Goal: Task Accomplishment & Management: Use online tool/utility

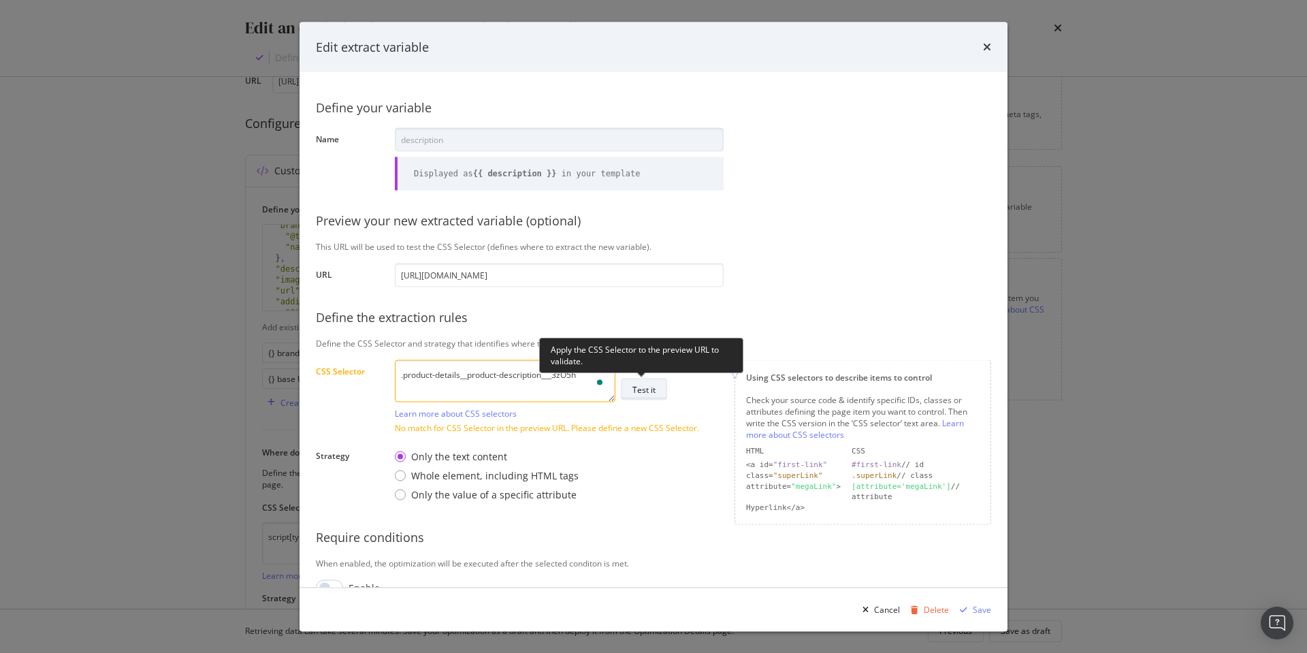
click at [643, 392] on div "Test it" at bounding box center [644, 389] width 23 height 12
drag, startPoint x: 511, startPoint y: 376, endPoint x: 406, endPoint y: 376, distance: 104.9
click at [405, 375] on textarea ".product-details__product-description___3zO5h" at bounding box center [505, 381] width 221 height 42
drag, startPoint x: 697, startPoint y: 276, endPoint x: 745, endPoint y: 276, distance: 48.3
click at [697, 276] on input "https://www.discounttire.com/buy-tires/bfgoodrich-trail-terrain-t-a/p/169218" at bounding box center [559, 275] width 329 height 24
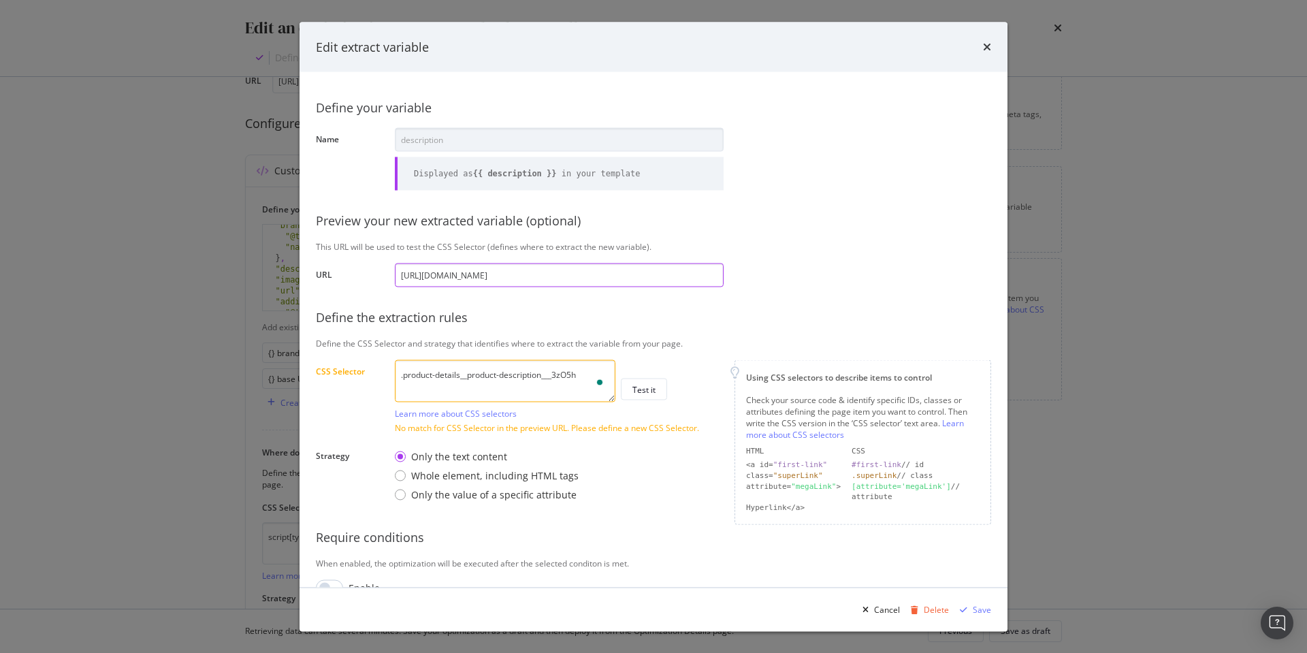
paste input "nitto-ridge-grappler/p/30560"
type input "https://www.discounttire.com/buy-tires/nitto-ridge-grappler/p/30560"
click at [691, 371] on div ".product-details__product-description___3zO5h Learn more about CSS selectors Te…" at bounding box center [559, 389] width 329 height 59
click at [646, 389] on div "Test it" at bounding box center [644, 389] width 23 height 12
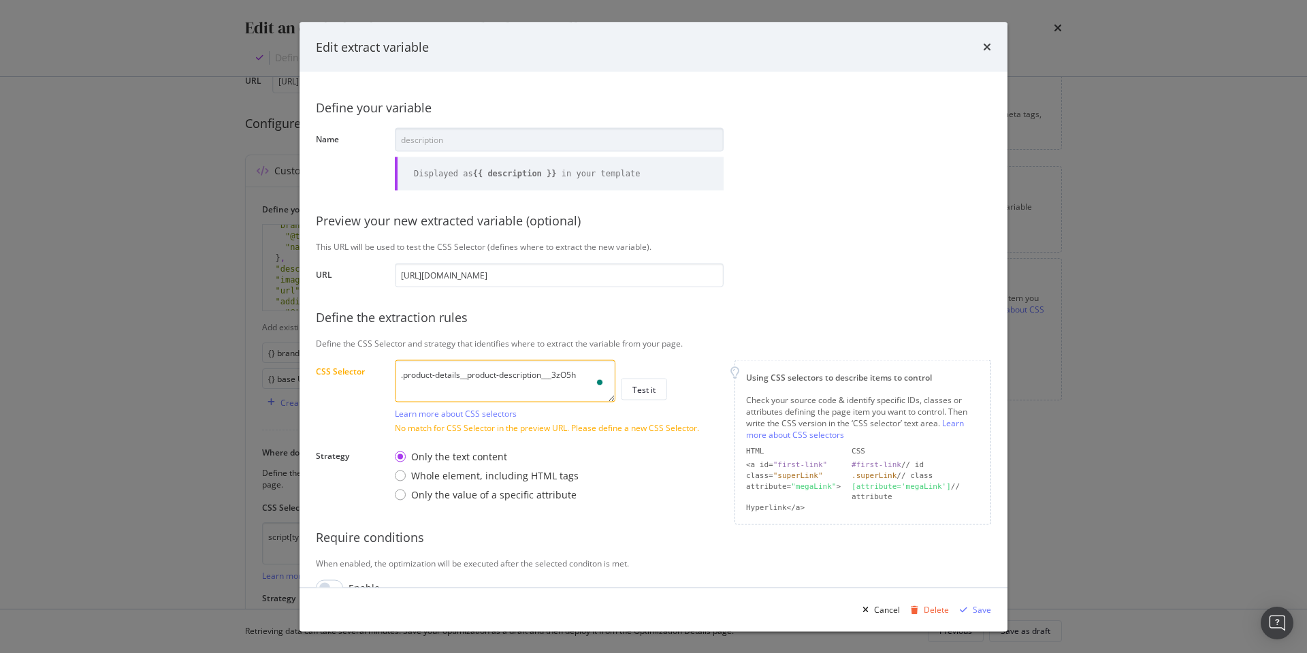
drag, startPoint x: 485, startPoint y: 381, endPoint x: 406, endPoint y: 376, distance: 79.1
click at [406, 376] on textarea ".product-details__product-description___3zO5h" at bounding box center [505, 381] width 221 height 42
click at [408, 376] on textarea ".product-details__product-description___3zO5h" at bounding box center [505, 381] width 221 height 42
drag, startPoint x: 404, startPoint y: 375, endPoint x: 592, endPoint y: 373, distance: 187.3
click at [588, 372] on textarea ".product-details__product-description___3zO5h" at bounding box center [505, 381] width 221 height 42
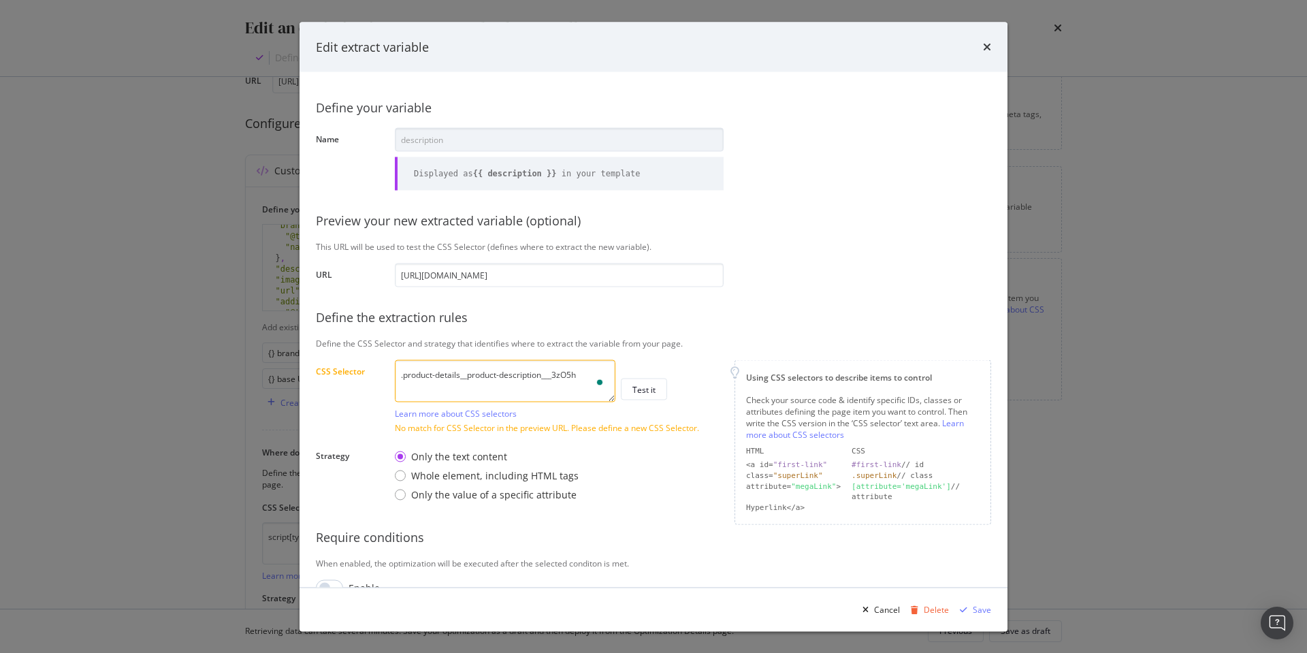
paste textarea "ice__price___3yNiY"
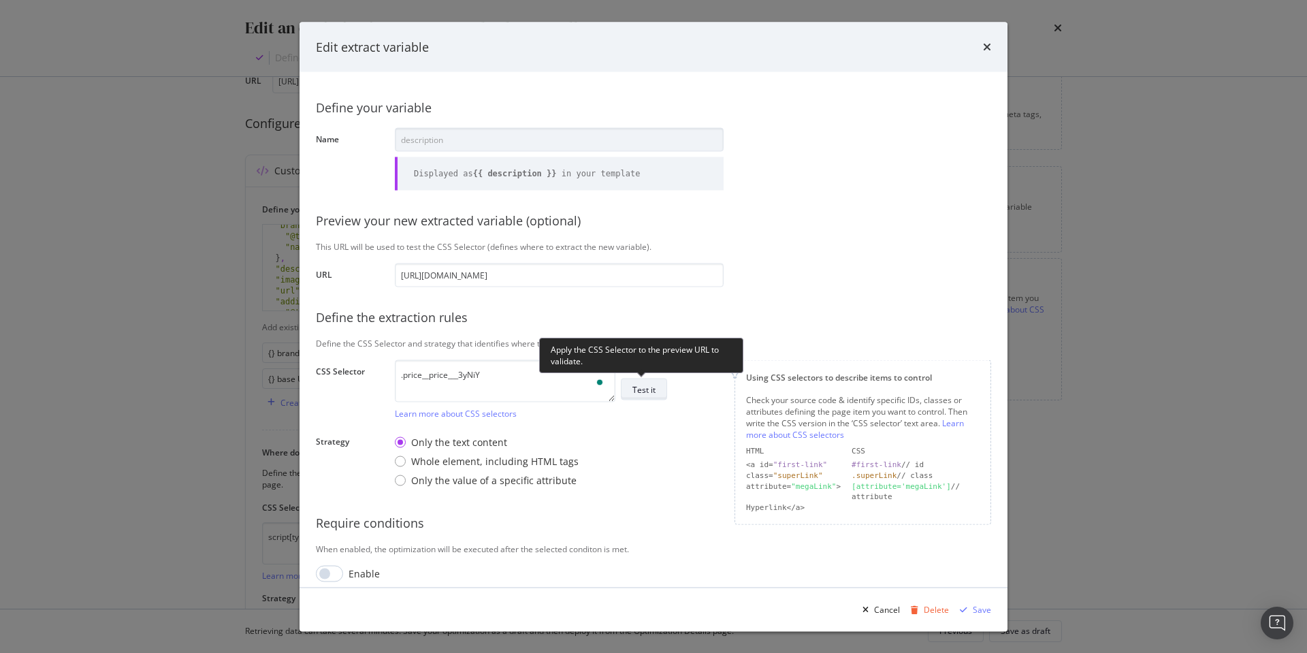
click at [650, 392] on div "Test it" at bounding box center [644, 389] width 23 height 12
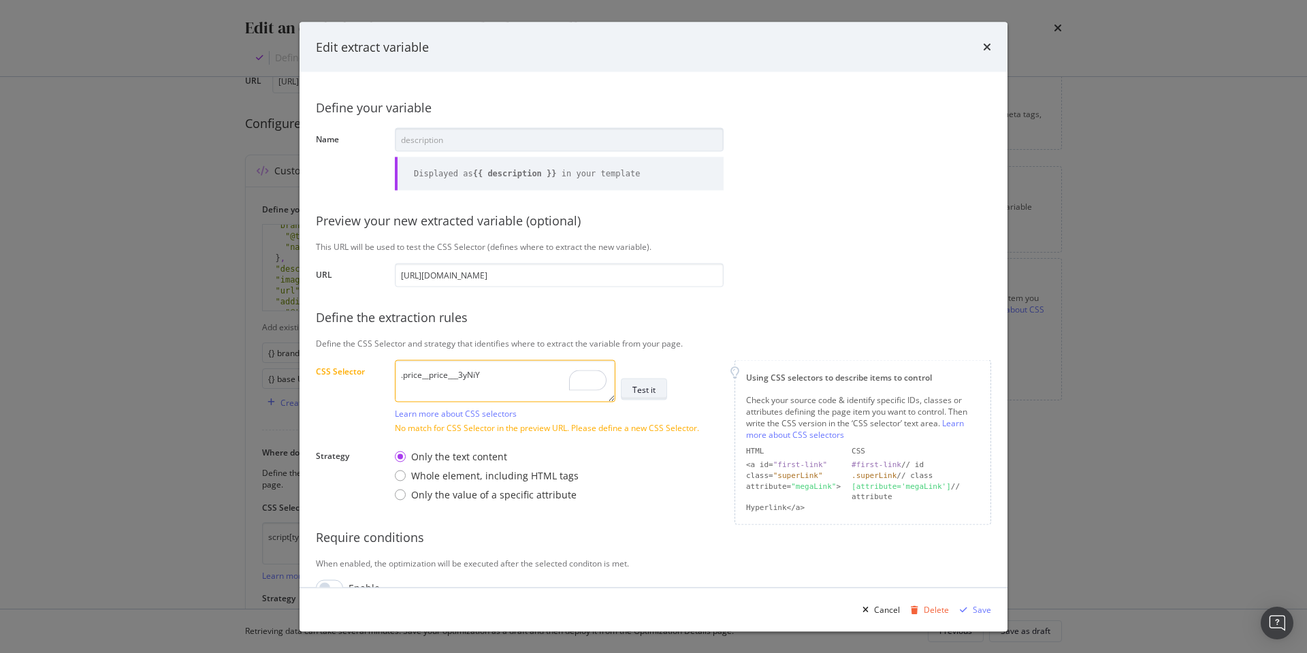
scroll to position [25, 0]
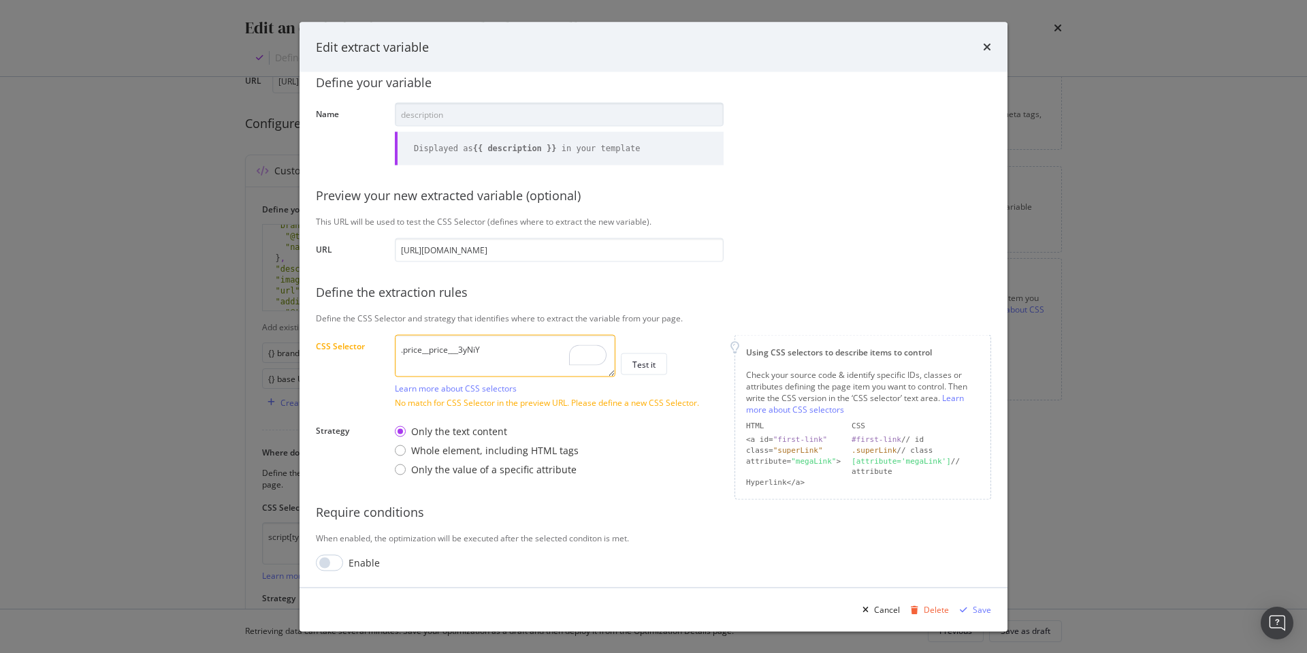
drag, startPoint x: 485, startPoint y: 351, endPoint x: 426, endPoint y: 355, distance: 59.4
click at [404, 353] on textarea ".price__price___3yNiY" at bounding box center [505, 355] width 221 height 42
paste textarea "oduct-details__product-description___3zO5h"
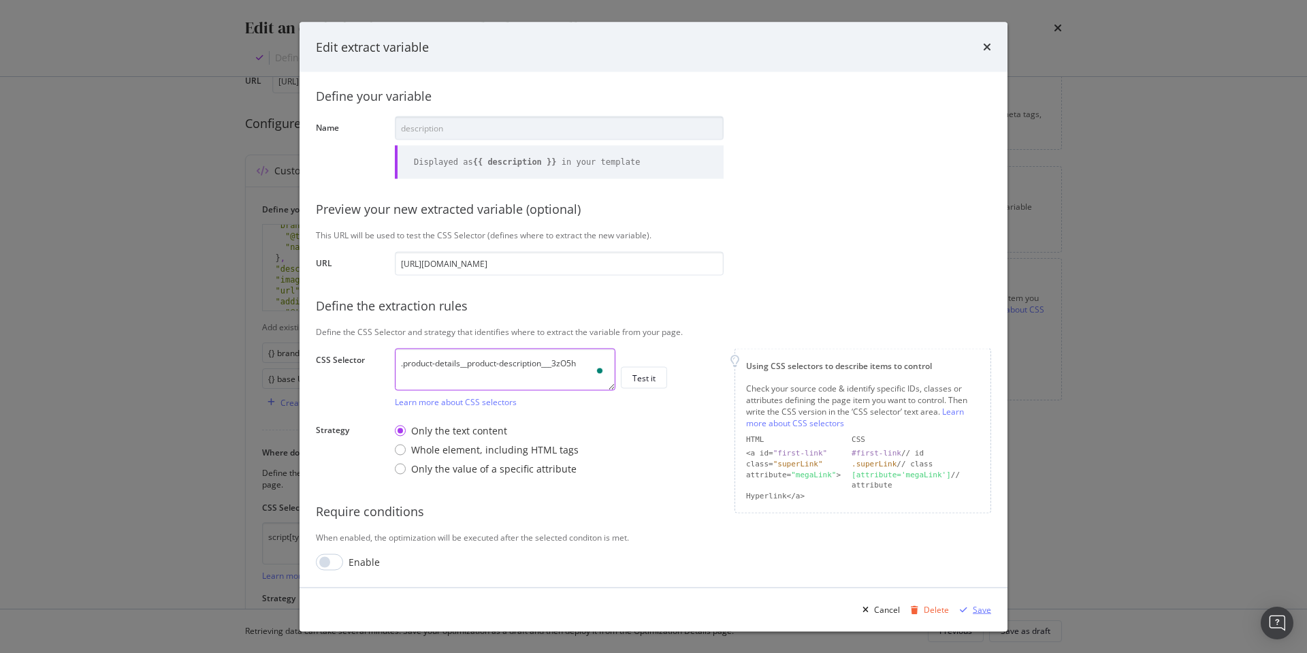
type textarea ".product-details__product-description___3zO5h"
click at [976, 609] on div "Save" at bounding box center [982, 609] width 18 height 12
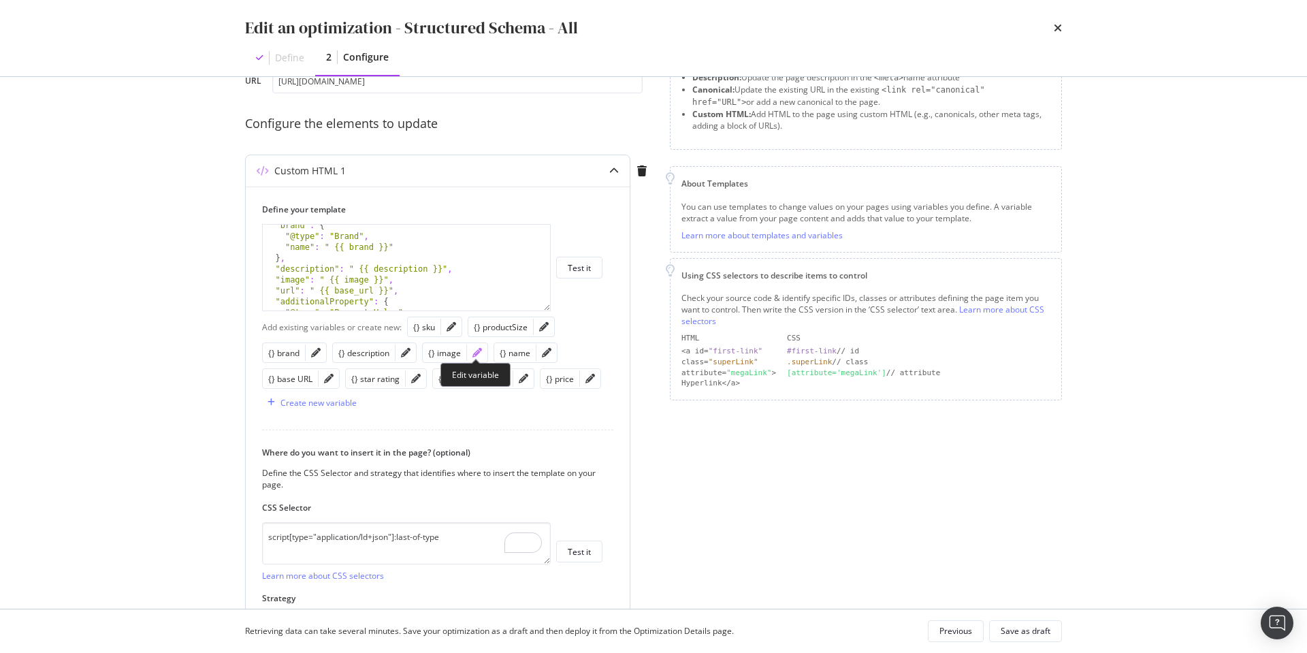
click at [476, 351] on icon "pencil" at bounding box center [478, 353] width 10 height 10
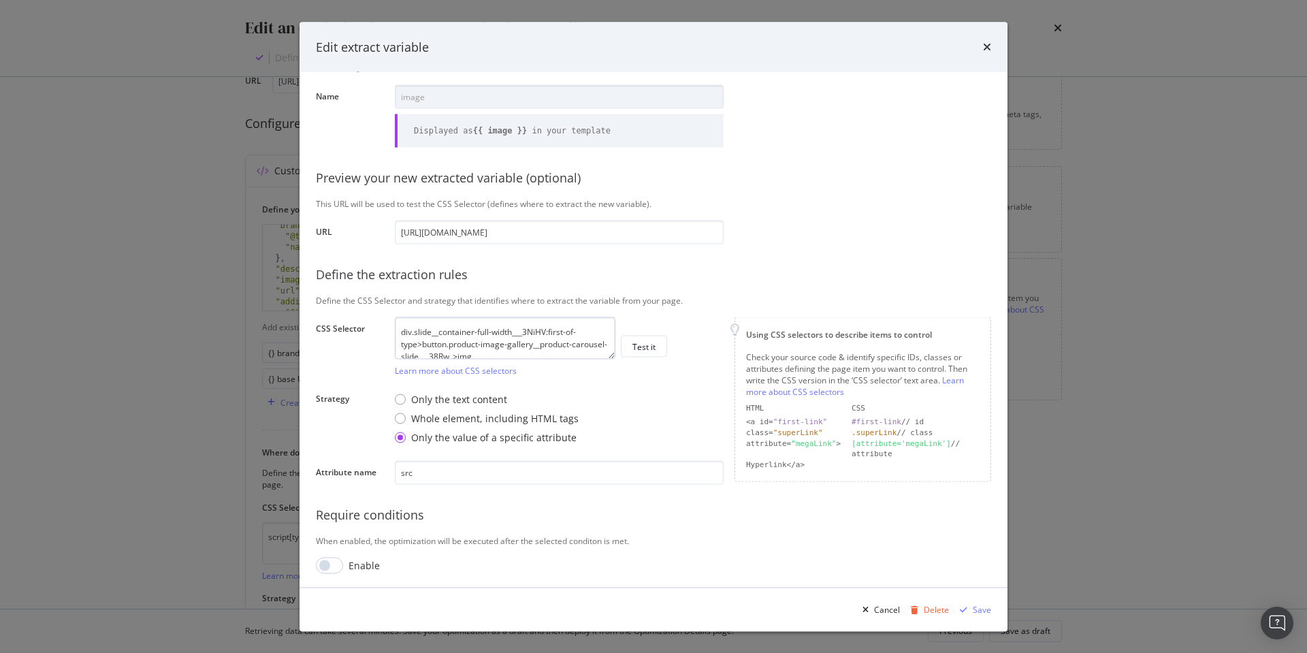
scroll to position [12, 0]
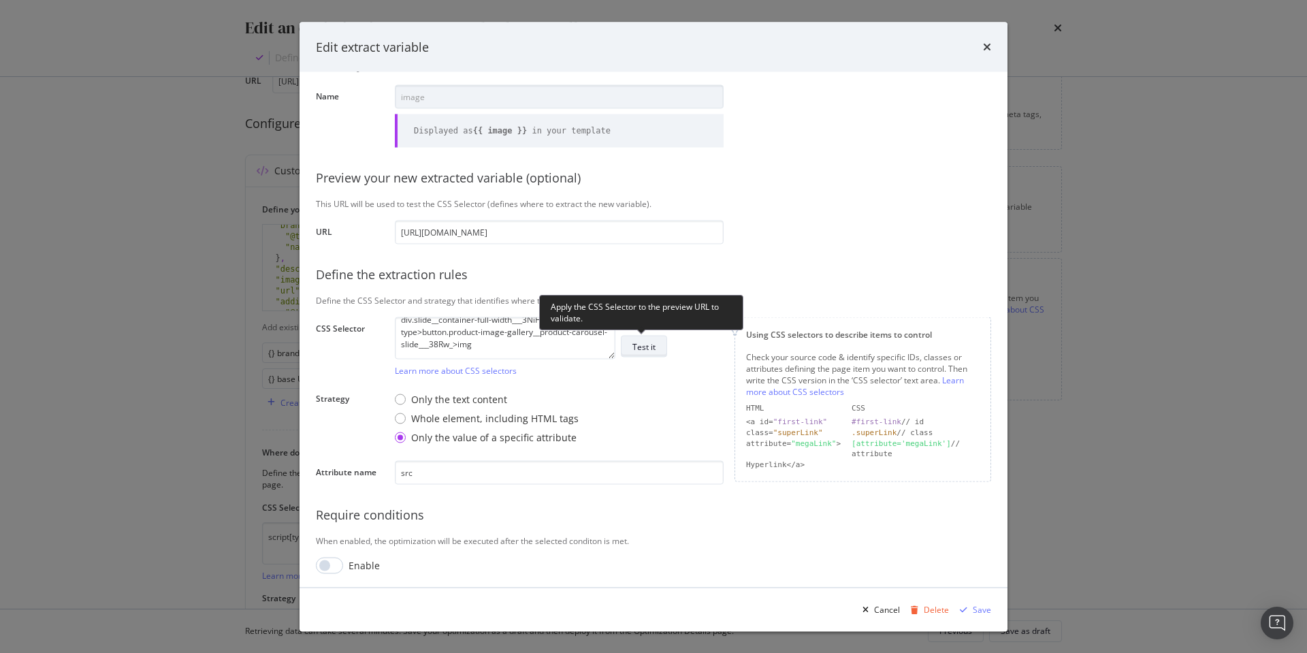
click at [645, 346] on div "Test it" at bounding box center [644, 346] width 23 height 12
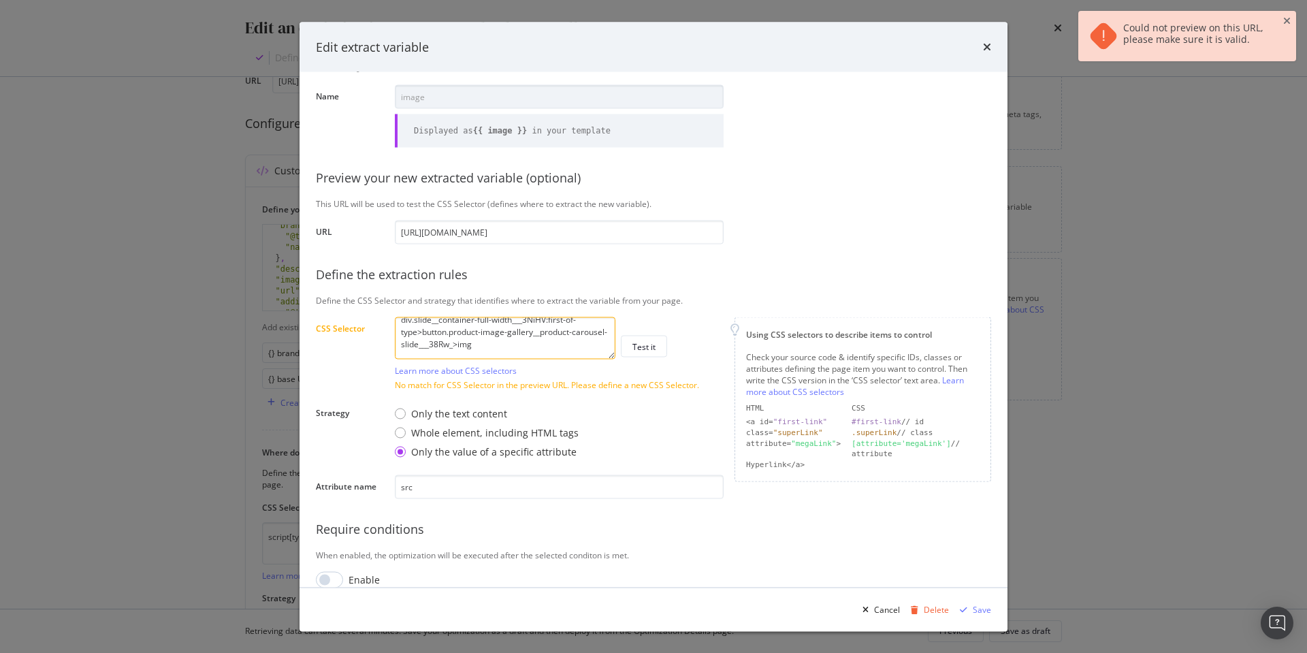
drag, startPoint x: 1289, startPoint y: 19, endPoint x: 1129, endPoint y: 112, distance: 185.2
click at [1287, 20] on icon "close toast" at bounding box center [1287, 21] width 7 height 10
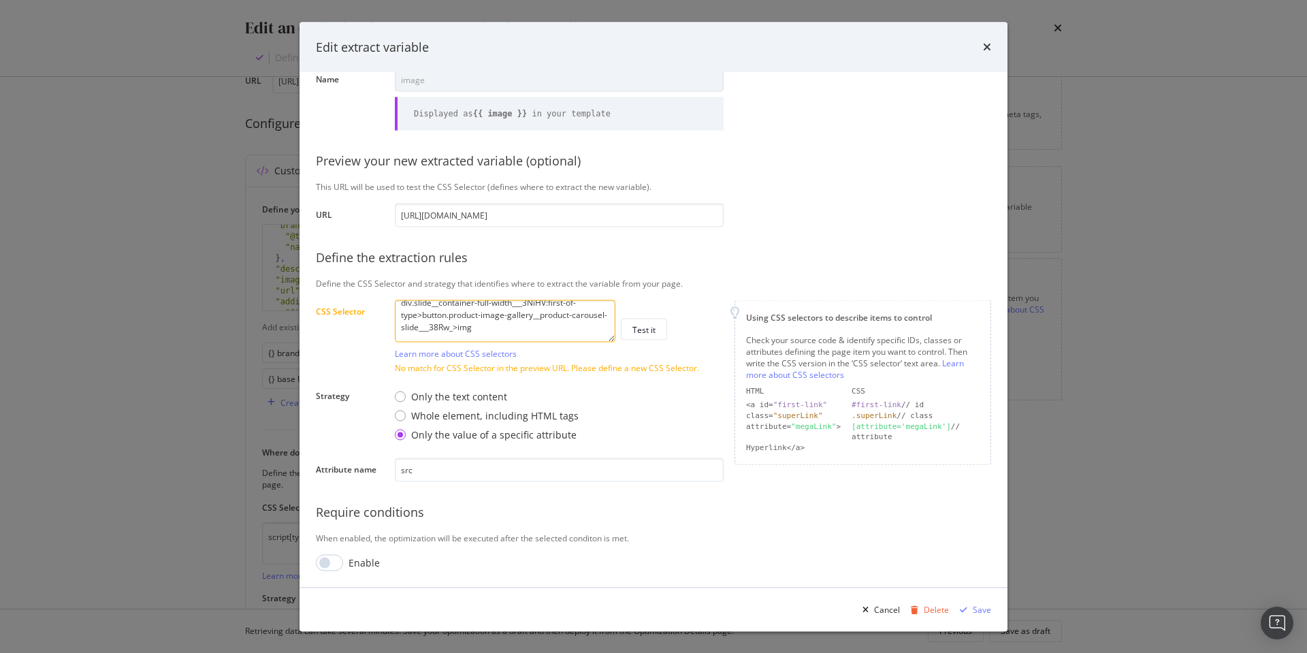
scroll to position [0, 0]
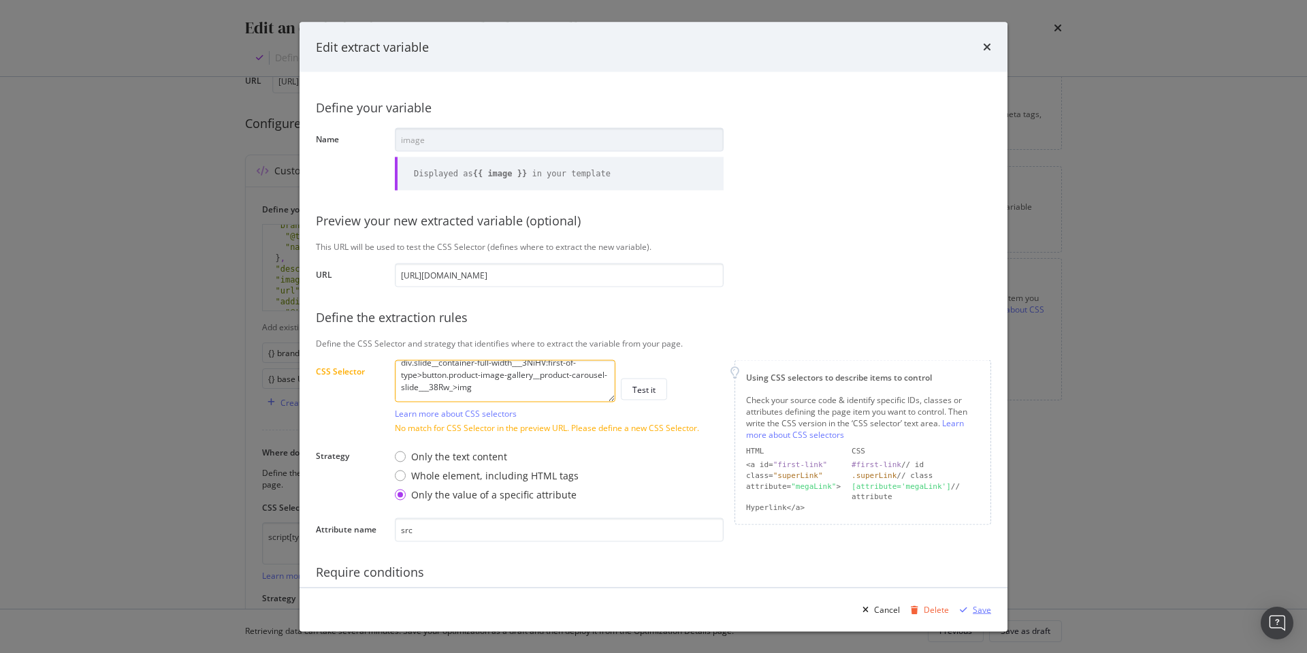
click at [976, 604] on div "Save" at bounding box center [982, 609] width 18 height 12
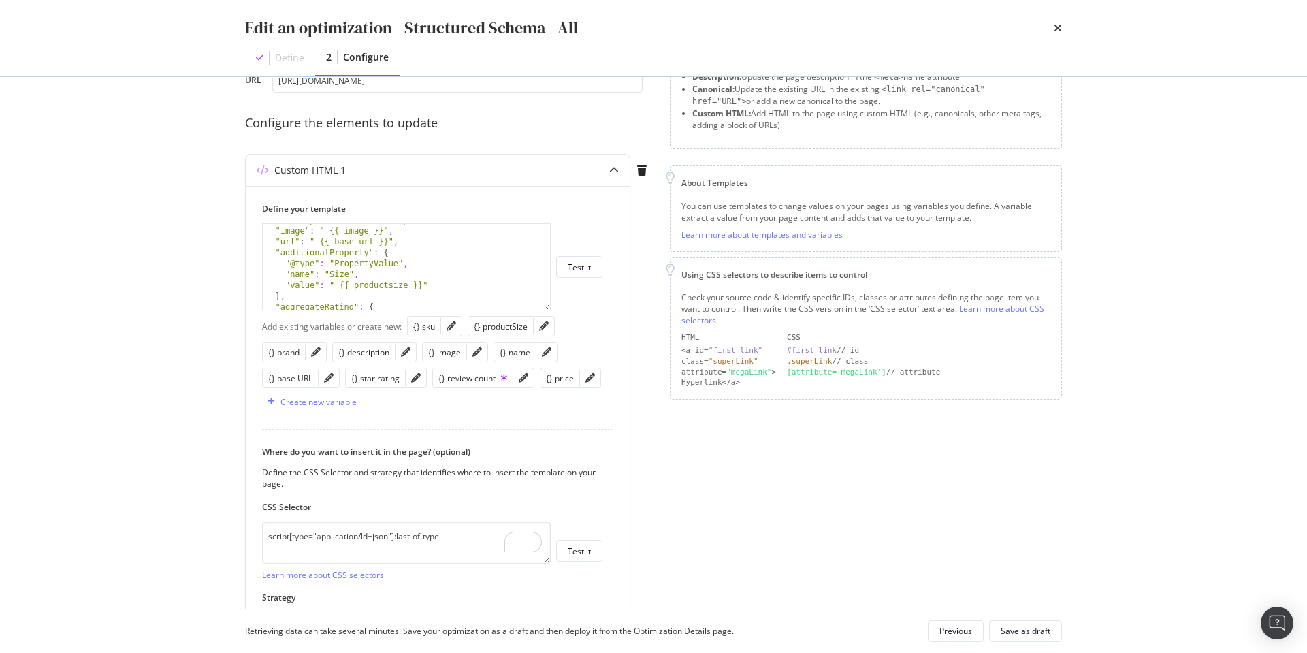
scroll to position [118, 0]
click at [539, 326] on icon "pencil" at bounding box center [544, 326] width 10 height 10
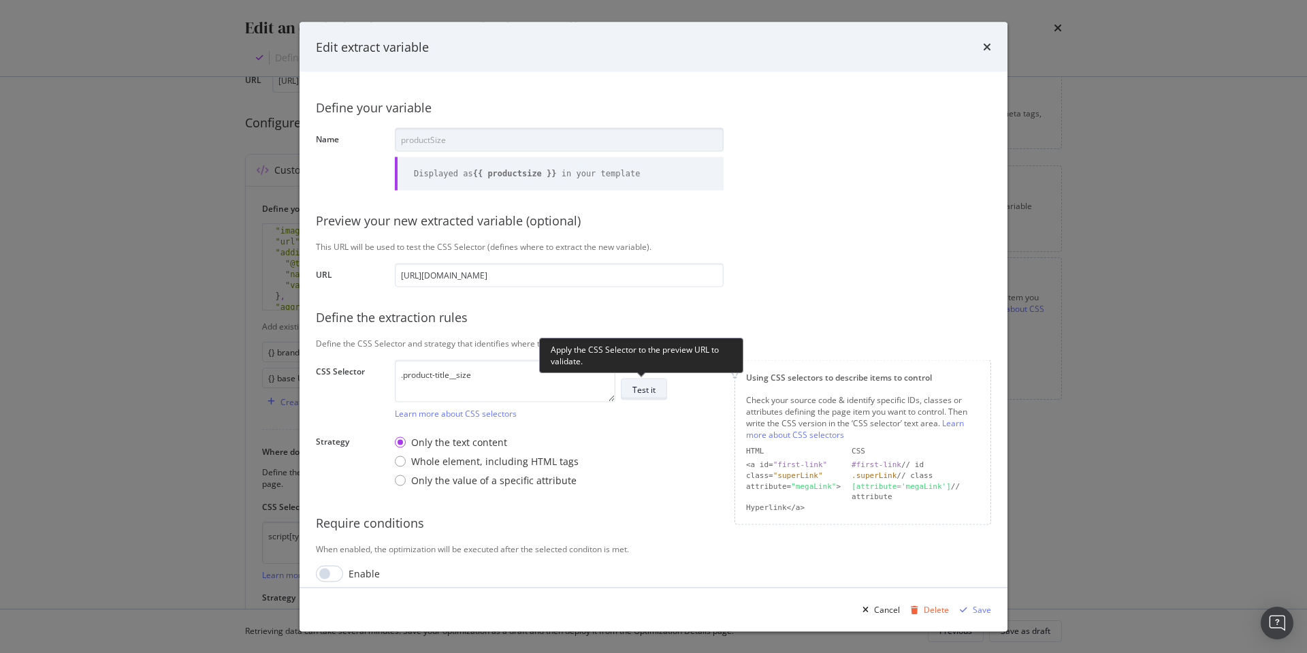
click at [644, 392] on div "Test it" at bounding box center [644, 389] width 23 height 12
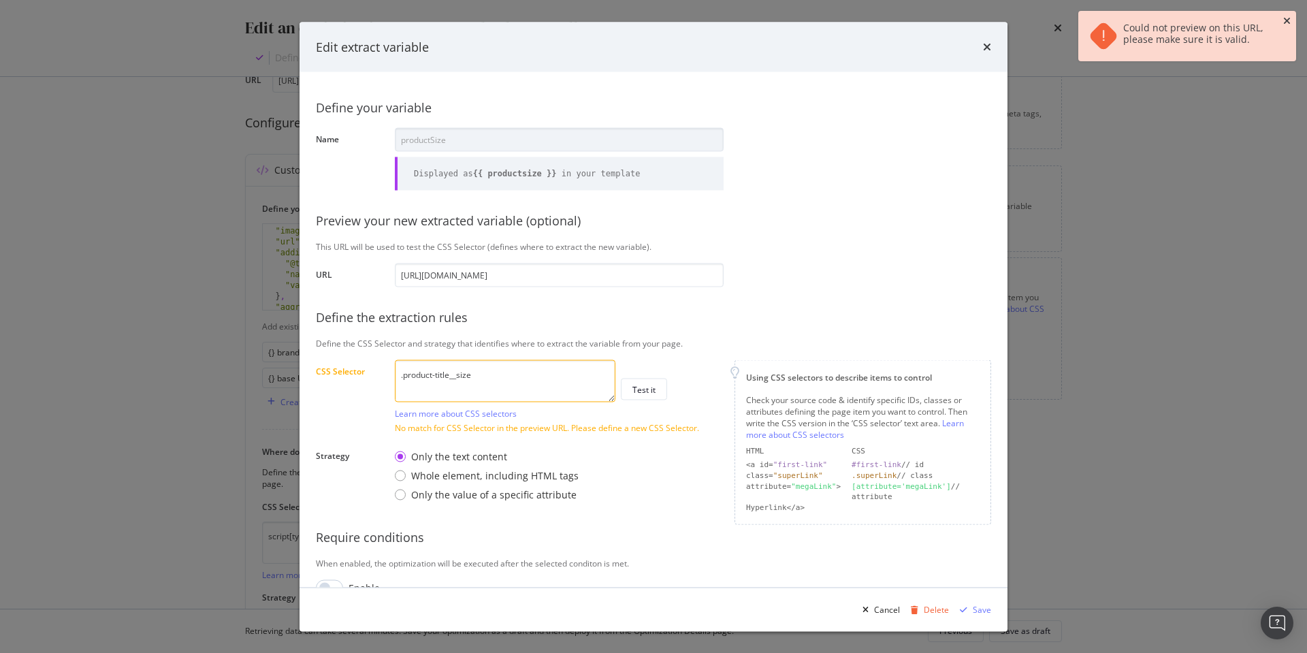
click at [1288, 20] on icon "close toast" at bounding box center [1287, 21] width 7 height 10
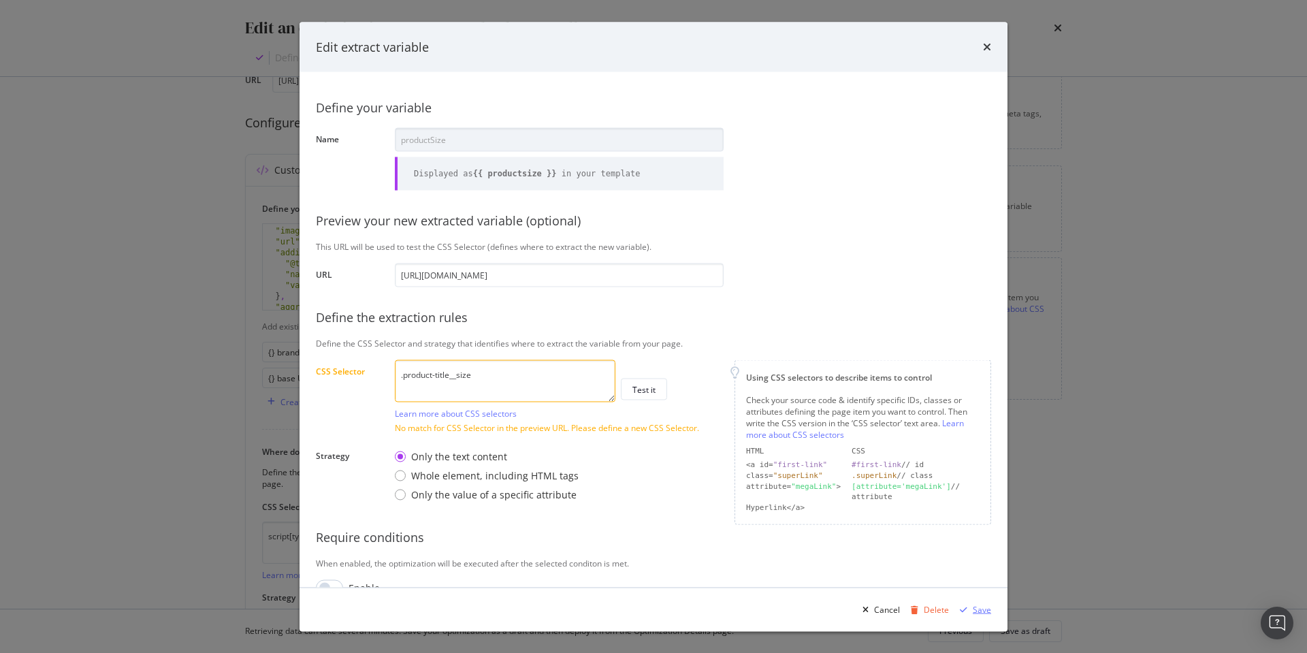
click at [988, 609] on div "Save" at bounding box center [982, 609] width 18 height 12
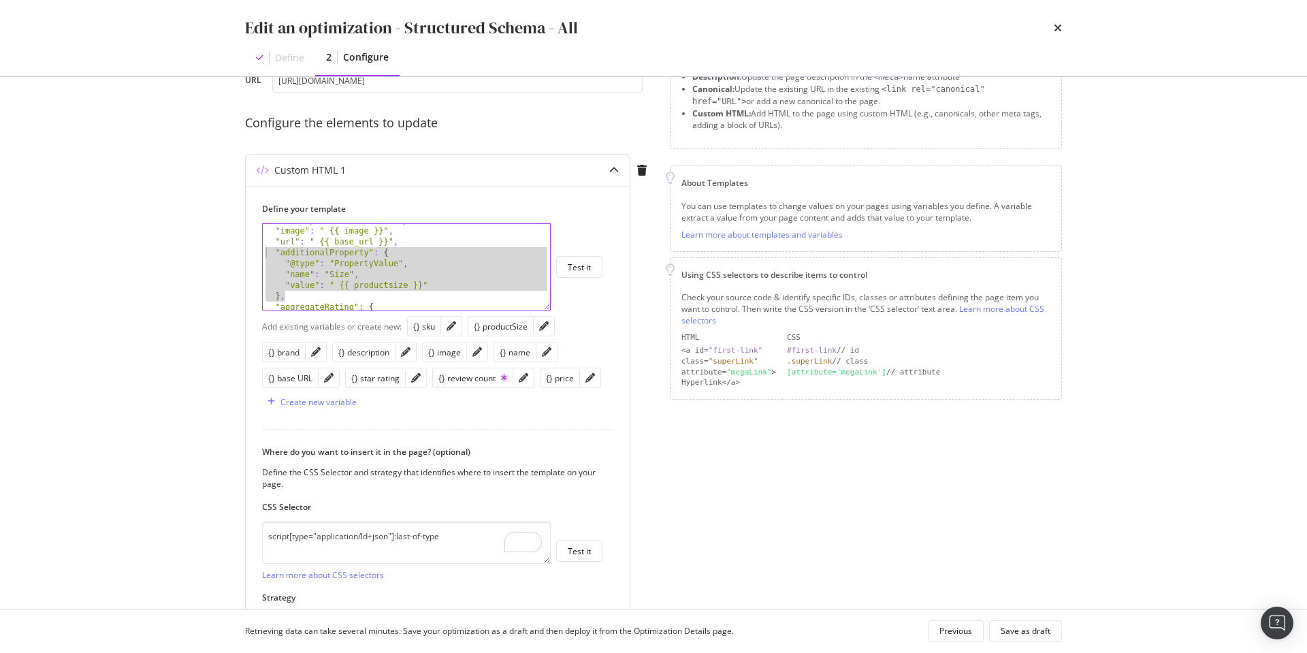
drag, startPoint x: 300, startPoint y: 293, endPoint x: 315, endPoint y: 257, distance: 39.5
click at [262, 256] on div "}, "description" : " {{ description }}" , "image" : " {{ image }}" , "url" : " …" at bounding box center [406, 266] width 289 height 87
click at [477, 270] on div ""description" : " {{ description }}" , "image" : " {{ image }}" , "url" : " {{ …" at bounding box center [406, 268] width 287 height 108
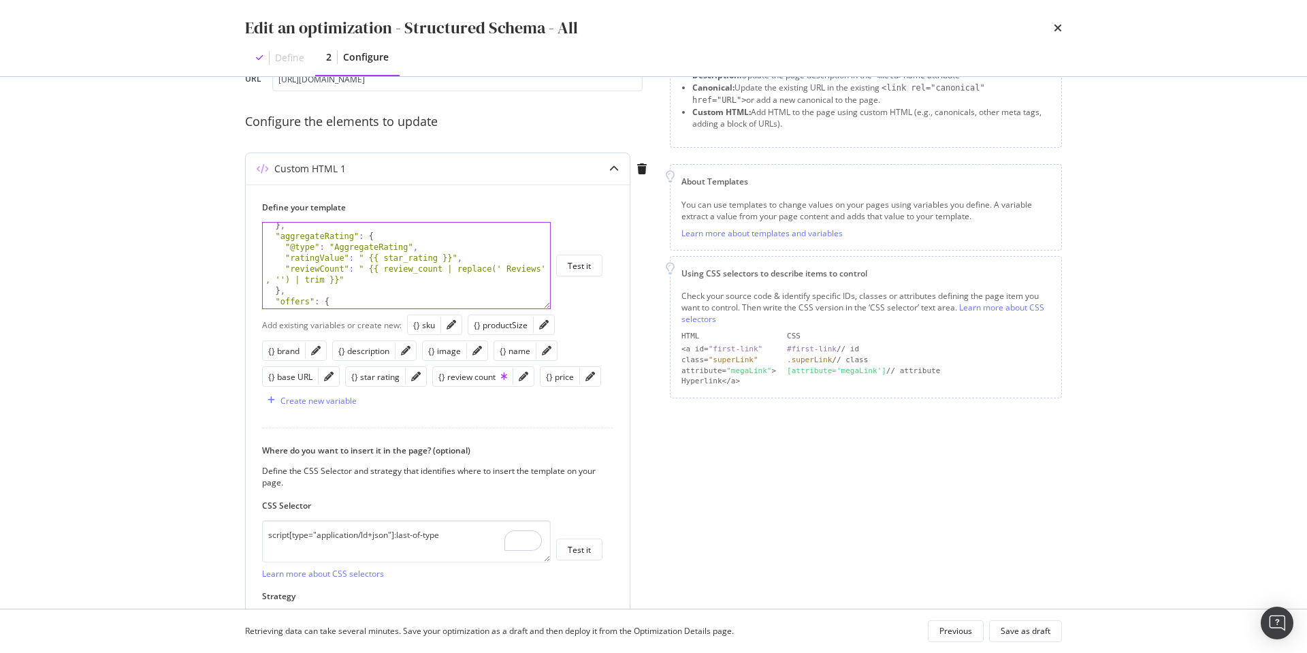
scroll to position [188, 0]
click at [368, 256] on div "} , "aggregateRating" : { "@type" : "AggregateRating" , "ratingValue" : " {{ st…" at bounding box center [406, 274] width 287 height 108
drag, startPoint x: 447, startPoint y: 255, endPoint x: 518, endPoint y: 275, distance: 74.2
click at [447, 255] on div "} , "aggregateRating" : { "@type" : "AggregateRating" , "ratingValue" : {{ star…" at bounding box center [406, 274] width 287 height 108
click at [522, 377] on icon "pencil" at bounding box center [524, 377] width 10 height 10
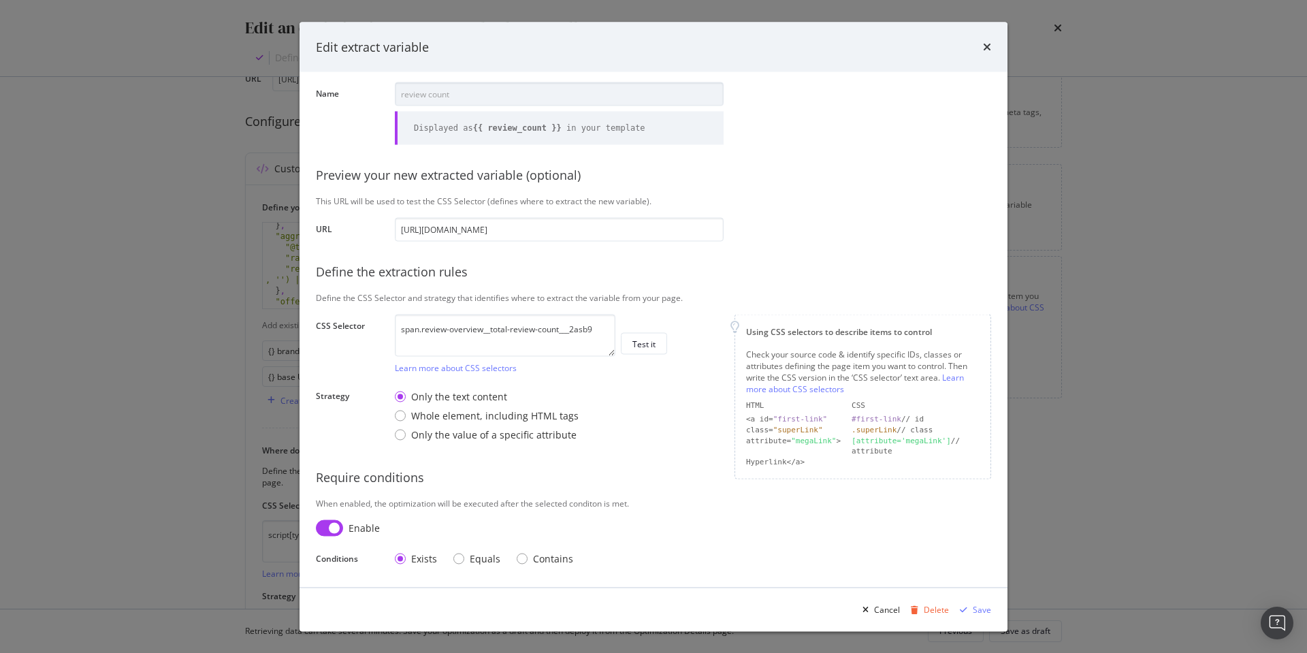
scroll to position [0, 0]
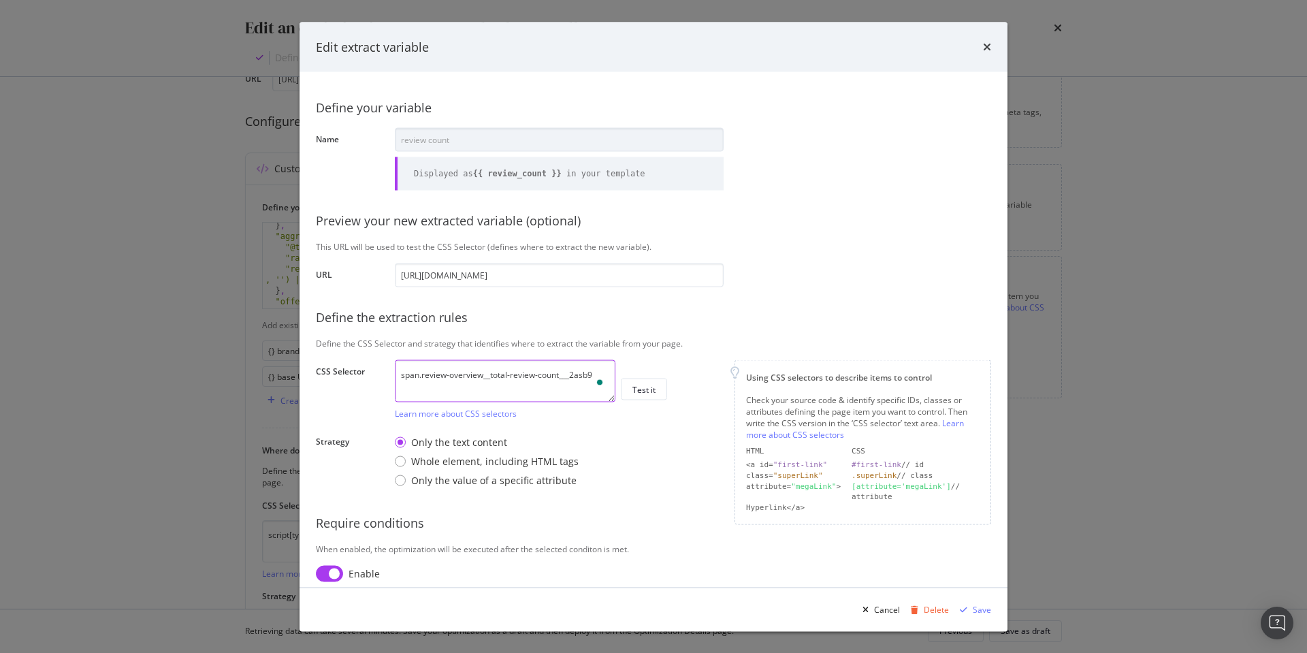
drag, startPoint x: 597, startPoint y: 374, endPoint x: 428, endPoint y: 379, distance: 168.9
click at [421, 376] on textarea "span.review-overview__total-review-count___2asb9" at bounding box center [505, 381] width 221 height 42
click at [981, 611] on div "Save" at bounding box center [982, 609] width 18 height 12
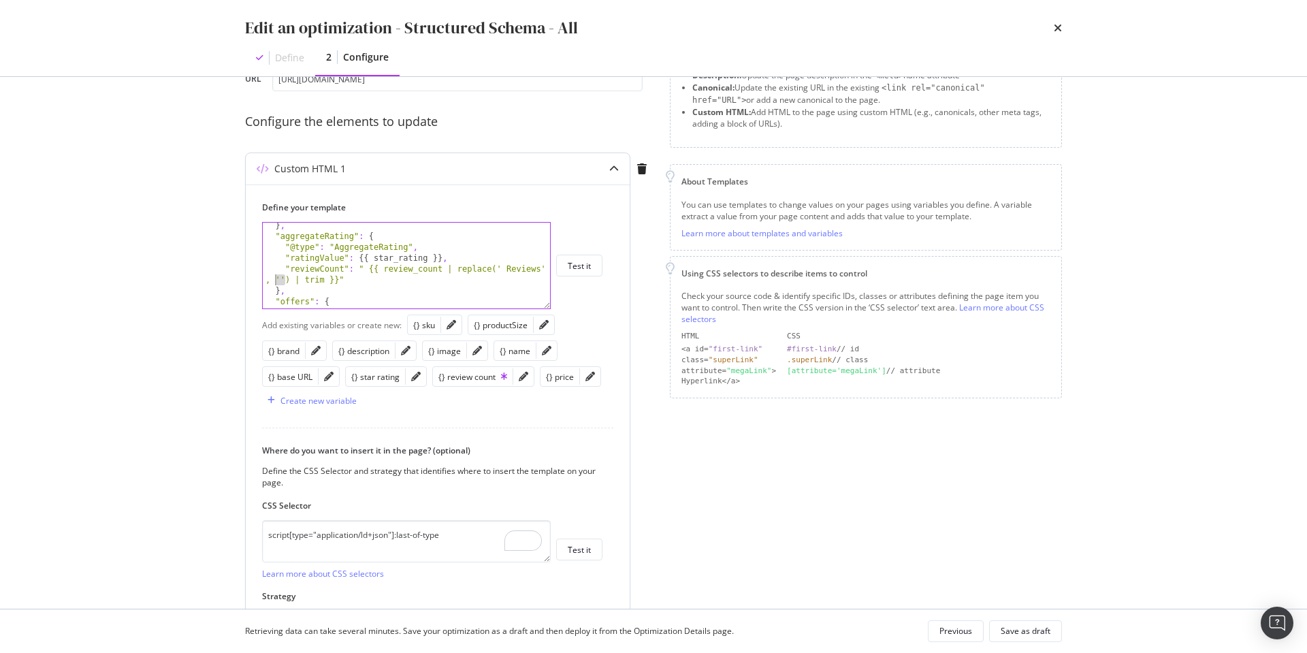
drag, startPoint x: 286, startPoint y: 276, endPoint x: 276, endPoint y: 276, distance: 9.6
click at [276, 276] on div "} , "aggregateRating" : { "@type" : "AggregateRating" , "ratingValue" : {{ star…" at bounding box center [406, 274] width 287 height 108
click at [382, 283] on div "} , "aggregateRating" : { "@type" : "AggregateRating" , "ratingValue" : {{ star…" at bounding box center [406, 274] width 287 height 108
drag, startPoint x: 368, startPoint y: 267, endPoint x: 461, endPoint y: 357, distance: 129.0
click at [368, 268] on div "} , "aggregateRating" : { "@type" : "AggregateRating" , "ratingValue" : {{ star…" at bounding box center [406, 274] width 287 height 108
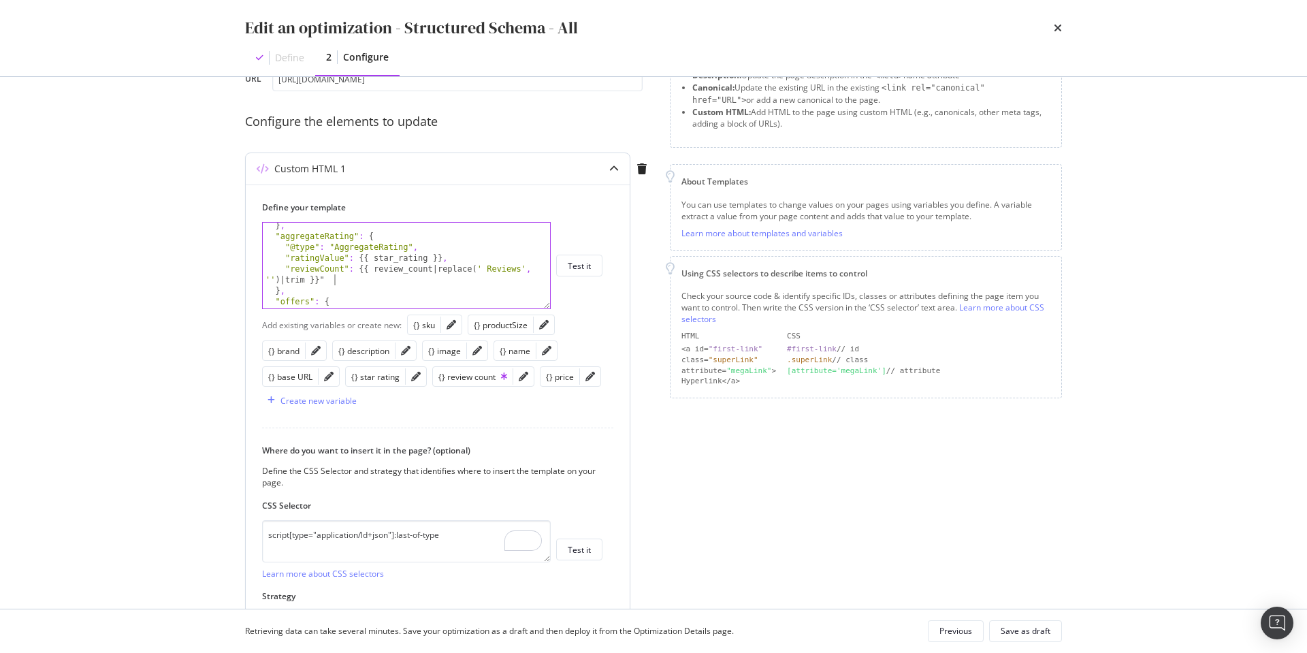
click at [334, 278] on div "} , "aggregateRating" : { "@type" : "AggregateRating" , "ratingValue" : {{ star…" at bounding box center [406, 274] width 287 height 108
click at [330, 261] on div ""name" : "Size" , "value" : " {{ productsize }}" } , "aggregateRating" : { "@ty…" at bounding box center [406, 268] width 287 height 108
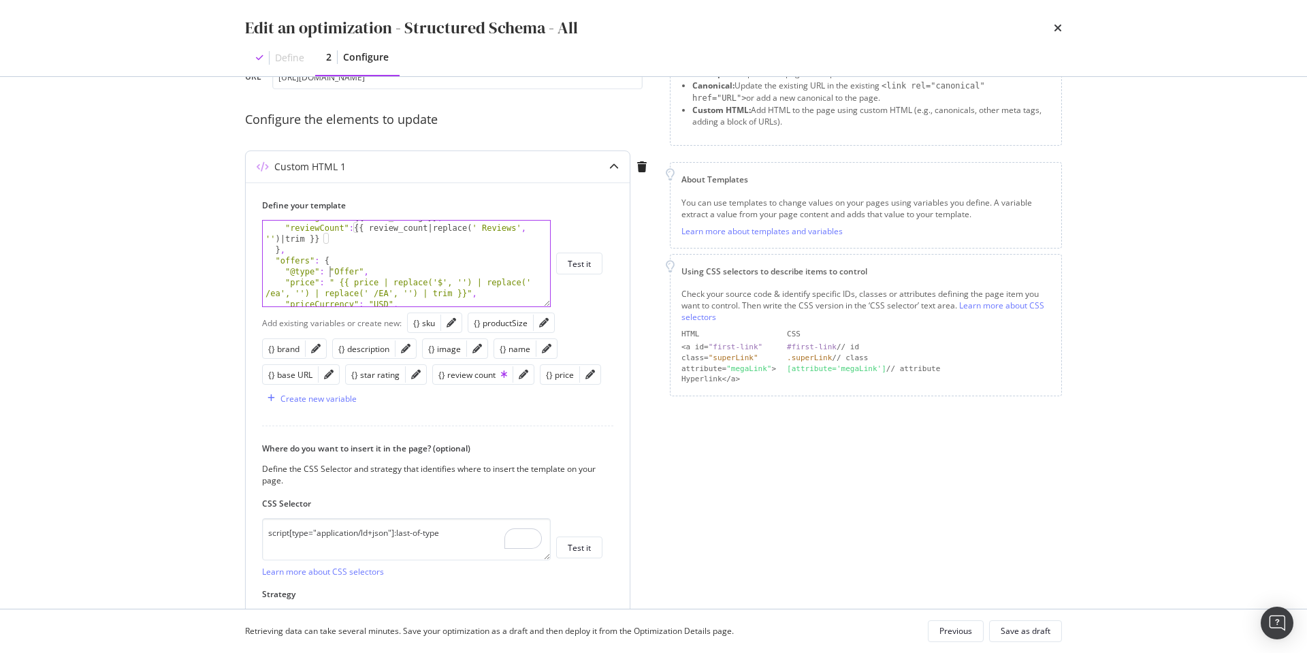
scroll to position [227, 0]
drag, startPoint x: 330, startPoint y: 273, endPoint x: 409, endPoint y: 265, distance: 79.4
click at [329, 273] on div ""ratingValue" : {{ star_rating }} , "reviewCount" : {{ review_count | replace (…" at bounding box center [406, 266] width 287 height 108
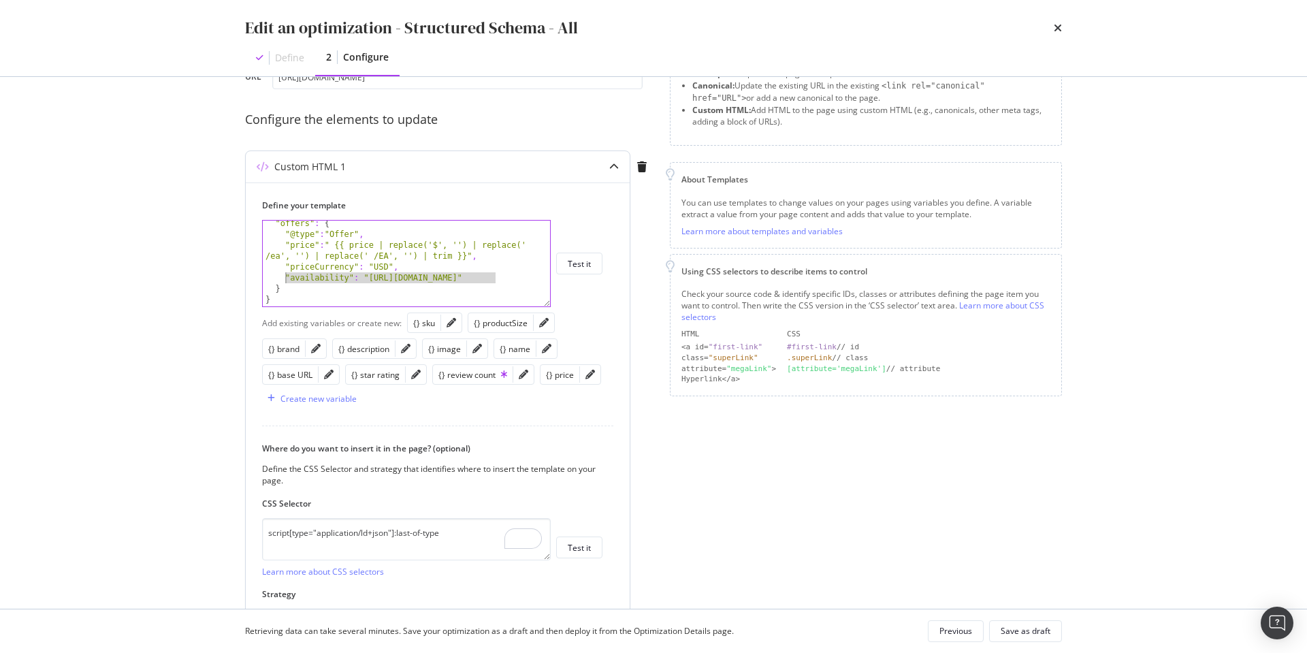
drag, startPoint x: 489, startPoint y: 276, endPoint x: 285, endPoint y: 278, distance: 204.3
click at [285, 278] on div ""offers" : { "@type" : "Offer" , "price" : " {{ price | replace('$', '') | repl…" at bounding box center [406, 272] width 287 height 108
paste textarea ""http://schema.org/InStoreOnly"
click at [368, 265] on div ""offers" : { "@type" : "Offer" , "price" : " {{ price | replace('$', '') | repl…" at bounding box center [406, 272] width 287 height 108
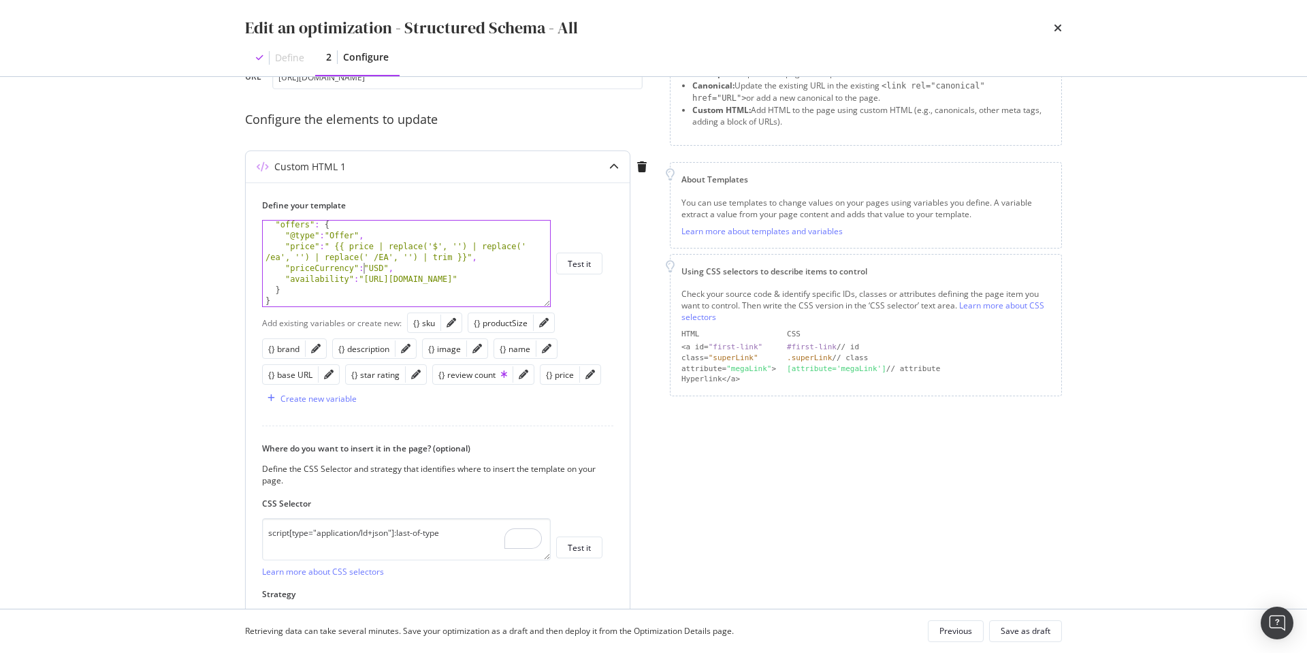
click at [335, 245] on div ""offers" : { "@type" : "Offer" , "price" : " {{ price | replace('$', '') | repl…" at bounding box center [406, 273] width 287 height 108
drag, startPoint x: 511, startPoint y: 278, endPoint x: 537, endPoint y: 285, distance: 26.8
click at [511, 278] on div ""offers" : { "@type" : "Offer" , "price" : "{{ price | replace('$', '') | repla…" at bounding box center [406, 273] width 287 height 108
type textarea ""availability":"[URL][DOMAIN_NAME]","
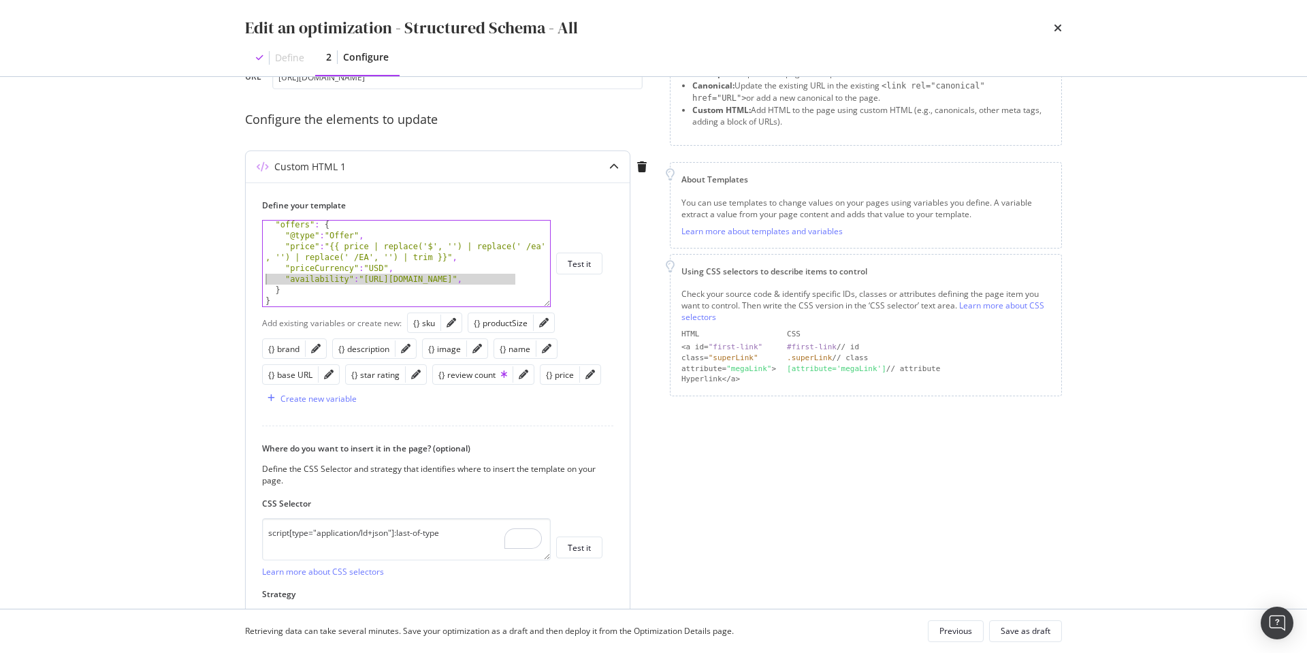
drag, startPoint x: 509, startPoint y: 278, endPoint x: 270, endPoint y: 285, distance: 239.8
click at [243, 279] on div "Preview your optimization (optional) This URL will be used to test the CSS Sele…" at bounding box center [654, 343] width 872 height 532
drag, startPoint x: 382, startPoint y: 240, endPoint x: 400, endPoint y: 240, distance: 18.4
click at [382, 240] on div "} , "offers" : { "@type" : "Offer" , "price" : "{{ price | replace('$', '') | r…" at bounding box center [406, 269] width 287 height 108
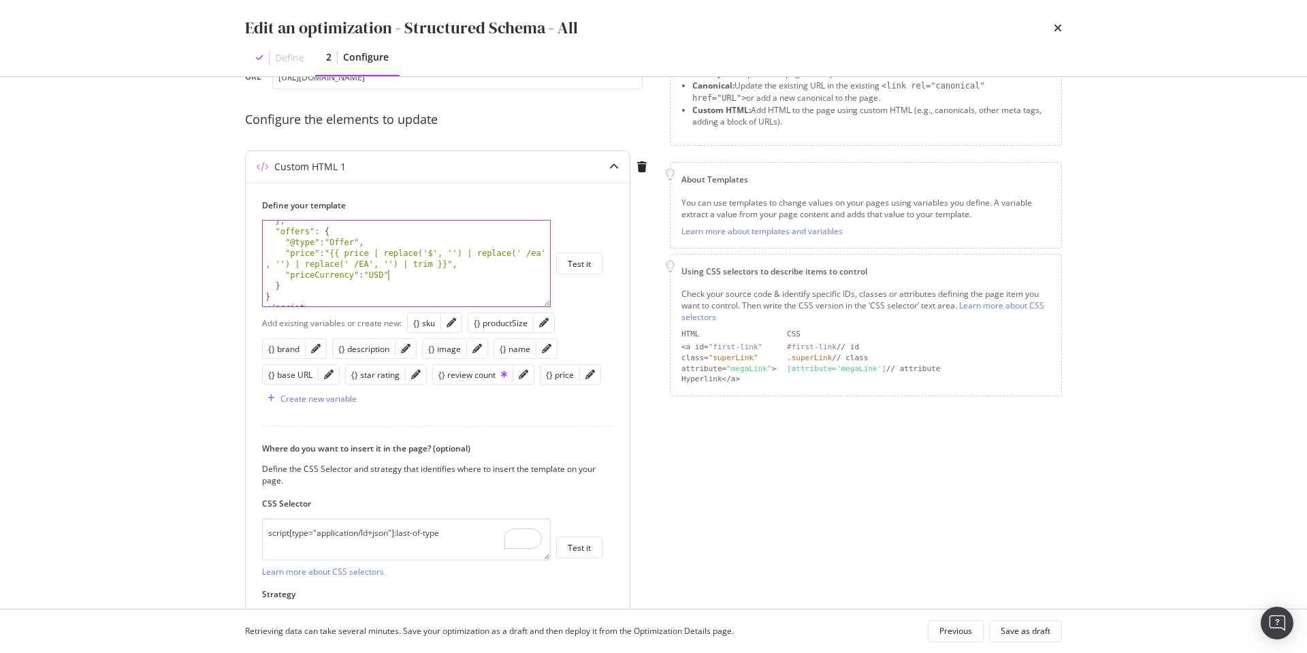
type textarea ""@type":"Offer","
paste textarea ""availability":"[URL][DOMAIN_NAME]","
drag, startPoint x: 329, startPoint y: 253, endPoint x: 360, endPoint y: 264, distance: 33.2
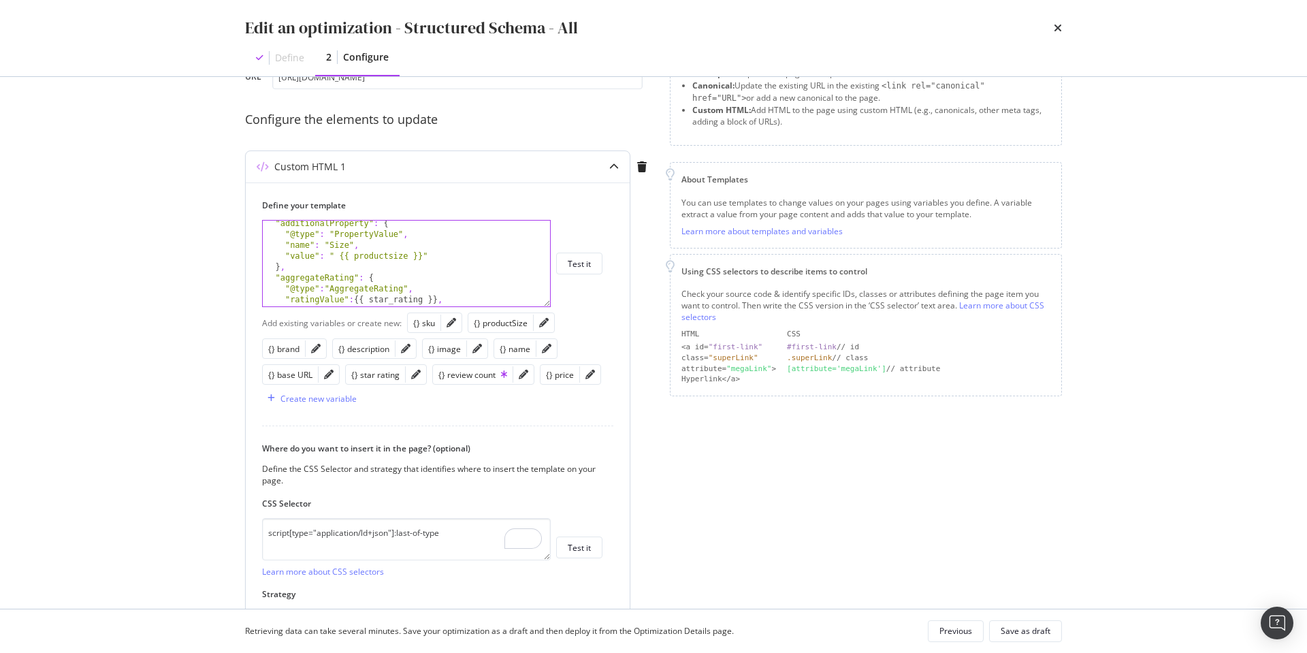
click at [332, 254] on div ""additionalProperty" : { "@type" : "PropertyValue" , "name" : "Size" , "value" …" at bounding box center [406, 277] width 287 height 118
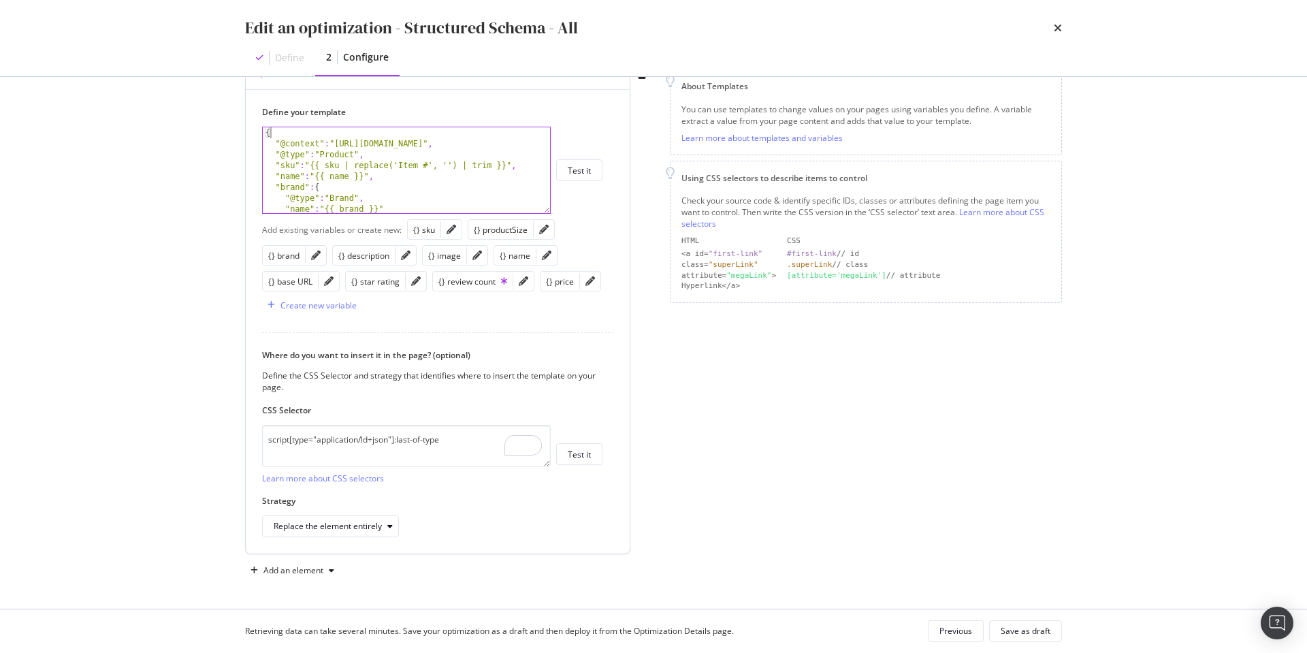
scroll to position [114, 0]
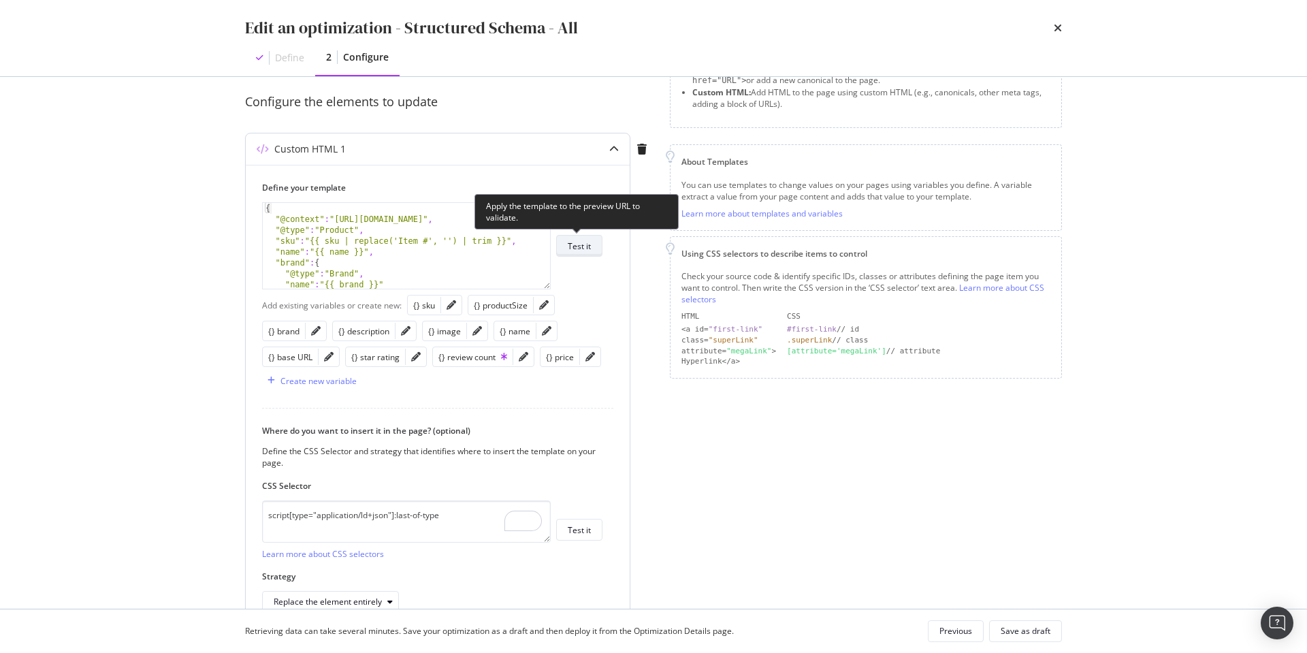
click at [588, 244] on div "Test it" at bounding box center [579, 246] width 23 height 12
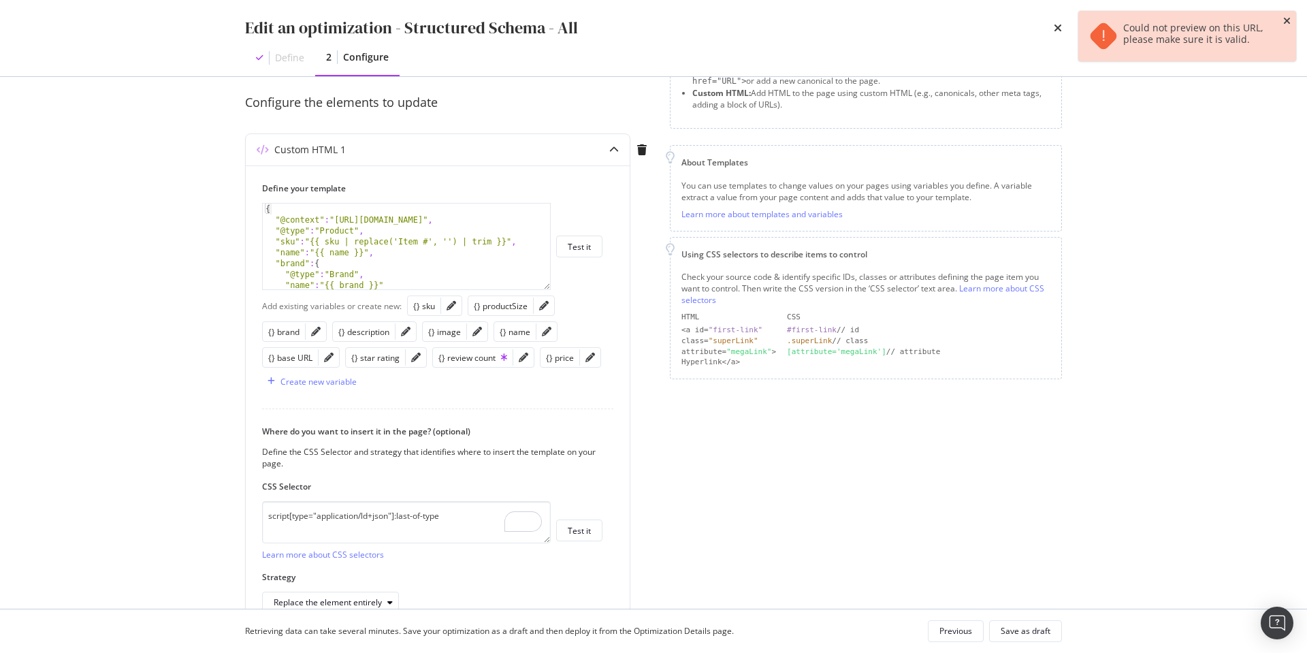
click at [1285, 20] on icon "close toast" at bounding box center [1287, 21] width 7 height 10
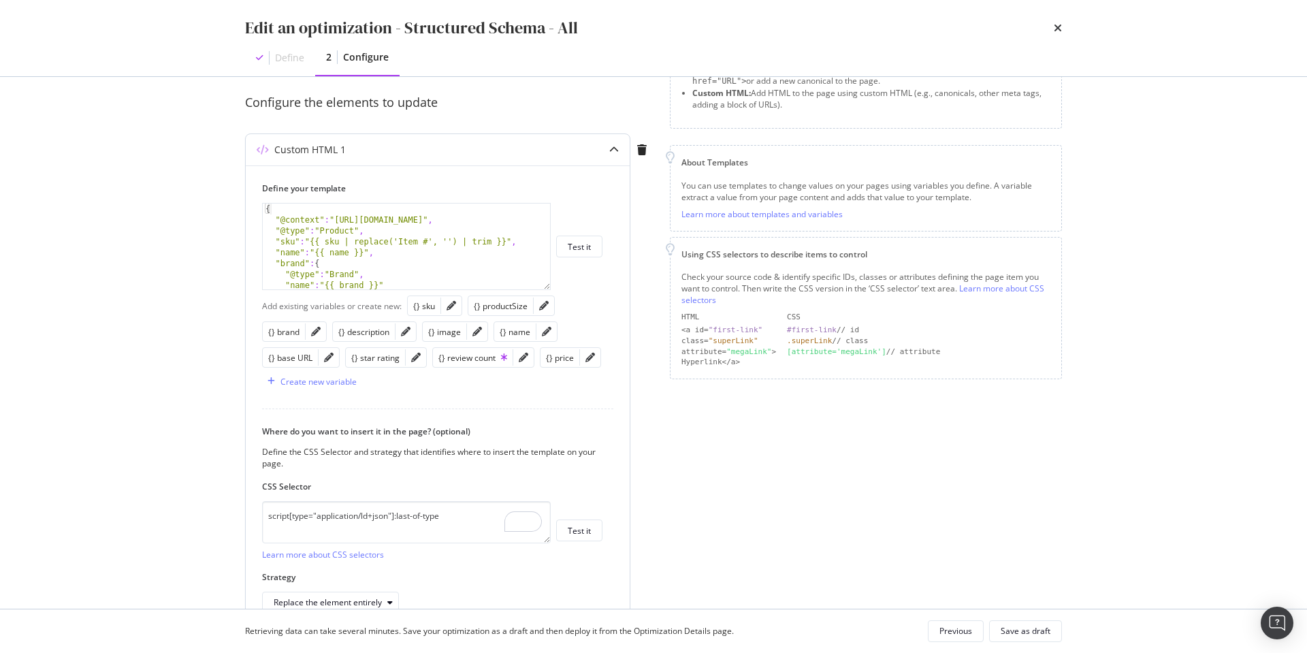
scroll to position [189, 0]
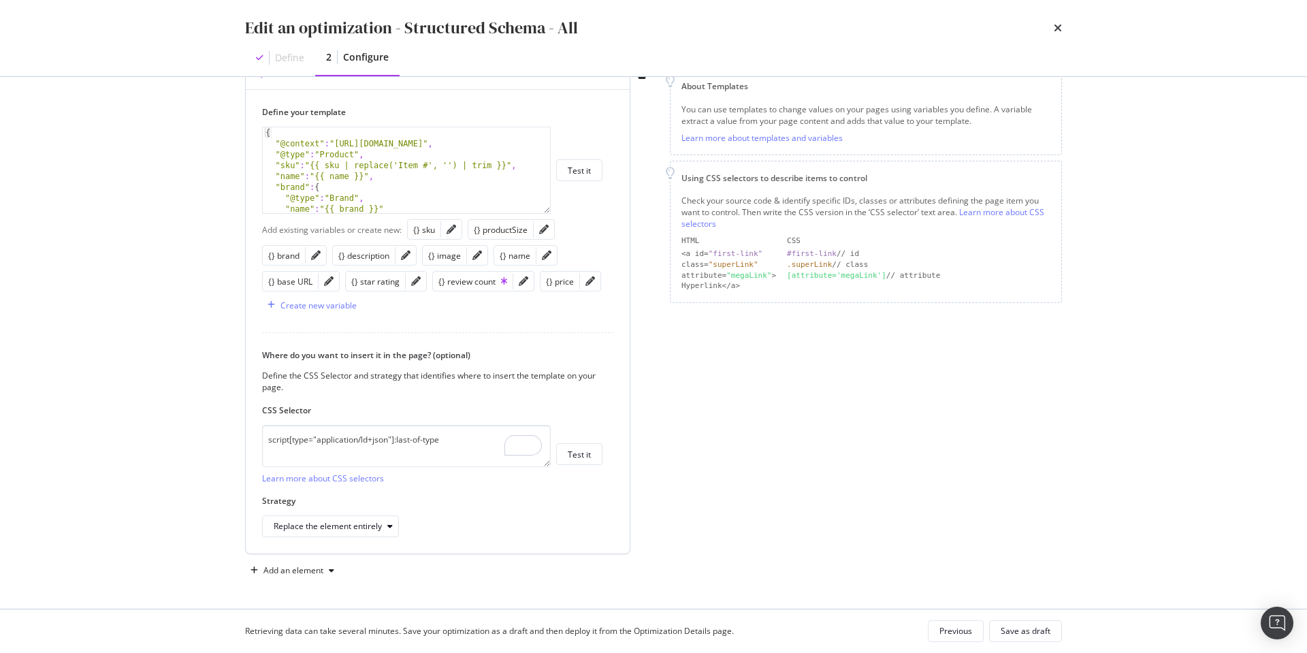
type textarea ""@type":"Brand","
click at [477, 204] on div "{ "@context" : "https://schema.org" , "@type" : "Product" , "sku" : "{{ sku | r…" at bounding box center [406, 181] width 287 height 108
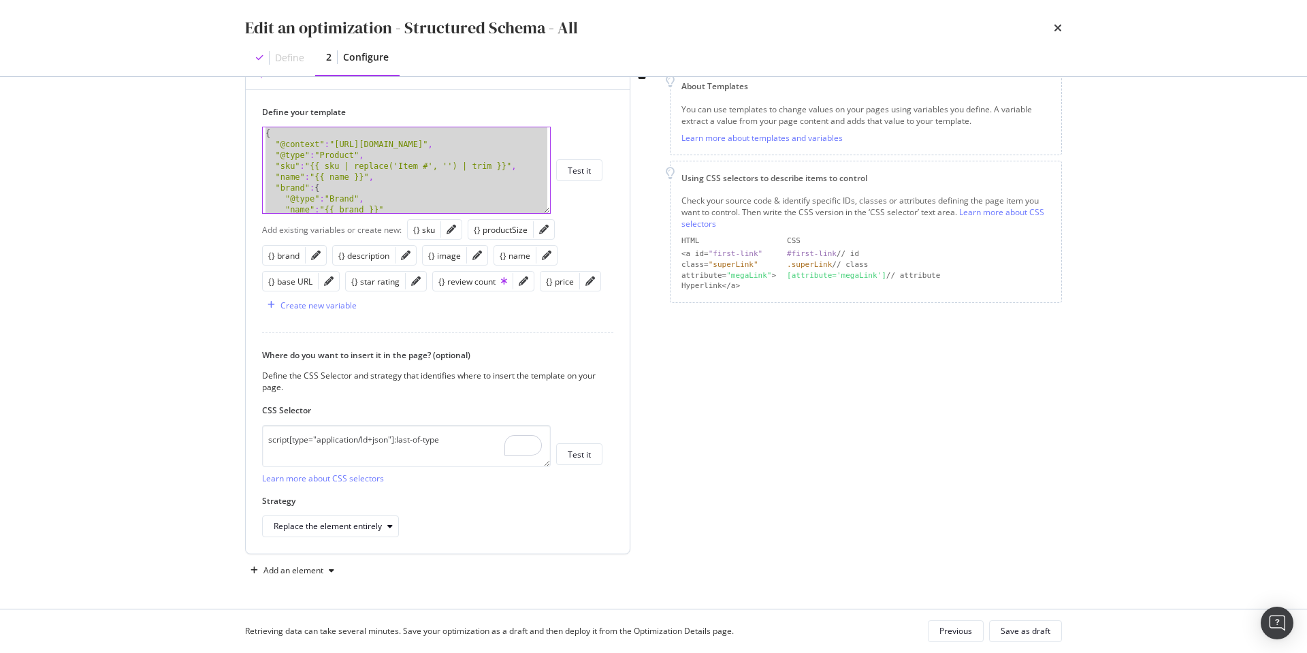
scroll to position [0, 0]
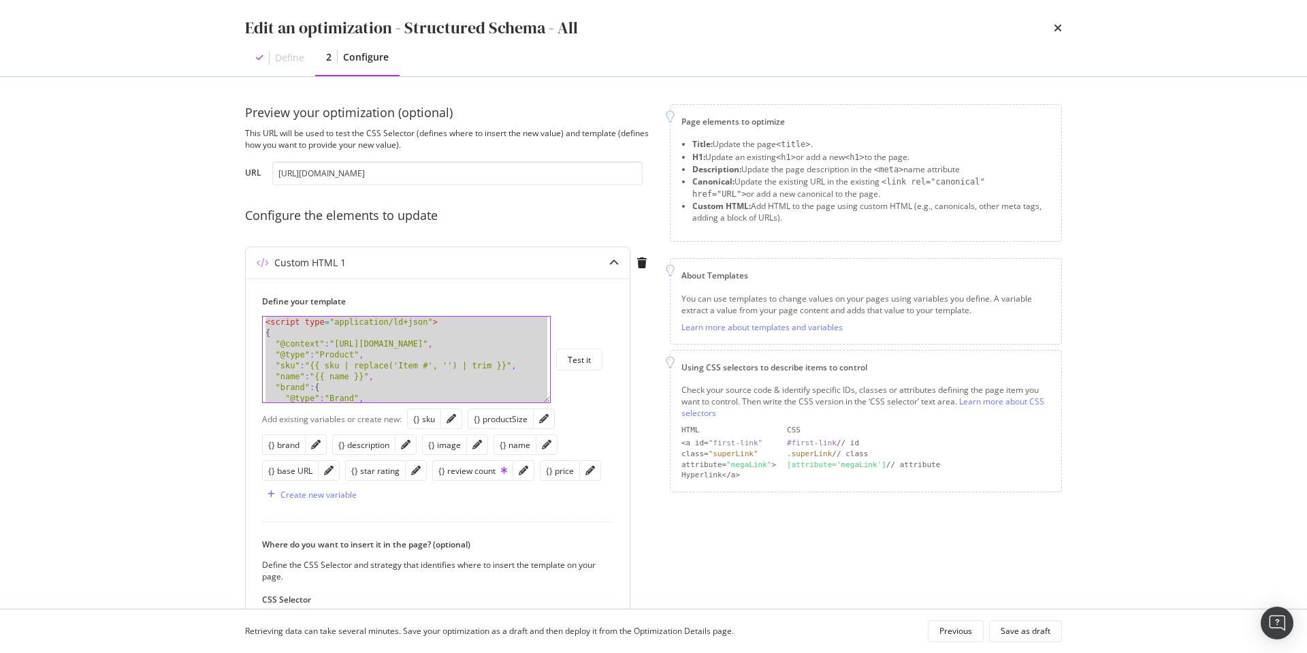
drag, startPoint x: 332, startPoint y: 355, endPoint x: 321, endPoint y: 354, distance: 11.0
click at [332, 355] on div "< script type = "application/ld+json" > { "@context" : "https://schema.org" , "…" at bounding box center [406, 371] width 287 height 108
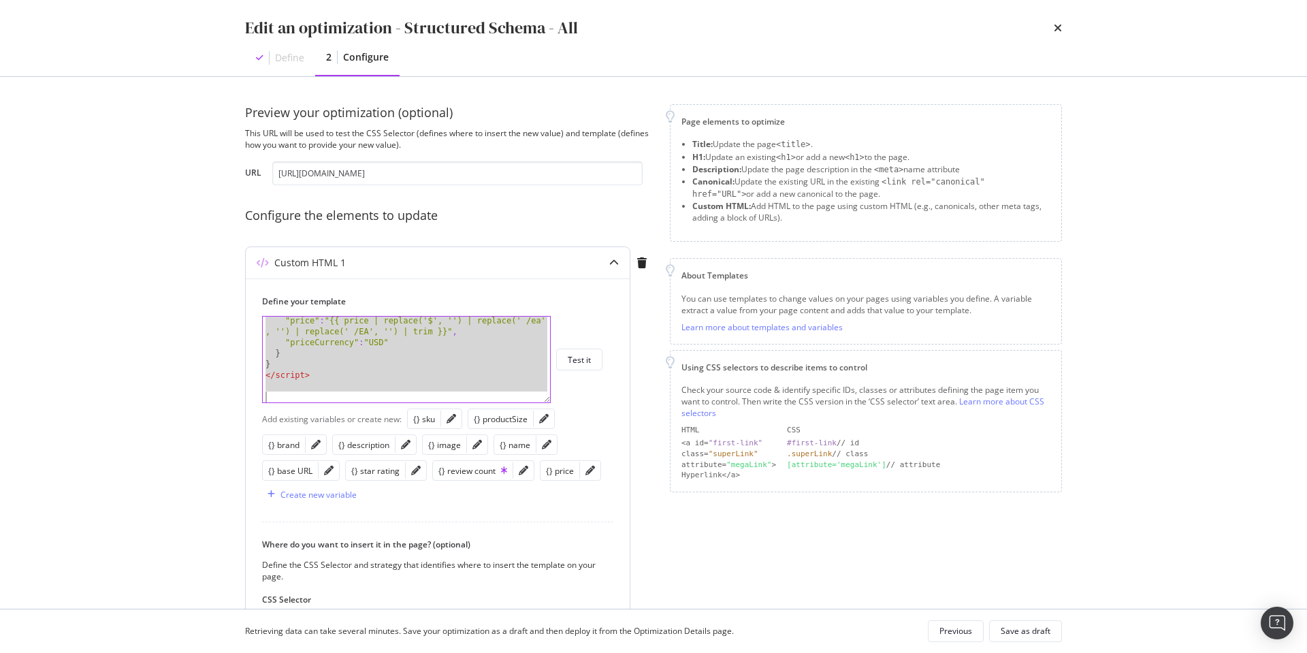
scroll to position [296, 0]
drag, startPoint x: 266, startPoint y: 334, endPoint x: 335, endPoint y: 366, distance: 76.5
click at [335, 366] on div ""price" : "{{ price | replace('$', '') | replace(' /ea' , '') | replace(' /EA',…" at bounding box center [406, 374] width 287 height 118
type textarea "} }"
paste textarea "Cursor at row 30"
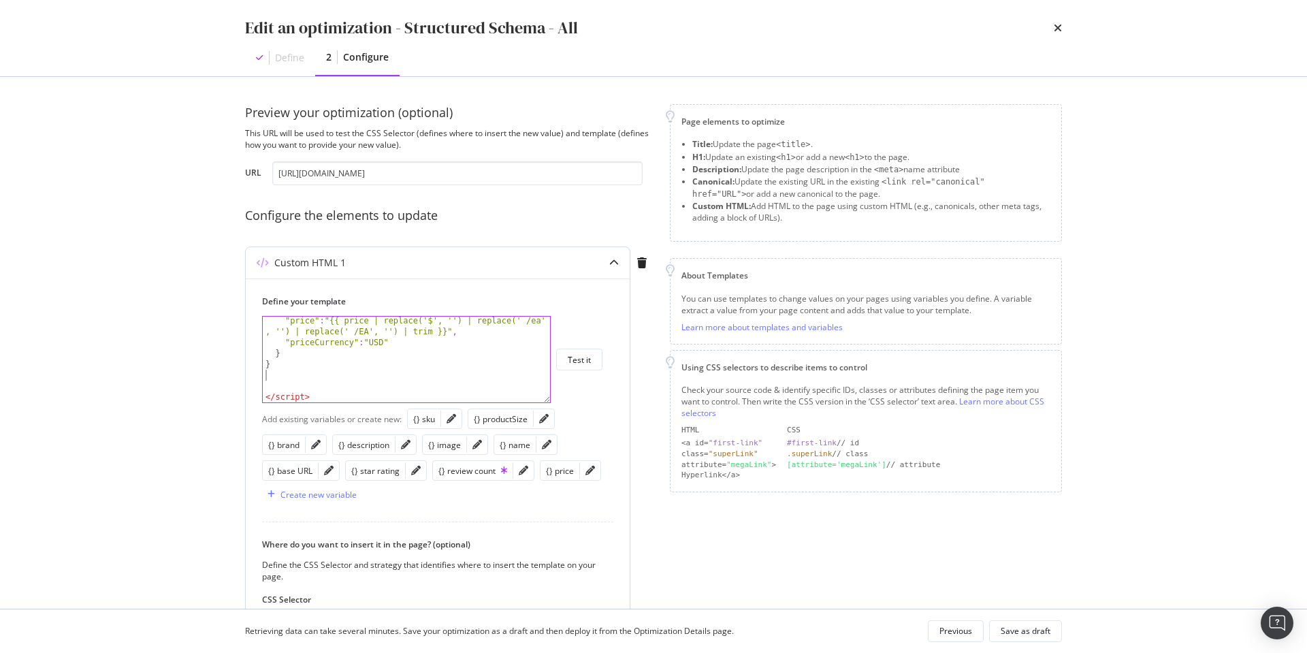
click at [317, 381] on div ""price" : "{{ price | replace('$', '') | replace(' /ea' , '') | replace(' /EA',…" at bounding box center [406, 374] width 287 height 118
type textarea "}"
click at [311, 377] on div ""price" : "{{ price | replace('$', '') | replace(' /ea' , '') | replace(' /EA',…" at bounding box center [406, 374] width 287 height 118
type textarea "}"
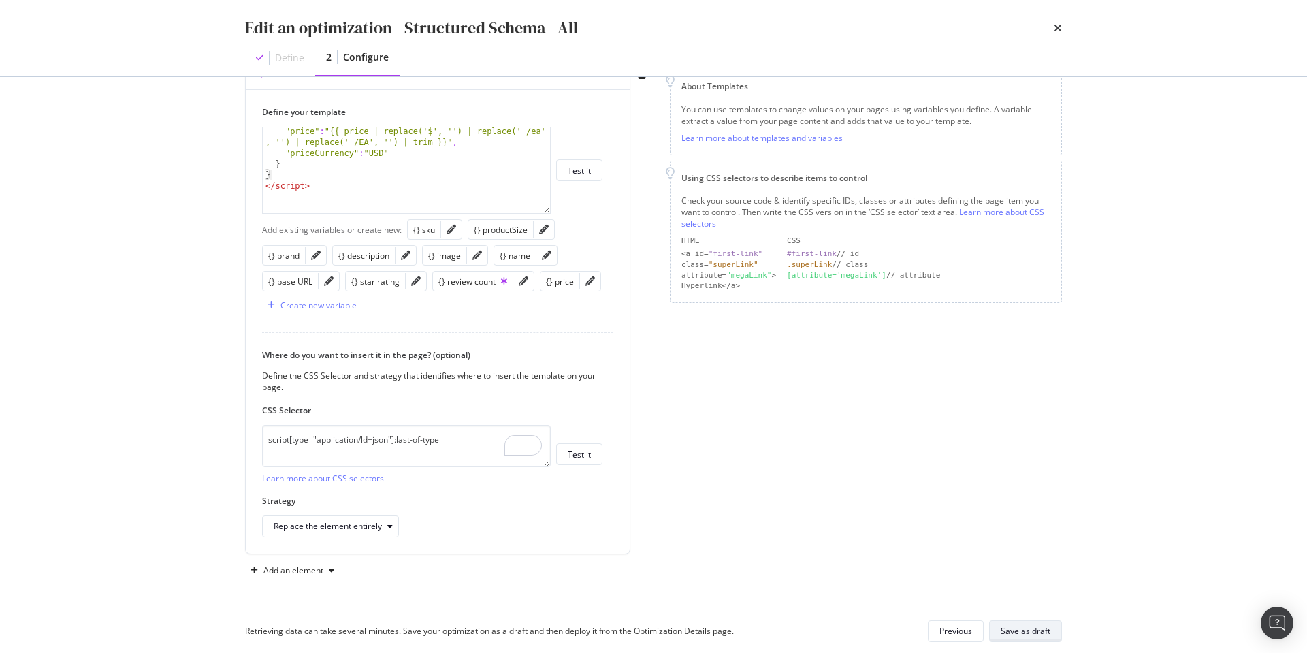
click at [1018, 627] on div "Save as draft" at bounding box center [1026, 631] width 50 height 12
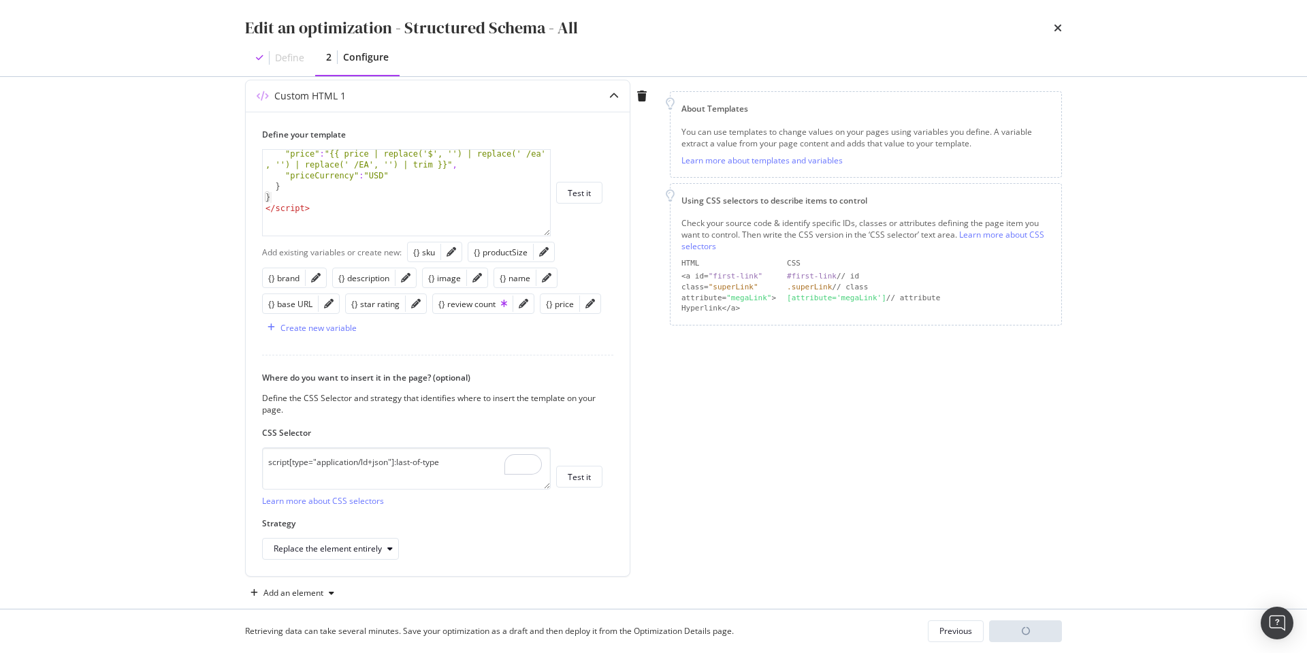
scroll to position [167, 0]
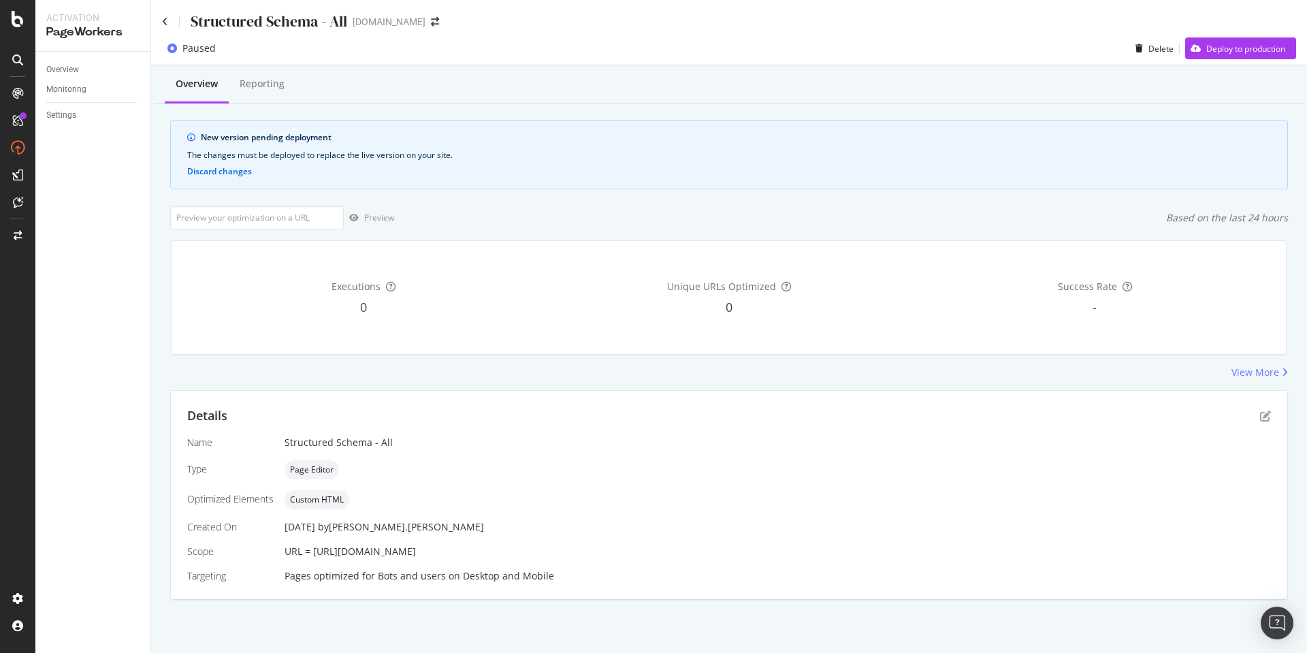
drag, startPoint x: 654, startPoint y: 550, endPoint x: 314, endPoint y: 554, distance: 339.8
click at [314, 554] on div "URL = [URL][DOMAIN_NAME]" at bounding box center [778, 552] width 987 height 14
click at [272, 210] on input "url" at bounding box center [257, 218] width 174 height 24
paste input "https://www.discounttire.com/buy-tires/continental-contiprocontact/p/14087"
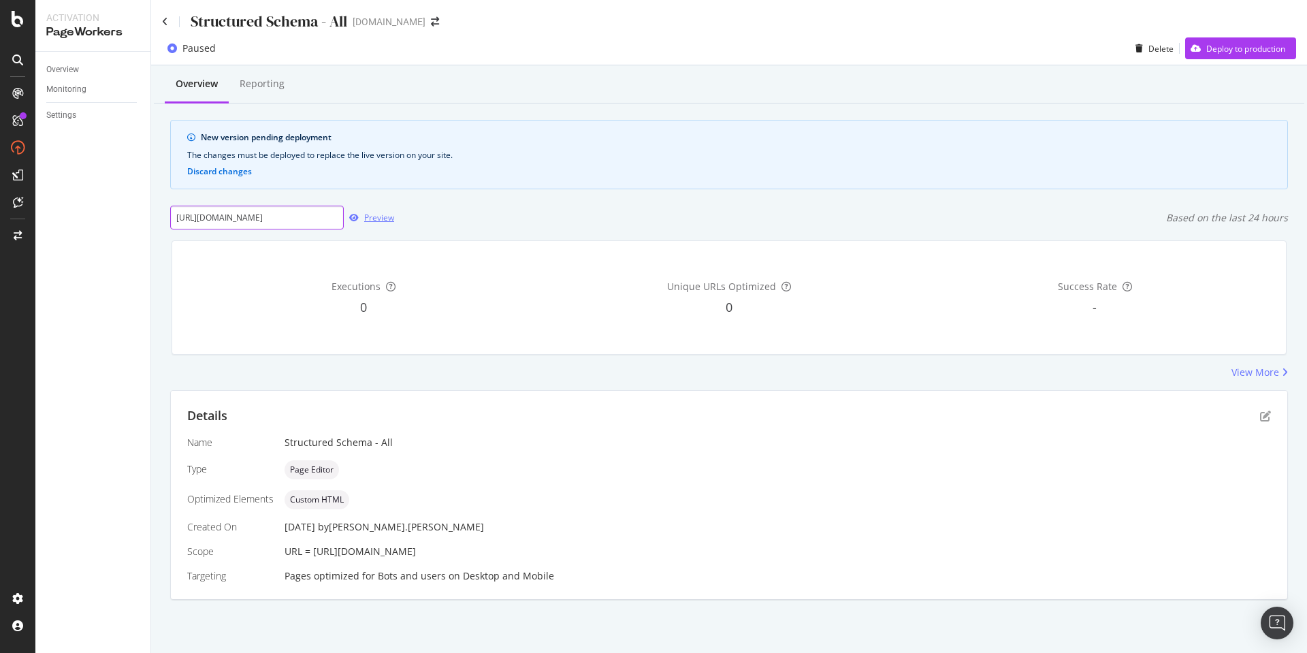
type input "https://www.discounttire.com/buy-tires/continental-contiprocontact/p/14087"
click at [374, 215] on div "Preview" at bounding box center [379, 218] width 30 height 12
click at [1264, 417] on icon "pen-to-square" at bounding box center [1265, 416] width 11 height 11
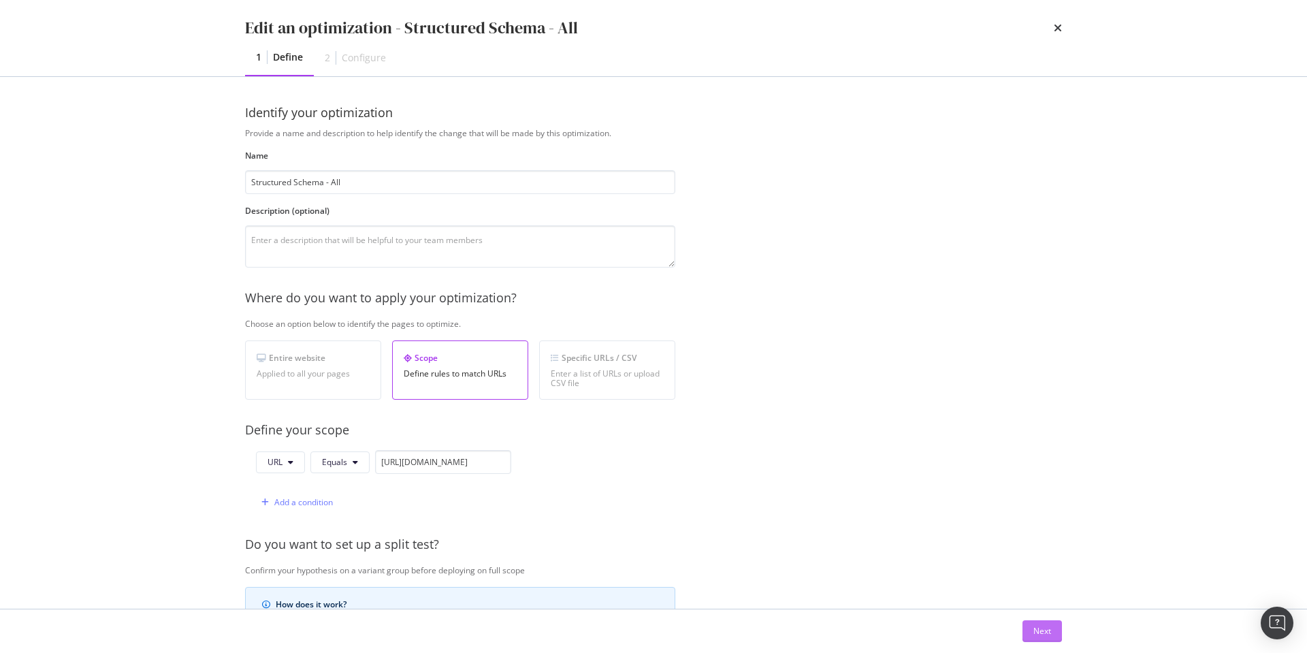
click at [1041, 624] on div "Next" at bounding box center [1043, 631] width 18 height 20
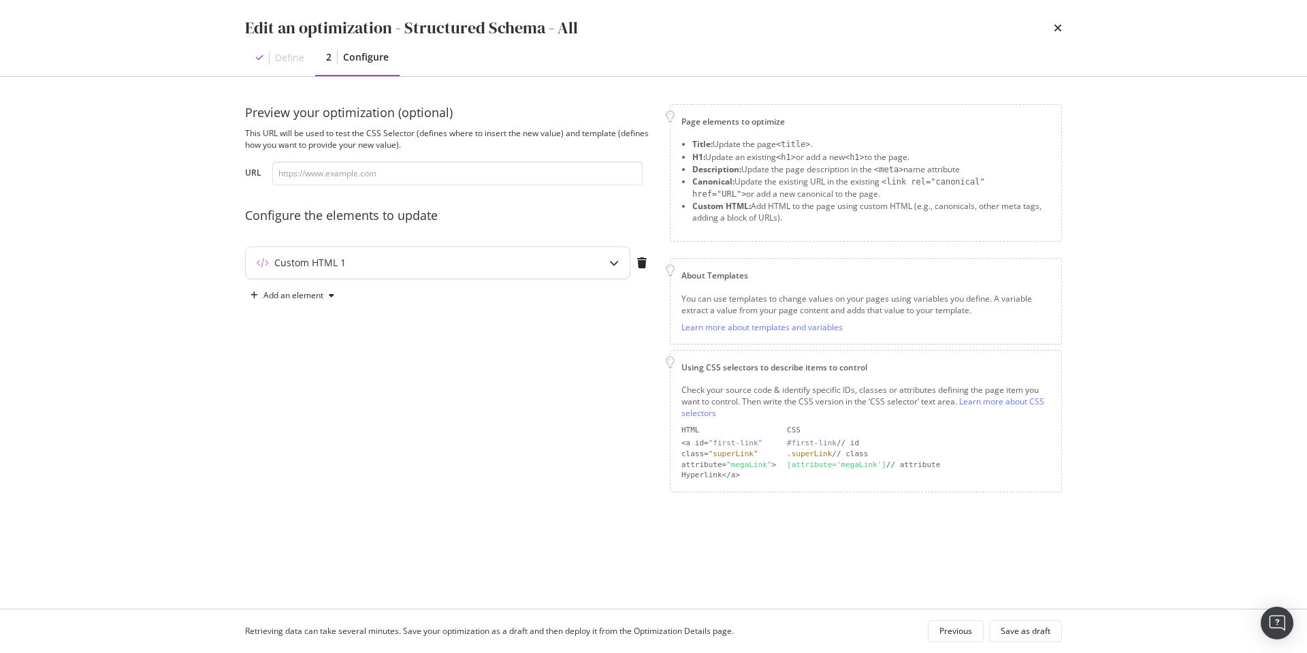
click at [417, 262] on div "Custom HTML 1" at bounding box center [411, 263] width 330 height 14
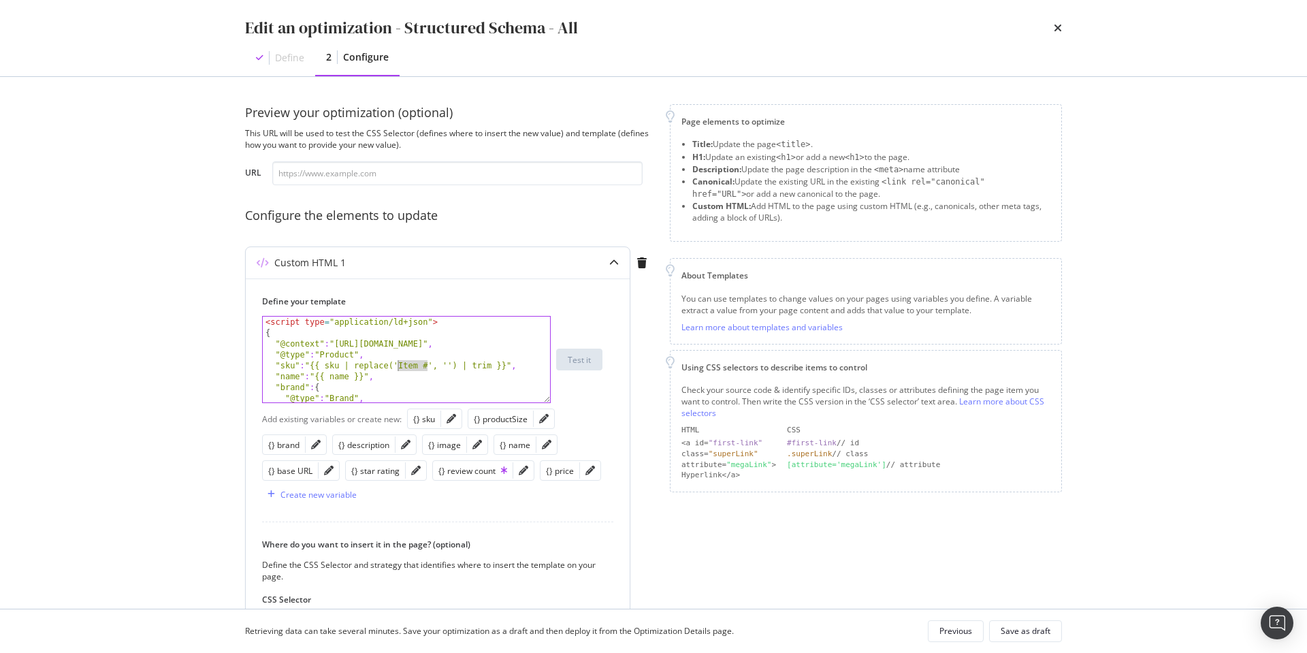
drag, startPoint x: 423, startPoint y: 363, endPoint x: 445, endPoint y: 377, distance: 25.7
click at [400, 364] on div "< script type = "application/ld+json" > { "@context" : "https://schema.org" , "…" at bounding box center [406, 371] width 287 height 108
paste textarea "#main"
type textarea ""sku":"{{ sku | replace('Item #', '') | trim }}","
click at [448, 418] on icon "pencil" at bounding box center [452, 419] width 10 height 10
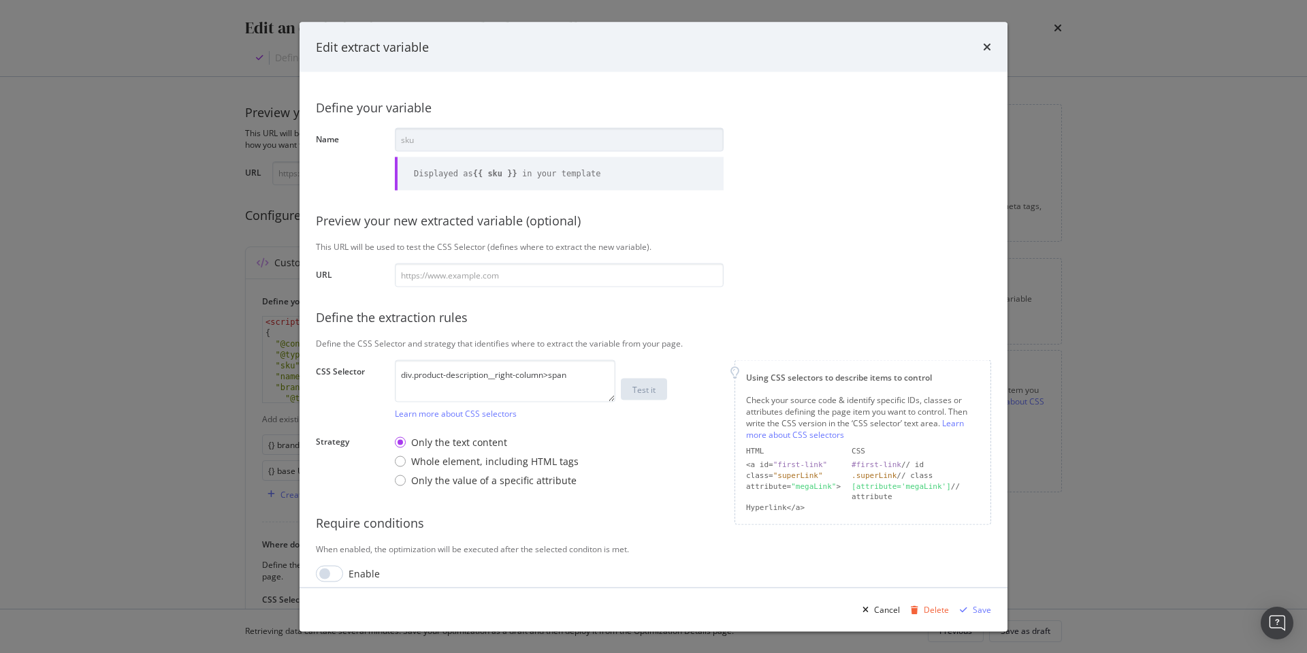
scroll to position [1, 0]
click at [590, 374] on div "div.product-description__right-column>span Learn more about CSS selectors" at bounding box center [505, 388] width 221 height 59
click at [571, 372] on textarea "div.product-description__right-column>span" at bounding box center [505, 380] width 221 height 42
drag, startPoint x: 567, startPoint y: 372, endPoint x: 396, endPoint y: 375, distance: 170.3
click at [396, 375] on textarea "div.product-description__right-column>span" at bounding box center [505, 380] width 221 height 42
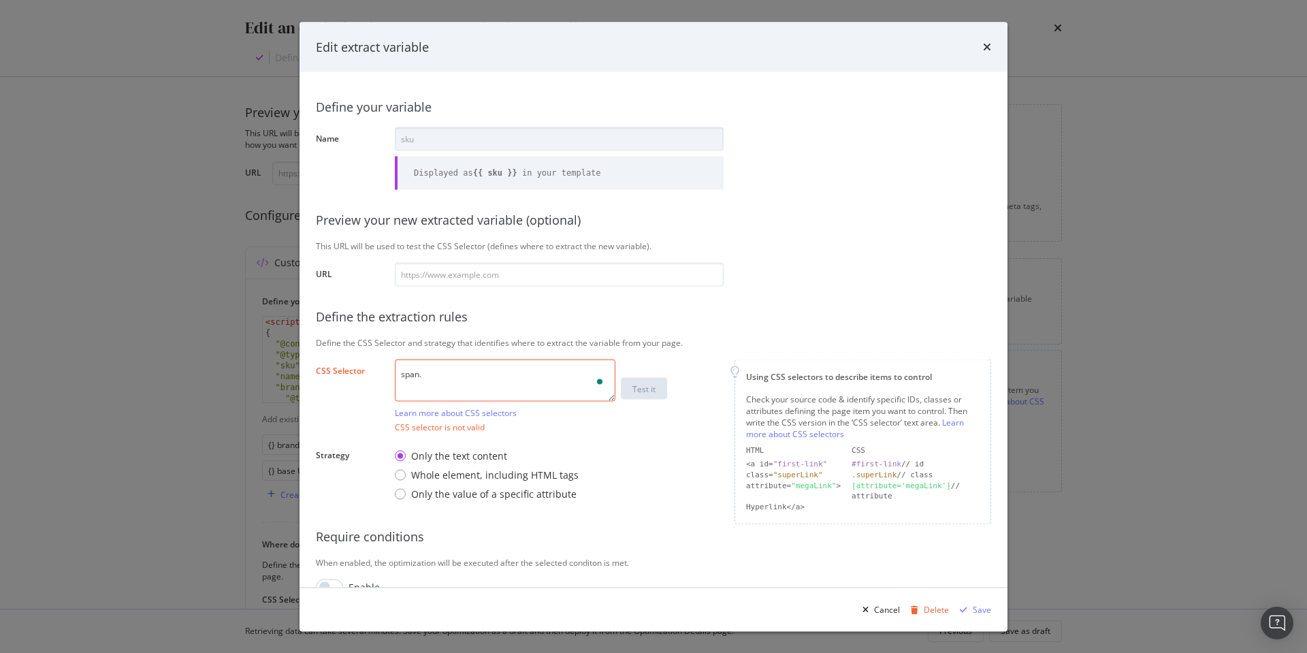
paste textarea "product-code"
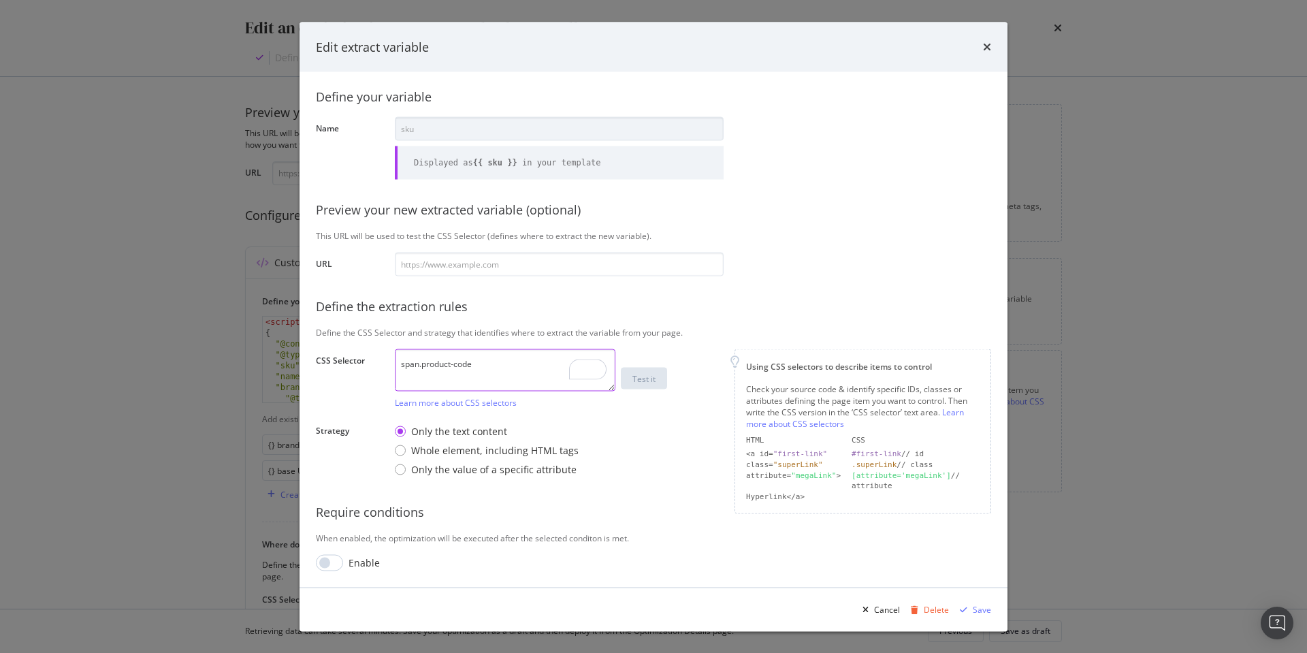
scroll to position [0, 0]
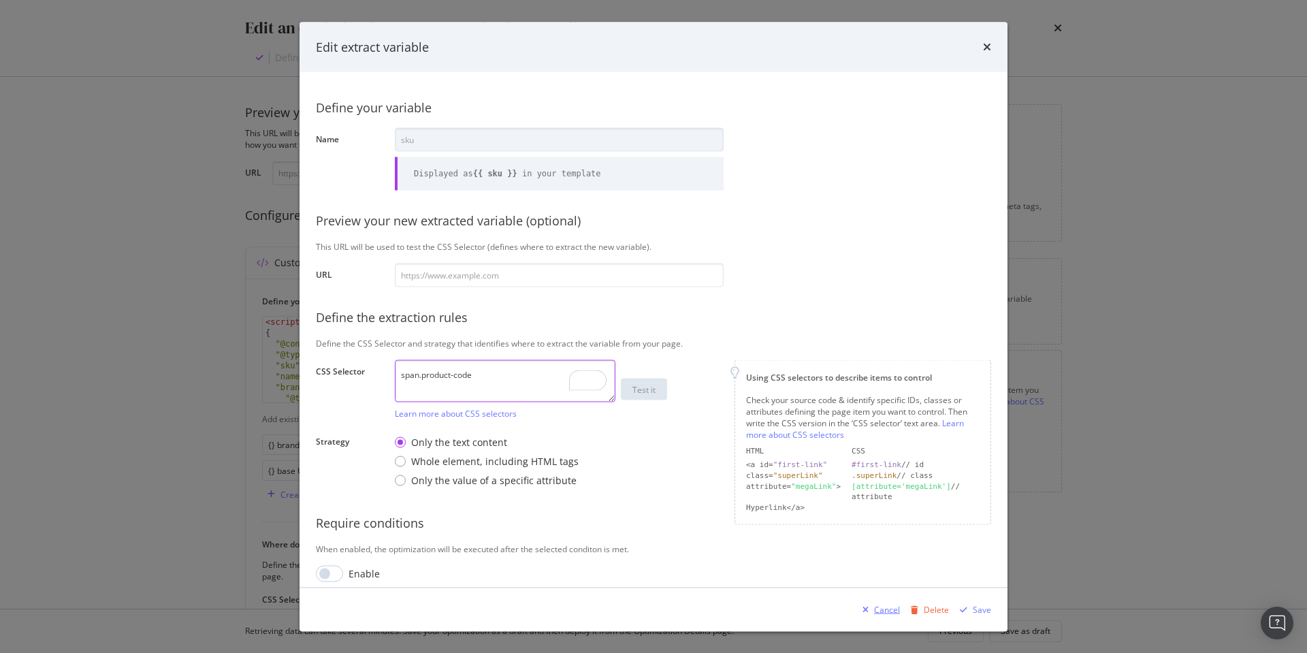
type textarea "span.product-code"
click at [882, 607] on div "Cancel" at bounding box center [887, 609] width 26 height 12
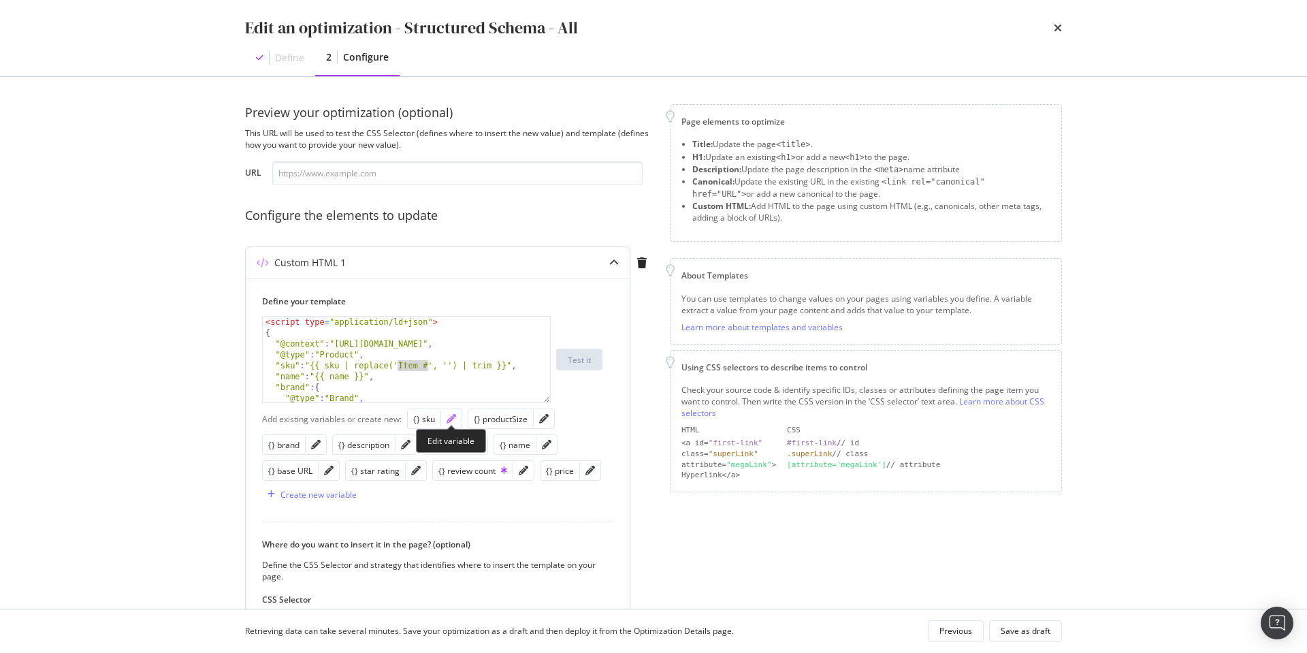
click at [453, 419] on icon "pencil" at bounding box center [452, 419] width 10 height 10
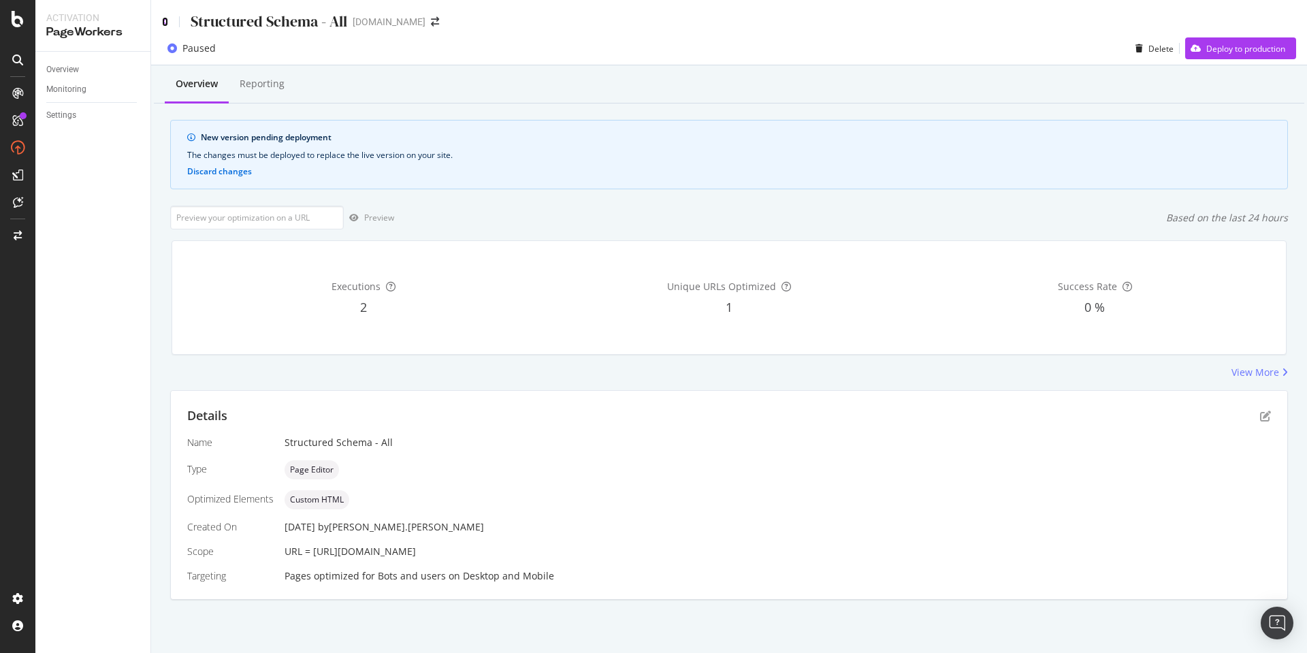
click at [163, 19] on icon at bounding box center [165, 22] width 6 height 10
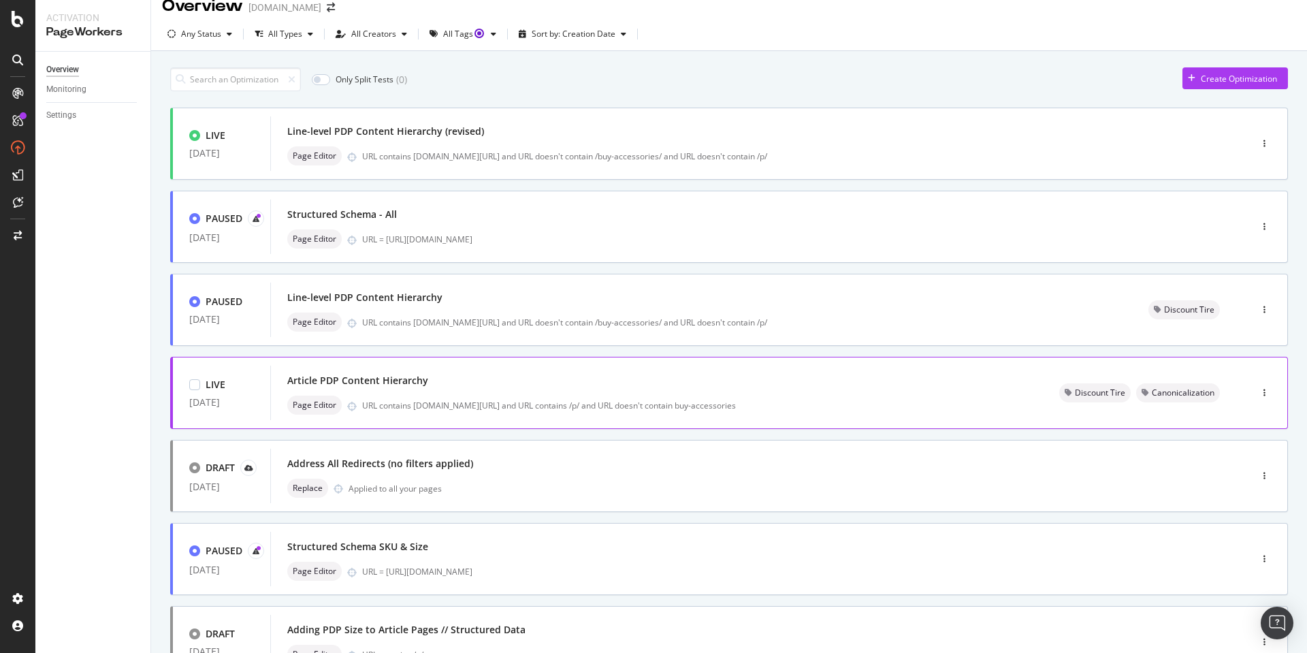
scroll to position [19, 0]
click at [575, 385] on div "Article PDP Content Hierarchy" at bounding box center [656, 377] width 739 height 19
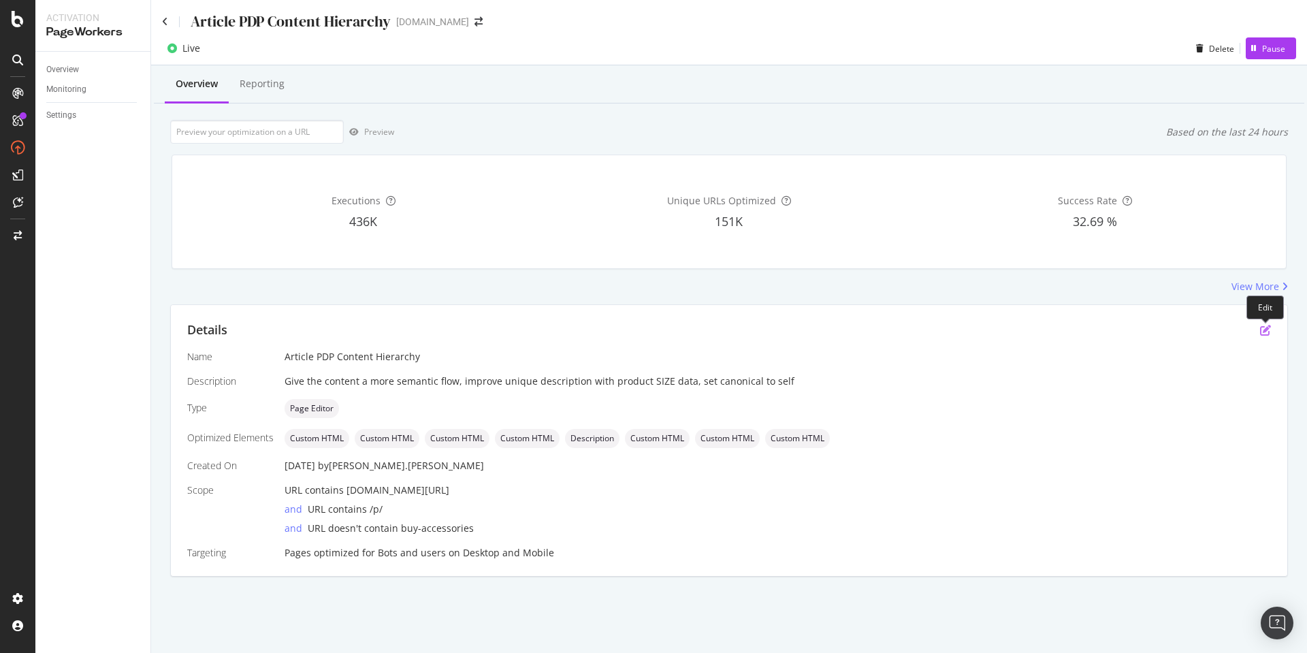
click at [1267, 328] on icon "pen-to-square" at bounding box center [1265, 330] width 11 height 11
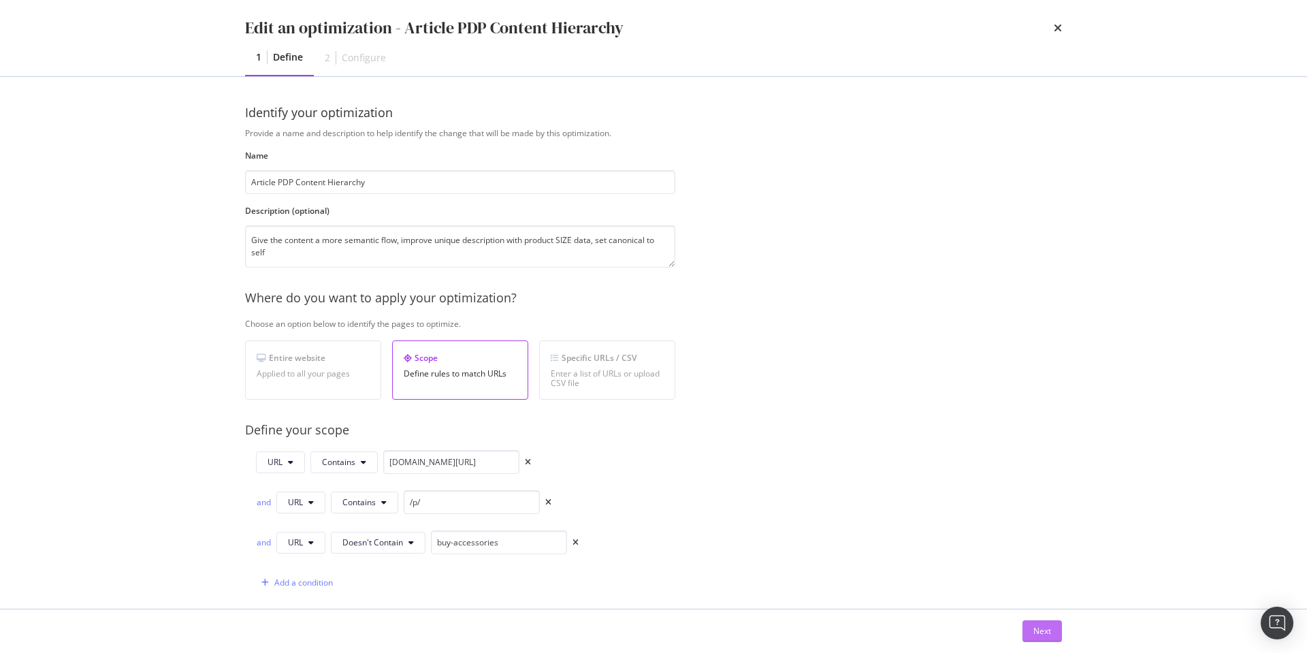
click at [1042, 633] on div "Next" at bounding box center [1043, 631] width 18 height 12
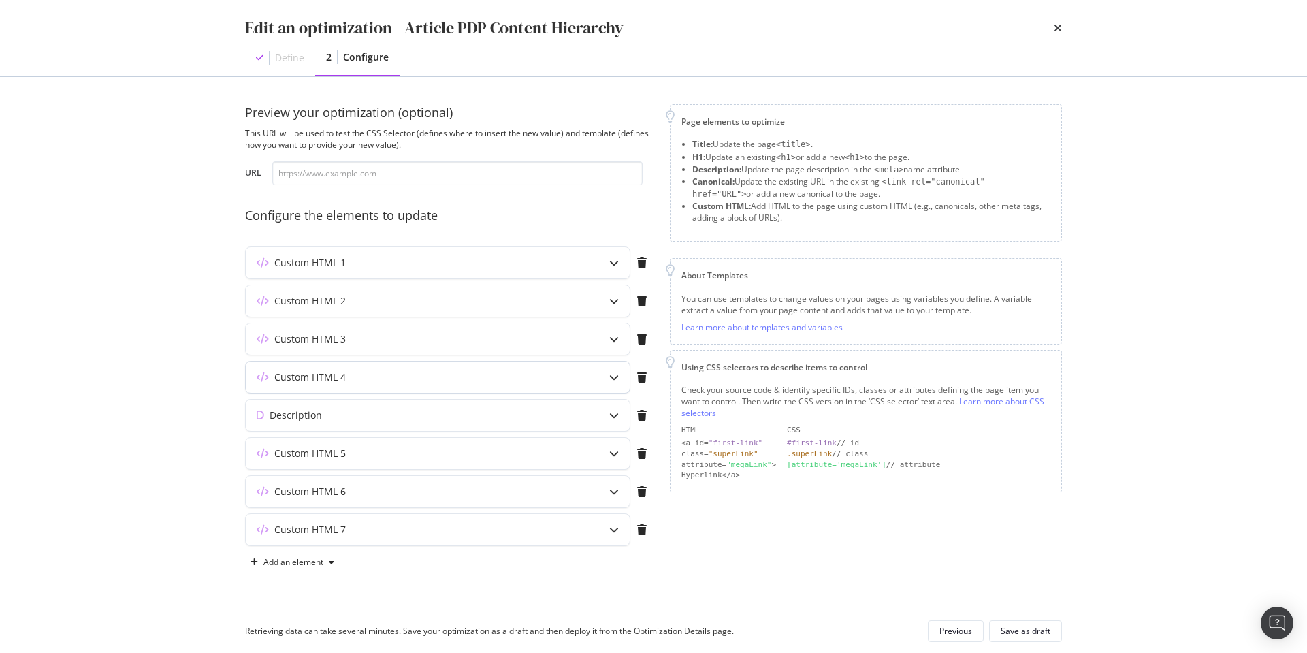
click at [609, 372] on icon "modal" at bounding box center [614, 377] width 10 height 10
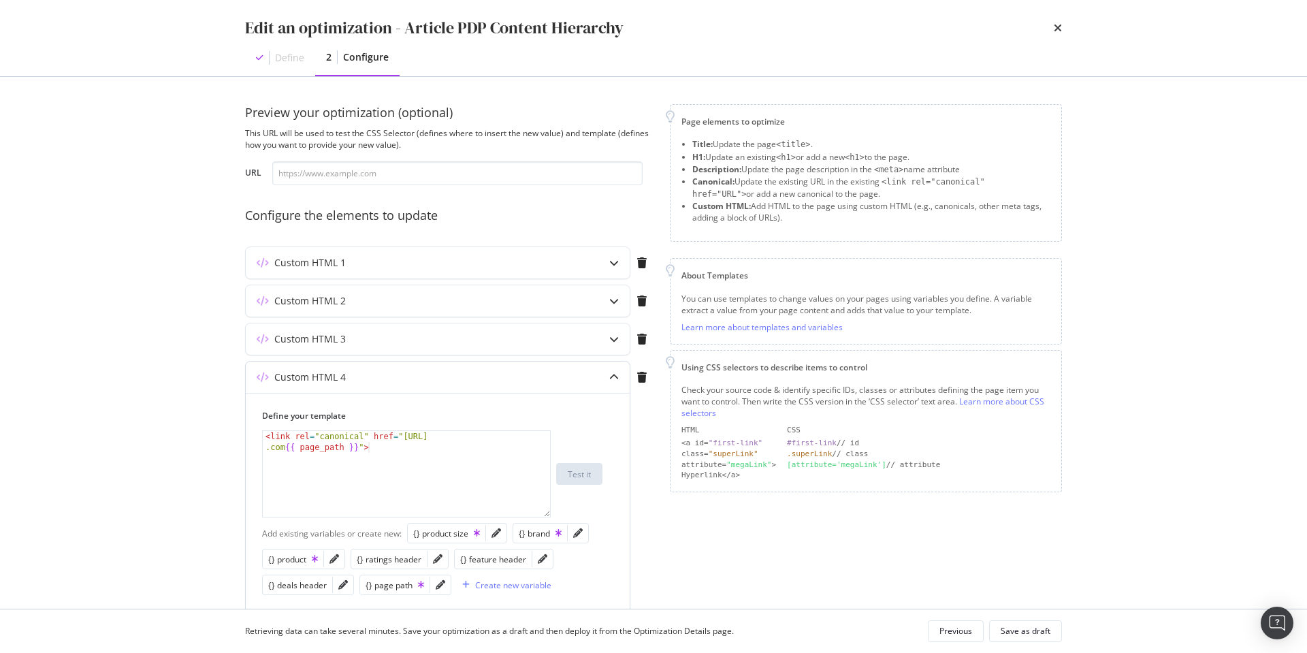
click at [345, 447] on div "< link rel = "canonical" href = "https://www.discounttire .com {{ page_path }} …" at bounding box center [406, 495] width 287 height 129
paste textarea "| replace('Item #', '') | trim"
drag, startPoint x: 432, startPoint y: 445, endPoint x: 453, endPoint y: 469, distance: 32.3
click at [405, 446] on div "< link rel = "canonical" href = "https://www.discounttire .com {{ page_path | r…" at bounding box center [406, 495] width 287 height 129
paste textarea "#main"
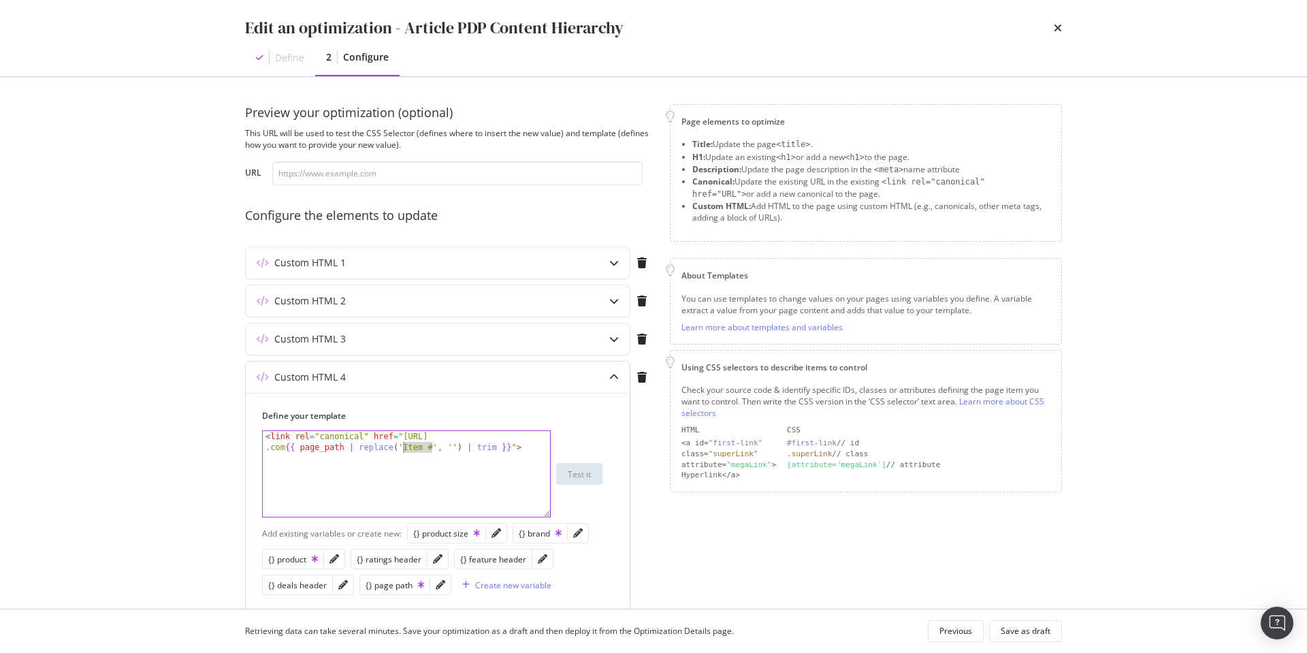
type textarea "<link rel="canonical" href="[URL][DOMAIN_NAME]{{ page_path | replace('#main', '…"
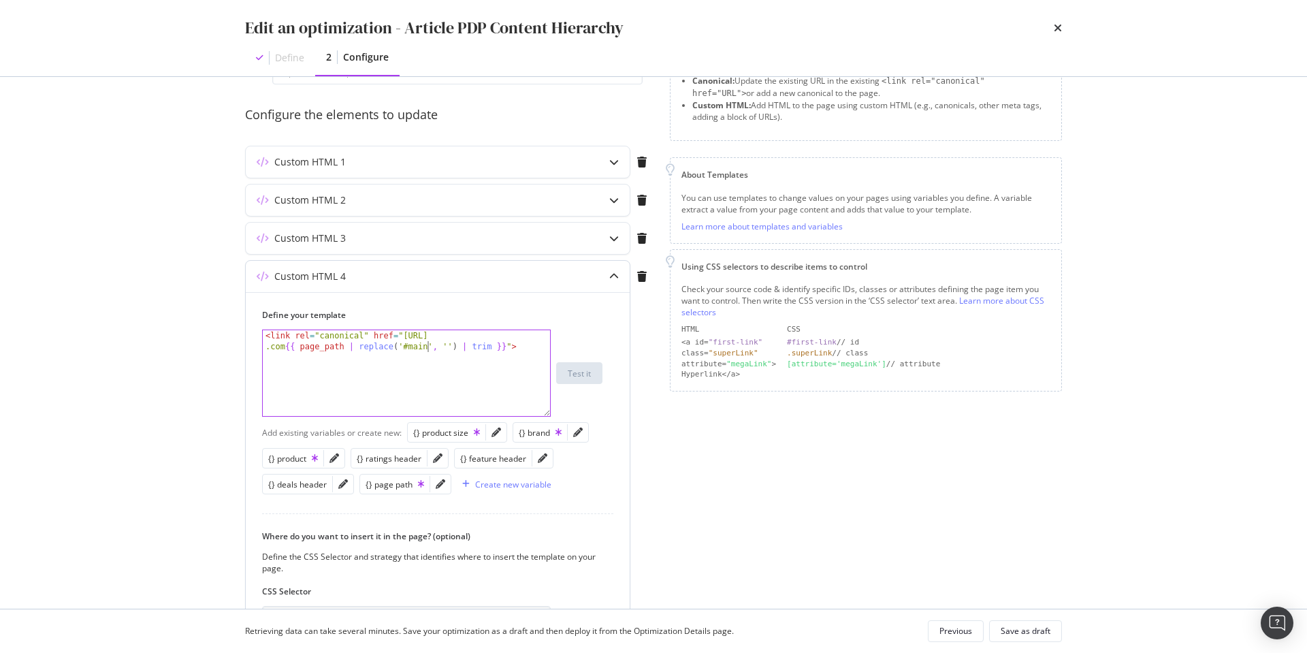
scroll to position [101, 0]
click at [606, 412] on div "Define your template <link rel="canonical" href="https://www.discounttire.com{{…" at bounding box center [437, 362] width 351 height 108
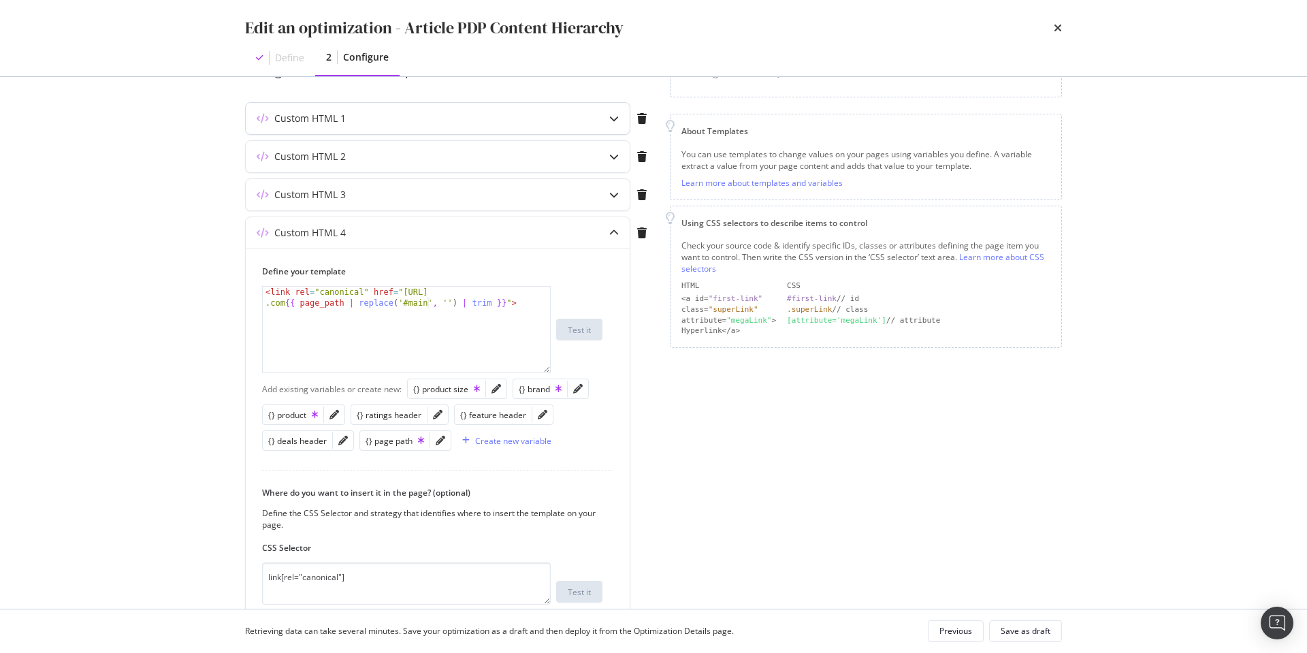
scroll to position [36, 0]
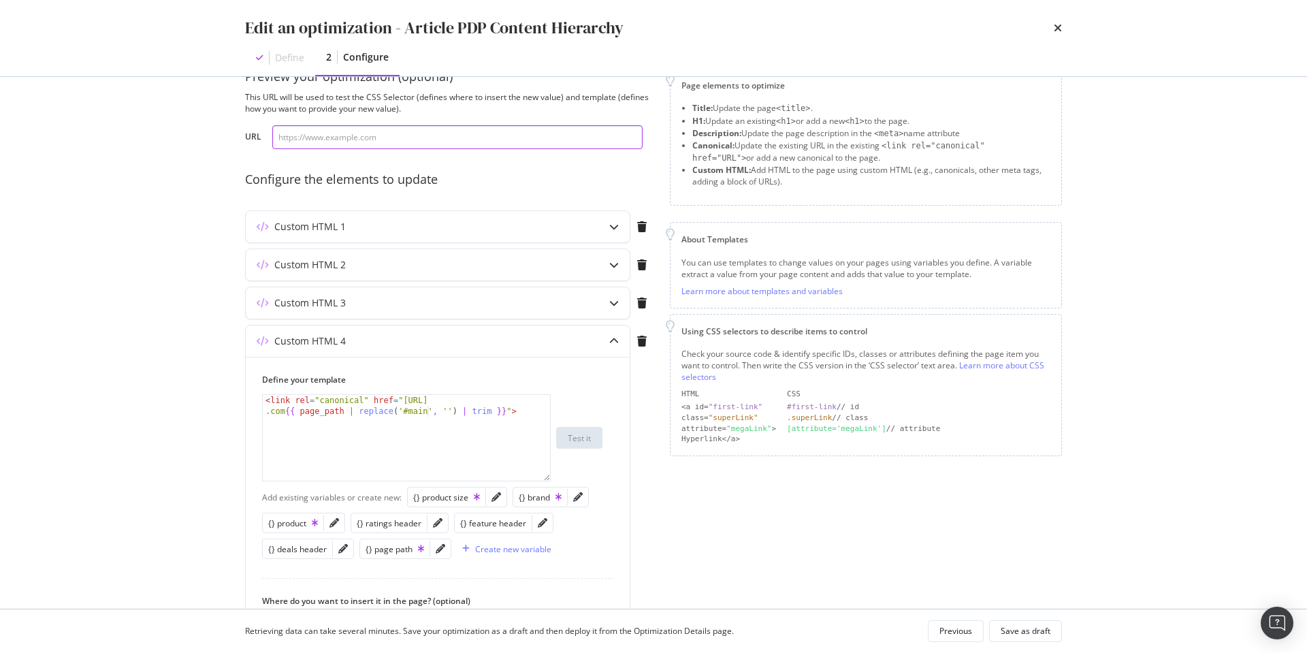
click at [404, 139] on input "modal" at bounding box center [457, 137] width 370 height 24
paste input "https://www.discounttire.com/buy-tires/pirelli-scorpion-atr/p/131253"
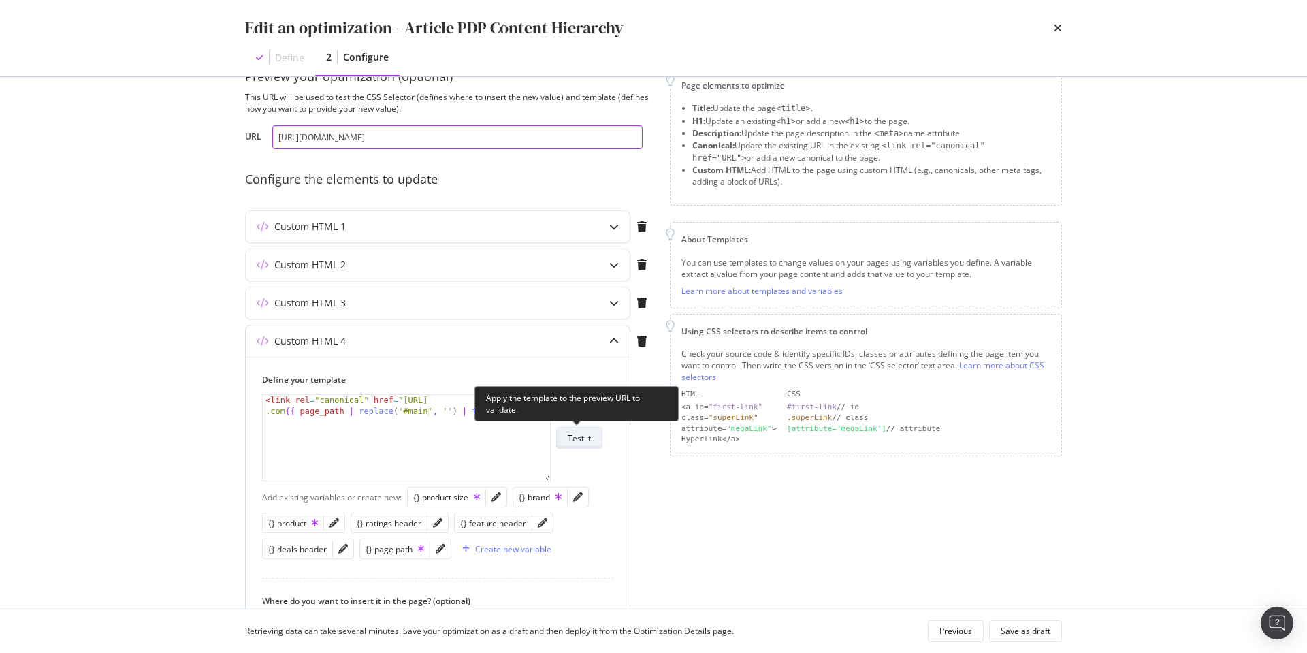
type input "https://www.discounttire.com/buy-tires/pirelli-scorpion-atr/p/131253"
click at [585, 443] on div "Test it" at bounding box center [579, 438] width 23 height 12
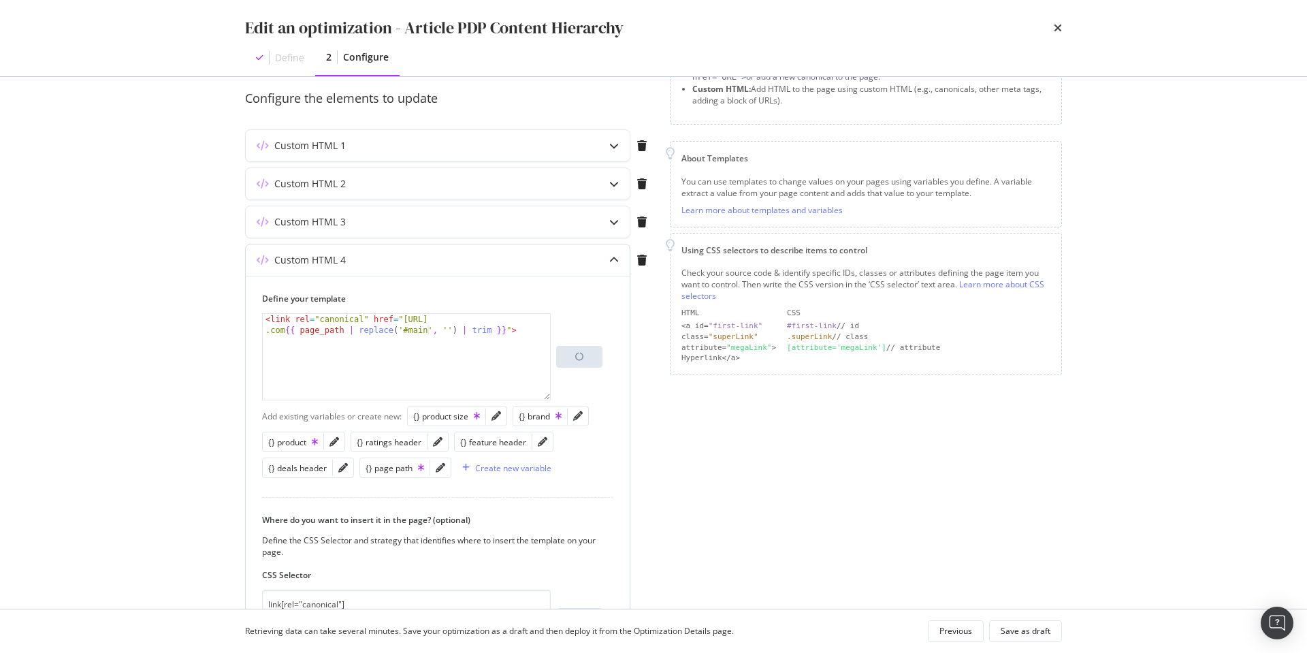
scroll to position [121, 0]
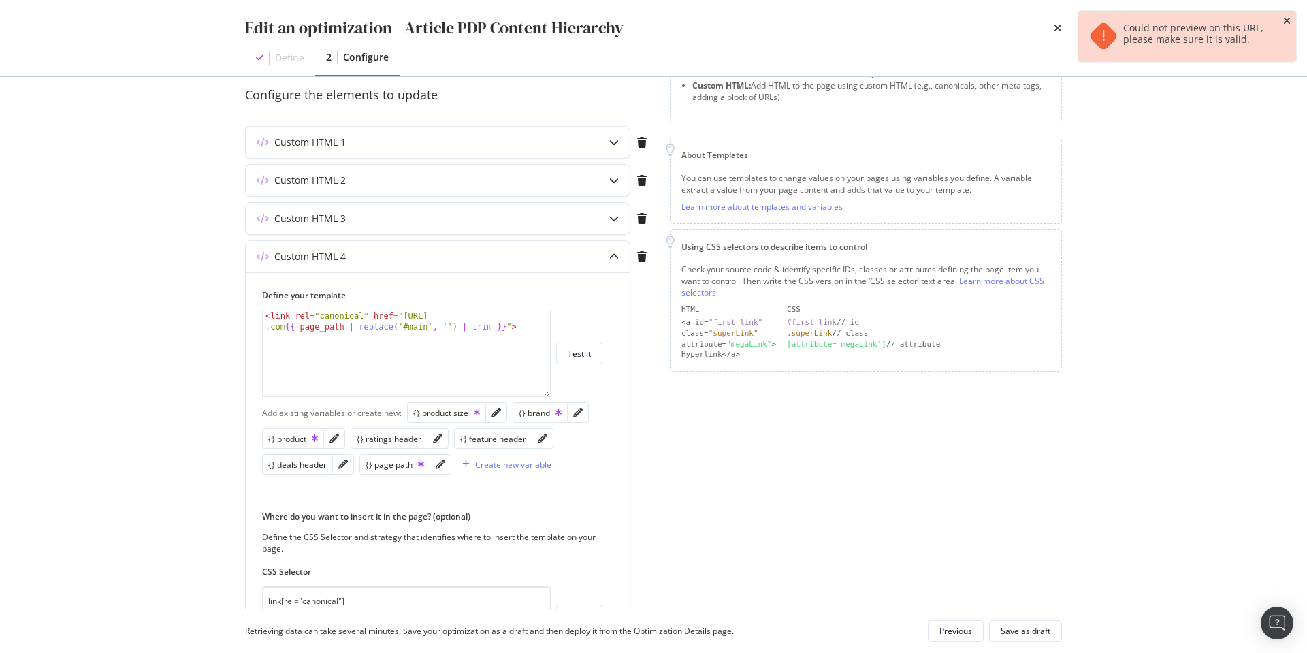
click at [1288, 20] on icon "close toast" at bounding box center [1287, 21] width 7 height 10
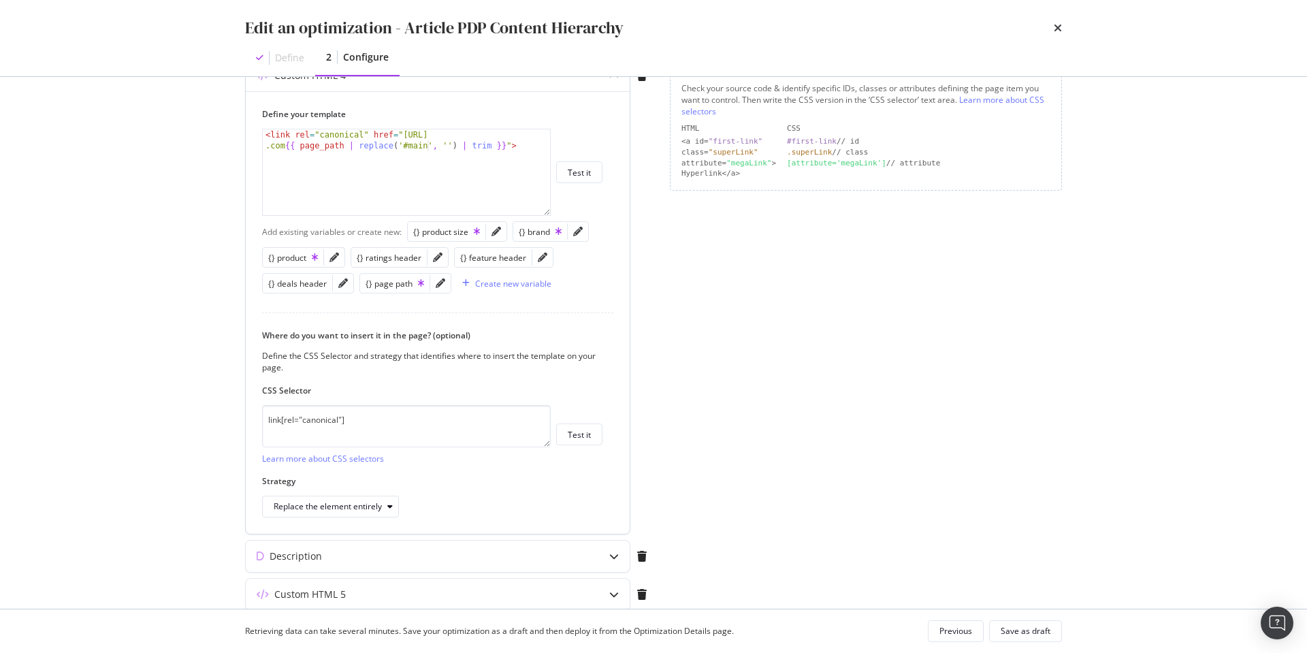
scroll to position [305, 0]
click at [1030, 632] on div "Save as draft" at bounding box center [1026, 631] width 50 height 12
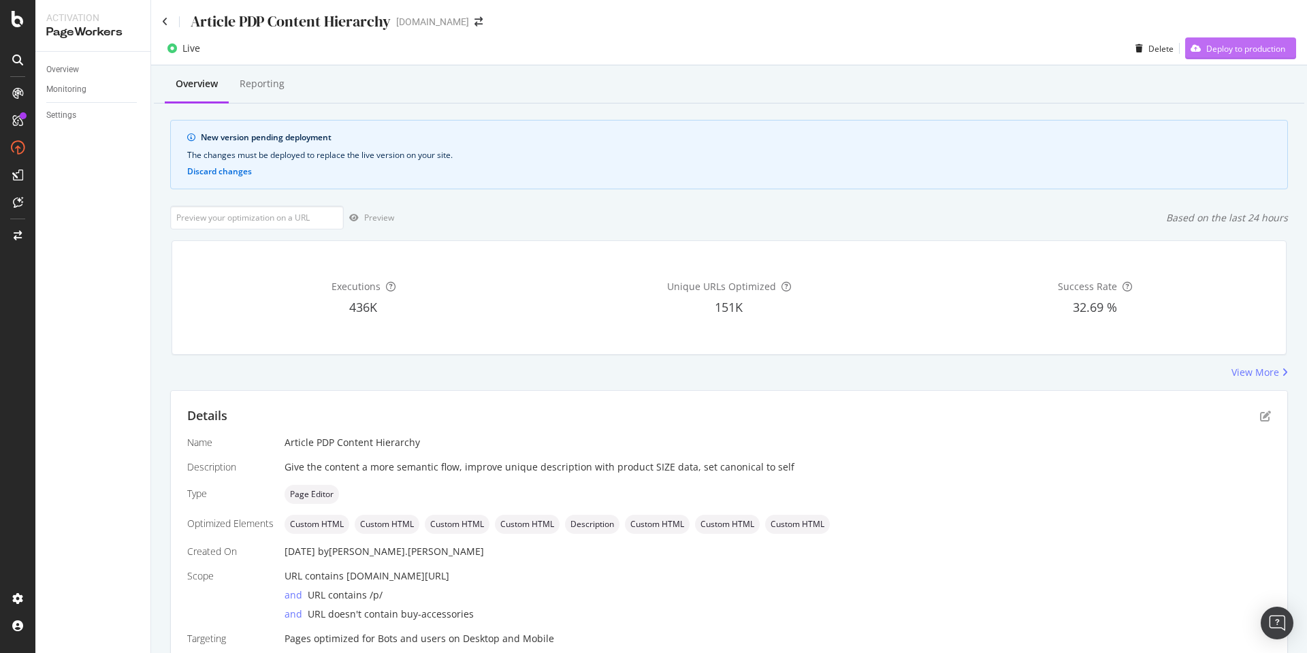
click at [1246, 48] on div "Deploy to production" at bounding box center [1246, 49] width 79 height 12
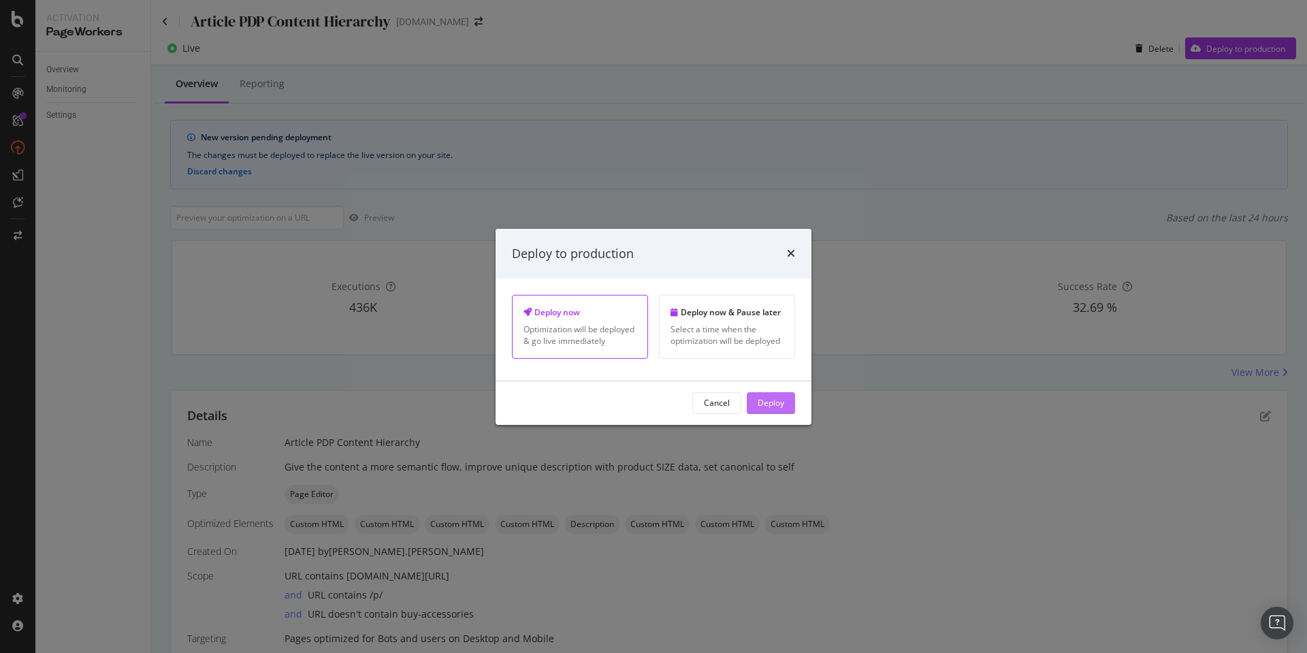
click at [778, 397] on div "Deploy" at bounding box center [771, 403] width 27 height 12
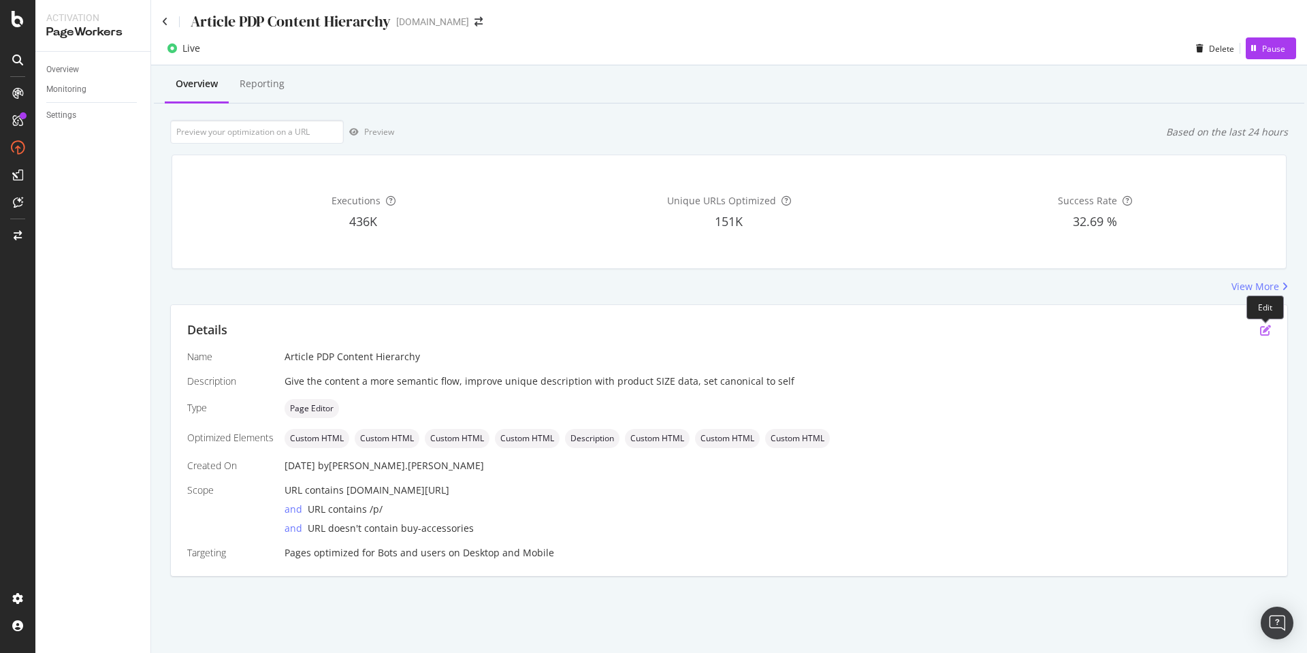
click at [1266, 328] on icon "pen-to-square" at bounding box center [1265, 330] width 11 height 11
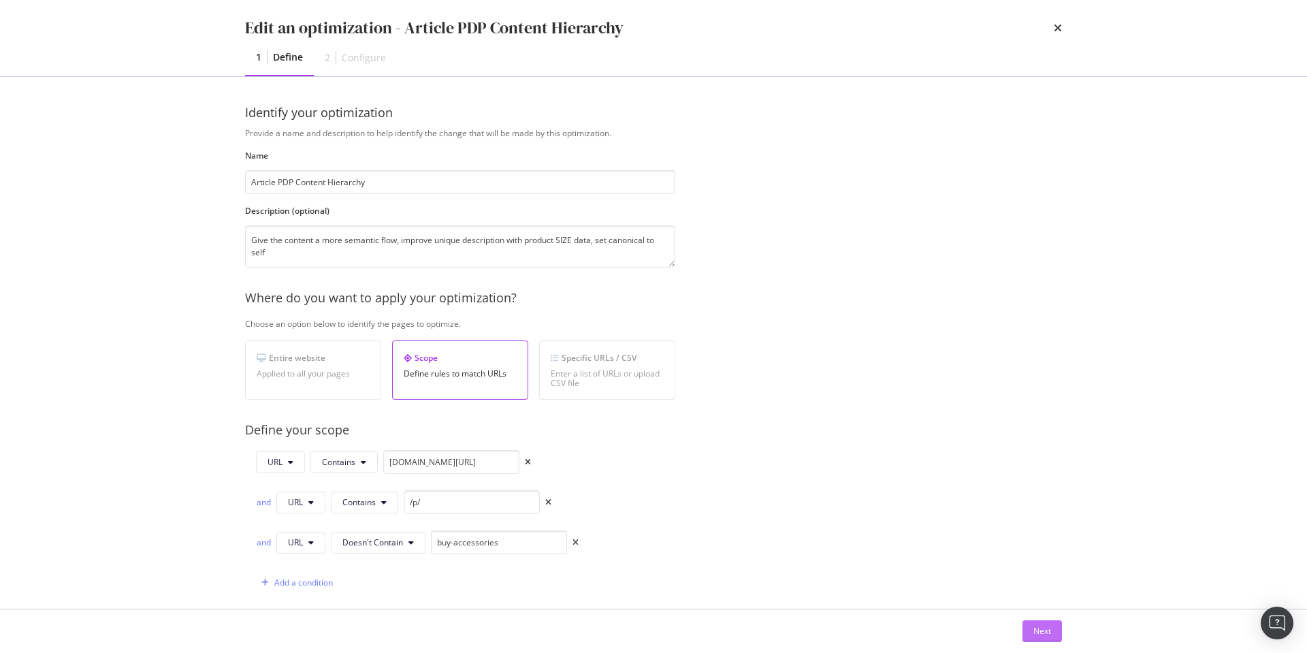
click at [1032, 625] on button "Next" at bounding box center [1042, 631] width 39 height 22
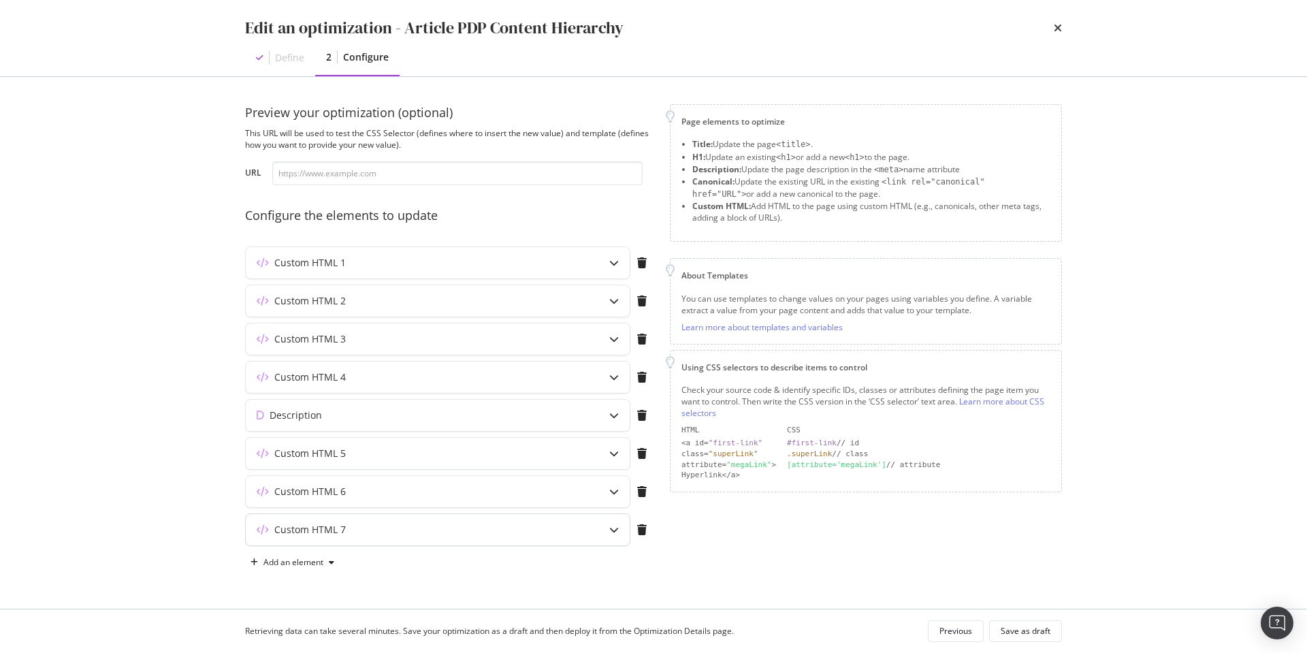
click at [616, 530] on icon "modal" at bounding box center [614, 530] width 10 height 10
click at [610, 259] on icon "modal" at bounding box center [614, 263] width 10 height 10
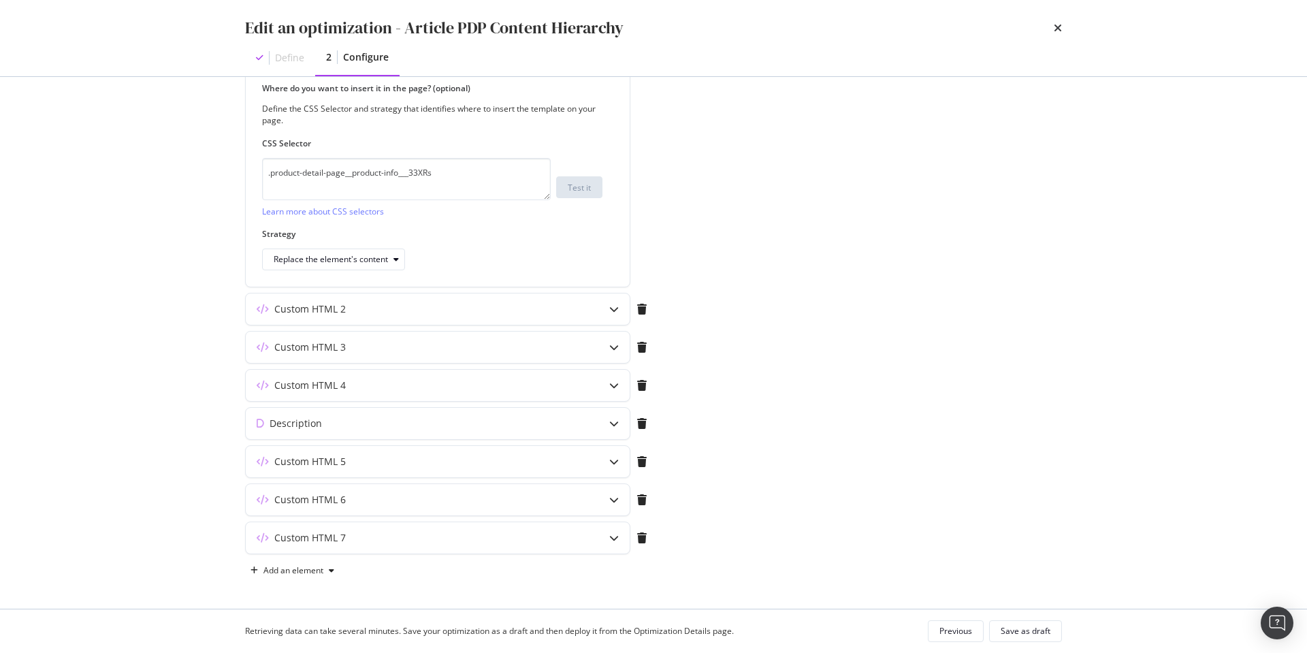
scroll to position [434, 0]
click at [287, 569] on div "Add an element" at bounding box center [294, 571] width 60 height 8
click at [298, 545] on div "Custom HTML" at bounding box center [308, 546] width 54 height 12
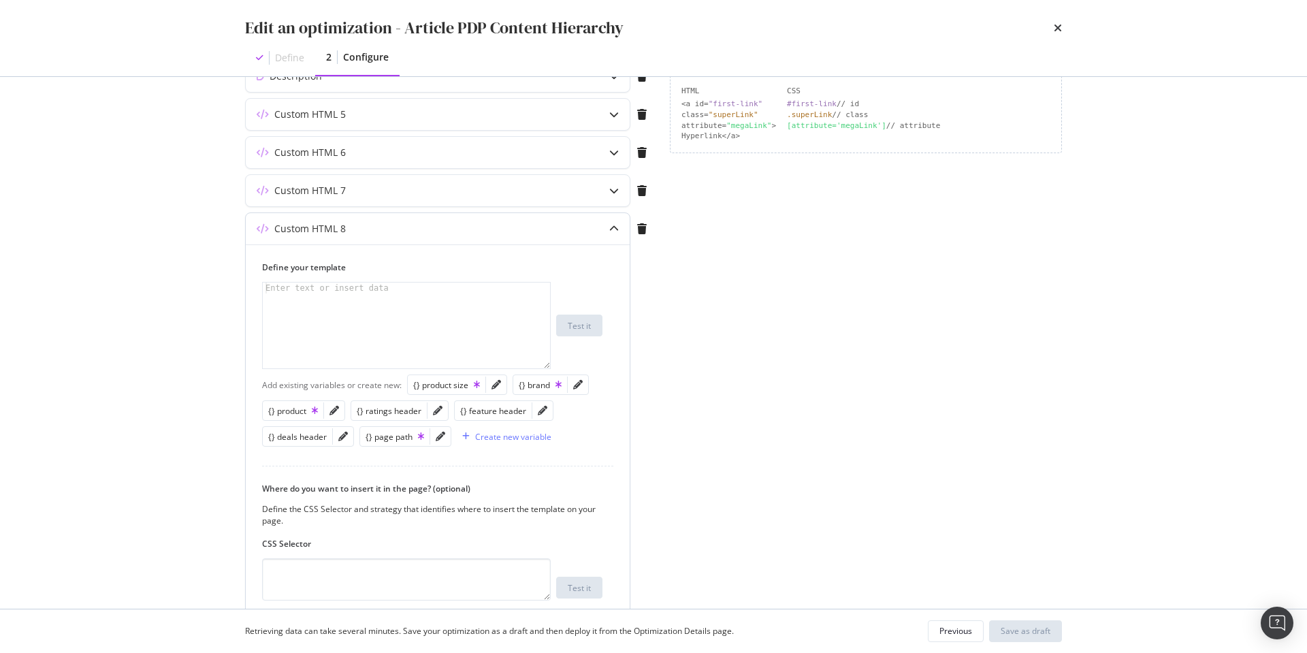
scroll to position [473, 0]
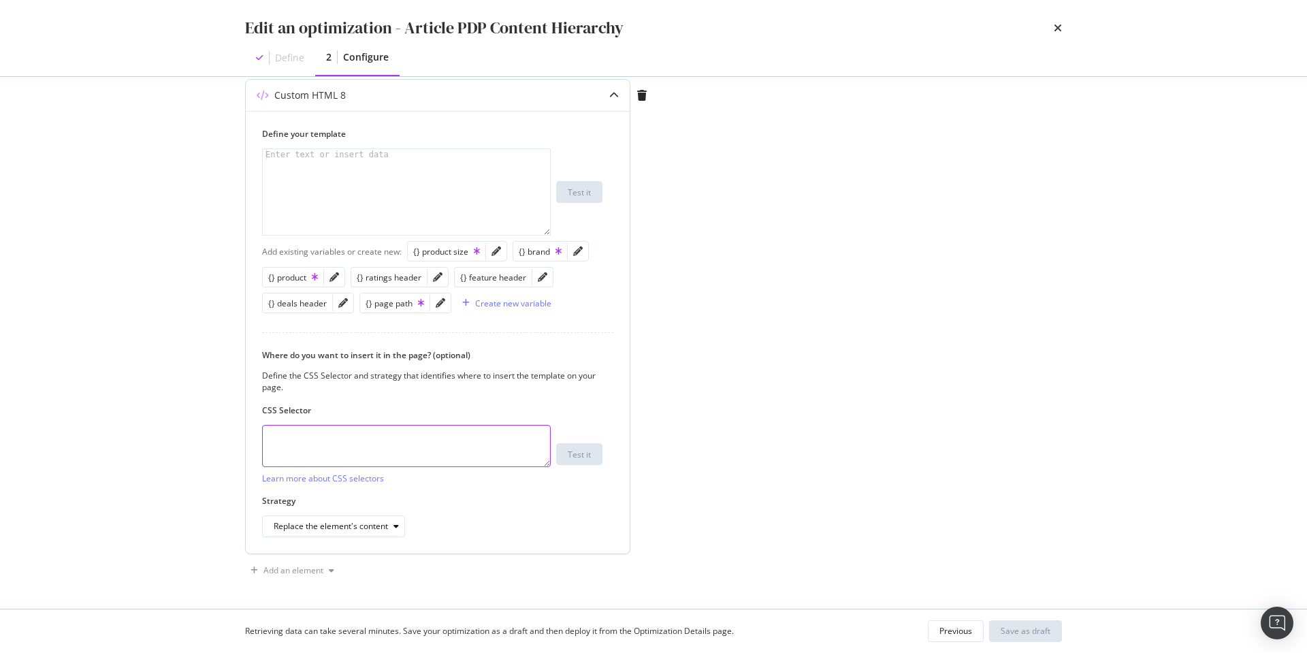
click at [361, 445] on textarea "To enrich screen reader interactions, please activate Accessibility in Grammarl…" at bounding box center [406, 446] width 289 height 42
paste textarea "div.product-description__right-column>span"
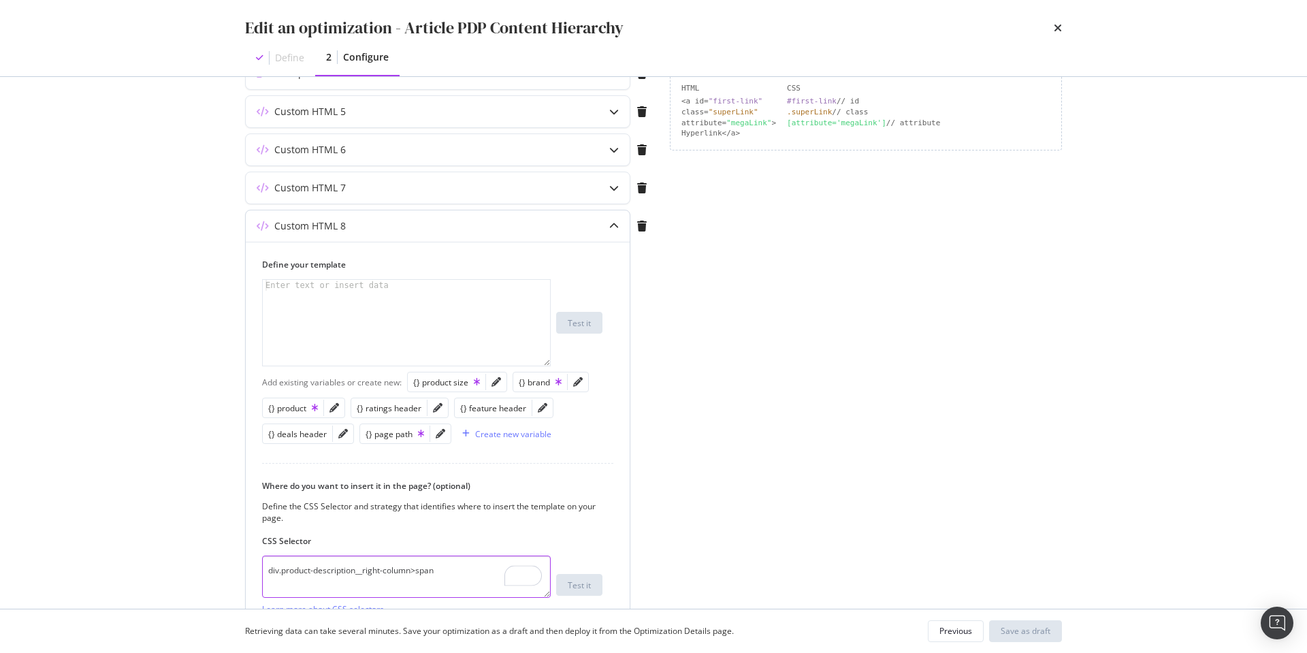
scroll to position [0, 0]
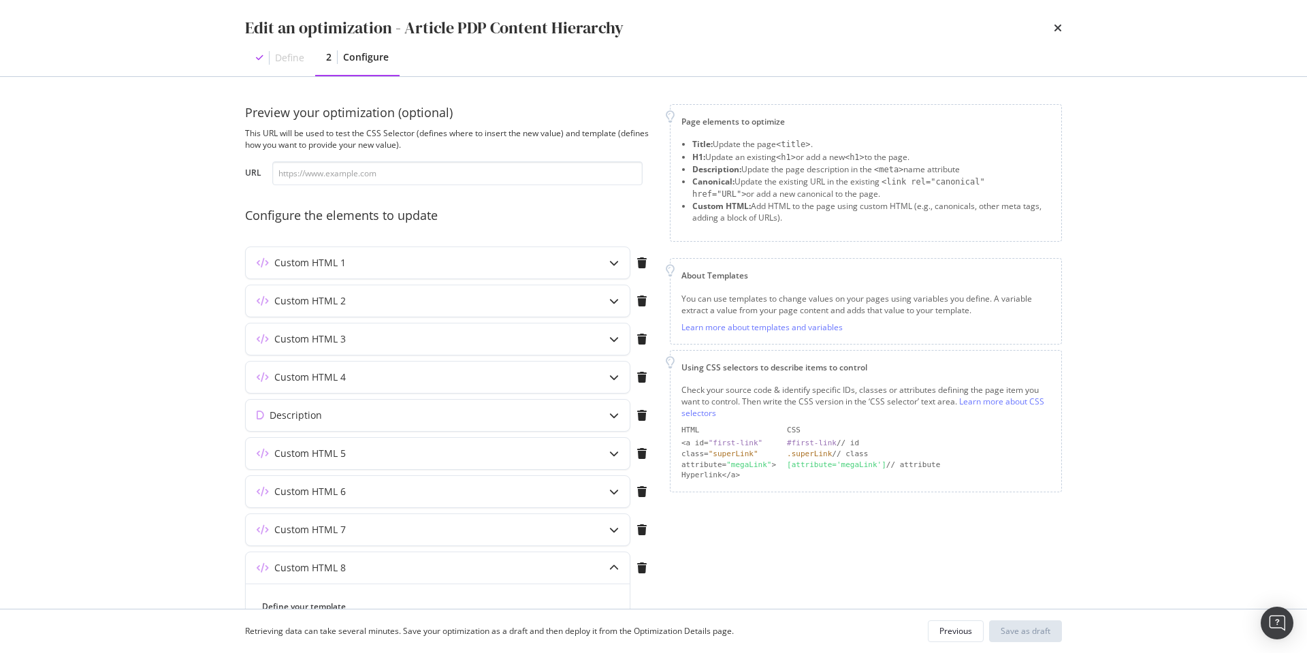
type textarea "div.product-description__right-column>span"
click at [464, 174] on input "modal" at bounding box center [457, 173] width 370 height 24
paste input "[URL][DOMAIN_NAME]"
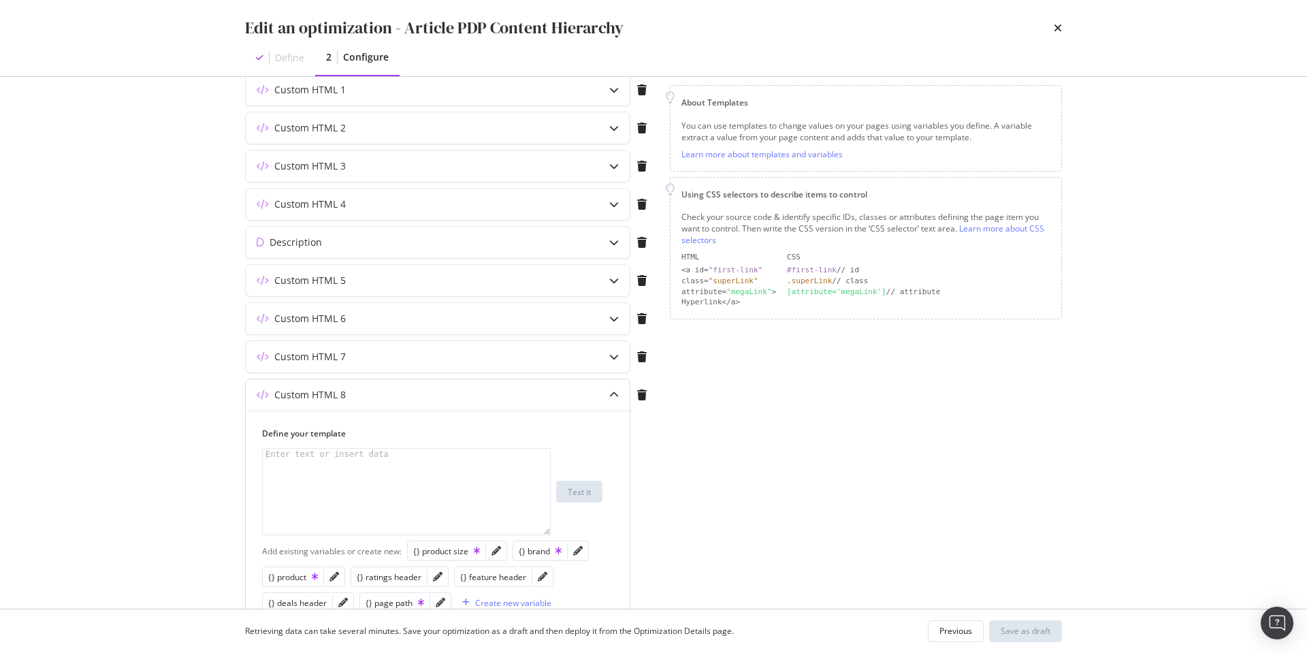
type input "[URL][DOMAIN_NAME]"
click at [613, 442] on div "Define your template Enter text or insert data XXXXXXXXXXXXXXXXXXXXXXXXXXXXXXXX…" at bounding box center [438, 632] width 384 height 443
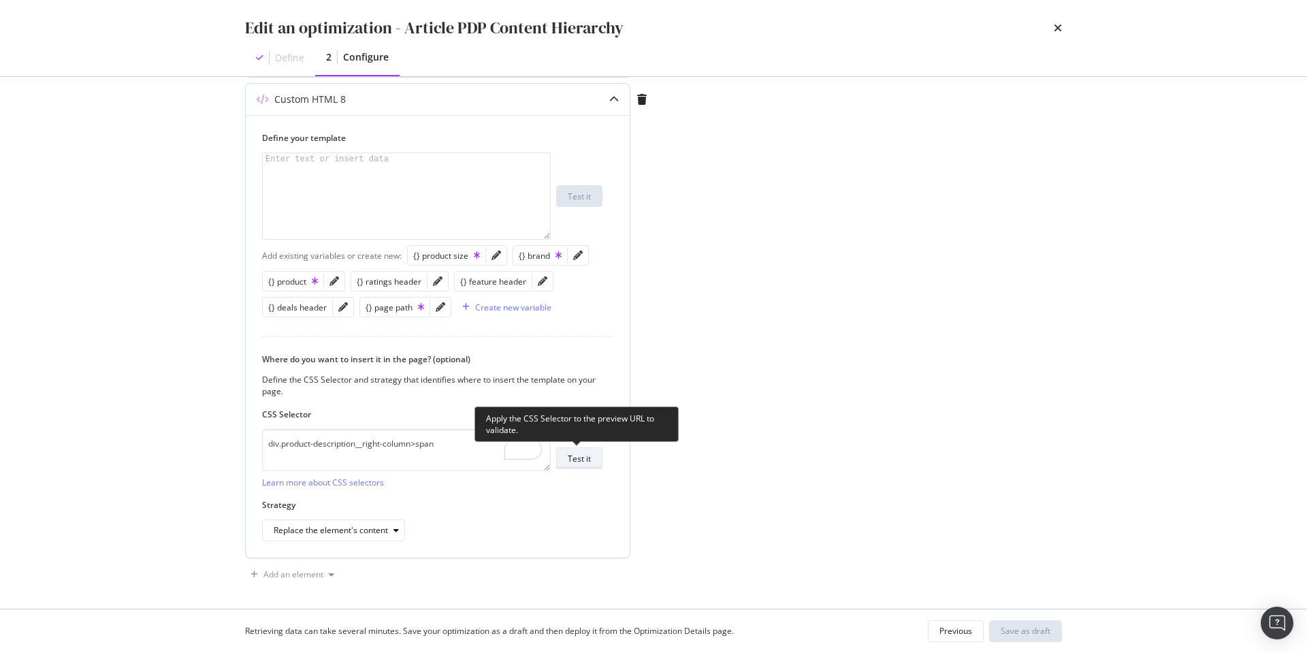
click at [580, 462] on div "Test it" at bounding box center [579, 459] width 23 height 12
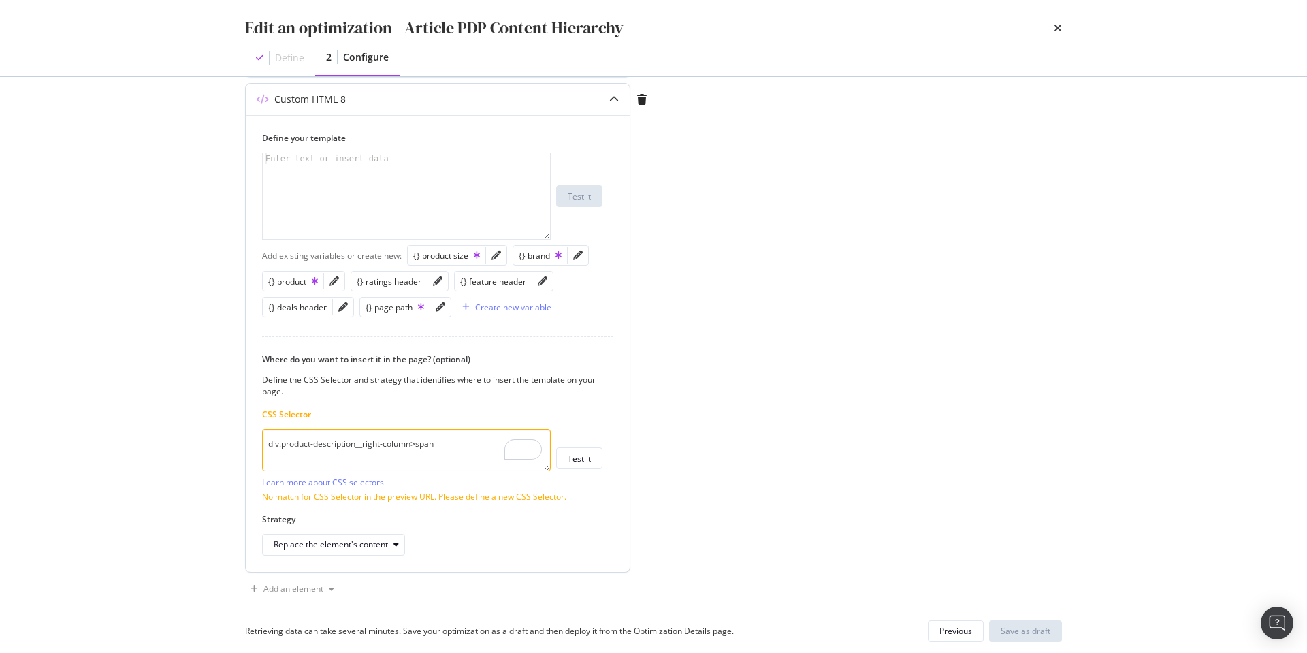
click at [460, 449] on textarea "div.product-description__right-column>span" at bounding box center [406, 450] width 289 height 42
paste textarea "product-code"
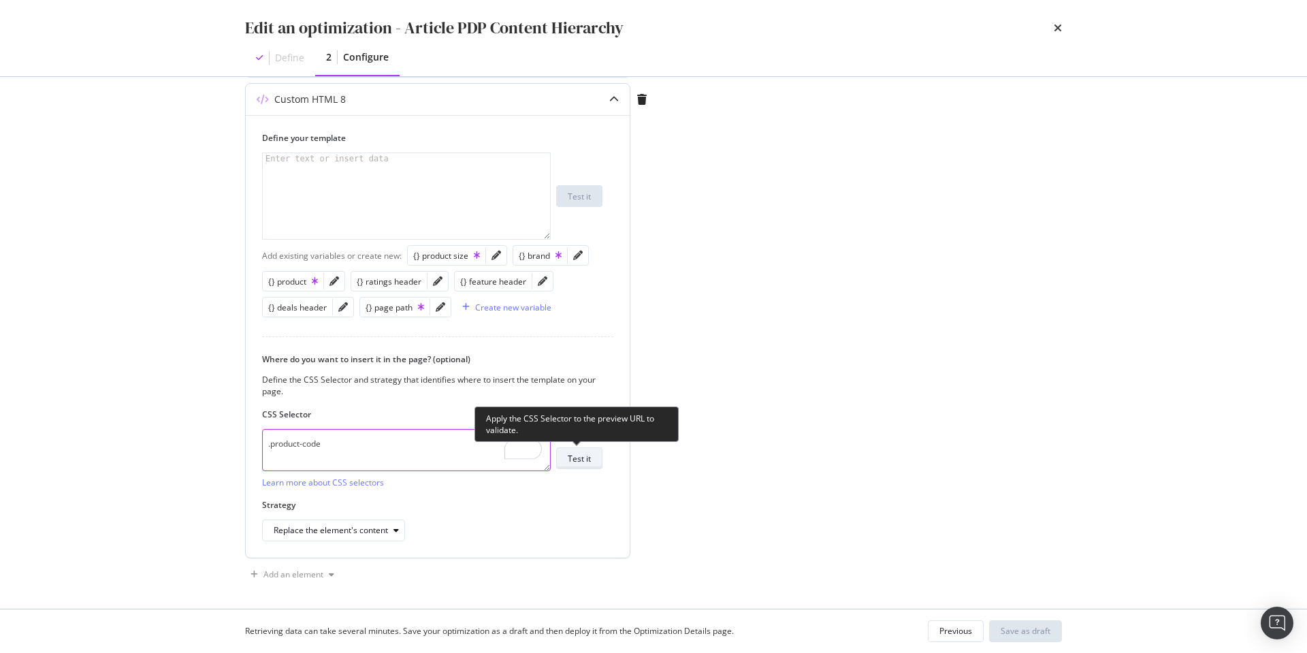
type textarea ".product-code"
click at [581, 458] on div "Test it" at bounding box center [579, 459] width 23 height 12
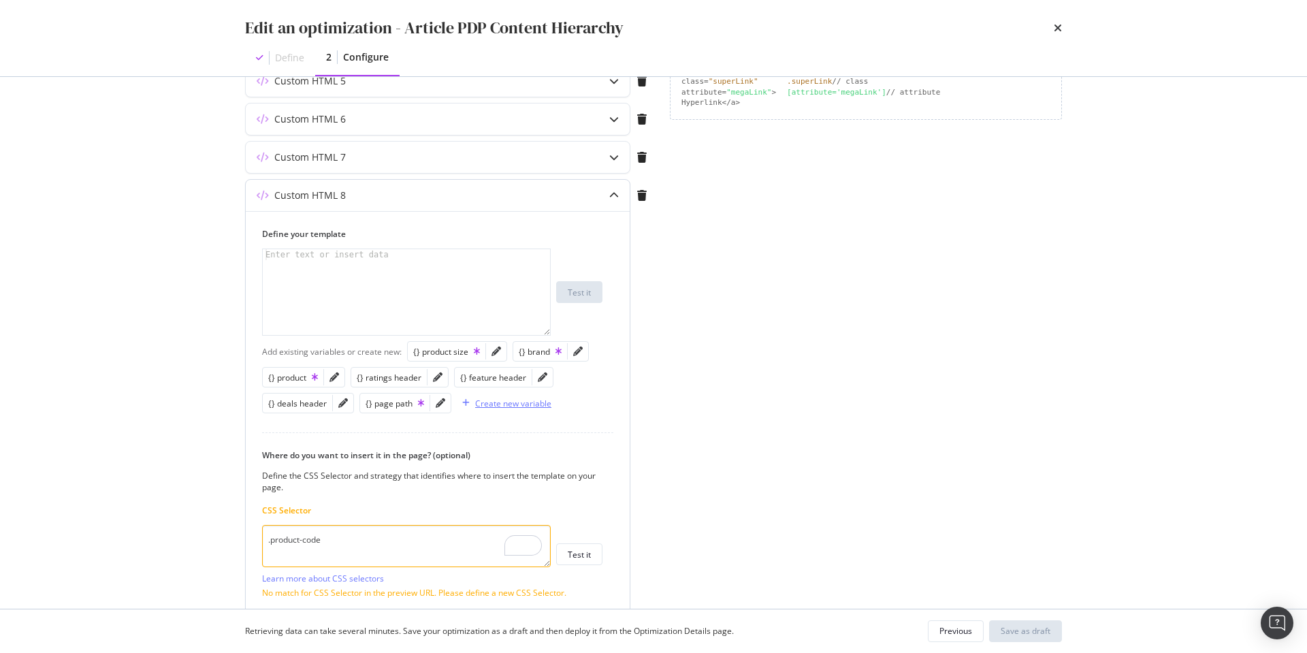
scroll to position [487, 0]
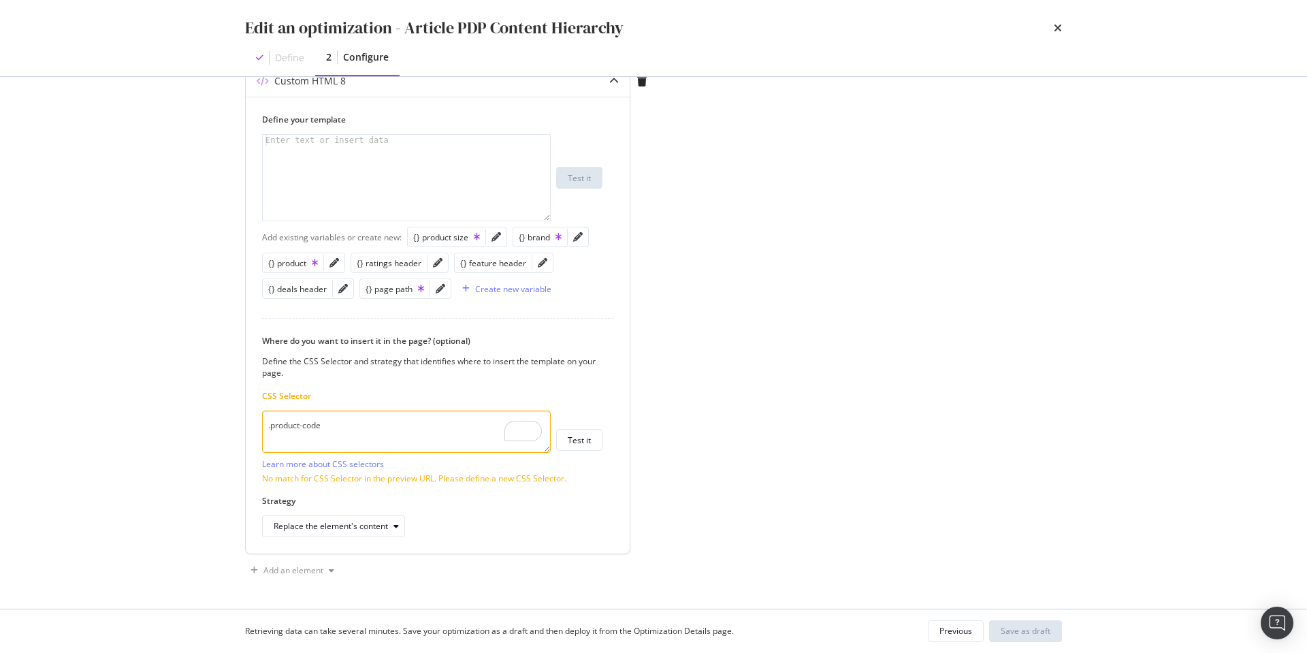
drag, startPoint x: 331, startPoint y: 427, endPoint x: 272, endPoint y: 425, distance: 59.3
click at [229, 423] on div "Preview your optimization (optional) This URL will be used to test the CSS Sele…" at bounding box center [654, 343] width 872 height 532
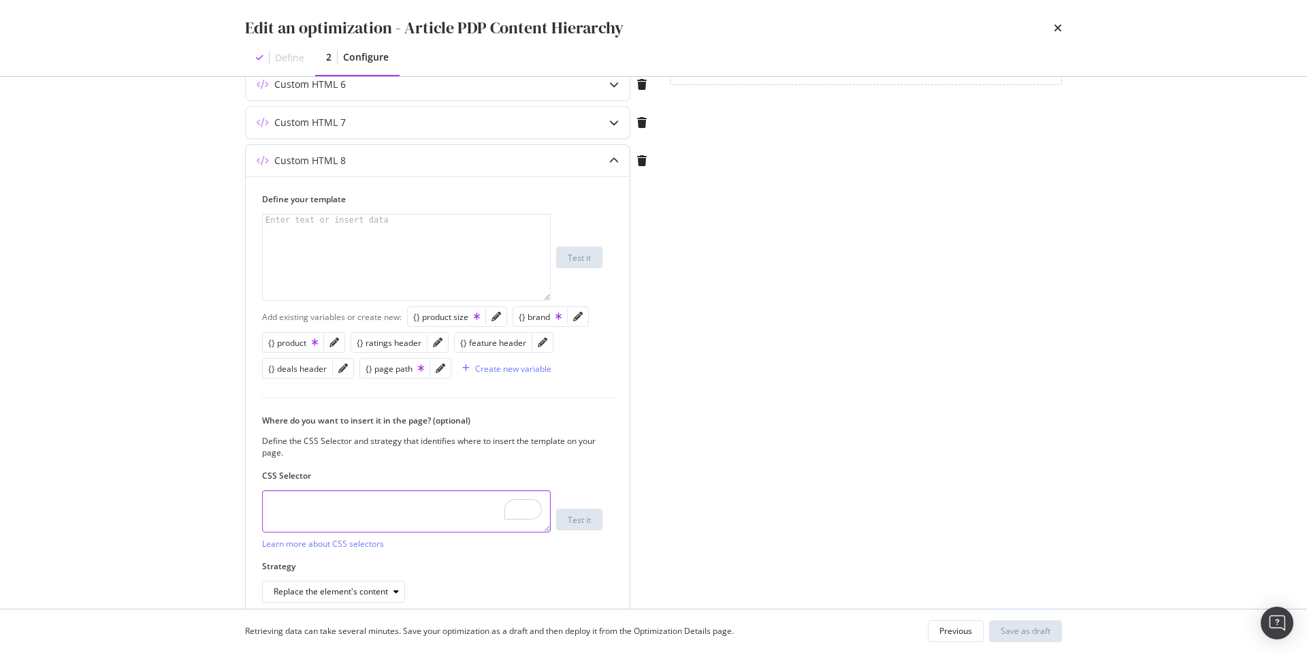
scroll to position [407, 0]
click at [510, 370] on div "Create new variable" at bounding box center [513, 369] width 76 height 12
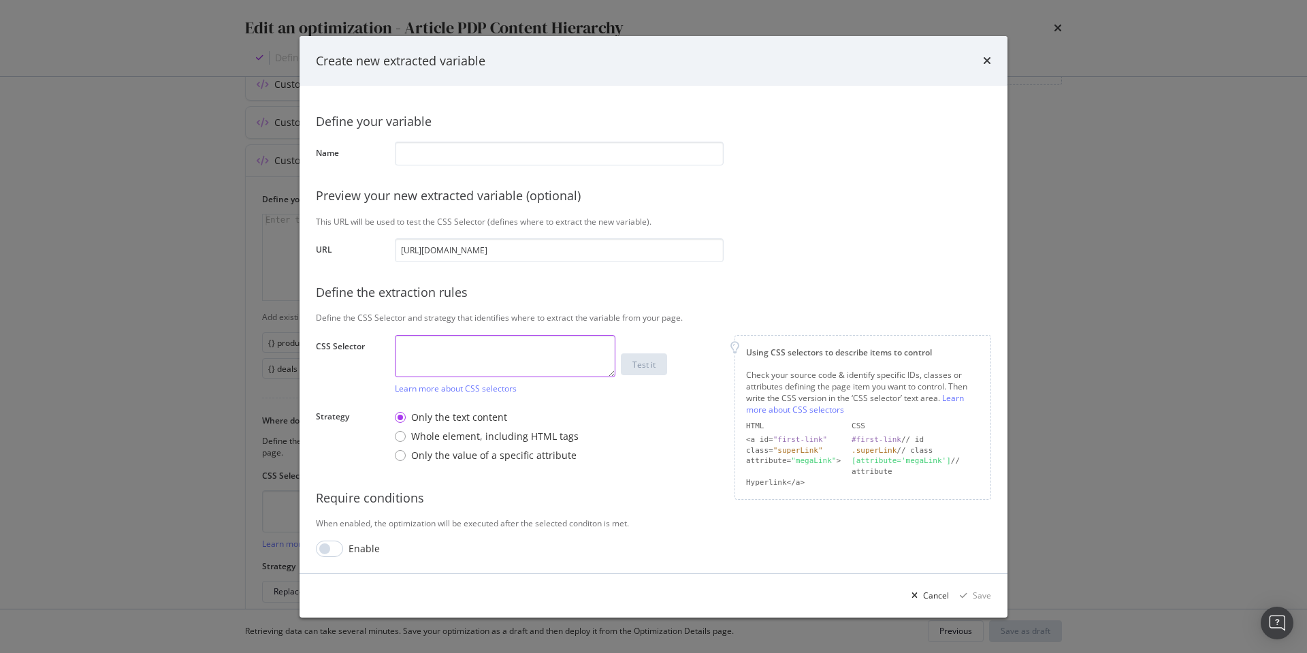
click at [481, 344] on textarea "modal" at bounding box center [505, 356] width 221 height 42
paste textarea "product-code"
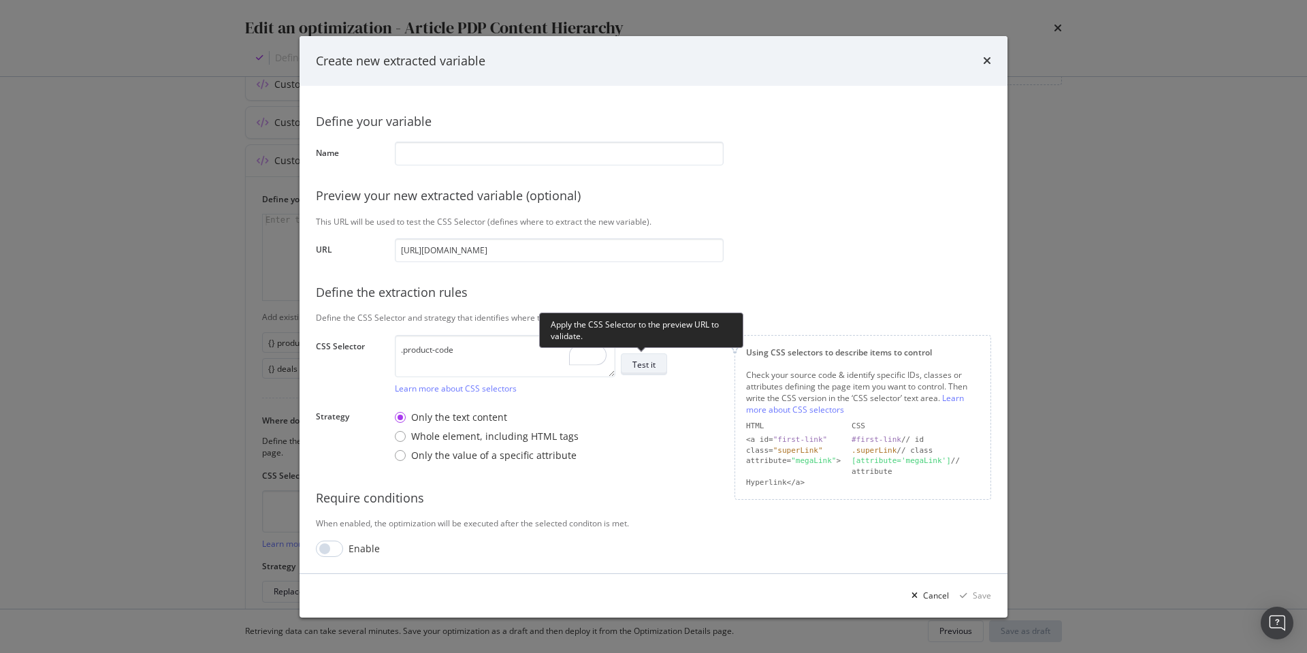
click at [648, 366] on div "Test it" at bounding box center [644, 365] width 23 height 12
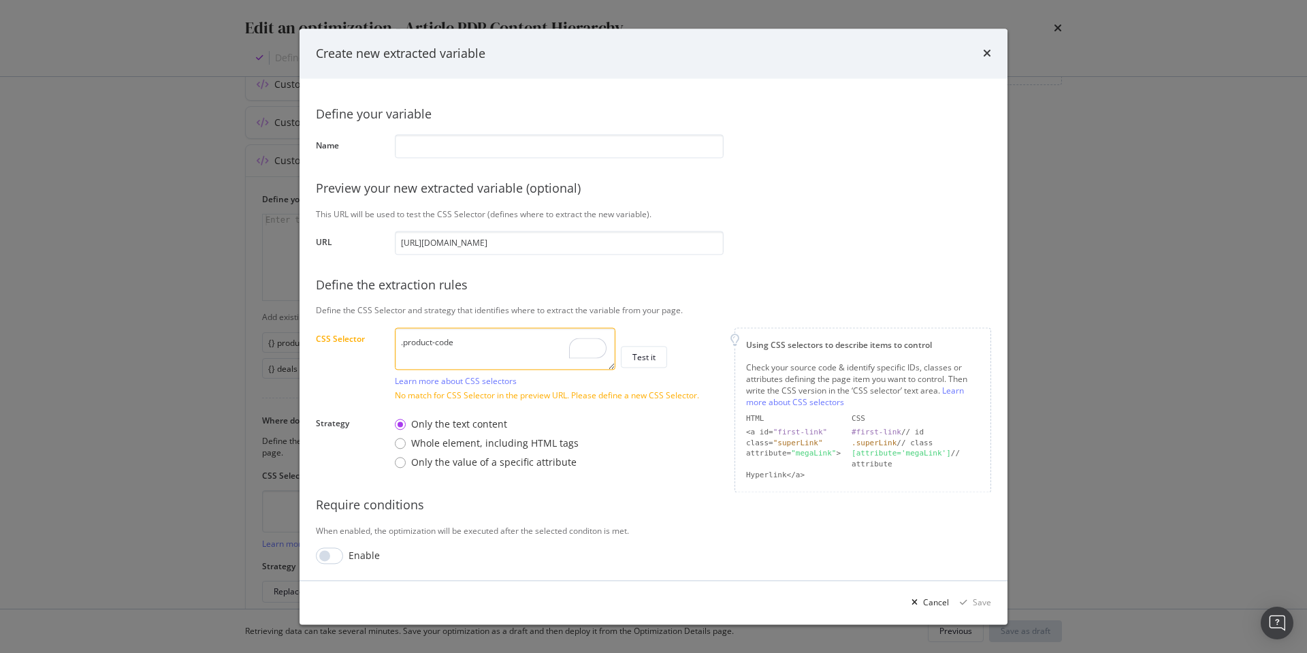
click at [401, 342] on textarea ".product-code" at bounding box center [505, 349] width 221 height 42
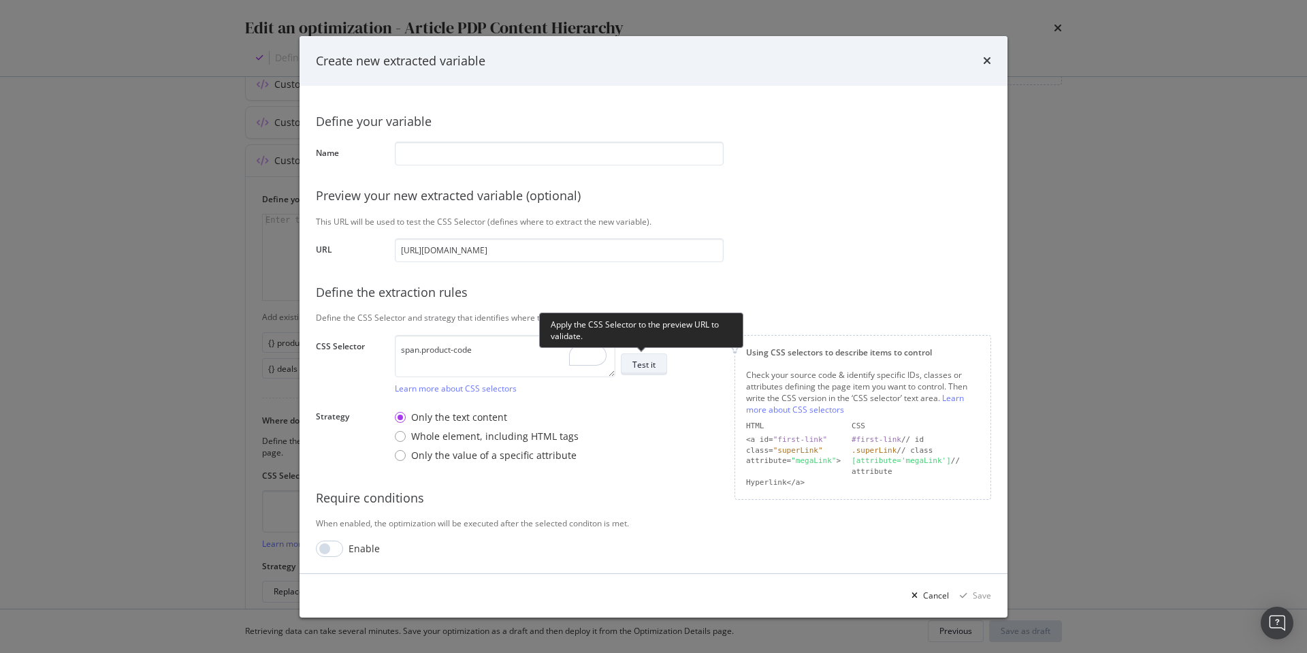
click at [641, 360] on div "Test it" at bounding box center [644, 365] width 23 height 12
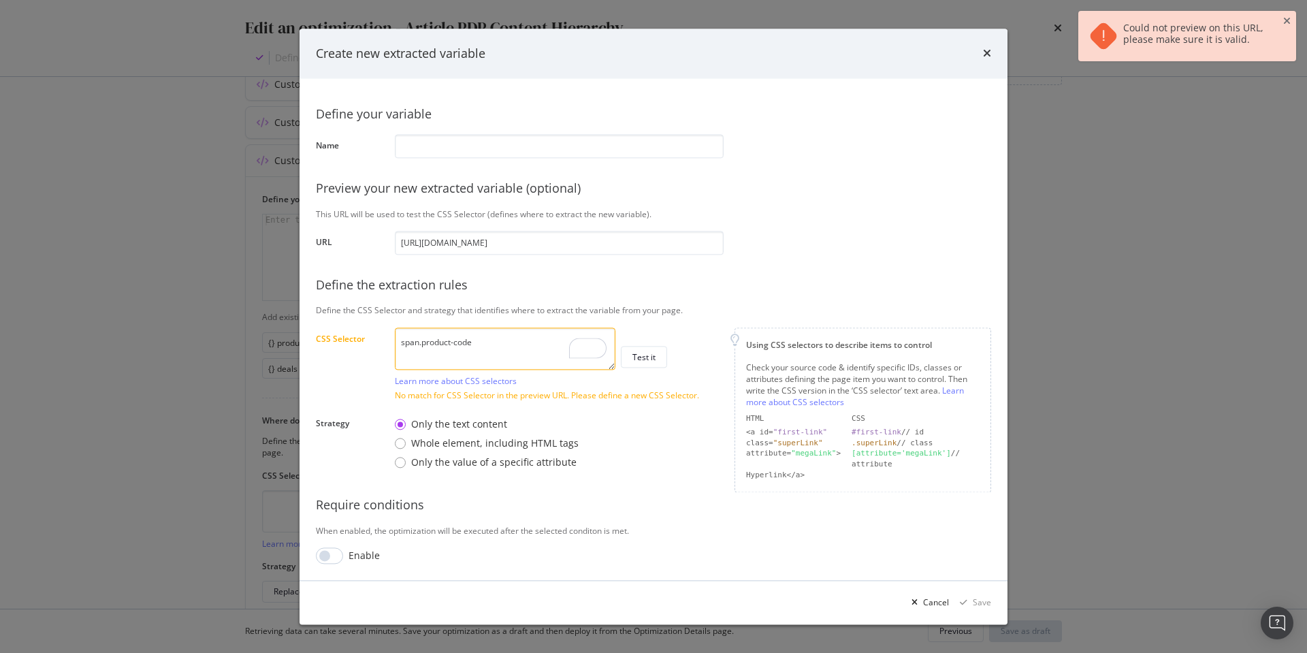
drag, startPoint x: 472, startPoint y: 340, endPoint x: 436, endPoint y: 348, distance: 36.2
click at [423, 341] on textarea "span.product-code" at bounding box center [505, 349] width 221 height 42
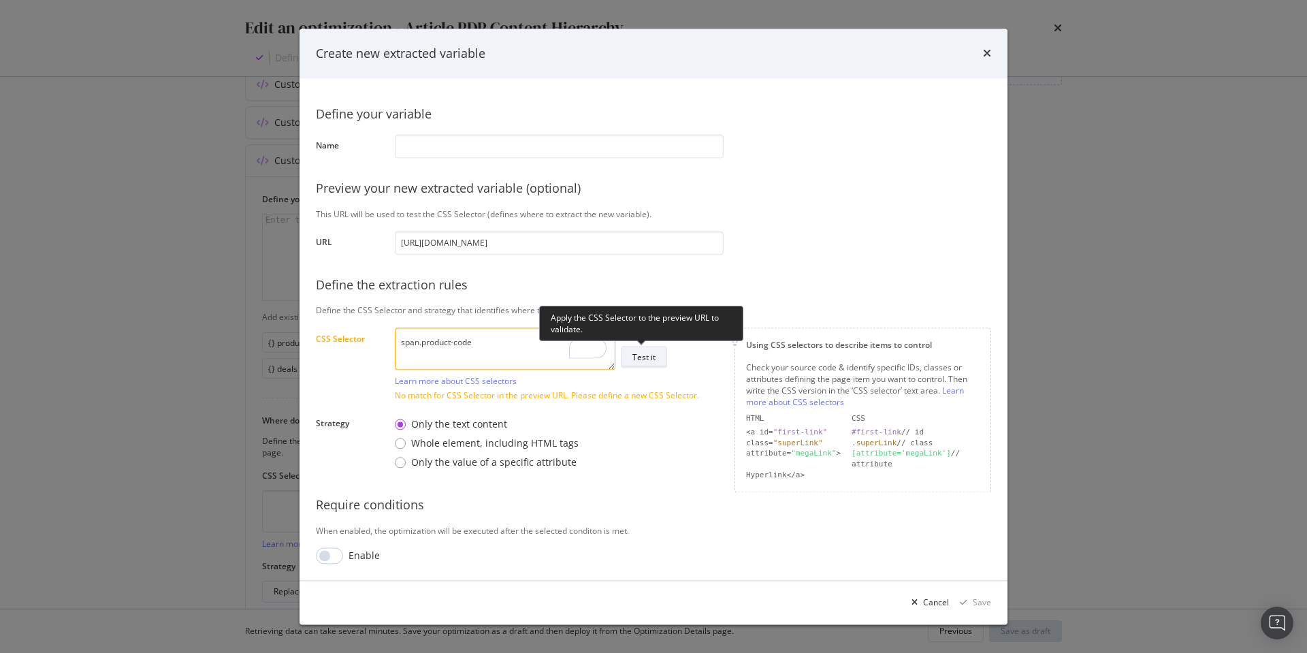
paste textarea "__code___1iV4m"
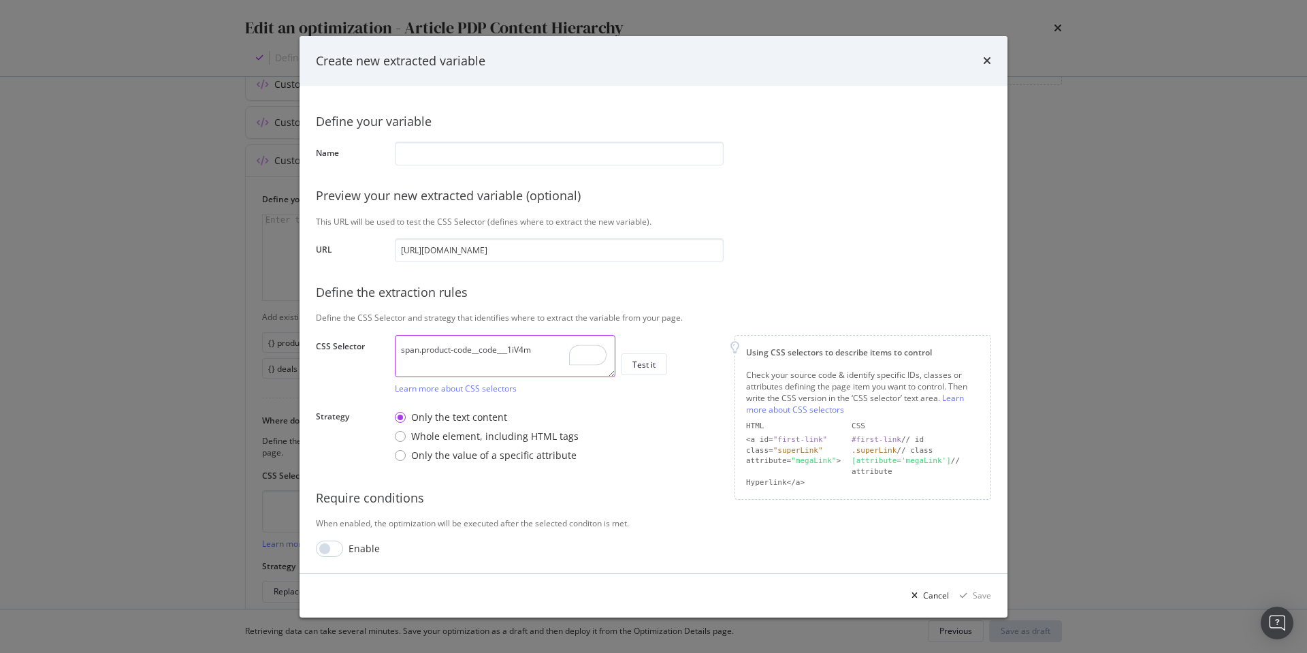
type textarea "span.product-code__code___1iV4m"
click at [707, 394] on div "span.product-code__code___1iV4m Learn more about CSS selectors Test it" at bounding box center [559, 364] width 329 height 59
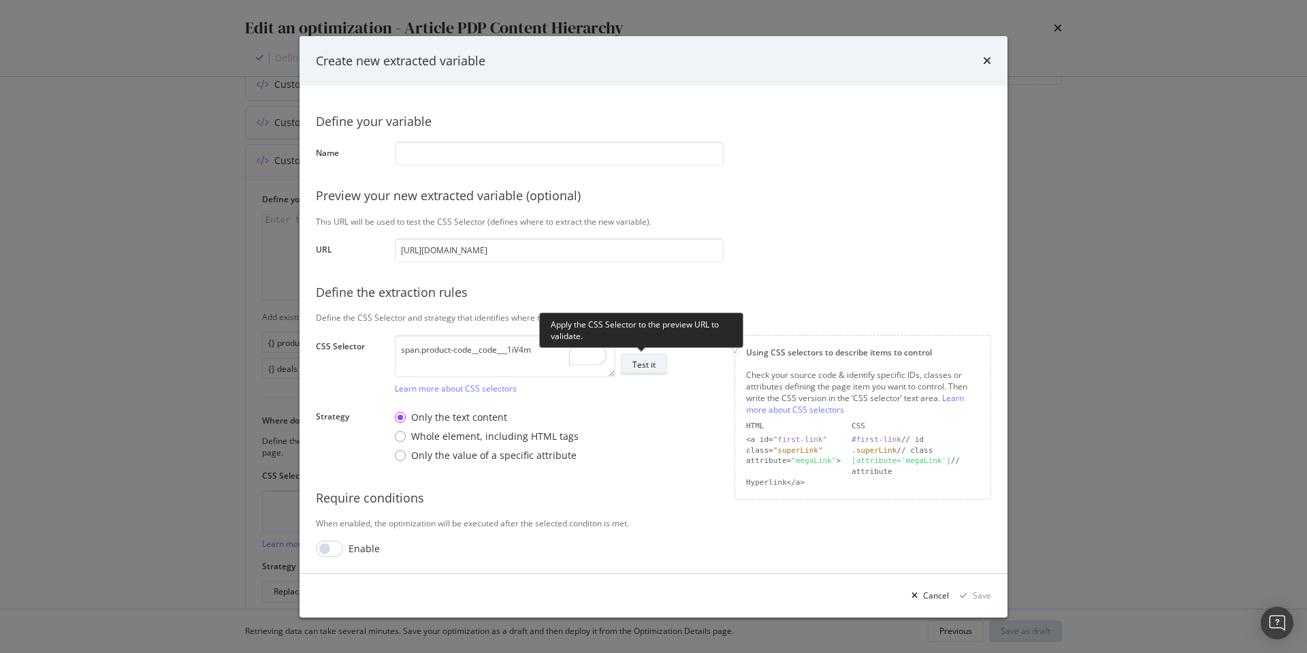
click at [648, 367] on div "Test it" at bounding box center [644, 365] width 23 height 12
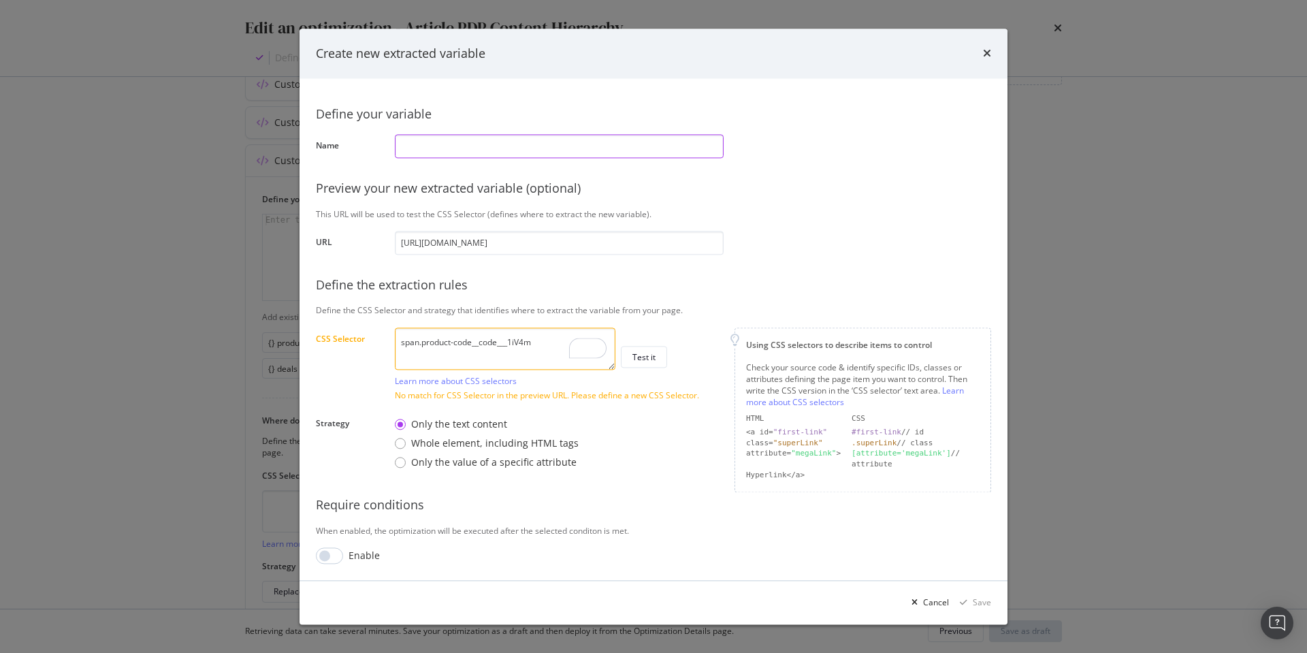
click at [494, 146] on input "modal" at bounding box center [559, 146] width 329 height 24
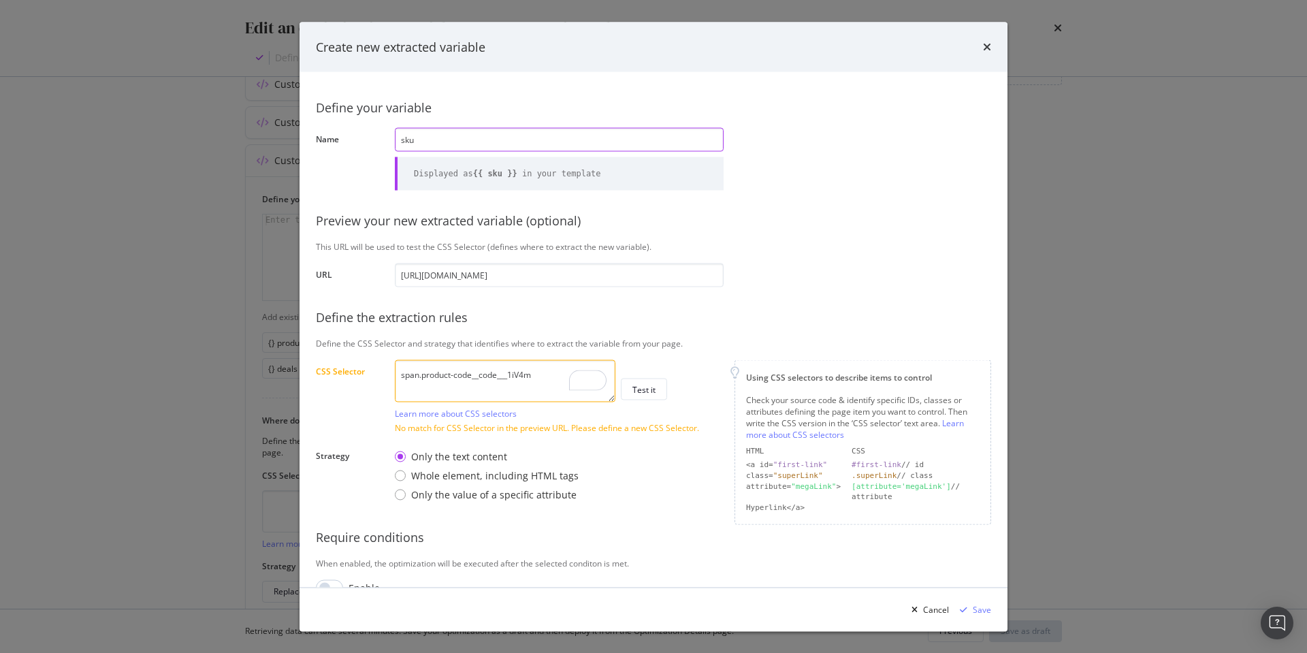
scroll to position [25, 0]
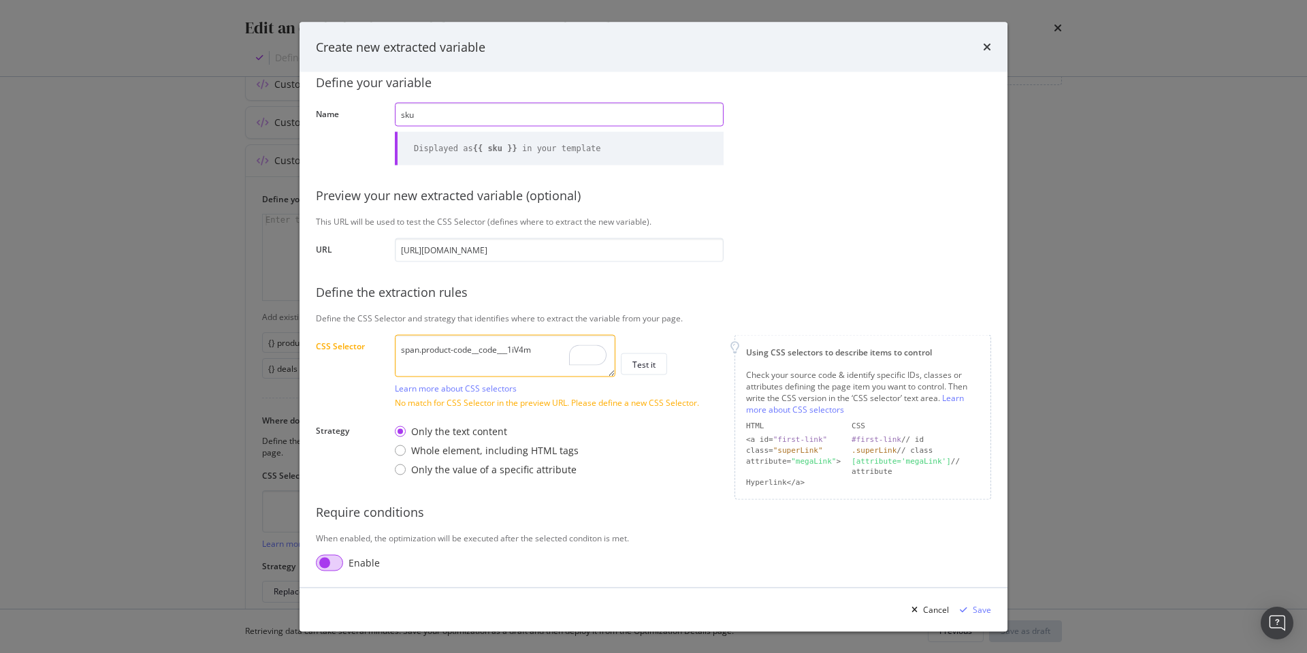
type input "sku"
click at [330, 560] on input "modal" at bounding box center [329, 562] width 27 height 16
checkbox input "true"
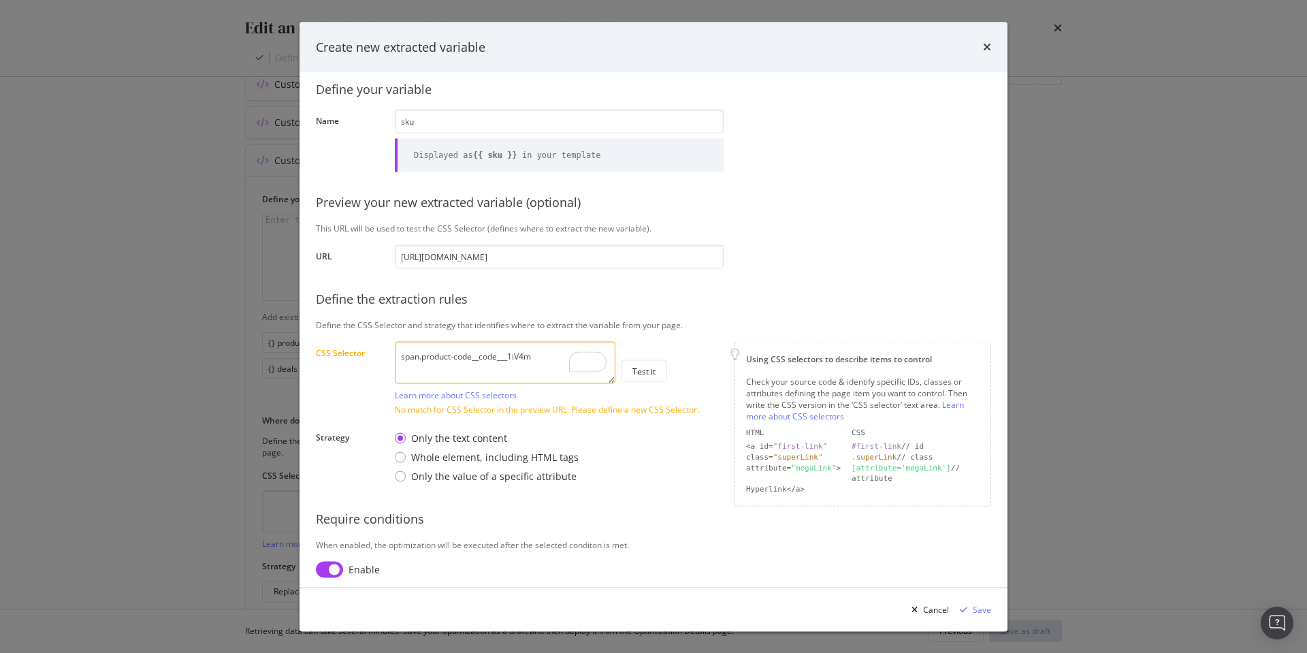
scroll to position [60, 0]
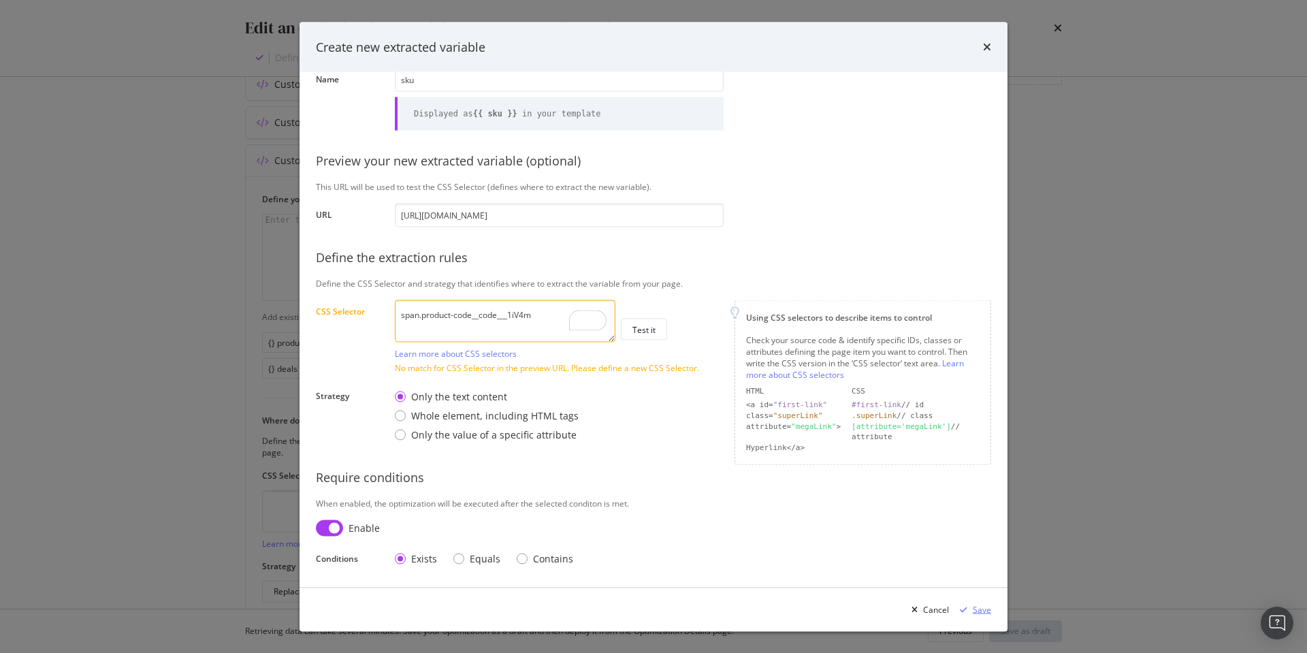
click at [979, 609] on div "Save" at bounding box center [982, 609] width 18 height 12
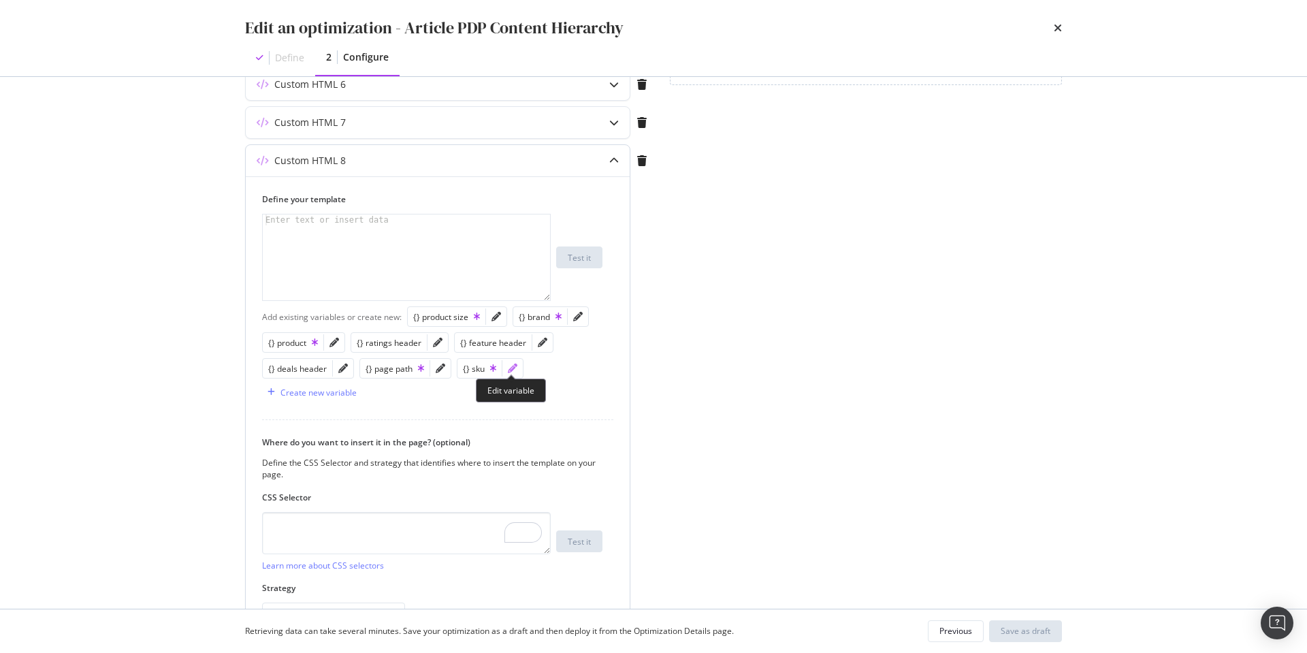
click at [509, 368] on icon "pencil" at bounding box center [513, 369] width 10 height 10
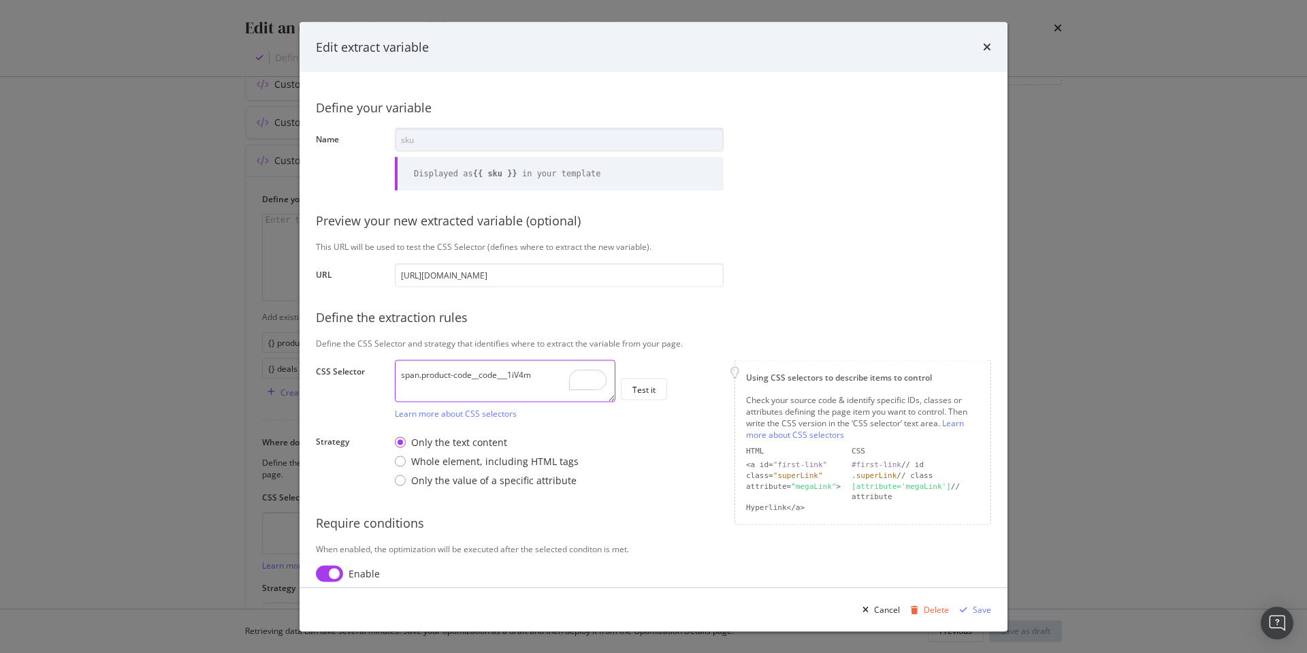
scroll to position [407, 0]
drag, startPoint x: 543, startPoint y: 375, endPoint x: 398, endPoint y: 374, distance: 145.7
click at [398, 374] on textarea "span.product-code__code___1iV4m" at bounding box center [505, 381] width 221 height 42
click at [264, 524] on div "Edit extract variable Define your variable Name sku Displayed as {{ sku }} in y…" at bounding box center [653, 326] width 1307 height 653
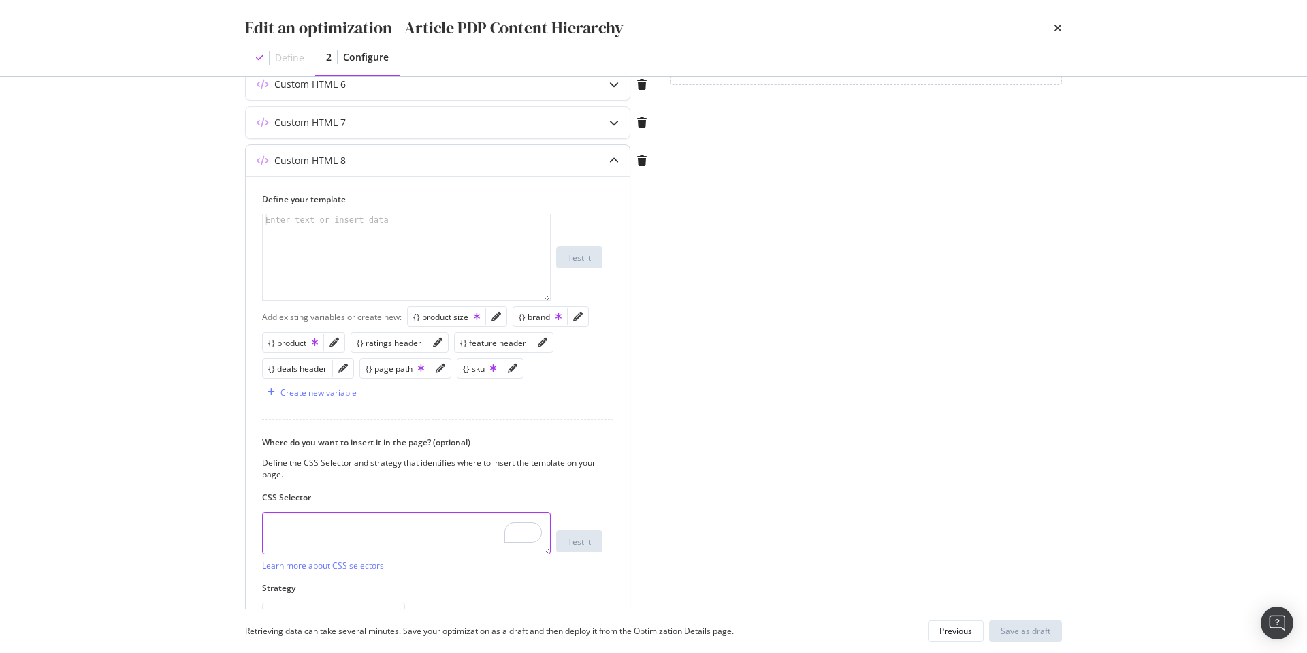
click at [310, 528] on textarea "To enrich screen reader interactions, please activate Accessibility in Grammarl…" at bounding box center [406, 533] width 289 height 42
paste textarea "span.product-code__code___1iV4m"
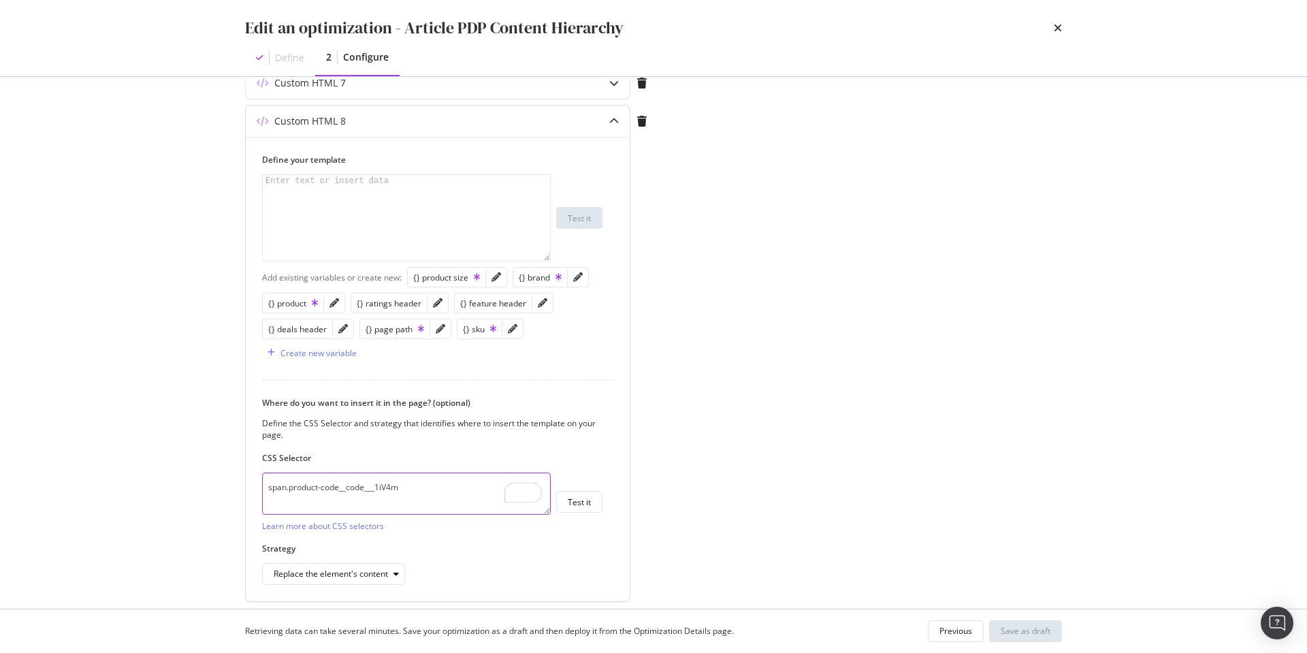
scroll to position [457, 0]
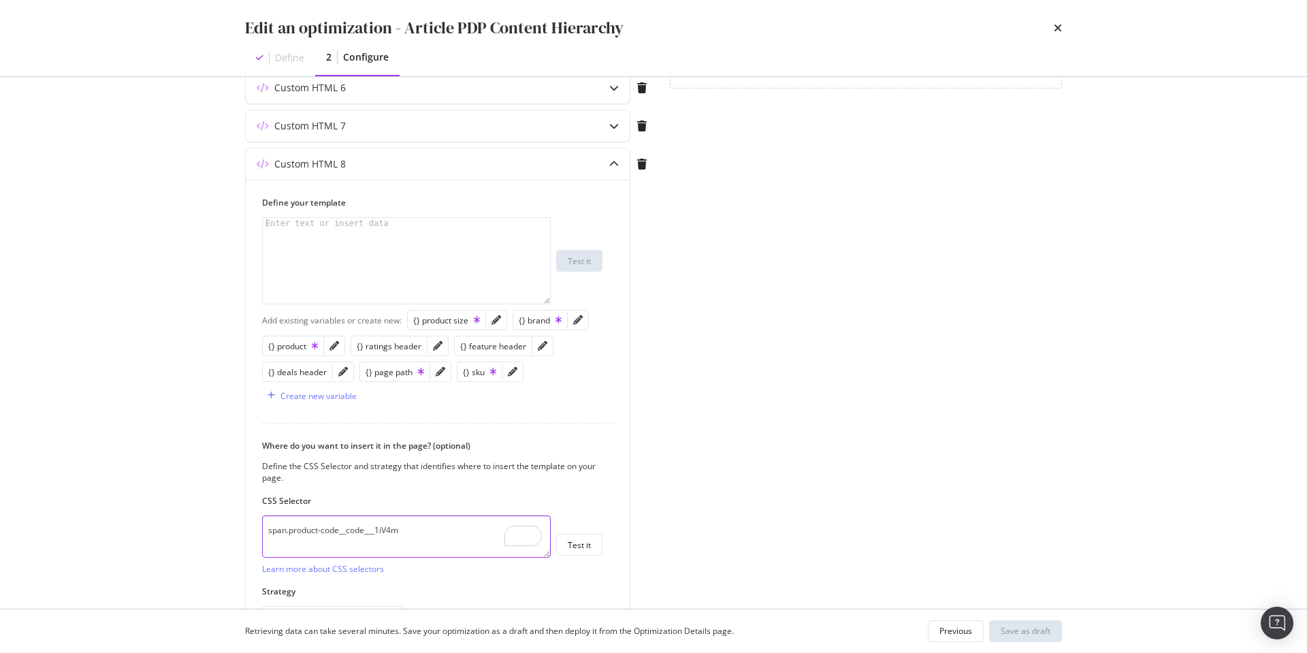
type textarea "span.product-code__code___1iV4m"
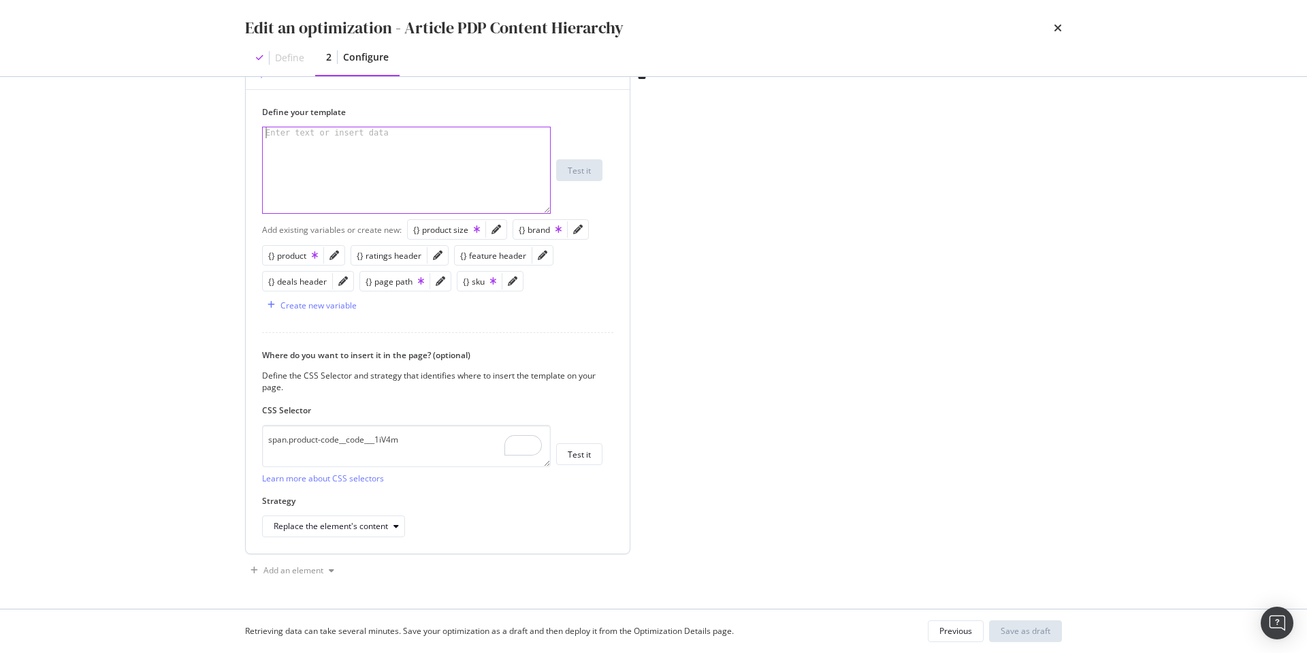
click at [391, 156] on div "modal" at bounding box center [406, 181] width 287 height 108
click at [481, 283] on div "{} sku" at bounding box center [479, 282] width 33 height 12
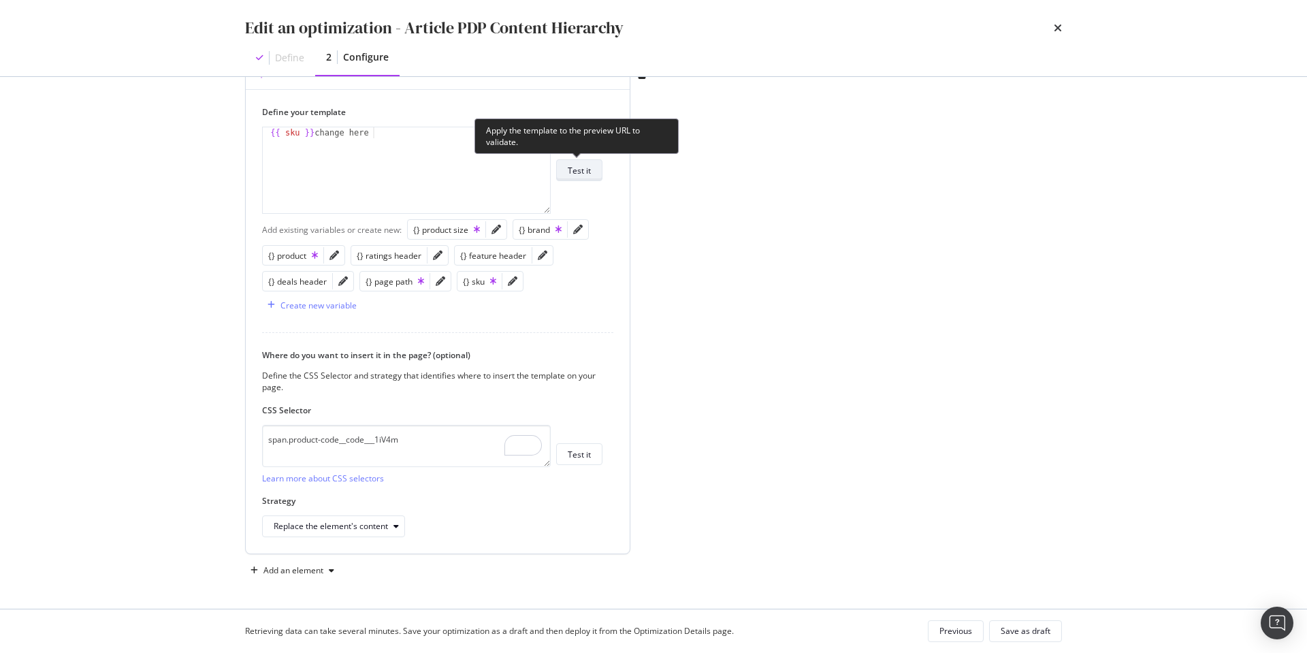
click at [588, 173] on div "Test it" at bounding box center [579, 171] width 23 height 12
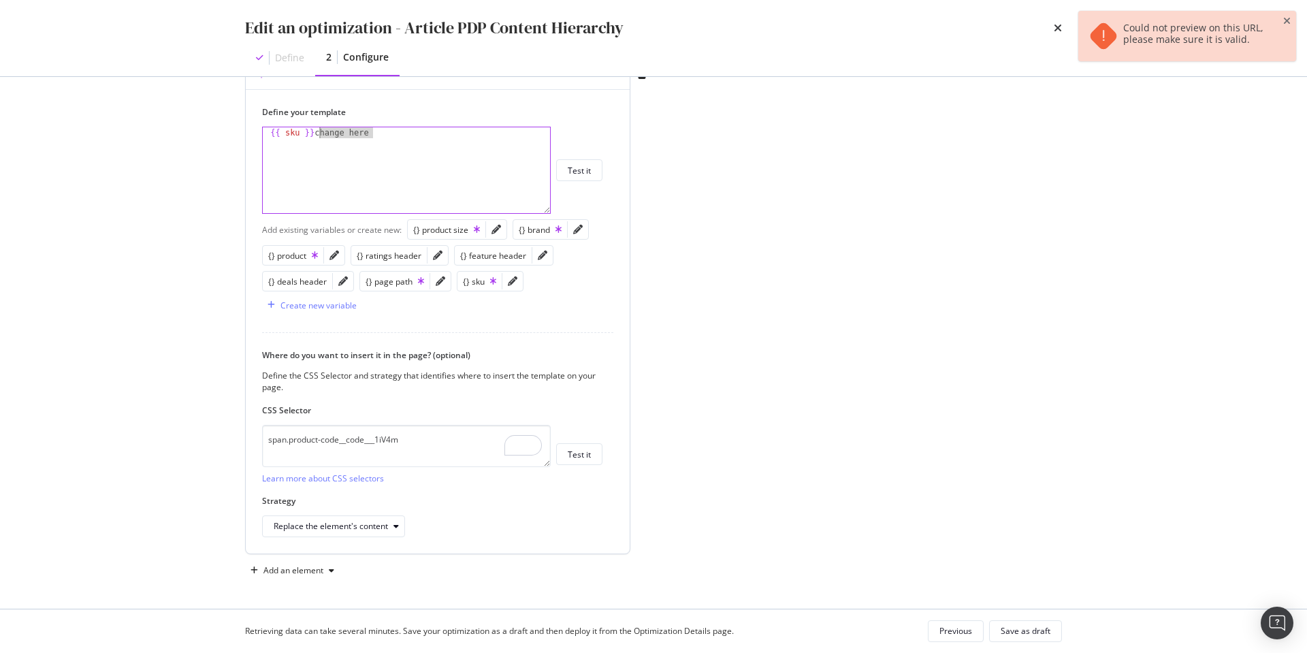
drag, startPoint x: 381, startPoint y: 131, endPoint x: 318, endPoint y: 131, distance: 62.6
click at [318, 131] on div "{{ sku }} change here" at bounding box center [406, 181] width 287 height 108
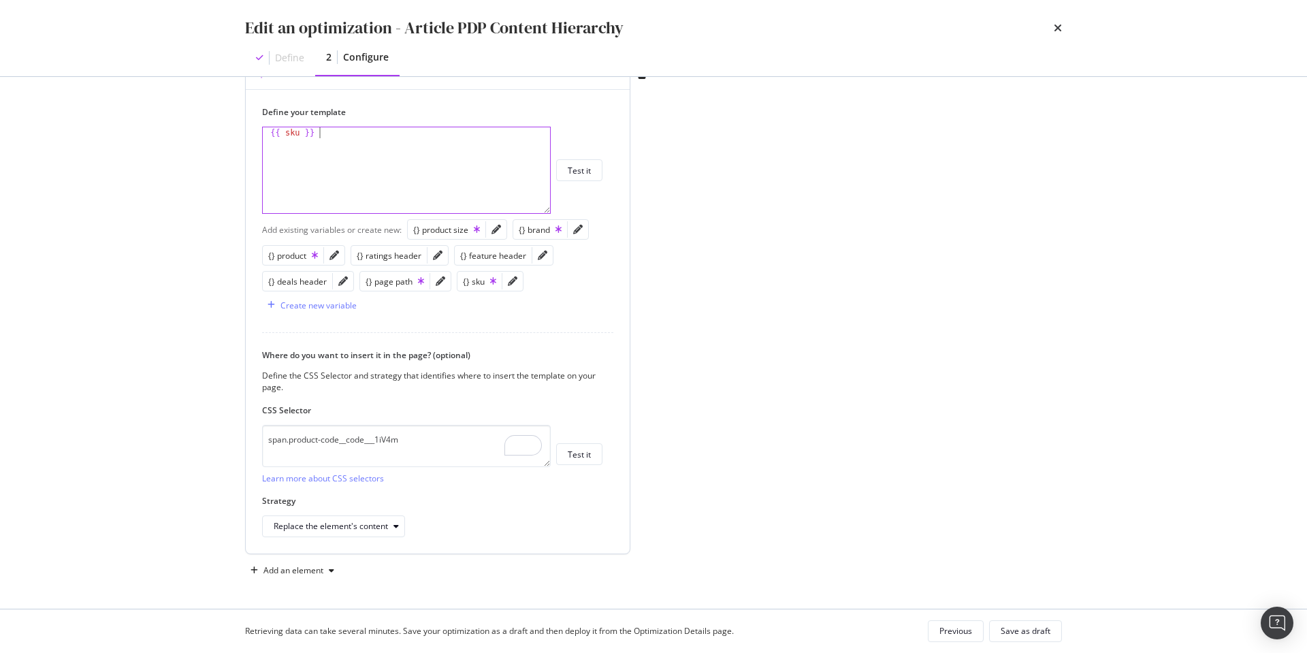
type textarea "{{ sku }}"
click at [439, 449] on textarea "span.product-code__code___1iV4m" at bounding box center [406, 446] width 289 height 42
drag, startPoint x: 270, startPoint y: 132, endPoint x: 282, endPoint y: 137, distance: 13.2
click at [270, 132] on div "{{ sku }}" at bounding box center [406, 181] width 287 height 108
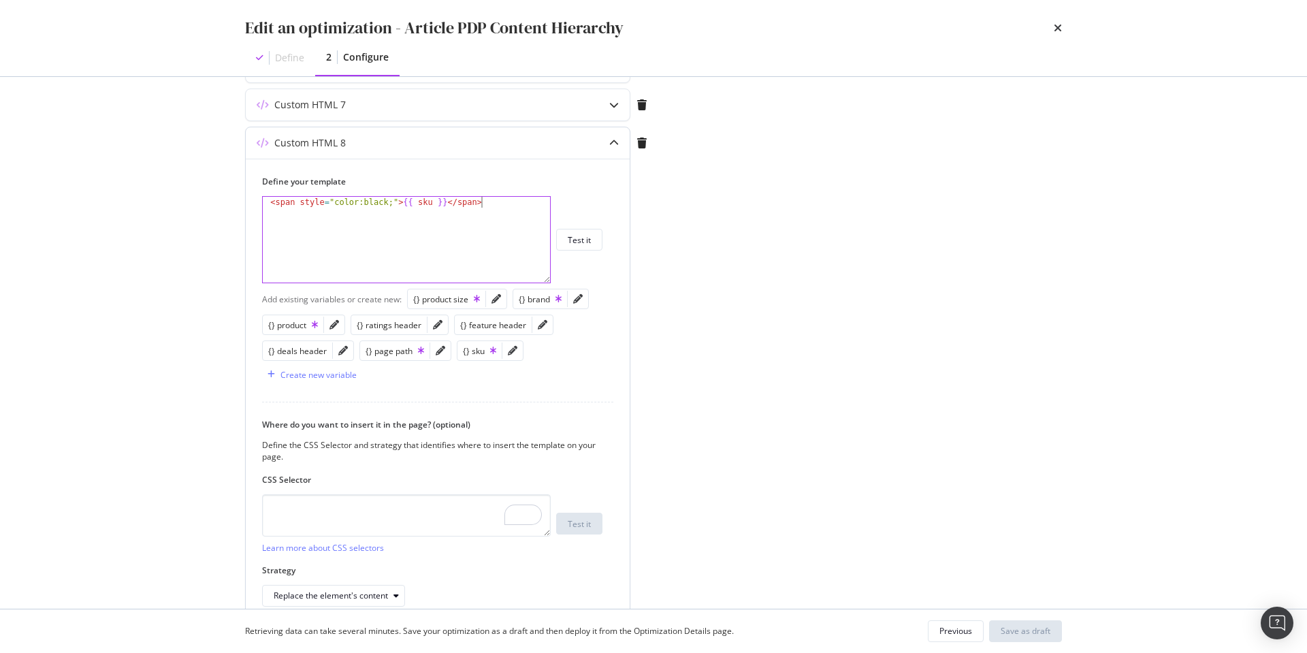
scroll to position [413, 0]
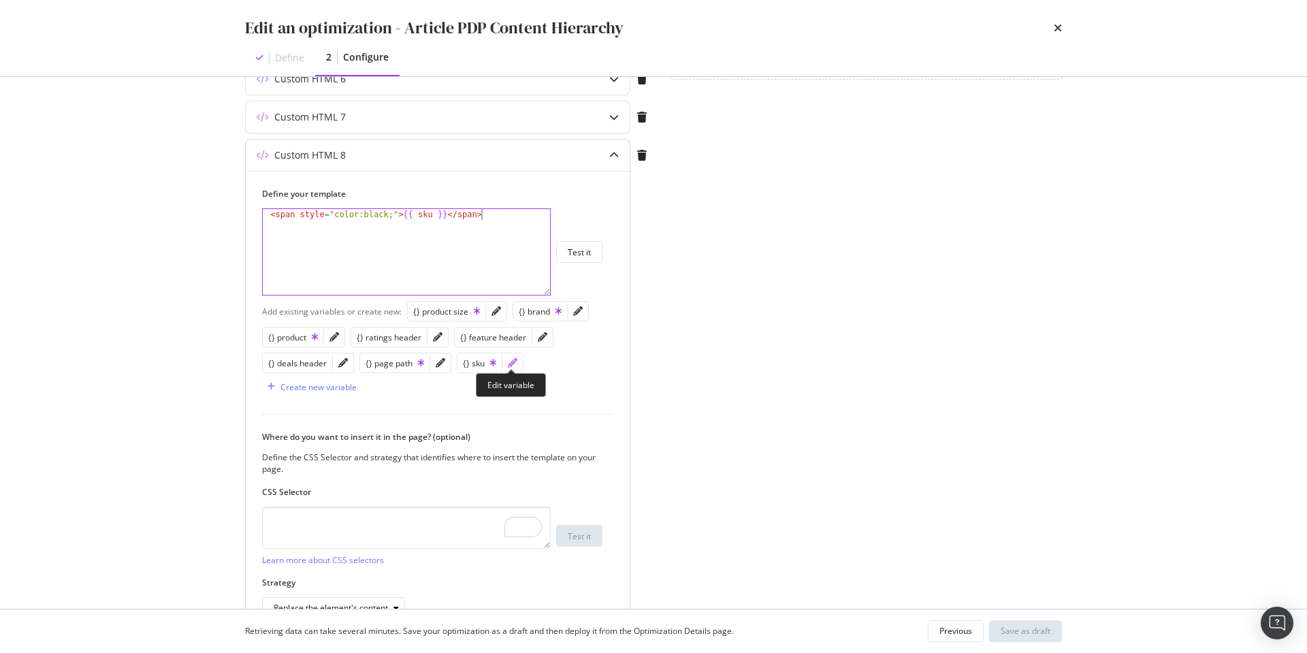
type textarea "<span style="color:black;">{{ sku }}</span>"
click at [511, 362] on icon "pencil" at bounding box center [513, 363] width 10 height 10
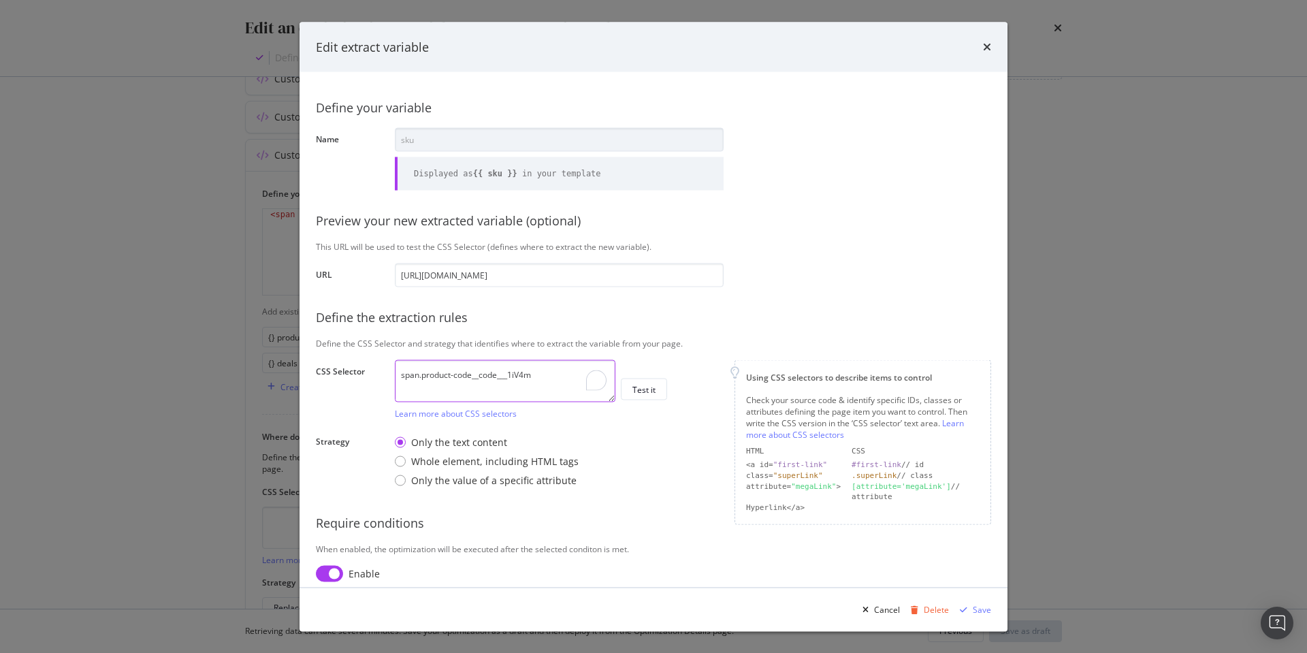
drag, startPoint x: 431, startPoint y: 370, endPoint x: 353, endPoint y: 370, distance: 77.6
click at [0, 0] on div "CSS Selector span.product-code__code___1iV4m Learn more about CSS selectors Tes…" at bounding box center [0, 0] width 0 height 0
click at [242, 431] on div "Edit extract variable Define your variable Name sku Displayed as {{ sku }} in y…" at bounding box center [653, 326] width 1307 height 653
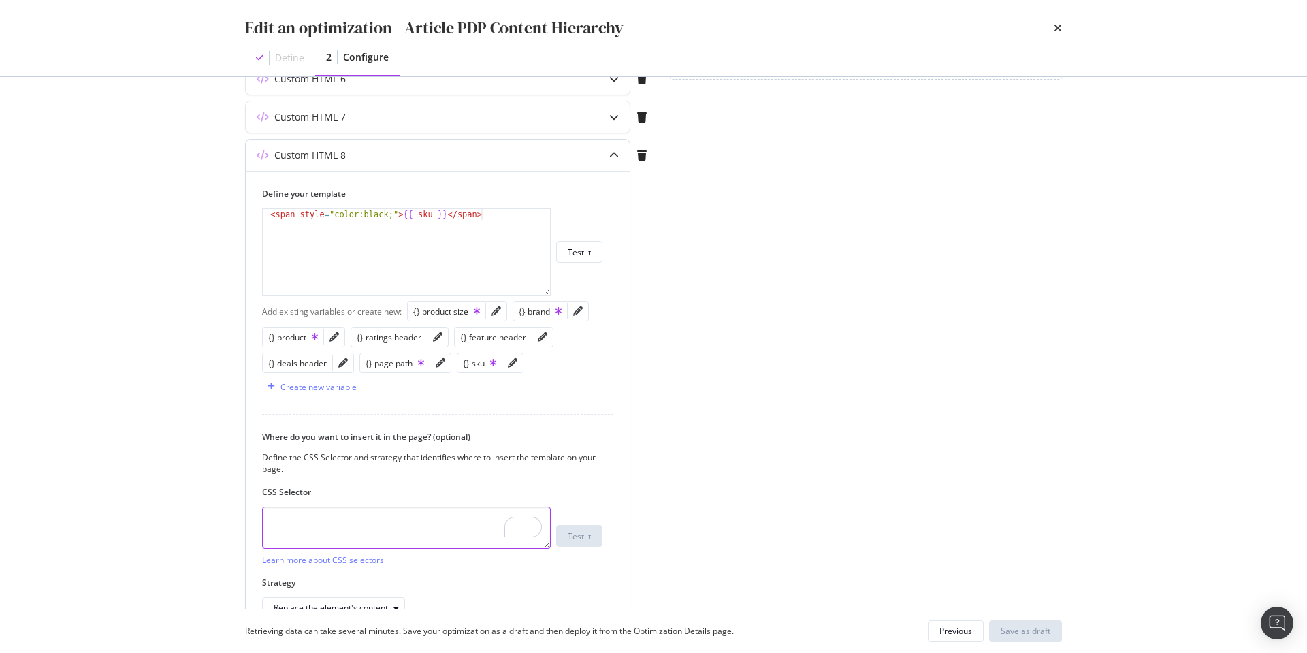
click at [323, 517] on textarea "To enrich screen reader interactions, please activate Accessibility in Grammarl…" at bounding box center [406, 528] width 289 height 42
paste textarea "span.product-code__code___1iV4m"
type textarea "span.product-code__code___1iV4m"
click at [431, 214] on div "< span style = "color:black;" > {{ sku }} </ span >" at bounding box center [406, 263] width 287 height 108
paste textarea "| replace('Item #', '') | trim"
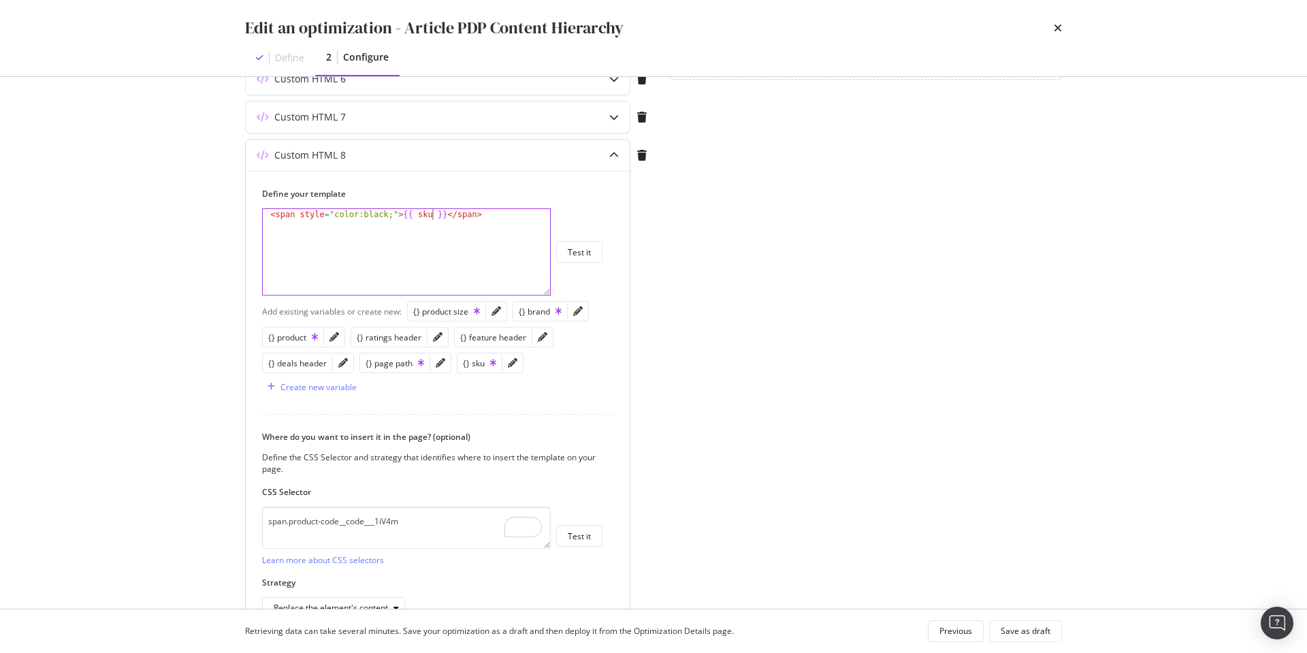
type textarea "<span style="color:black;">{{ sku | replace('Item #', '') | trim }}</span>"
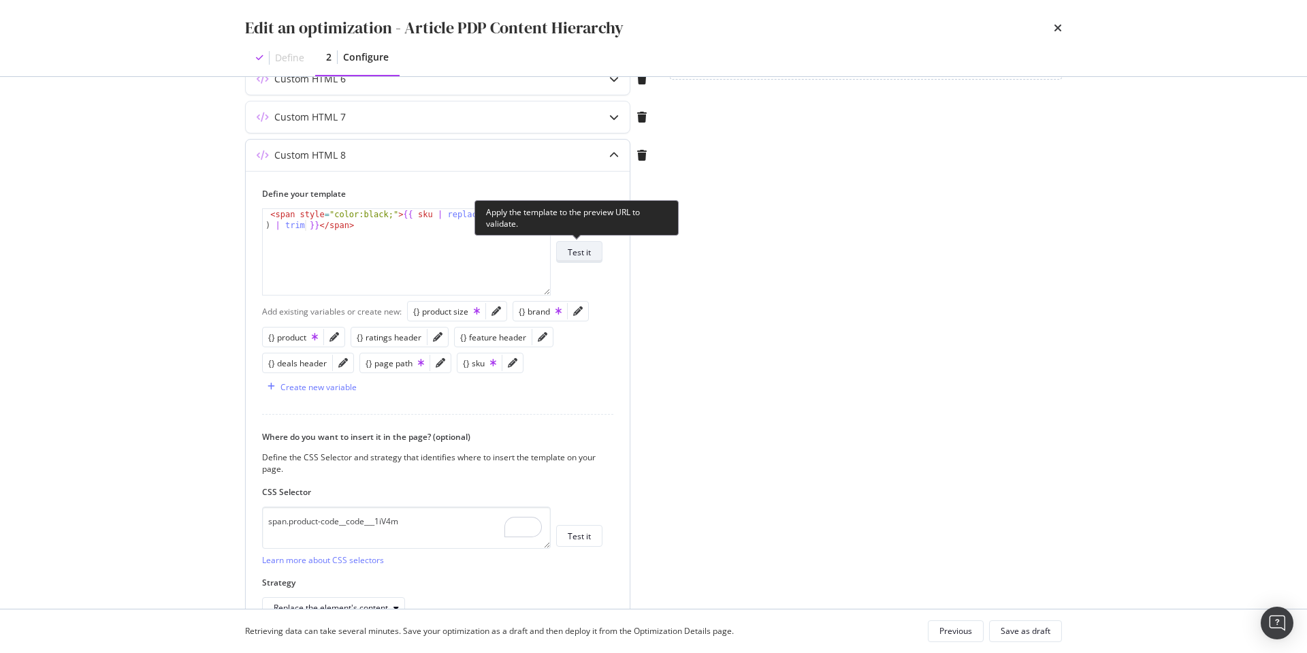
click at [579, 255] on div "Test it" at bounding box center [579, 252] width 23 height 12
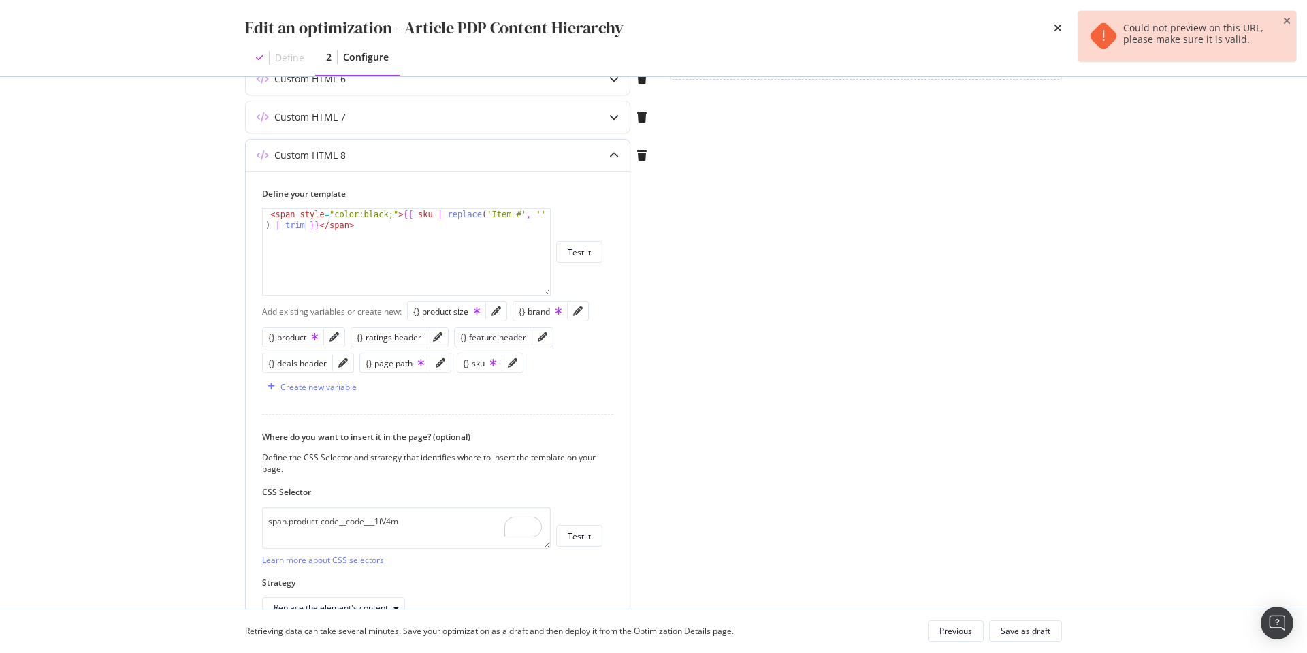
scroll to position [494, 0]
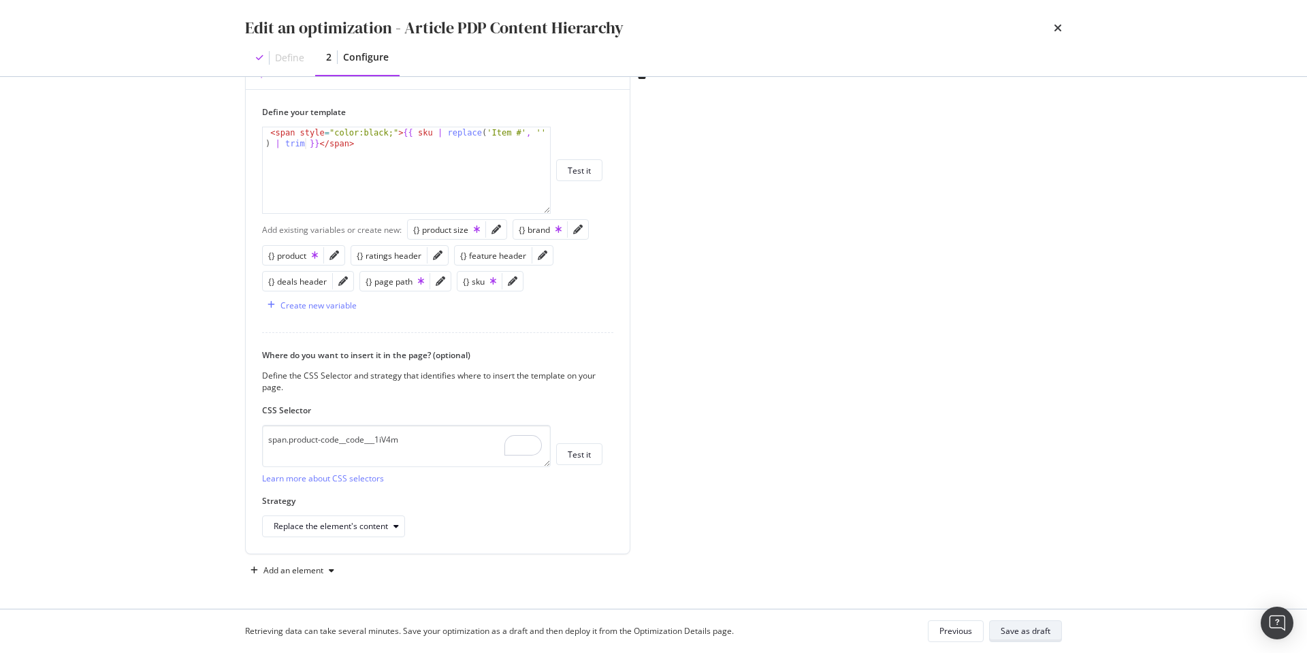
click at [1030, 633] on div "Save as draft" at bounding box center [1026, 631] width 50 height 12
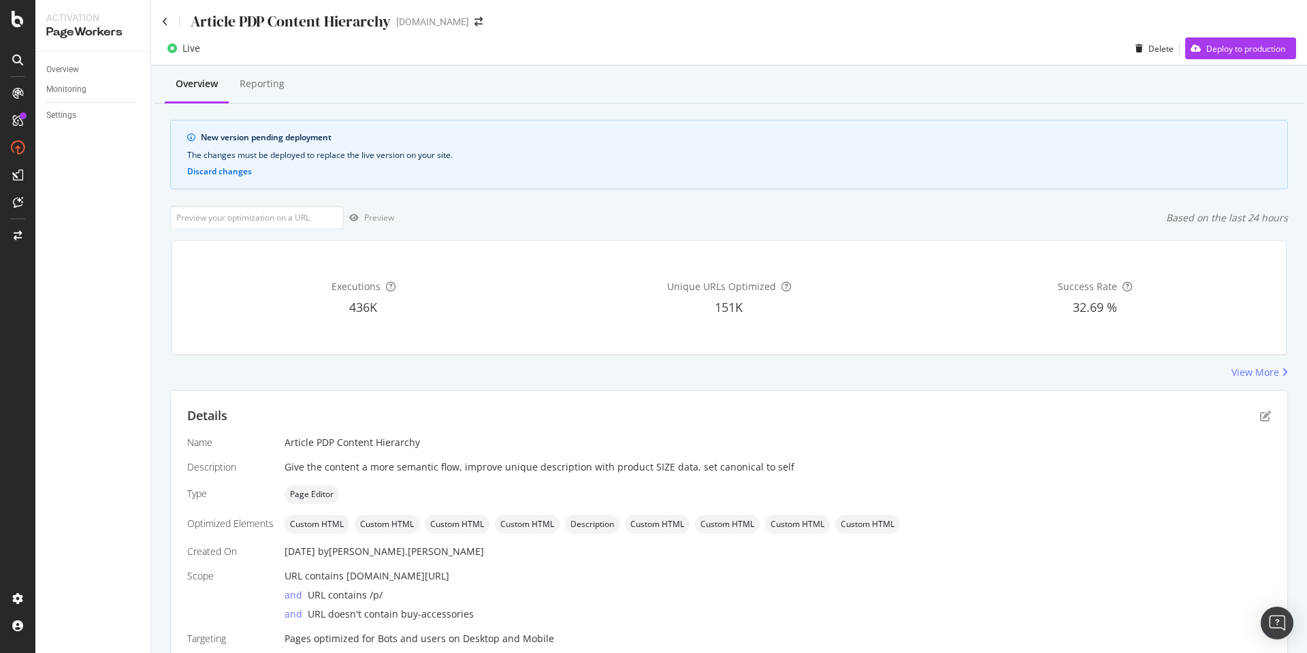
scroll to position [57, 0]
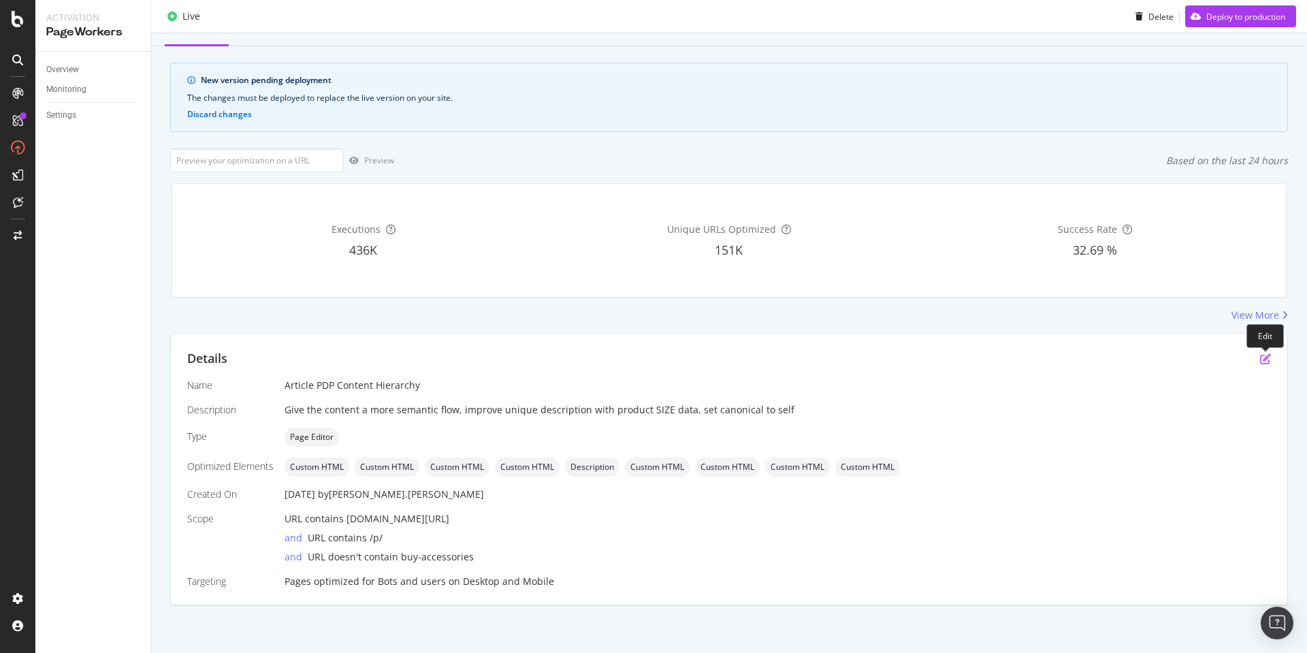
click at [1265, 356] on icon "pen-to-square" at bounding box center [1265, 358] width 11 height 11
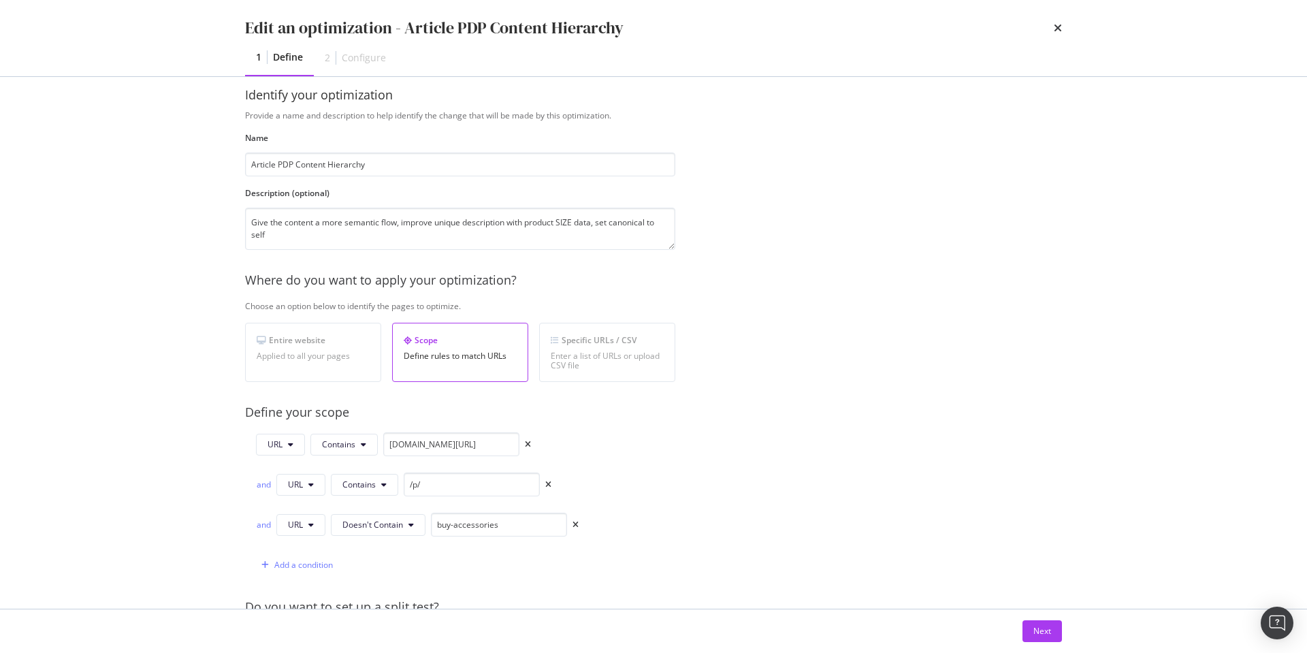
scroll to position [27, 0]
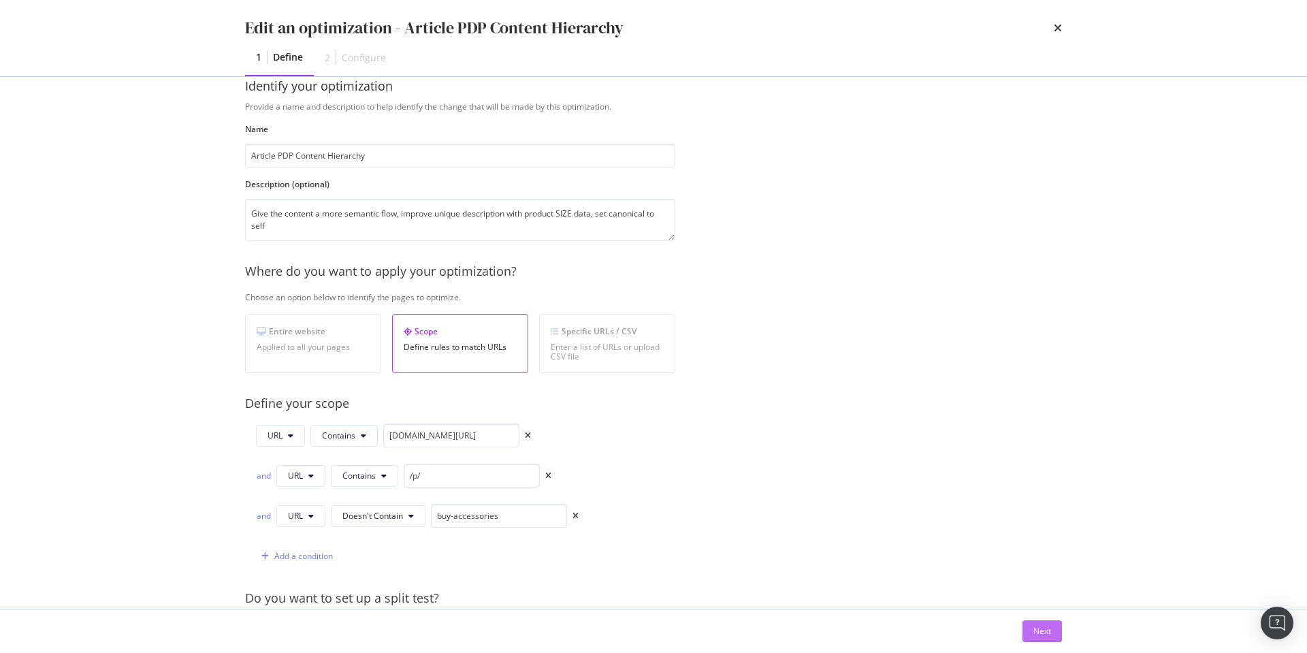
click at [1044, 625] on div "Next" at bounding box center [1043, 631] width 18 height 12
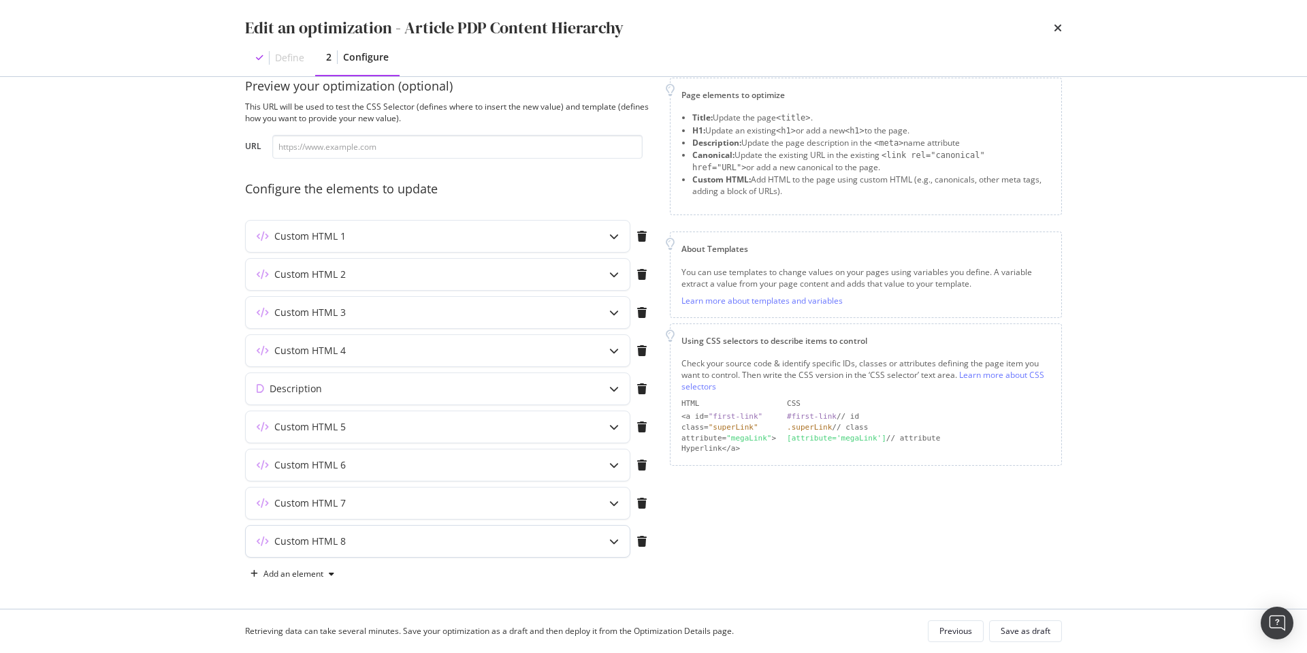
click at [613, 540] on icon "modal" at bounding box center [614, 542] width 10 height 10
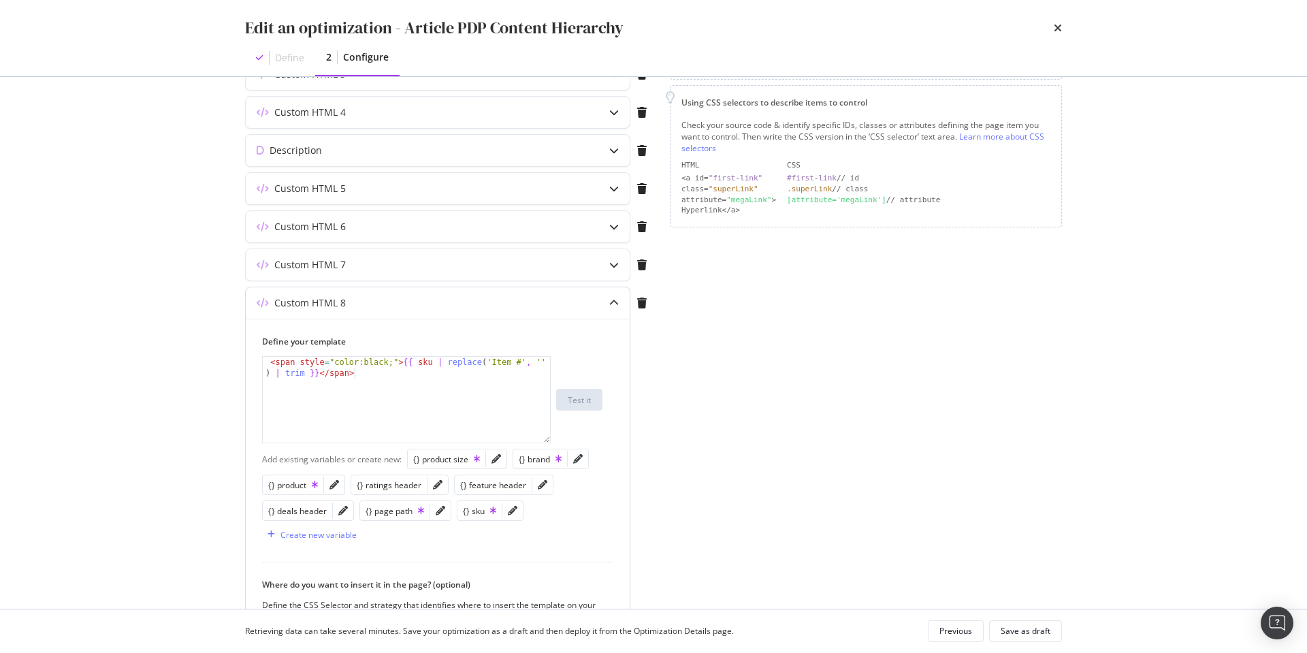
scroll to position [272, 0]
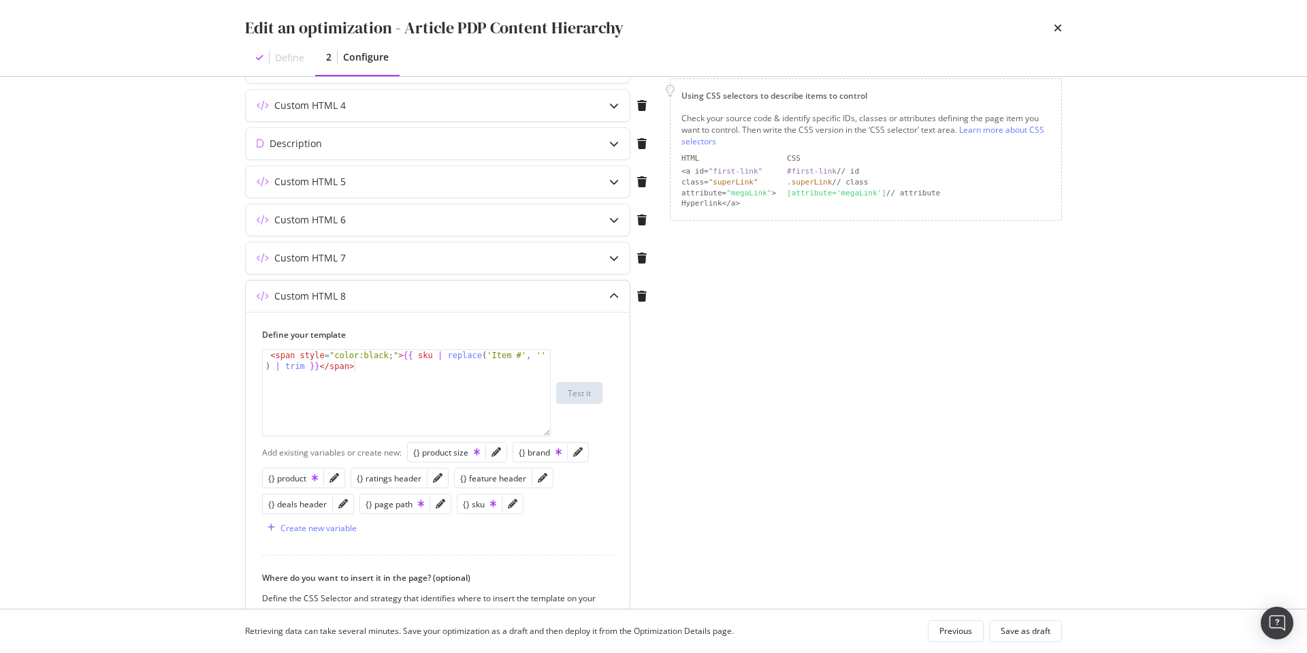
type textarea "<span style="color:black;">{{ sku | replace('Item #', '') | trim }}</span>"
drag, startPoint x: 370, startPoint y: 368, endPoint x: 243, endPoint y: 337, distance: 130.3
click at [243, 337] on div "Preview your optimization (optional) This URL will be used to test the CSS Sele…" at bounding box center [654, 343] width 872 height 532
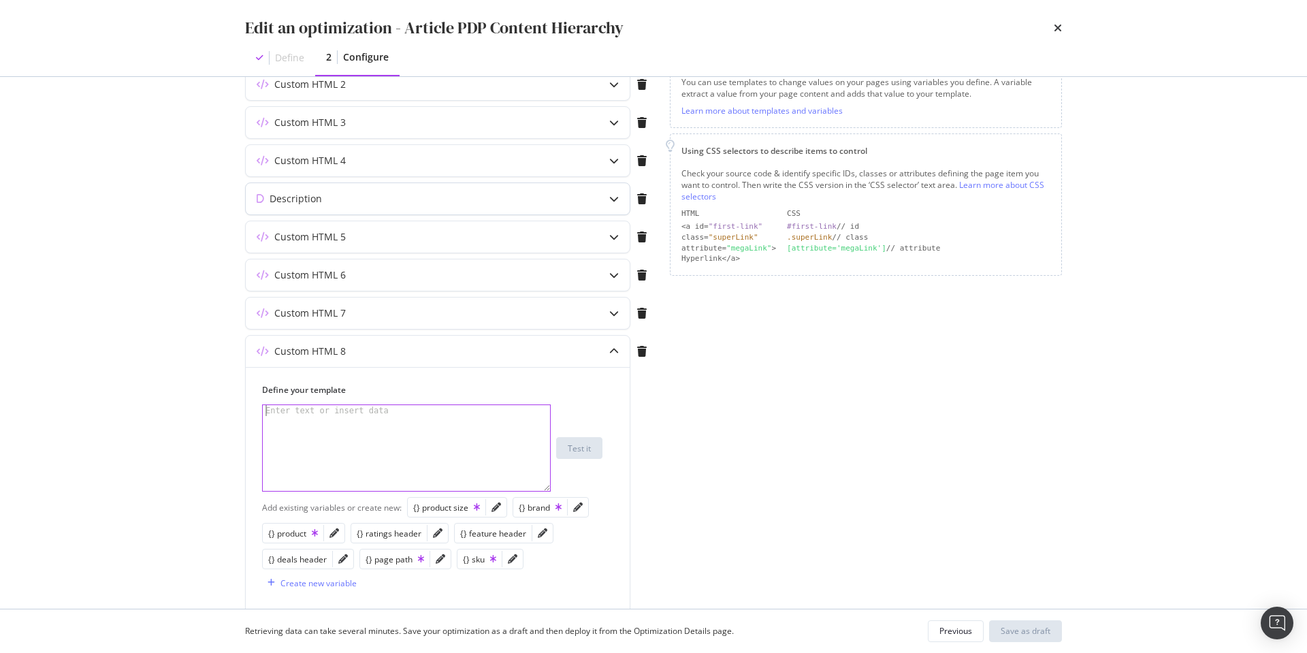
scroll to position [208, 0]
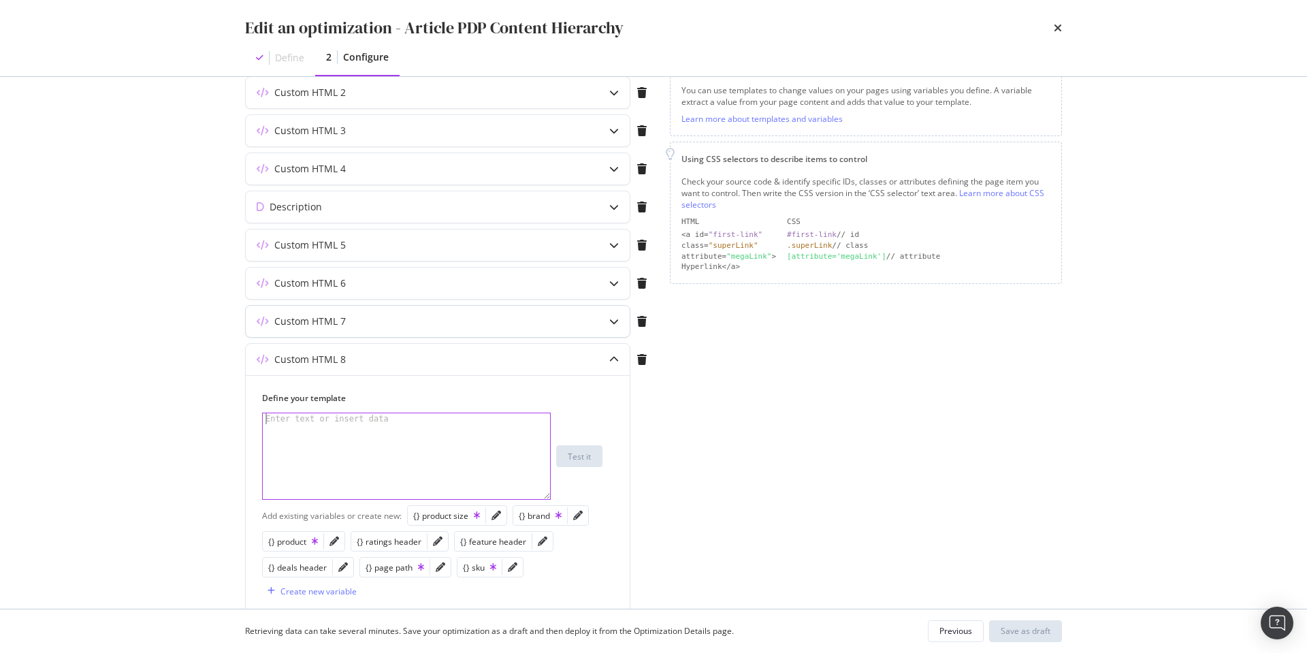
click at [607, 317] on div "modal" at bounding box center [614, 321] width 31 height 31
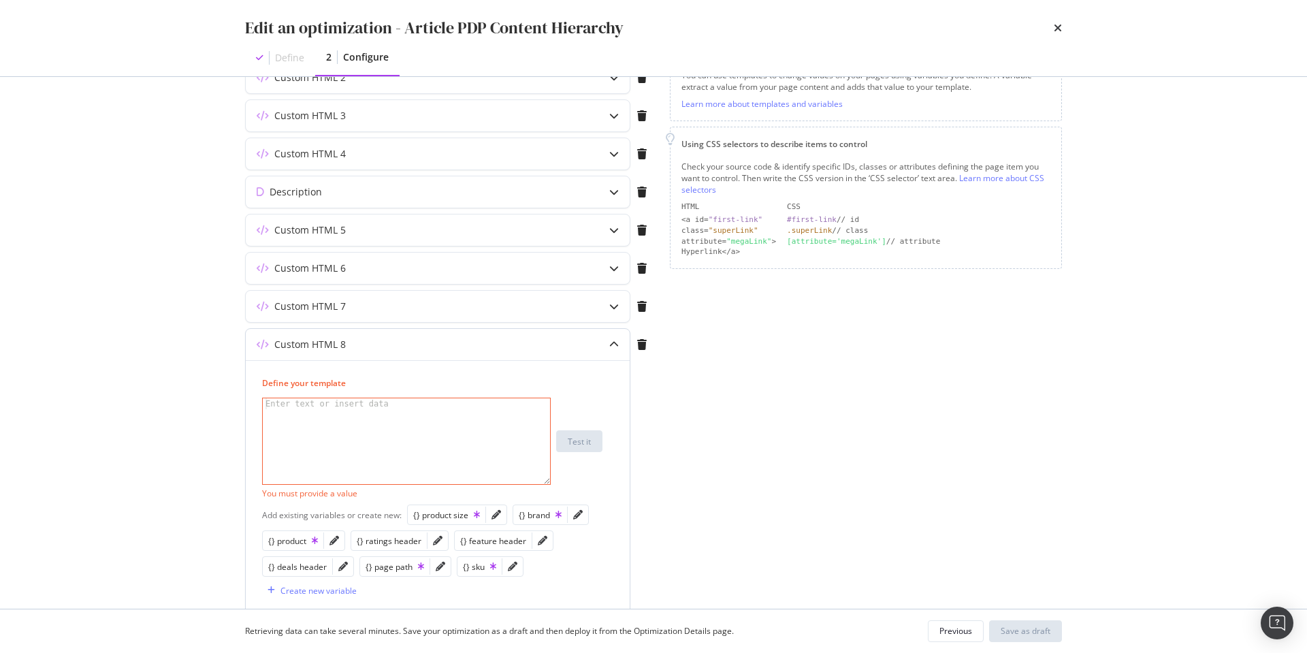
scroll to position [221, 0]
click at [645, 347] on icon "modal" at bounding box center [642, 347] width 10 height 11
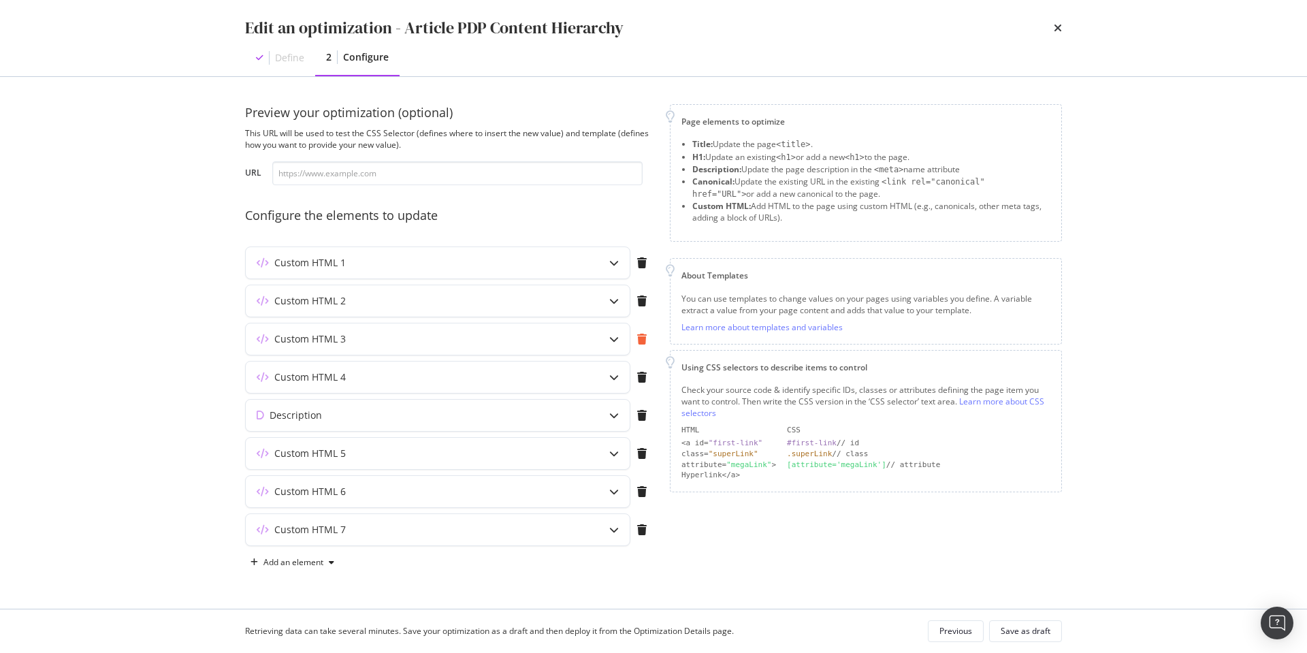
scroll to position [0, 0]
click at [1036, 634] on div "Save as draft" at bounding box center [1026, 631] width 50 height 12
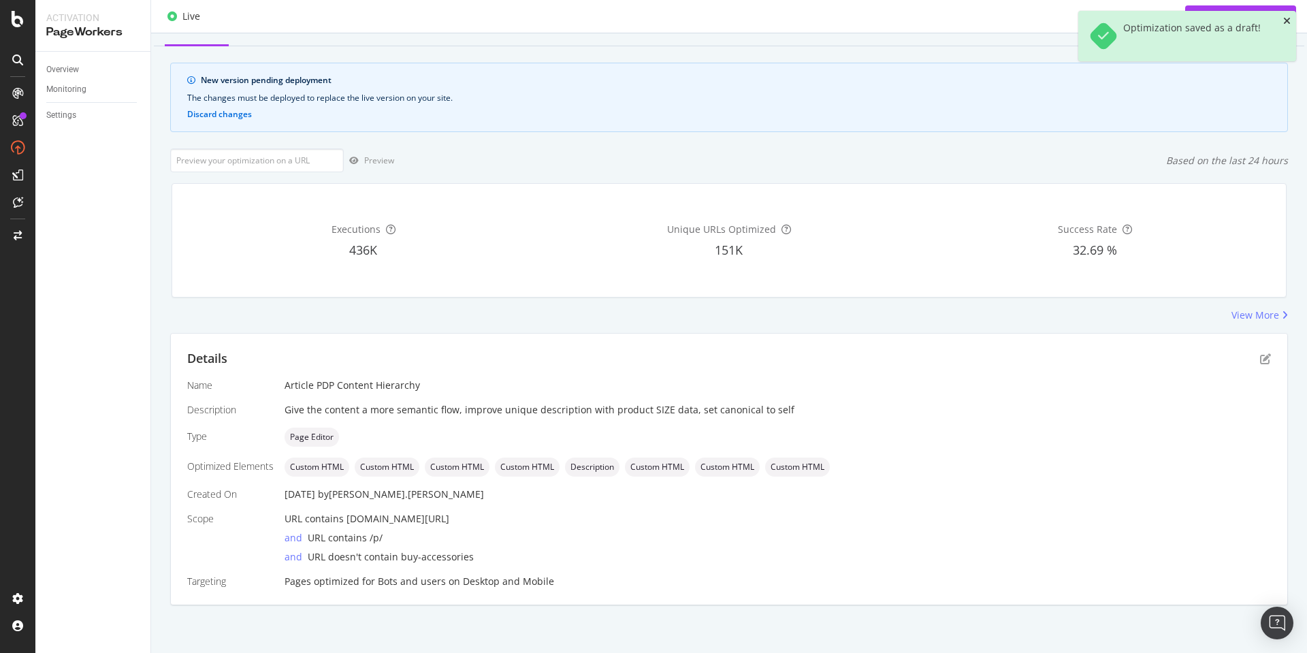
click at [1289, 19] on icon "close toast" at bounding box center [1287, 21] width 7 height 10
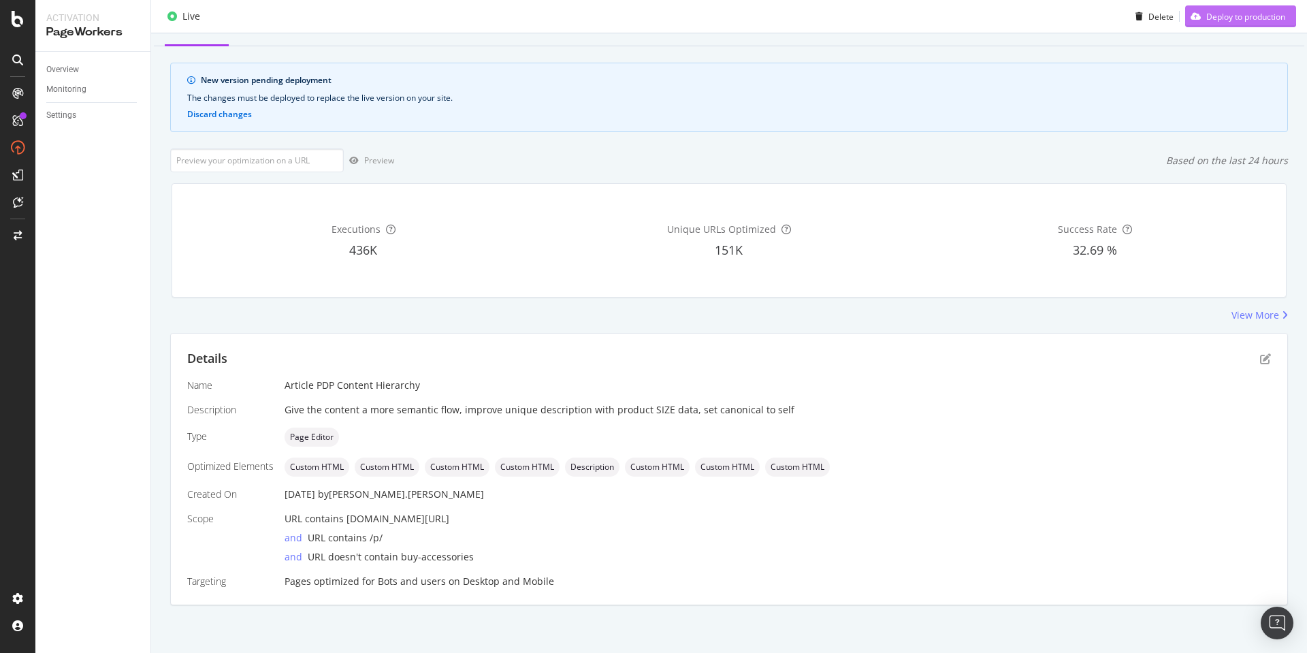
click at [1239, 17] on div "Deploy to production" at bounding box center [1246, 16] width 79 height 12
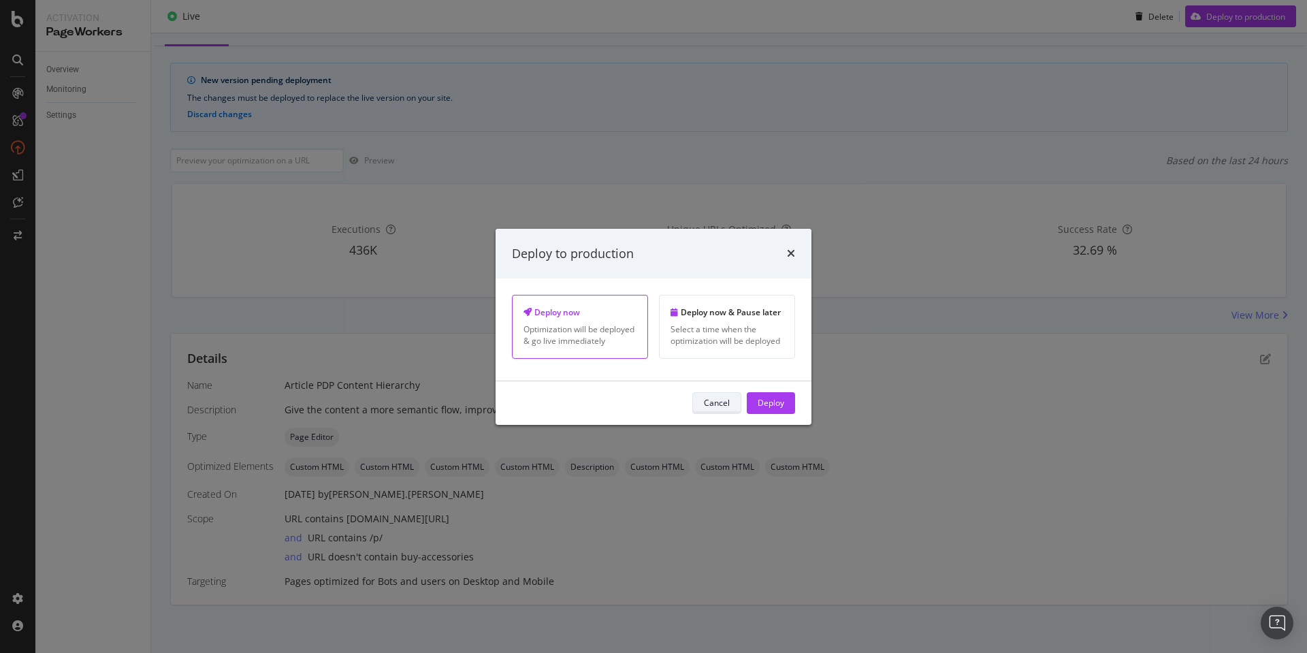
click at [724, 407] on div "Cancel" at bounding box center [717, 403] width 26 height 12
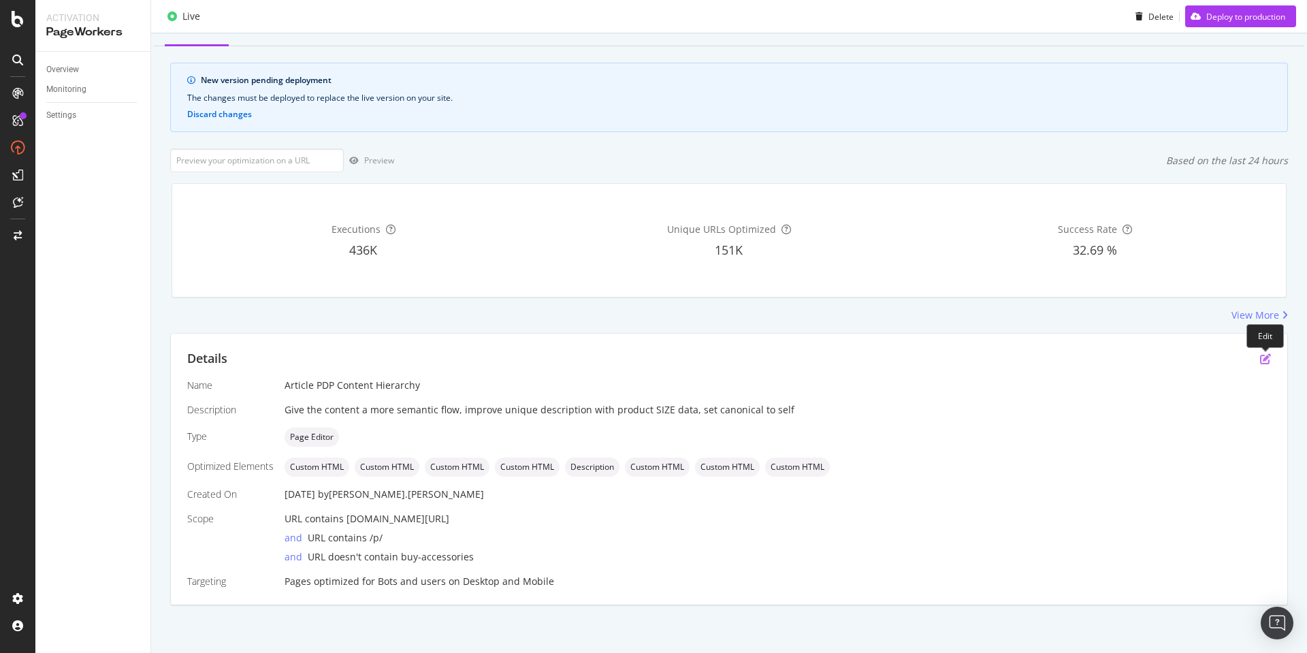
click at [1264, 357] on icon "pen-to-square" at bounding box center [1265, 358] width 11 height 11
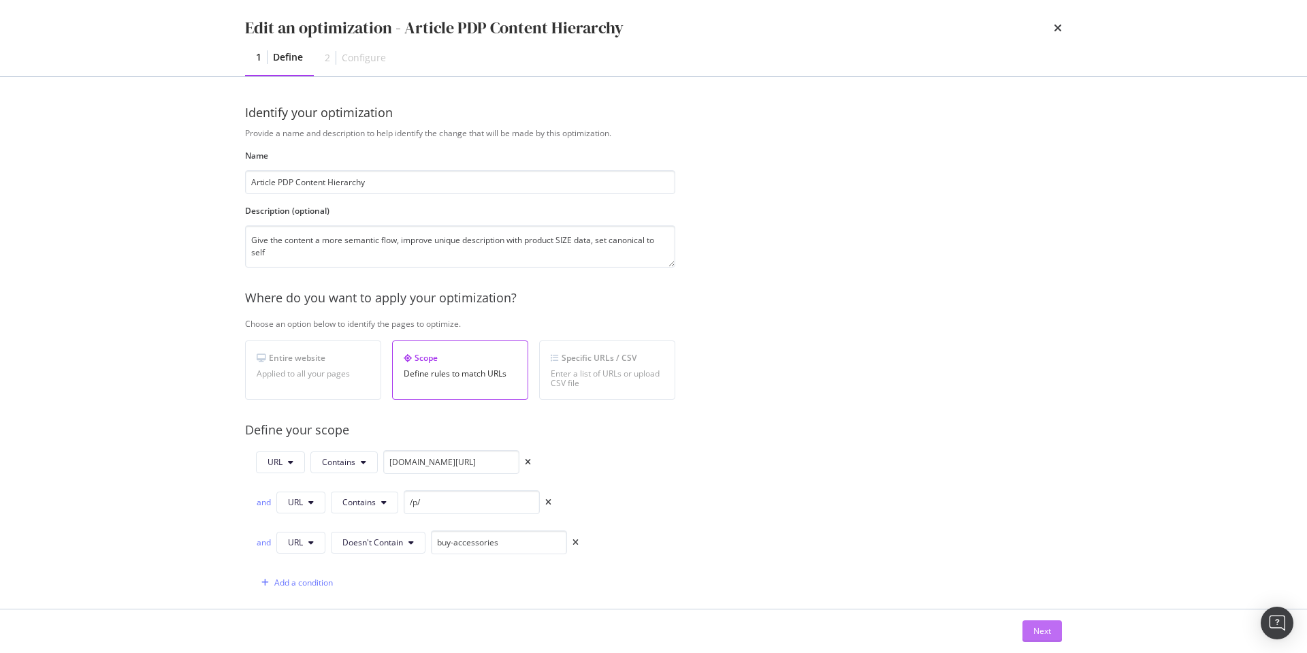
click at [1036, 629] on div "Next" at bounding box center [1043, 631] width 18 height 12
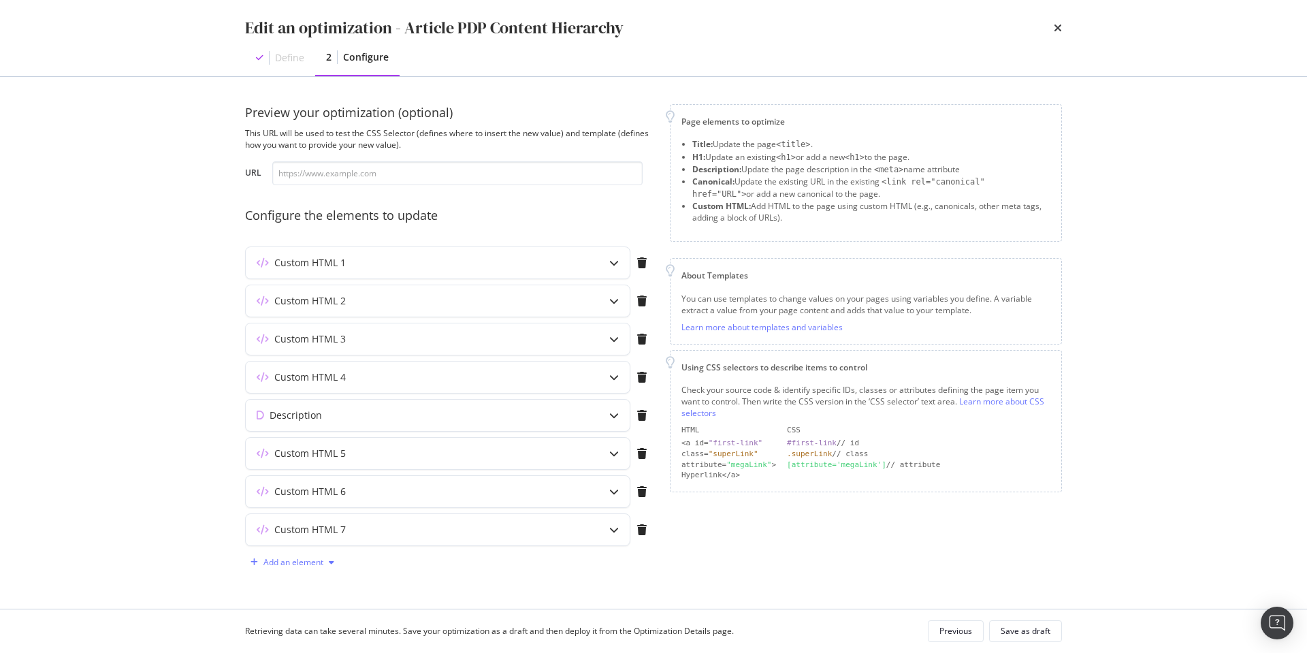
click at [316, 562] on div "Add an element" at bounding box center [294, 562] width 60 height 8
click at [293, 538] on div "Custom HTML" at bounding box center [308, 537] width 54 height 12
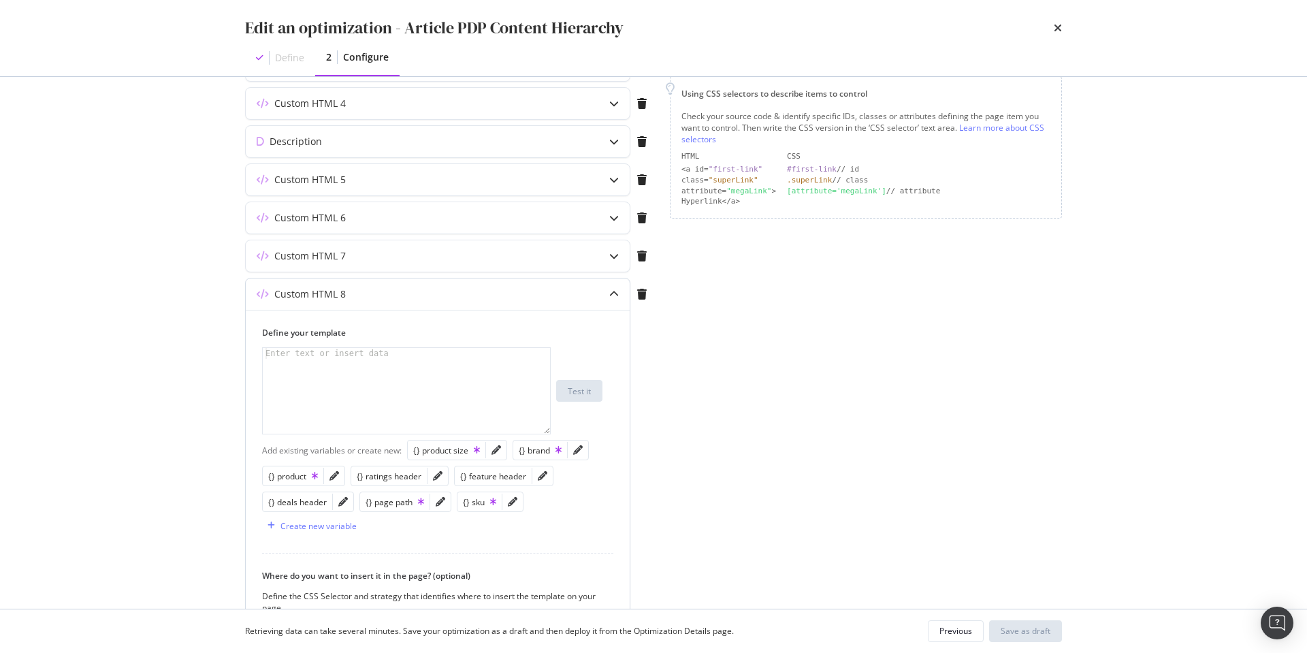
scroll to position [274, 0]
click at [511, 505] on icon "pencil" at bounding box center [513, 501] width 10 height 10
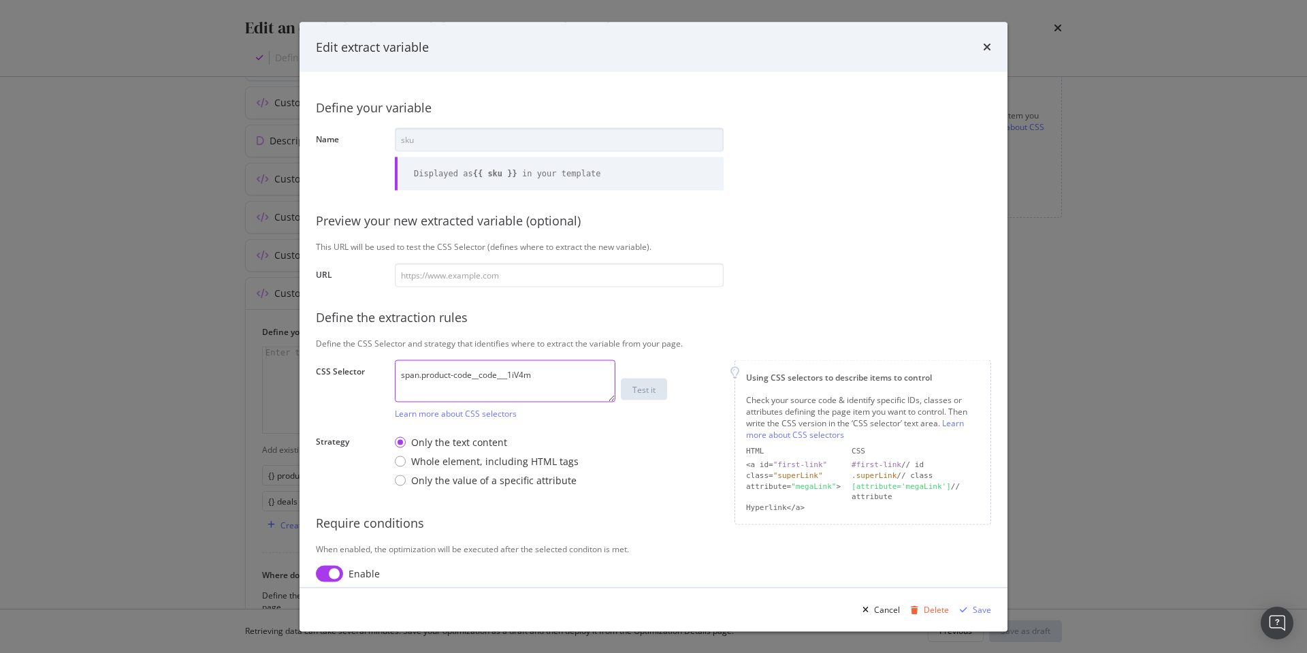
click at [579, 378] on textarea "span.product-code__code___1iV4m" at bounding box center [505, 381] width 221 height 42
click at [987, 47] on icon "times" at bounding box center [987, 47] width 8 height 11
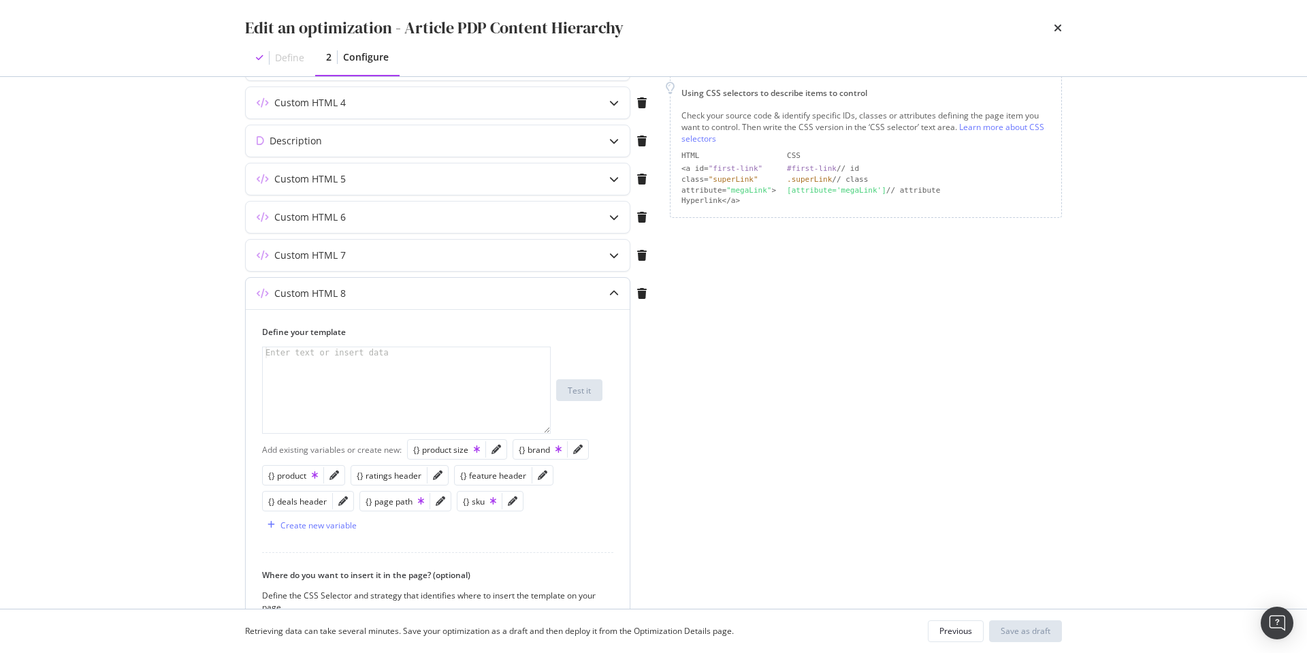
click at [454, 363] on div "modal" at bounding box center [406, 401] width 287 height 108
paste textarea "span.product-code__code___1iV4m"
type textarea "span.product-code__code___1iV4m"
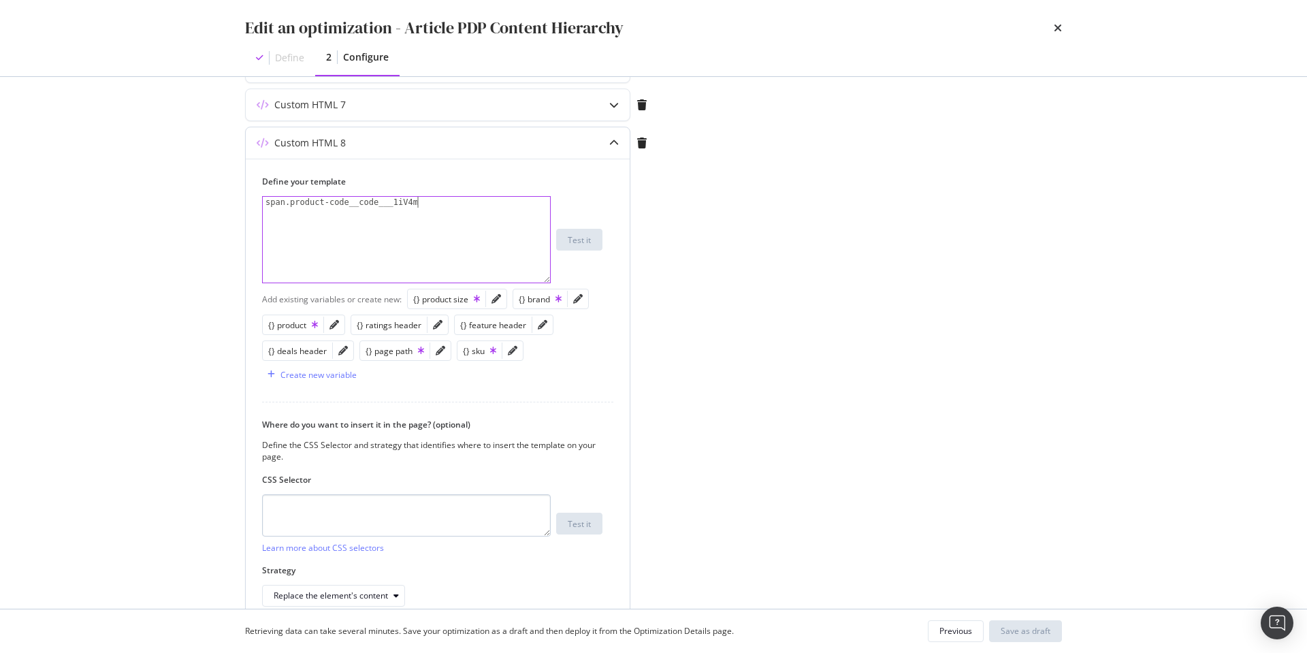
scroll to position [431, 0]
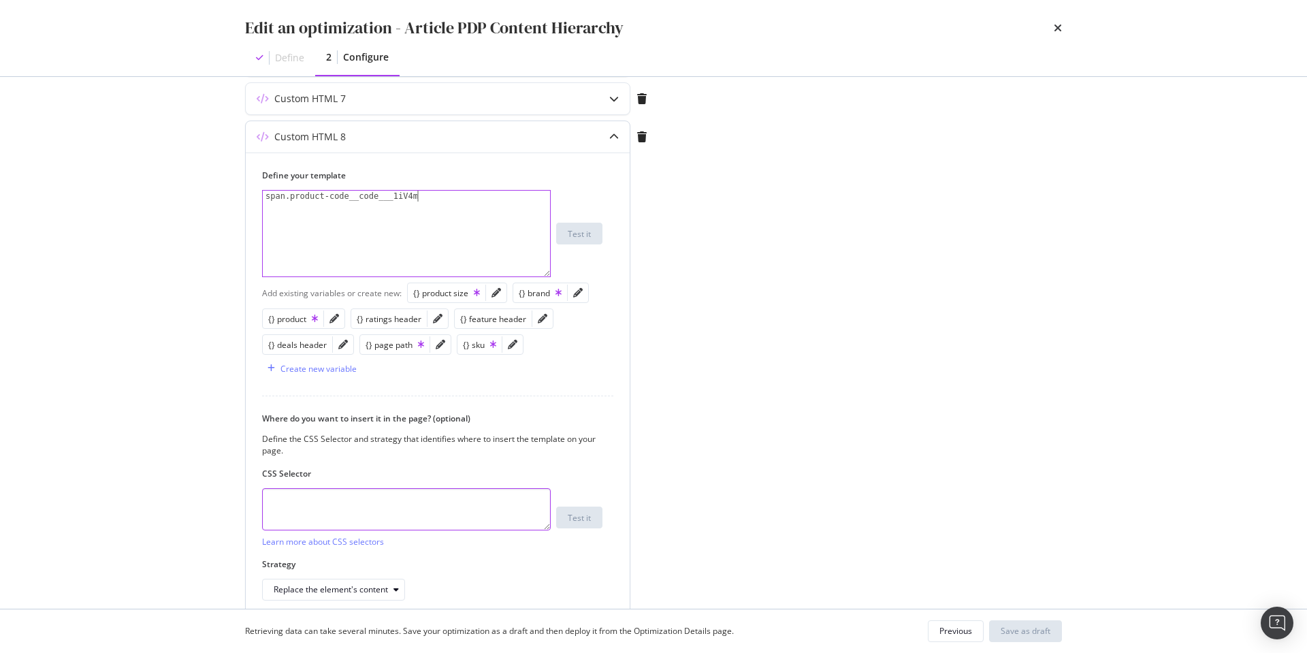
click at [388, 511] on textarea "modal" at bounding box center [406, 509] width 289 height 42
paste textarea "span.product-code__code___1iV4m"
type textarea "span.product-code__code___1iV4m"
drag, startPoint x: 232, startPoint y: 192, endPoint x: 197, endPoint y: 191, distance: 34.1
click at [192, 191] on div "Edit an optimization - Article PDP Content Hierarchy Define 2 Configure Preview…" at bounding box center [653, 326] width 1307 height 653
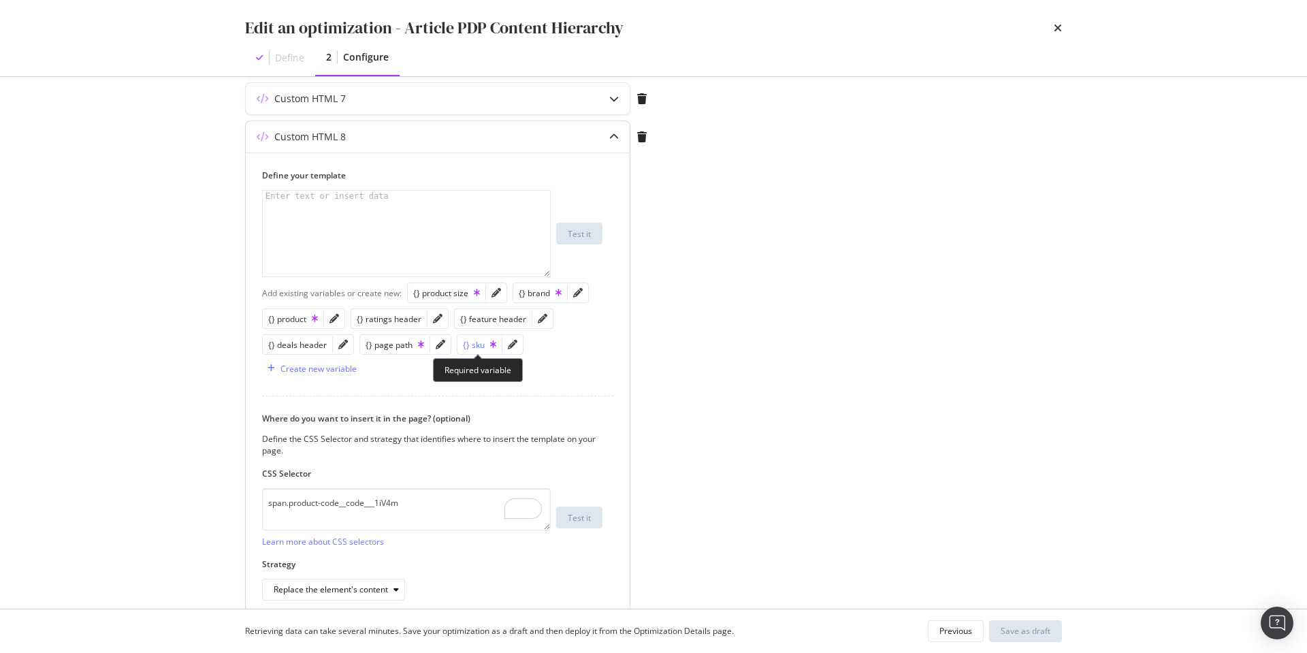
click at [479, 347] on div "{} sku" at bounding box center [479, 345] width 33 height 12
click at [345, 197] on div "{{ sku }}" at bounding box center [406, 245] width 287 height 108
paste textarea "{{ sku | replace('Item #', '') | trim"
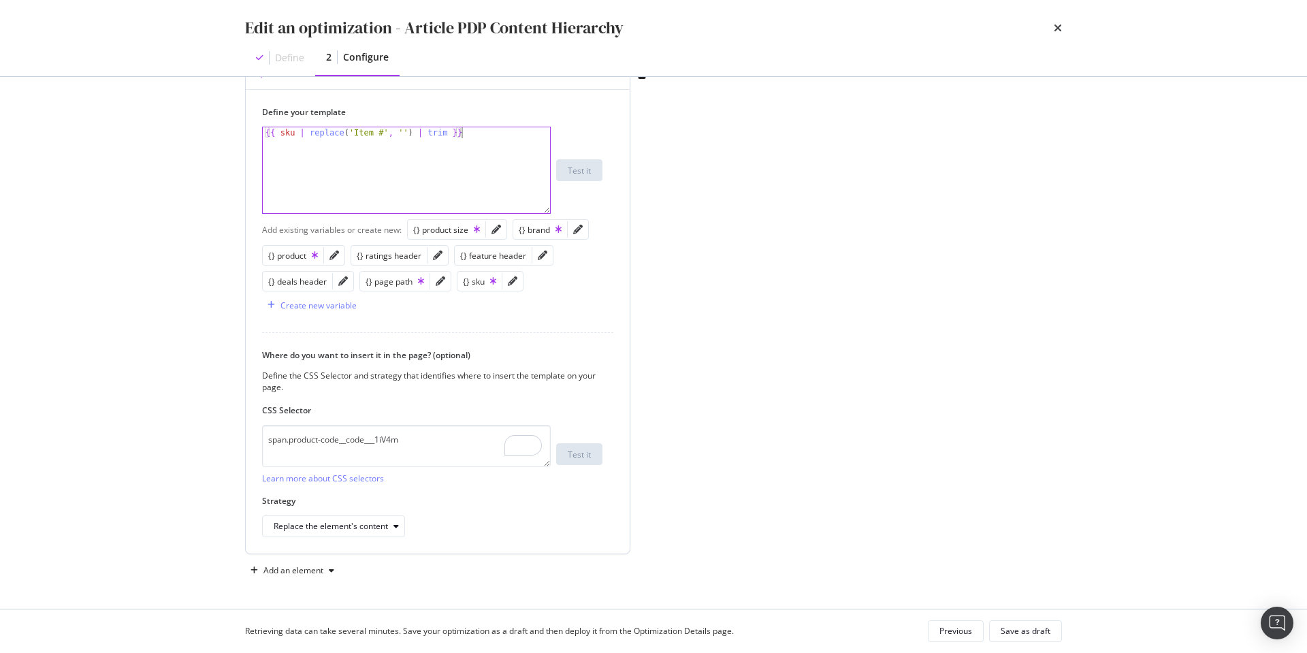
click at [266, 131] on div "{{ sku | replace ( 'Item #' , '' ) | trim }}" at bounding box center [406, 181] width 287 height 108
type textarea "SKU: {{ sku | replace('Item #', '') | trim }}"
click at [1028, 631] on div "Save as draft" at bounding box center [1026, 631] width 50 height 12
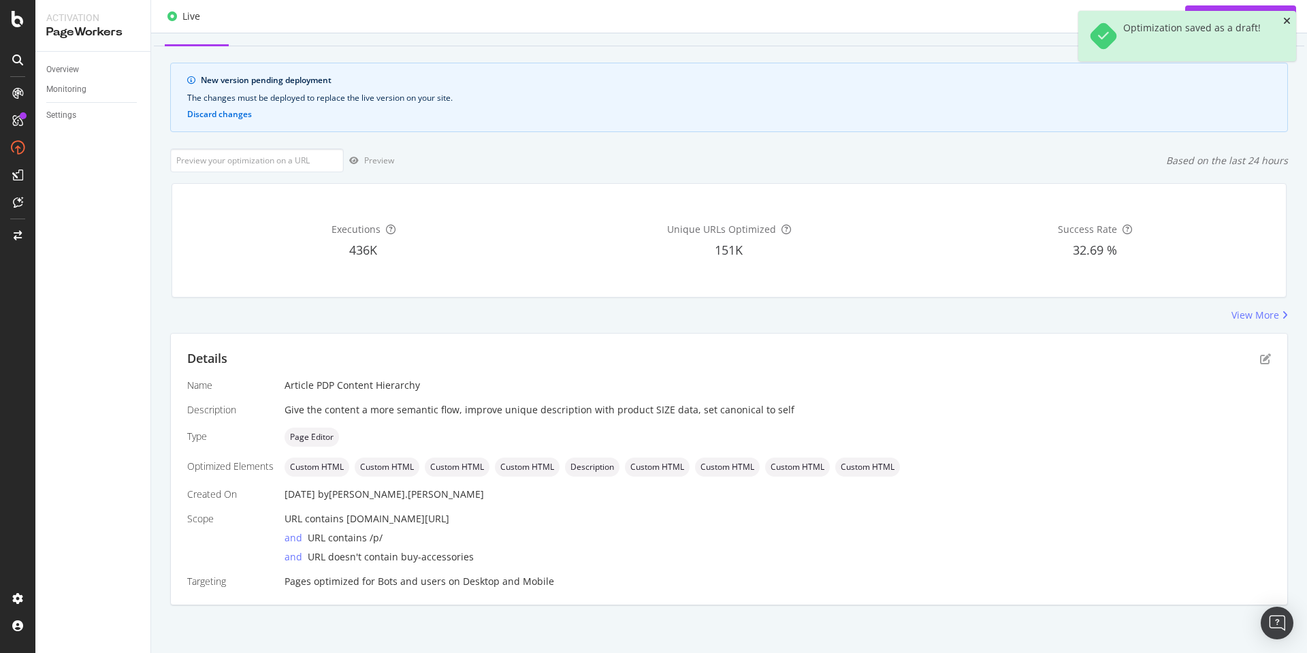
click at [1289, 21] on icon "close toast" at bounding box center [1287, 21] width 7 height 10
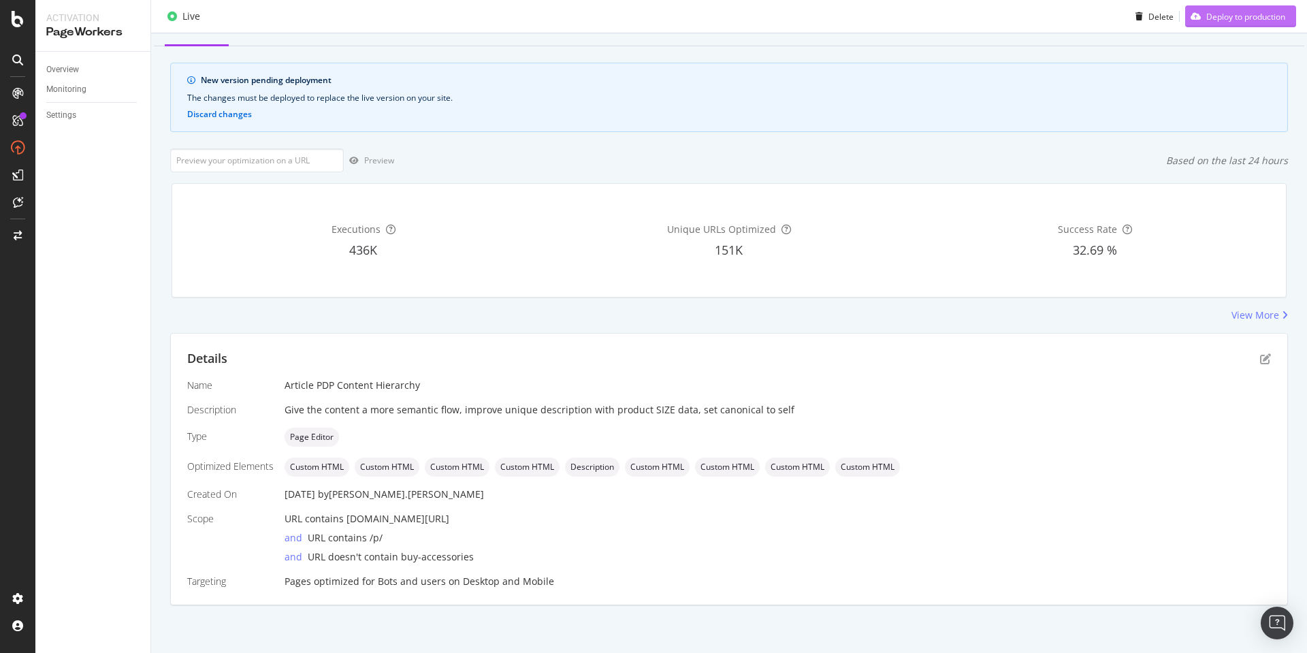
click at [1258, 18] on div "Deploy to production" at bounding box center [1246, 16] width 79 height 12
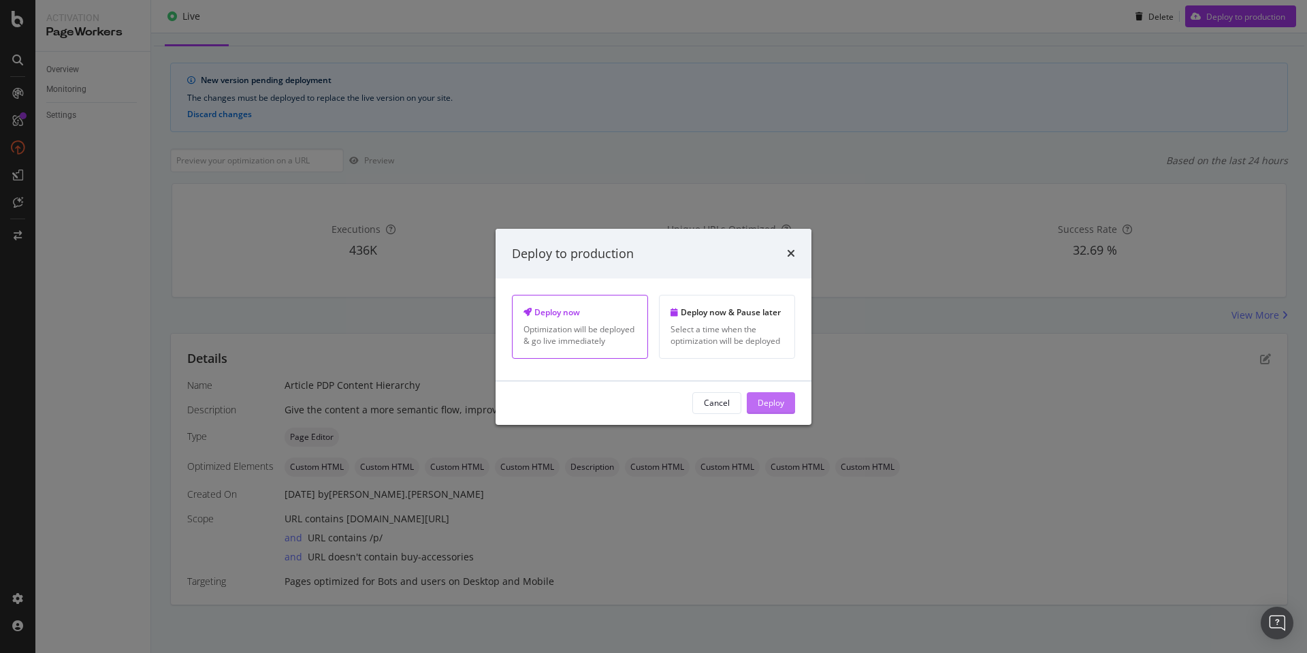
click at [774, 402] on div "Deploy" at bounding box center [771, 403] width 27 height 12
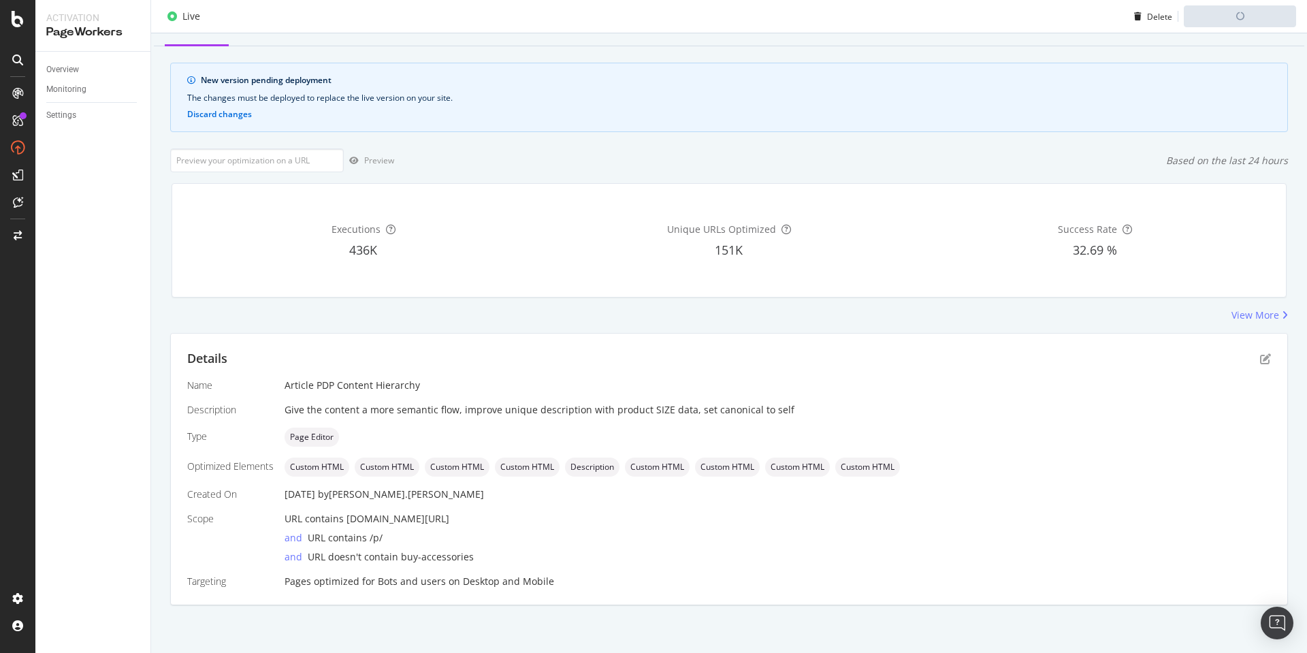
scroll to position [0, 0]
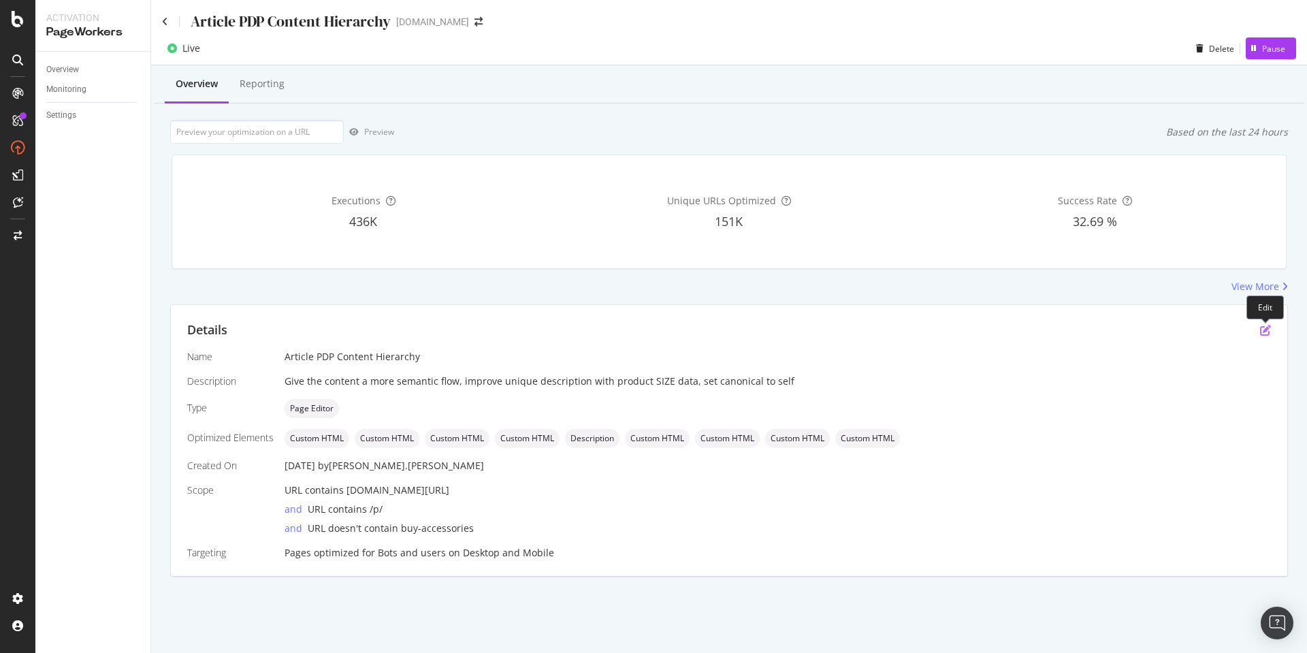
click at [1264, 326] on icon "pen-to-square" at bounding box center [1265, 330] width 11 height 11
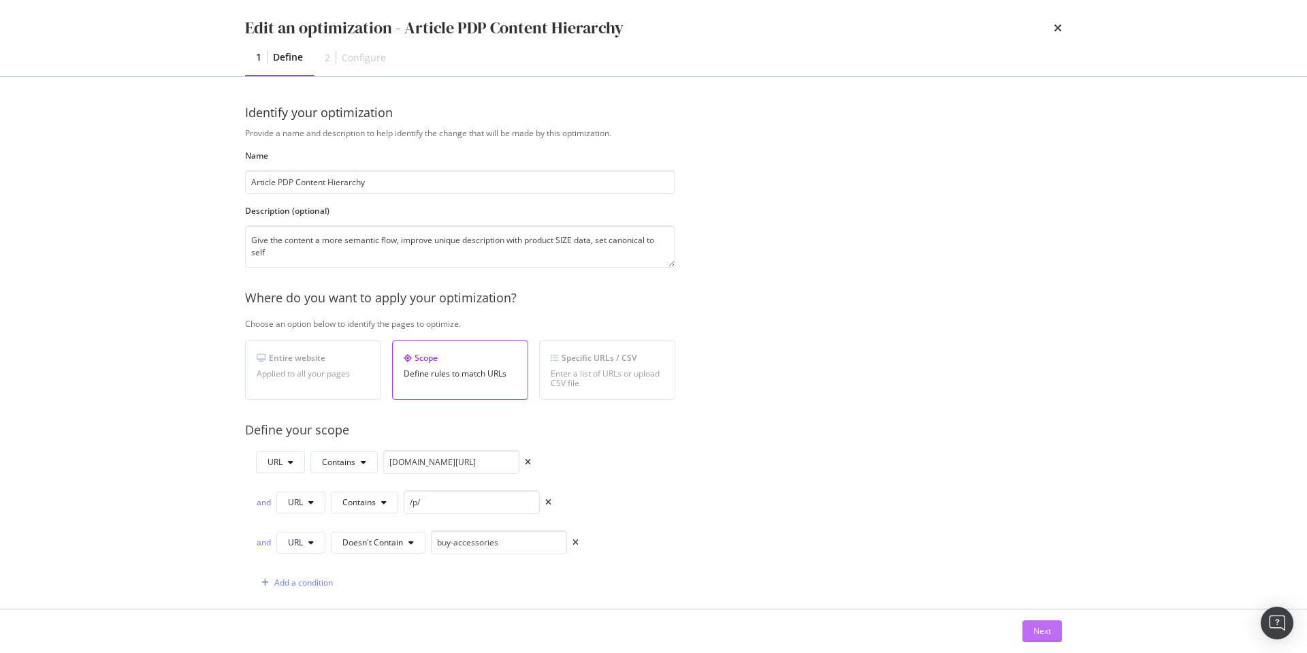
click at [1059, 635] on div "Next" at bounding box center [654, 631] width 872 height 44
click at [1042, 634] on div "Next" at bounding box center [1043, 631] width 18 height 12
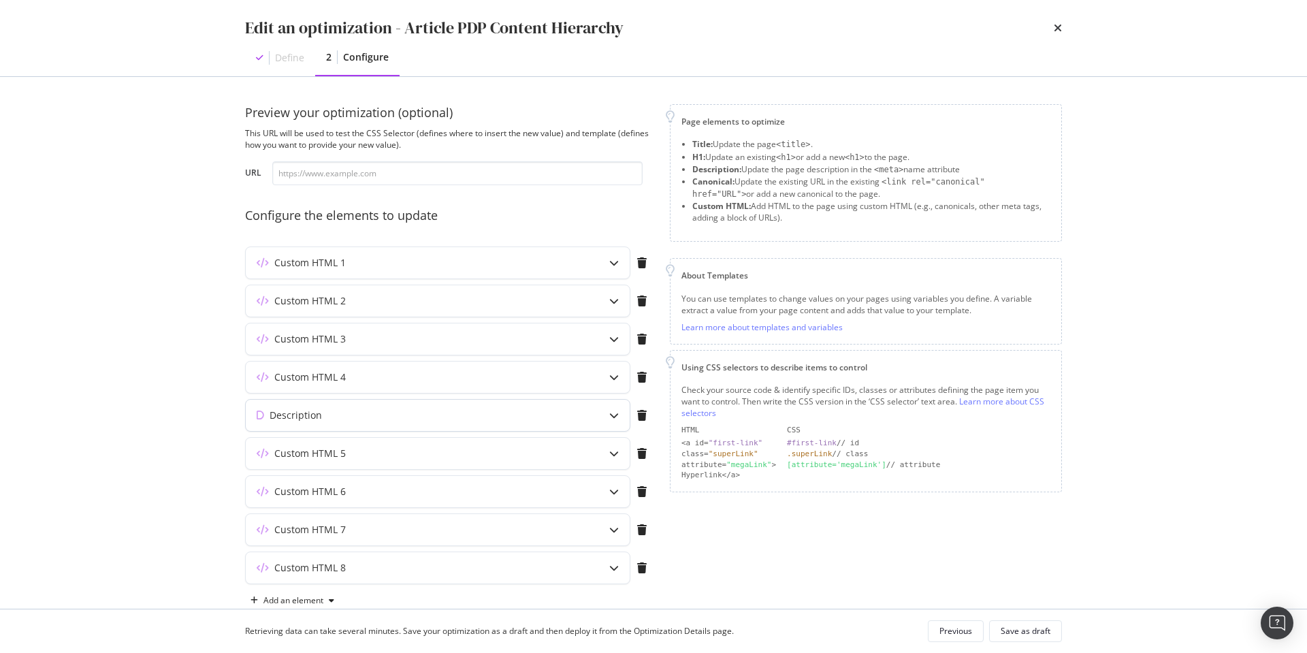
scroll to position [30, 0]
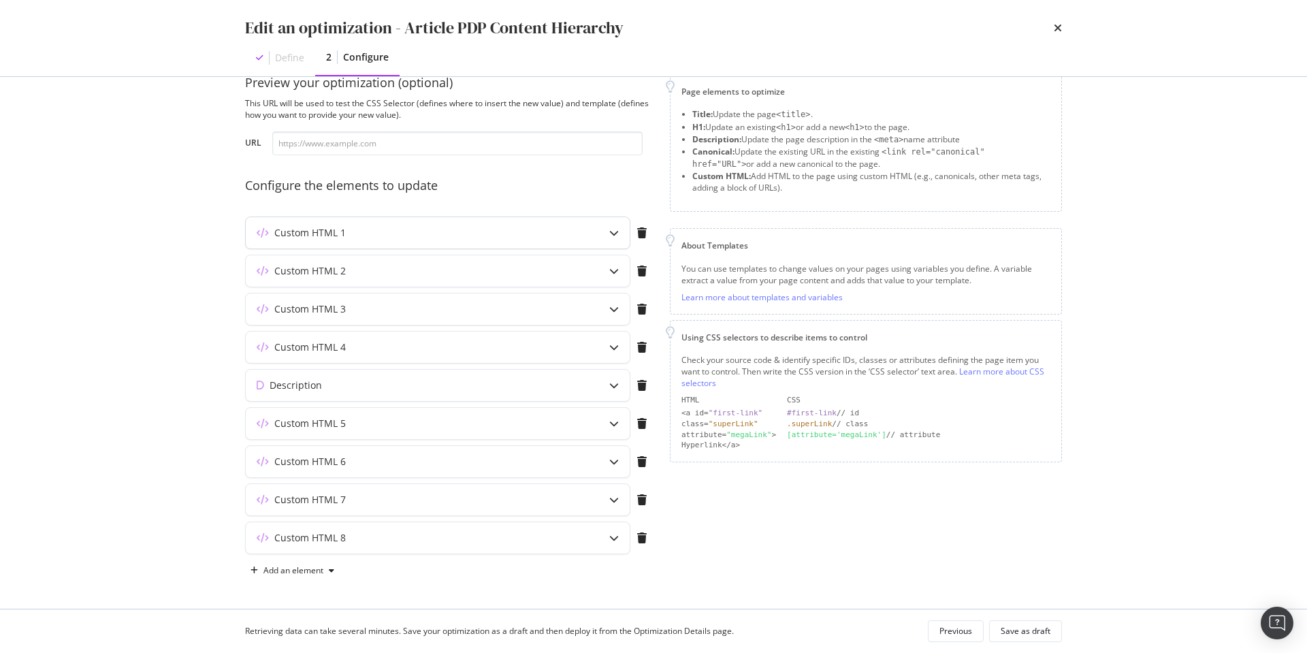
click at [613, 229] on icon "modal" at bounding box center [614, 233] width 10 height 10
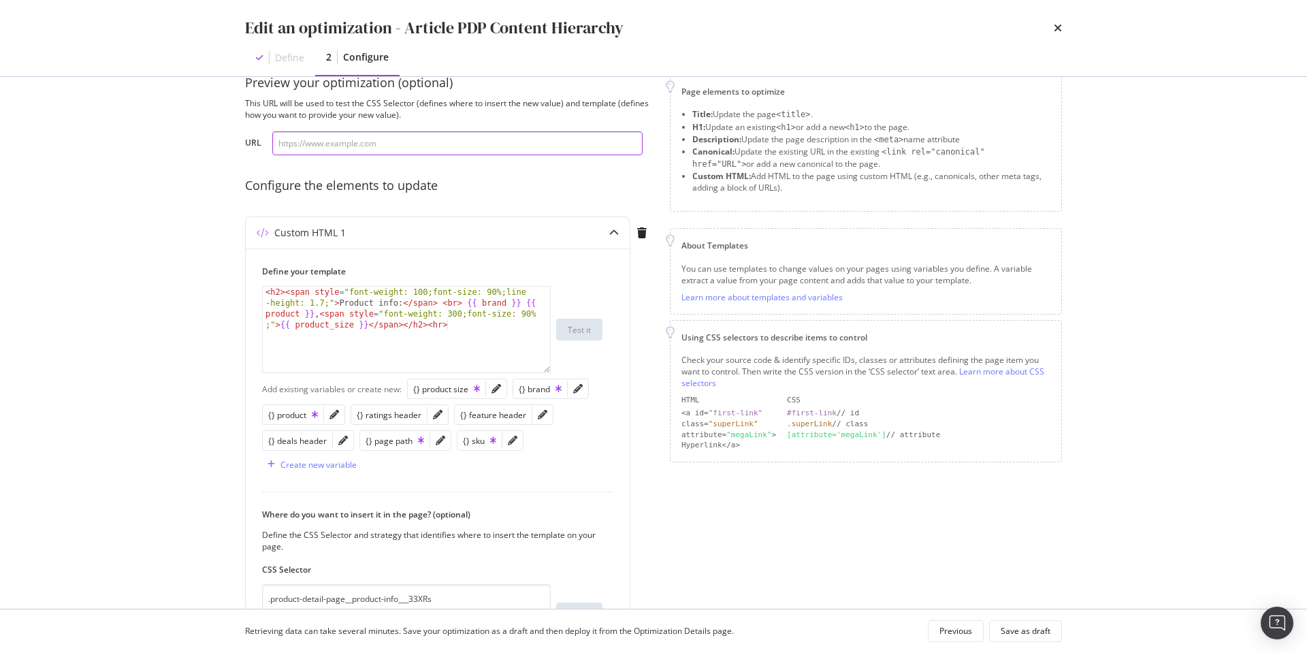
click at [499, 144] on input "modal" at bounding box center [457, 143] width 370 height 24
paste input "https://www.discounttire.com/buy-tires/bridgestone-duravis-m700-hd/p/36018"
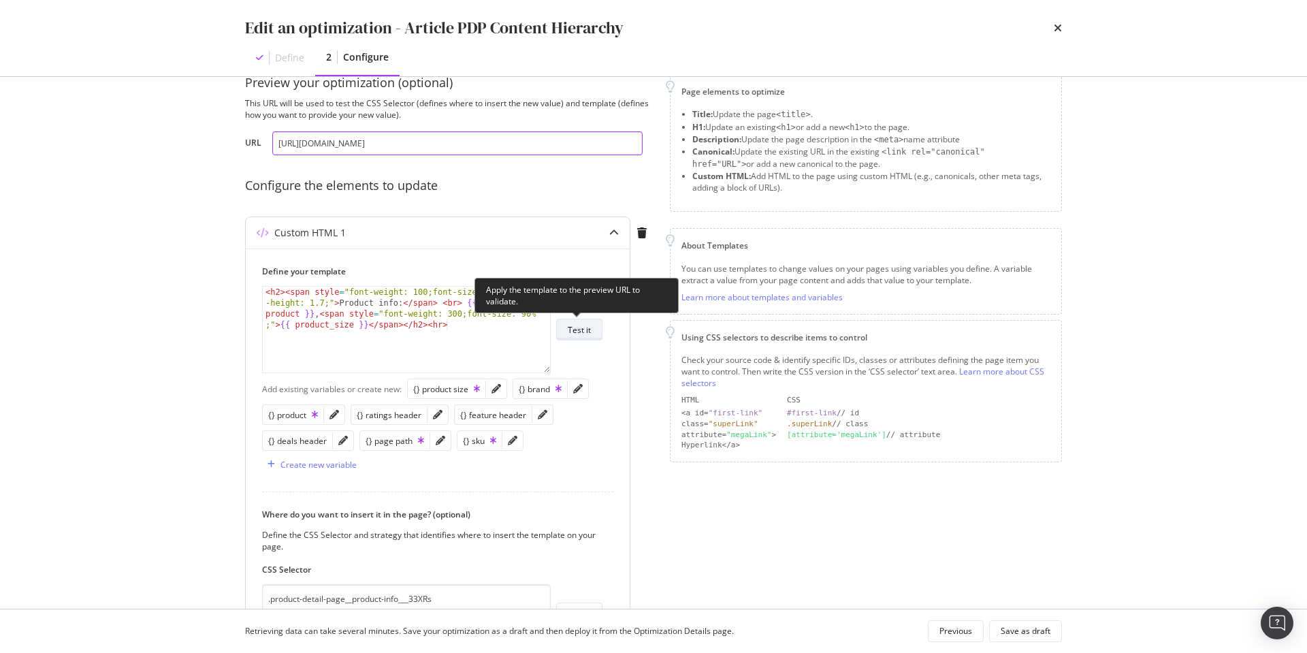
type input "https://www.discounttire.com/buy-tires/bridgestone-duravis-m700-hd/p/36018"
click at [579, 329] on div "Test it" at bounding box center [579, 330] width 23 height 12
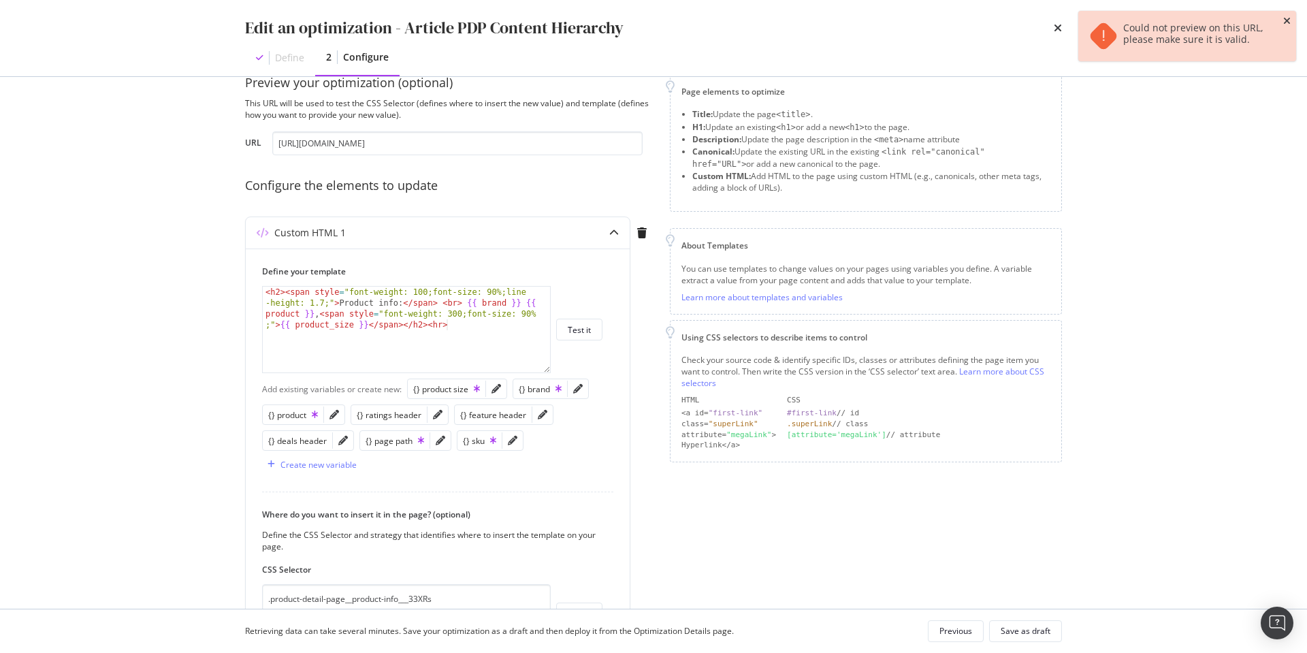
click at [1288, 20] on icon "close toast" at bounding box center [1287, 21] width 7 height 10
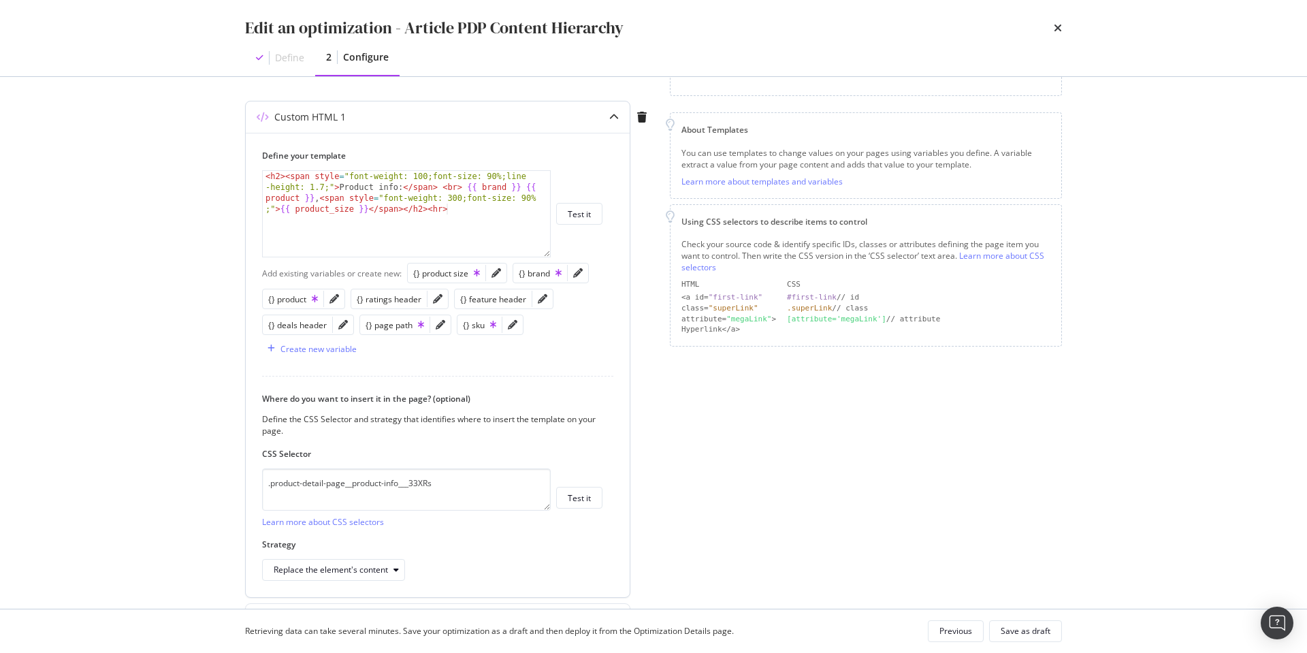
scroll to position [146, 0]
click at [581, 496] on div "Test it" at bounding box center [579, 498] width 23 height 12
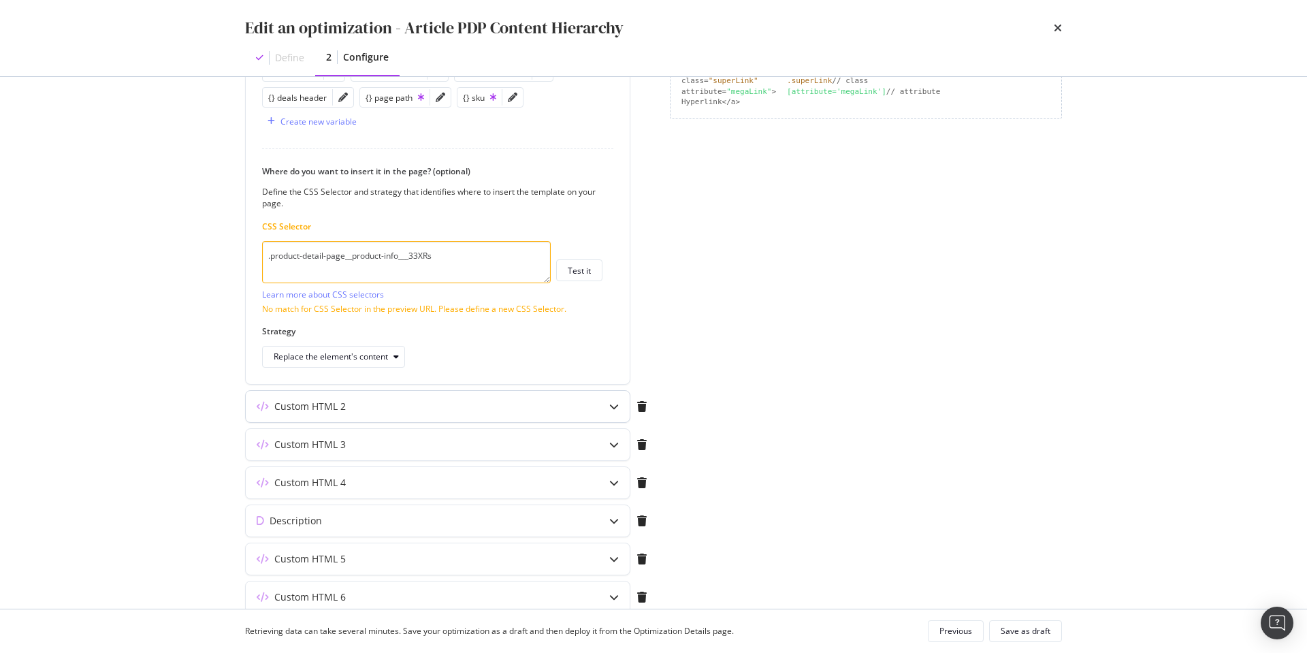
scroll to position [374, 0]
click at [615, 410] on icon "modal" at bounding box center [614, 406] width 10 height 10
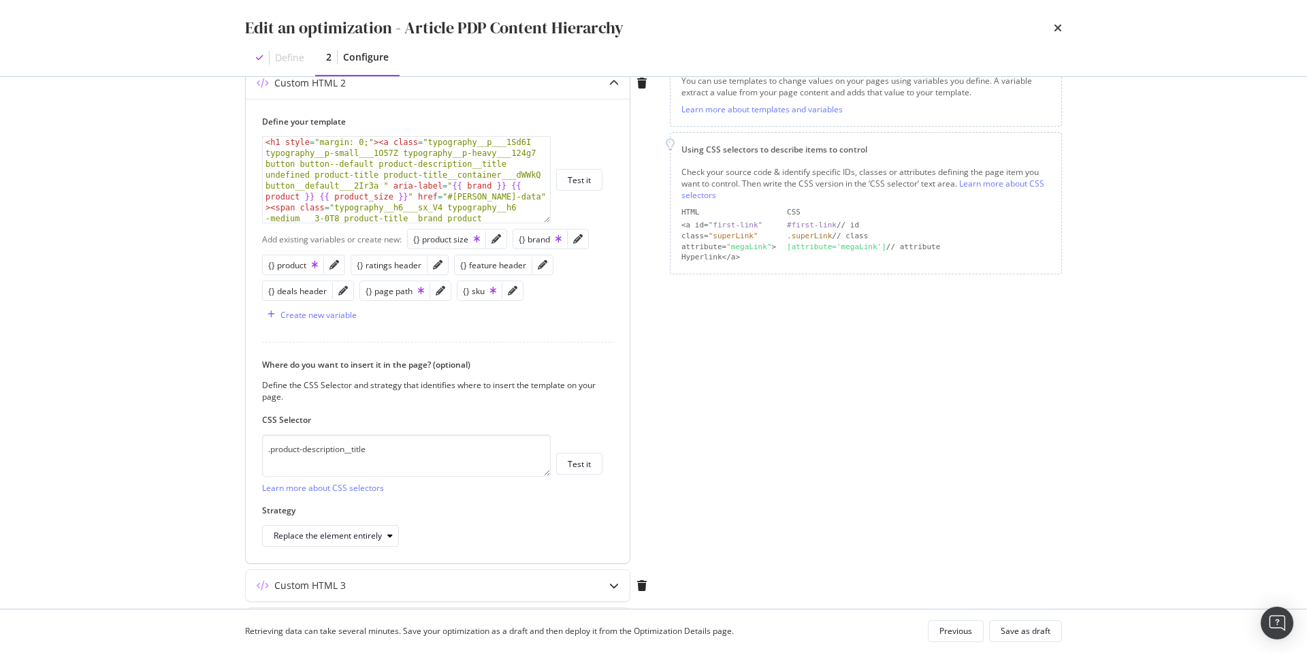
scroll to position [216, 0]
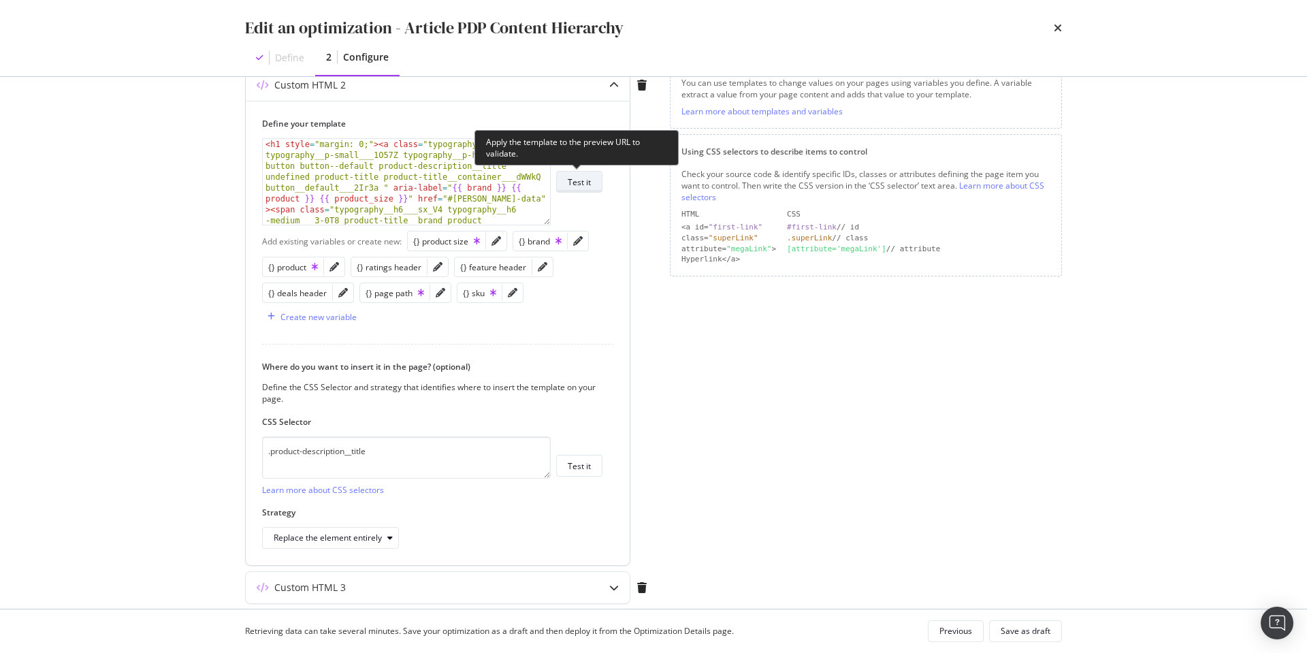
click at [589, 178] on div "Test it" at bounding box center [579, 182] width 23 height 12
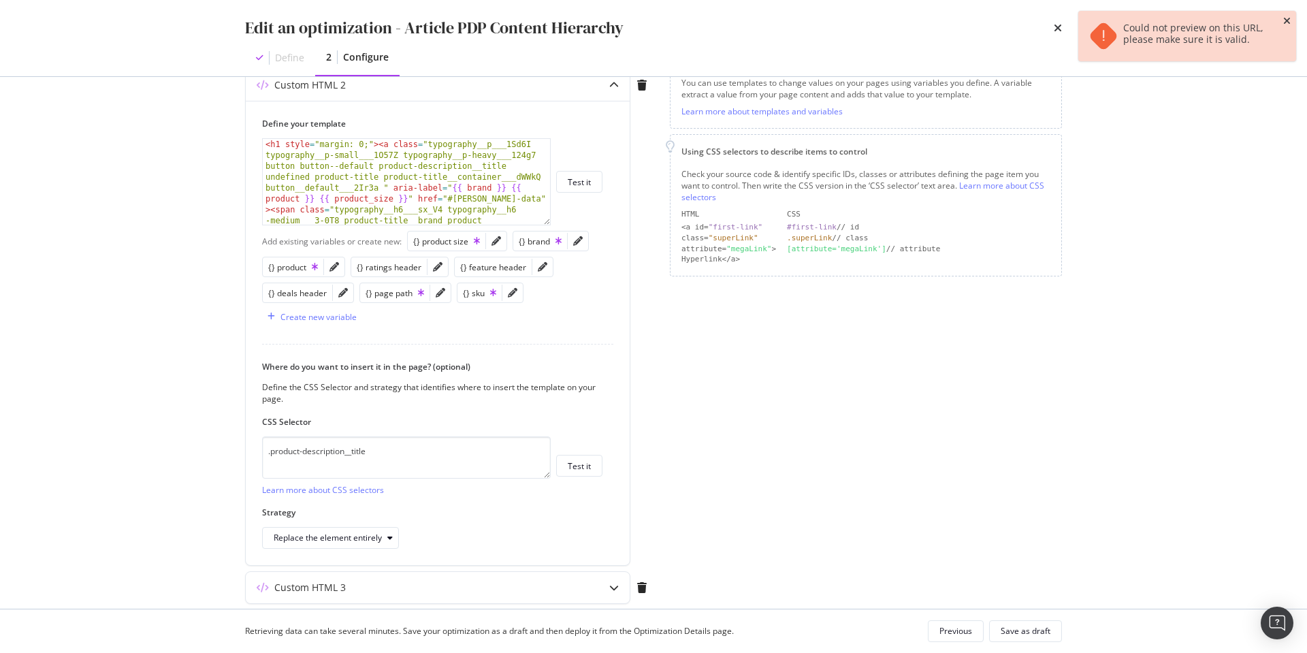
click at [1285, 20] on icon "close toast" at bounding box center [1287, 21] width 7 height 10
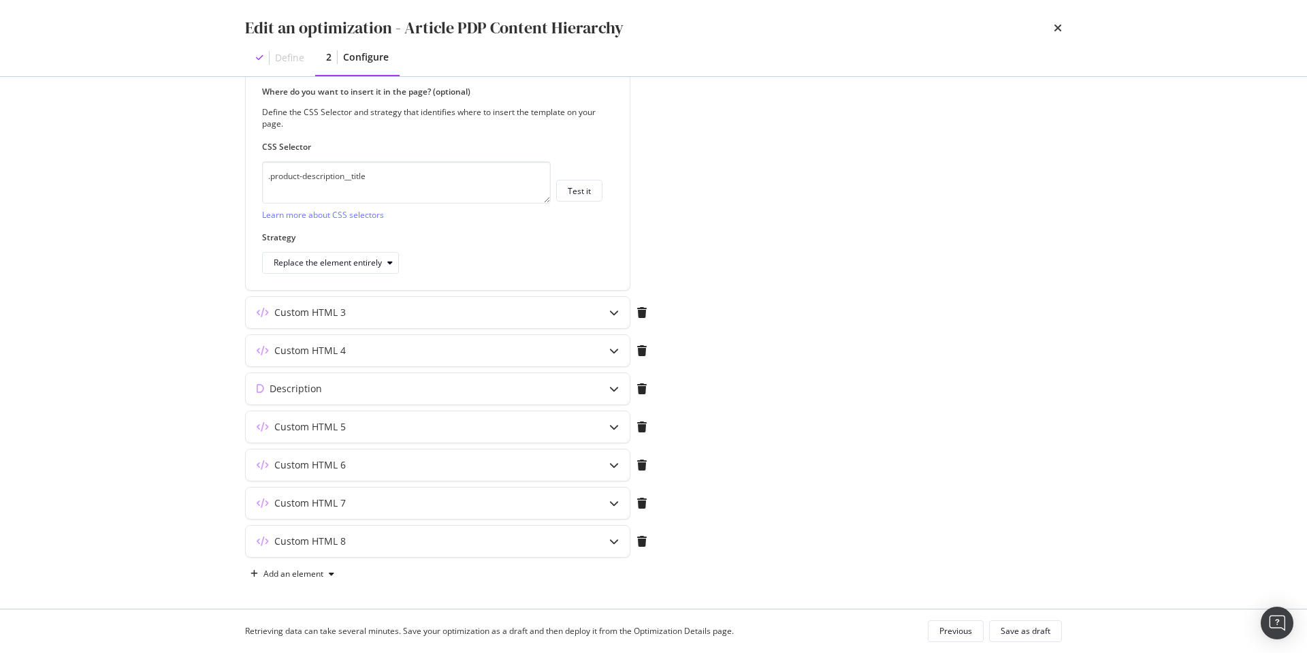
scroll to position [494, 0]
click at [455, 536] on div "Custom HTML 8" at bounding box center [411, 538] width 330 height 14
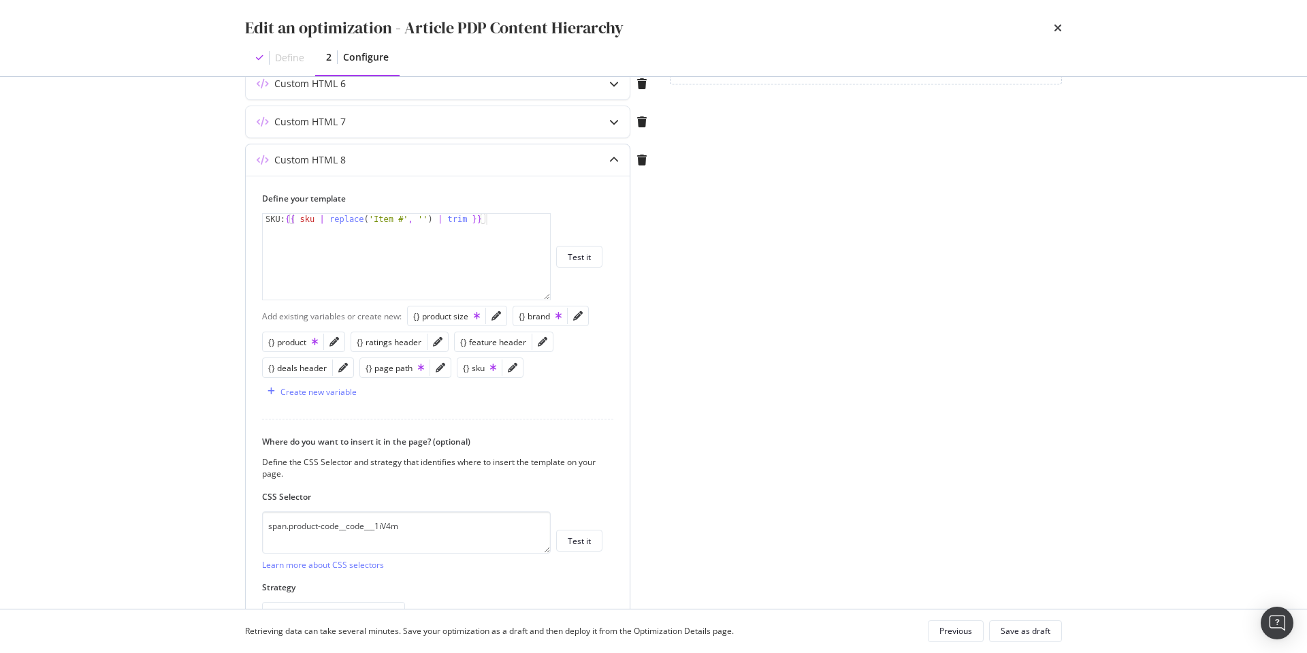
scroll to position [405, 0]
drag, startPoint x: 280, startPoint y: 219, endPoint x: 214, endPoint y: 220, distance: 66.1
click at [202, 221] on div "Edit an optimization - Article PDP Content Hierarchy Define 2 Configure Preview…" at bounding box center [653, 326] width 1307 height 653
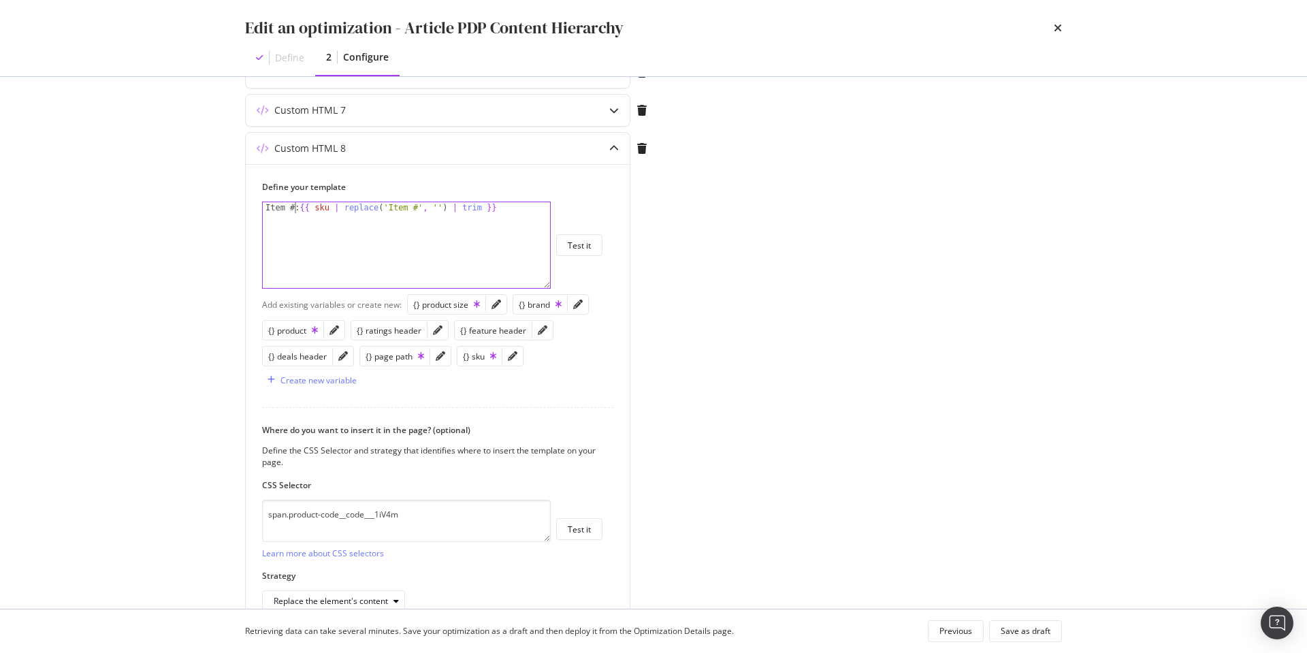
scroll to position [494, 0]
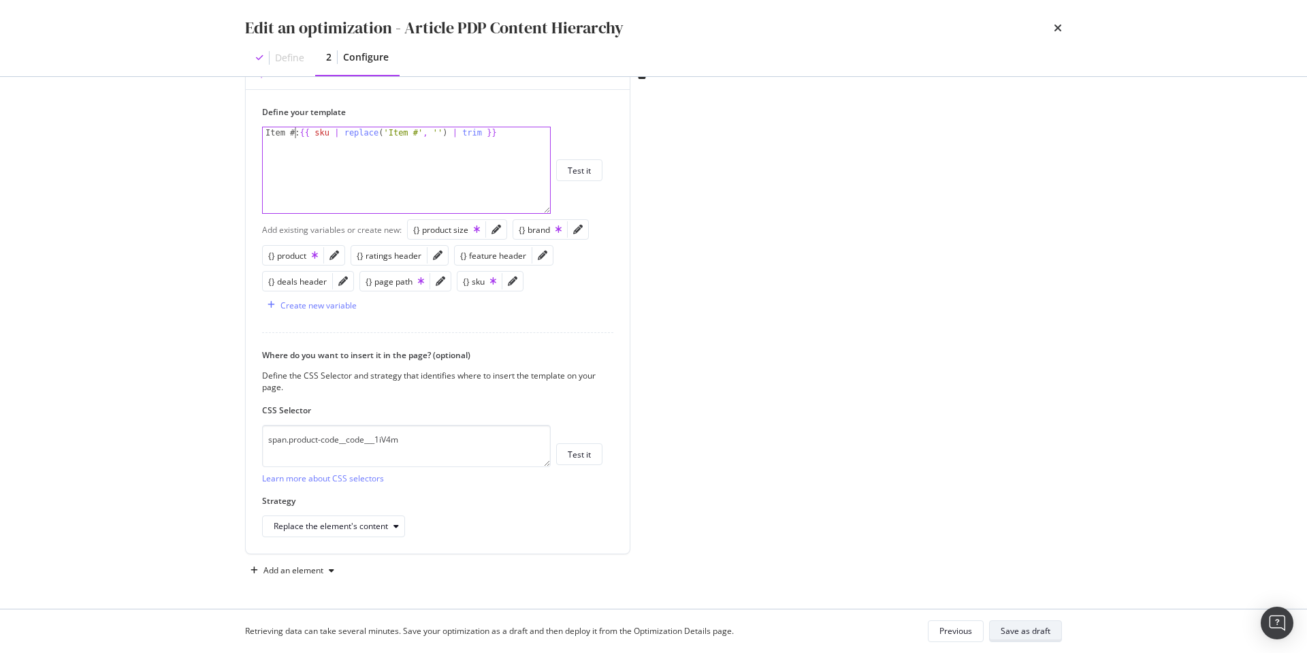
type textarea "Item #: {{ sku | replace('Item #', '') | trim }}"
click at [1029, 631] on div "Save as draft" at bounding box center [1026, 631] width 50 height 12
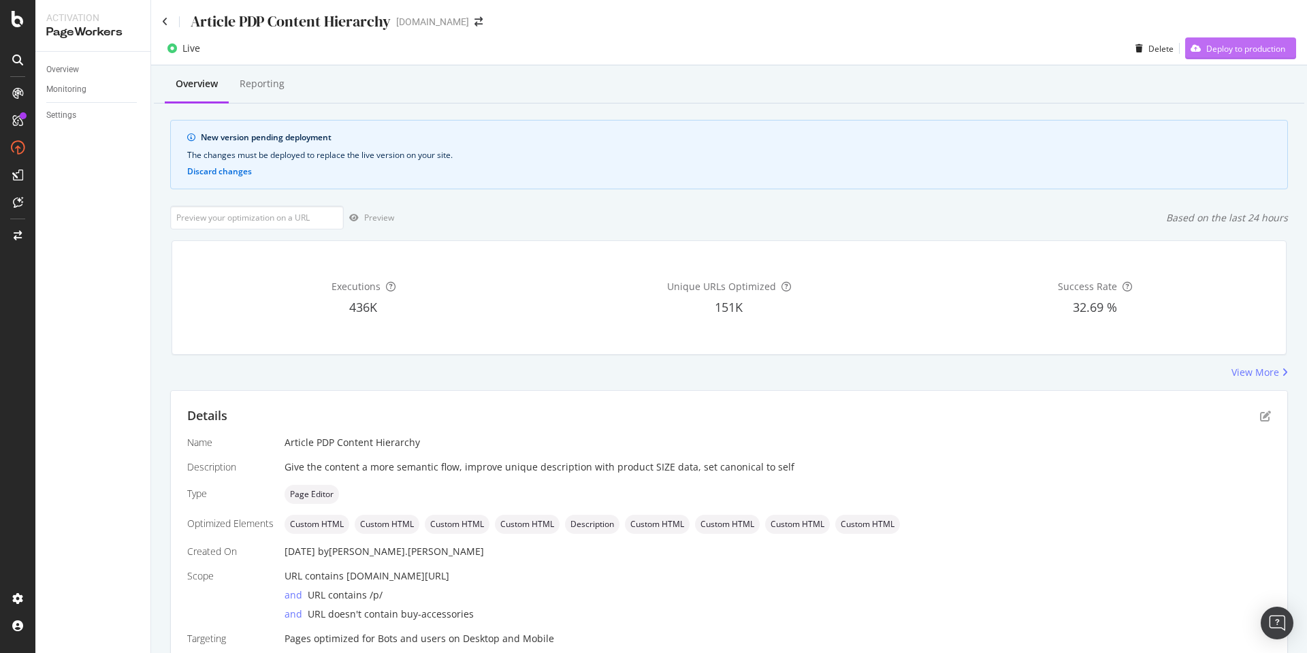
click at [1239, 47] on div "Deploy to production" at bounding box center [1246, 49] width 79 height 12
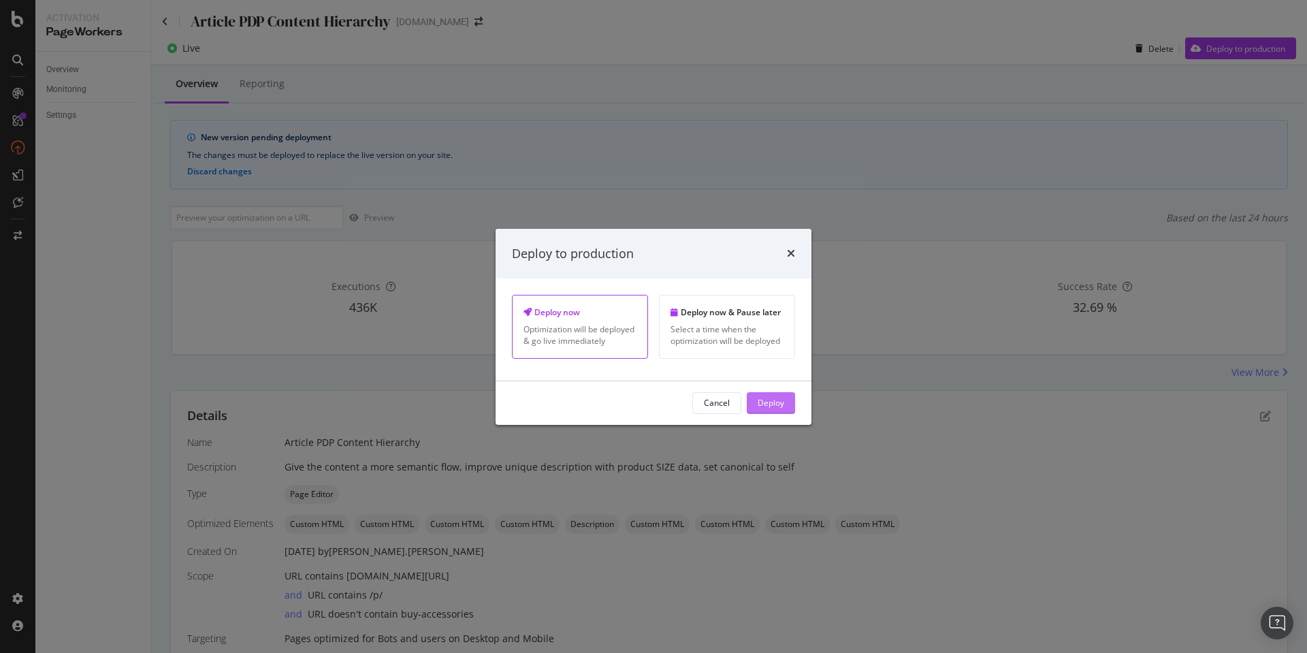
click at [773, 403] on div "Deploy" at bounding box center [771, 403] width 27 height 12
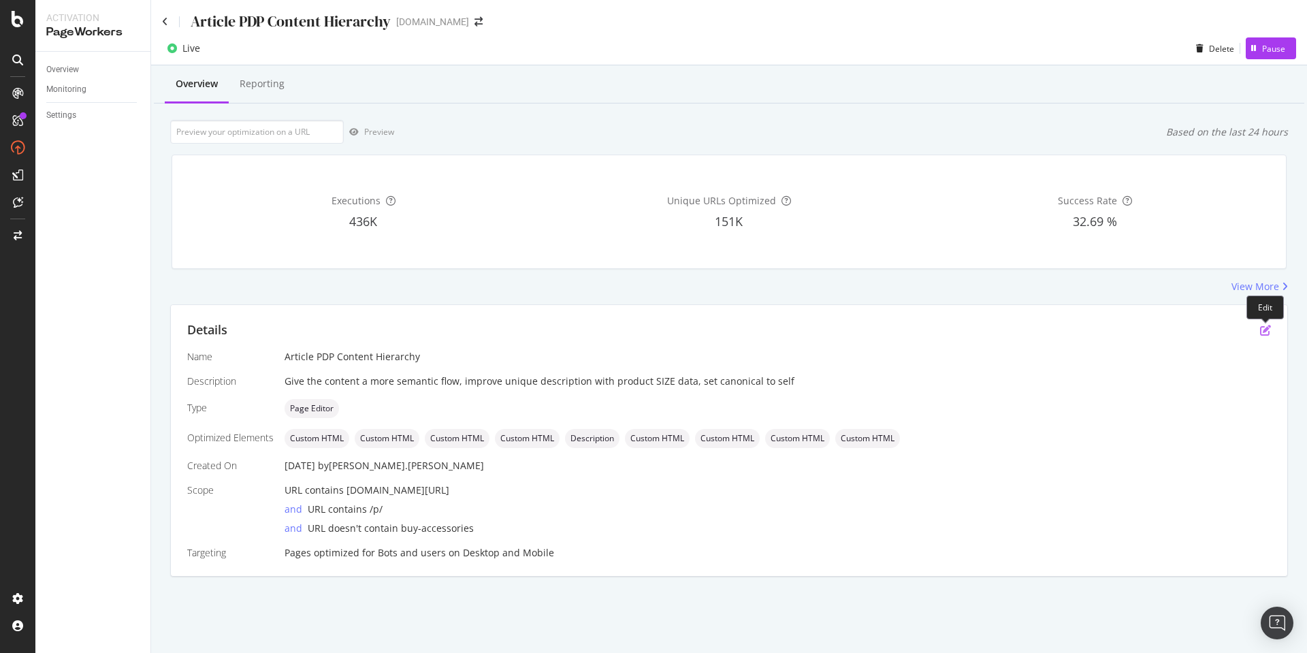
click at [1270, 334] on icon "pen-to-square" at bounding box center [1265, 330] width 11 height 11
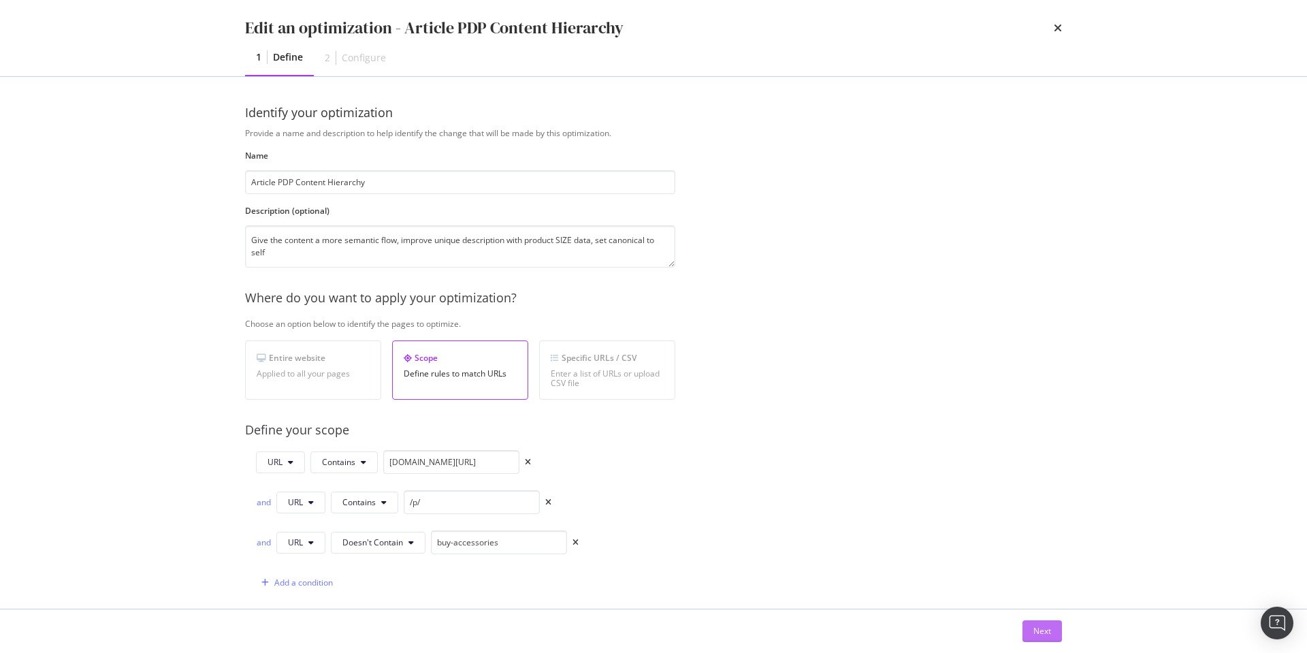
click at [1040, 628] on div "Next" at bounding box center [1043, 631] width 18 height 12
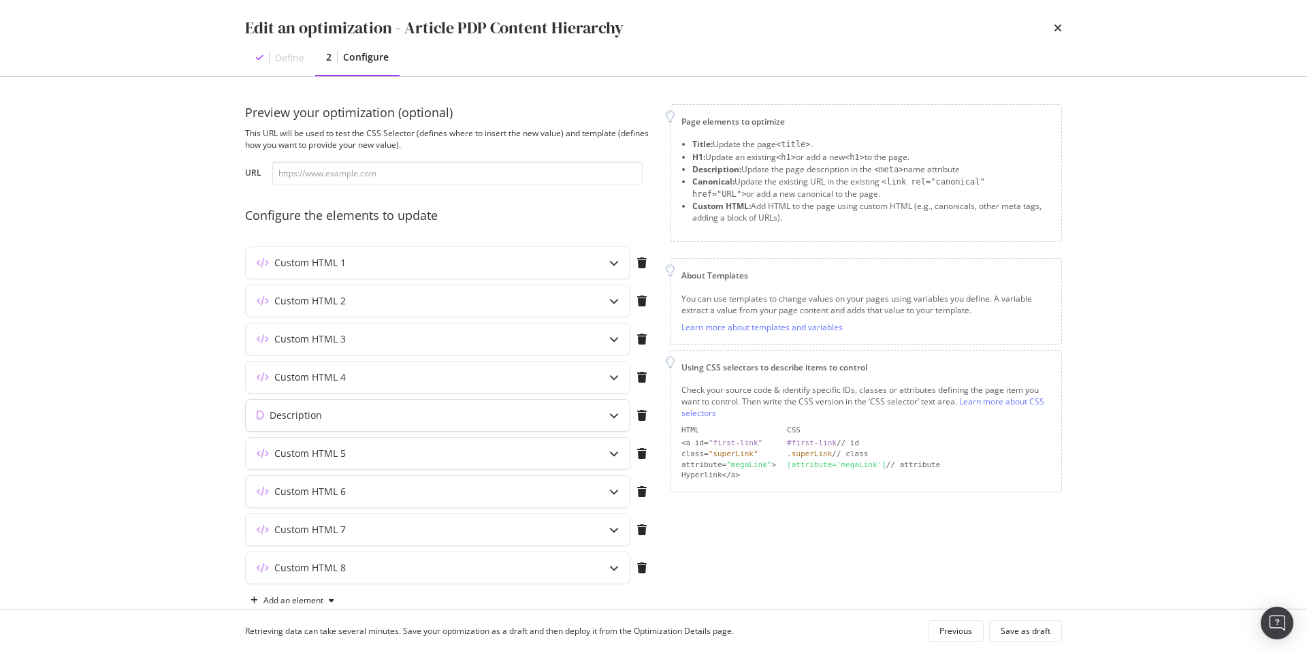
scroll to position [30, 0]
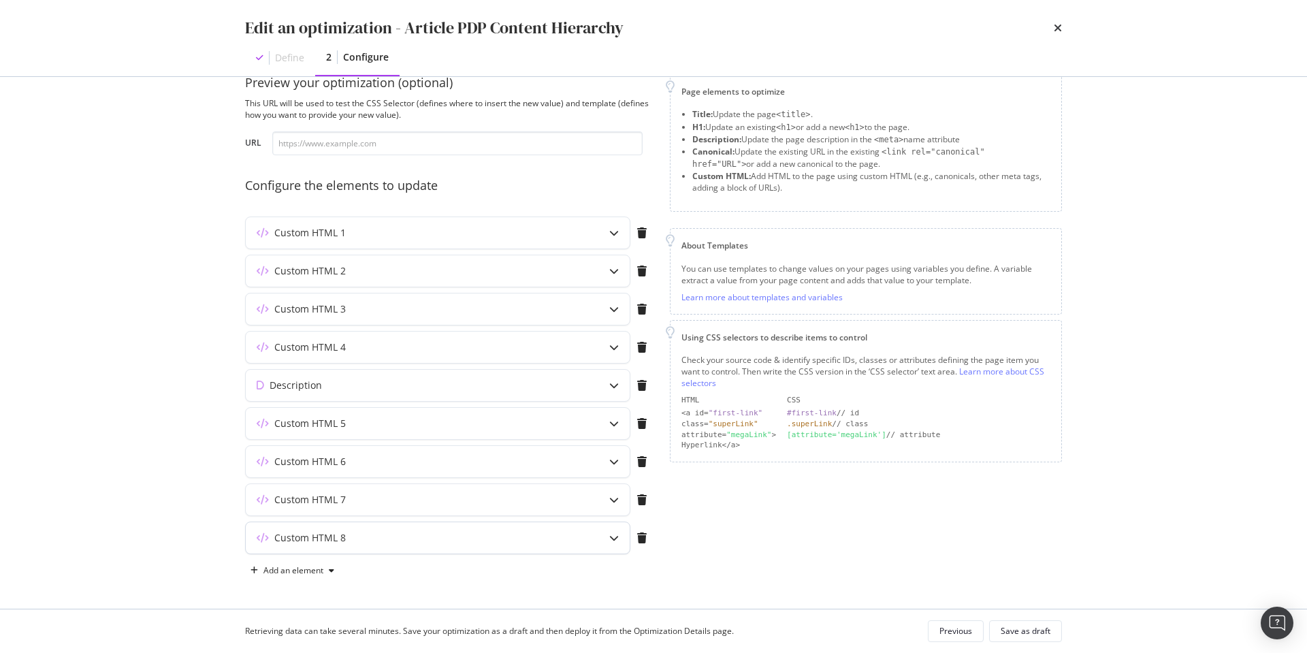
click at [612, 539] on icon "modal" at bounding box center [614, 538] width 10 height 10
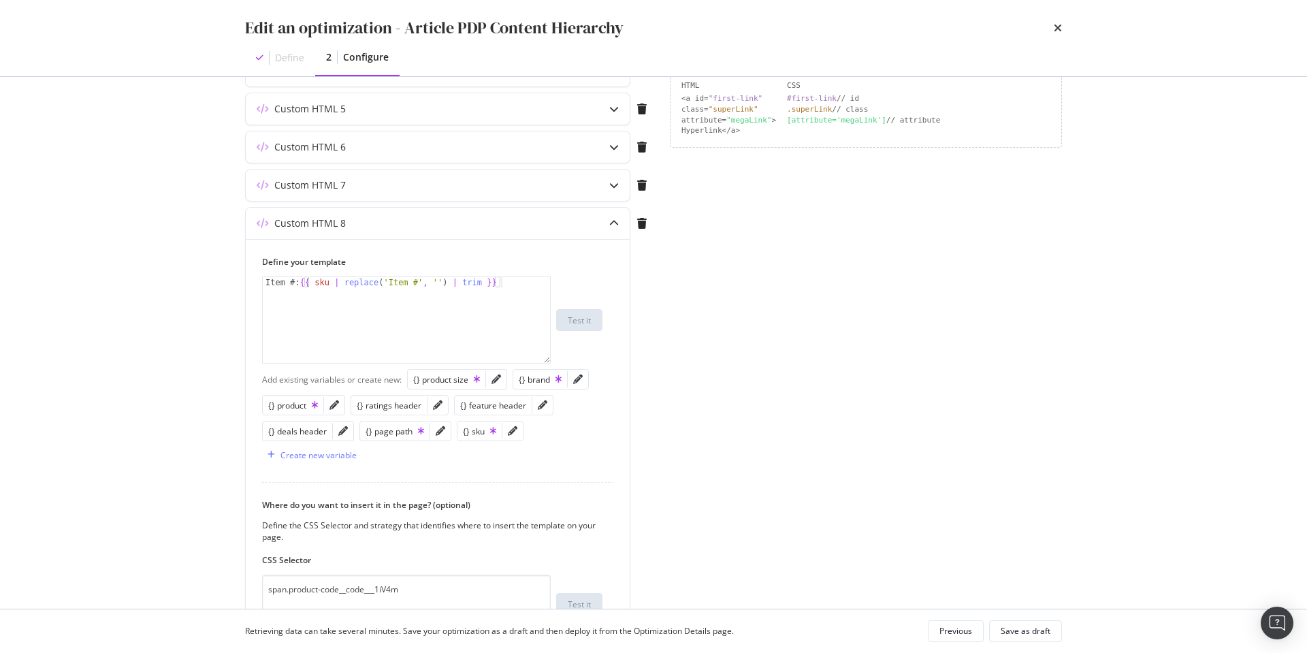
scroll to position [401, 0]
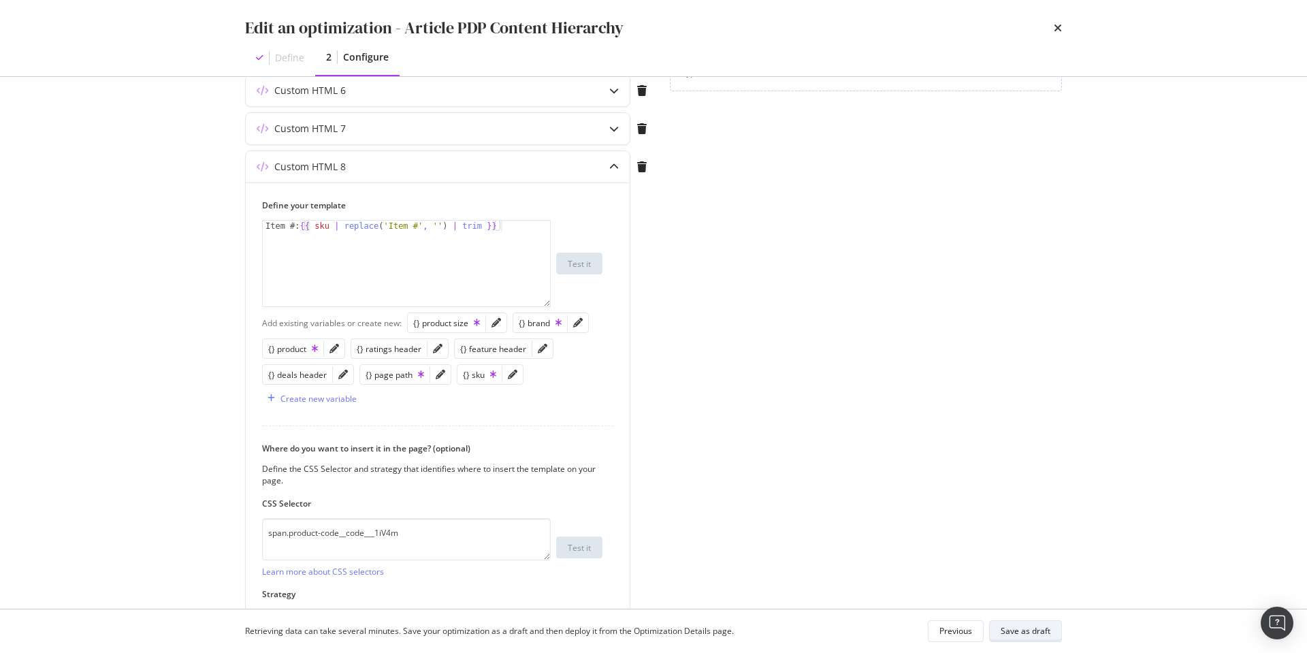
click at [1027, 631] on div "Save as draft" at bounding box center [1026, 631] width 50 height 12
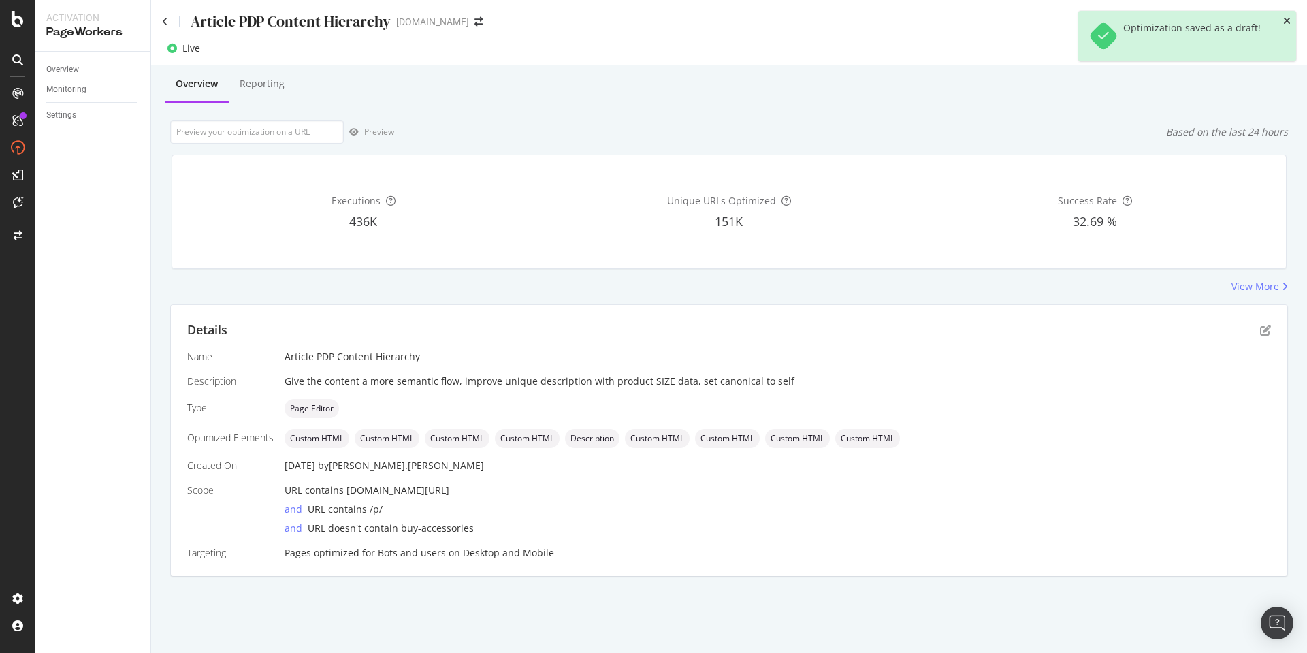
click at [1289, 18] on icon "close toast" at bounding box center [1287, 21] width 7 height 10
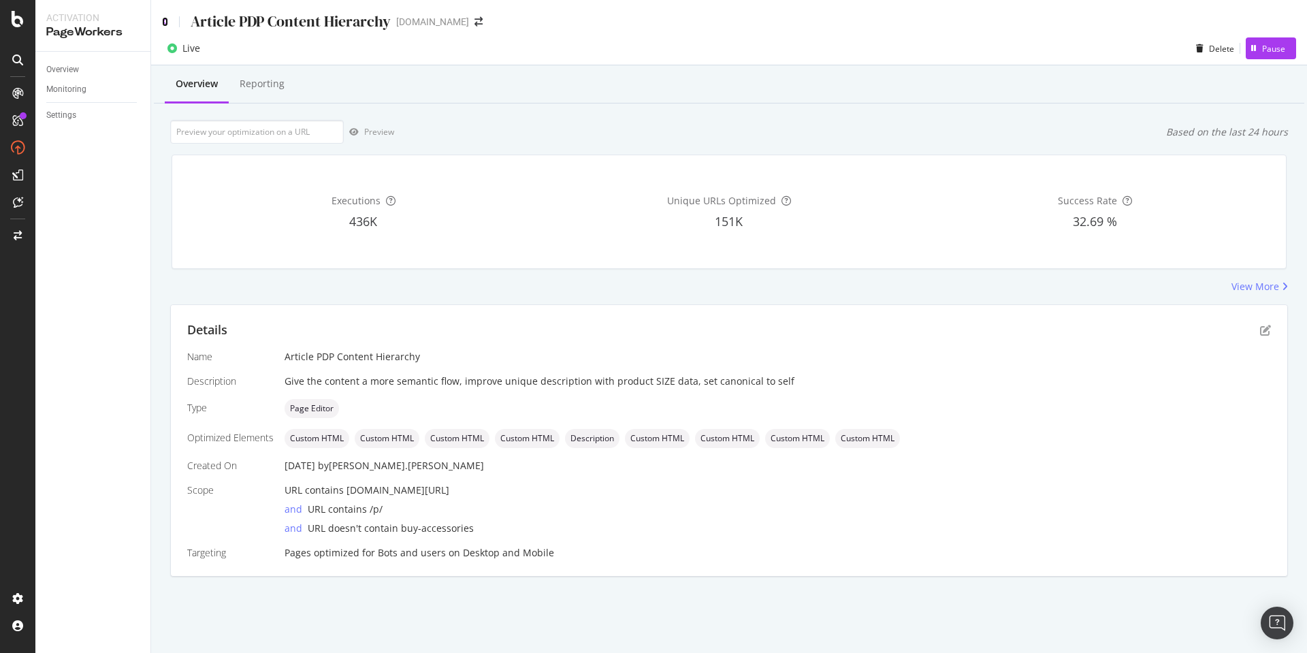
click at [164, 22] on icon at bounding box center [165, 22] width 6 height 10
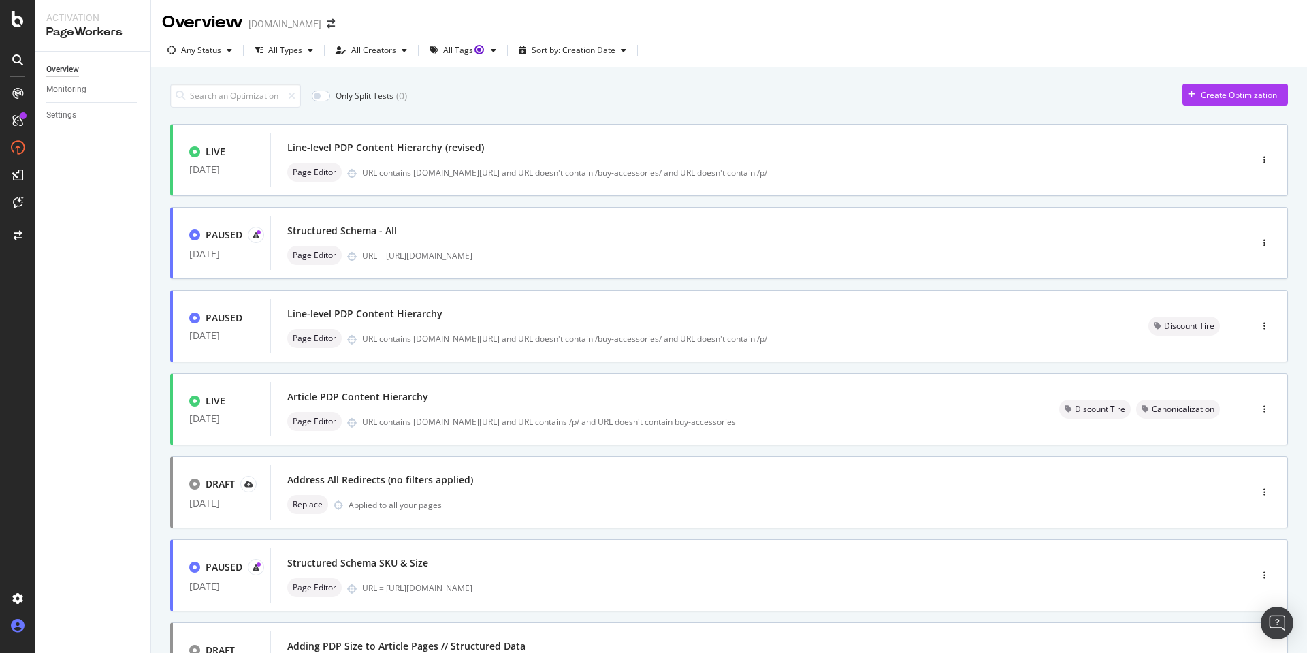
click at [14, 626] on icon at bounding box center [18, 626] width 14 height 14
click at [16, 626] on icon at bounding box center [18, 626] width 14 height 14
click at [80, 545] on div "Profile" at bounding box center [76, 550] width 24 height 11
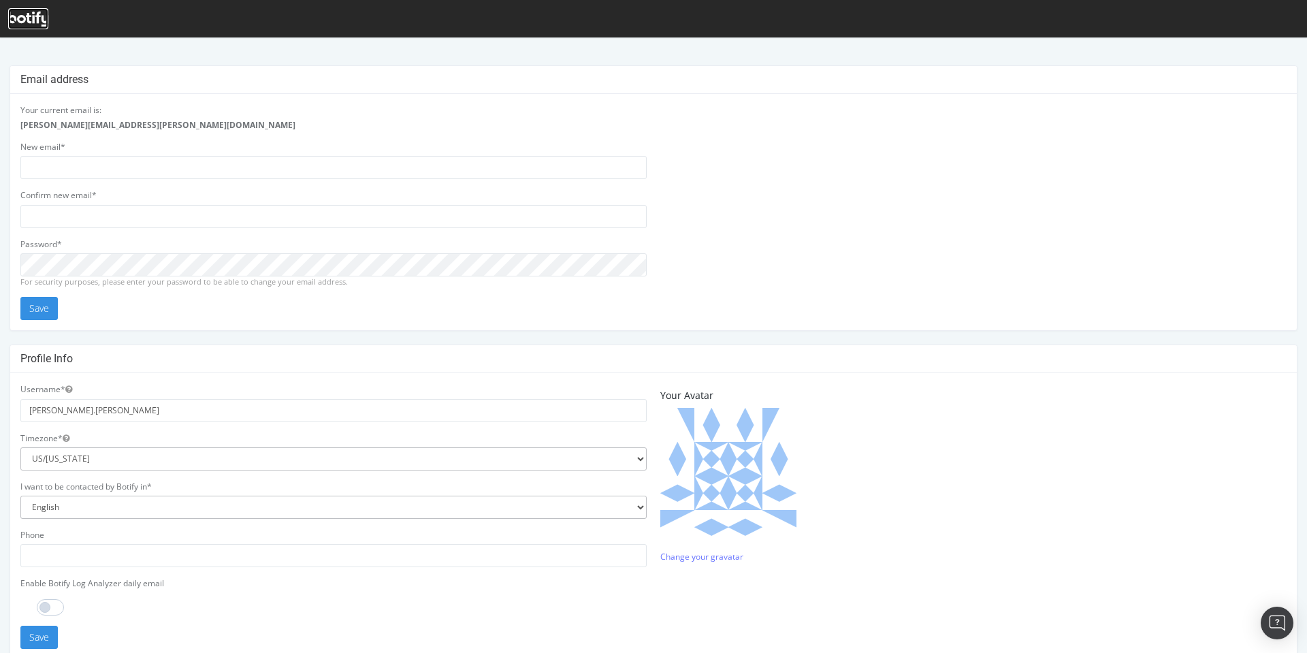
click at [22, 19] on icon at bounding box center [28, 19] width 40 height 15
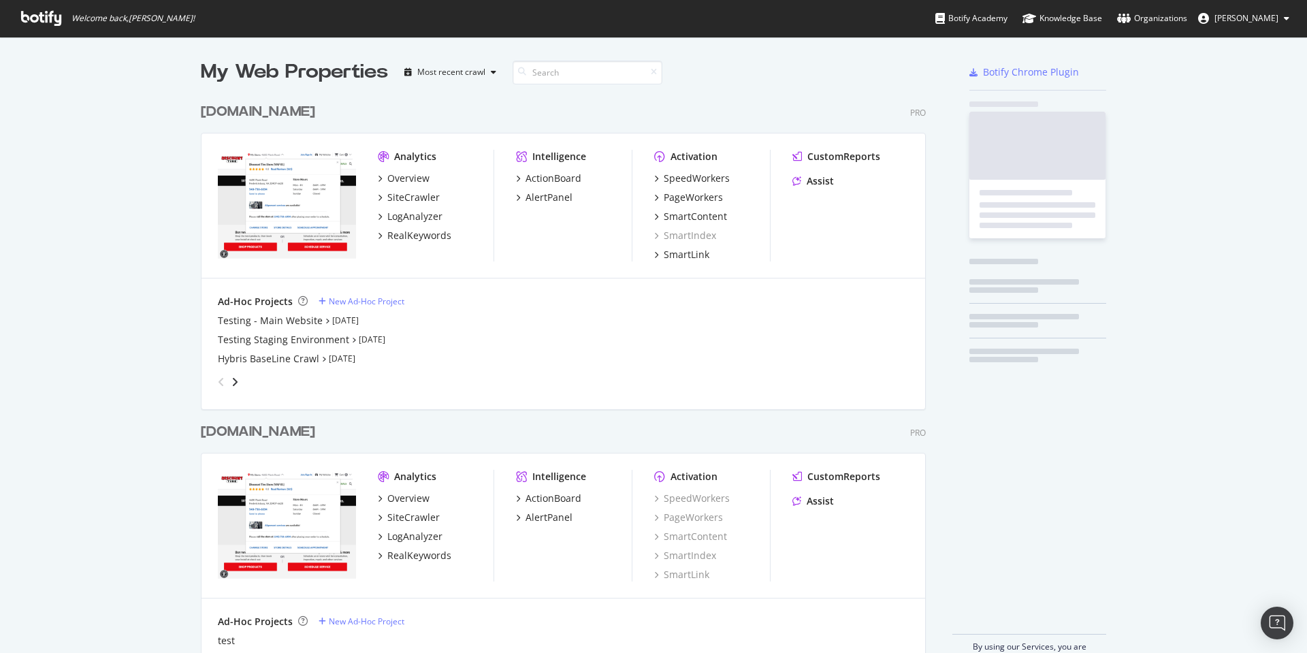
scroll to position [653, 1307]
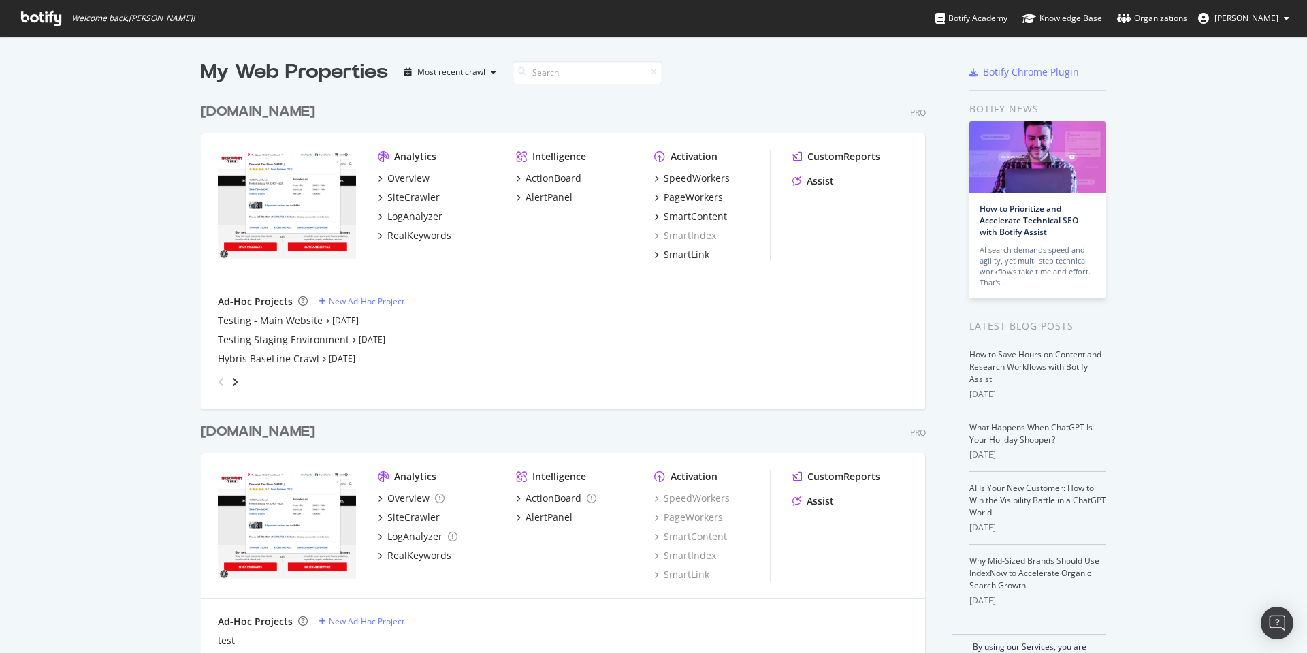
click at [1278, 18] on span "[PERSON_NAME]" at bounding box center [1247, 18] width 64 height 12
click at [1237, 108] on span "Log Out" at bounding box center [1233, 106] width 29 height 12
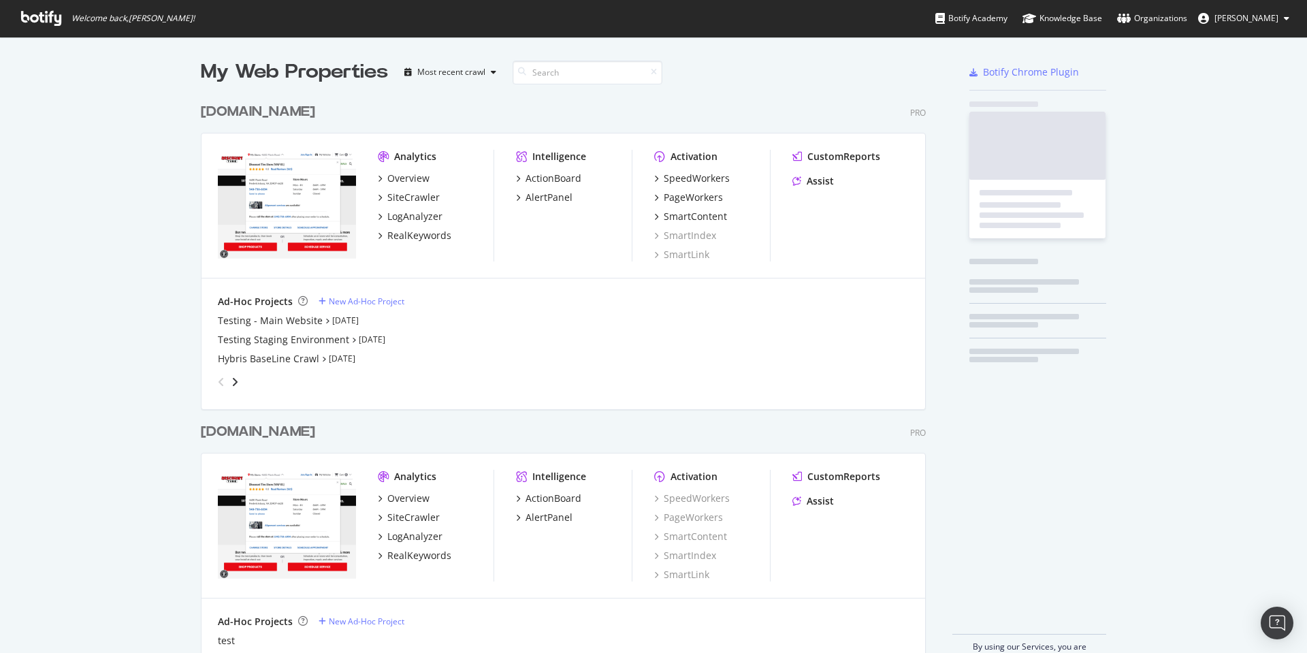
scroll to position [577, 736]
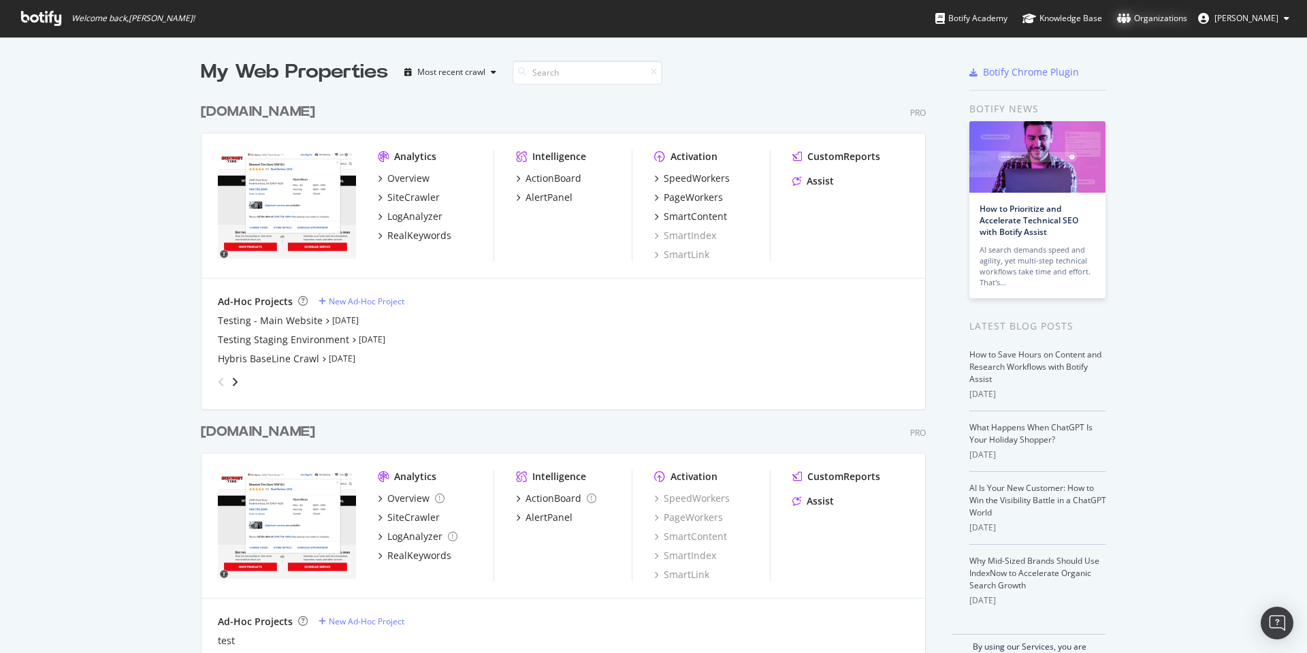
click at [1171, 18] on div "Organizations" at bounding box center [1152, 19] width 70 height 14
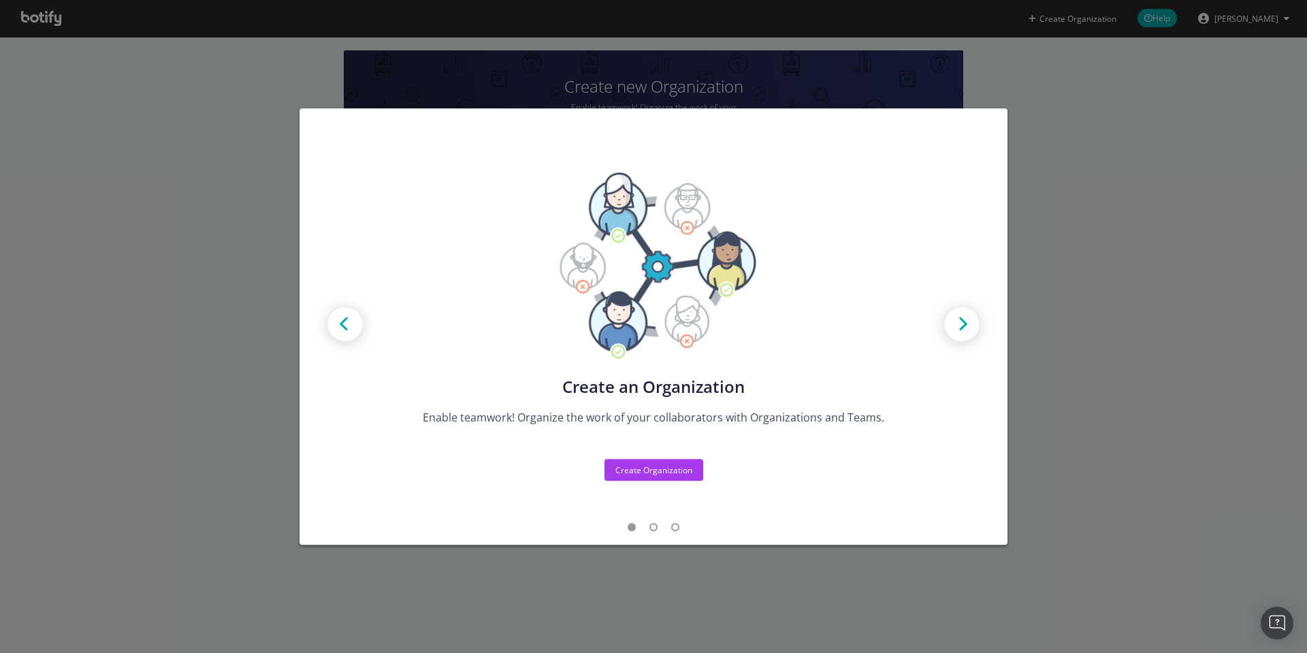
click at [969, 325] on img "modal" at bounding box center [961, 325] width 61 height 61
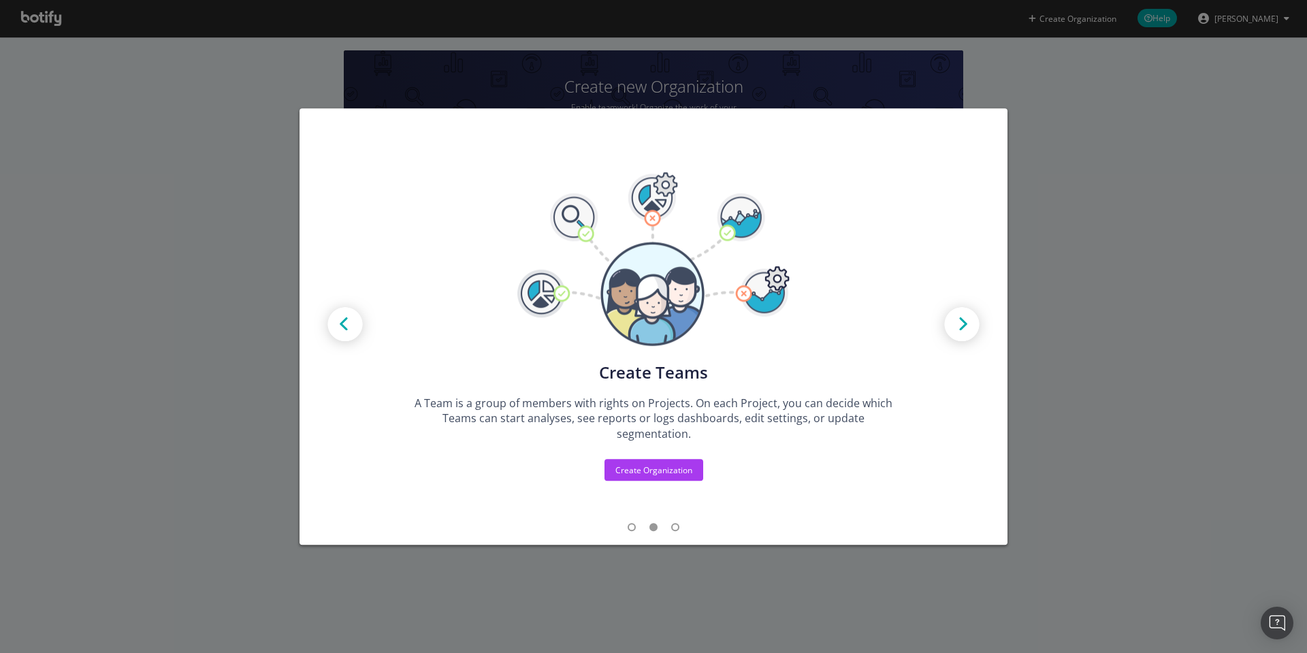
click at [969, 325] on img "modal" at bounding box center [961, 325] width 61 height 61
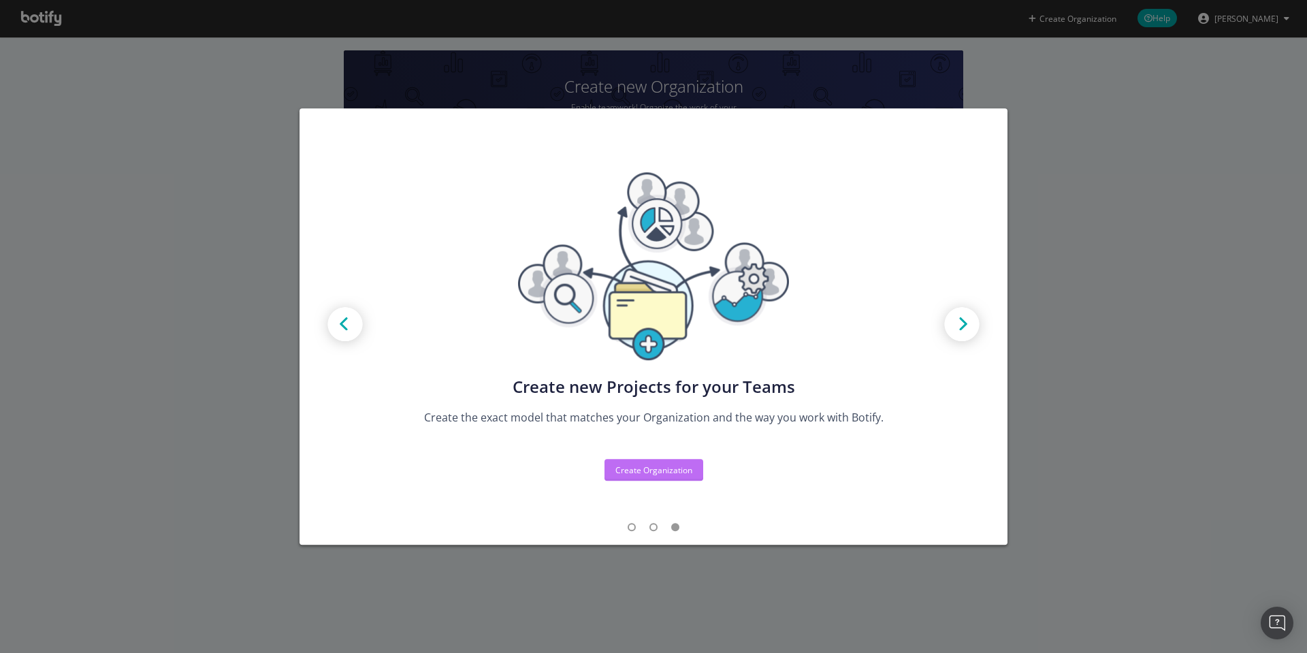
click at [677, 468] on div "Create Organization" at bounding box center [654, 470] width 77 height 12
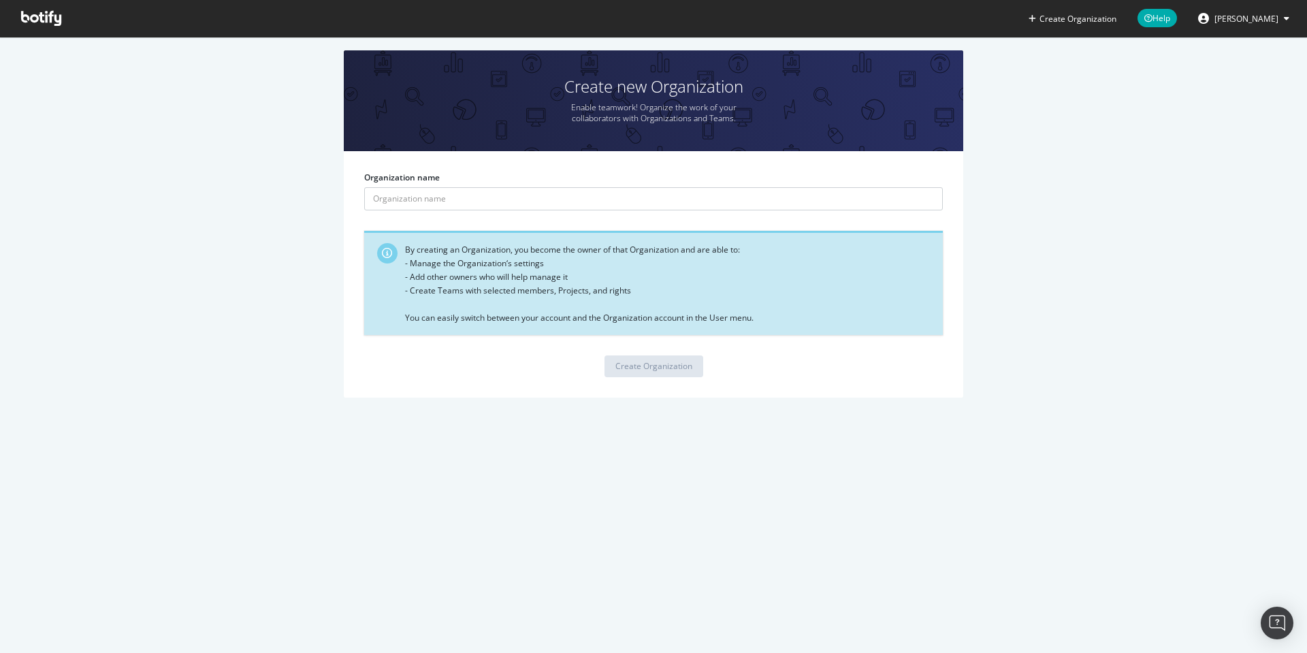
click at [40, 20] on icon at bounding box center [41, 18] width 40 height 15
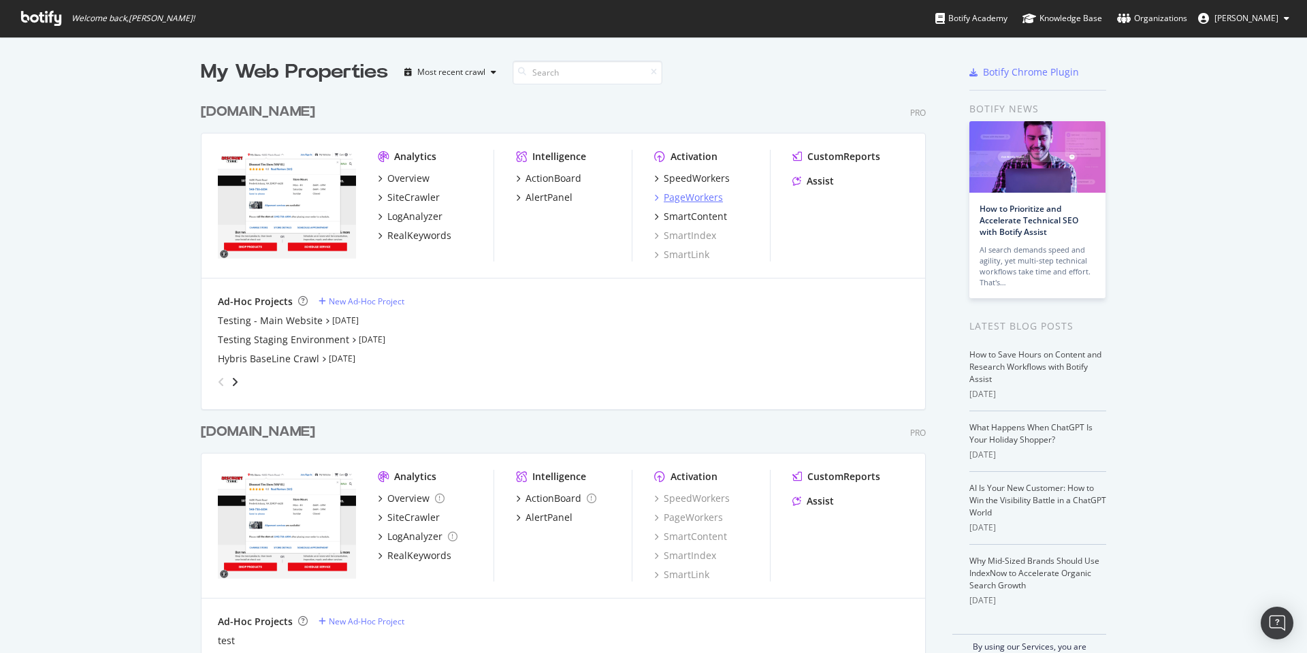
click at [703, 198] on div "PageWorkers" at bounding box center [693, 198] width 59 height 14
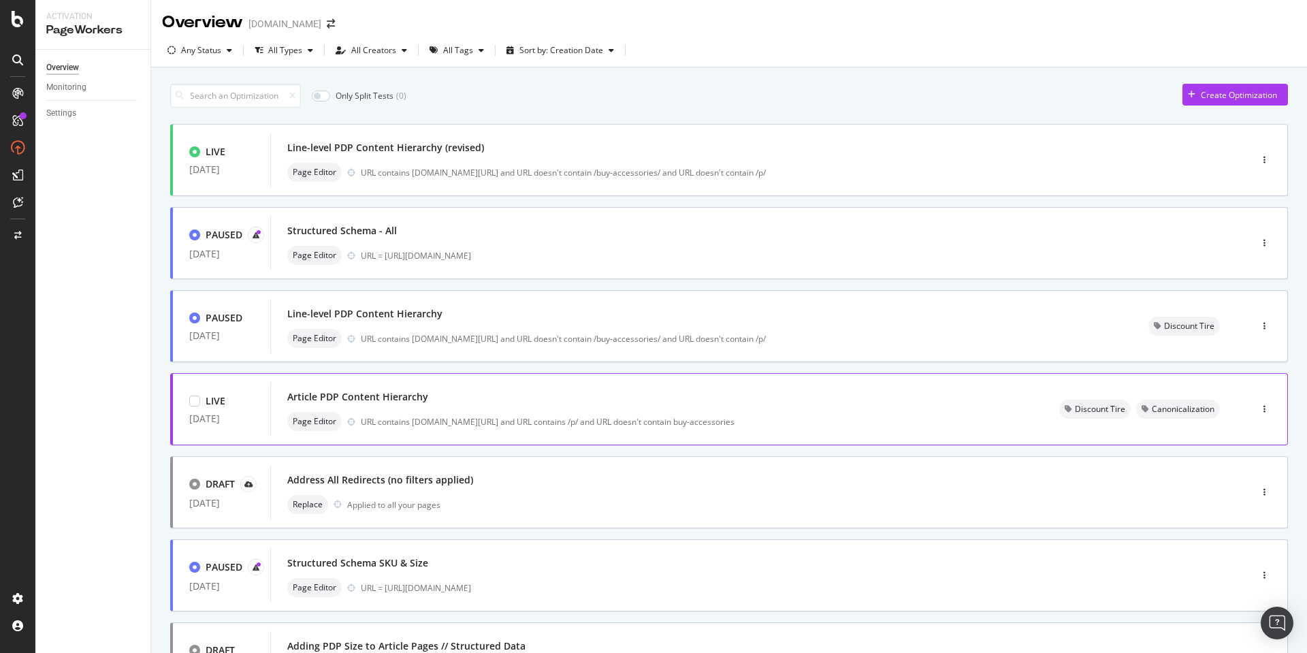
click at [597, 406] on div "Article PDP Content Hierarchy" at bounding box center [656, 396] width 739 height 19
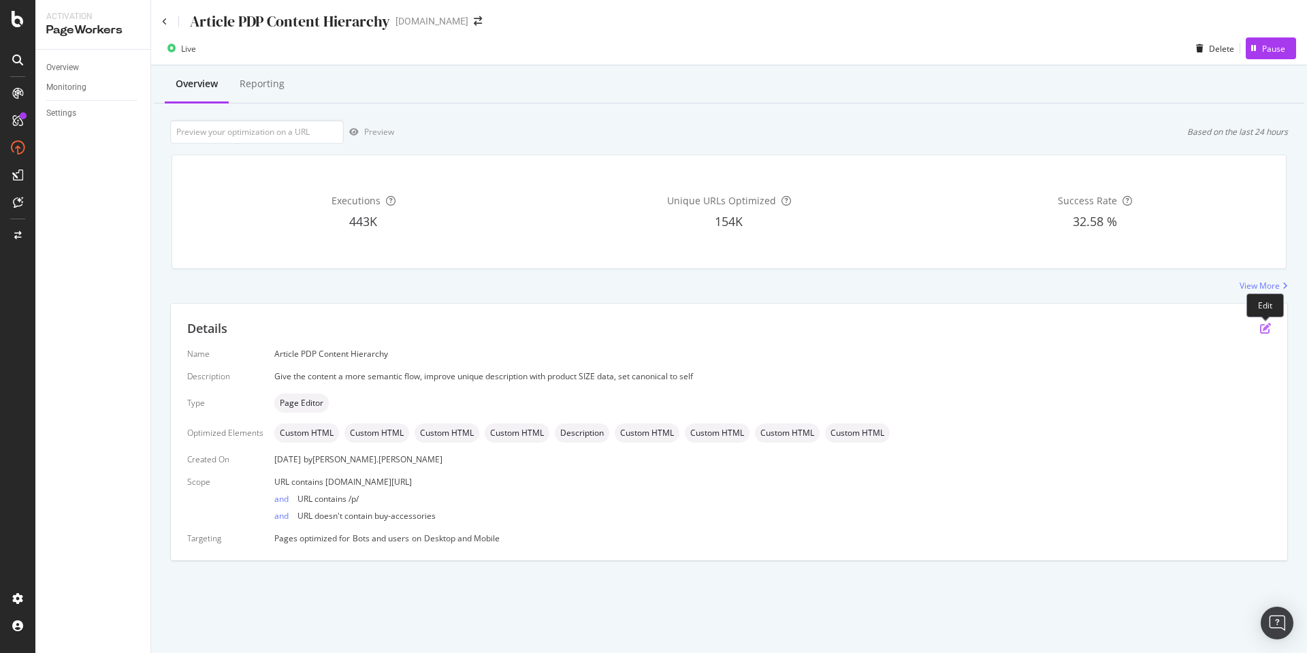
click at [1263, 325] on icon "pen-to-square" at bounding box center [1265, 328] width 11 height 11
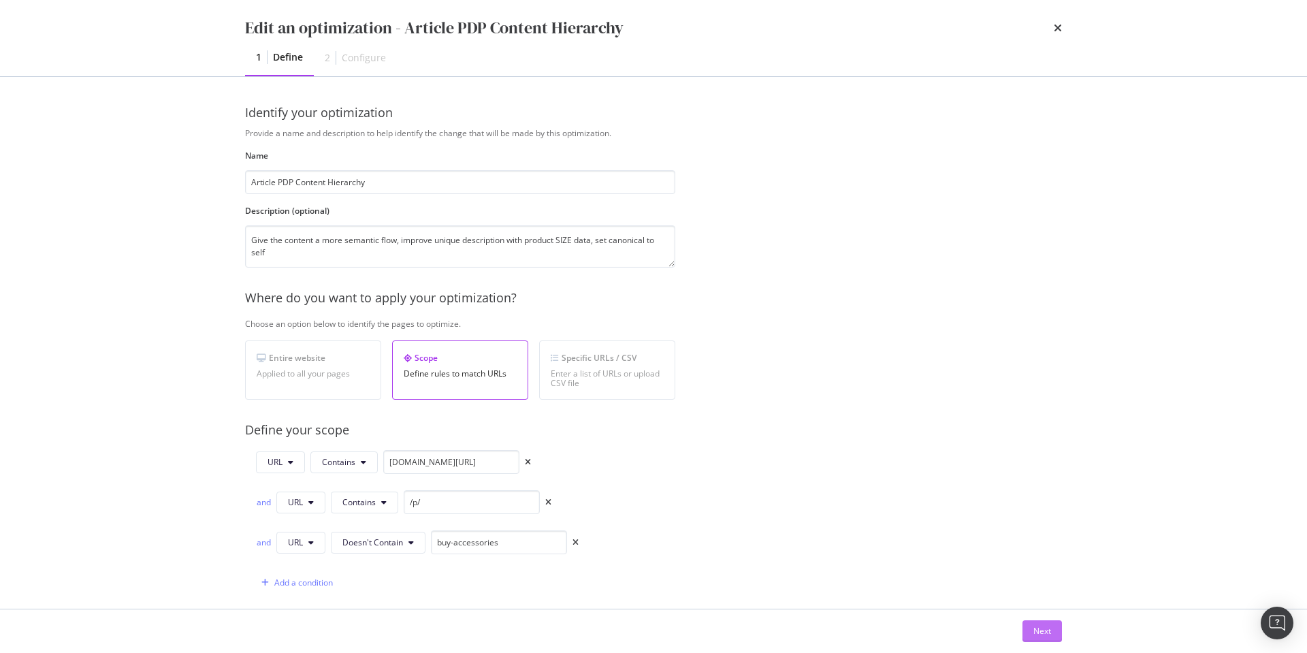
click at [1038, 632] on div "Next" at bounding box center [1043, 631] width 18 height 12
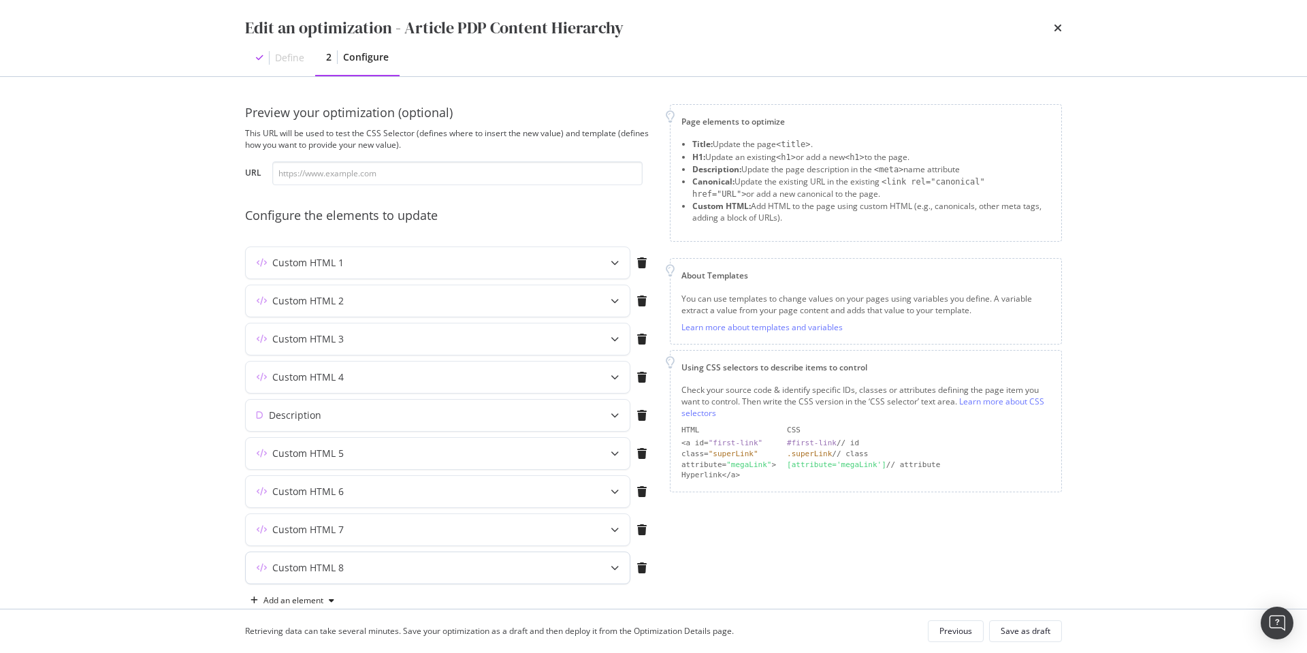
click at [507, 565] on div "Custom HTML 8" at bounding box center [411, 568] width 330 height 14
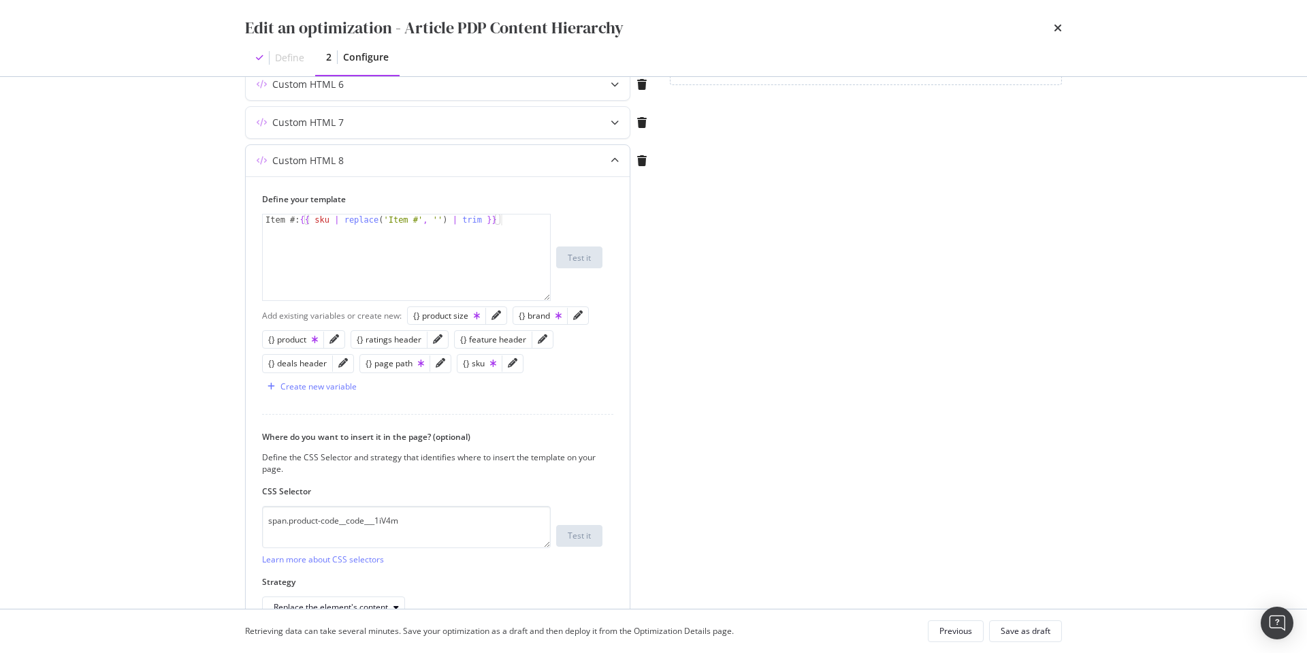
scroll to position [354, 0]
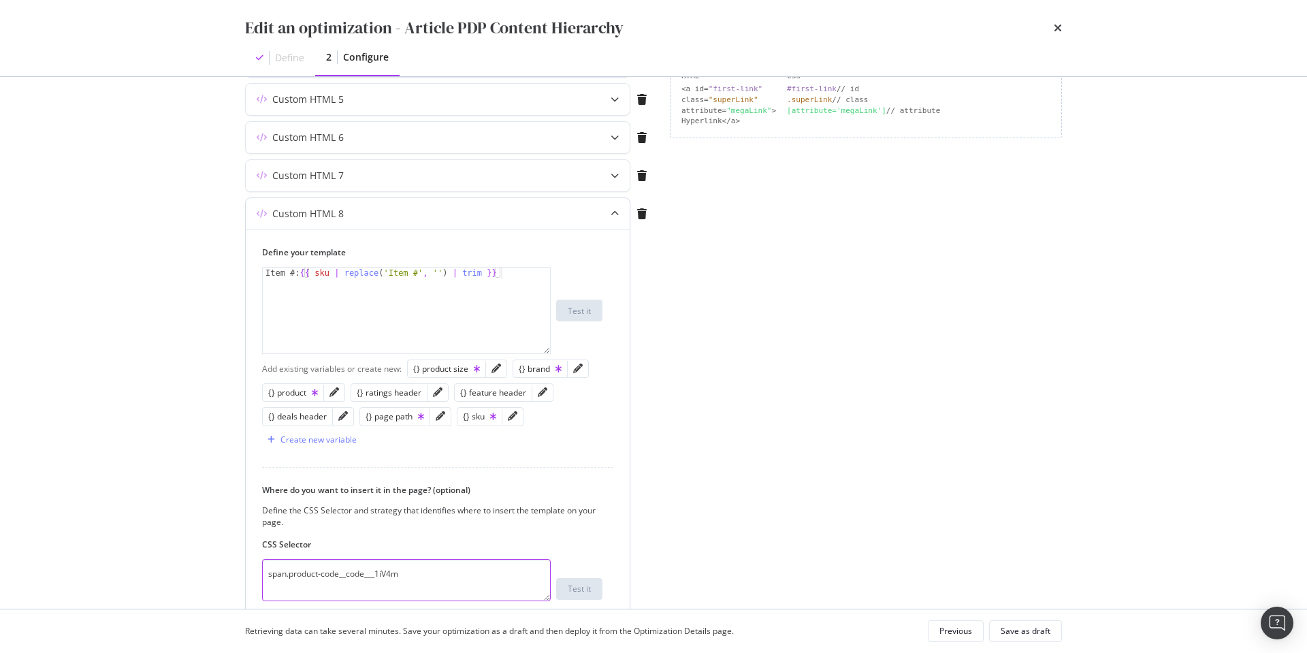
click at [413, 574] on textarea "span.product-code__code___1iV4m" at bounding box center [406, 580] width 289 height 42
paste textarea "cript[type="application/ld+json"]:last-of-type"
type textarea "script[type="application/ld+json"]:last-of-type"
type textarea "Item #: {{ sku | replace('Item #', '') | trim }}"
click at [517, 270] on div "Item #: {{ sku | replace ( 'Item #' , '' ) | trim }}" at bounding box center [406, 322] width 287 height 108
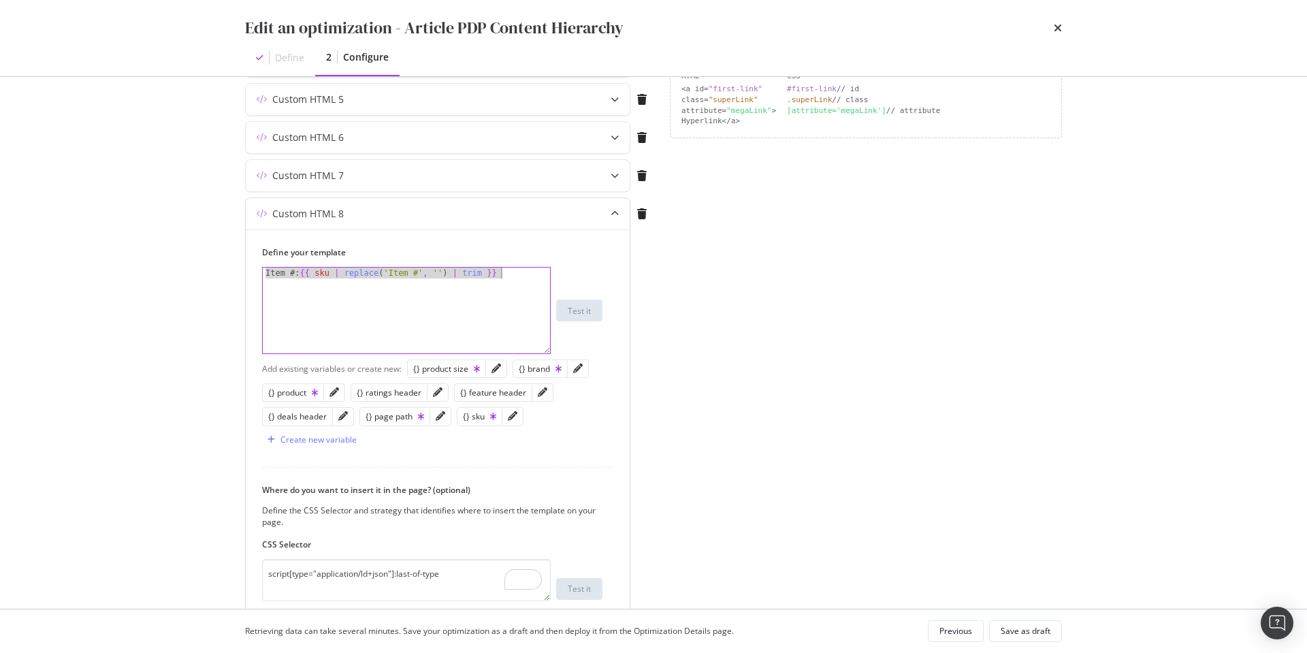
paste textarea "Cursor at row 1"
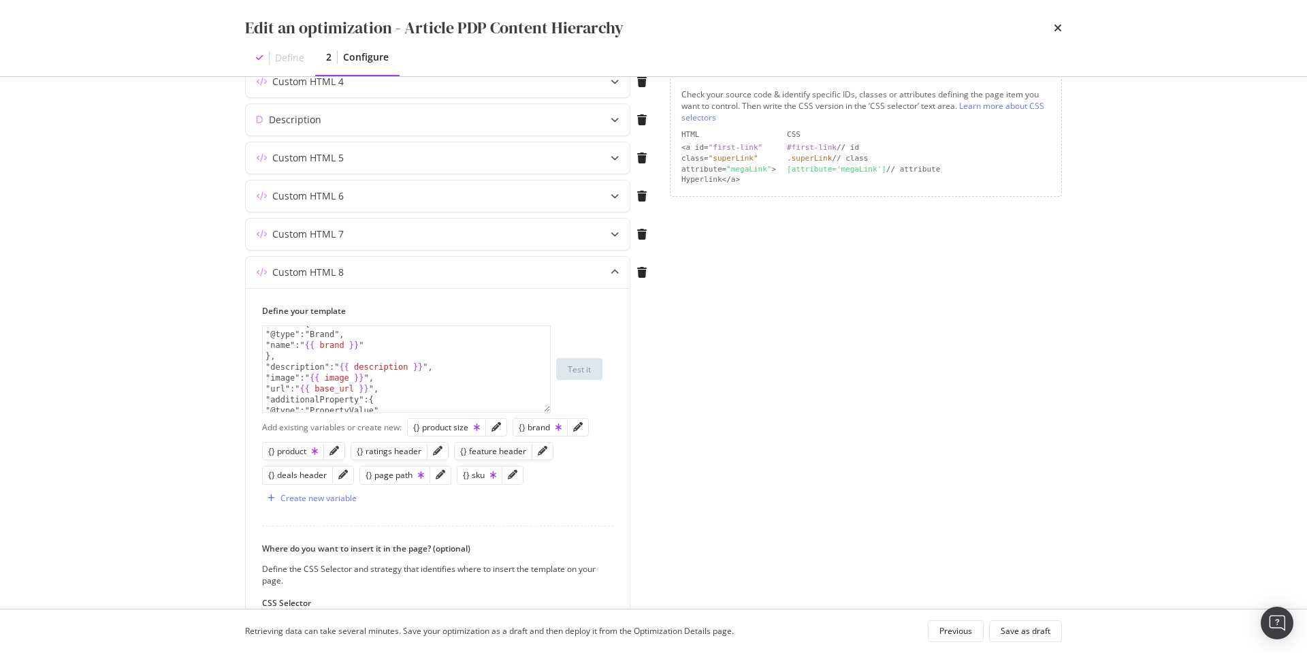
scroll to position [296, 0]
click at [329, 498] on div "Create new variable" at bounding box center [319, 498] width 76 height 12
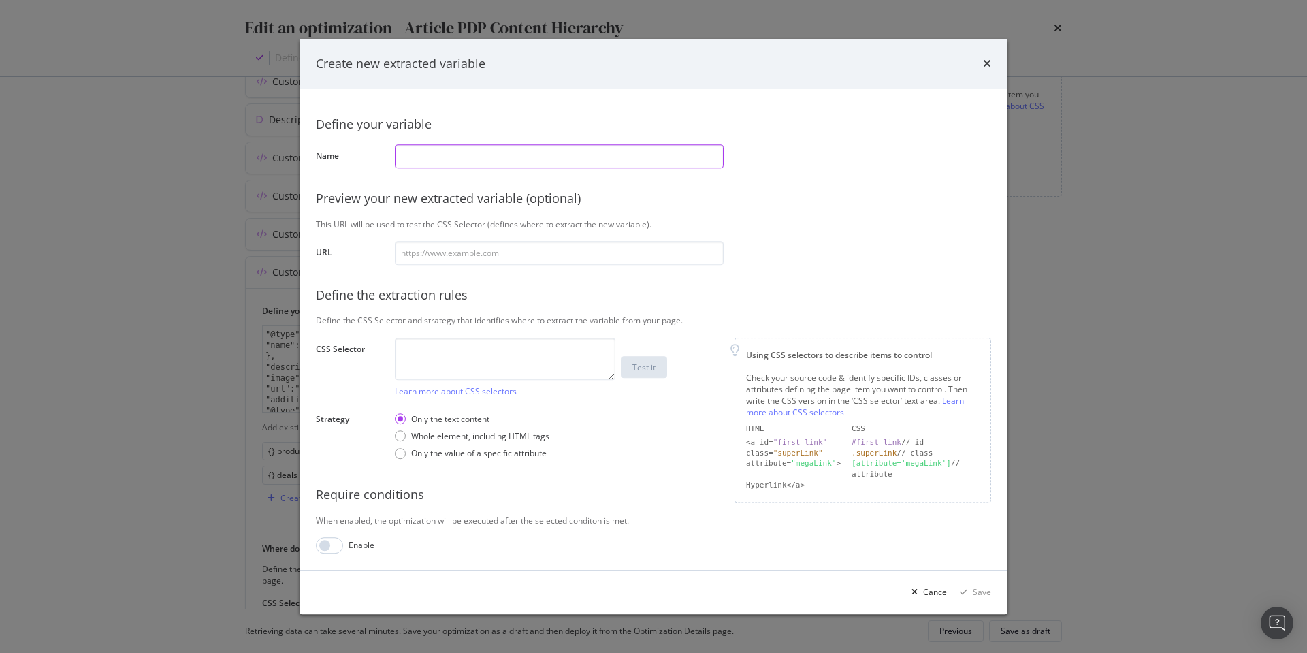
paste input "description"
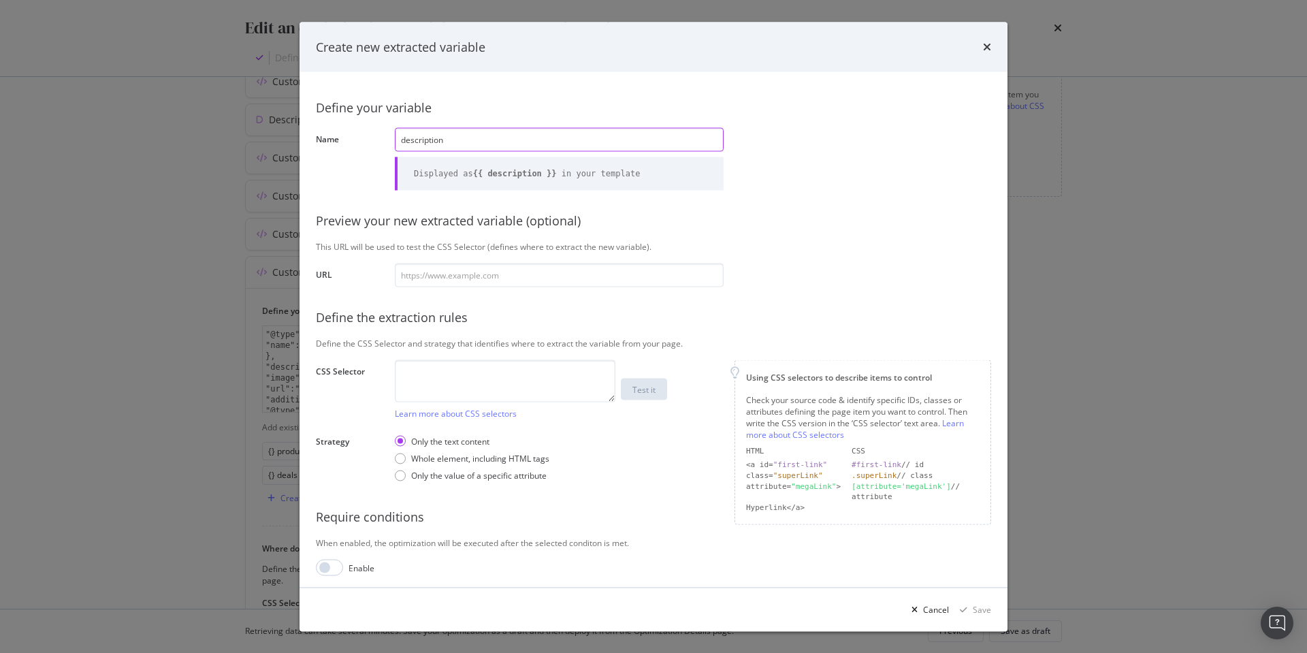
type input "description"
click at [461, 381] on textarea "modal" at bounding box center [505, 381] width 221 height 42
paste textarea ".product-details__product-description___3zO5h"
type textarea ".product-details__product-description___3zO5h"
click at [571, 276] on input "modal" at bounding box center [559, 275] width 329 height 24
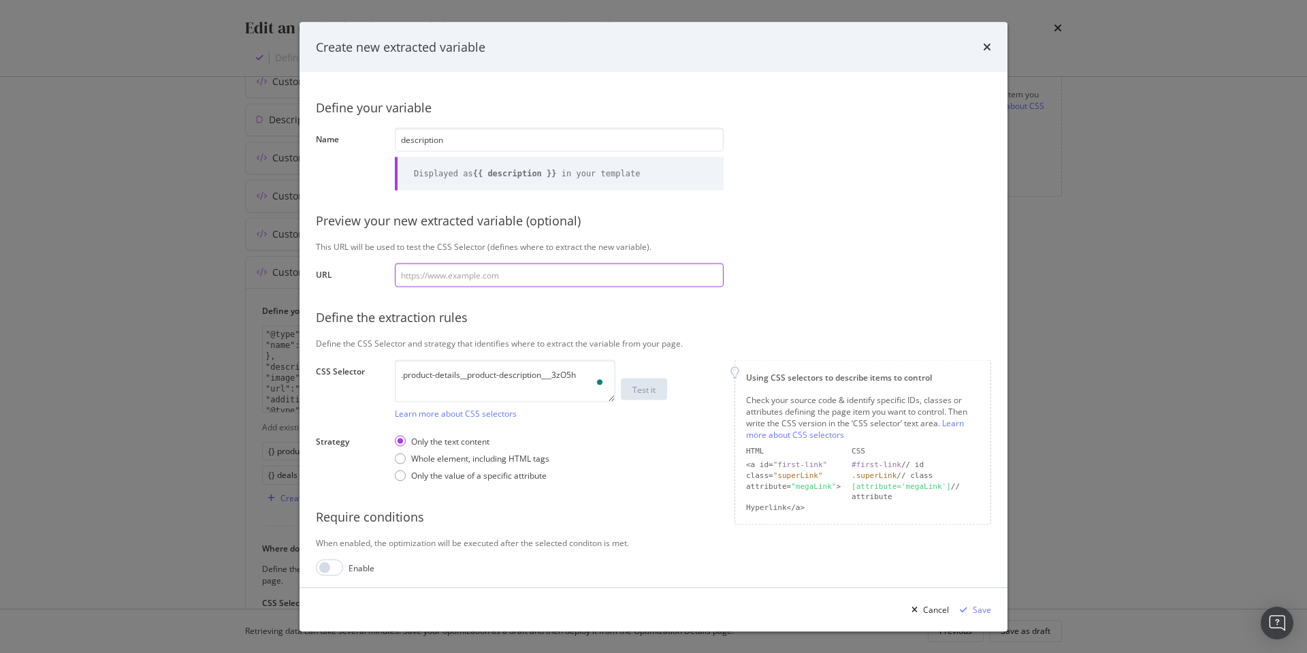
paste input "[URL][DOMAIN_NAME]"
type input "[URL][DOMAIN_NAME]"
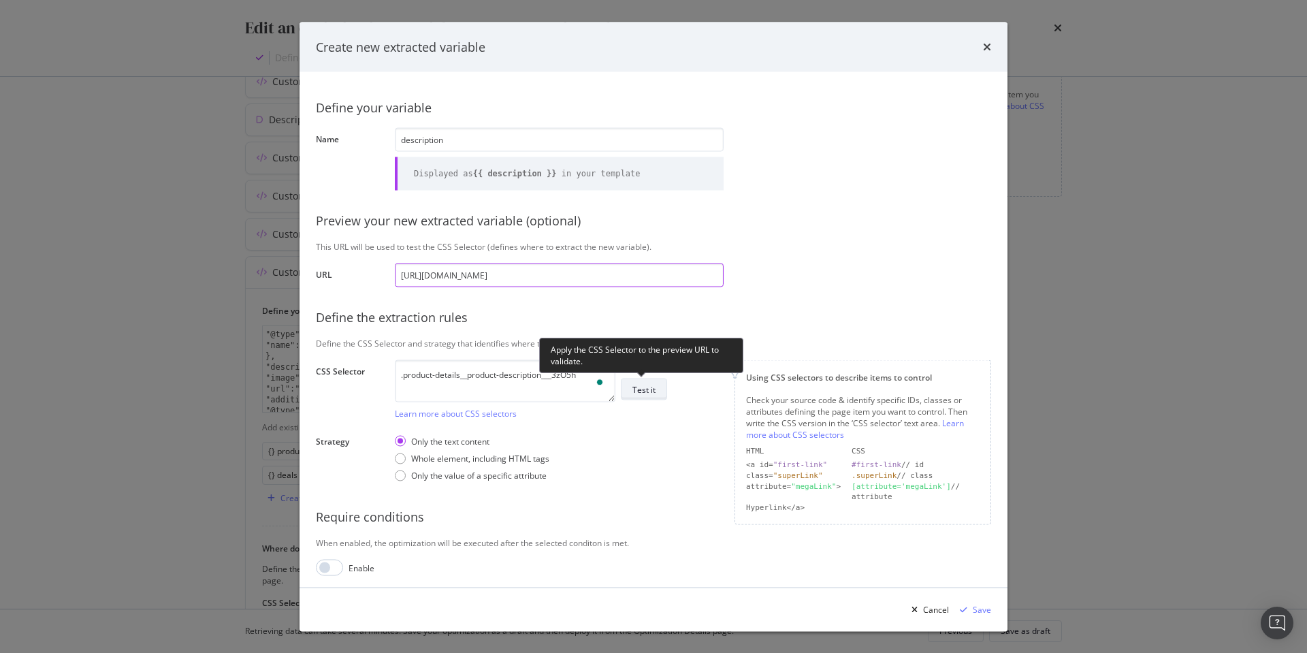
type input "https://www.discounttire.com/buy-tires/bridgestone-duravis-m700-hd/p/36018"
click at [648, 391] on div "Test it" at bounding box center [644, 389] width 23 height 12
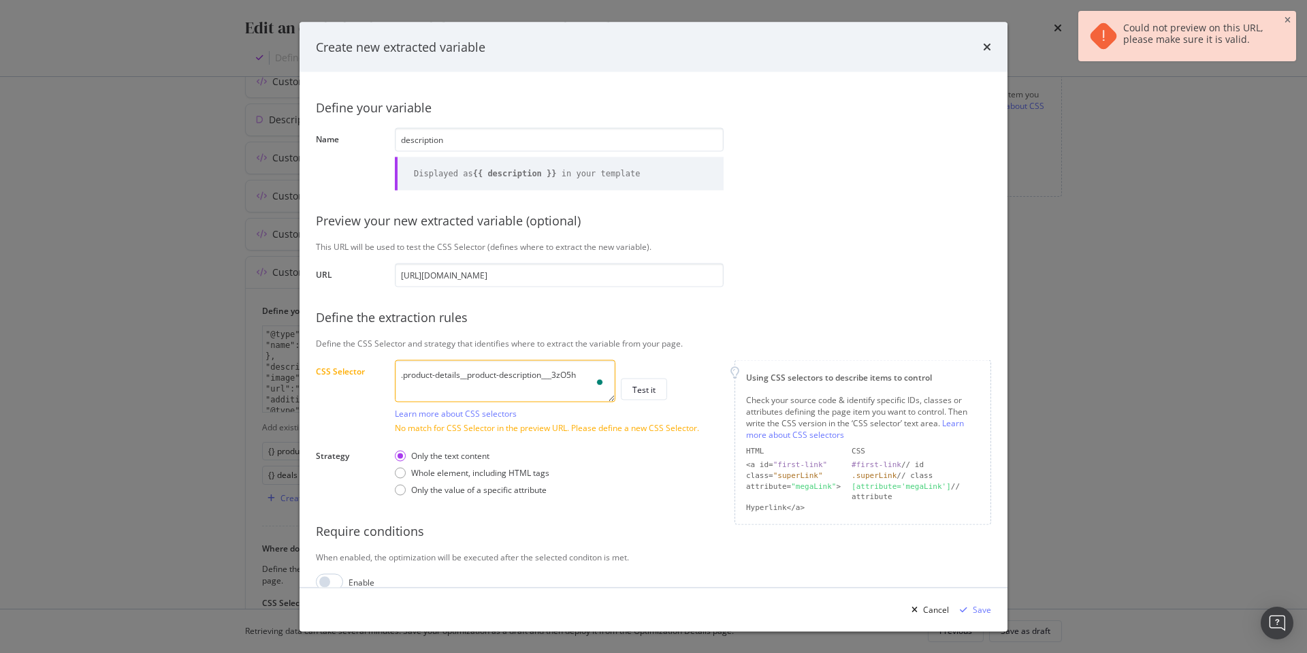
scroll to position [19, 0]
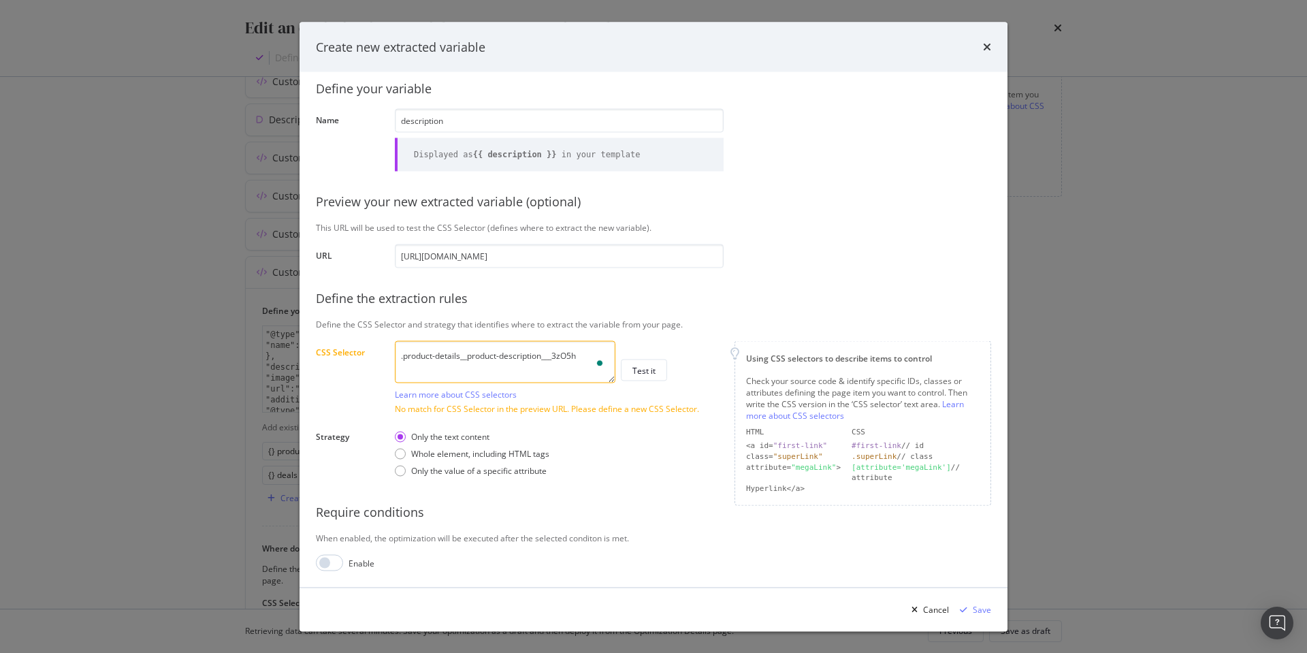
click at [589, 354] on textarea ".product-details__product-description___3zO5h" at bounding box center [505, 361] width 221 height 42
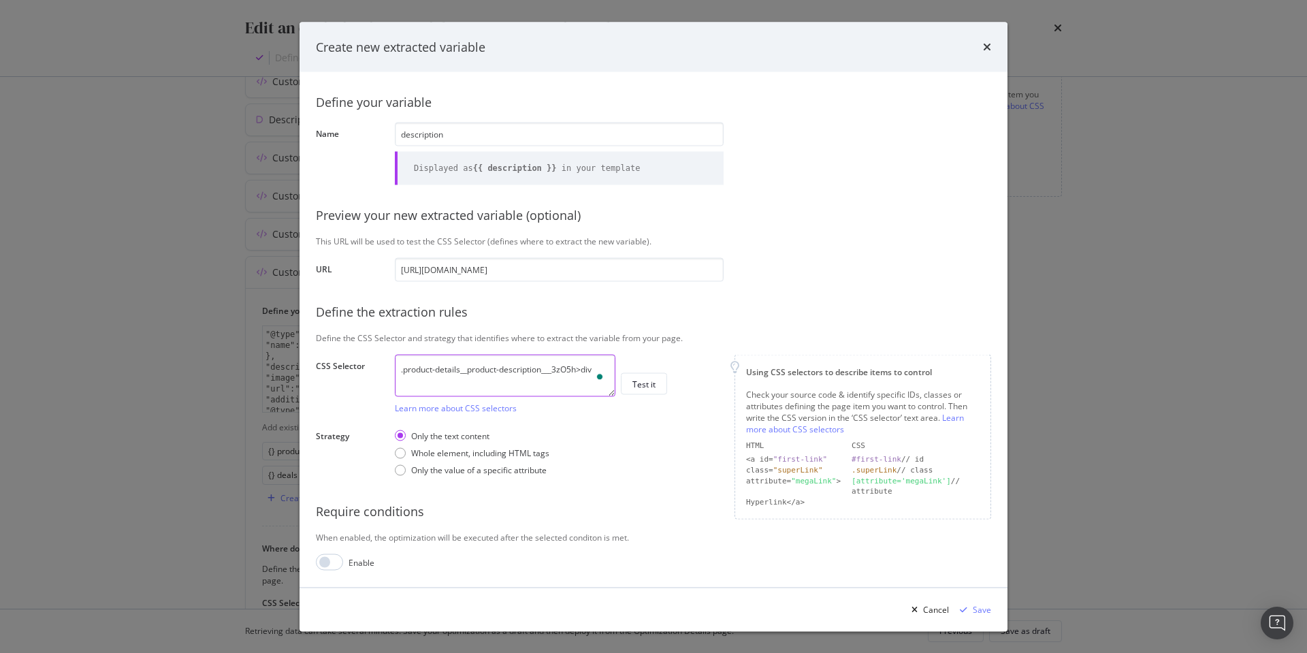
type textarea ".product-details__product-description___3zO5h>div"
click at [646, 378] on div "Test it" at bounding box center [644, 384] width 23 height 12
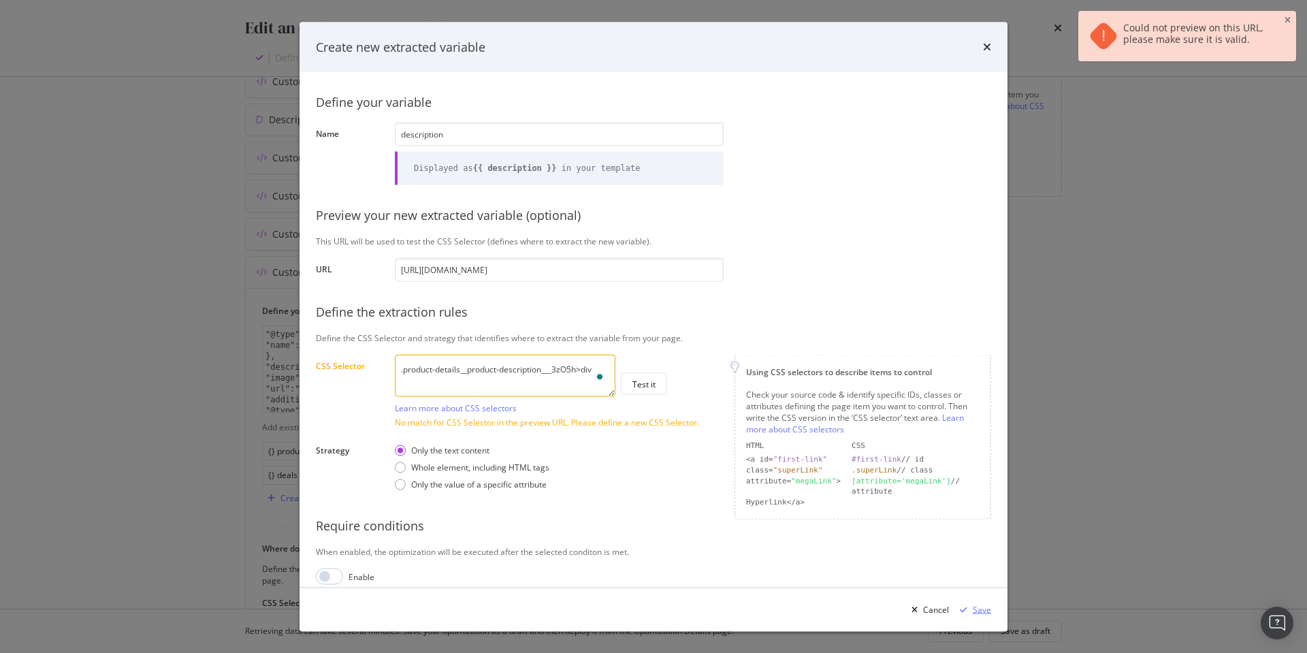
click at [981, 611] on div "Save" at bounding box center [982, 609] width 18 height 12
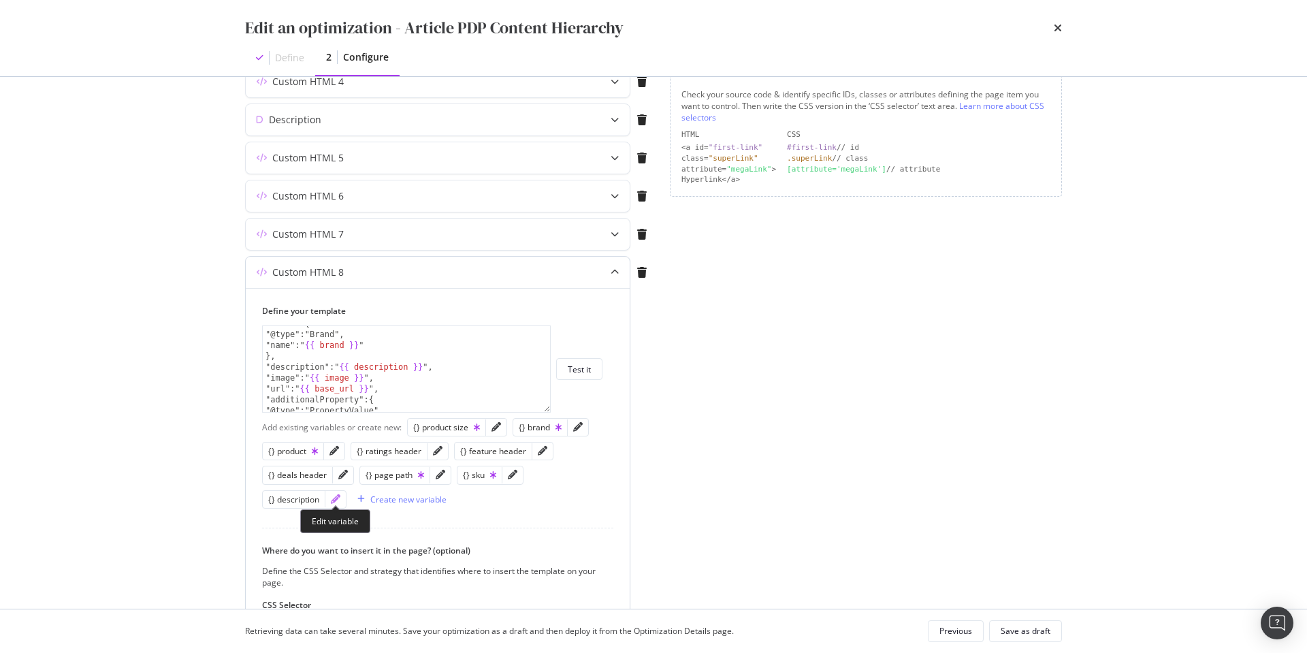
click at [334, 496] on icon "pencil" at bounding box center [336, 499] width 10 height 10
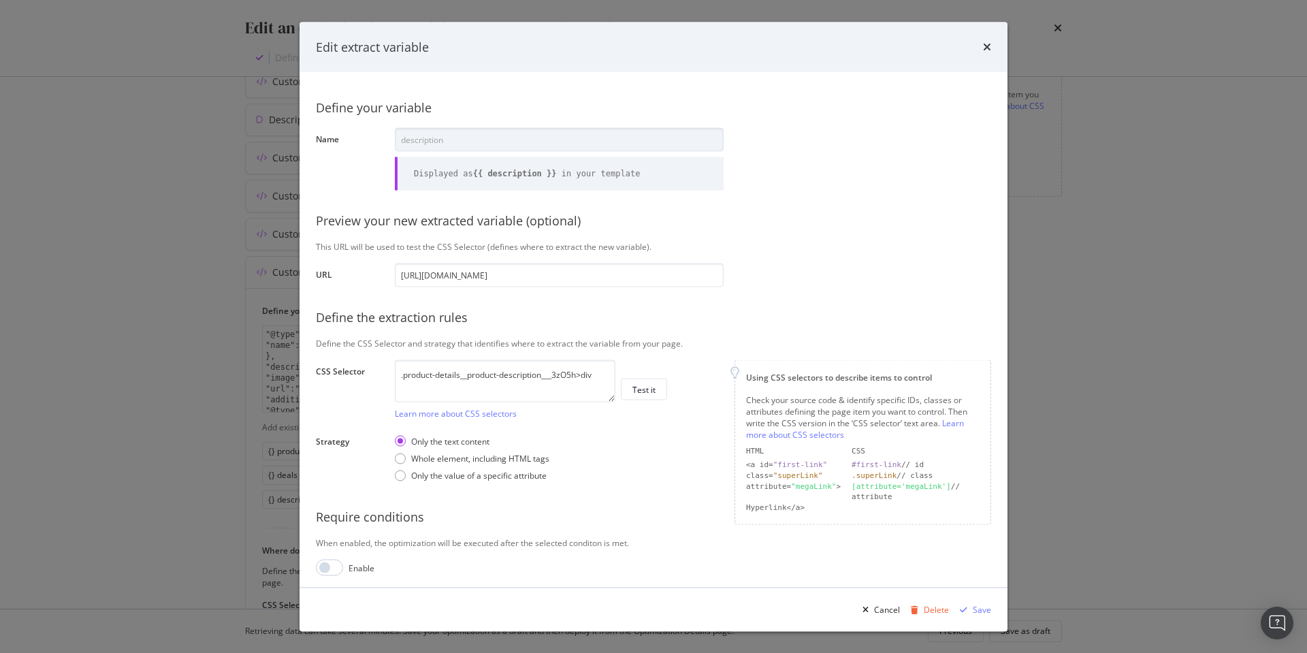
scroll to position [5, 0]
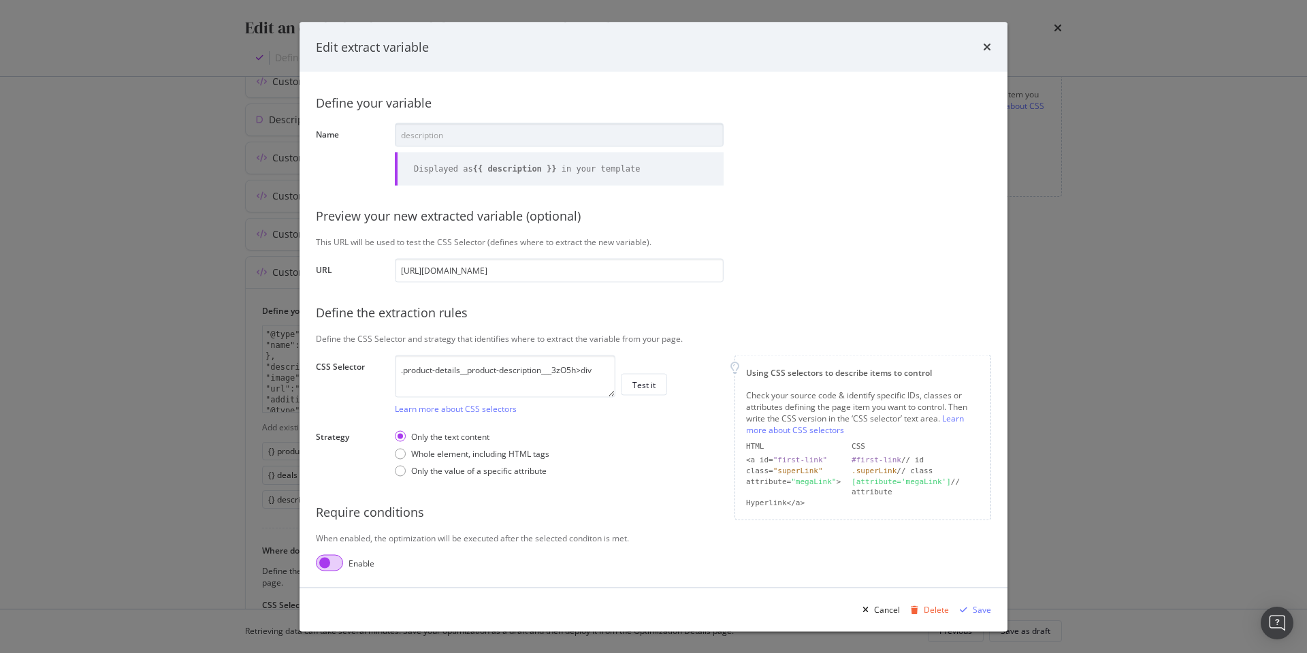
click at [333, 562] on input "modal" at bounding box center [329, 563] width 27 height 16
checkbox input "true"
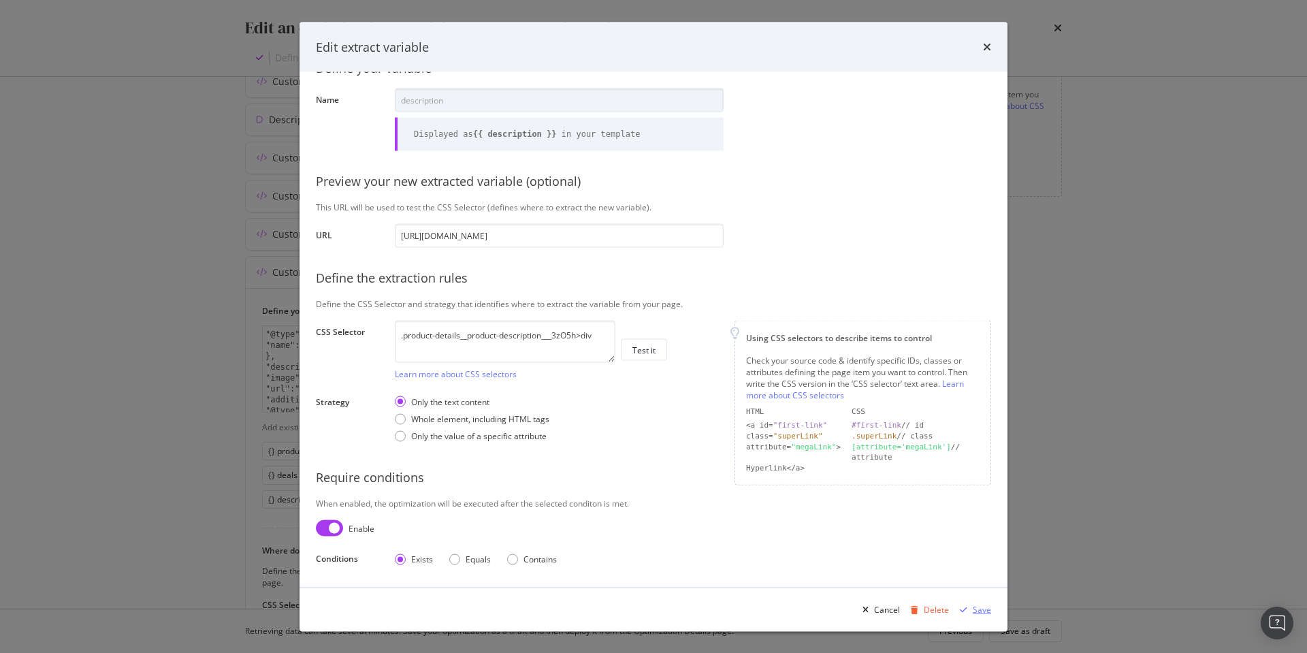
click at [978, 608] on div "Save" at bounding box center [982, 609] width 18 height 12
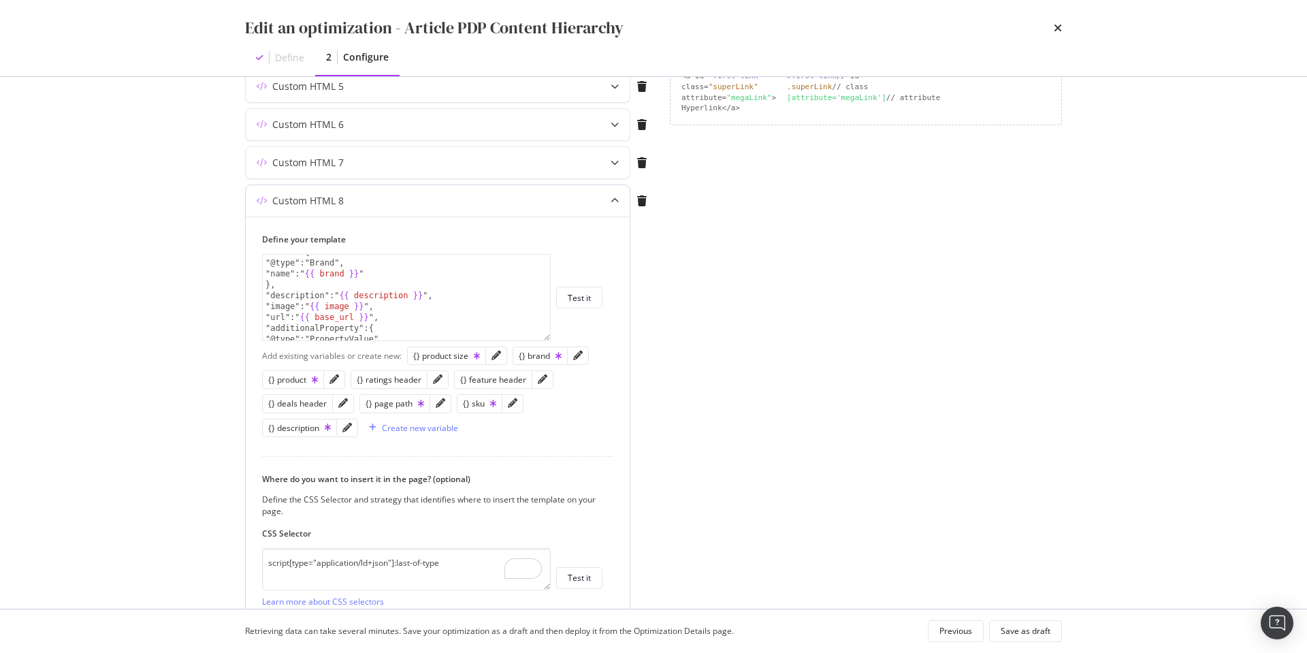
scroll to position [378, 0]
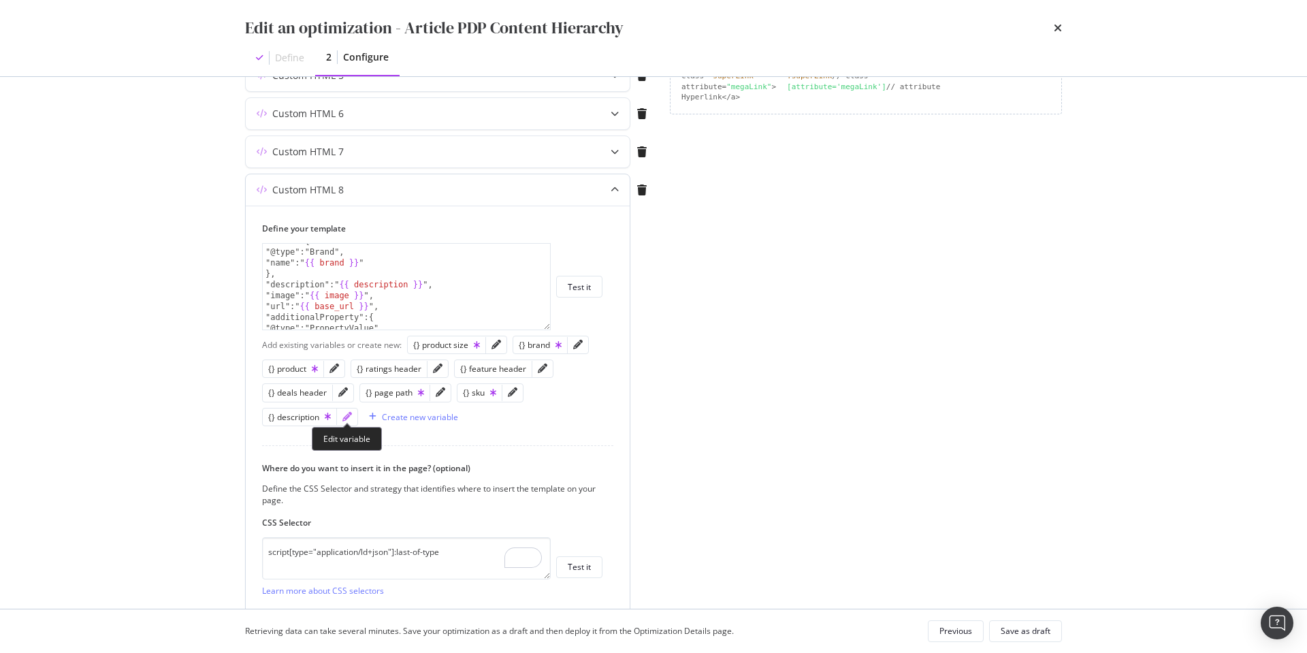
click at [345, 416] on icon "pencil" at bounding box center [347, 417] width 10 height 10
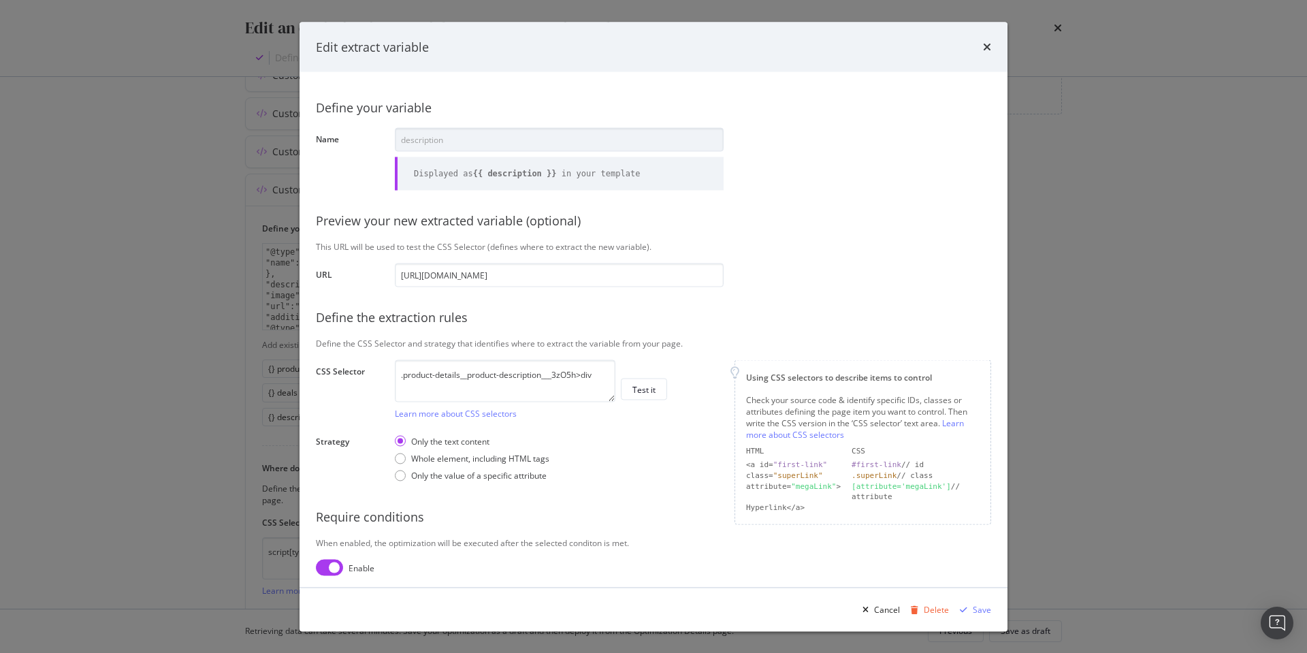
click at [328, 564] on input "modal" at bounding box center [329, 568] width 27 height 16
checkbox input "false"
click at [982, 611] on div "Save" at bounding box center [982, 609] width 18 height 12
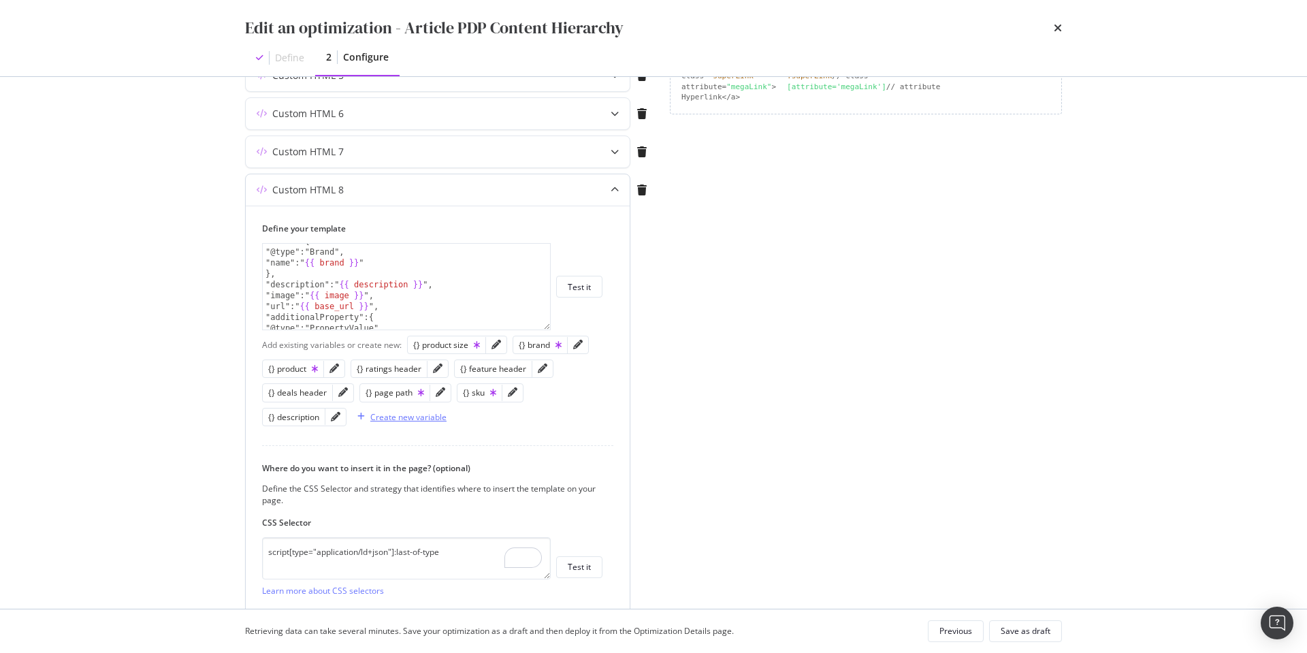
click at [409, 417] on div "Create new variable" at bounding box center [408, 417] width 76 height 12
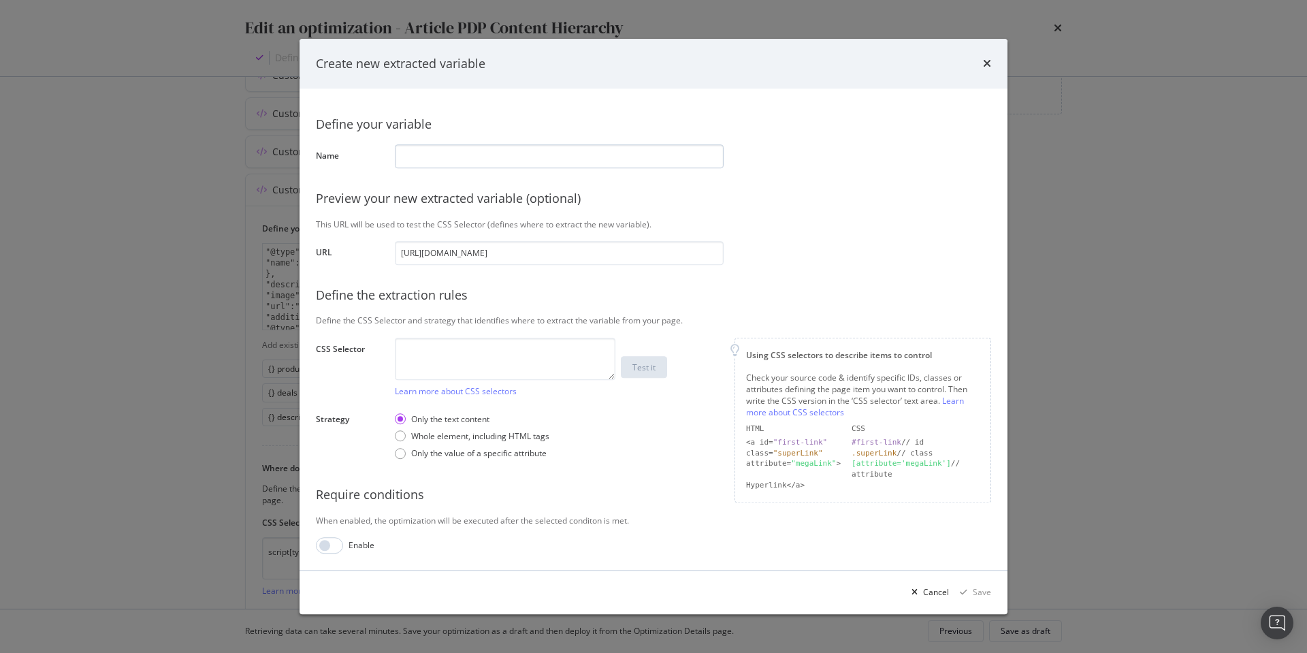
click at [448, 156] on input "modal" at bounding box center [559, 156] width 329 height 24
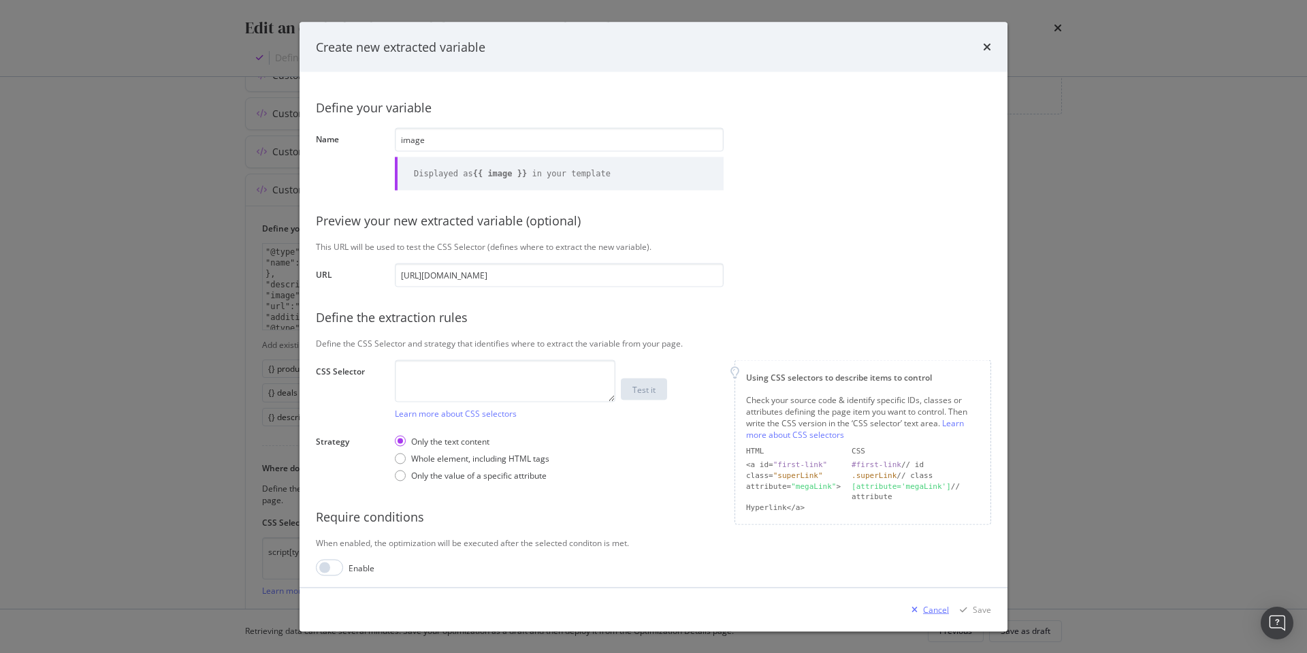
type input "image"
click at [443, 374] on textarea "modal" at bounding box center [505, 381] width 221 height 42
paste textarea "div.slide__container-full-width___3NiHV:first-of-type>button.product-image-gall…"
type textarea "div.slide__container-full-width___3NiHV:first-of-type>button.product-image-gall…"
click at [401, 474] on div "Only the value of a specific attribute" at bounding box center [400, 475] width 11 height 11
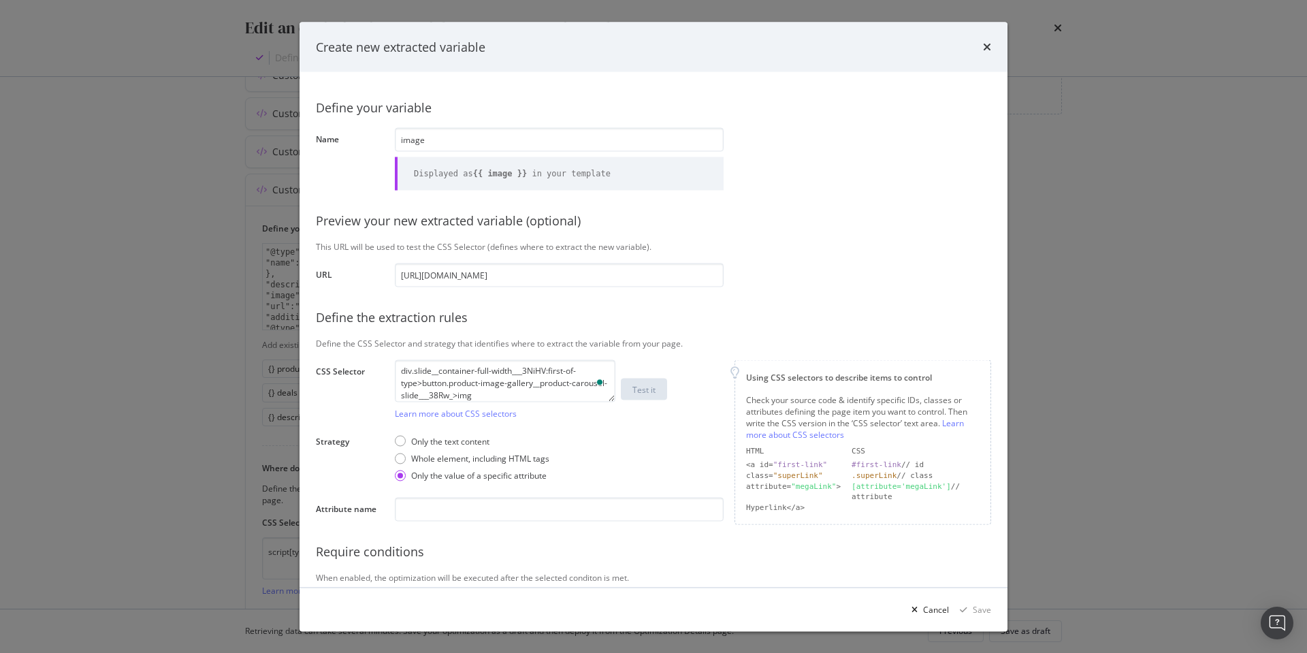
scroll to position [9, 0]
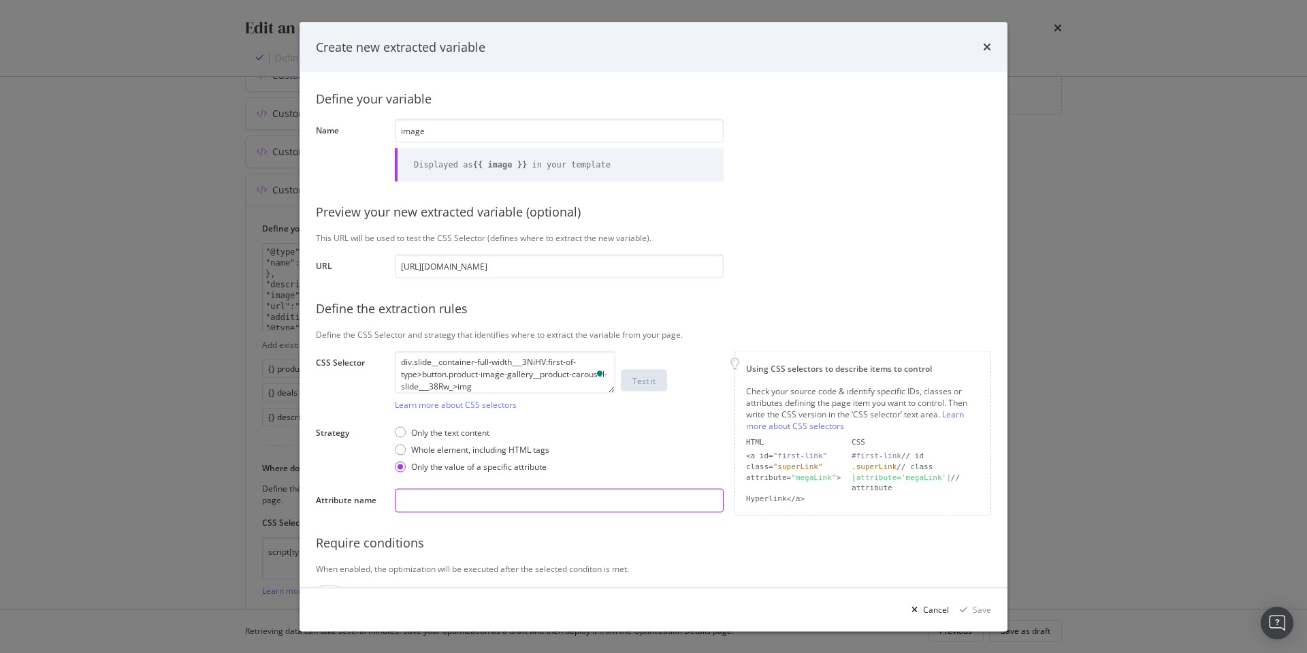
click at [462, 504] on input "modal" at bounding box center [559, 501] width 329 height 24
paste input "src"
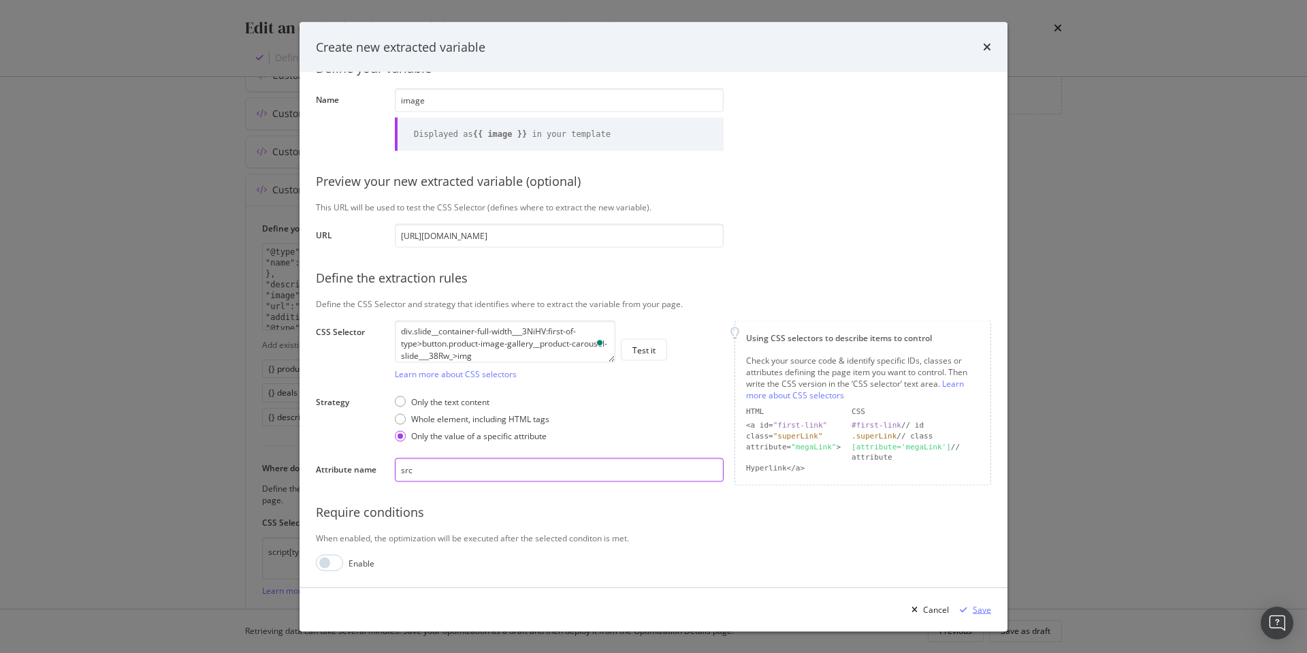
type input "src"
click at [981, 609] on div "Save" at bounding box center [982, 609] width 18 height 12
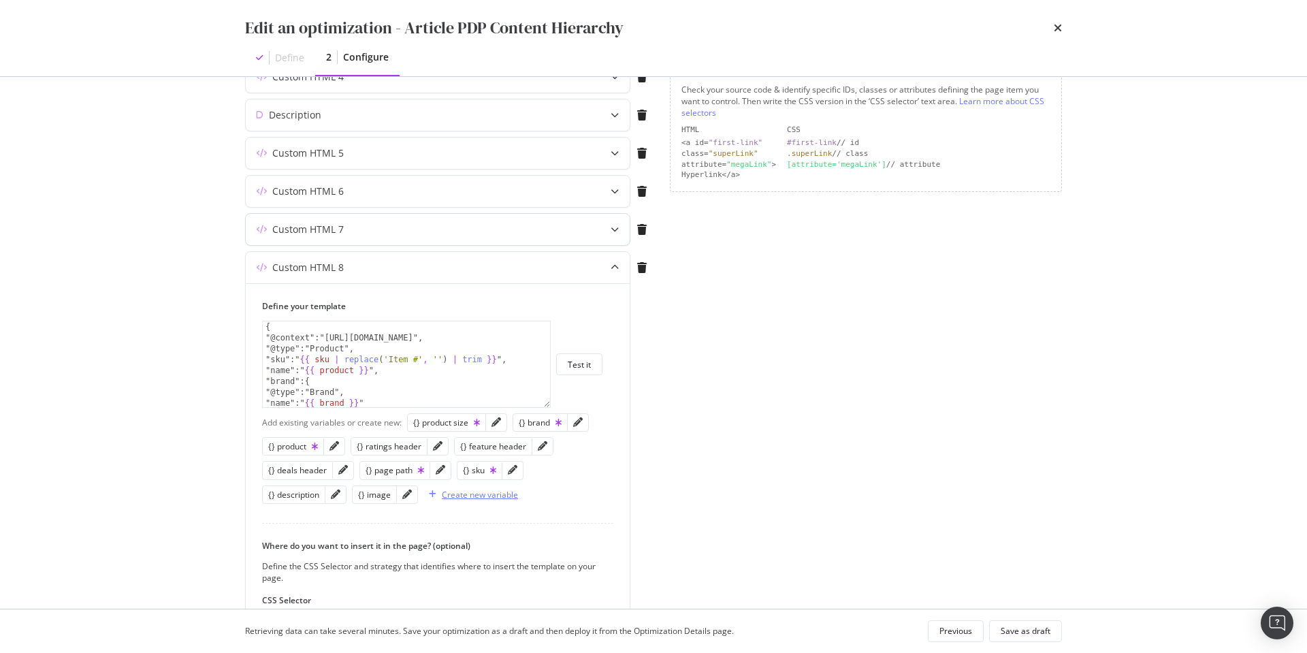
scroll to position [0, 0]
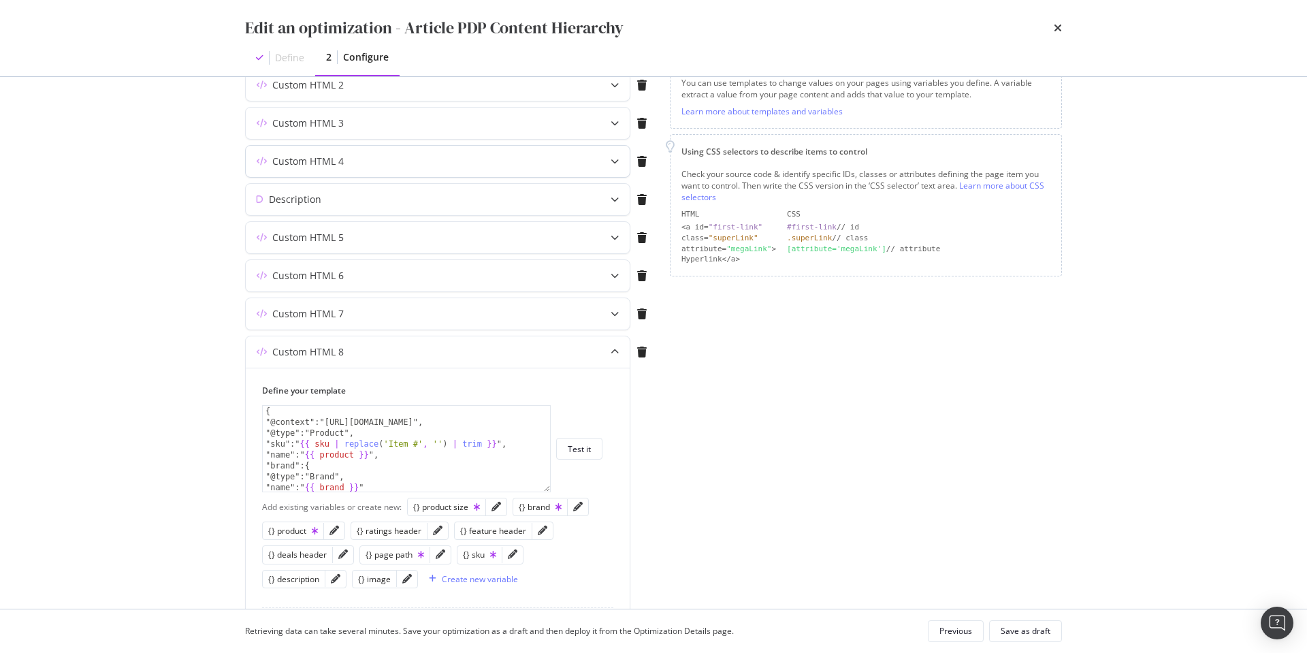
click at [509, 168] on div "Custom HTML 4" at bounding box center [438, 161] width 384 height 31
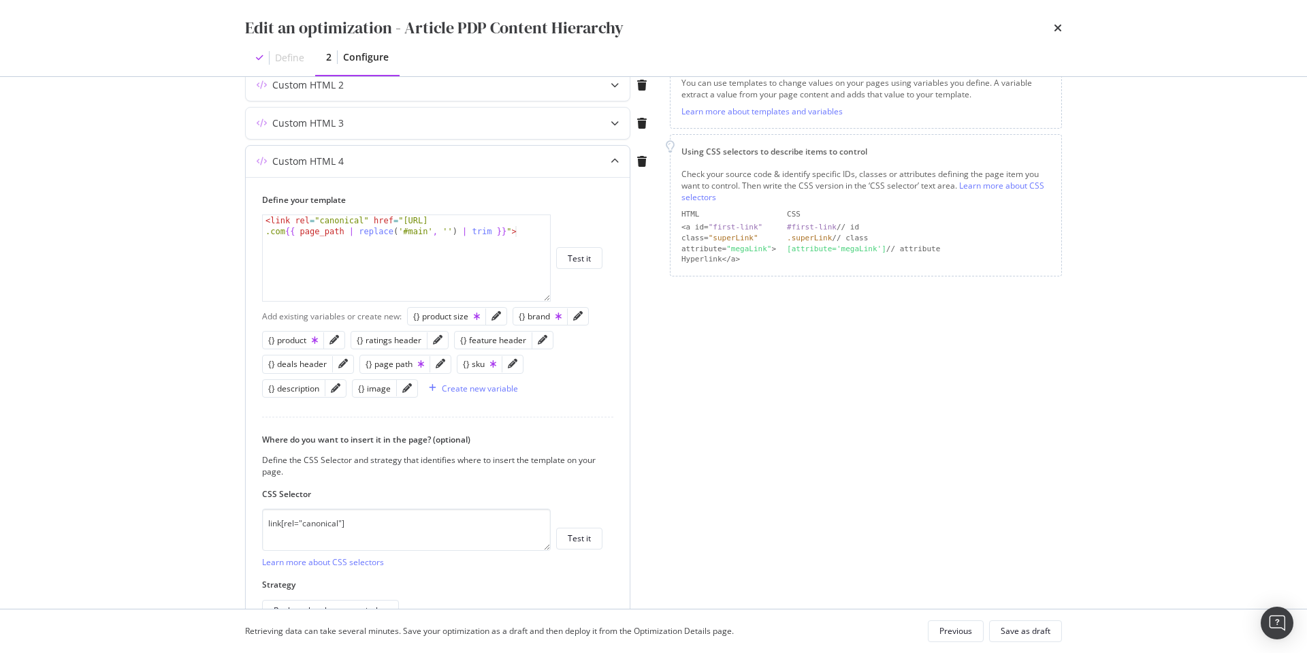
type textarea "<link rel="canonical" href="https://www.discounttire.com{{ page_path | replace(…"
drag, startPoint x: 413, startPoint y: 221, endPoint x: 506, endPoint y: 234, distance: 93.5
click at [506, 234] on div "< link rel = "canonical" href = "https://www.discounttire .com {{ page_path | r…" at bounding box center [406, 279] width 287 height 129
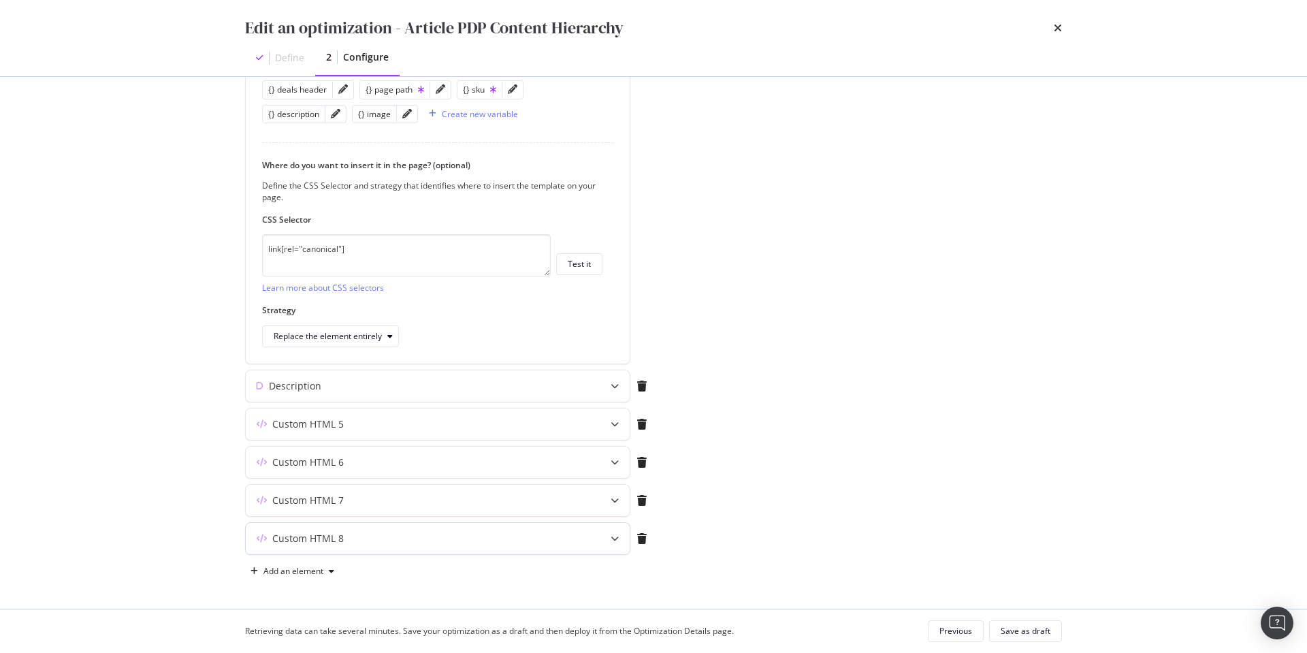
click at [560, 544] on div "Custom HTML 8" at bounding box center [411, 539] width 330 height 14
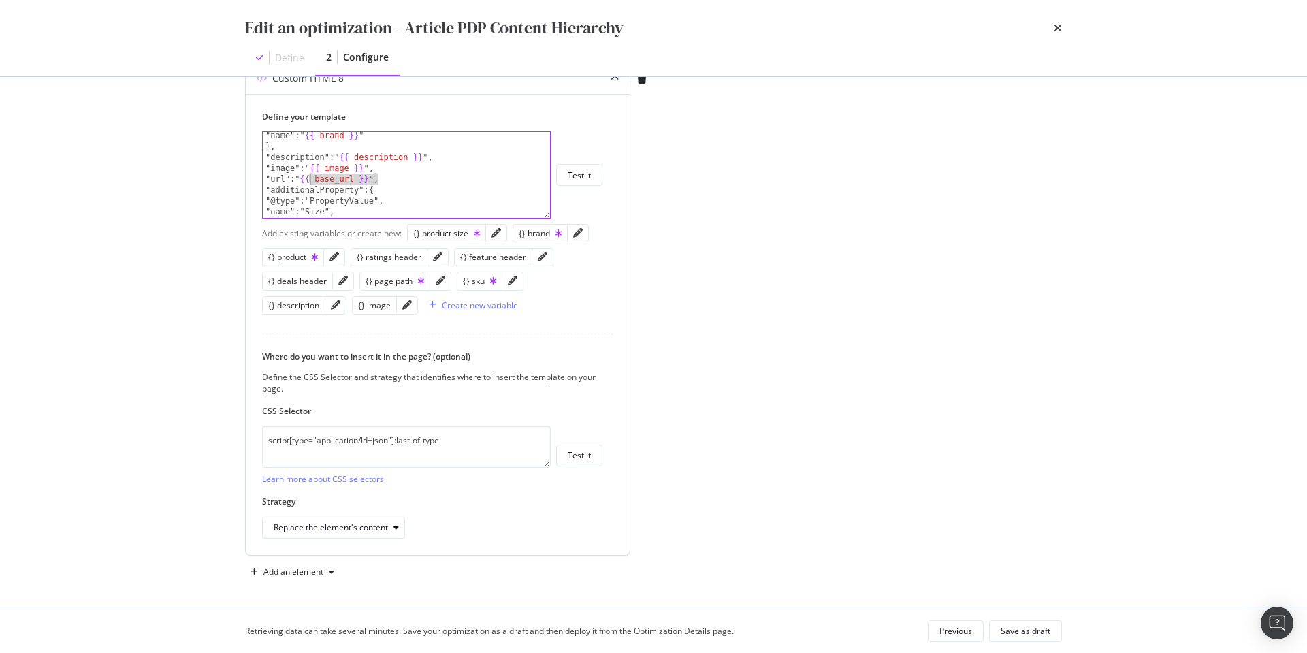
drag, startPoint x: 378, startPoint y: 178, endPoint x: 322, endPoint y: 180, distance: 55.9
click at [310, 178] on div ""name":" {{ brand }} " }, "description":" {{ description }} ", "image":" {{ ima…" at bounding box center [406, 184] width 287 height 108
paste textarea "https://www.discounttire.com{{ page_path | replace('#main', '') | trim }}"
drag, startPoint x: 411, startPoint y: 200, endPoint x: 332, endPoint y: 200, distance: 79.7
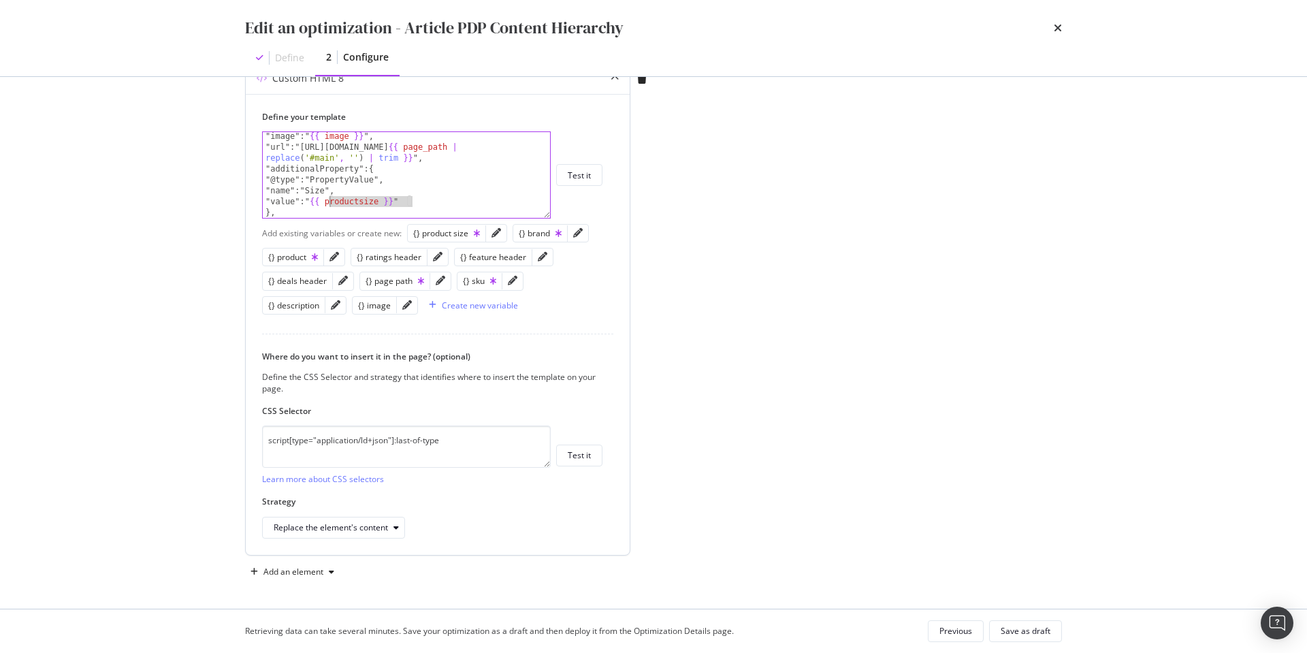
click at [330, 200] on div ""image":" {{ image }} ", "url":"https://www.discounttire.com {{ page_path | rep…" at bounding box center [406, 185] width 287 height 108
click at [448, 232] on div "{} product size" at bounding box center [446, 233] width 67 height 12
drag, startPoint x: 423, startPoint y: 200, endPoint x: 351, endPoint y: 202, distance: 72.2
click at [331, 200] on div ""image":" {{ image }} ", "url":"https://www.discounttire.com {{ page_path | rep…" at bounding box center [406, 185] width 287 height 108
type textarea ""value":"{{ product_size }}""
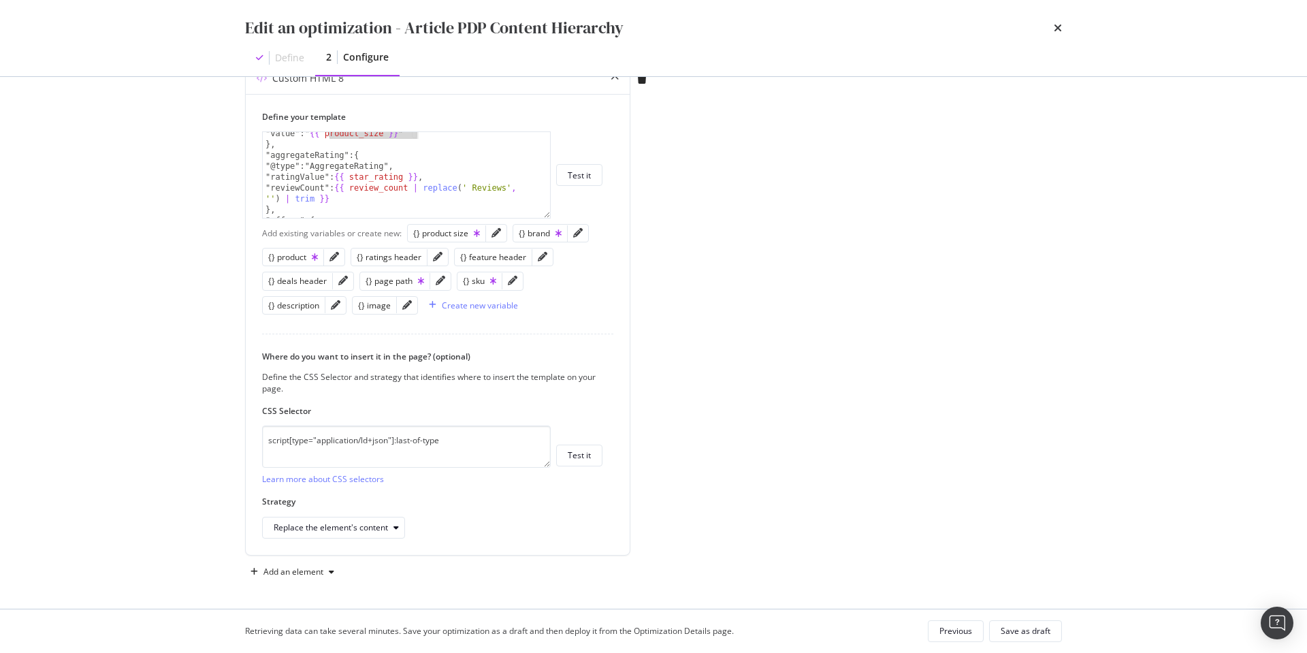
scroll to position [179, 0]
click at [478, 306] on div "Create new variable" at bounding box center [480, 306] width 76 height 12
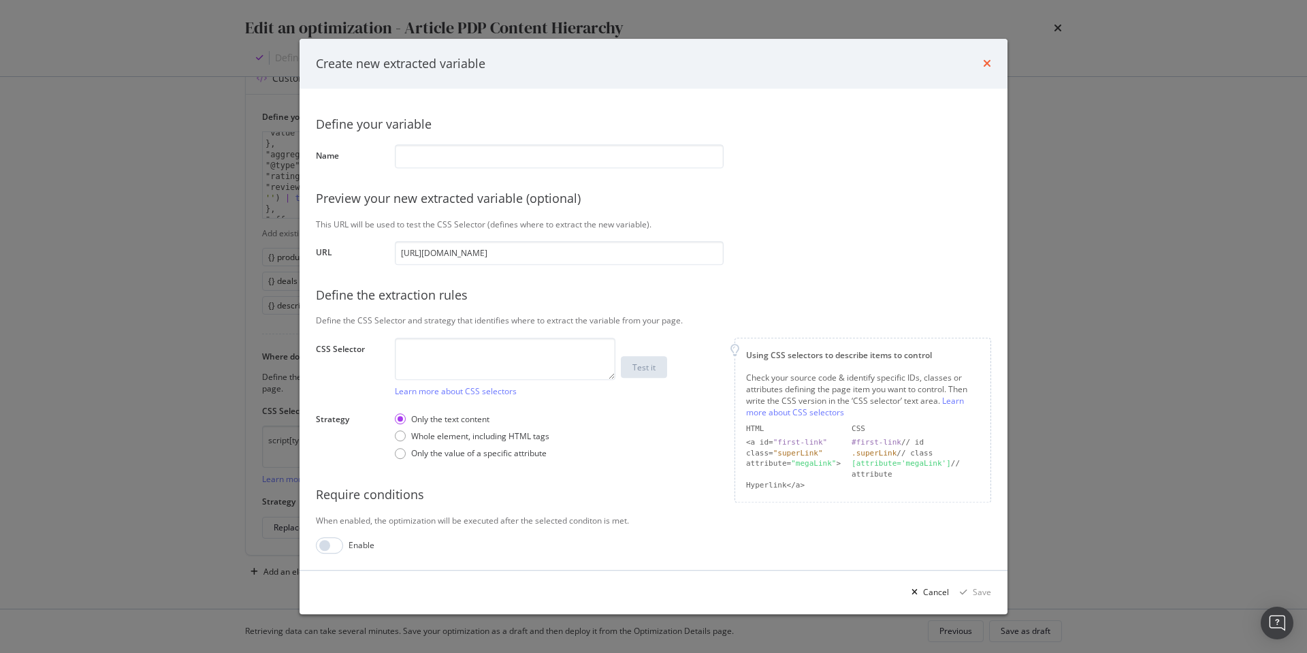
click at [987, 63] on icon "times" at bounding box center [987, 64] width 8 height 11
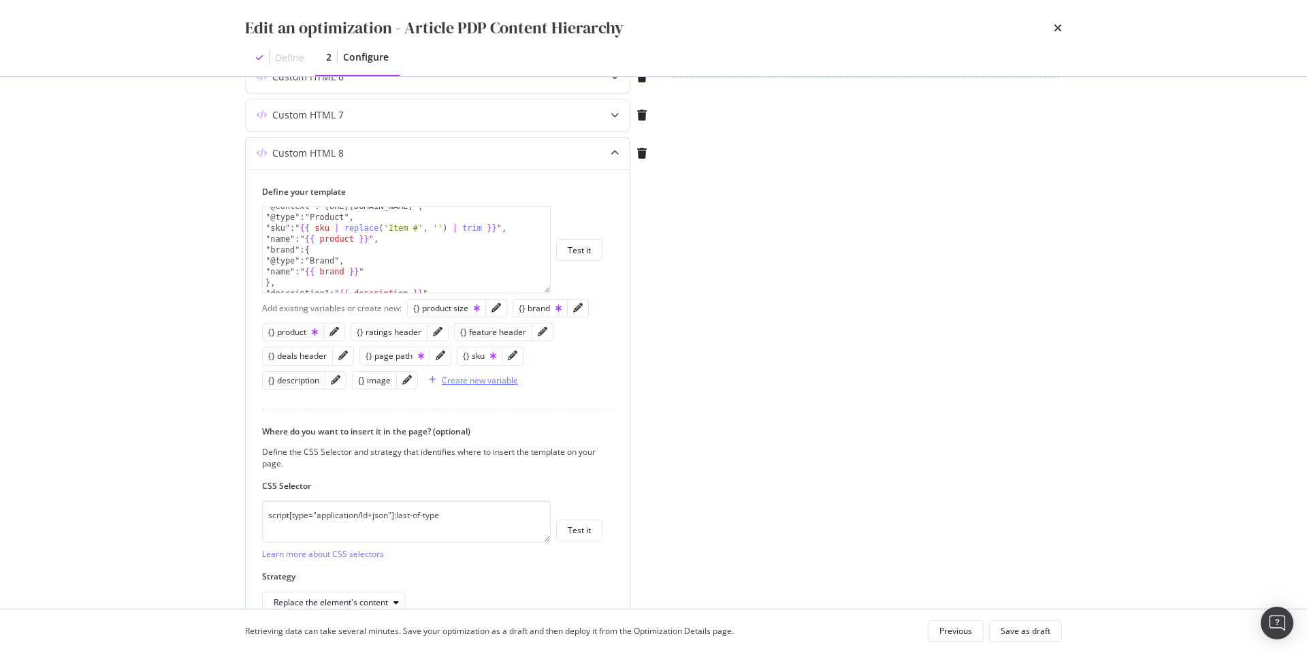
scroll to position [0, 0]
type textarea ""@type":"Product","
drag, startPoint x: 404, startPoint y: 240, endPoint x: 429, endPoint y: 240, distance: 24.5
click at [404, 240] on div "{ "@context":"https://schema.org", "@type":"Product", "sku":" {{ sku | replace …" at bounding box center [406, 261] width 287 height 108
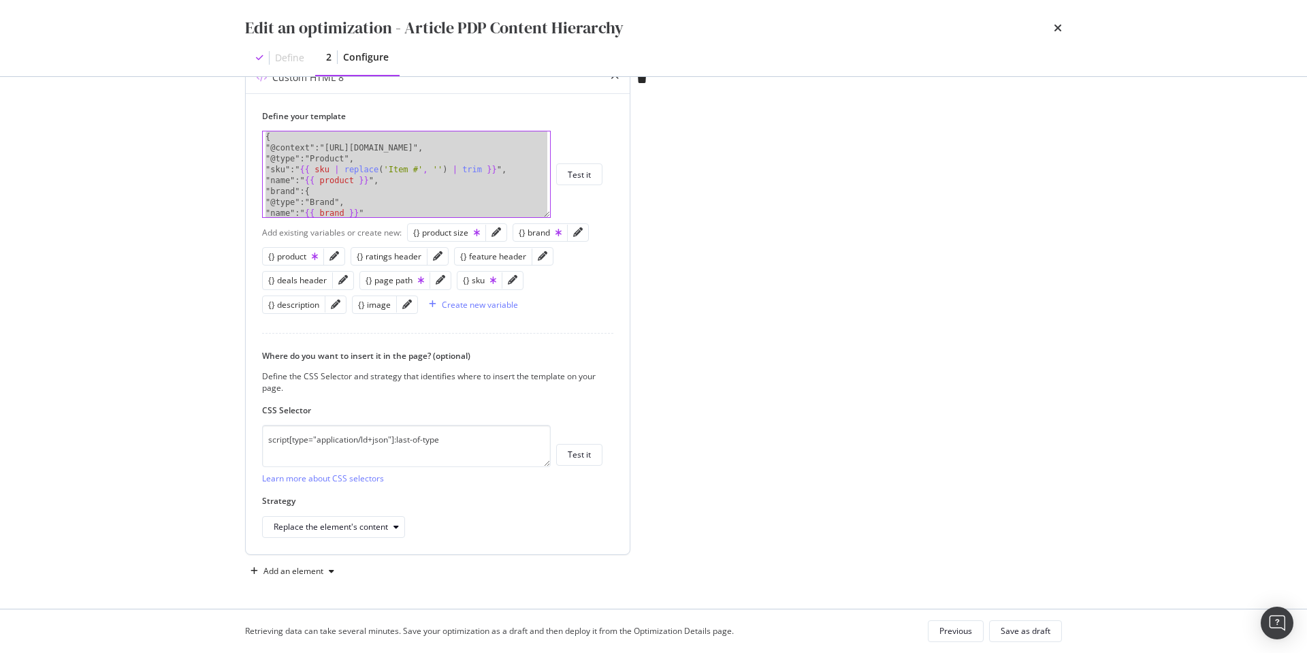
scroll to position [434, 0]
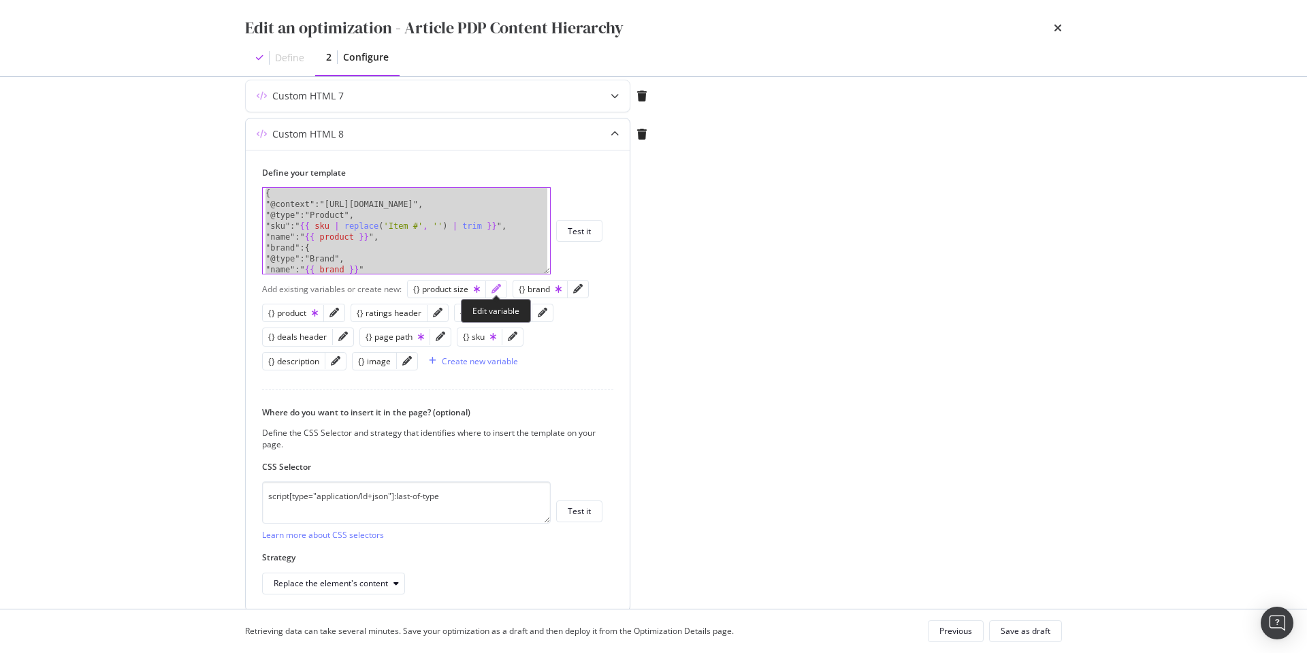
click at [493, 289] on icon "pencil" at bounding box center [497, 289] width 10 height 10
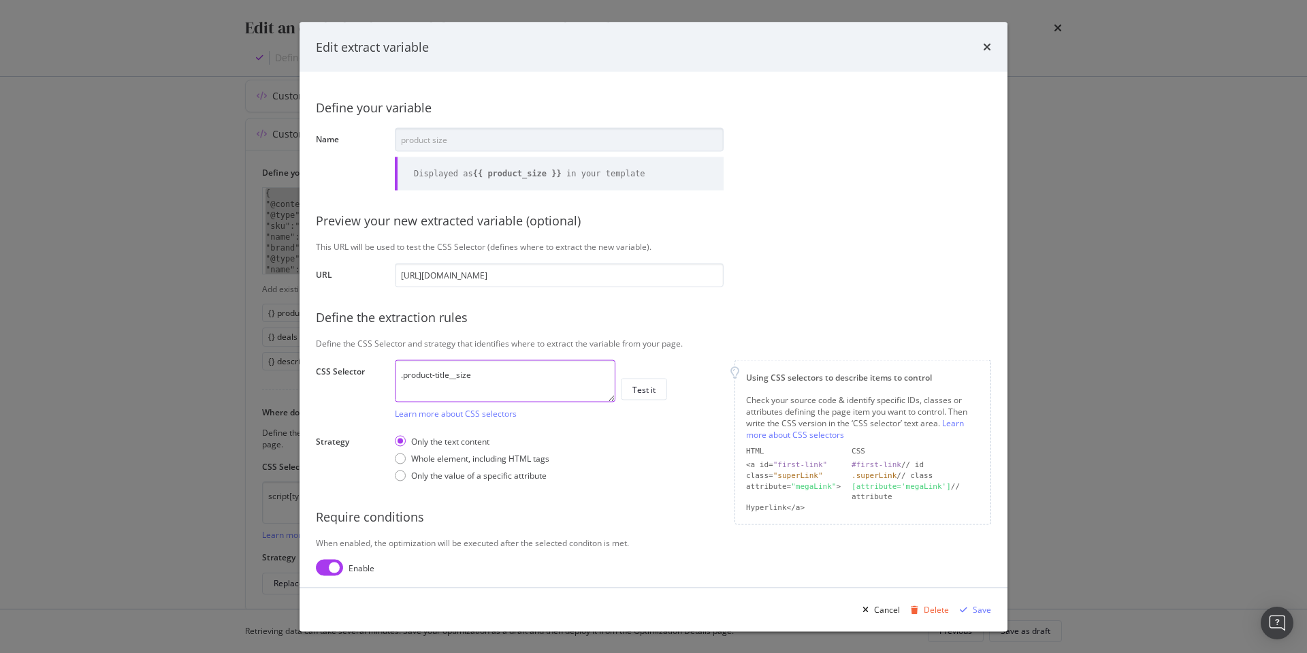
click at [549, 383] on textarea ".product-title__size" at bounding box center [505, 381] width 221 height 42
click at [886, 609] on div "Cancel" at bounding box center [887, 609] width 26 height 12
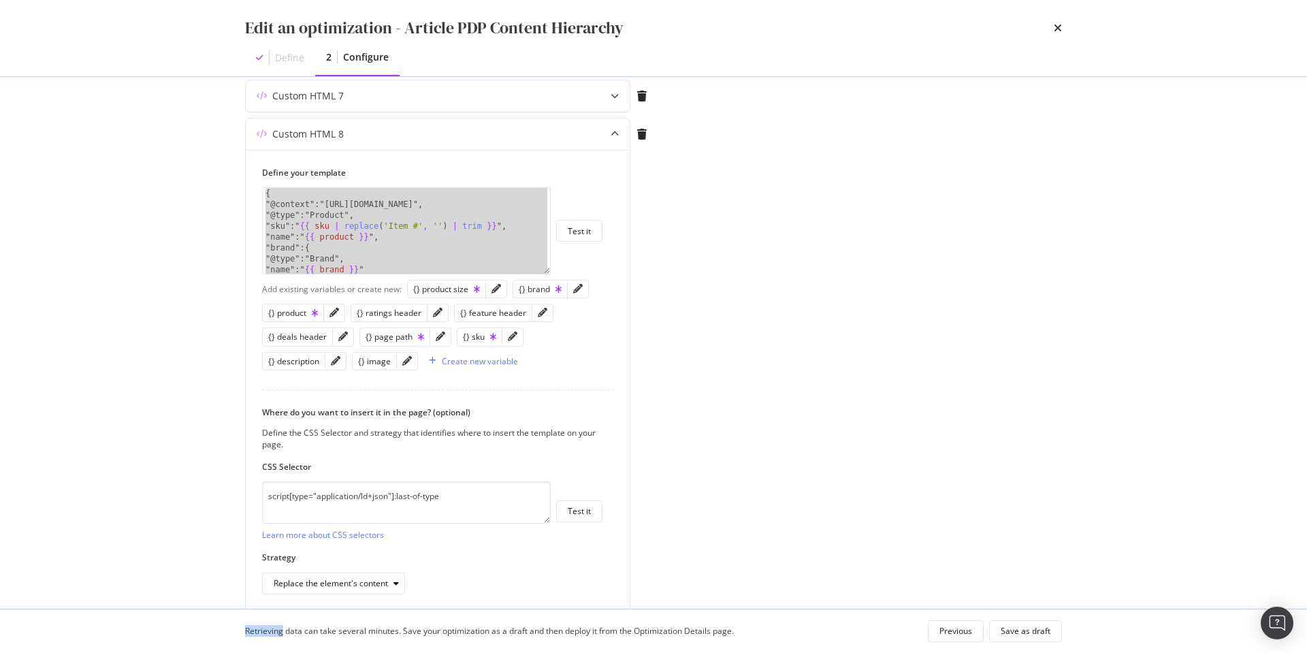
click at [885, 609] on div "Retrieving data can take several minutes. Save your optimization as a draft and…" at bounding box center [654, 631] width 872 height 44
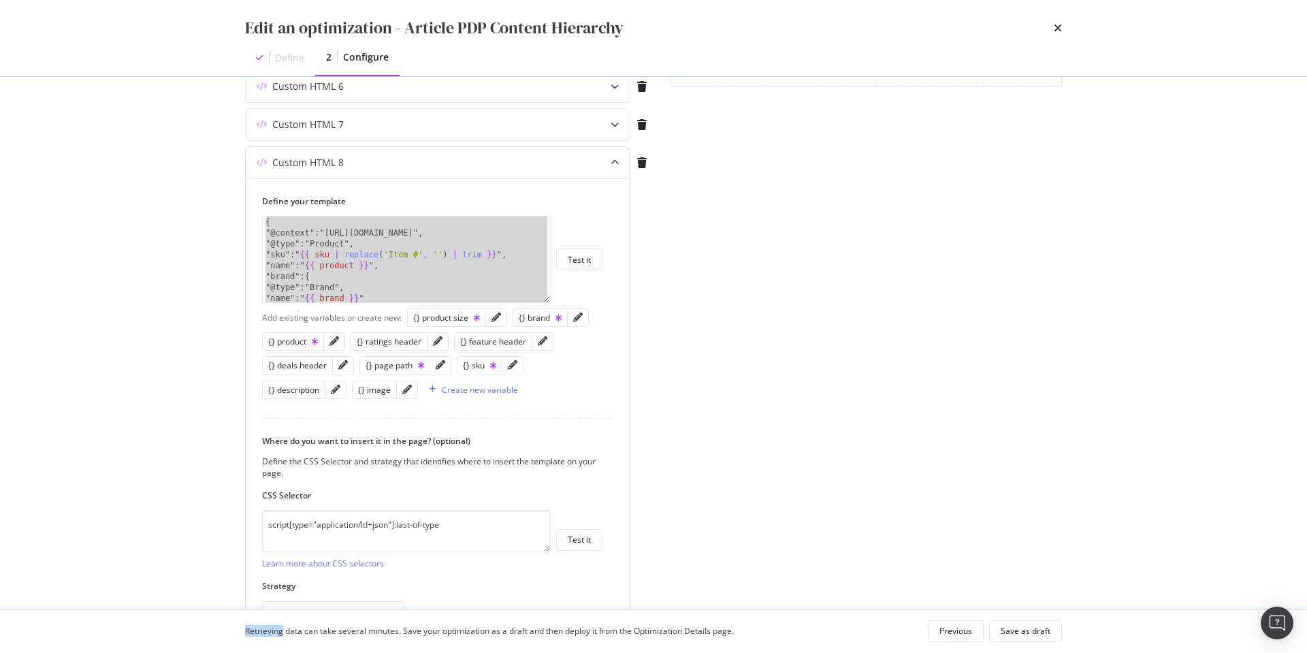
scroll to position [395, 0]
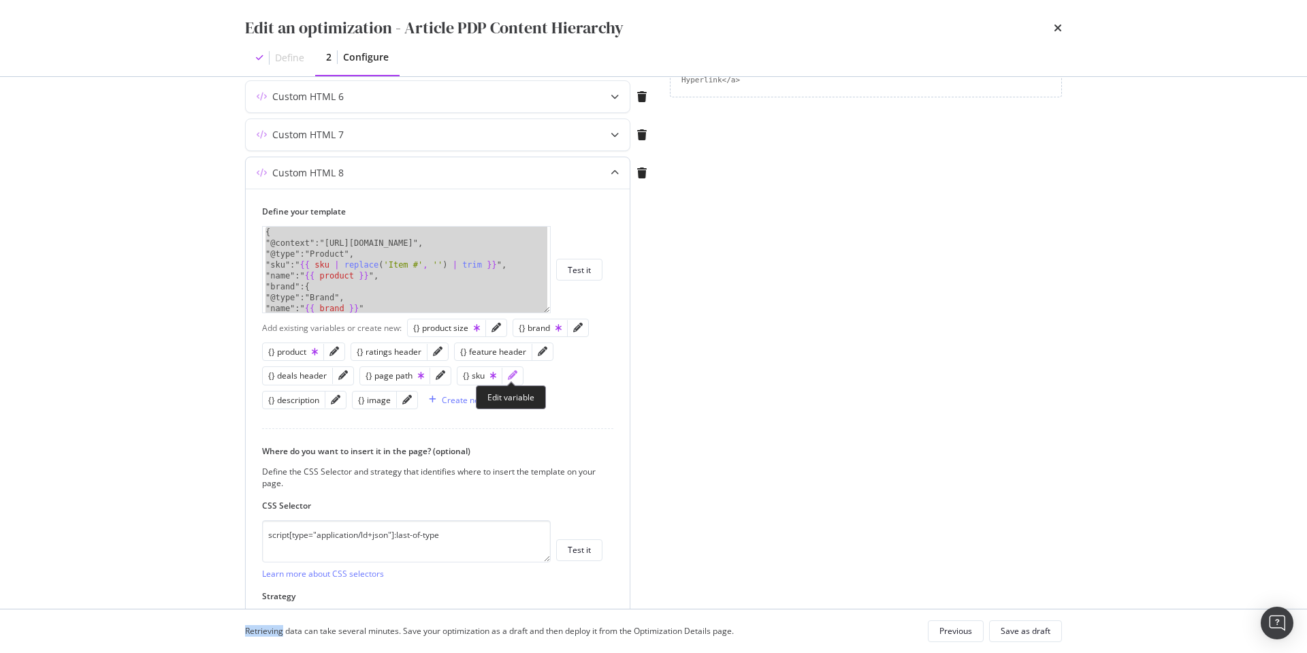
click at [511, 376] on icon "pencil" at bounding box center [513, 375] width 10 height 10
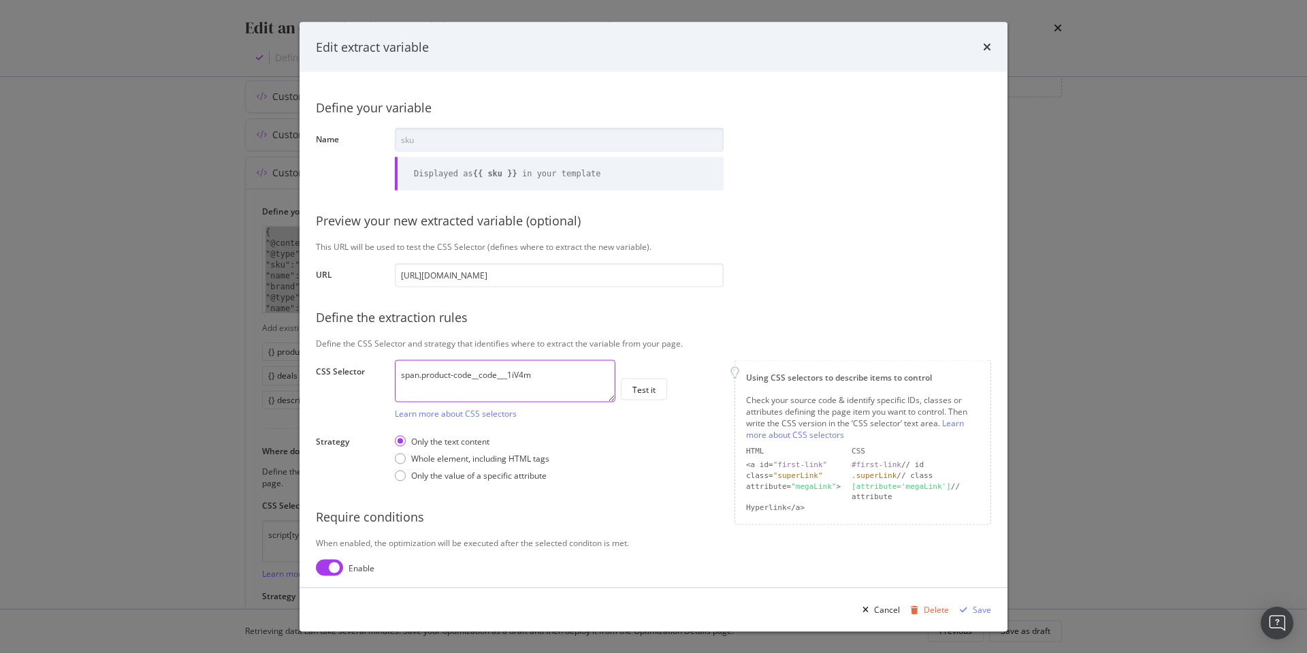
click at [571, 376] on textarea "span.product-code__code___1iV4m" at bounding box center [505, 381] width 221 height 42
click at [884, 609] on div "Cancel" at bounding box center [887, 609] width 26 height 12
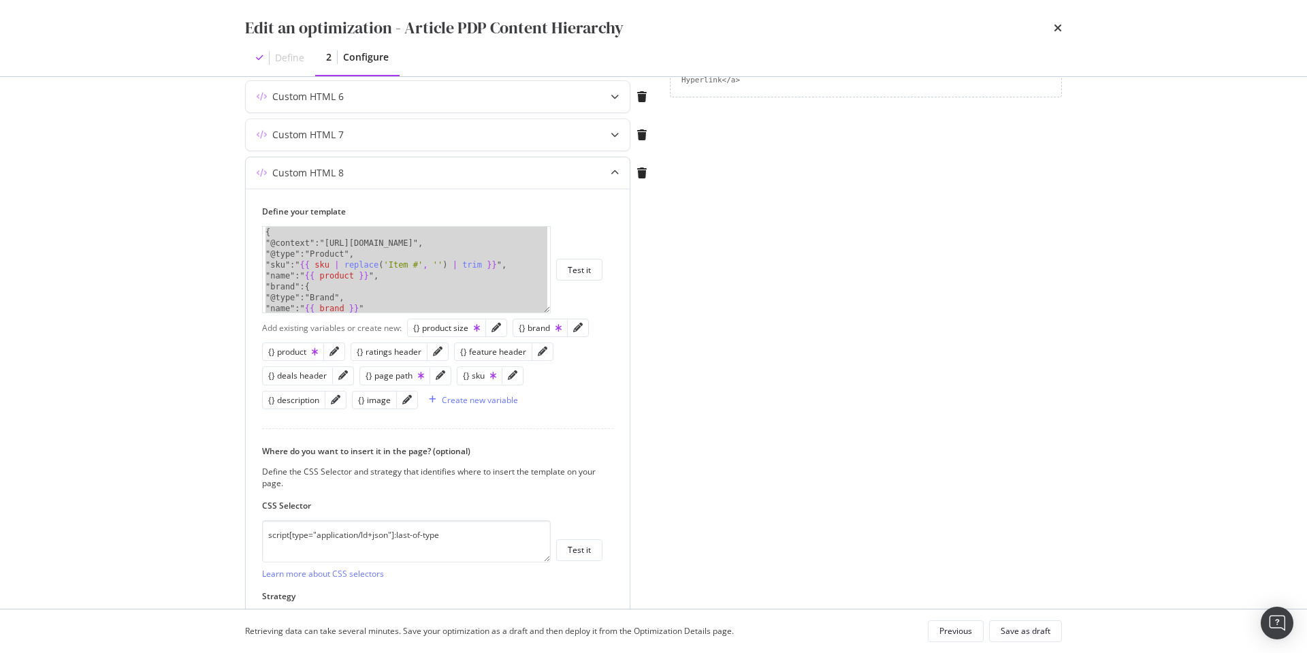
click at [369, 276] on div "{ "@context":"https://schema.org", "@type":"Product", "sku":" {{ sku | replace …" at bounding box center [406, 281] width 287 height 108
type textarea ""name":"{{ product }}","
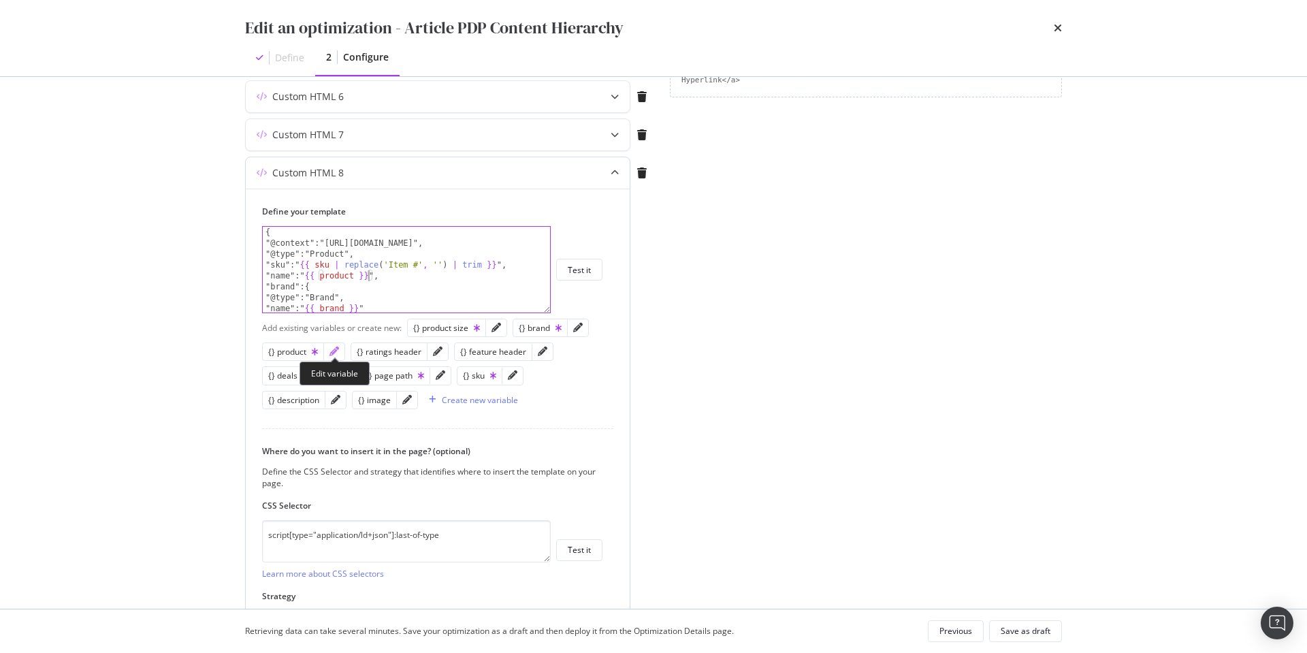
click at [332, 351] on icon "pencil" at bounding box center [335, 352] width 10 height 10
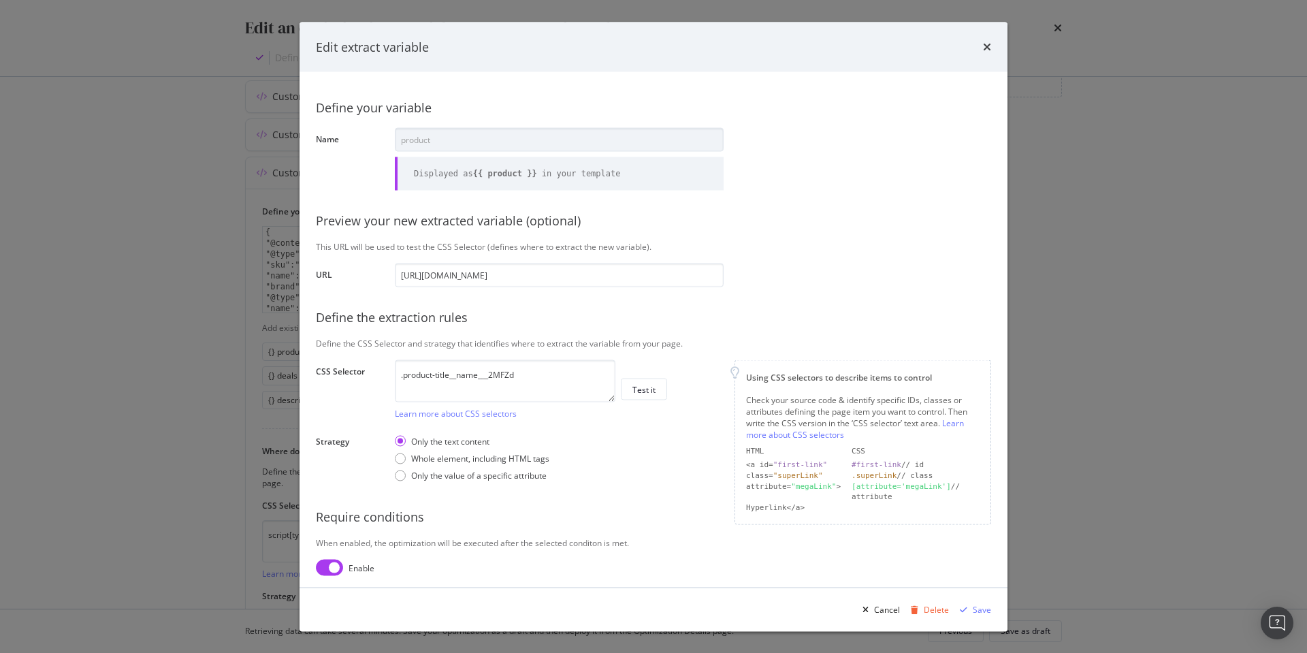
click at [0, 0] on div "Name product Displayed as {{ product }} in your template" at bounding box center [0, 0] width 0 height 0
click at [538, 380] on textarea ".product-title__name___2MFZd" at bounding box center [505, 381] width 221 height 42
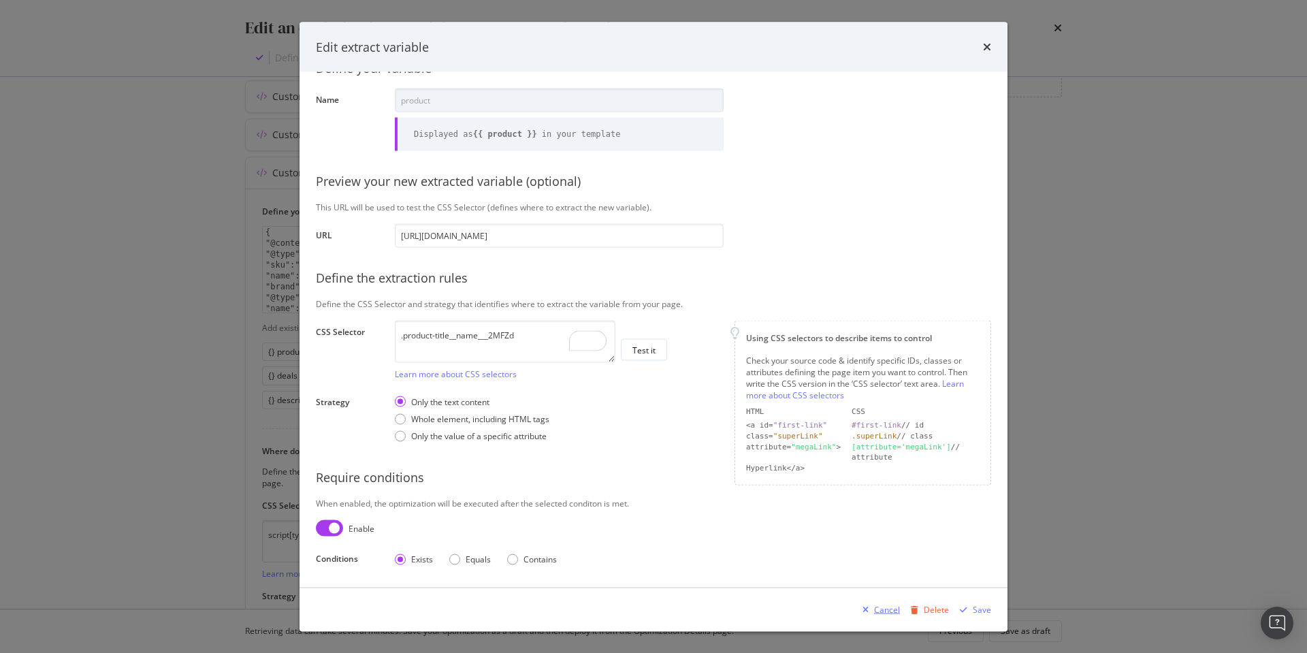
click at [891, 609] on div "Cancel" at bounding box center [887, 609] width 26 height 12
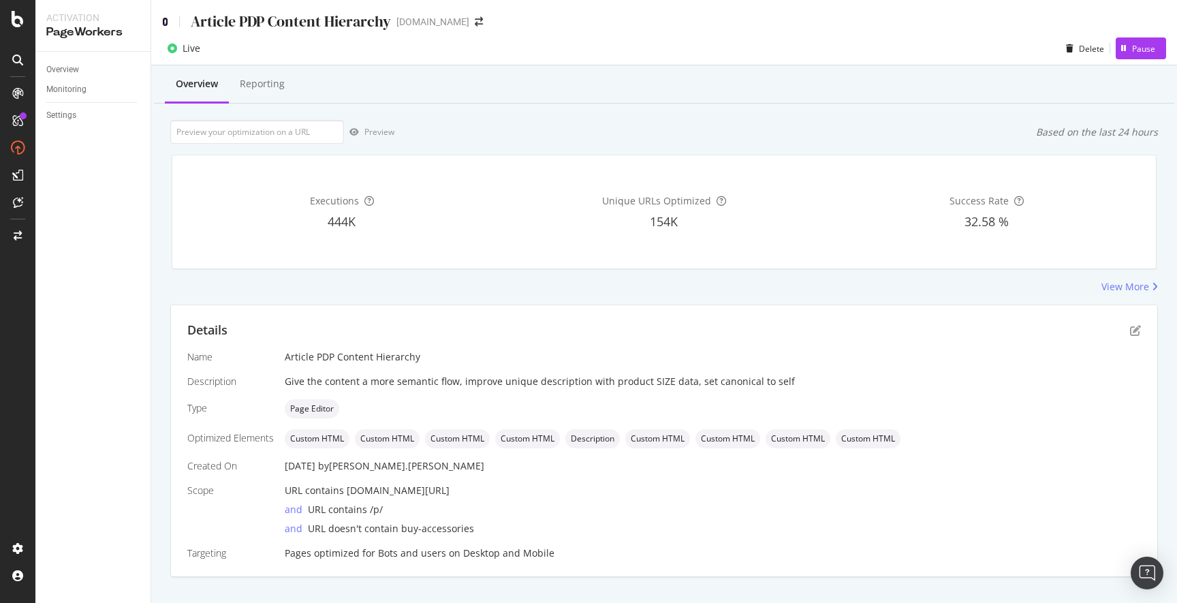
click at [167, 23] on icon at bounding box center [165, 22] width 6 height 10
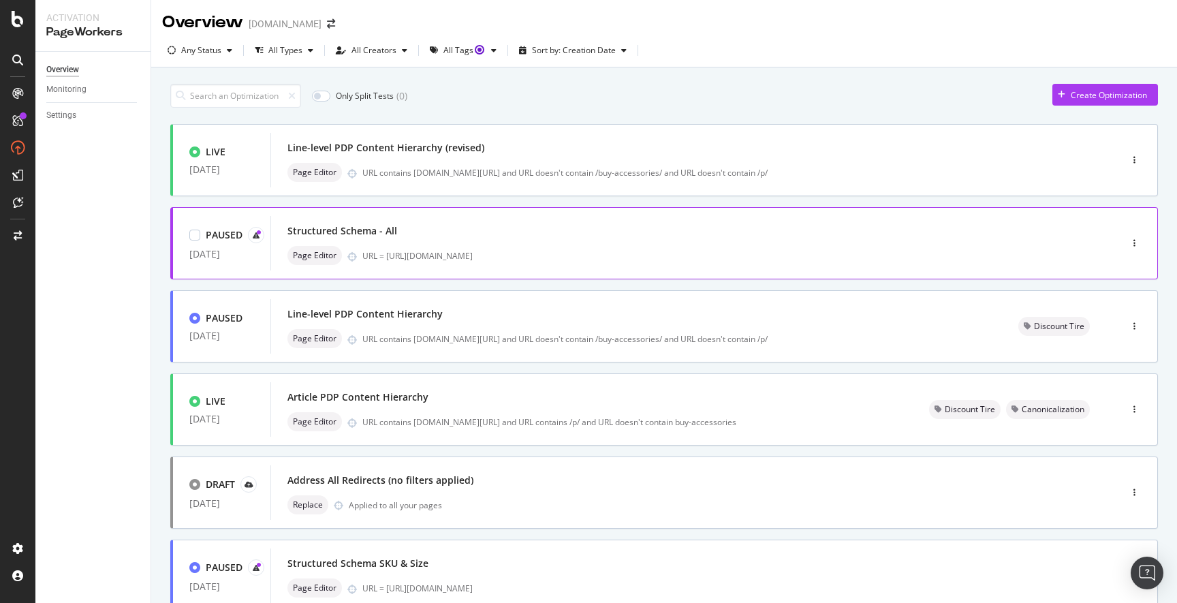
click at [509, 238] on div "Structured Schema - All" at bounding box center [674, 230] width 775 height 19
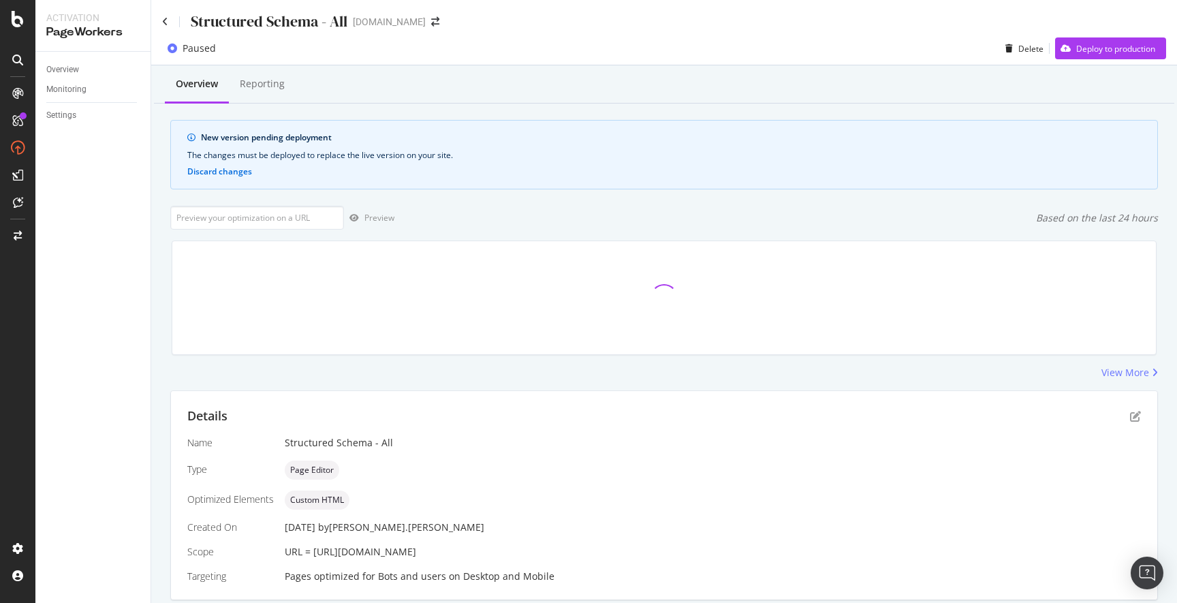
scroll to position [45, 0]
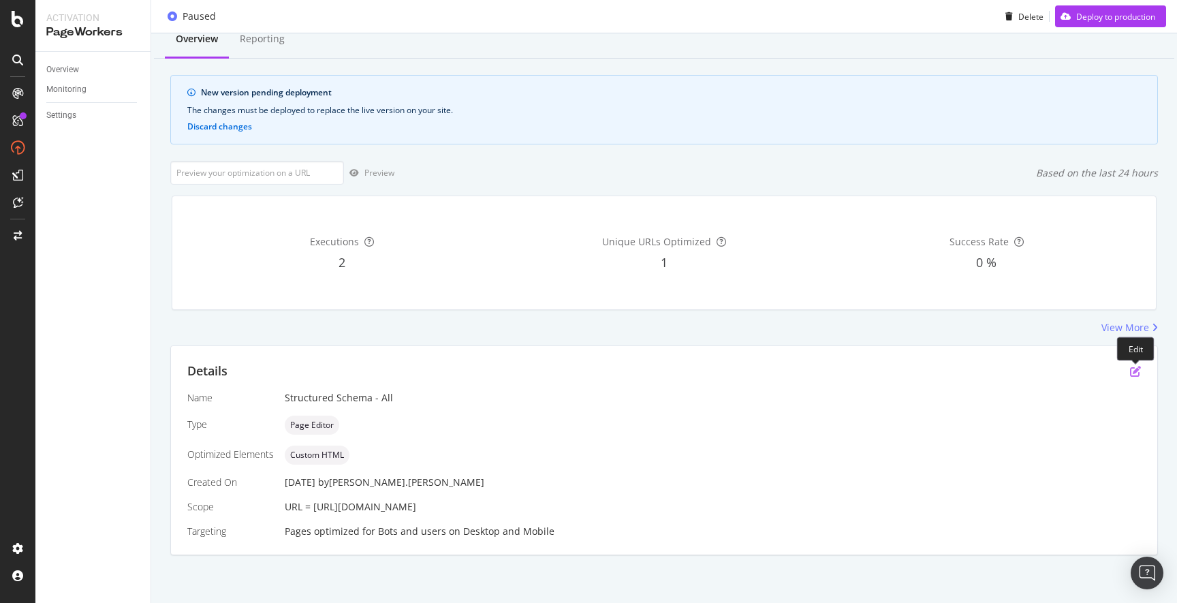
click at [1134, 374] on icon "pen-to-square" at bounding box center [1135, 371] width 11 height 11
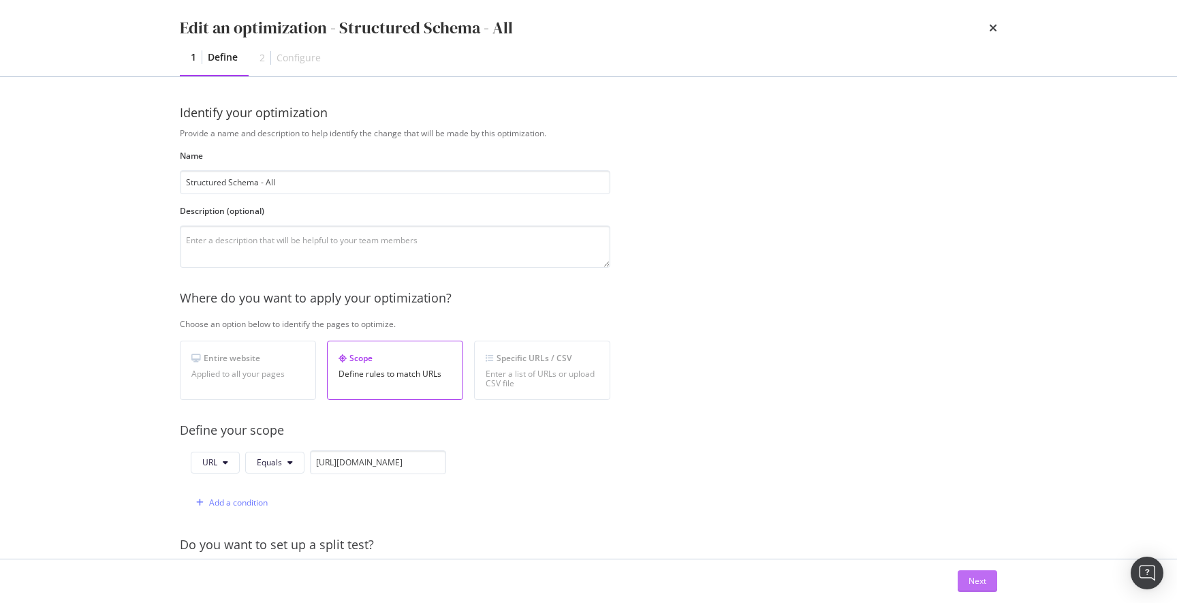
click at [965, 582] on button "Next" at bounding box center [976, 581] width 39 height 22
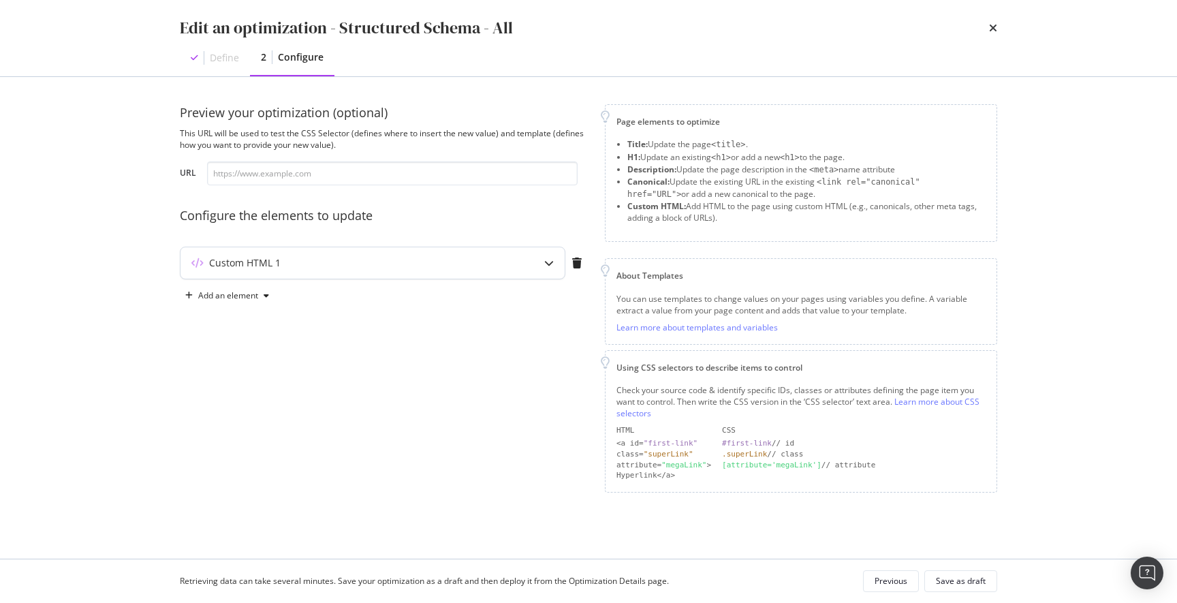
click at [512, 264] on div "Custom HTML 1" at bounding box center [372, 262] width 384 height 31
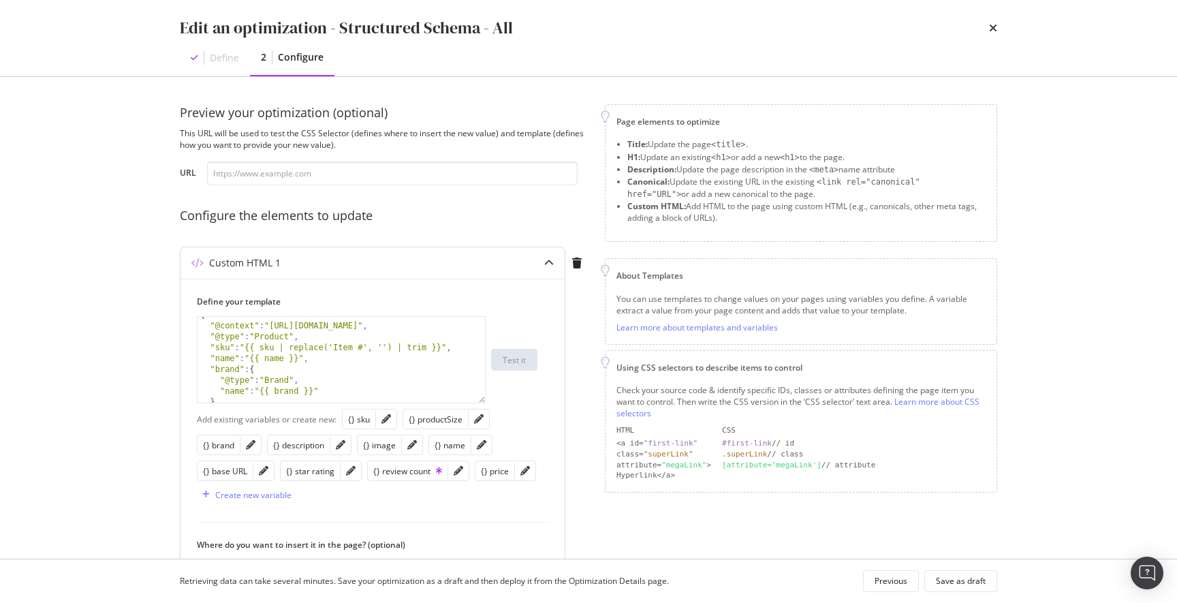
scroll to position [18, 0]
click at [344, 444] on icon "pencil" at bounding box center [341, 445] width 10 height 10
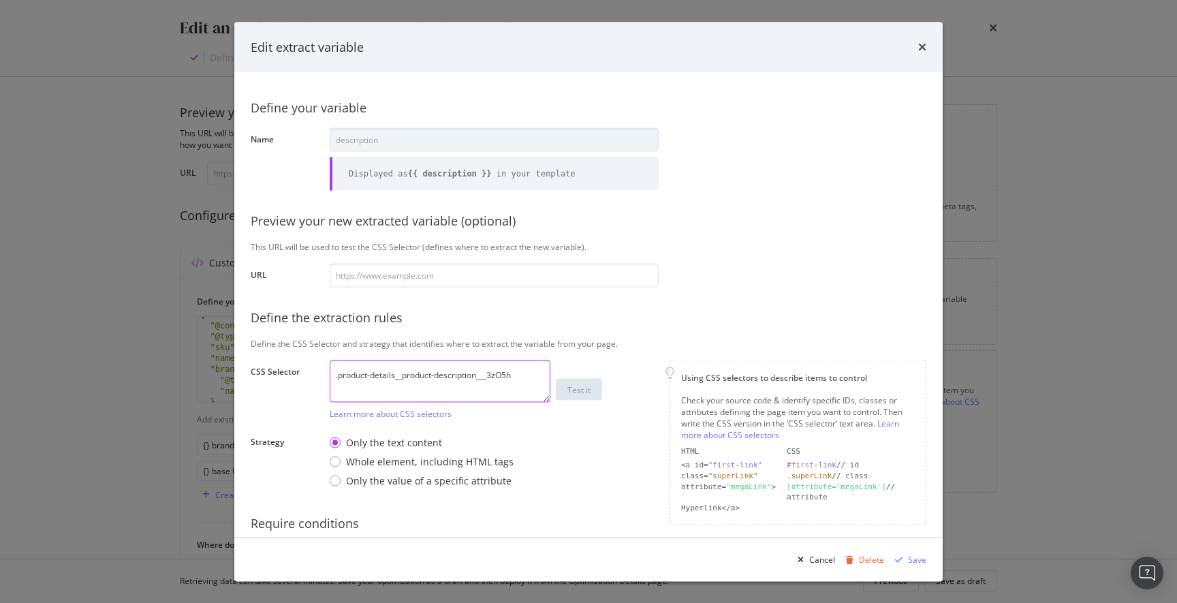
click at [528, 374] on textarea ".product-details__product-description___3zO5h" at bounding box center [440, 381] width 221 height 42
drag, startPoint x: 479, startPoint y: 174, endPoint x: 436, endPoint y: 174, distance: 42.9
click at [428, 172] on b "{{ description }}" at bounding box center [450, 173] width 84 height 10
copy b "description"
click at [517, 374] on textarea ".product-details__product-description___3zO5h" at bounding box center [440, 381] width 221 height 42
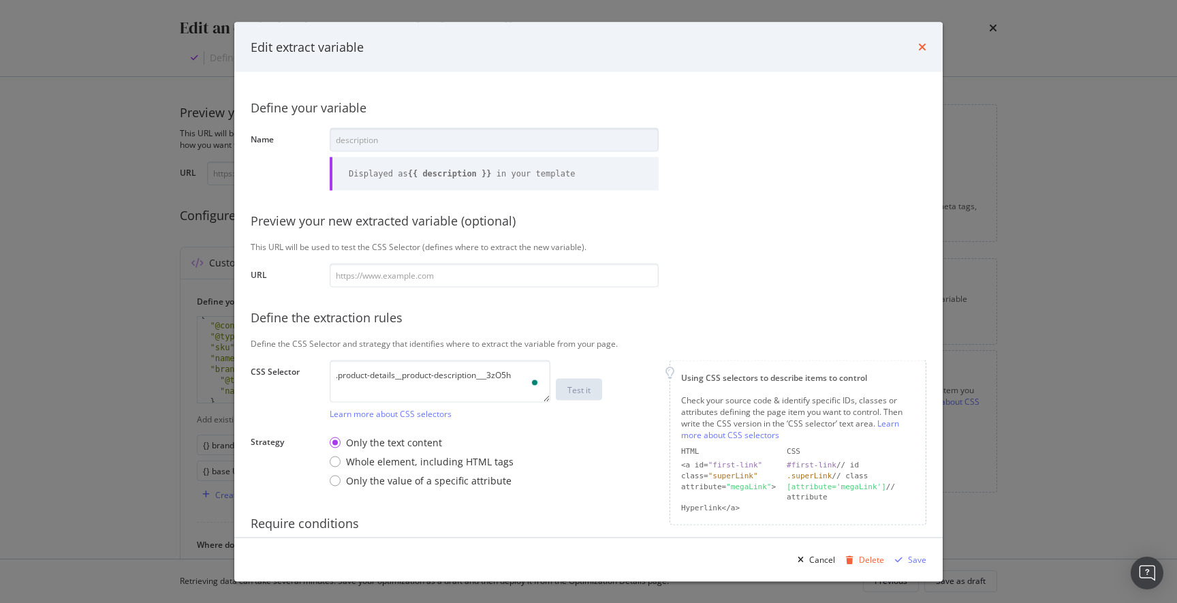
click at [925, 48] on icon "times" at bounding box center [922, 47] width 8 height 11
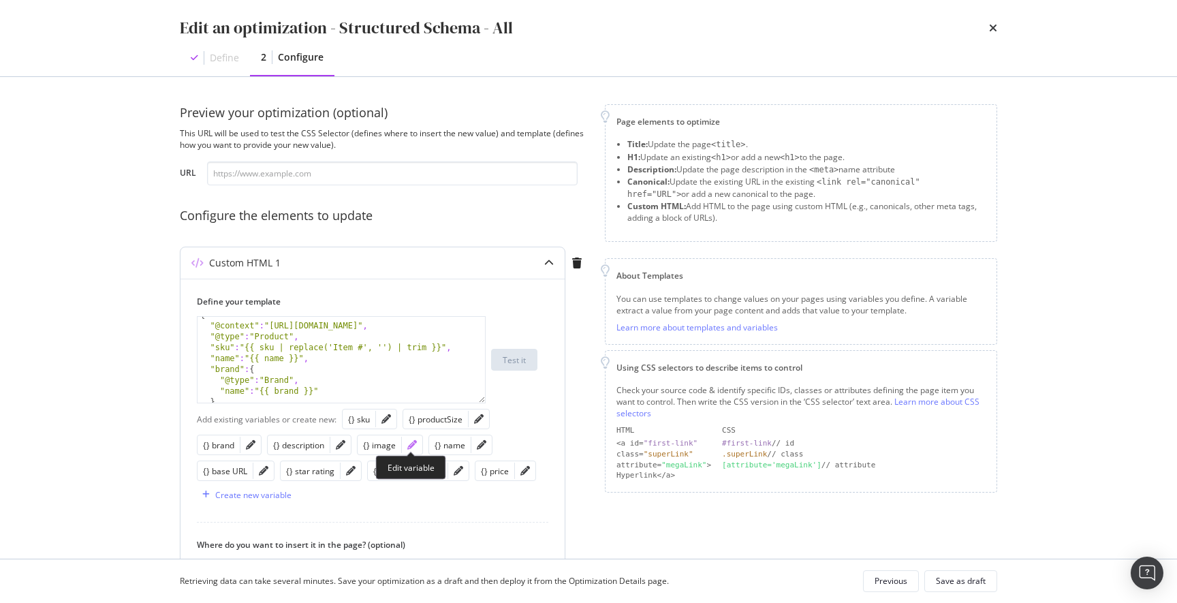
click at [411, 442] on icon "pencil" at bounding box center [412, 445] width 10 height 10
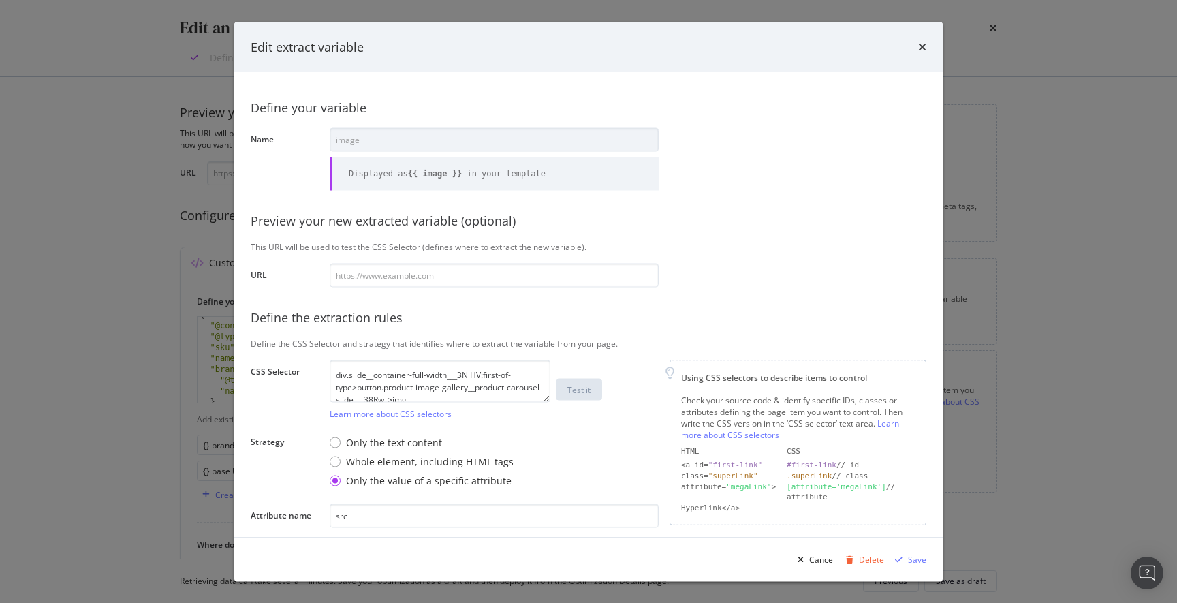
scroll to position [12, 0]
click at [441, 392] on textarea "div.slide__container-full-width___3NiHV:first-of-type>button.product-image-gall…" at bounding box center [440, 381] width 221 height 42
click at [373, 517] on input "src" at bounding box center [494, 515] width 329 height 24
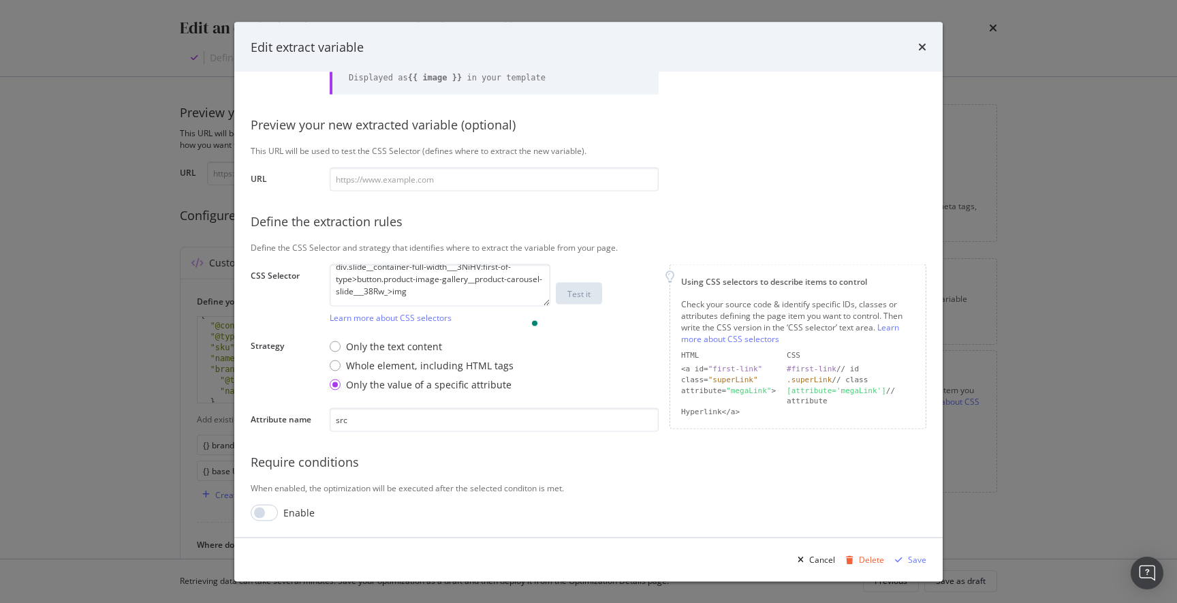
scroll to position [96, 0]
click at [920, 48] on icon "times" at bounding box center [922, 47] width 8 height 11
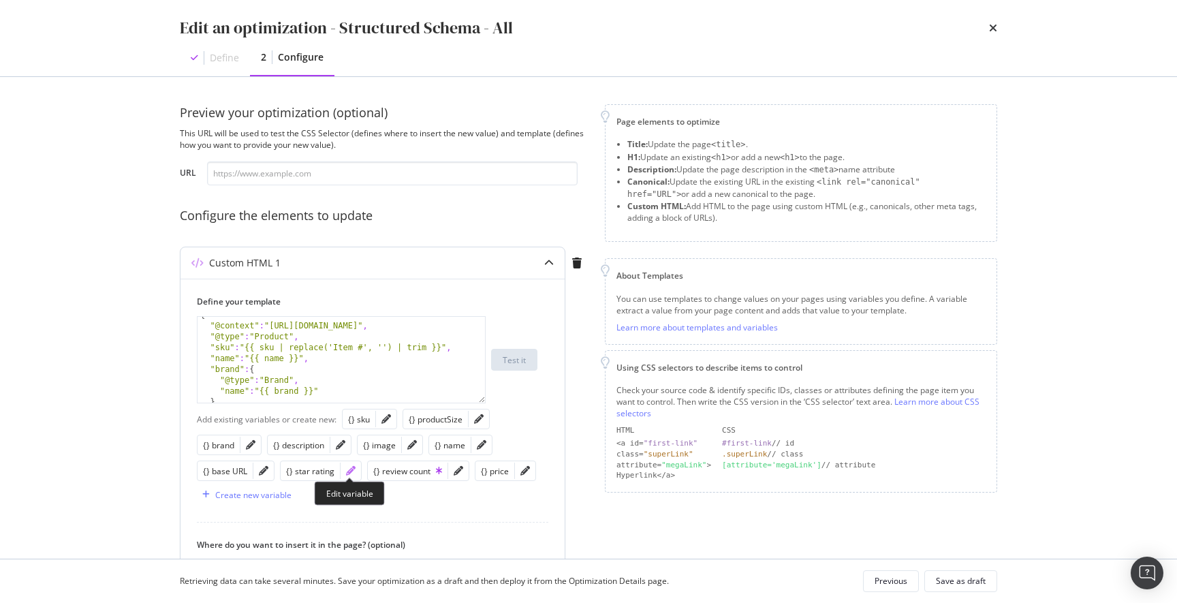
click at [351, 472] on icon "pencil" at bounding box center [351, 471] width 10 height 10
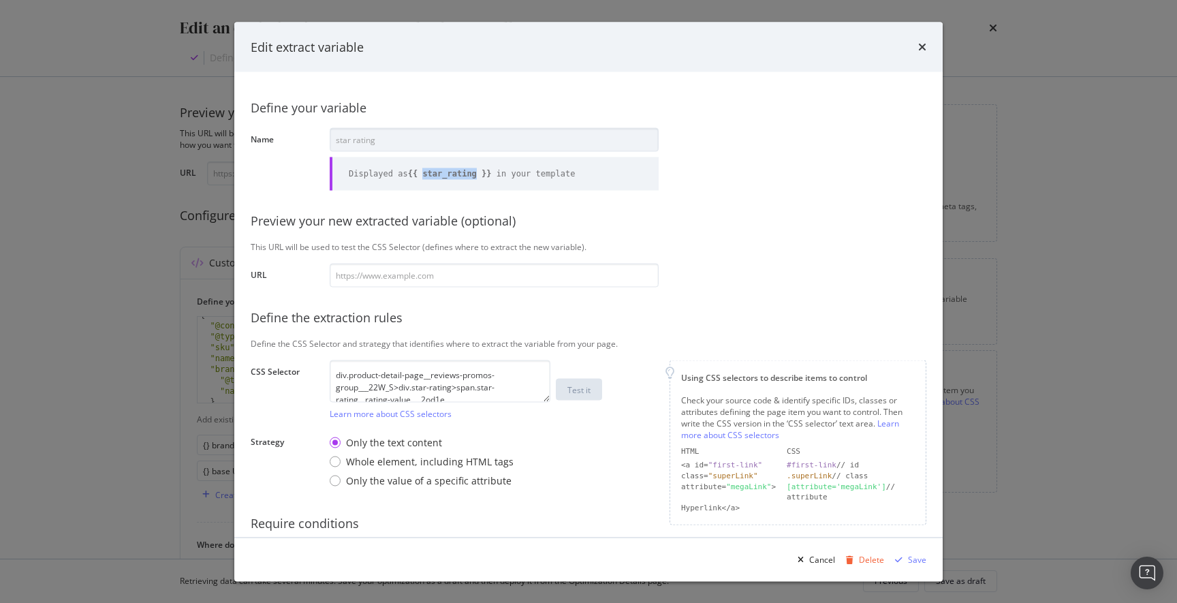
drag, startPoint x: 481, startPoint y: 172, endPoint x: 429, endPoint y: 170, distance: 52.5
click at [429, 170] on b "{{ star_rating }}" at bounding box center [450, 173] width 84 height 10
click at [921, 47] on icon "times" at bounding box center [922, 47] width 8 height 11
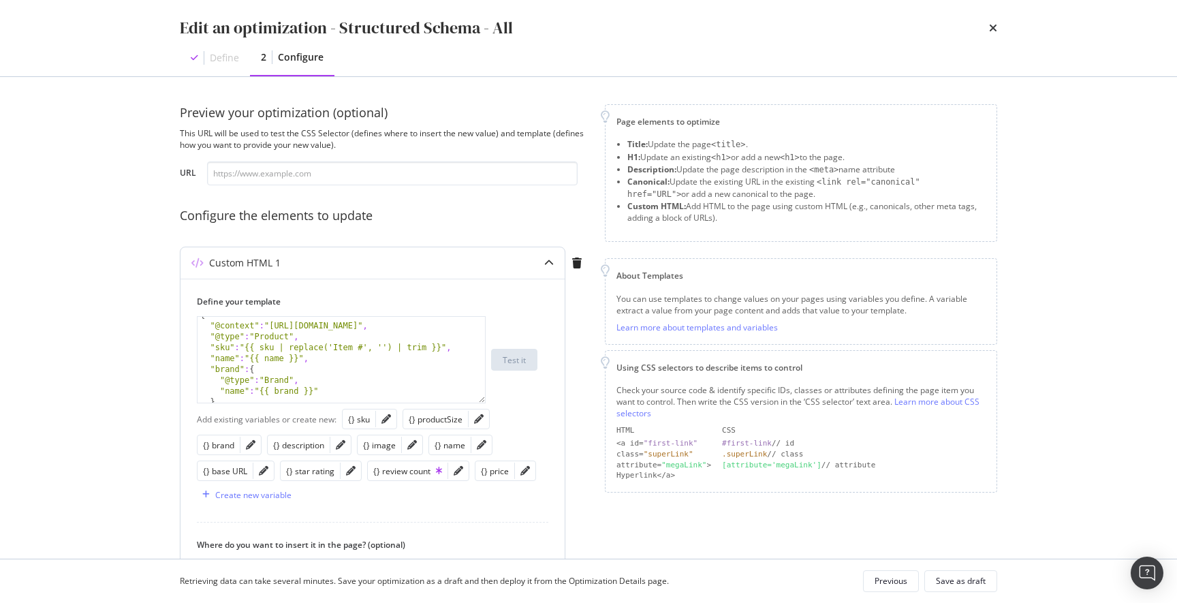
type textarea ""@type":"Brand","
click at [345, 381] on div "{ "@context" : "https://schema.org" , "@type" : "Product" , "sku" : "{{ sku | r…" at bounding box center [340, 363] width 287 height 108
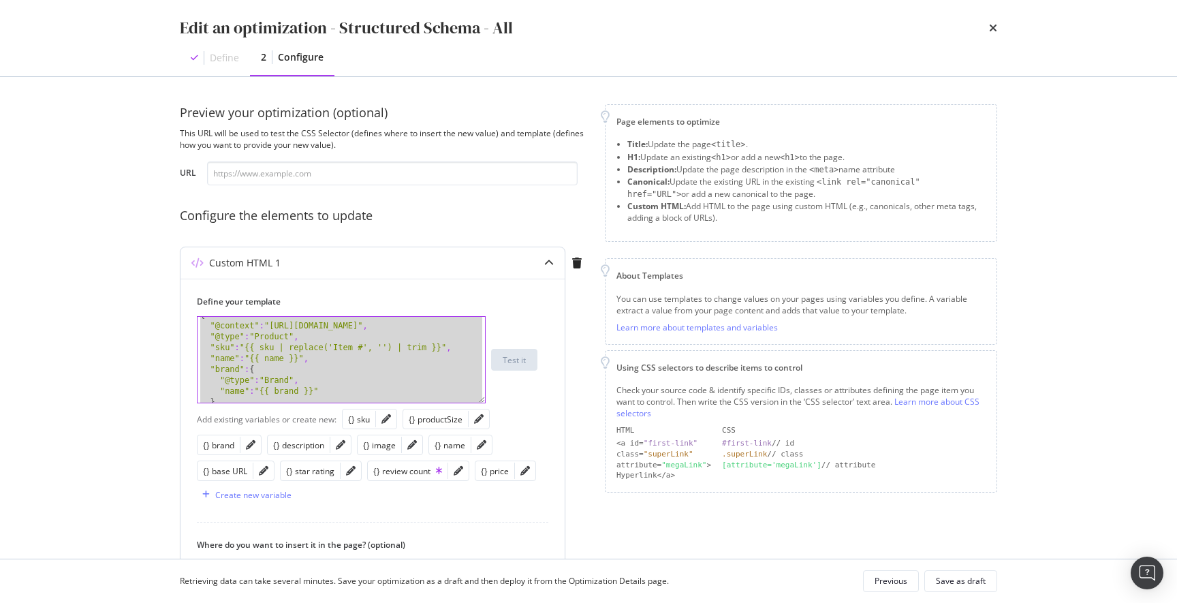
paste textarea "Cursor at row 33"
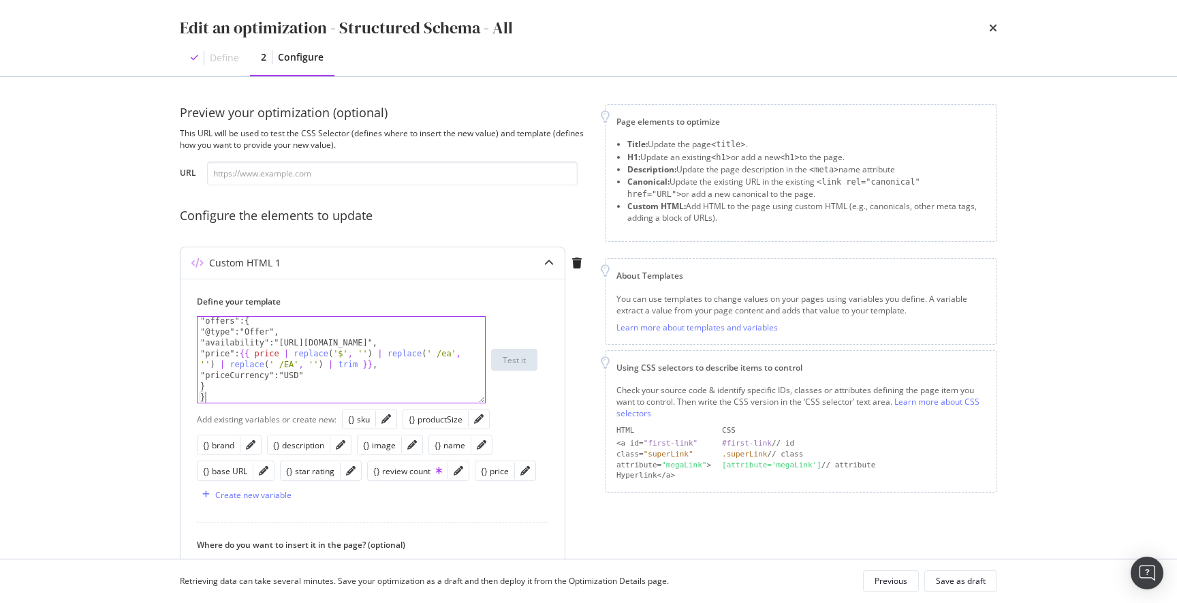
scroll to position [0, 0]
click at [438, 421] on div "{} productSize" at bounding box center [436, 419] width 54 height 12
drag, startPoint x: 317, startPoint y: 396, endPoint x: 213, endPoint y: 398, distance: 103.5
click at [210, 398] on div ""offers":{ "@type":"Offer", "availability":"http://schema.org/InStoreOnly", "pr…" at bounding box center [340, 369] width 287 height 108
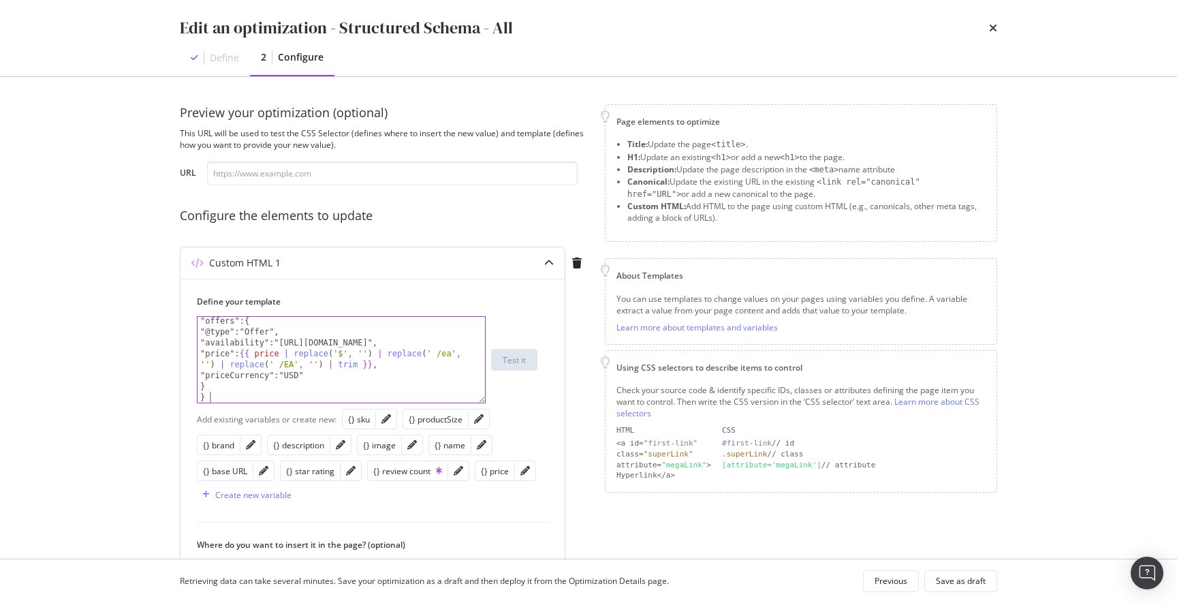
type textarea "}"
click at [475, 422] on icon "pencil" at bounding box center [479, 419] width 10 height 10
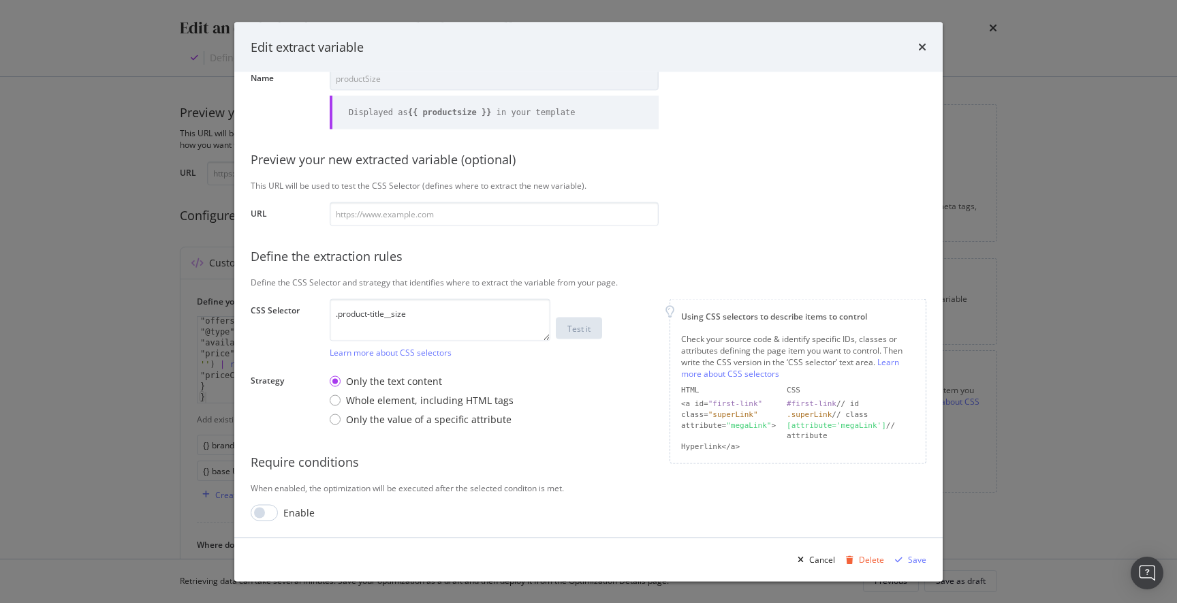
scroll to position [0, 0]
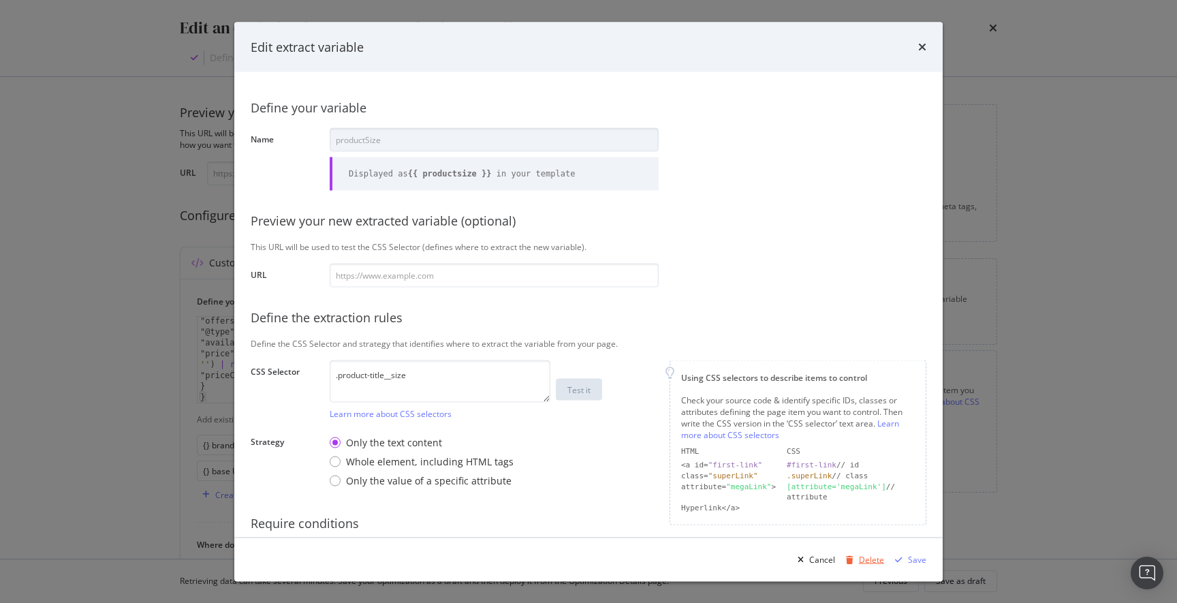
click at [866, 558] on div "Delete" at bounding box center [871, 559] width 25 height 12
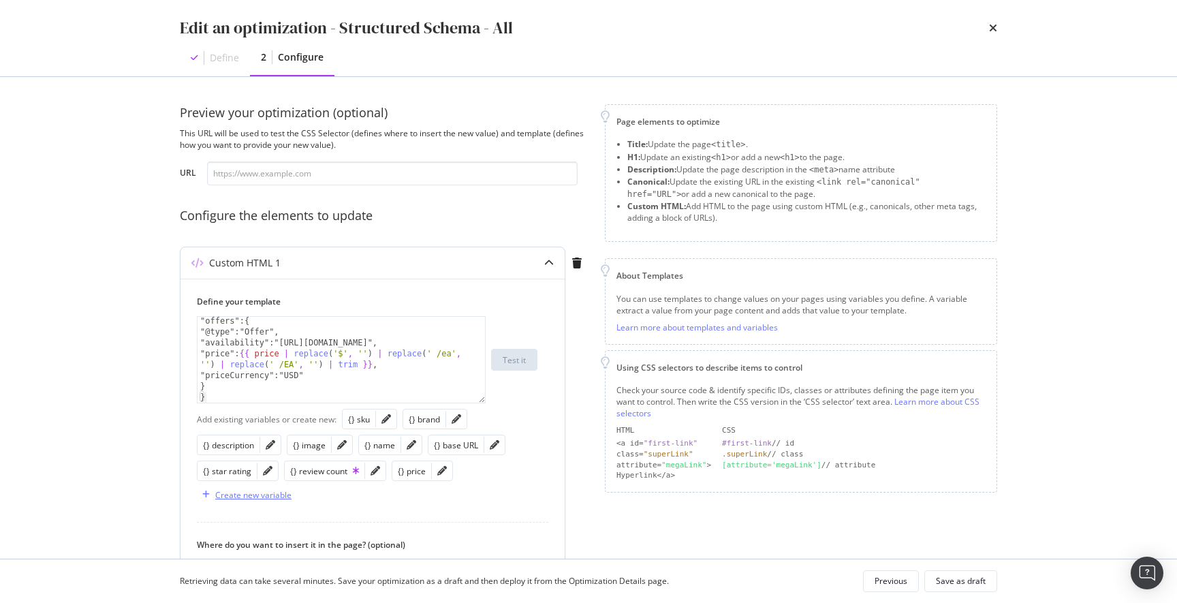
click at [251, 494] on div "Create new variable" at bounding box center [253, 495] width 76 height 12
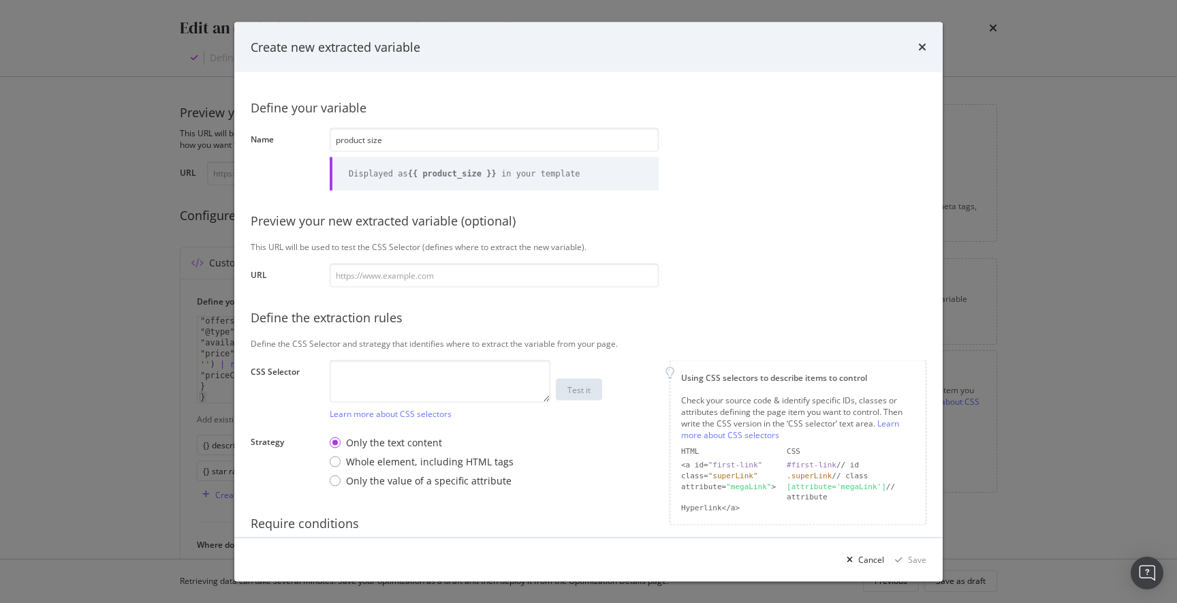
type input "product size"
click at [392, 376] on textarea "modal" at bounding box center [440, 381] width 221 height 42
paste textarea ".product-title__size"
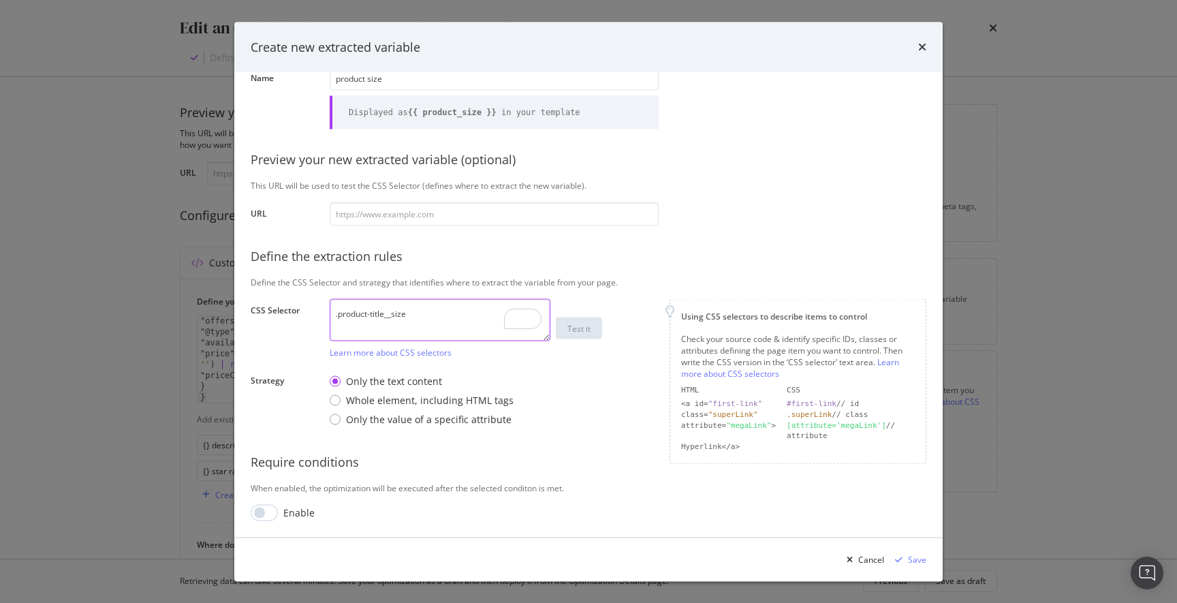
scroll to position [61, 0]
type textarea ".product-title__size"
click at [912, 558] on div "Save" at bounding box center [917, 559] width 18 height 12
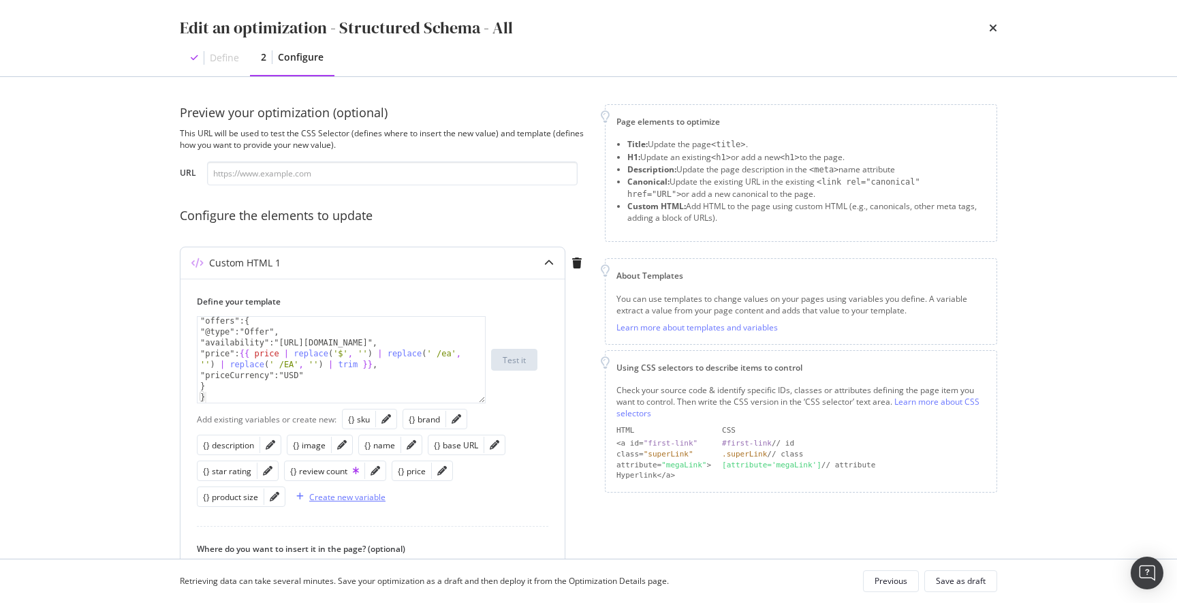
scroll to position [1, 0]
click at [385, 419] on icon "pencil" at bounding box center [386, 418] width 10 height 10
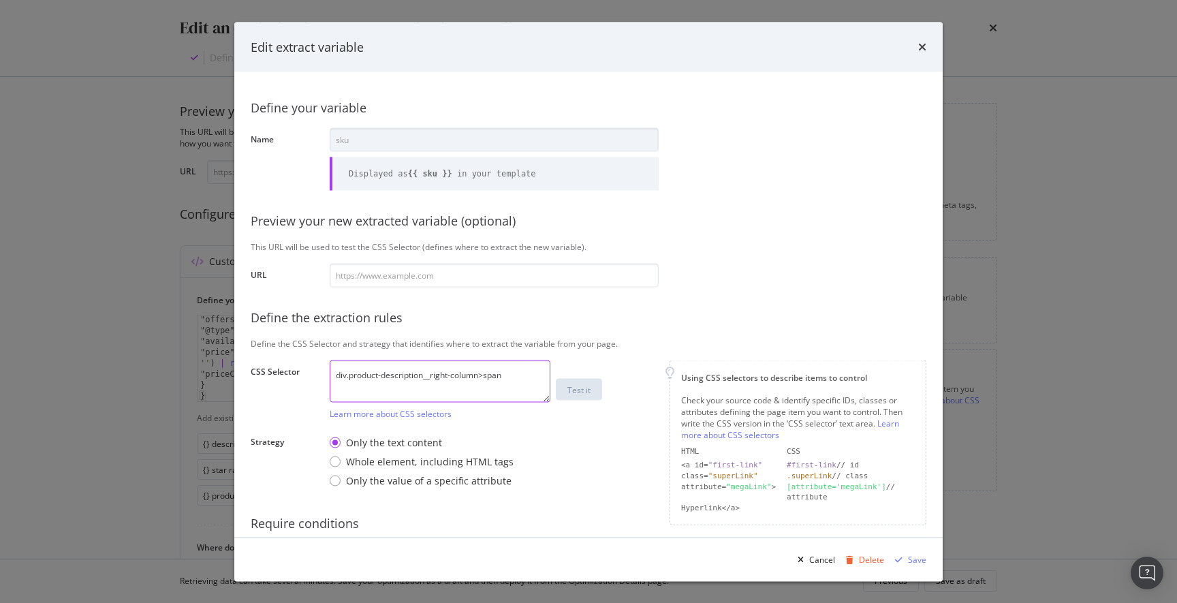
click at [513, 381] on textarea "div.product-description__right-column>span" at bounding box center [440, 381] width 221 height 42
paste textarea "span.product-code__code___1iV4m"
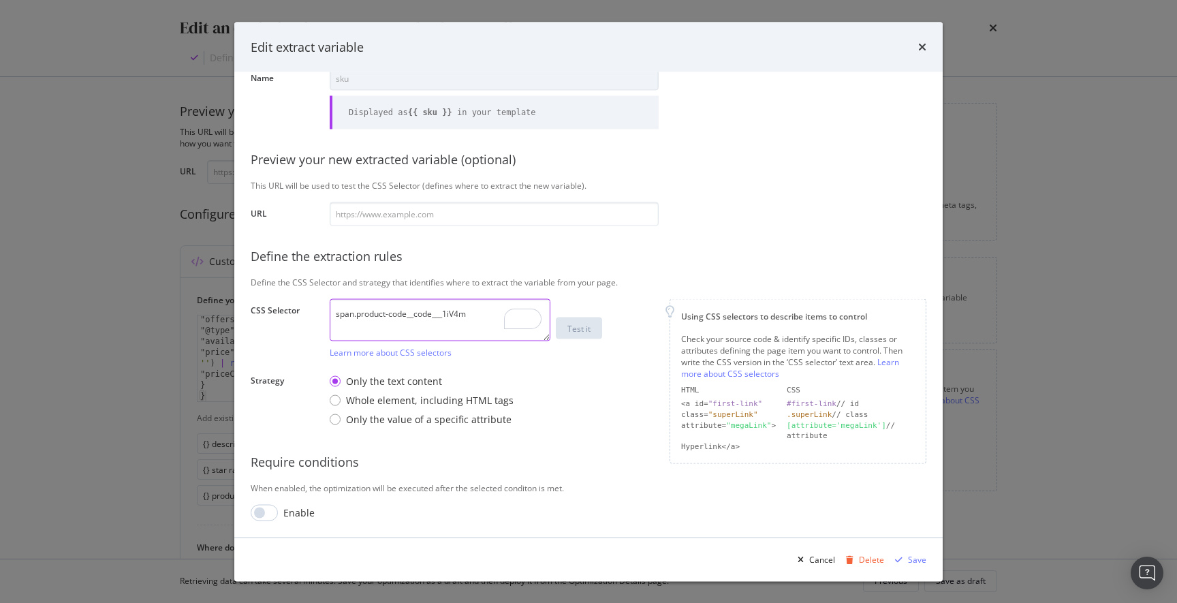
scroll to position [61, 0]
type textarea "span.product-code__code___1iV4m"
click at [266, 514] on input "modal" at bounding box center [264, 512] width 27 height 16
checkbox input "true"
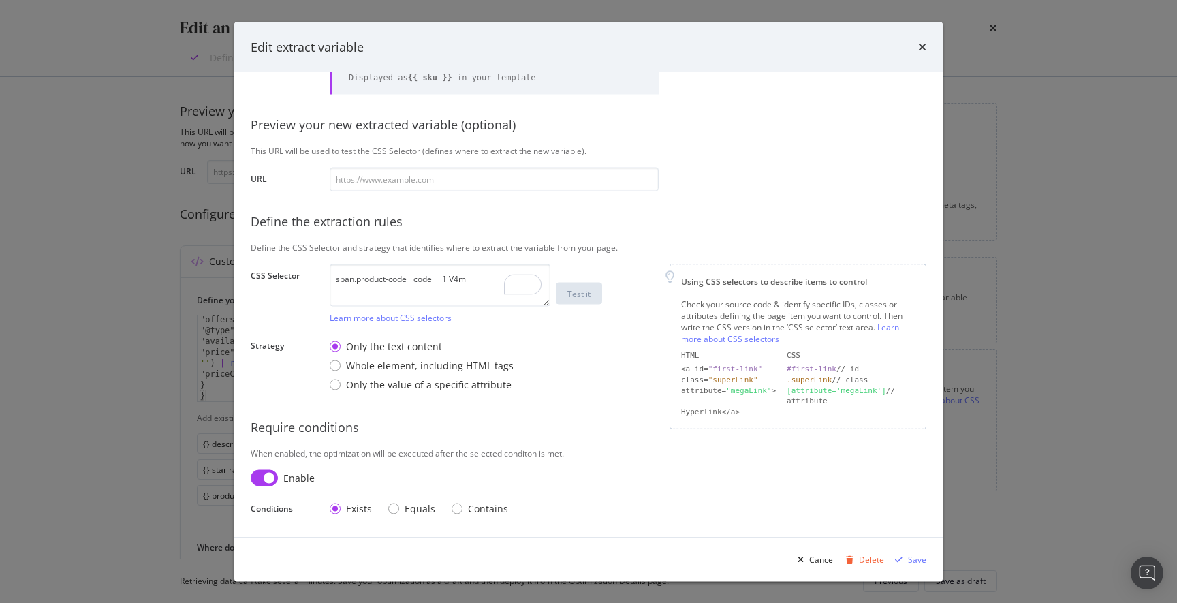
scroll to position [0, 0]
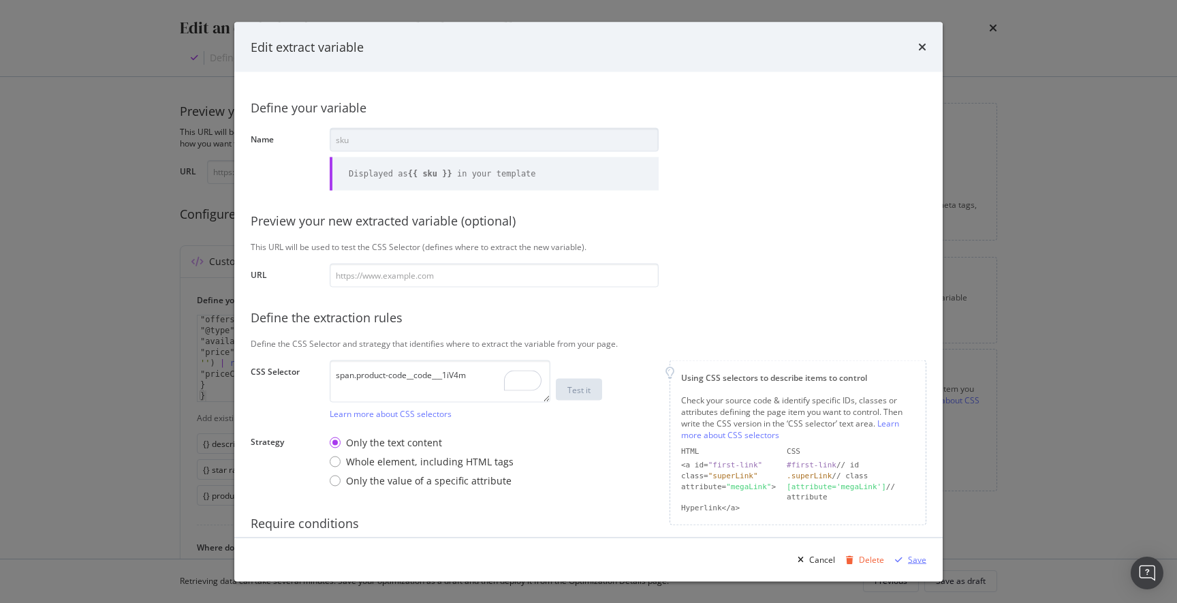
click at [913, 559] on div "Save" at bounding box center [917, 559] width 18 height 12
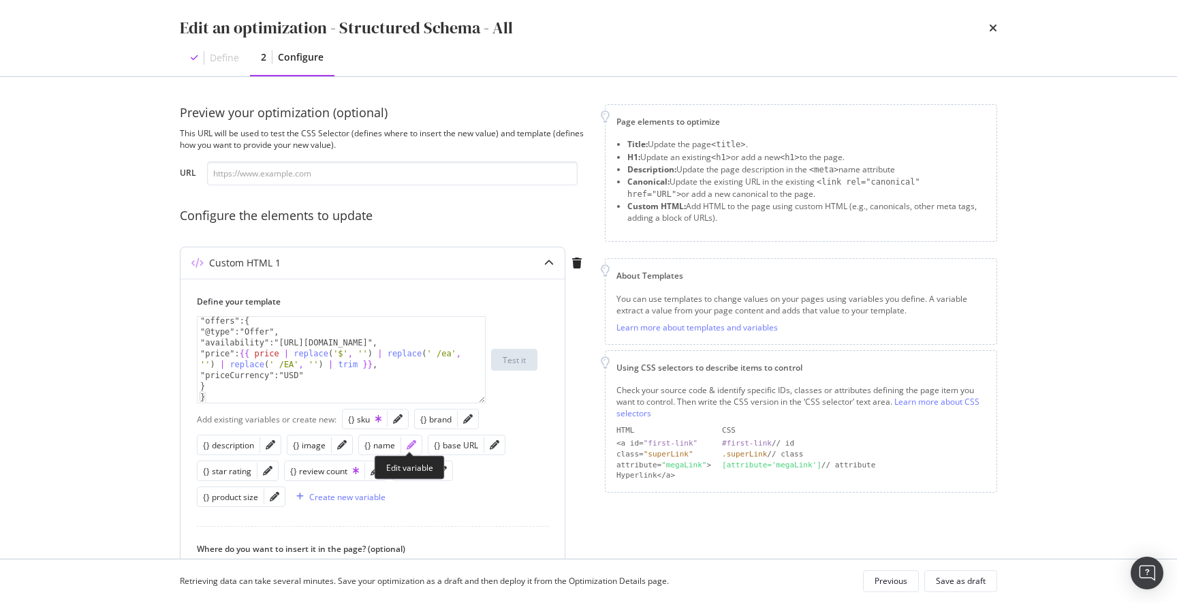
click at [408, 445] on icon "pencil" at bounding box center [412, 445] width 10 height 10
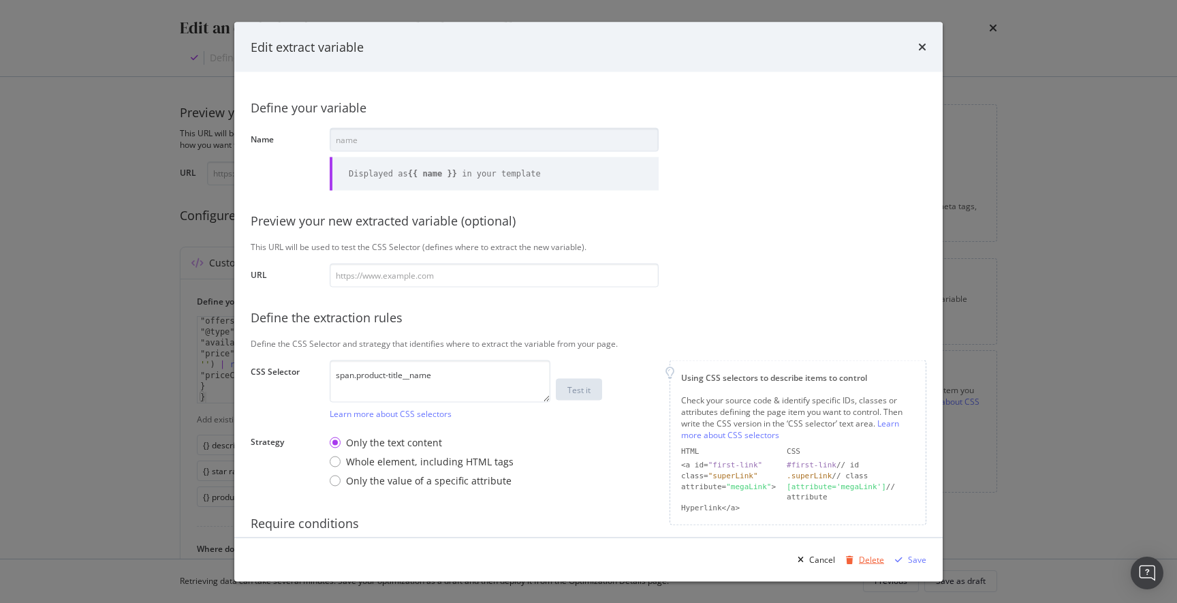
click at [865, 558] on div "Delete" at bounding box center [871, 559] width 25 height 12
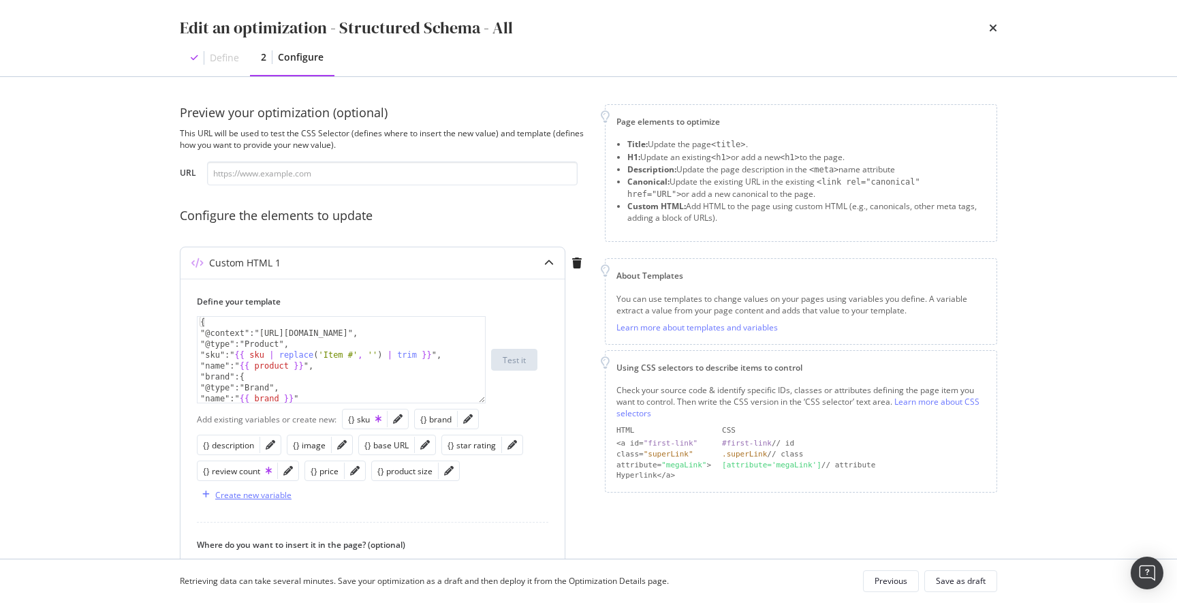
click at [270, 494] on div "Create new variable" at bounding box center [253, 495] width 76 height 12
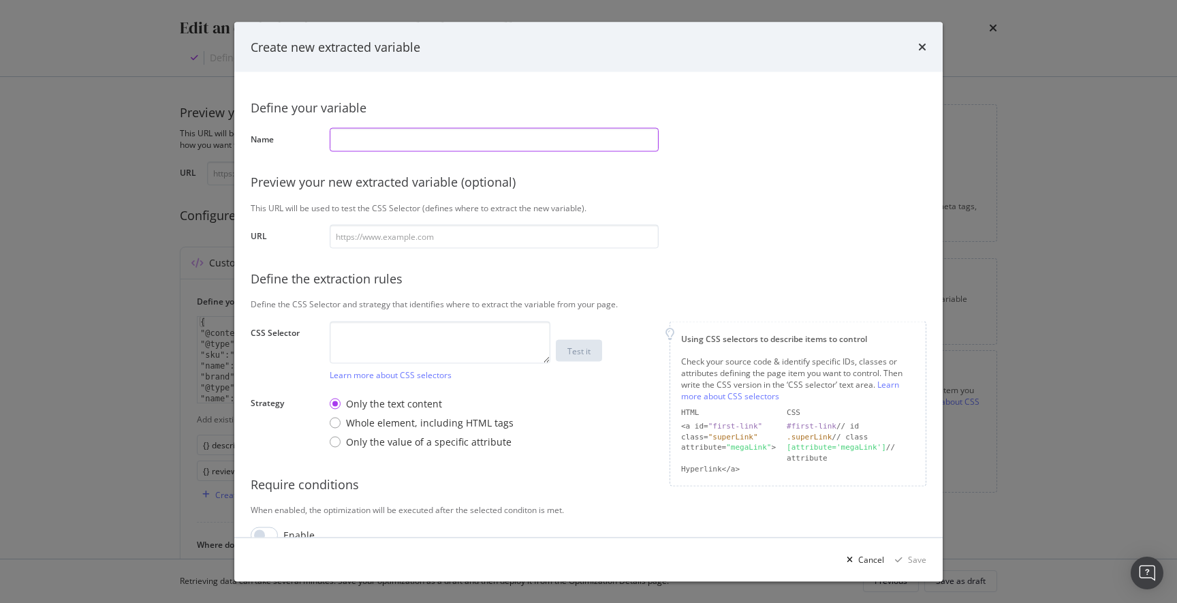
click at [382, 141] on input "modal" at bounding box center [494, 139] width 329 height 24
paste input "product"
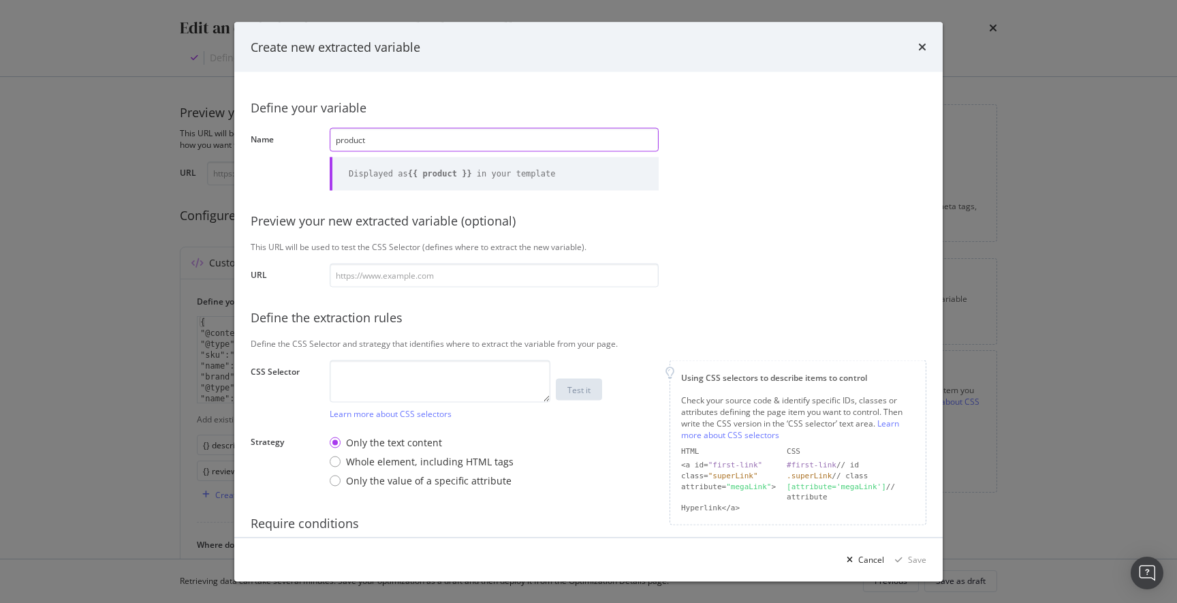
type input "product"
click at [418, 376] on textarea "modal" at bounding box center [440, 381] width 221 height 42
click at [418, 376] on textarea "To enrich screen reader interactions, please activate Accessibility in Grammarl…" at bounding box center [440, 381] width 221 height 42
paste textarea ".product-title__name___2MFZd"
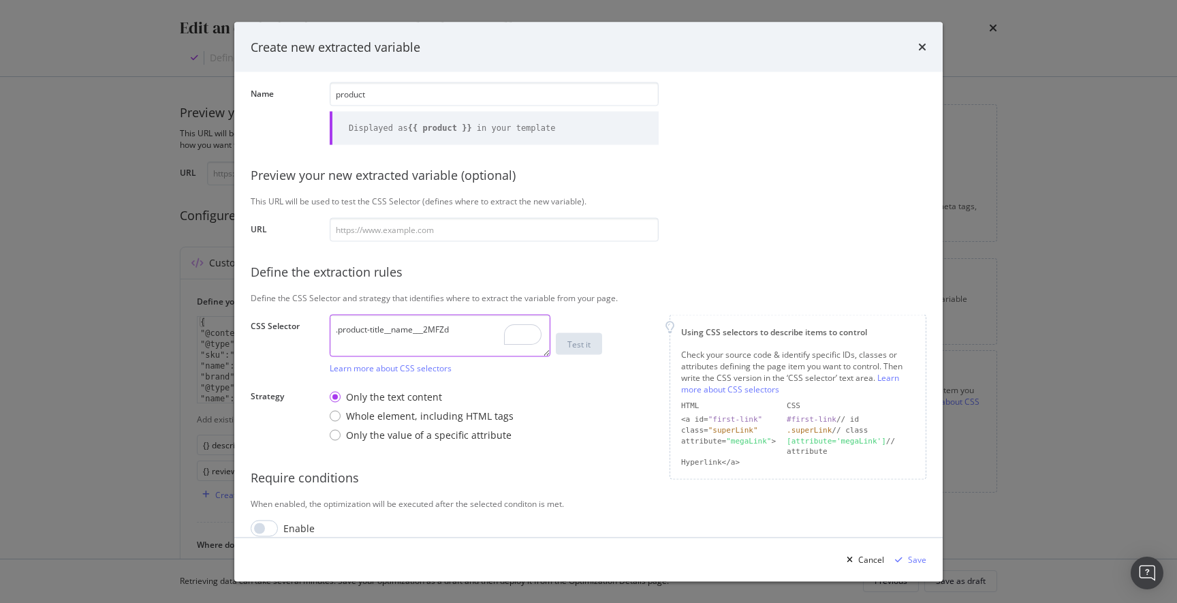
scroll to position [61, 0]
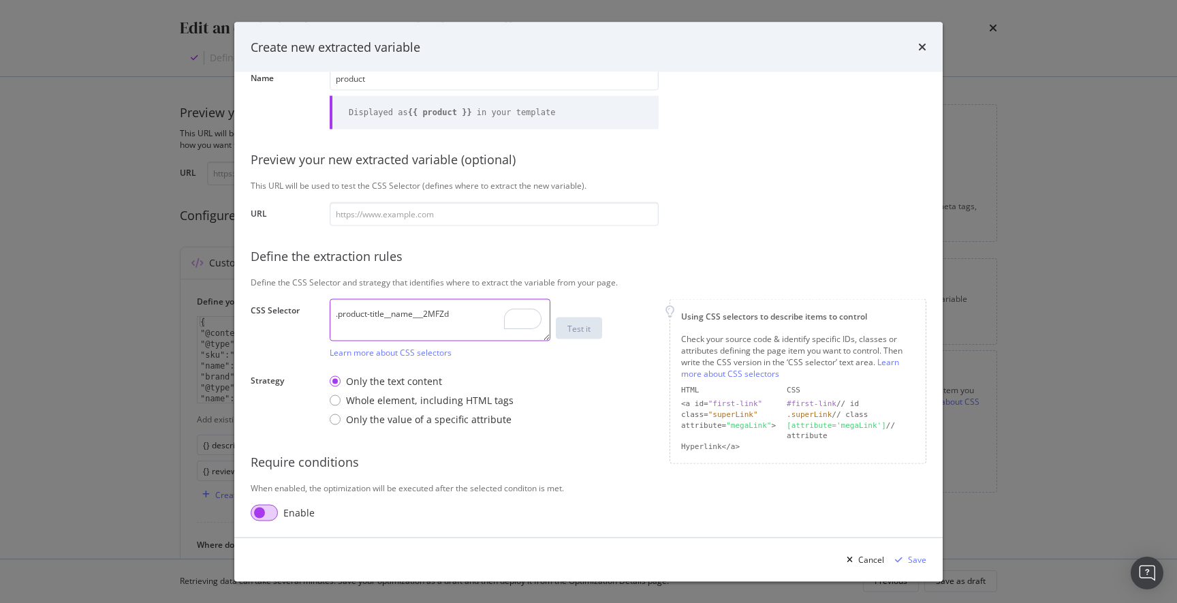
type textarea ".product-title__name___2MFZd"
click at [270, 513] on input "modal" at bounding box center [264, 512] width 27 height 16
checkbox input "true"
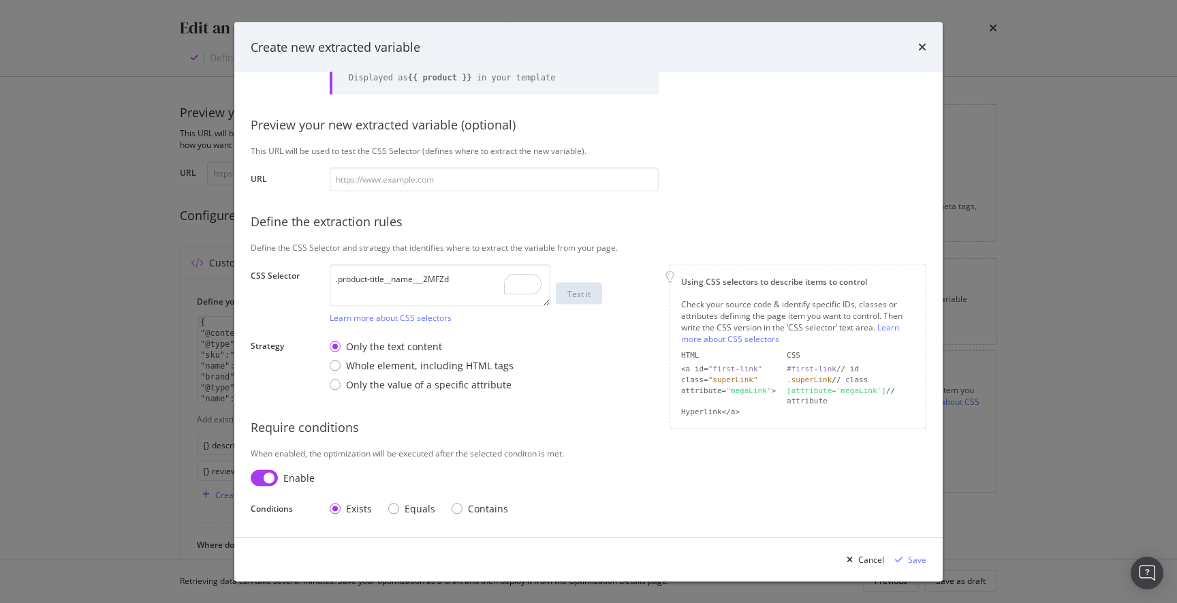
scroll to position [96, 0]
click at [916, 559] on div "Save" at bounding box center [917, 559] width 18 height 12
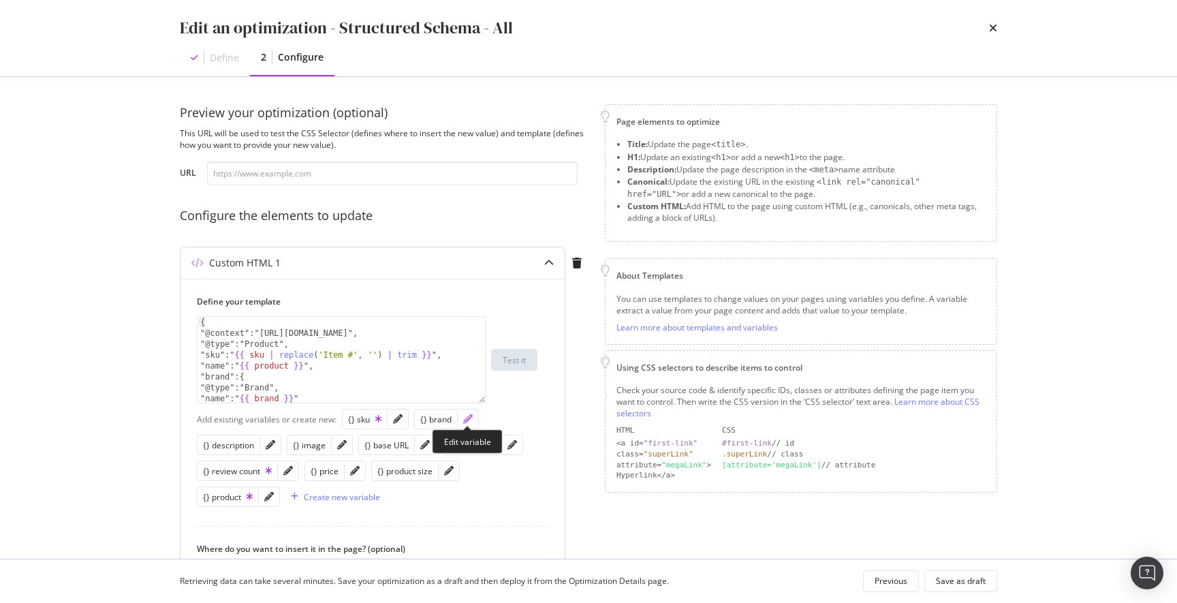
click at [466, 421] on icon "pencil" at bounding box center [468, 419] width 10 height 10
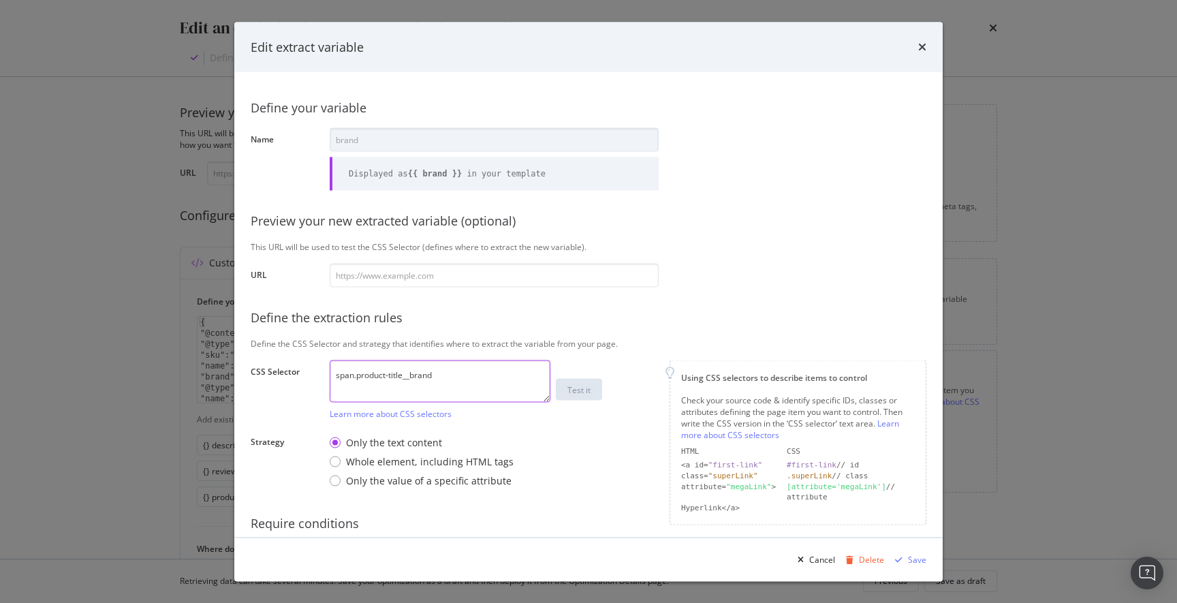
click at [458, 383] on textarea "span.product-title__brand" at bounding box center [440, 381] width 221 height 42
paste textarea ".product-title__brand___25Nox"
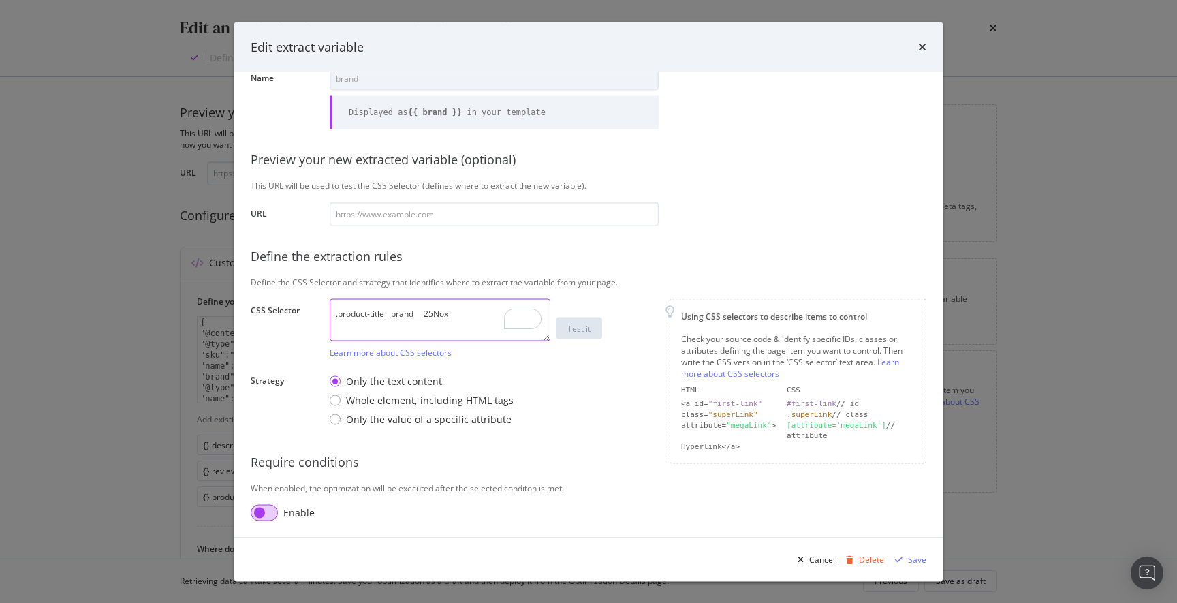
type textarea ".product-title__brand___25Nox"
click at [271, 515] on input "modal" at bounding box center [264, 512] width 27 height 16
checkbox input "true"
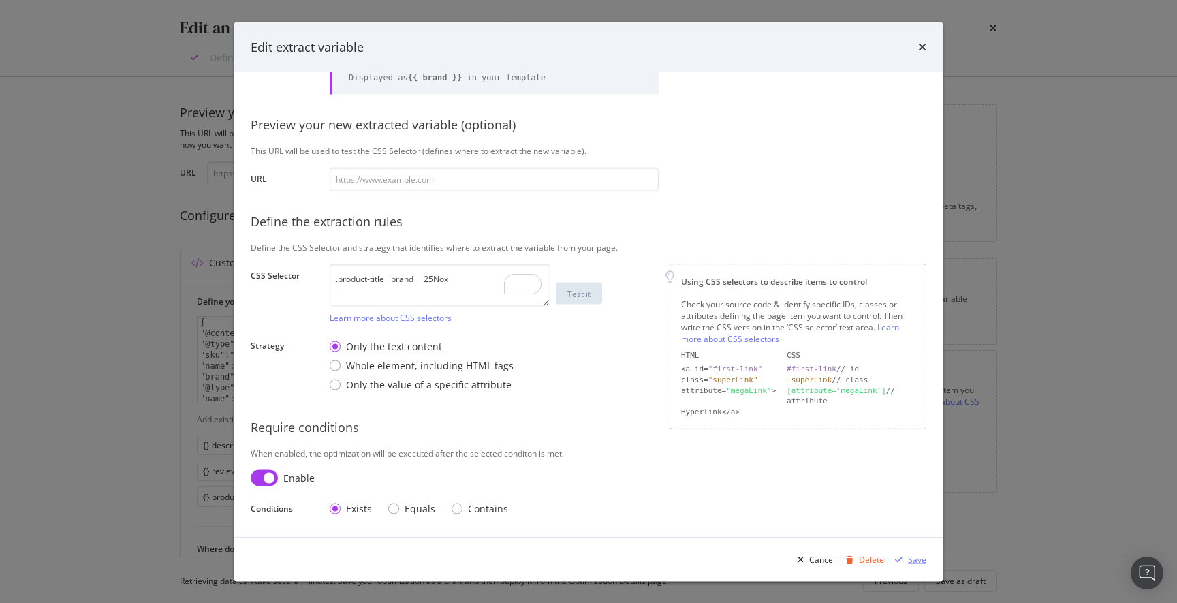
click at [916, 560] on div "Save" at bounding box center [917, 559] width 18 height 12
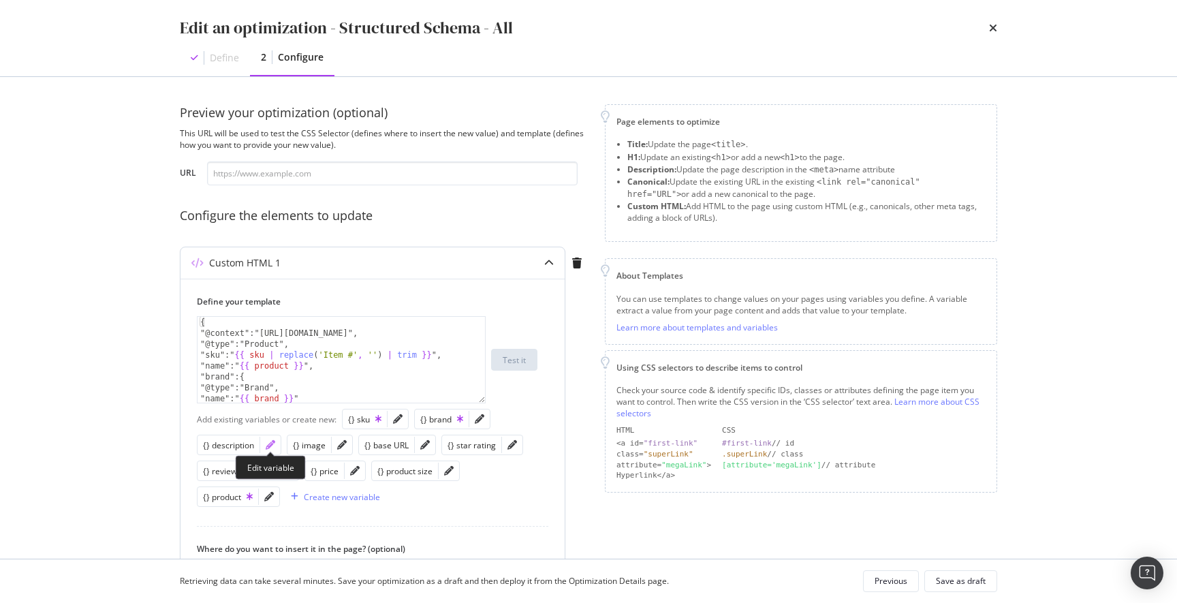
click at [270, 446] on icon "pencil" at bounding box center [271, 445] width 10 height 10
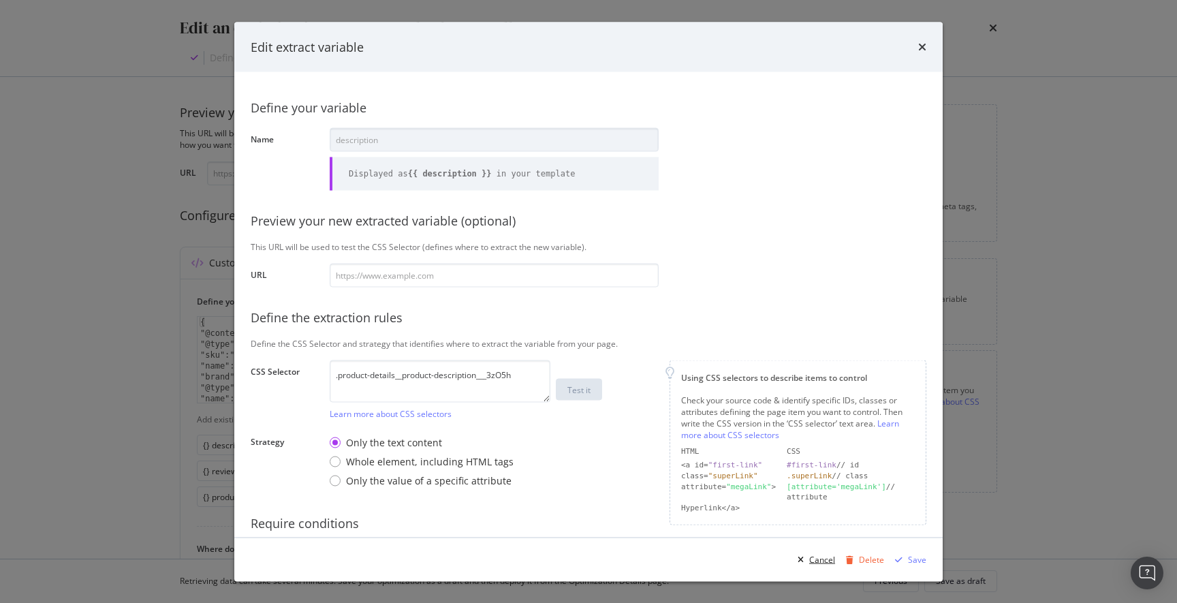
drag, startPoint x: 822, startPoint y: 559, endPoint x: 415, endPoint y: 31, distance: 667.1
click at [822, 558] on div "Cancel" at bounding box center [822, 559] width 26 height 12
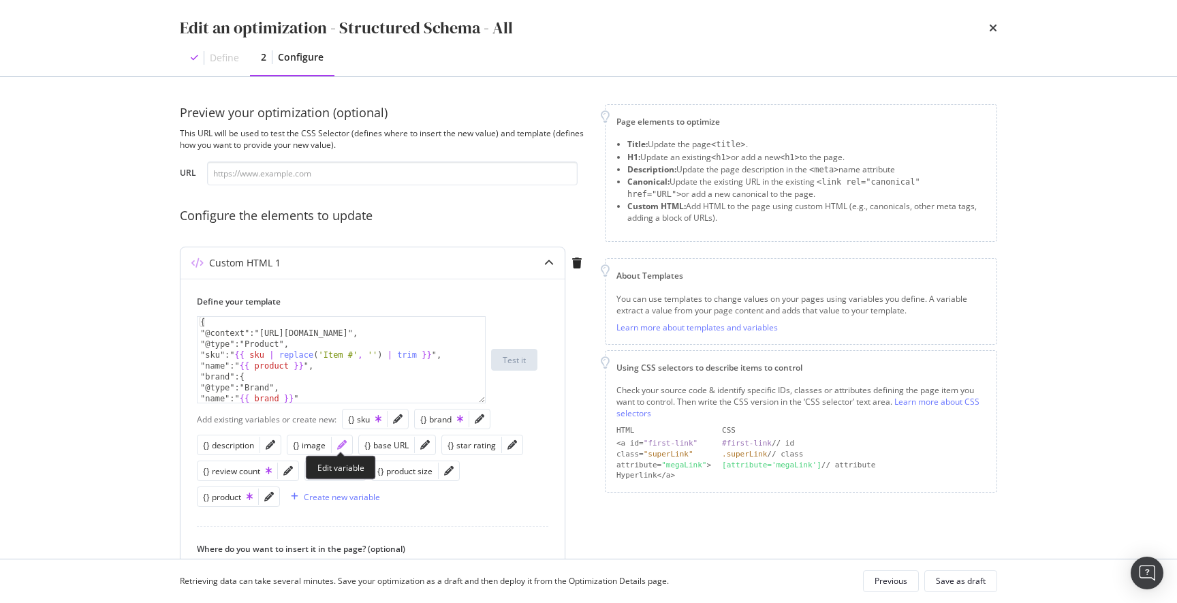
click at [338, 447] on icon "pencil" at bounding box center [342, 445] width 10 height 10
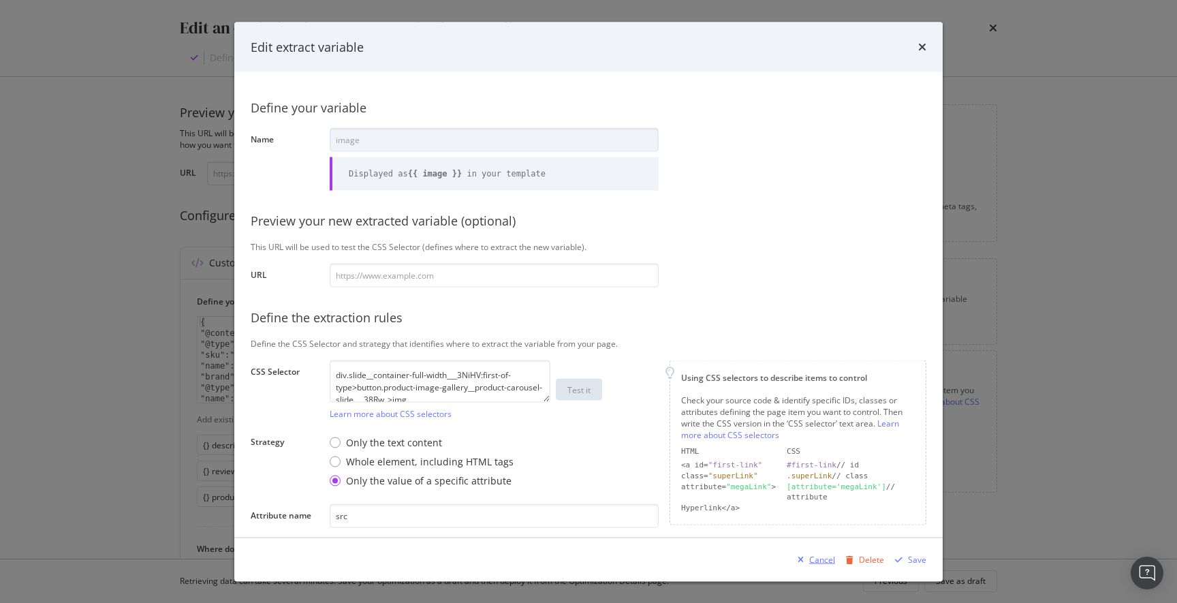
click at [824, 560] on div "Cancel" at bounding box center [822, 559] width 26 height 12
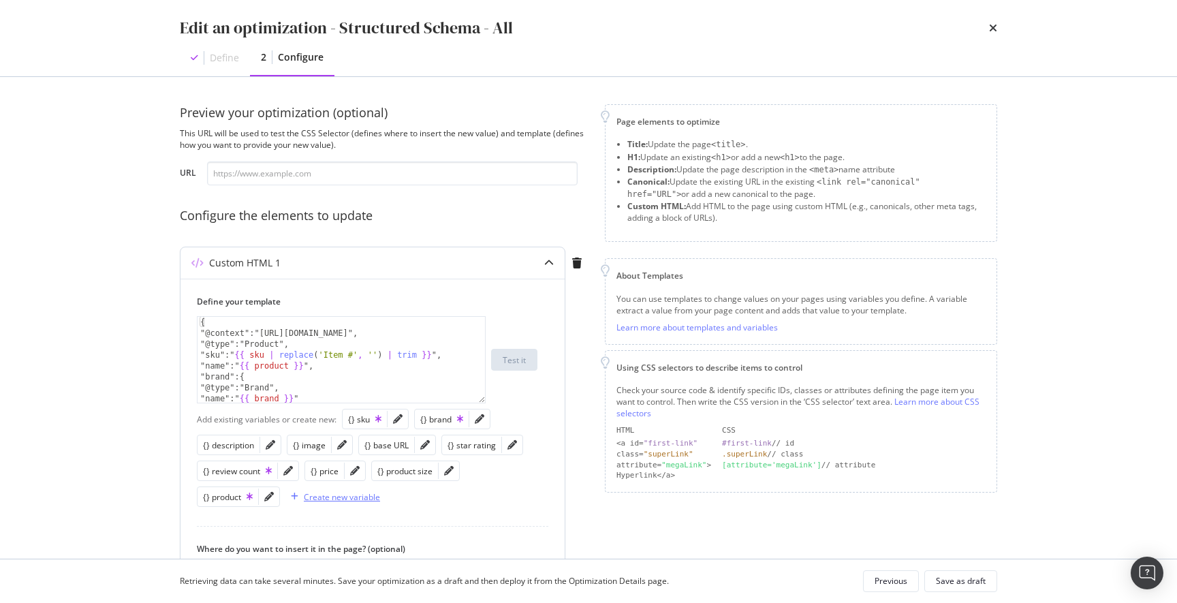
click at [351, 496] on div "Create new variable" at bounding box center [342, 497] width 76 height 12
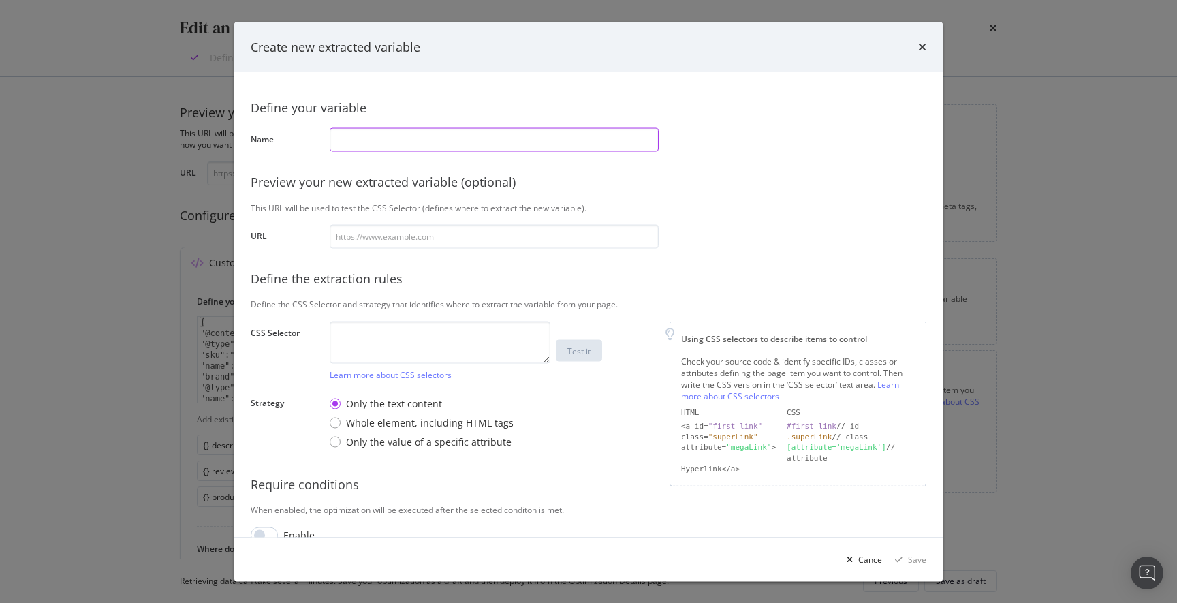
paste input "page path"
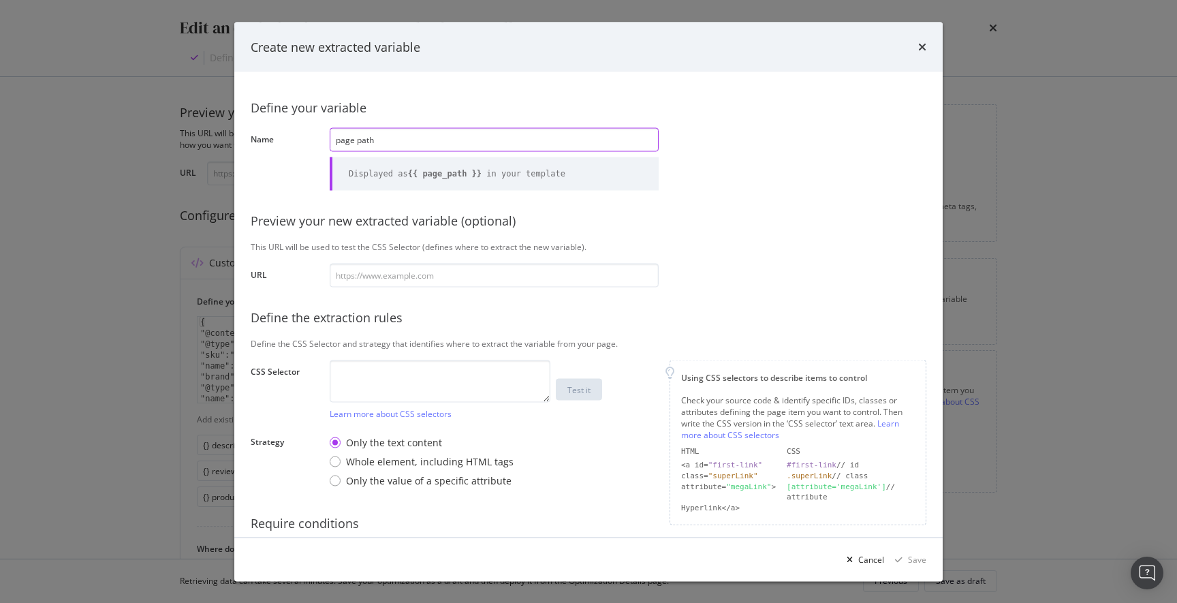
type input "page path"
click at [358, 378] on textarea "modal" at bounding box center [440, 381] width 221 height 42
paste textarea ".header__container___dpLZt>a[tabindex="0"]"
type textarea ".header__container___dpLZt>a[tabindex="0"]"
click at [339, 477] on div "Only the value of a specific attribute" at bounding box center [422, 480] width 184 height 14
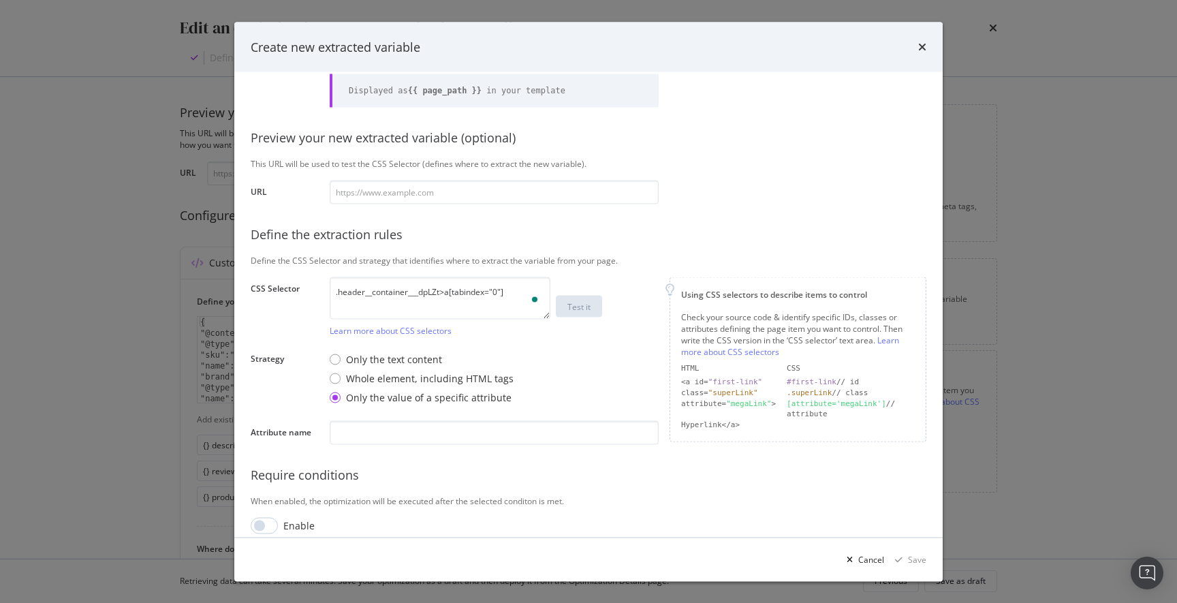
scroll to position [83, 0]
drag, startPoint x: 359, startPoint y: 437, endPoint x: 369, endPoint y: 437, distance: 10.2
click at [360, 437] on input "modal" at bounding box center [494, 432] width 329 height 24
paste input "href"
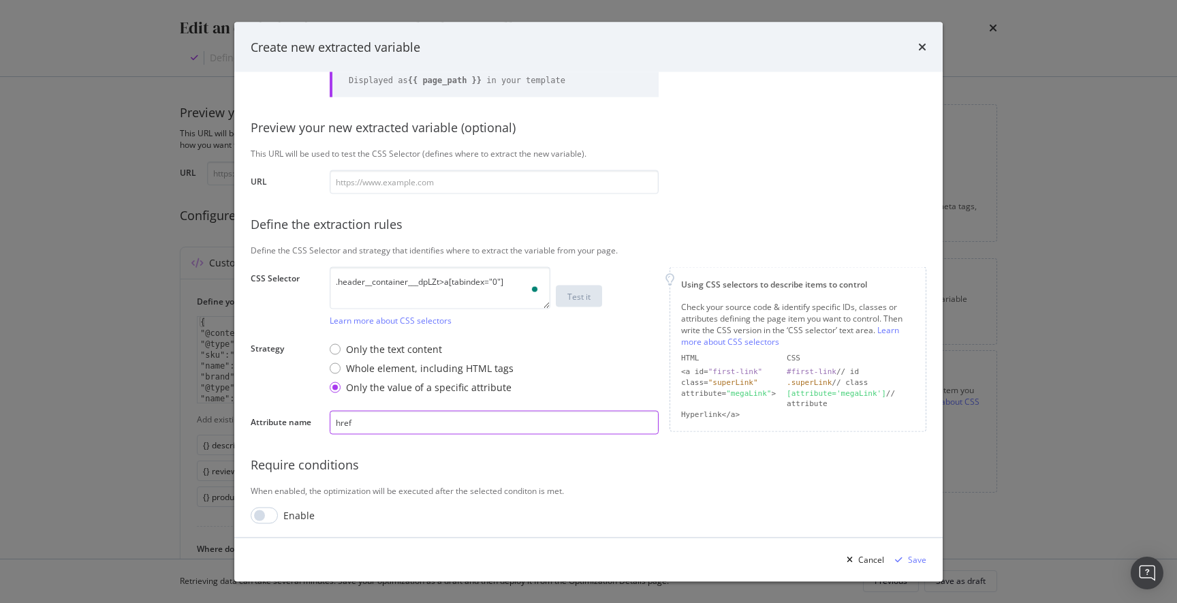
scroll to position [96, 0]
type input "href"
click at [276, 514] on input "modal" at bounding box center [264, 512] width 27 height 16
checkbox input "true"
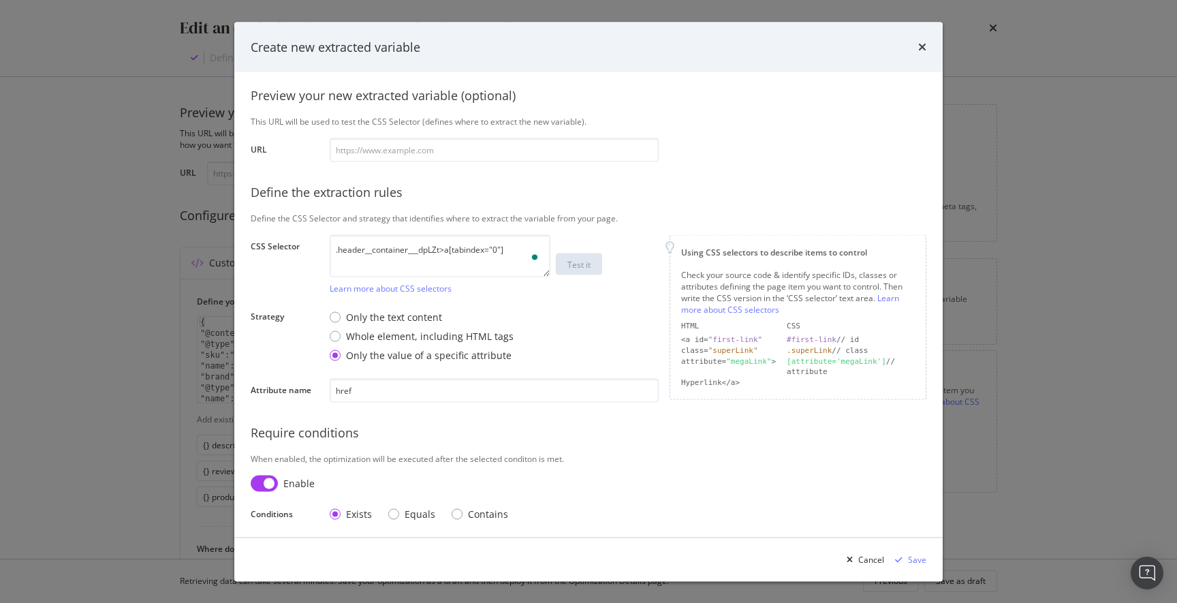
scroll to position [131, 0]
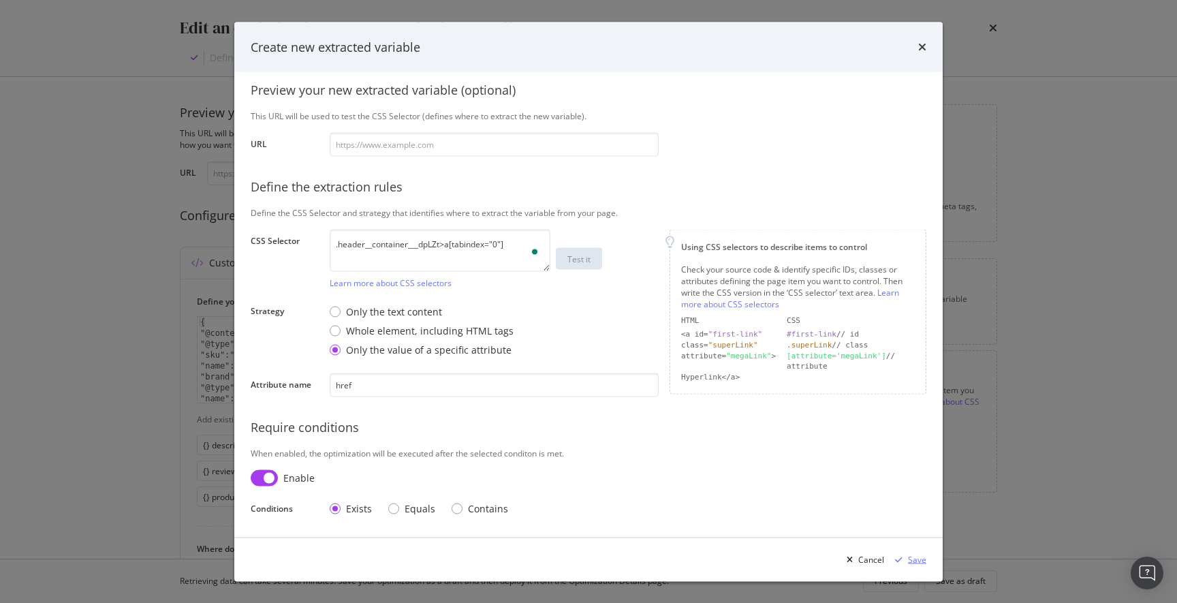
click at [919, 559] on div "Save" at bounding box center [917, 559] width 18 height 12
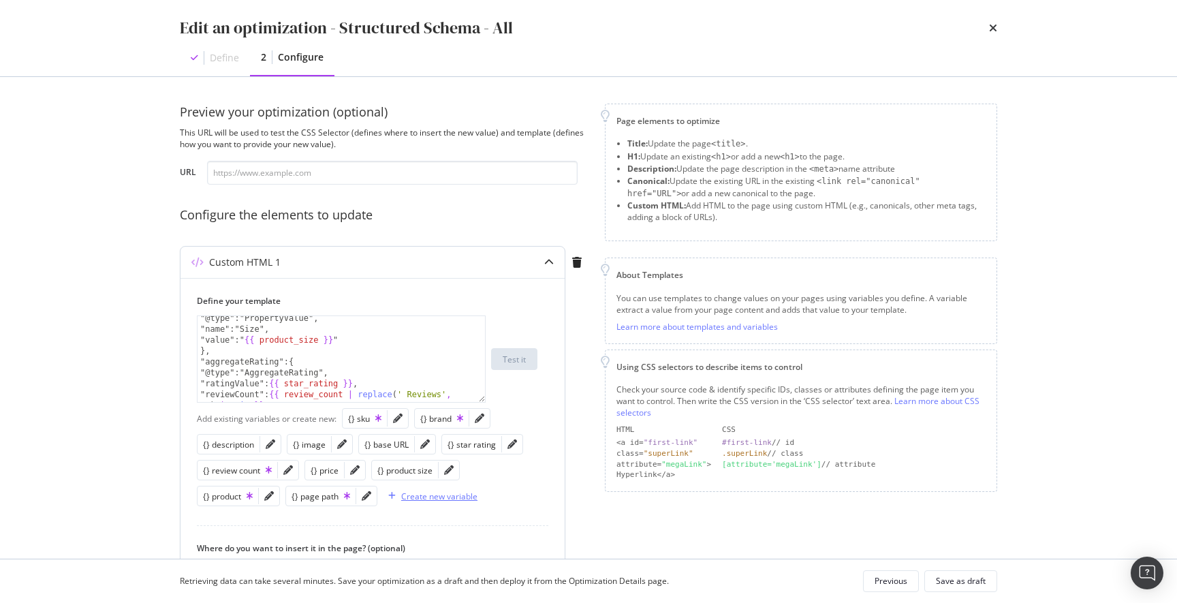
scroll to position [157, 0]
click at [448, 472] on icon "pencil" at bounding box center [449, 470] width 10 height 10
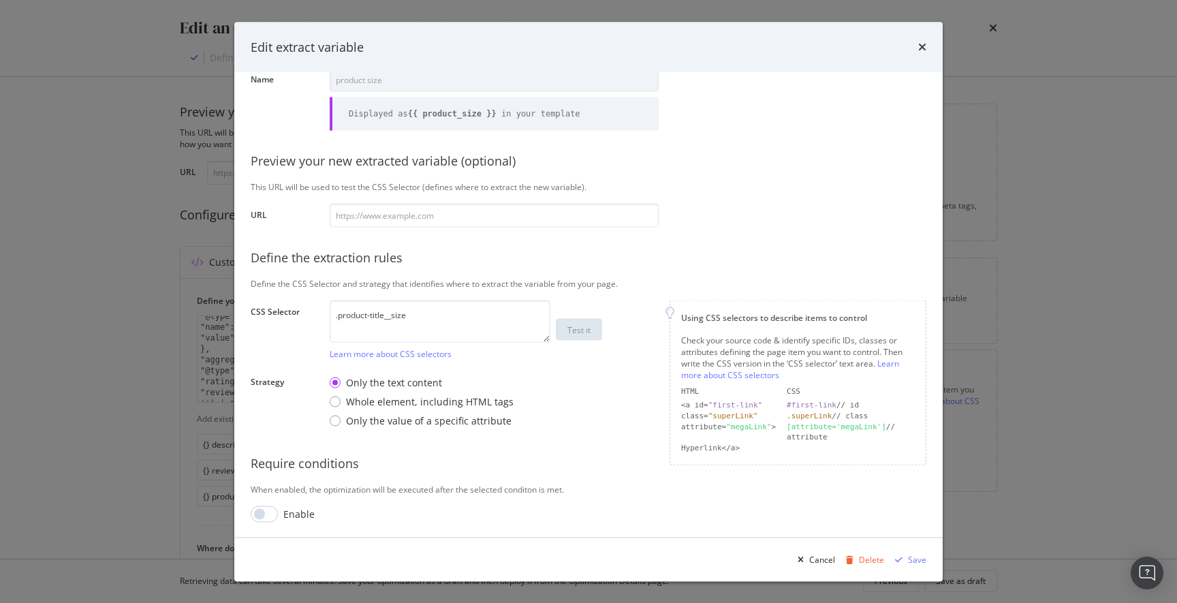
scroll to position [61, 0]
click at [269, 515] on input "modal" at bounding box center [264, 512] width 27 height 16
checkbox input "true"
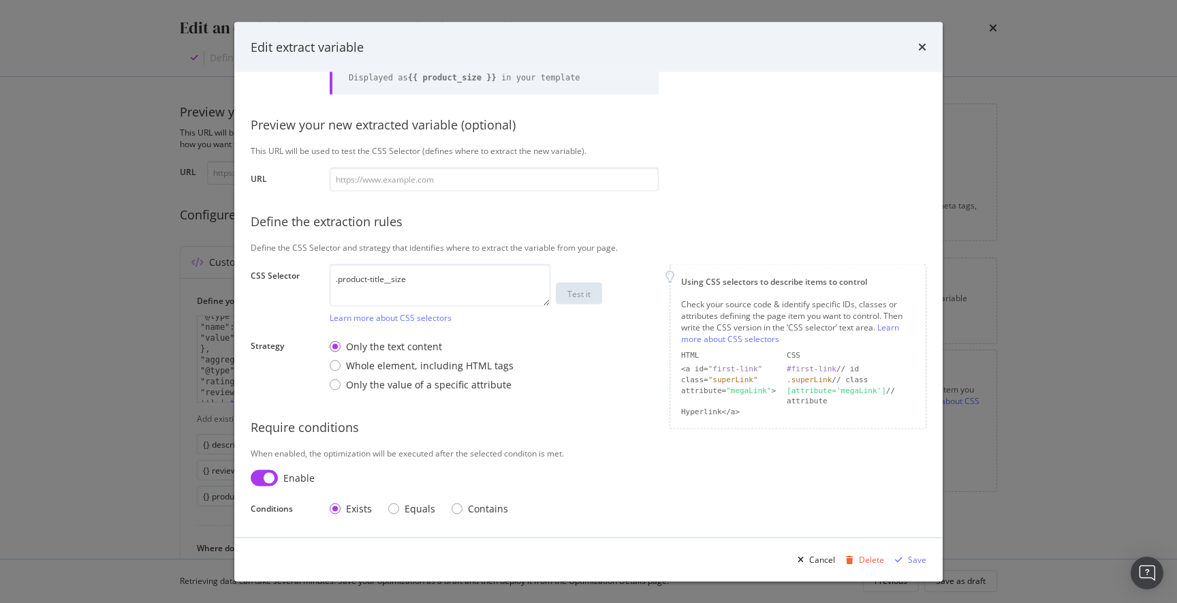
scroll to position [0, 0]
click at [912, 558] on div "Save" at bounding box center [917, 559] width 18 height 12
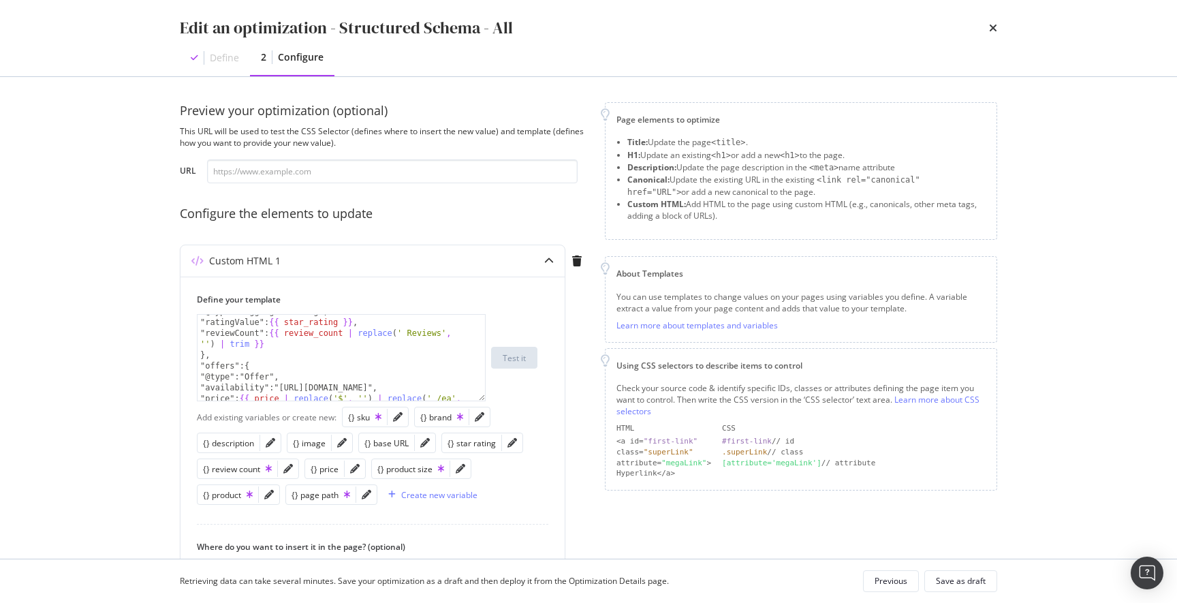
scroll to position [216, 0]
click at [509, 443] on icon "pencil" at bounding box center [512, 443] width 10 height 10
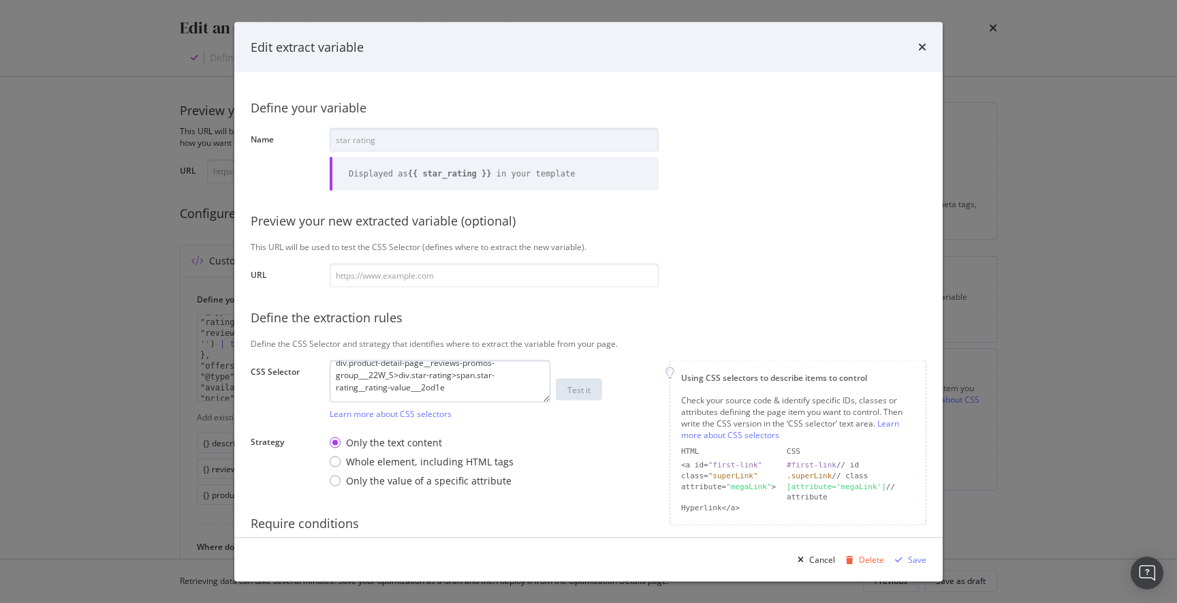
scroll to position [0, 0]
click at [825, 560] on div "Cancel" at bounding box center [822, 559] width 26 height 12
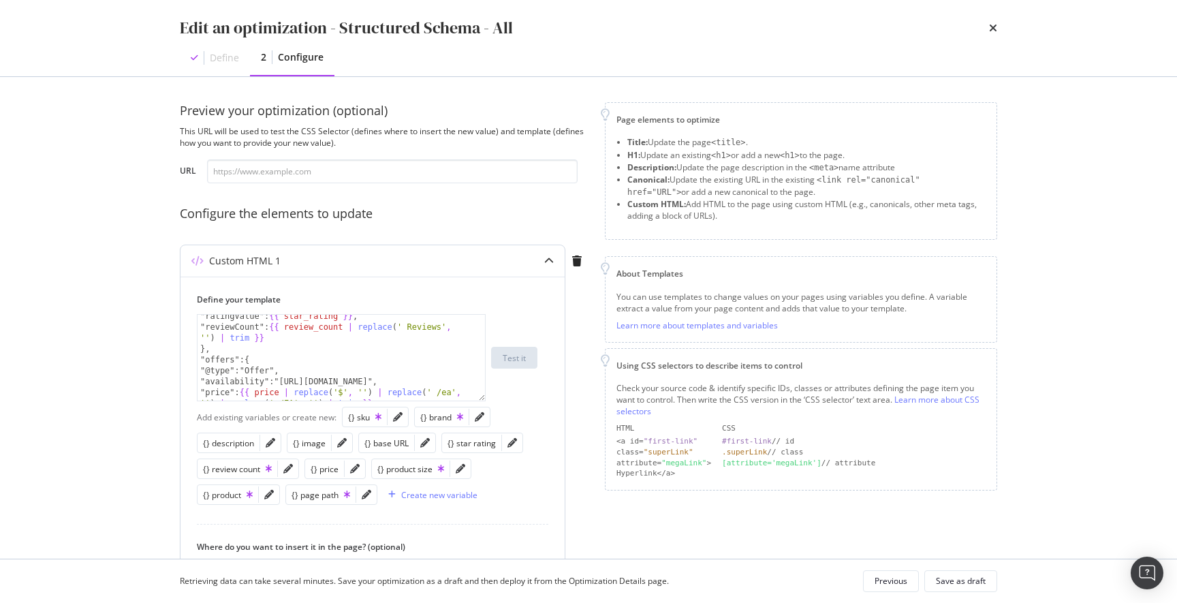
scroll to position [217, 0]
click at [509, 443] on icon "pencil" at bounding box center [512, 443] width 10 height 10
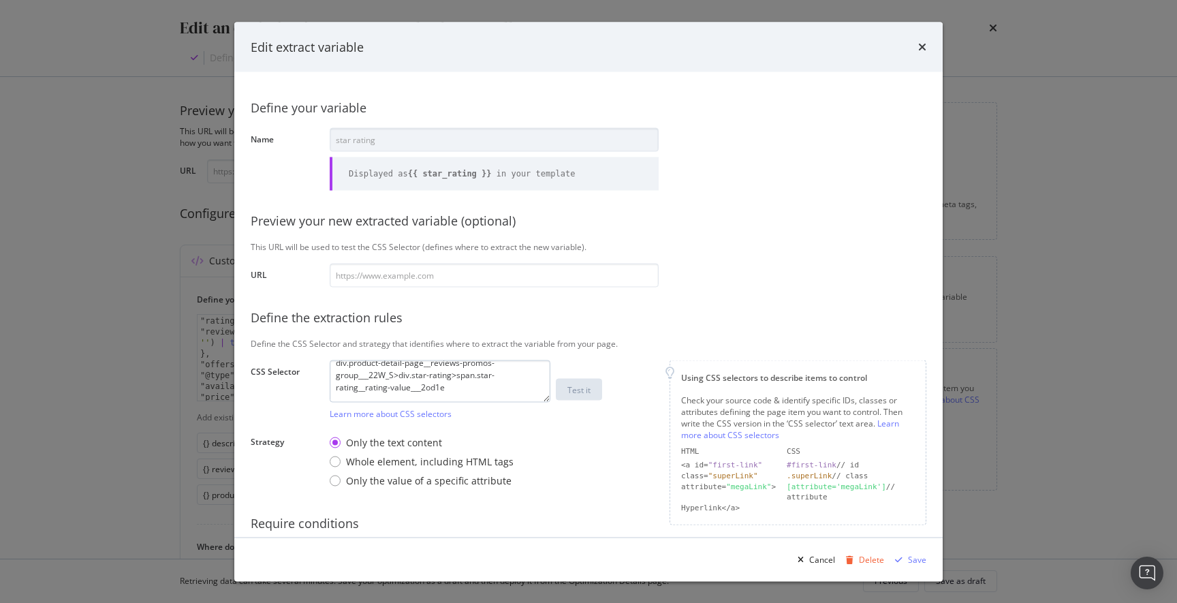
scroll to position [0, 0]
click at [823, 560] on div "Cancel" at bounding box center [822, 559] width 26 height 12
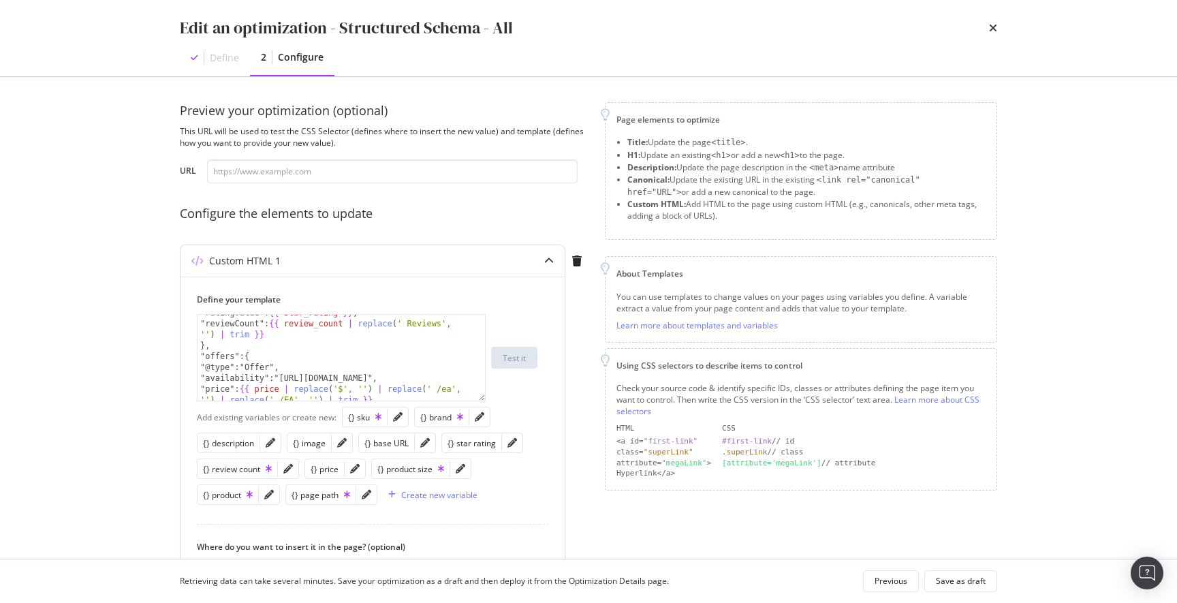
scroll to position [230, 0]
click at [289, 469] on icon "pencil" at bounding box center [288, 469] width 10 height 10
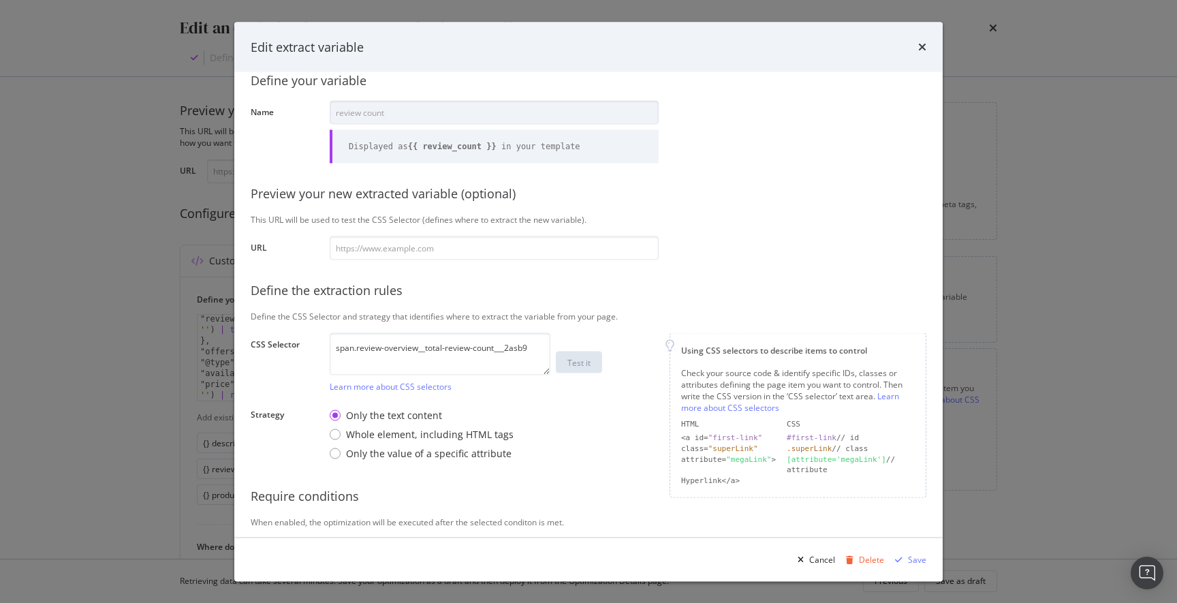
scroll to position [96, 0]
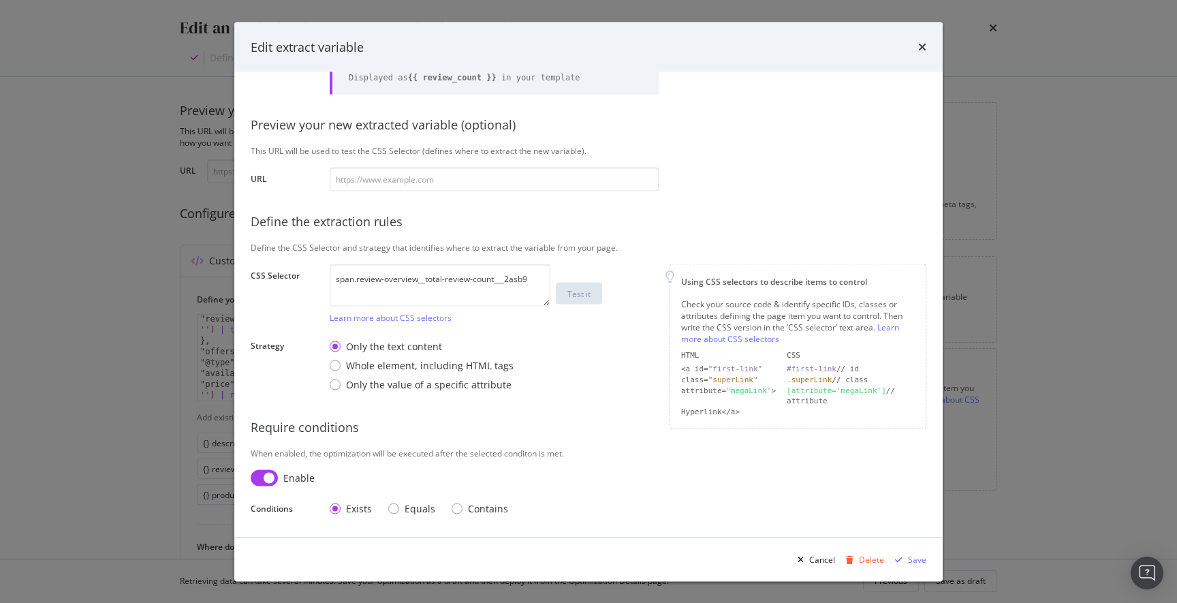
click at [266, 479] on input "modal" at bounding box center [264, 477] width 27 height 16
checkbox input "false"
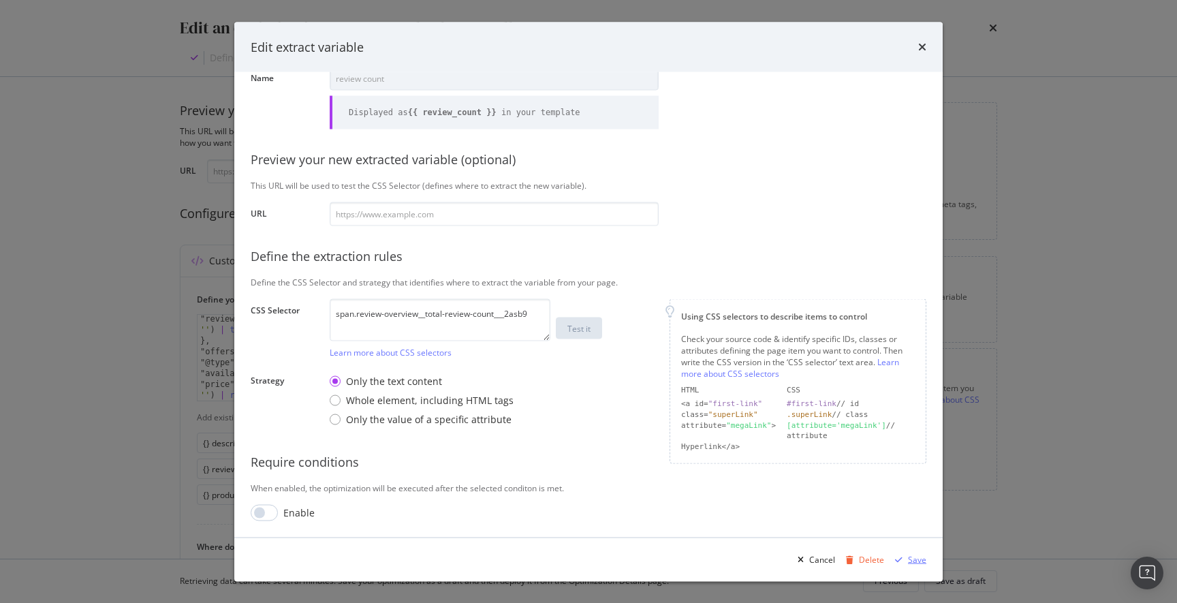
click at [914, 561] on div "Save" at bounding box center [917, 559] width 18 height 12
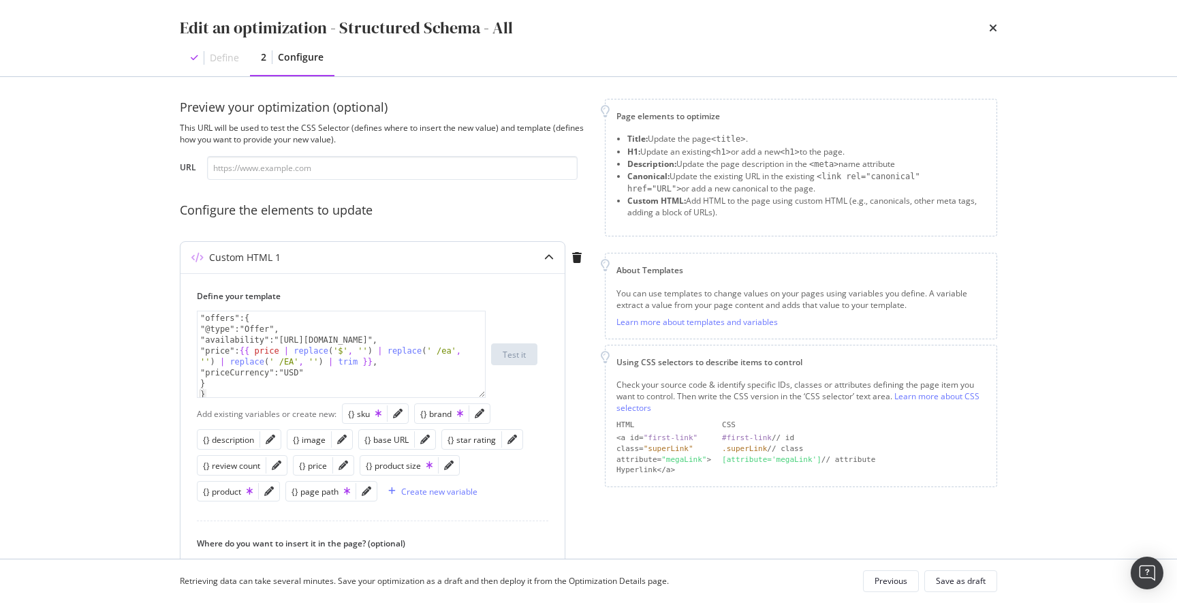
scroll to position [1, 0]
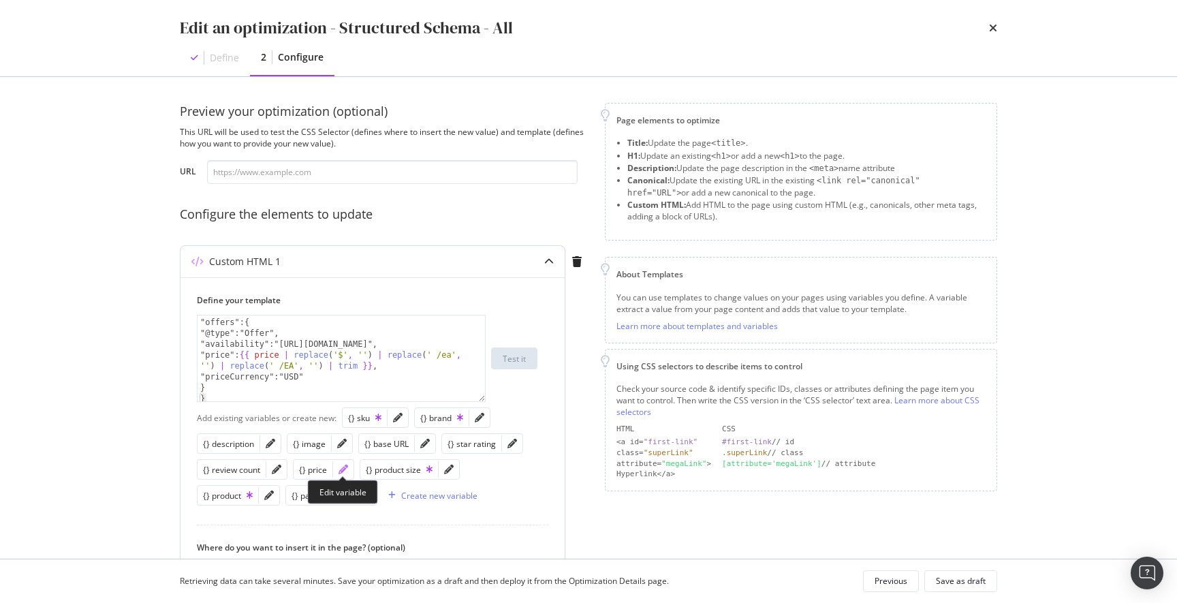
click at [342, 468] on icon "pencil" at bounding box center [343, 469] width 10 height 10
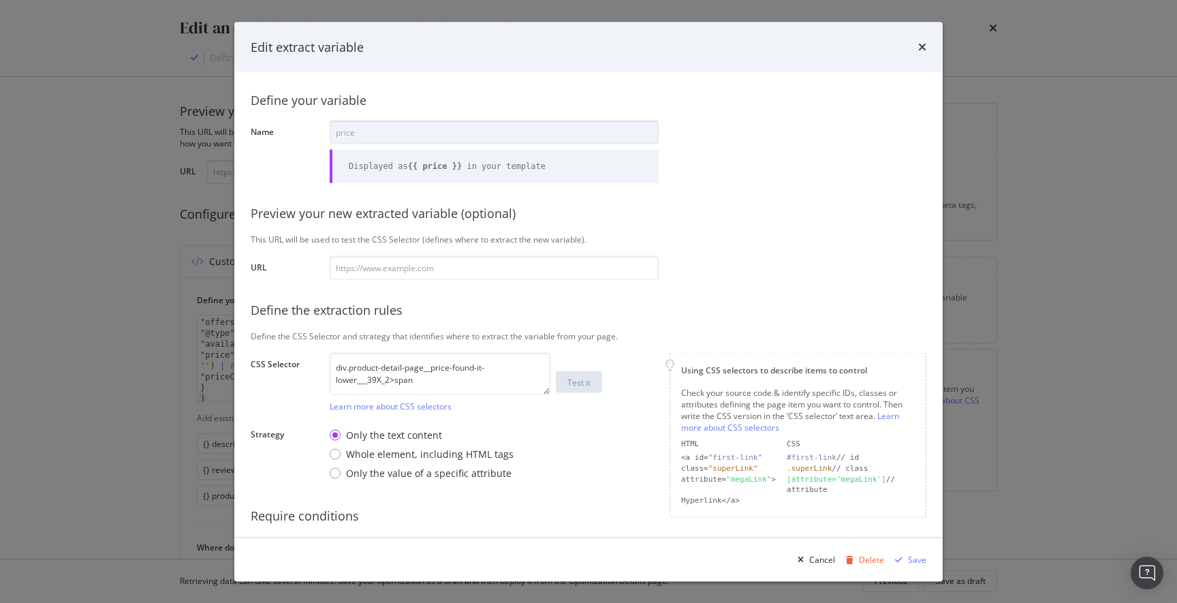
scroll to position [61, 0]
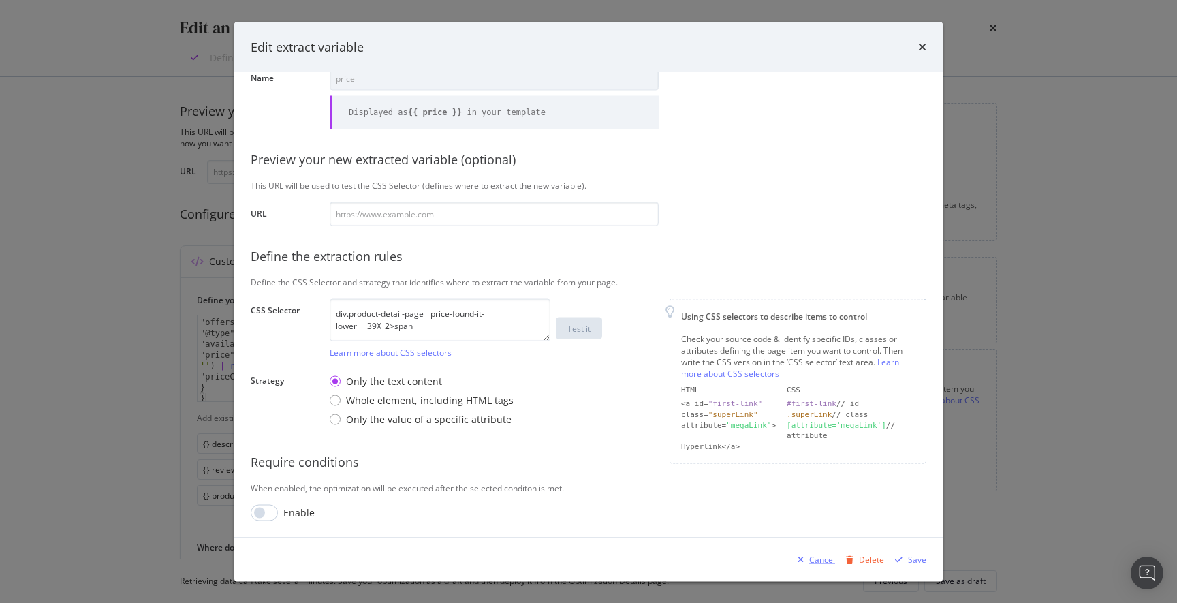
click at [819, 557] on div "Cancel" at bounding box center [822, 559] width 26 height 12
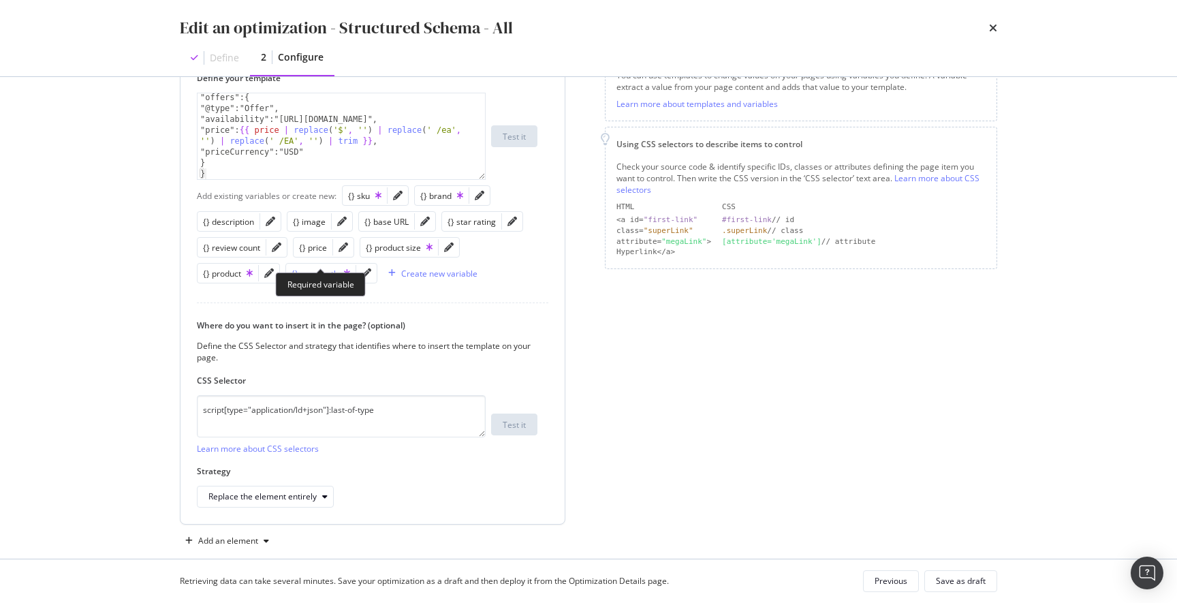
scroll to position [244, 0]
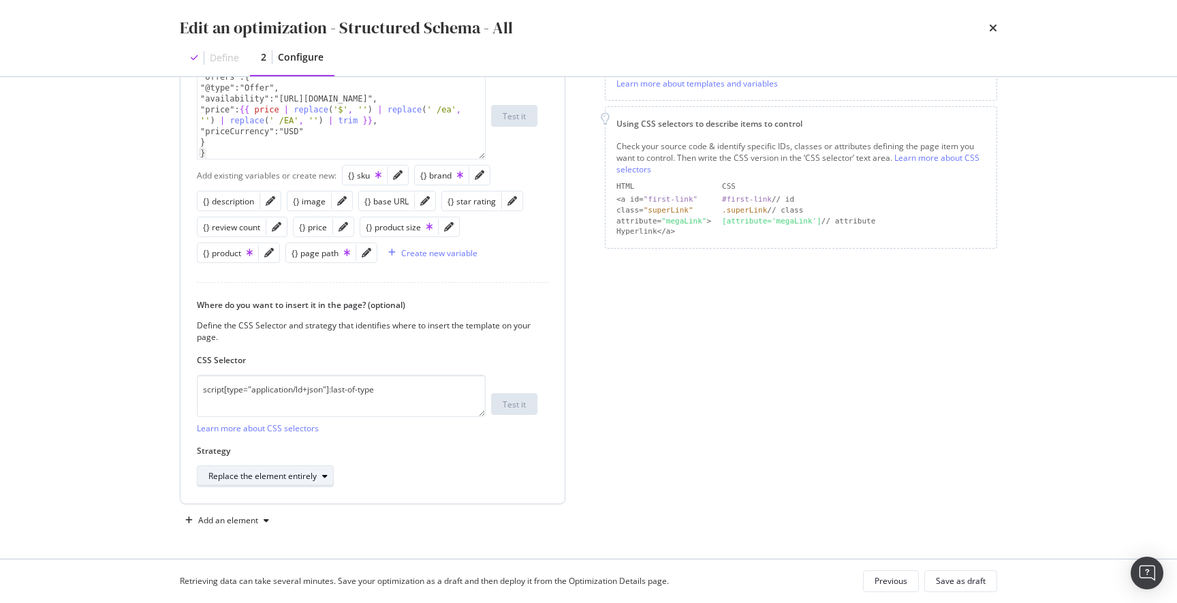
click at [326, 477] on icon "modal" at bounding box center [324, 476] width 5 height 8
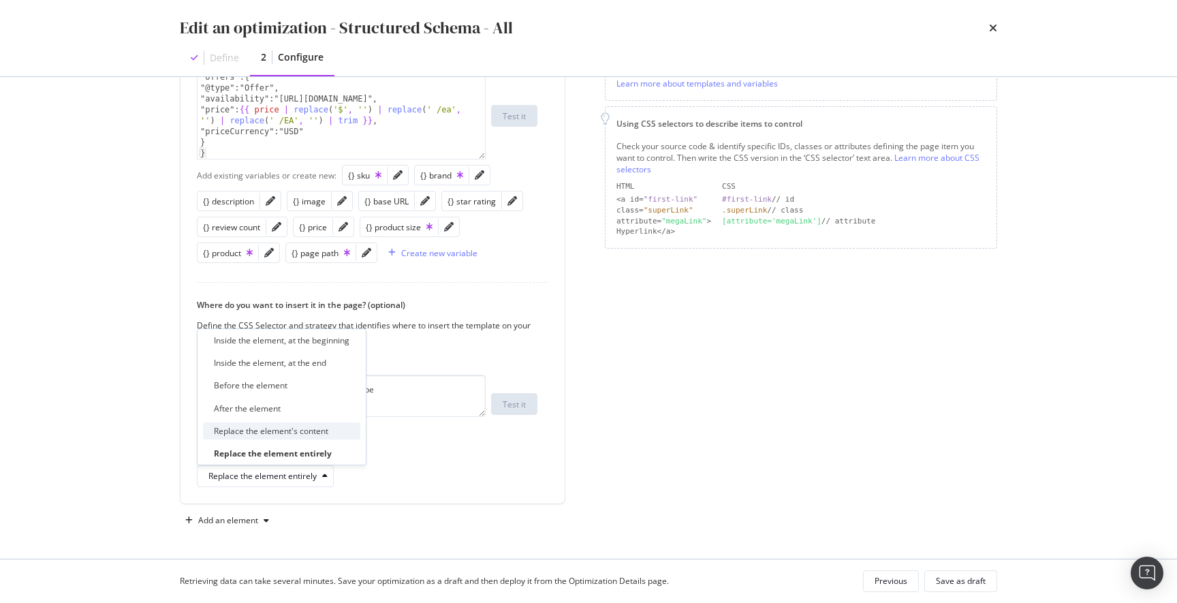
click at [330, 434] on div "Replace the element's content" at bounding box center [281, 430] width 157 height 17
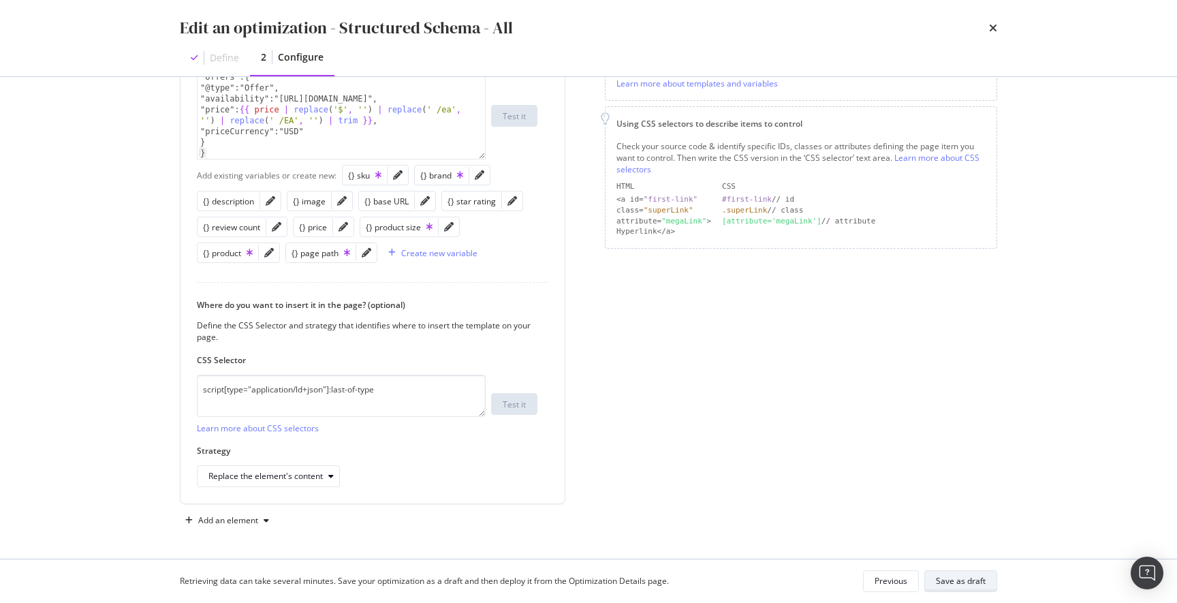
click at [963, 582] on div "Save as draft" at bounding box center [961, 581] width 50 height 12
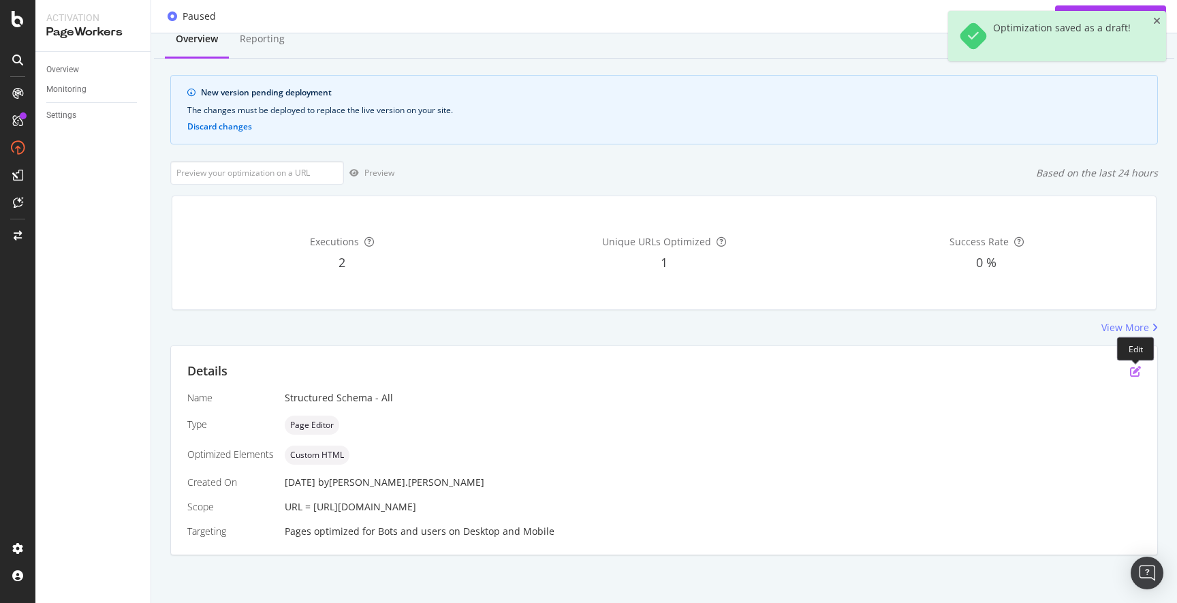
click at [1136, 372] on icon "pen-to-square" at bounding box center [1135, 371] width 11 height 11
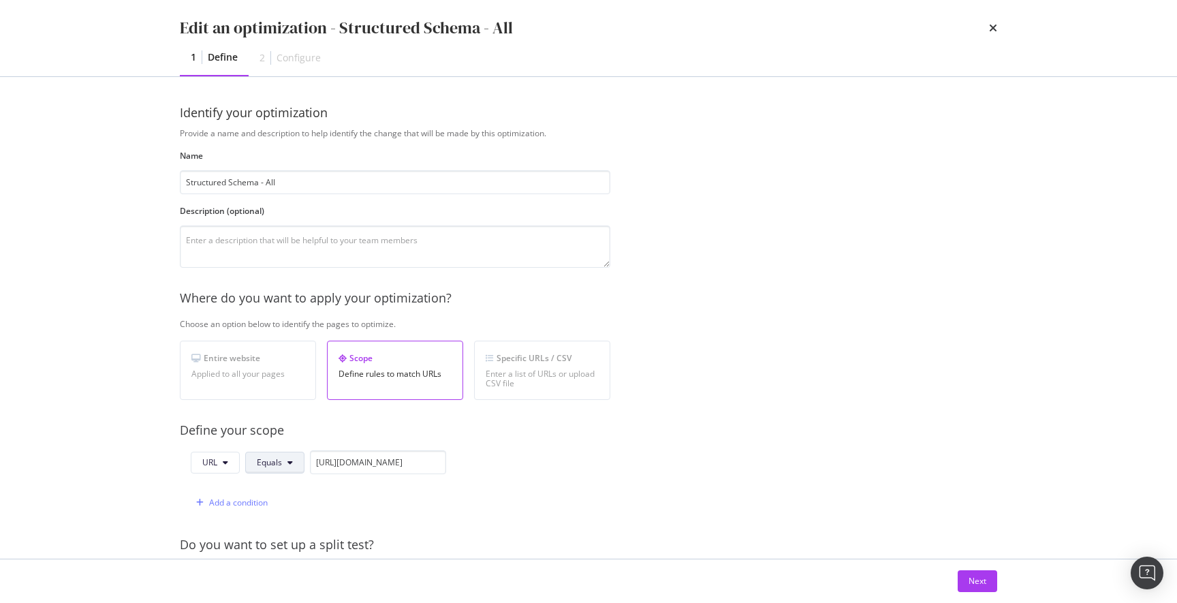
click at [287, 463] on icon "modal" at bounding box center [289, 462] width 5 height 8
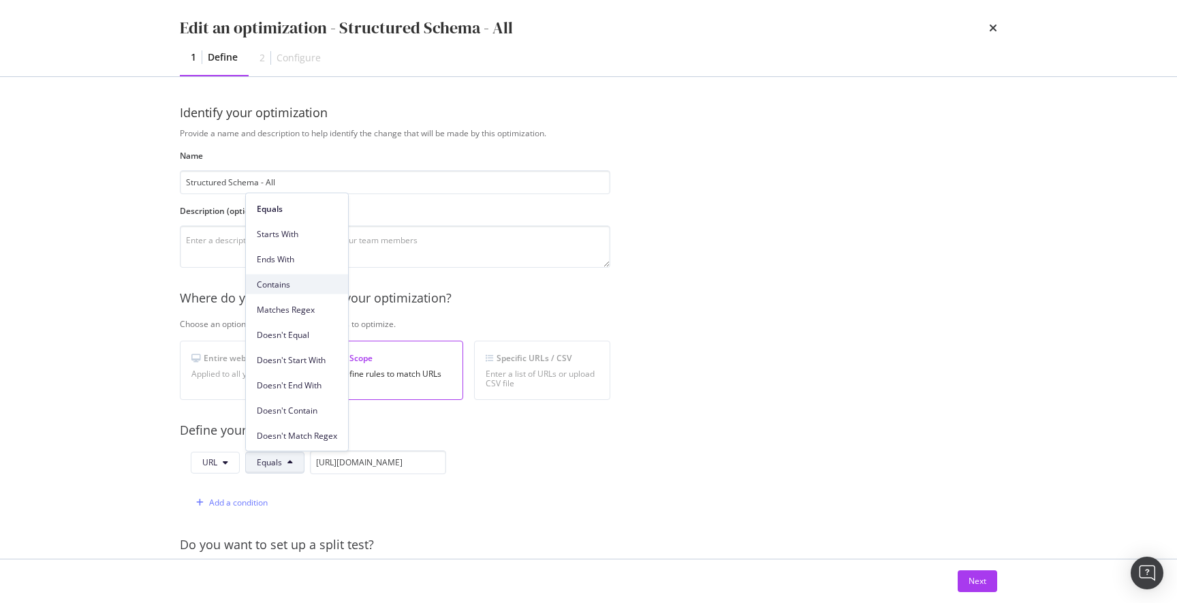
click at [298, 278] on span "Contains" at bounding box center [297, 284] width 80 height 12
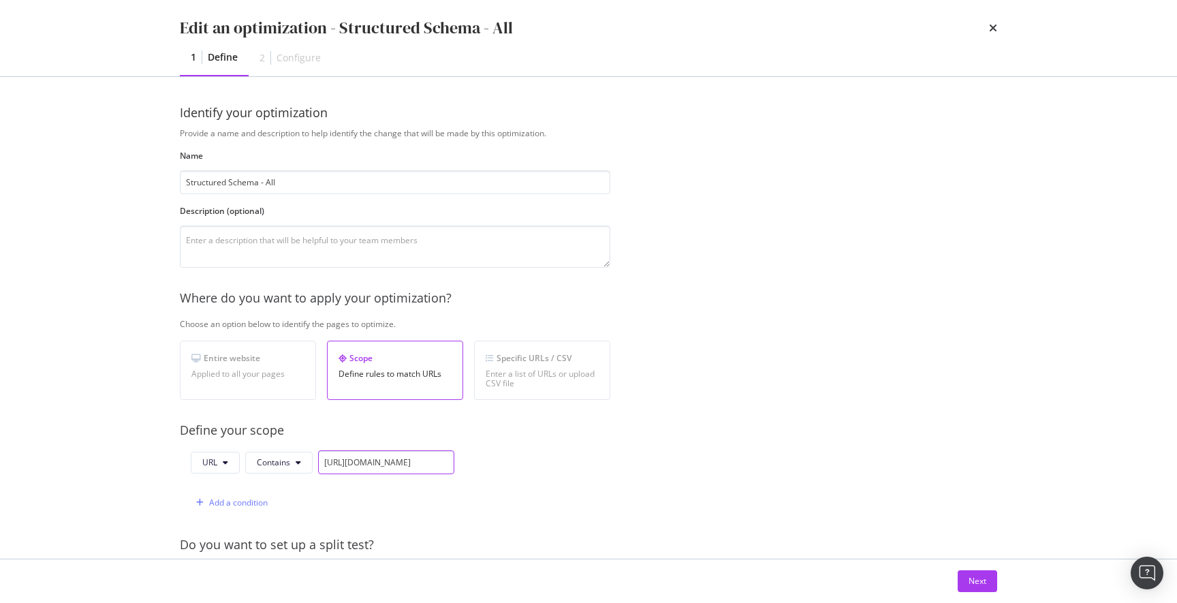
click at [400, 467] on input "https://www.discounttire.com/buy-tires/continental-contiprocontact/p/14087" at bounding box center [386, 462] width 136 height 24
paste input "[DOMAIN_NAME][URL]"
type input "discounttire.com/buy-tires"
click at [245, 502] on div "Add a condition" at bounding box center [238, 502] width 59 height 12
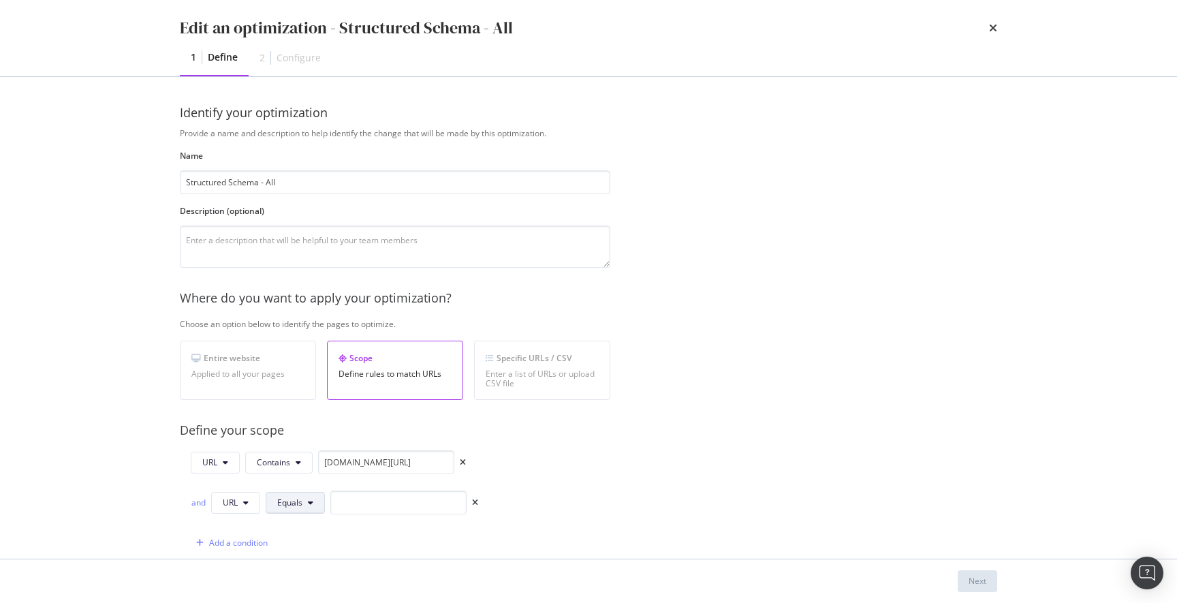
click at [308, 505] on icon "modal" at bounding box center [310, 502] width 5 height 8
click at [334, 321] on span "Contains" at bounding box center [317, 324] width 80 height 12
click at [361, 502] on input "modal" at bounding box center [406, 502] width 136 height 24
type input "/p/"
click at [430, 463] on input "discounttire.com/buy-tires" at bounding box center [386, 462] width 136 height 24
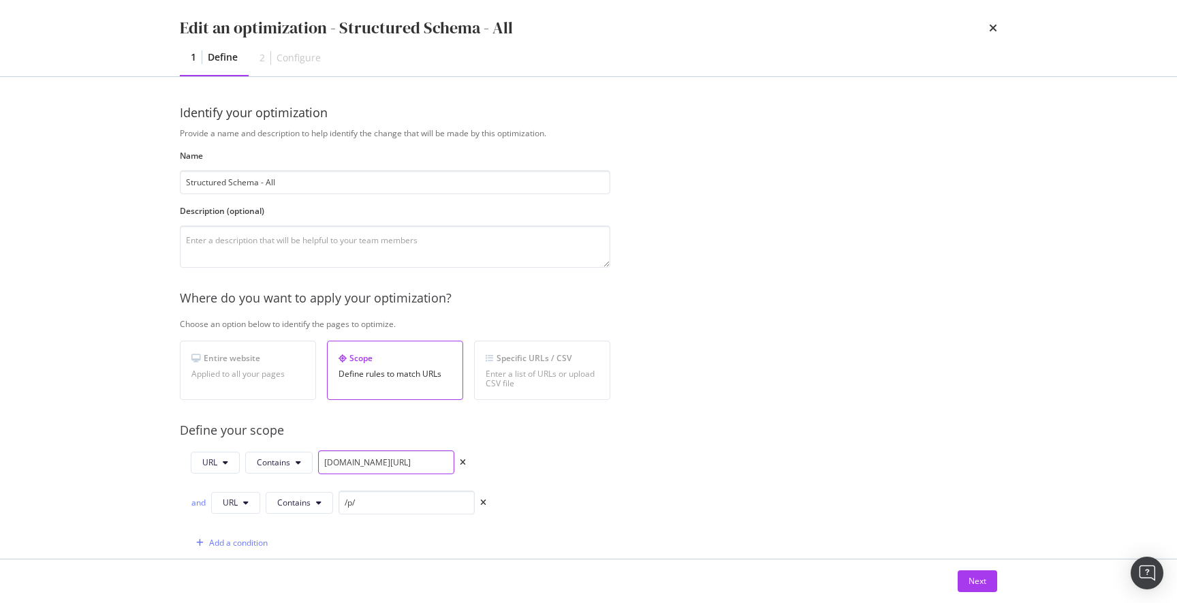
type input "discounttire.com/buy-tires/"
click at [730, 494] on div "Provide a name and description to help identify the change that will be made by…" at bounding box center [588, 514] width 817 height 775
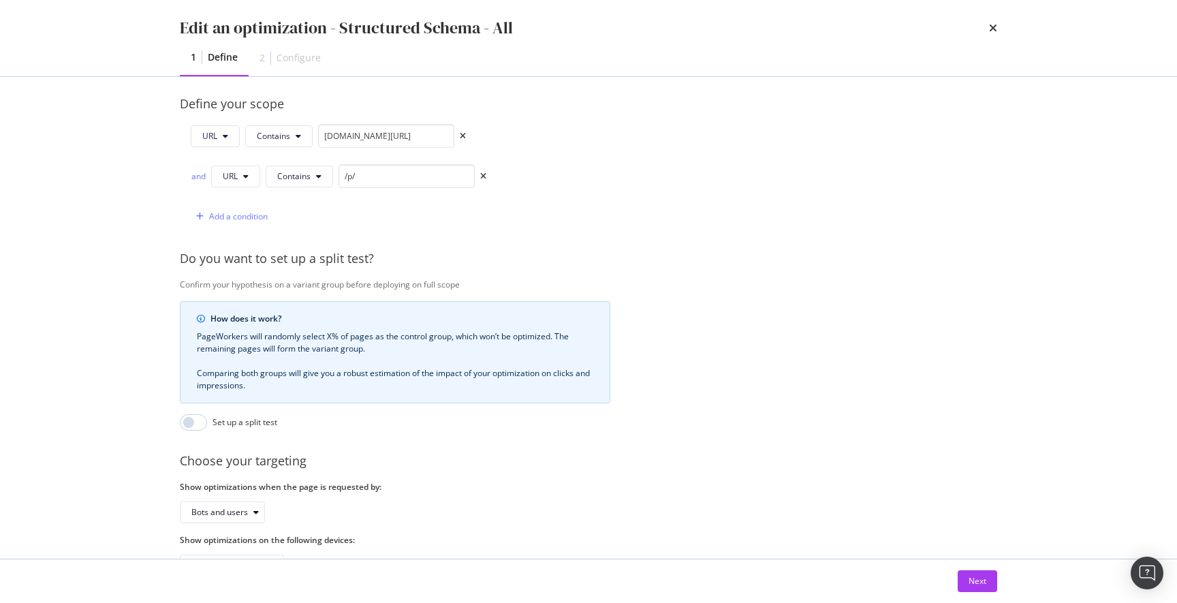
scroll to position [371, 0]
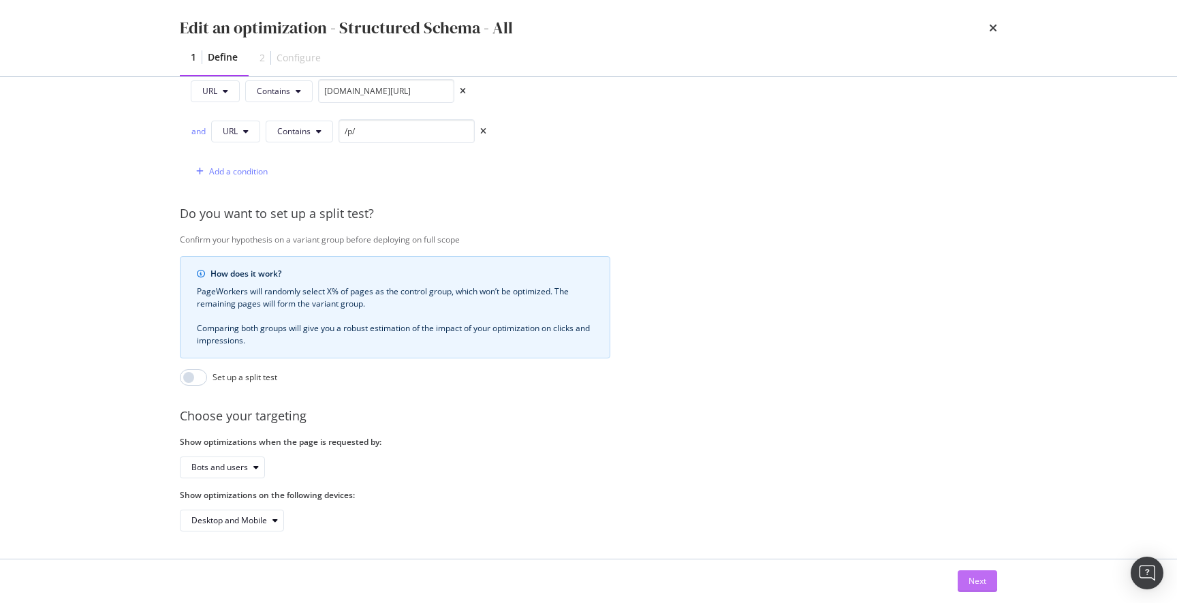
click at [978, 582] on div "Next" at bounding box center [977, 581] width 18 height 12
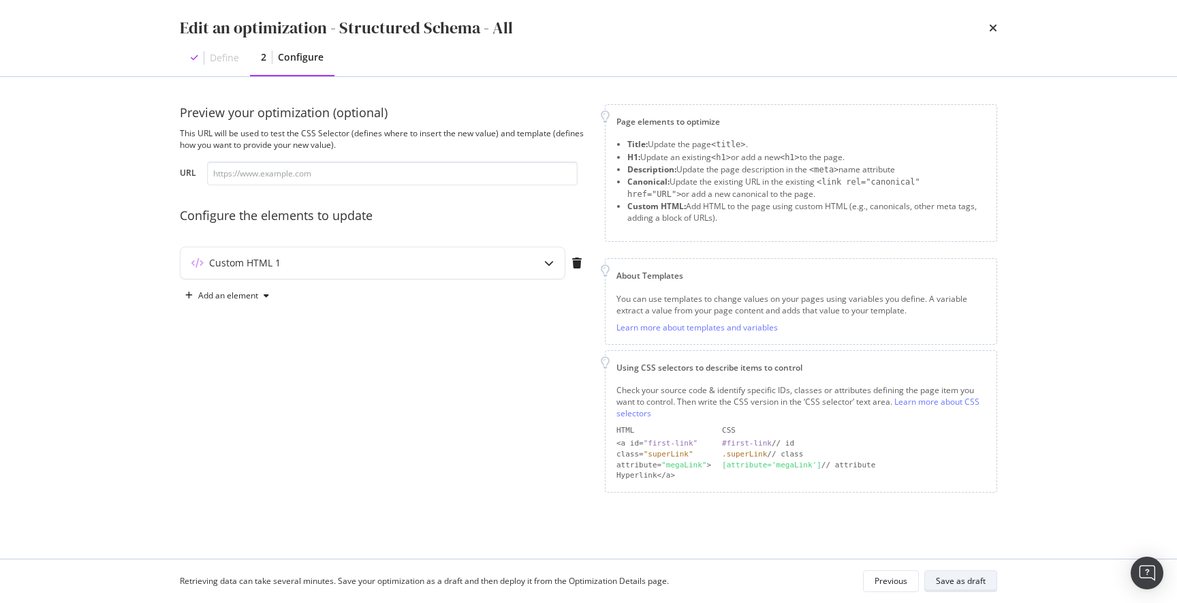
click at [950, 581] on div "Save as draft" at bounding box center [961, 581] width 50 height 12
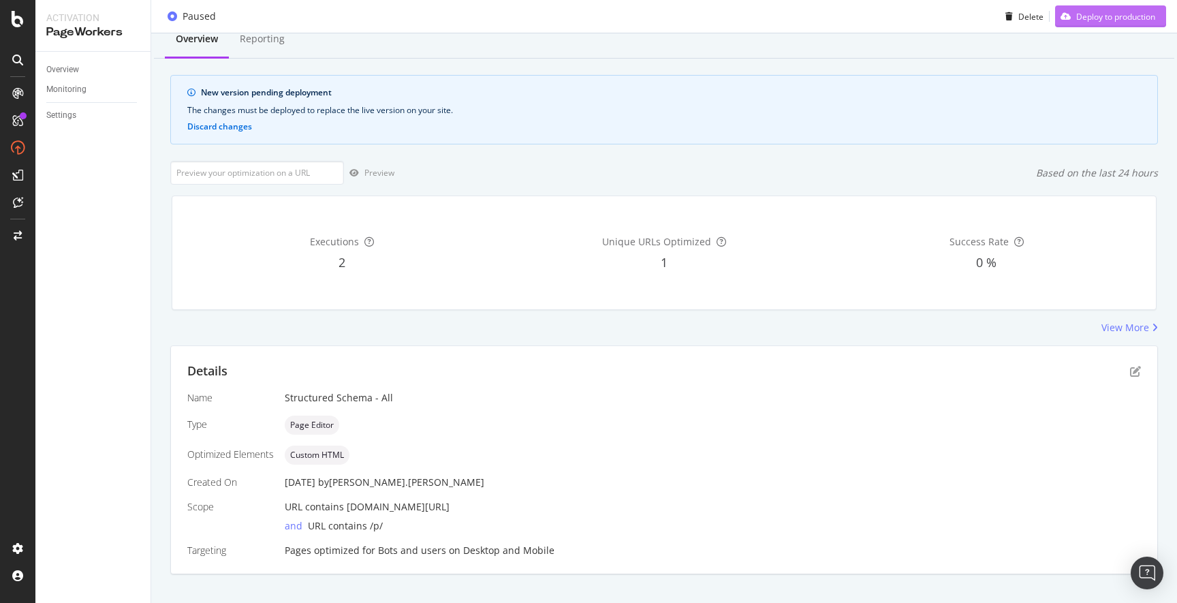
click at [1102, 16] on div "Deploy to production" at bounding box center [1115, 16] width 79 height 12
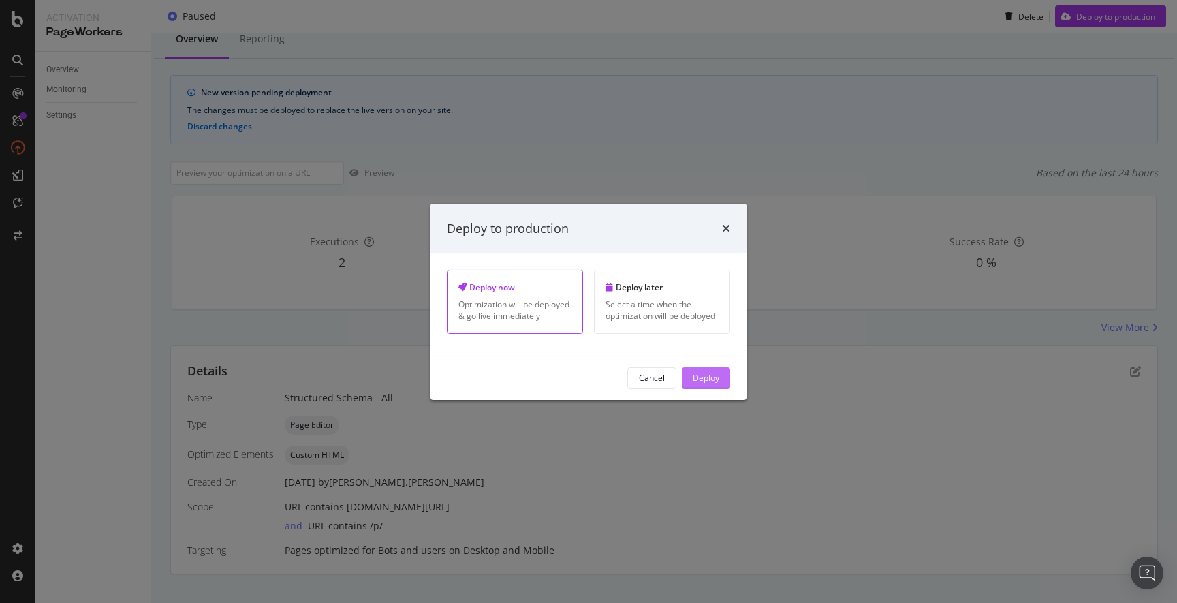
click at [711, 379] on div "Deploy" at bounding box center [705, 378] width 27 height 12
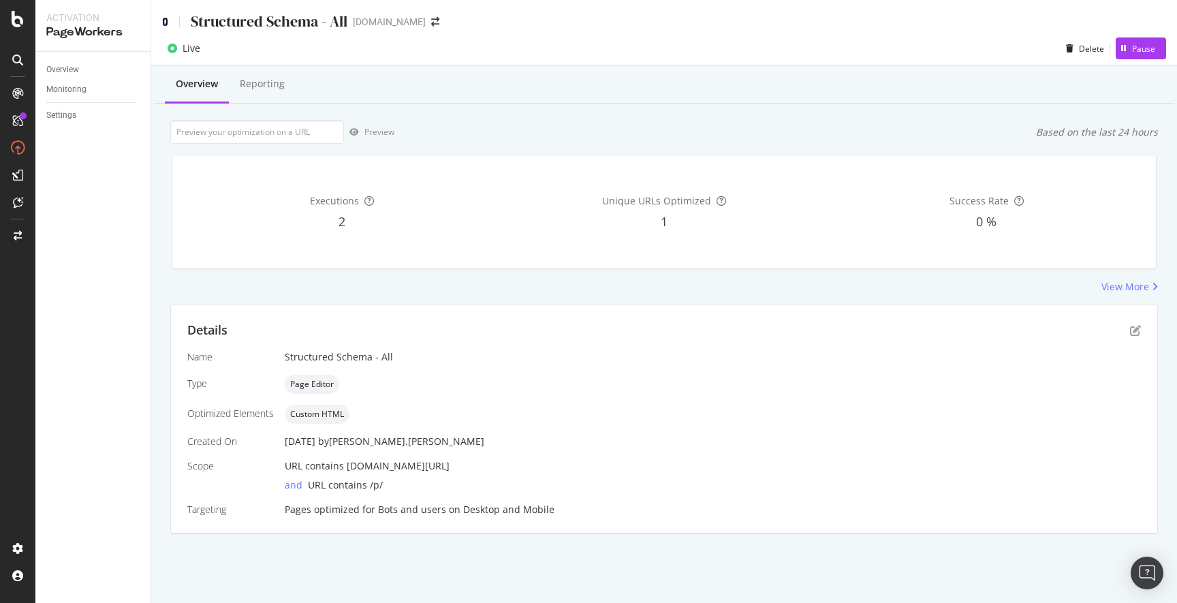
click at [165, 20] on icon at bounding box center [165, 22] width 6 height 10
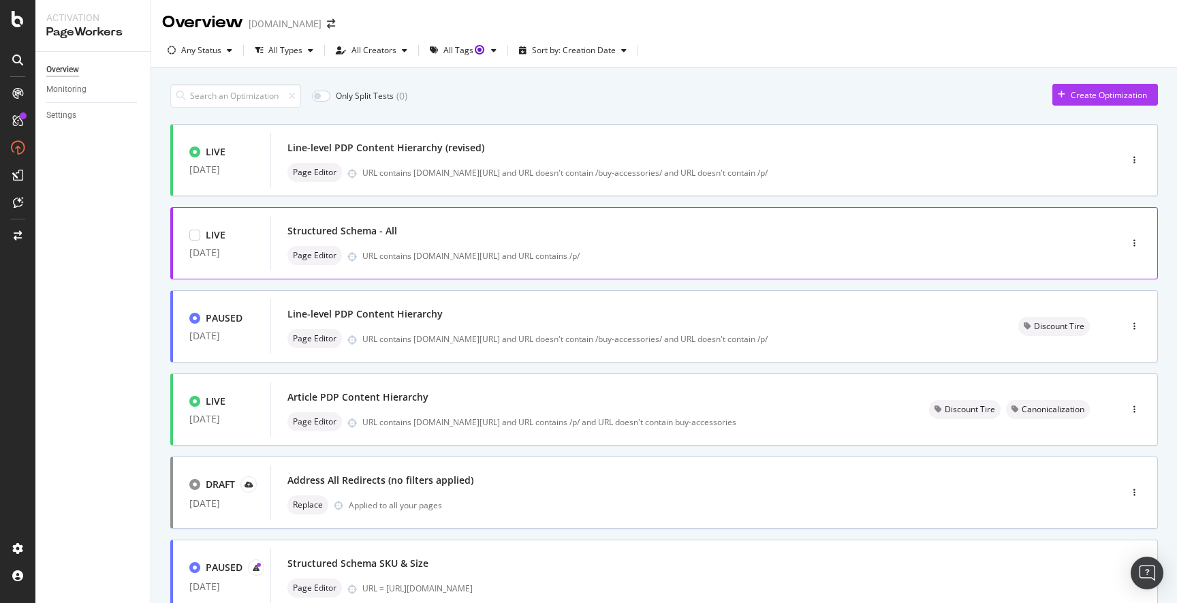
click at [596, 248] on div "Page Editor URL contains discounttire.com/buy-tires/ and URL contains /p/" at bounding box center [674, 255] width 775 height 19
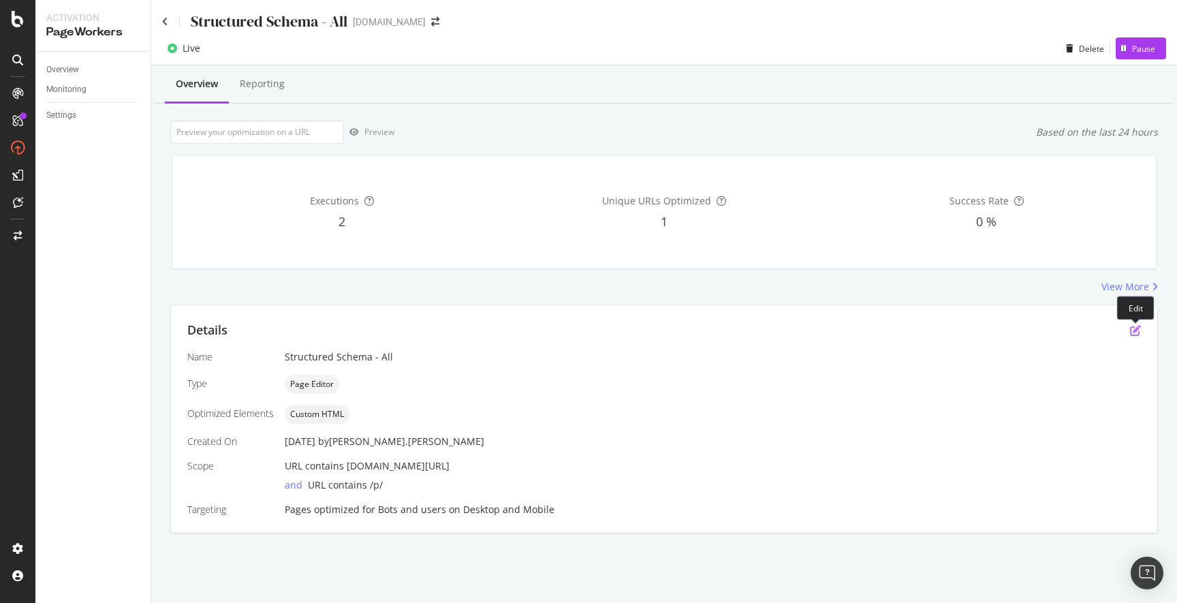
click at [1134, 332] on icon "pen-to-square" at bounding box center [1135, 330] width 11 height 11
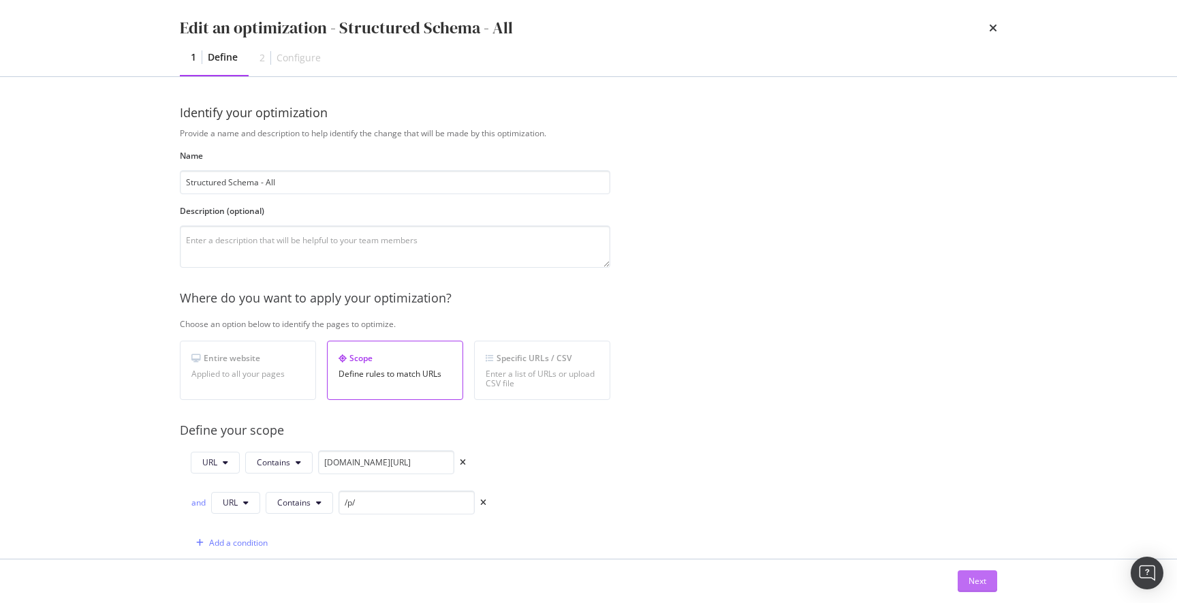
click at [974, 580] on div "Next" at bounding box center [977, 581] width 18 height 12
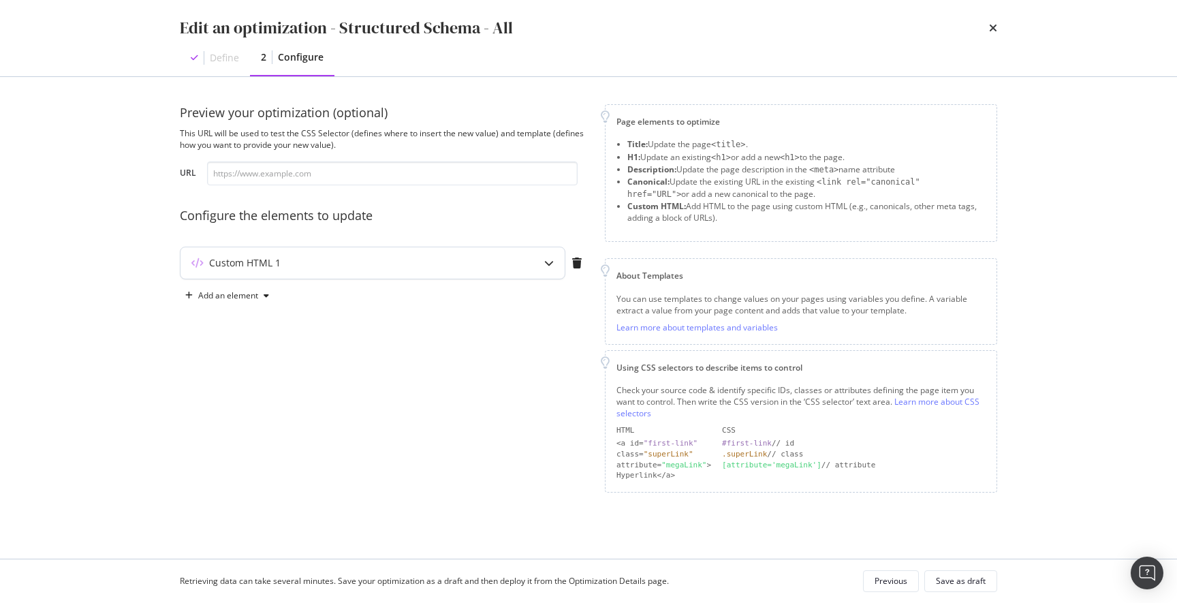
click at [535, 263] on div "modal" at bounding box center [548, 262] width 31 height 31
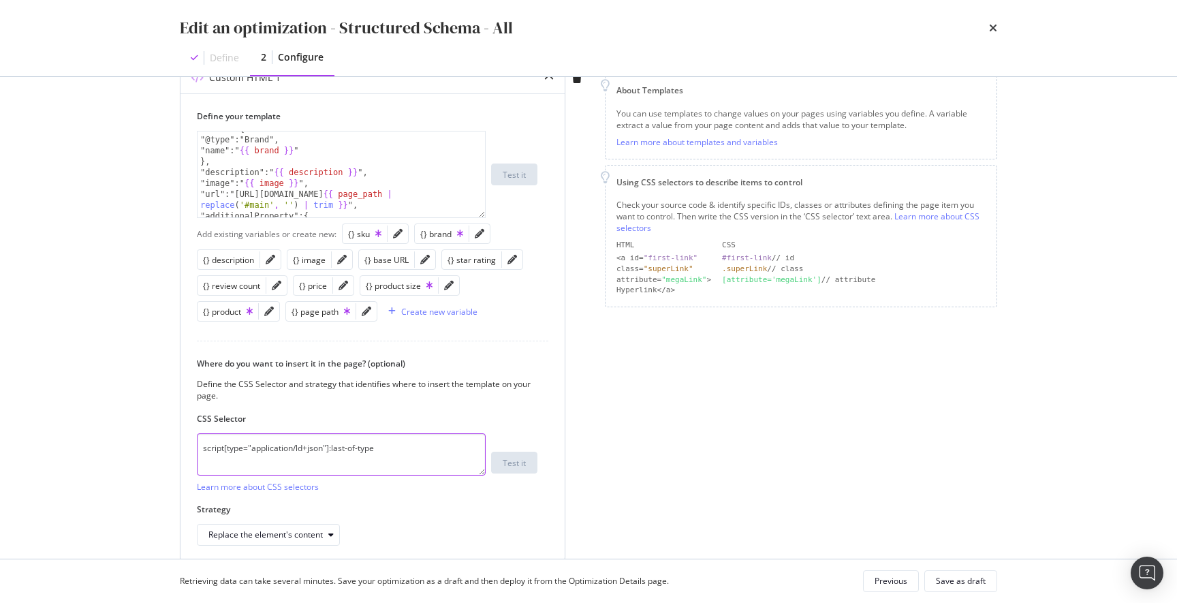
scroll to position [185, 0]
drag, startPoint x: 325, startPoint y: 447, endPoint x: 255, endPoint y: 449, distance: 70.2
click at [253, 447] on textarea "script[type="application/ld+json"]:last-of-type" at bounding box center [341, 454] width 289 height 42
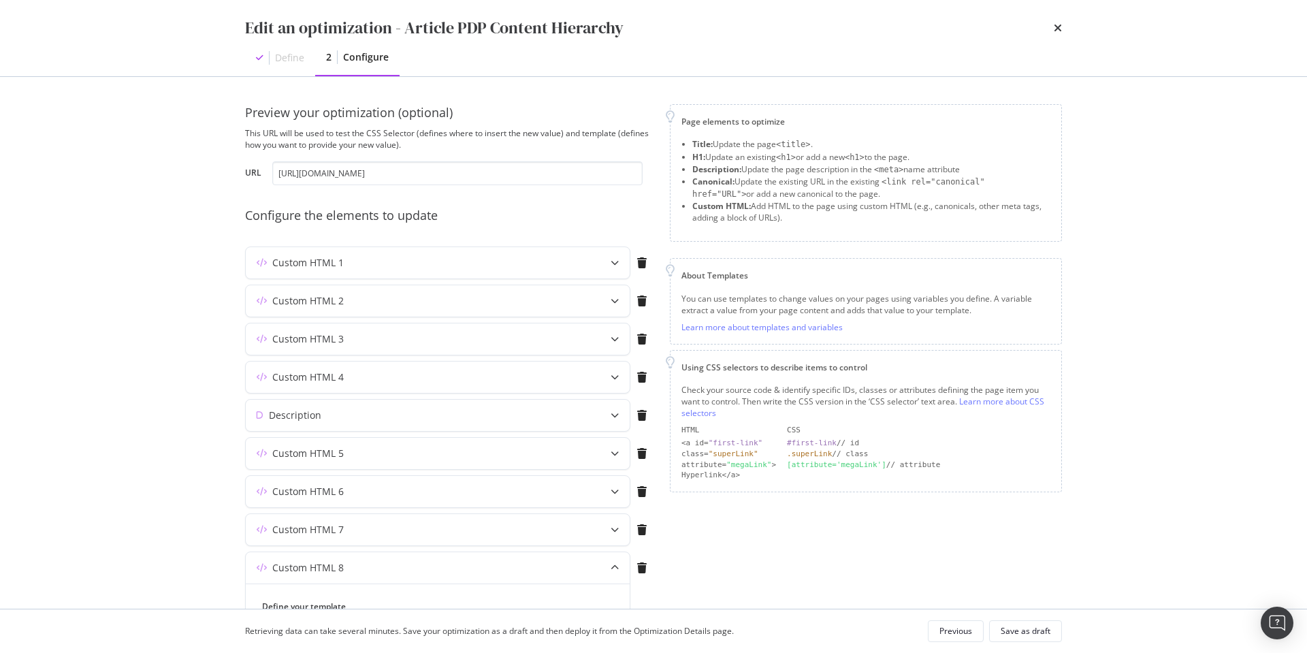
scroll to position [395, 0]
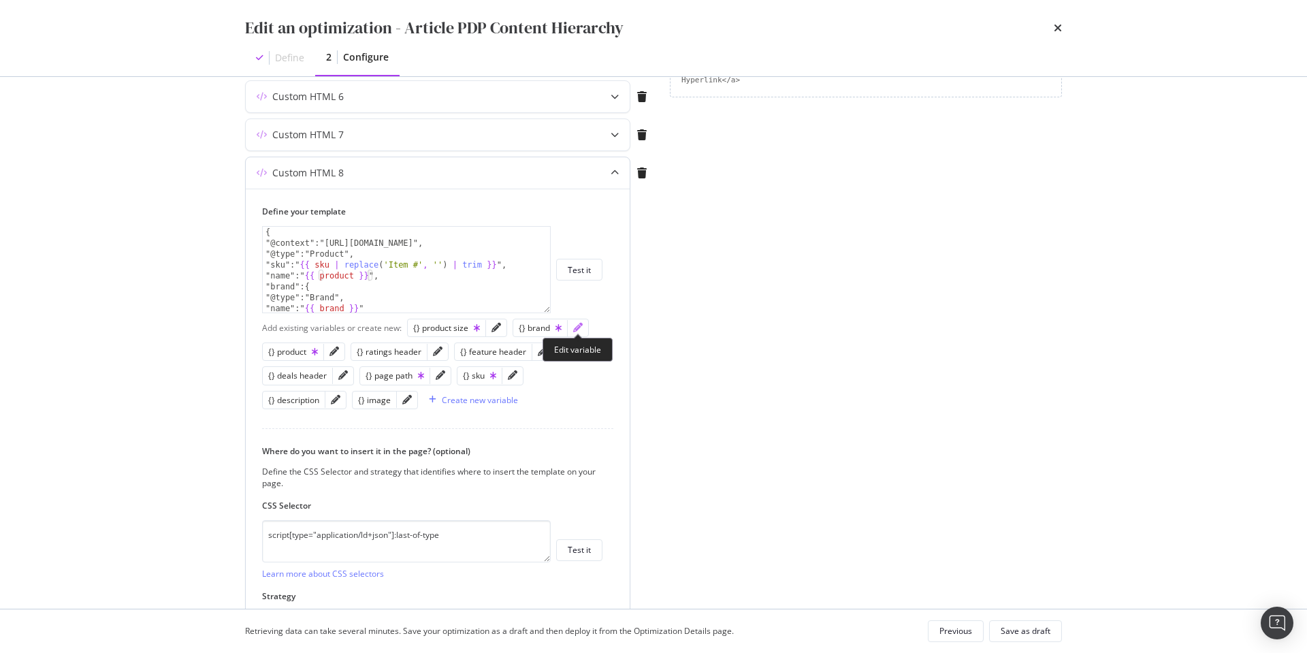
click at [575, 328] on icon "pencil" at bounding box center [578, 328] width 10 height 10
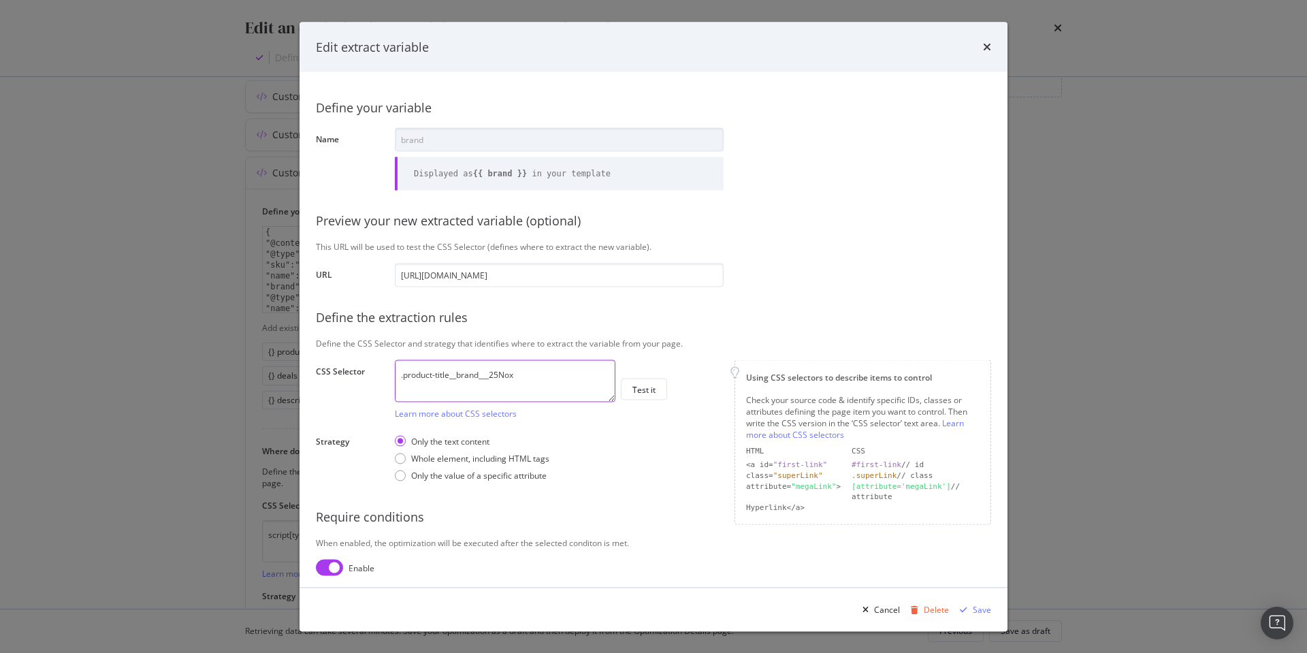
click at [524, 377] on textarea ".product-title__brand___25Nox" at bounding box center [505, 381] width 221 height 42
click at [892, 610] on div "Cancel" at bounding box center [887, 609] width 26 height 12
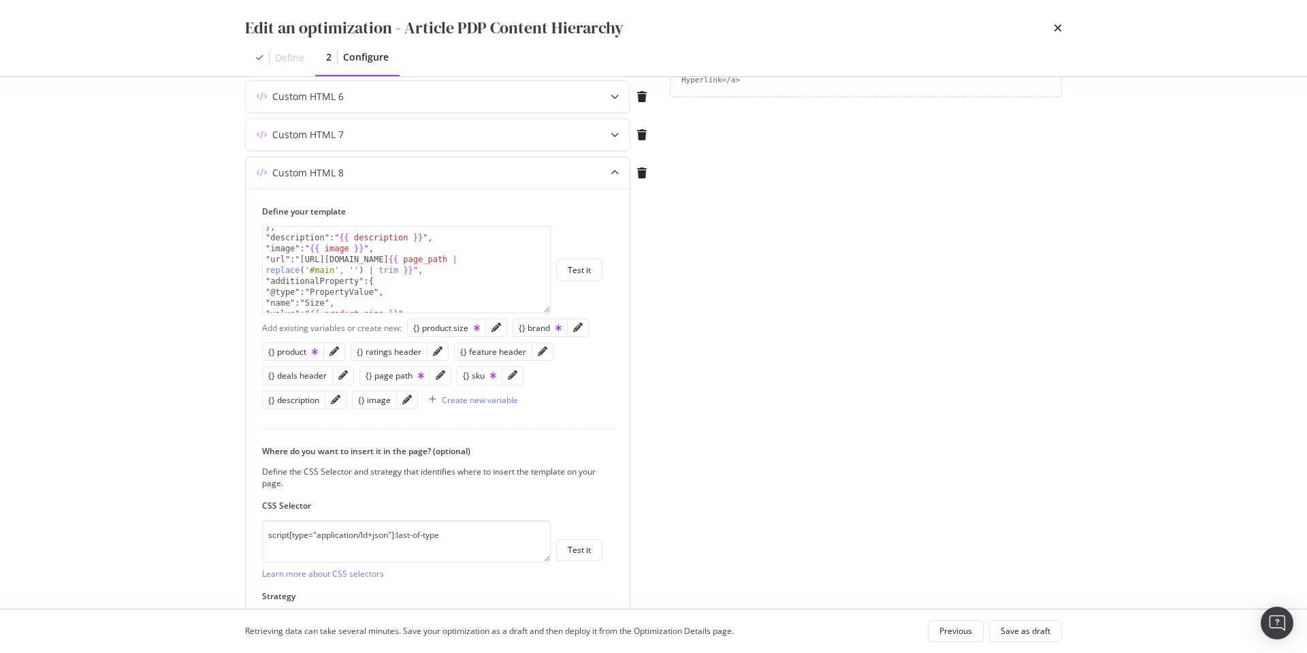
scroll to position [93, 0]
click at [336, 400] on icon "pencil" at bounding box center [336, 400] width 10 height 10
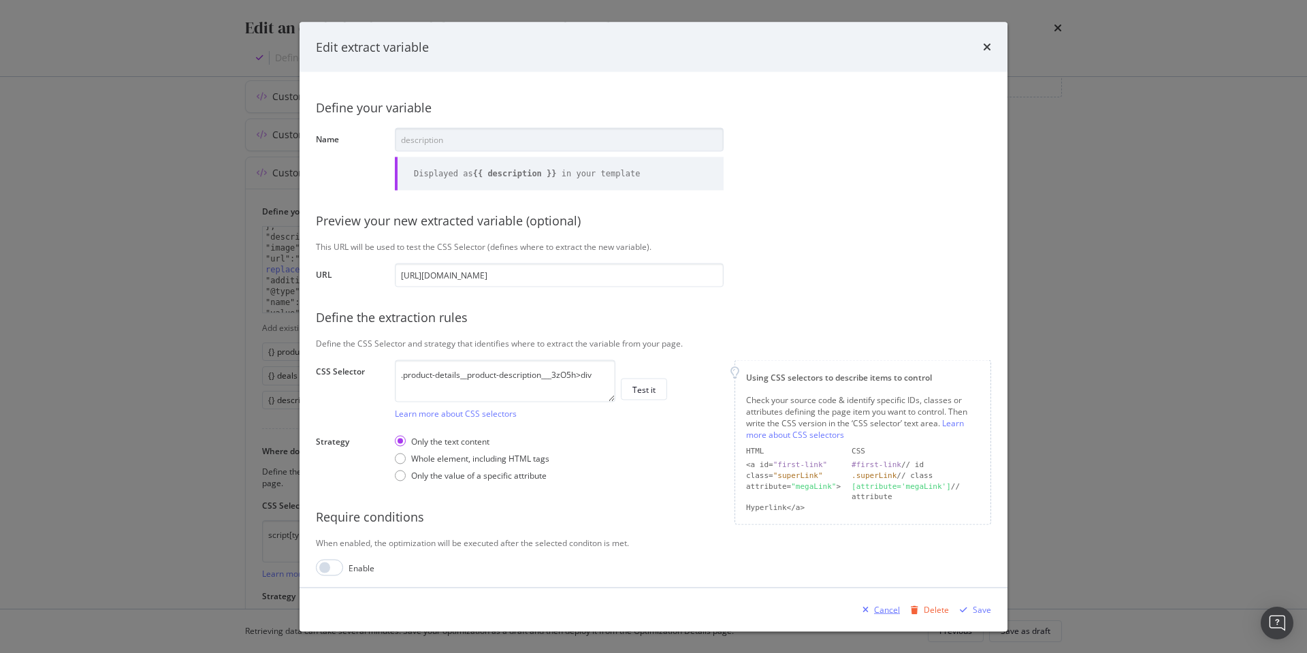
click at [884, 611] on div "Cancel" at bounding box center [887, 609] width 26 height 12
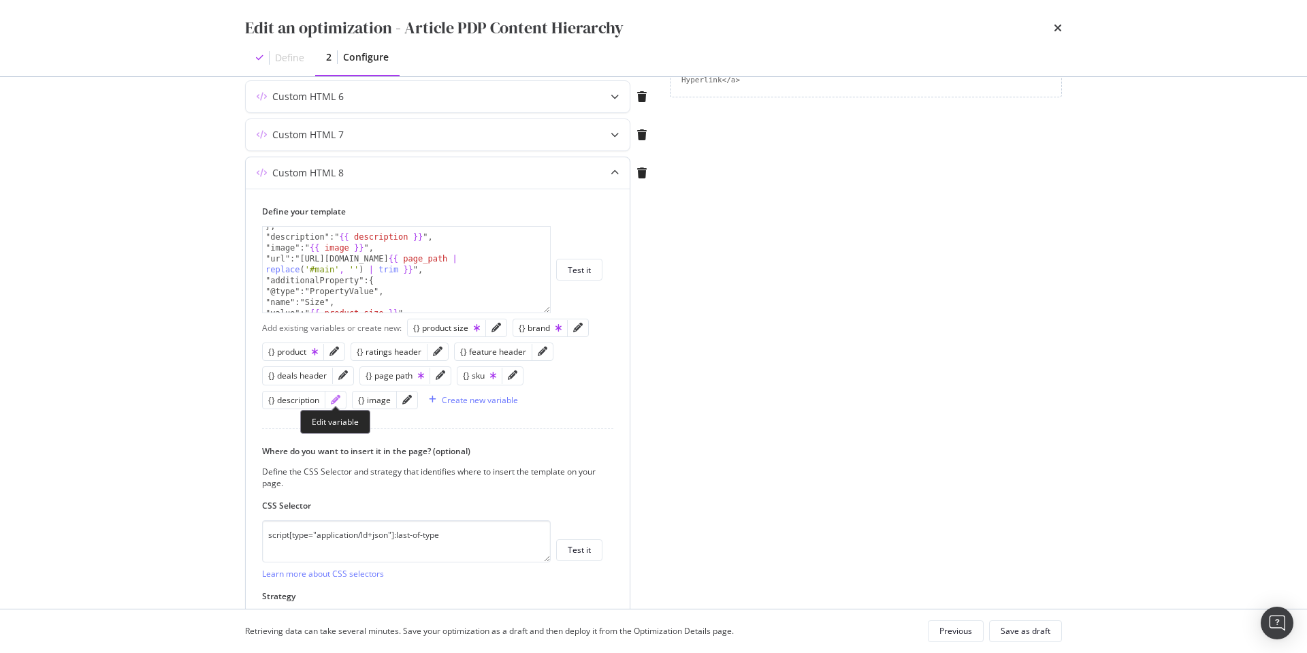
click at [334, 400] on icon "pencil" at bounding box center [336, 400] width 10 height 10
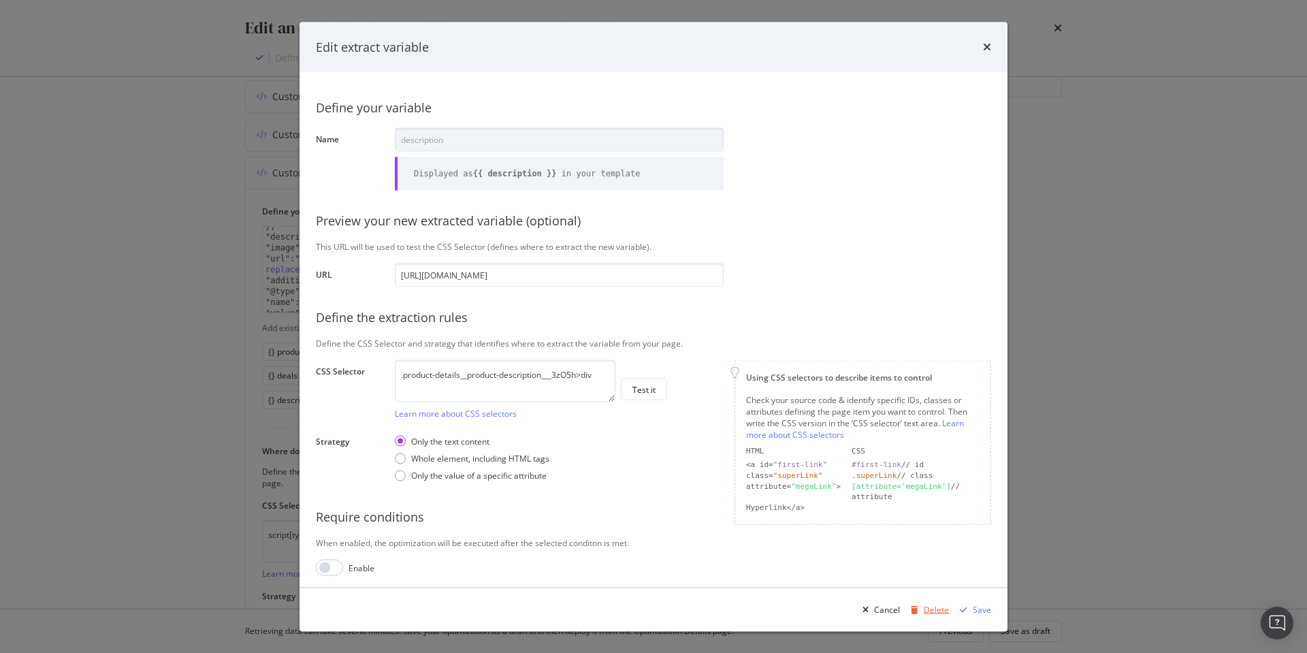
click at [928, 608] on div "Delete" at bounding box center [936, 609] width 25 height 12
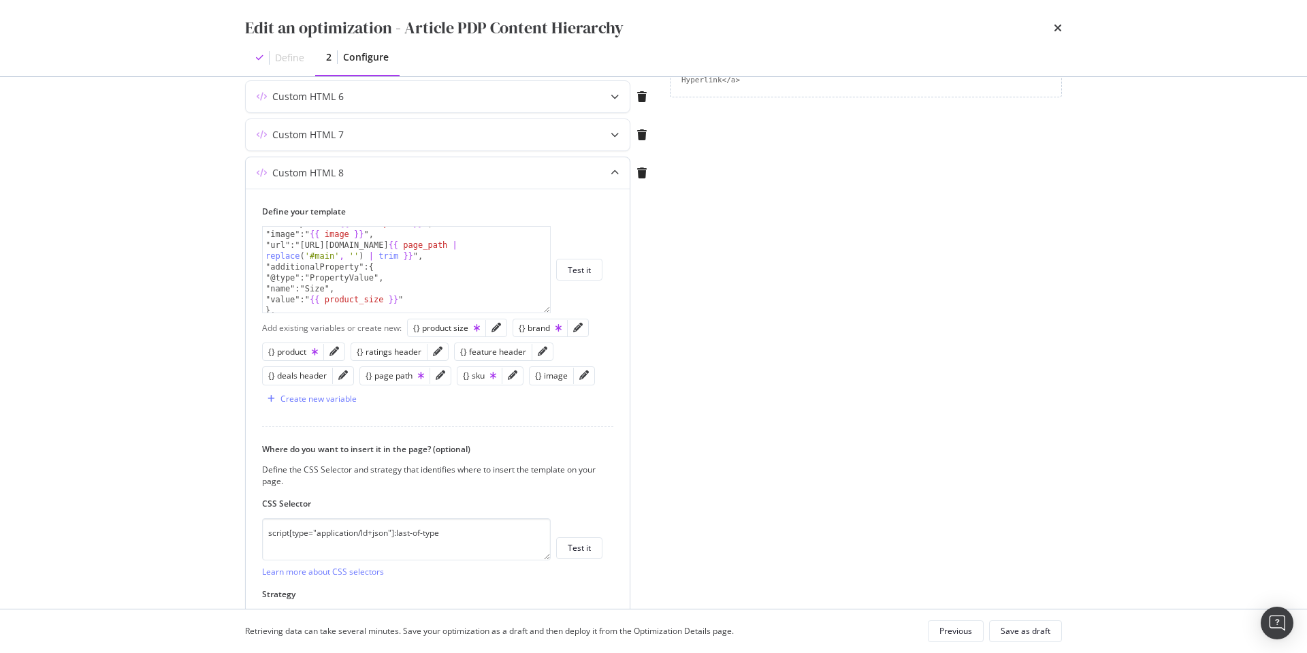
scroll to position [107, 0]
click at [579, 374] on icon "pencil" at bounding box center [584, 375] width 10 height 10
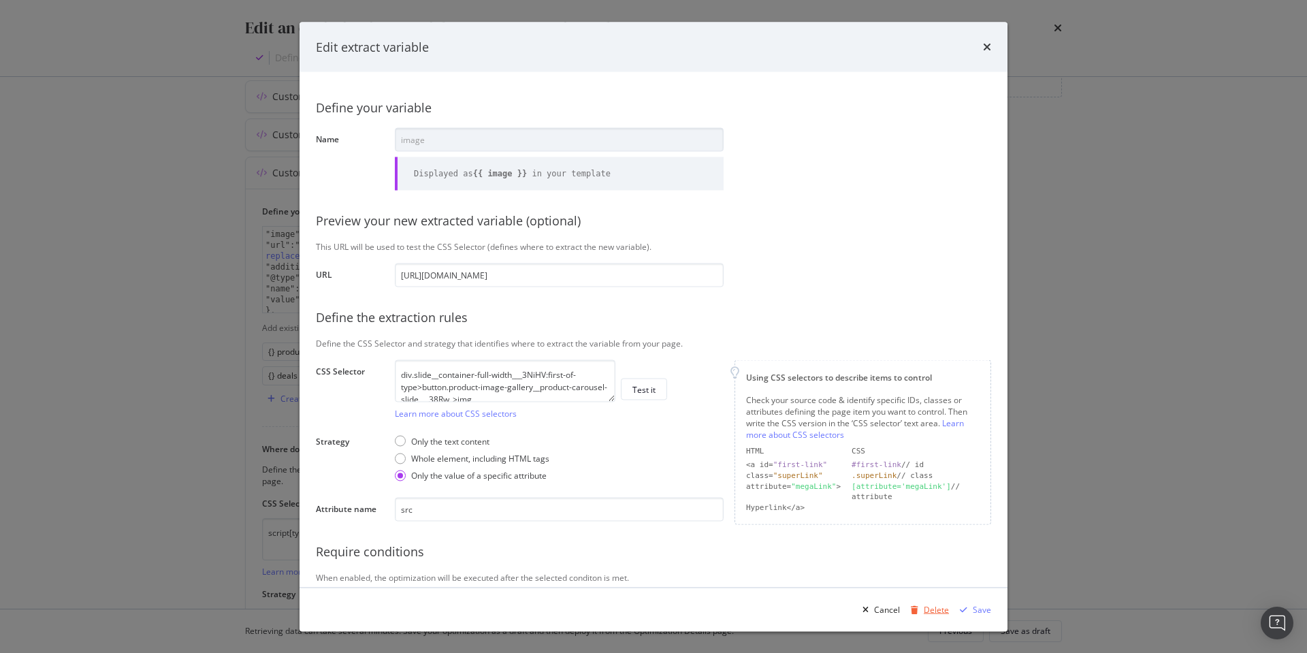
click at [935, 610] on div "Delete" at bounding box center [936, 609] width 25 height 12
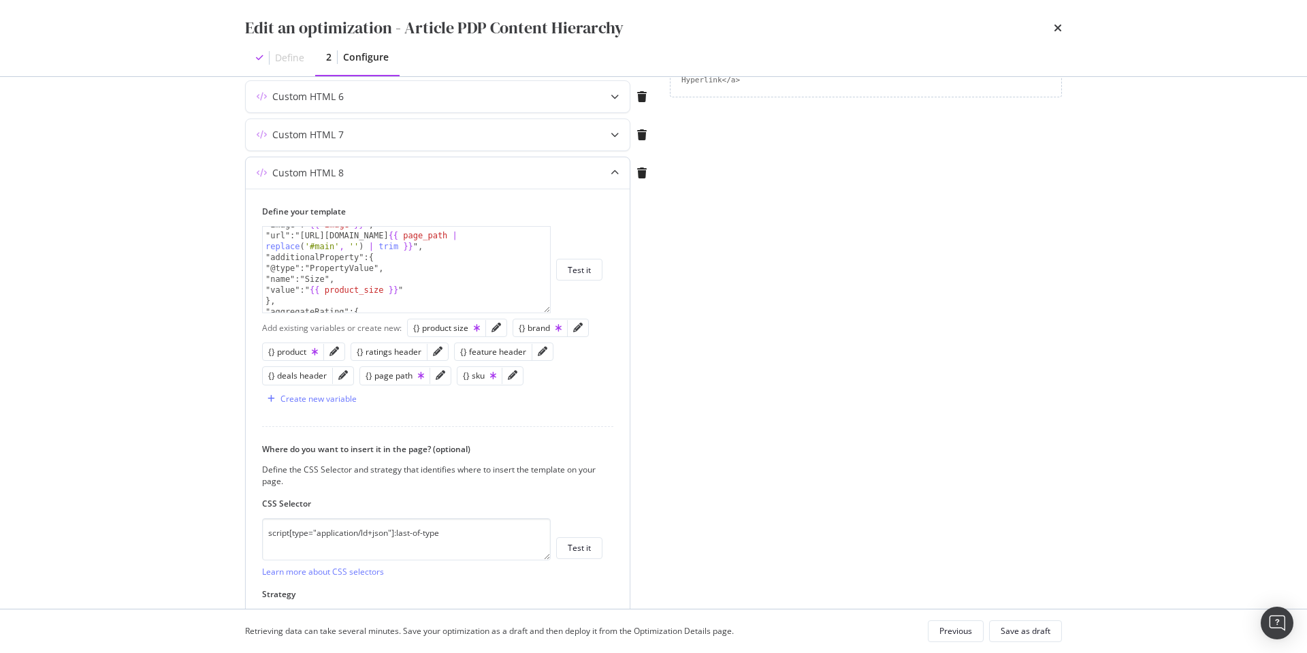
scroll to position [116, 0]
click at [440, 372] on icon "pencil" at bounding box center [441, 375] width 10 height 10
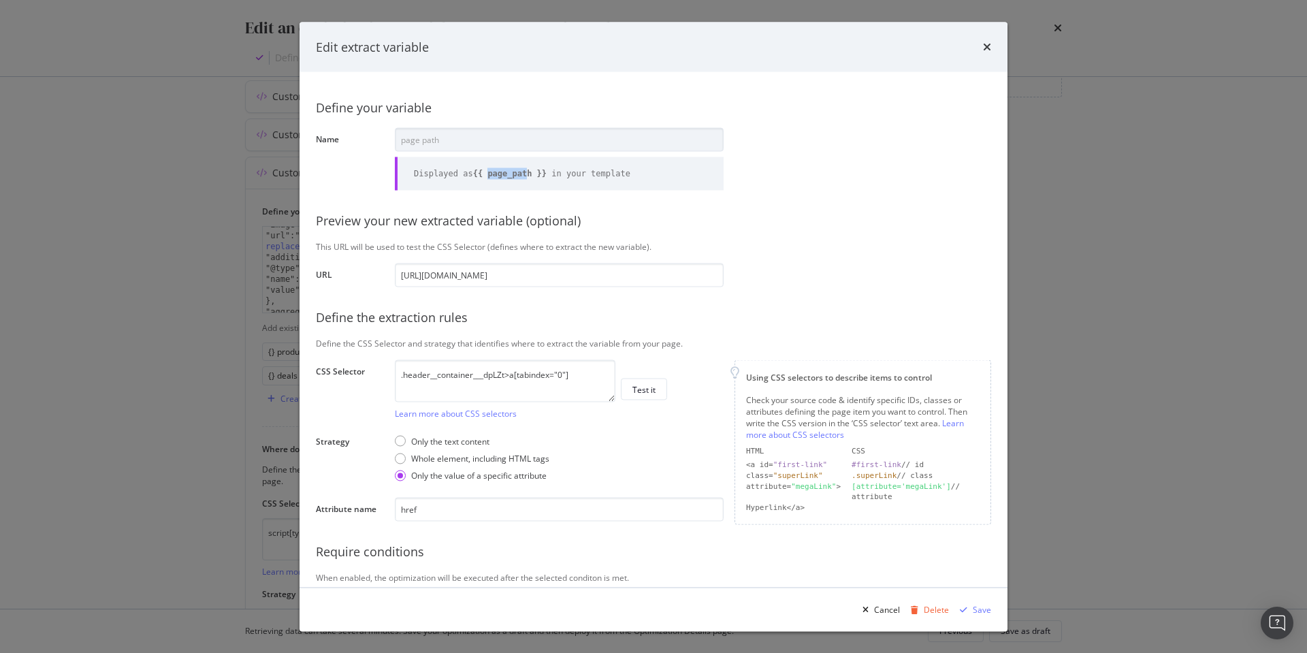
drag, startPoint x: 494, startPoint y: 172, endPoint x: 535, endPoint y: 172, distance: 40.9
click at [535, 172] on b "{{ page_path }}" at bounding box center [510, 173] width 74 height 10
click at [559, 390] on textarea ".header__container___dpLZt>a[tabindex="0"]" at bounding box center [505, 381] width 221 height 42
click at [530, 512] on input "href" at bounding box center [559, 510] width 329 height 24
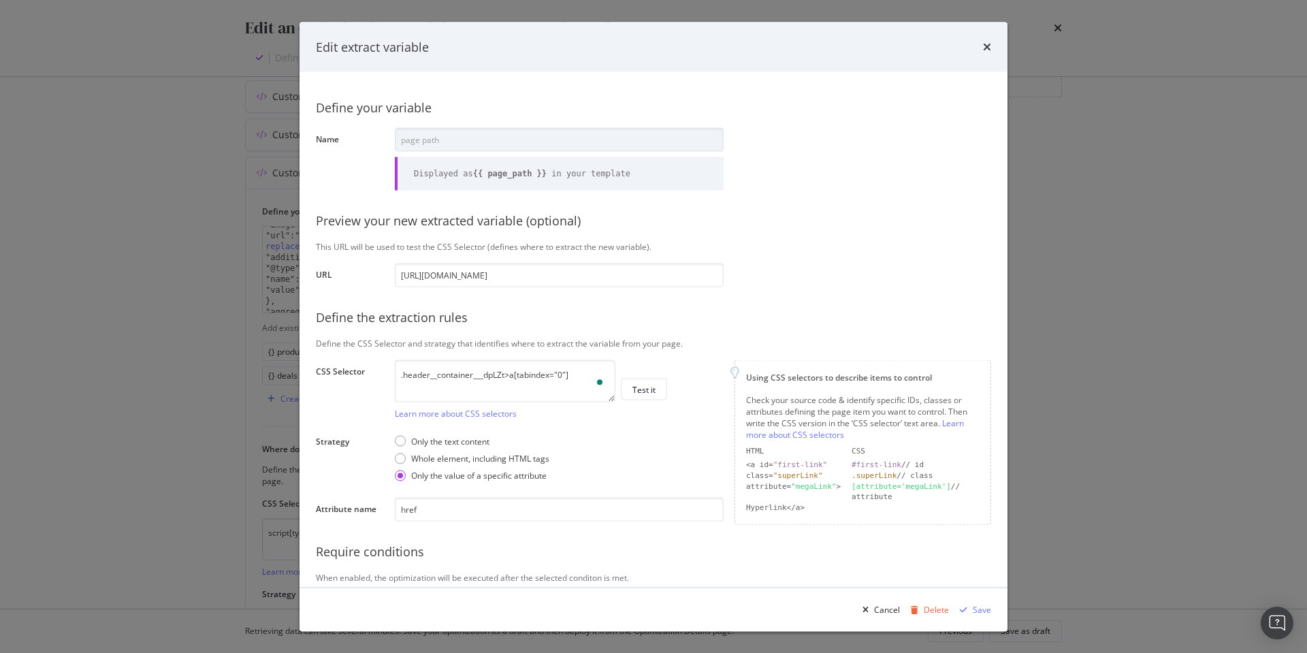
scroll to position [74, 0]
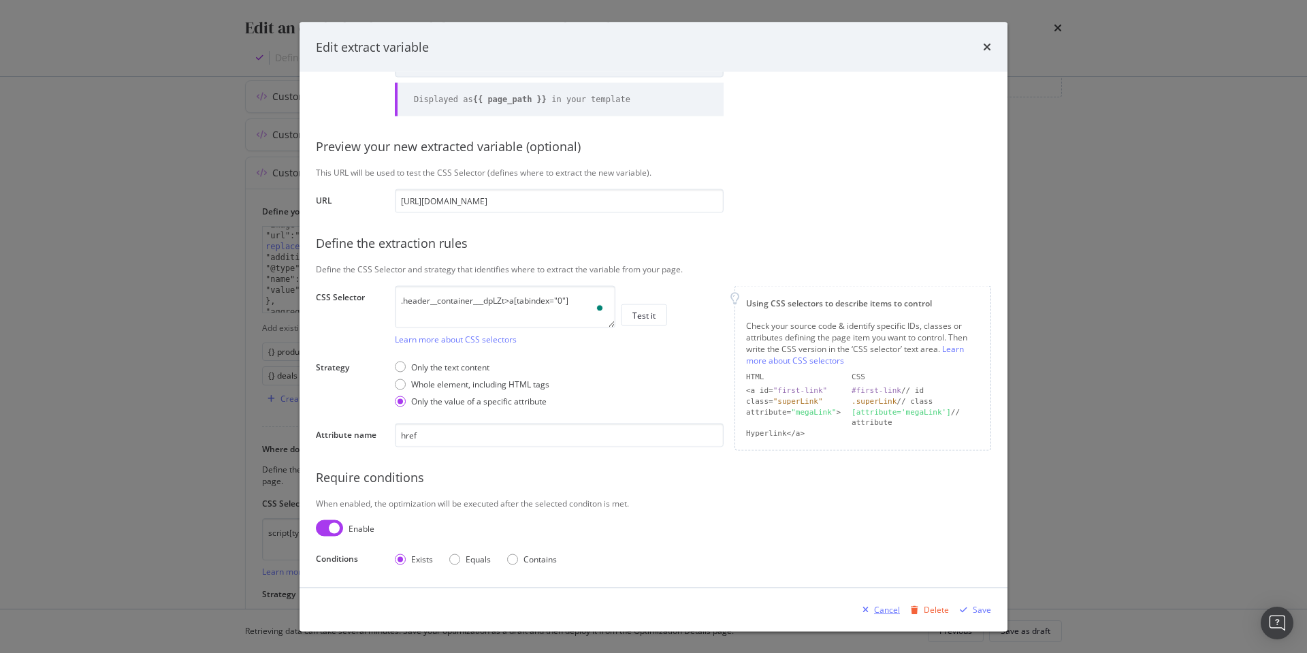
click at [887, 609] on div "Cancel" at bounding box center [887, 609] width 26 height 12
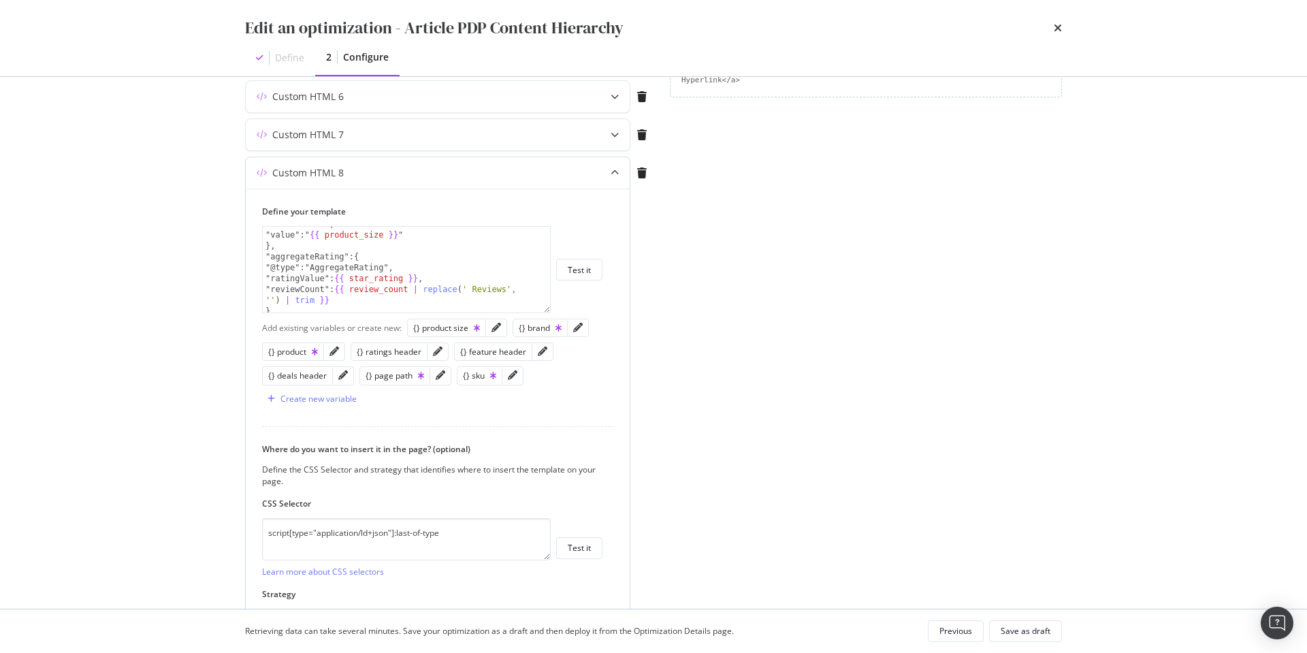
scroll to position [172, 0]
click at [496, 324] on icon "pencil" at bounding box center [497, 328] width 10 height 10
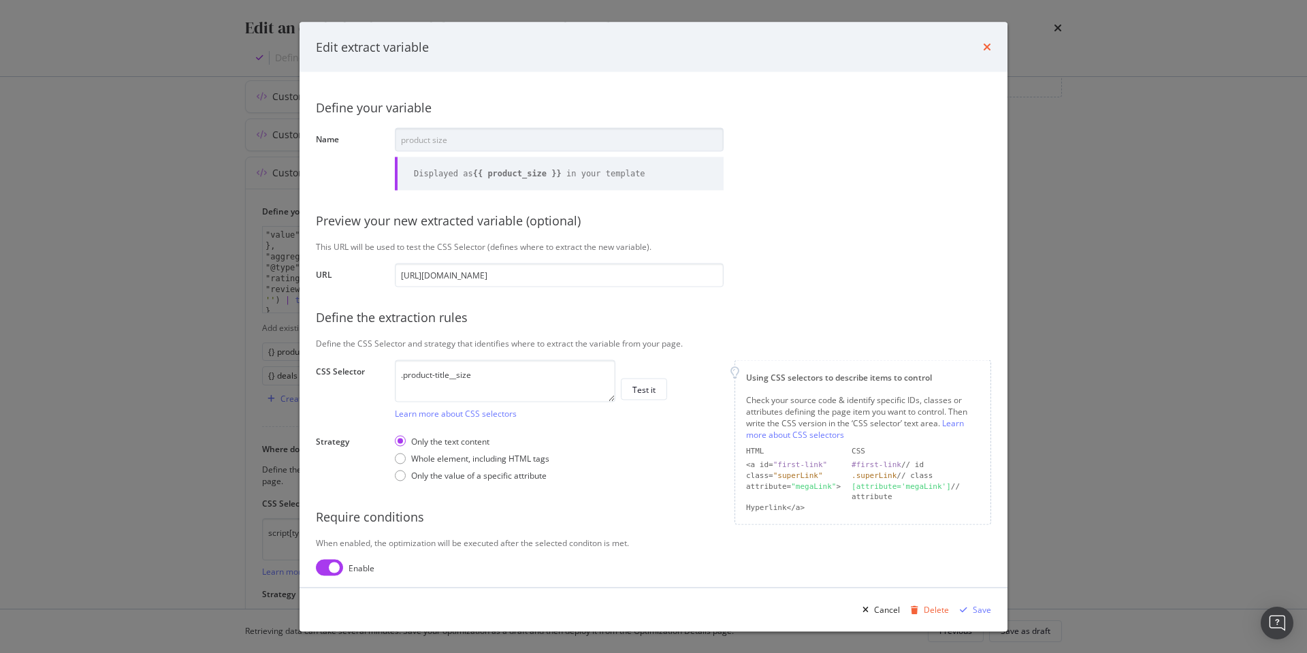
click at [989, 46] on icon "times" at bounding box center [987, 47] width 8 height 11
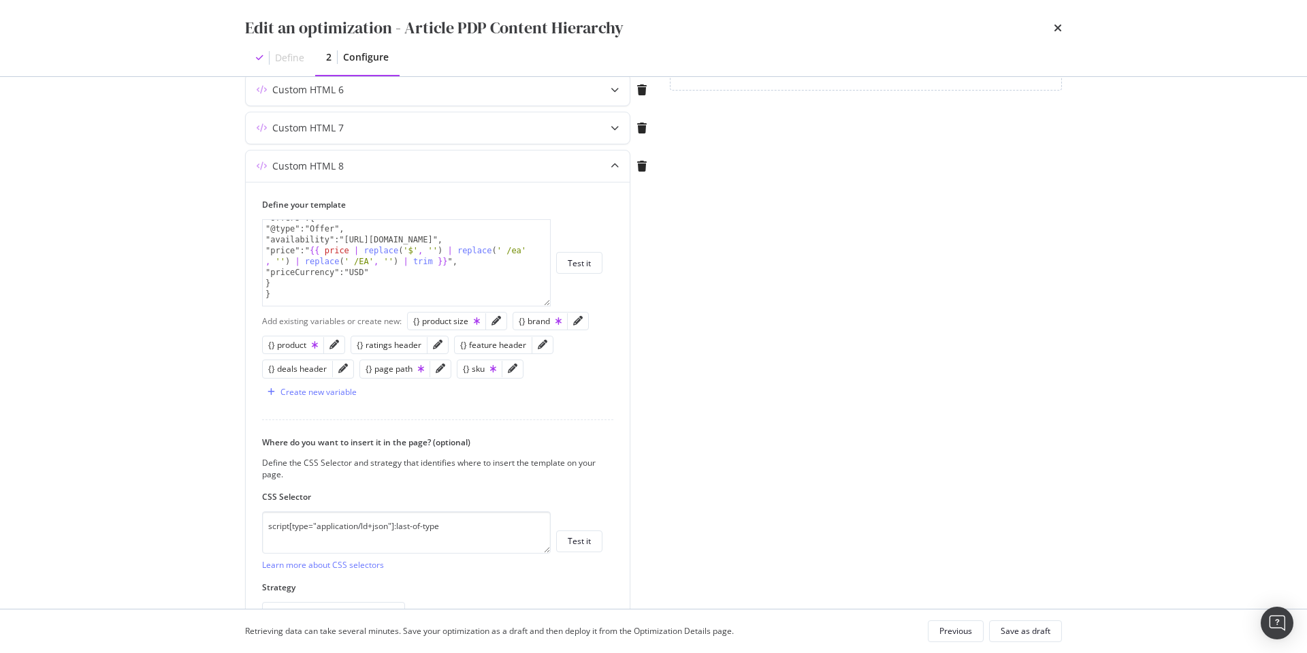
scroll to position [395, 0]
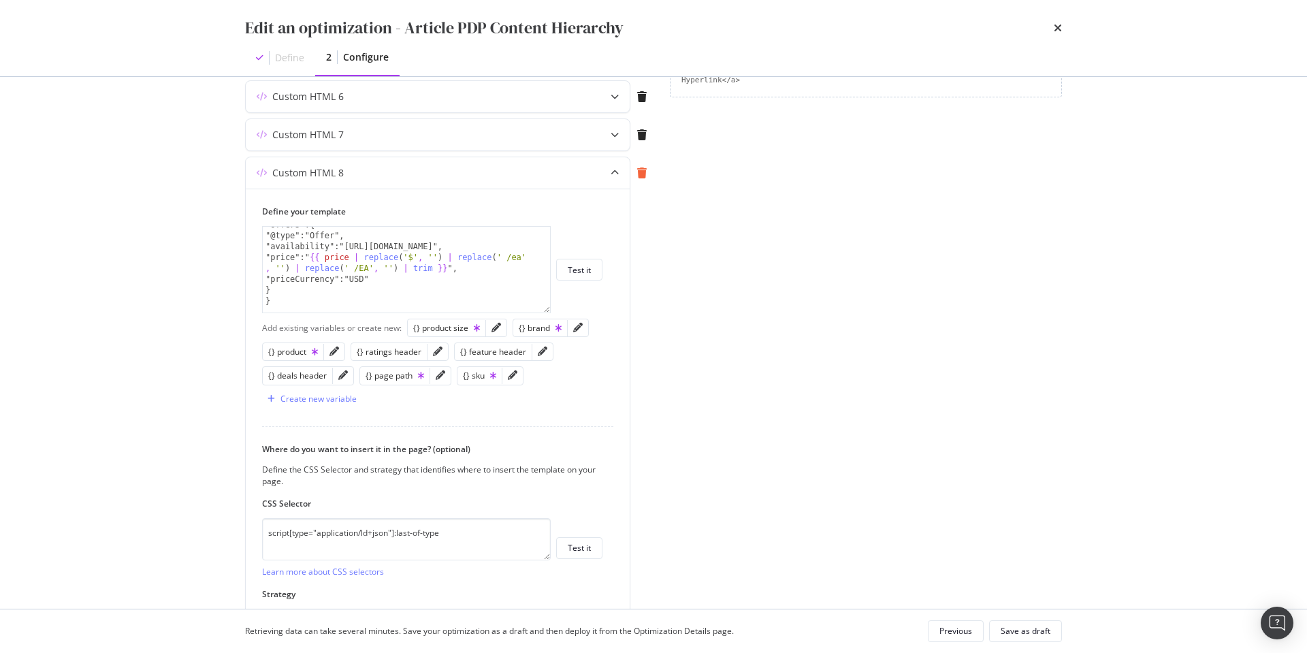
click at [641, 174] on icon "modal" at bounding box center [642, 173] width 10 height 11
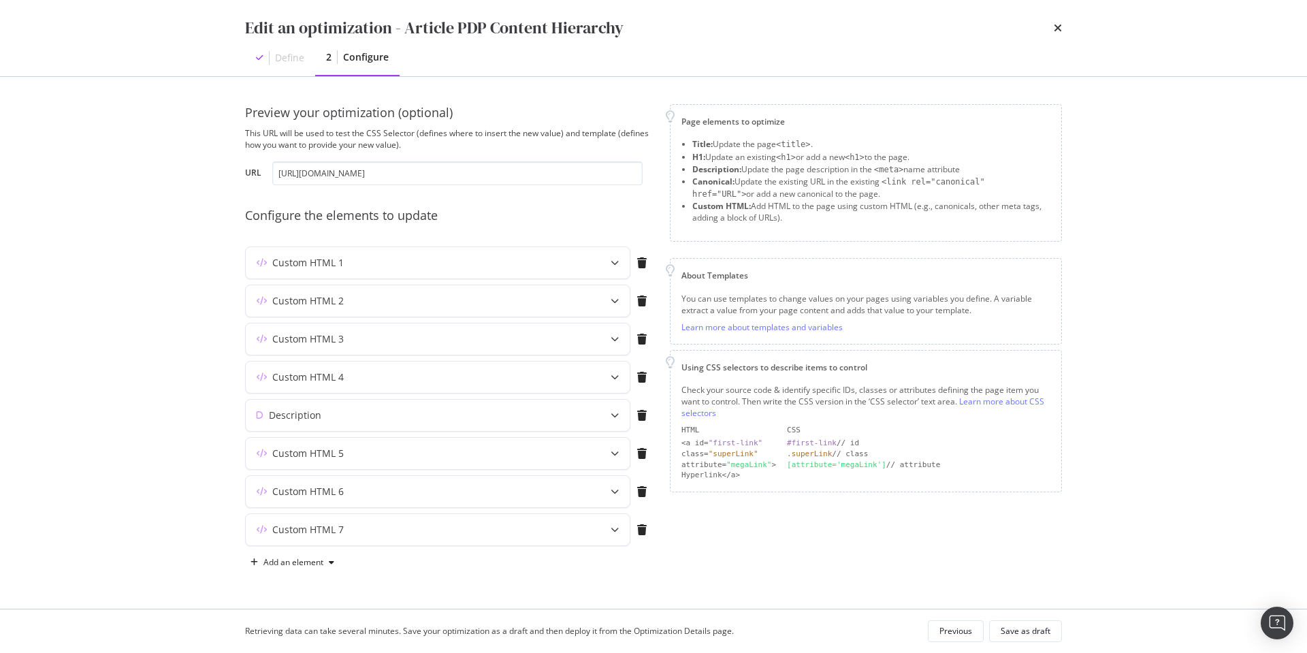
scroll to position [0, 0]
click at [1030, 628] on div "Save as draft" at bounding box center [1026, 631] width 50 height 12
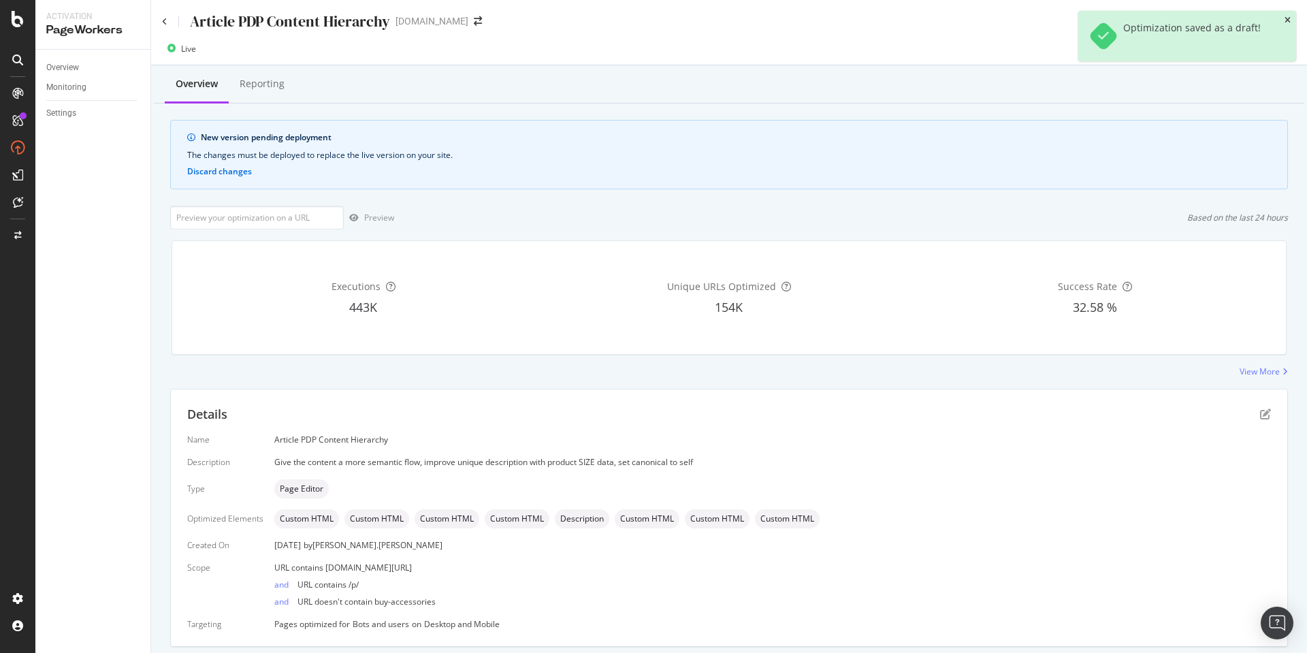
click at [1289, 18] on icon "close toast" at bounding box center [1288, 20] width 6 height 8
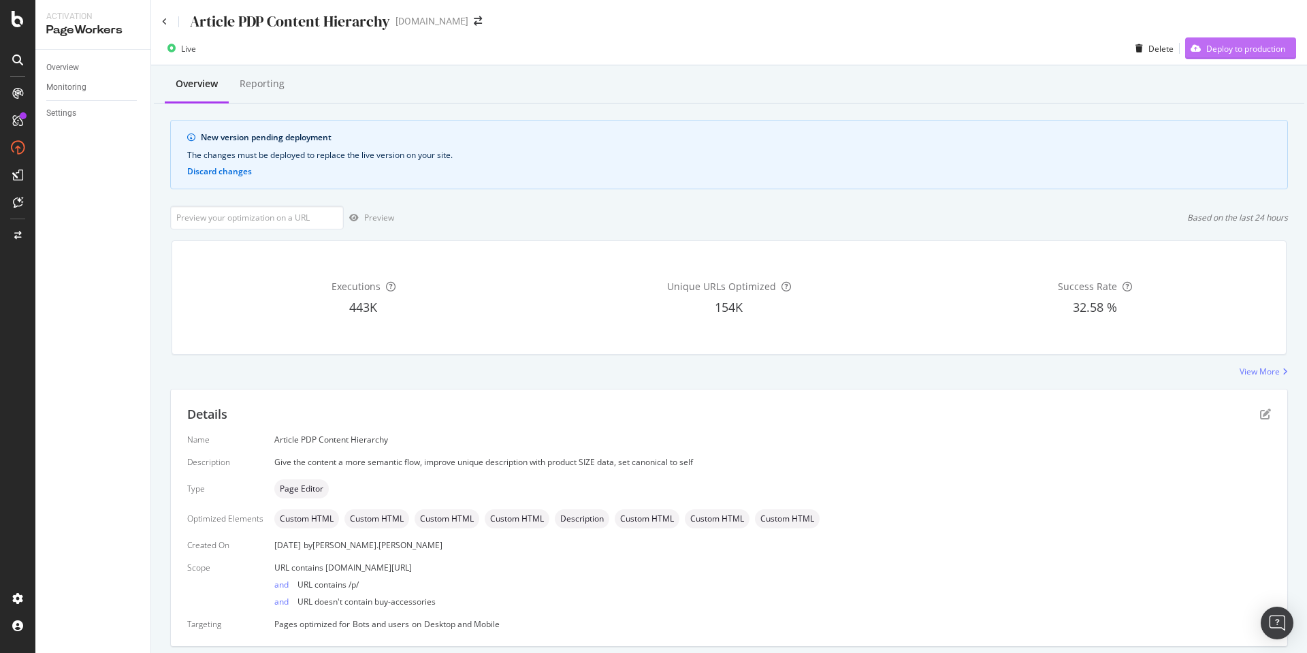
click at [1235, 48] on div "Deploy to production" at bounding box center [1246, 49] width 79 height 12
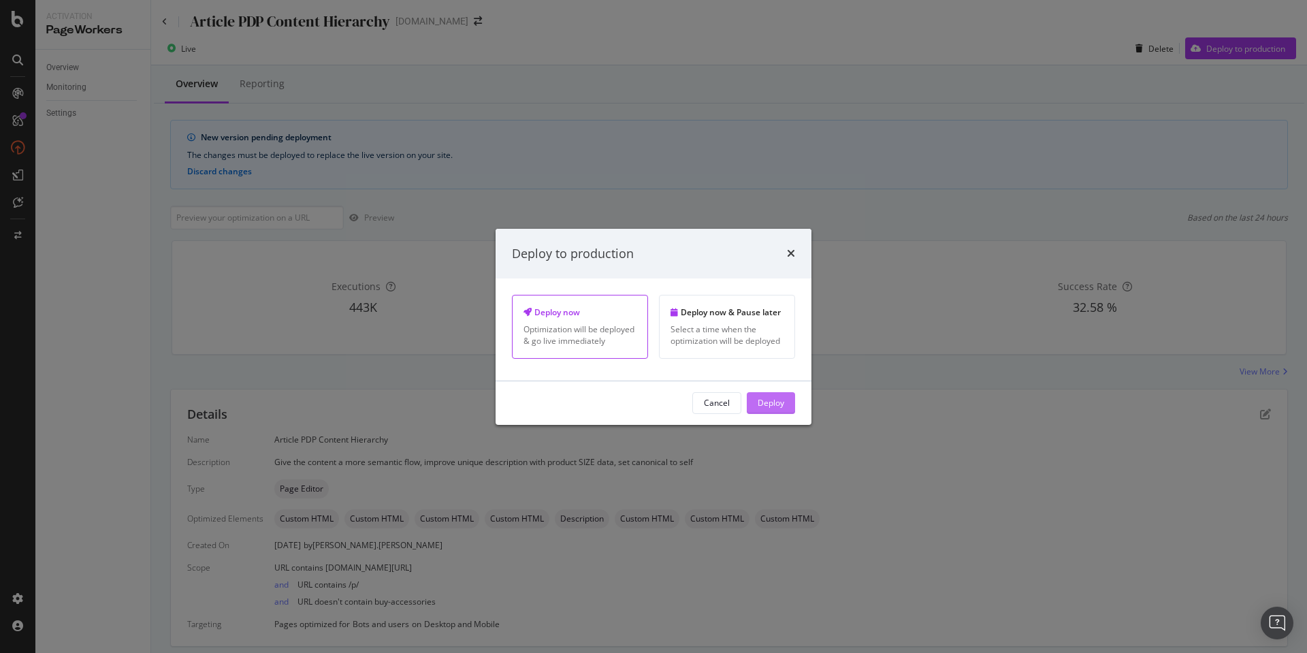
click at [774, 404] on div "Deploy" at bounding box center [771, 403] width 27 height 12
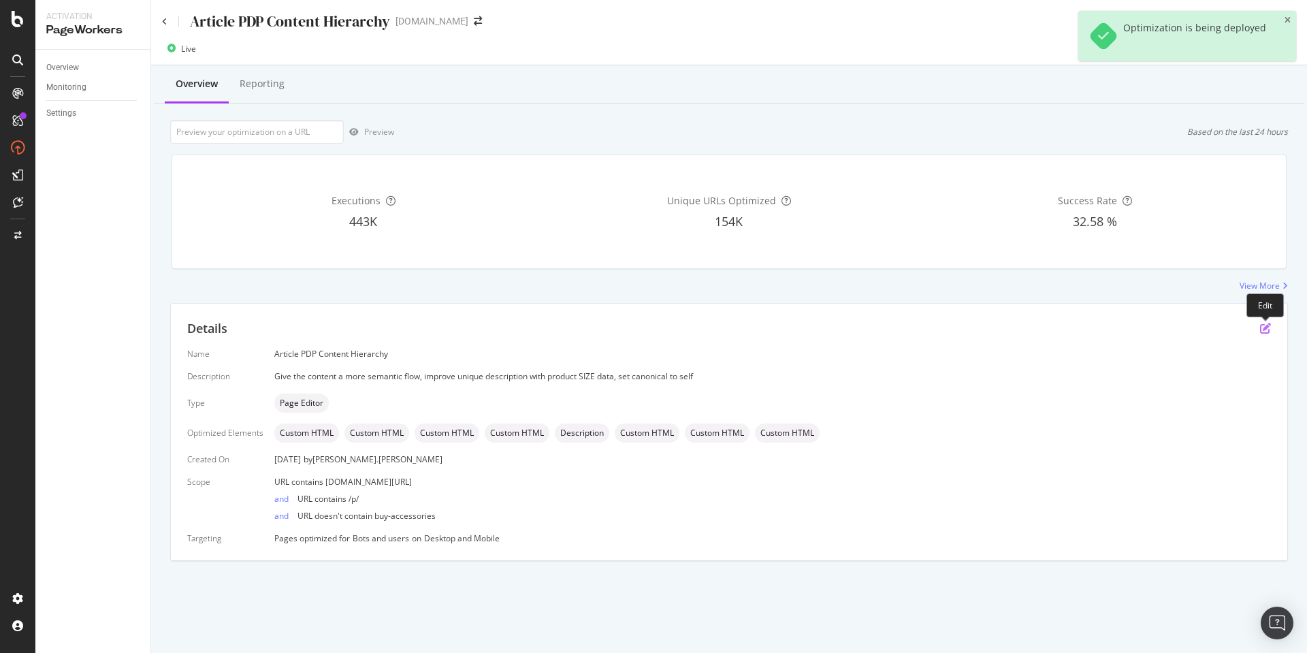
click at [1266, 328] on icon "pen-to-square" at bounding box center [1265, 328] width 11 height 11
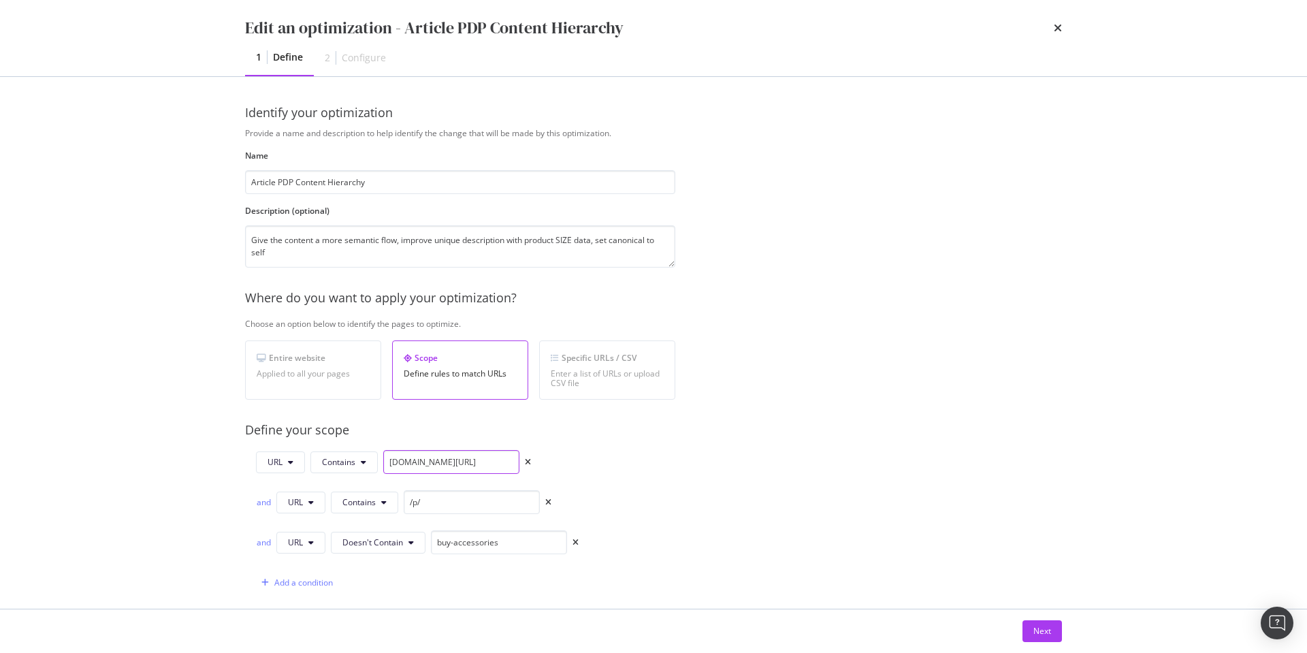
click at [491, 462] on input "discounttire.com/buy-" at bounding box center [451, 462] width 136 height 24
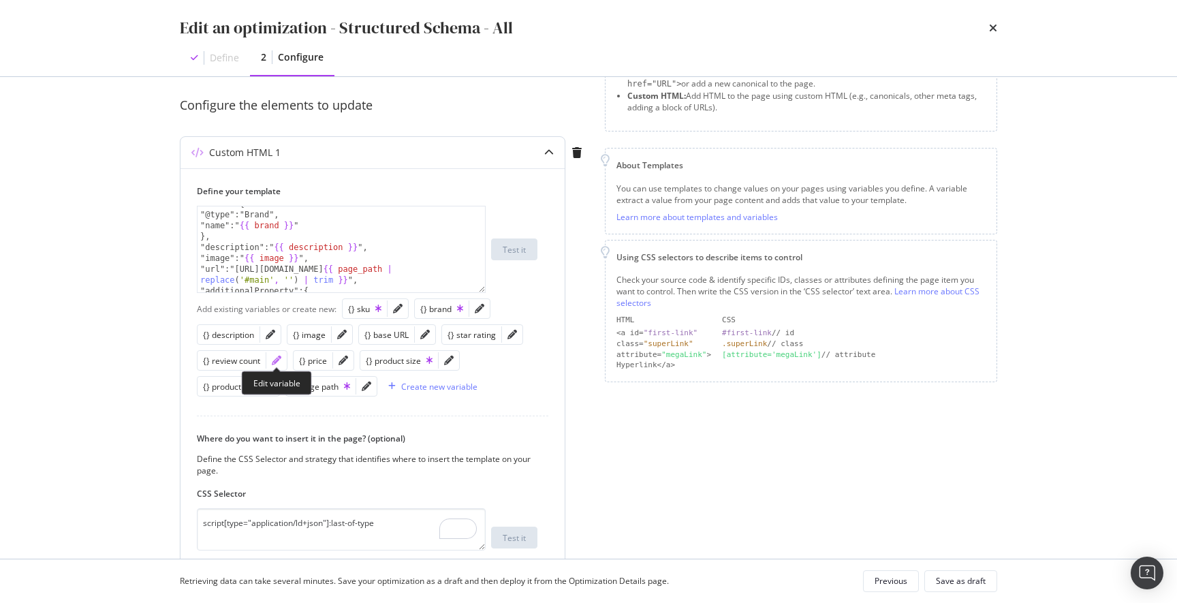
click at [277, 361] on icon "pencil" at bounding box center [277, 360] width 10 height 10
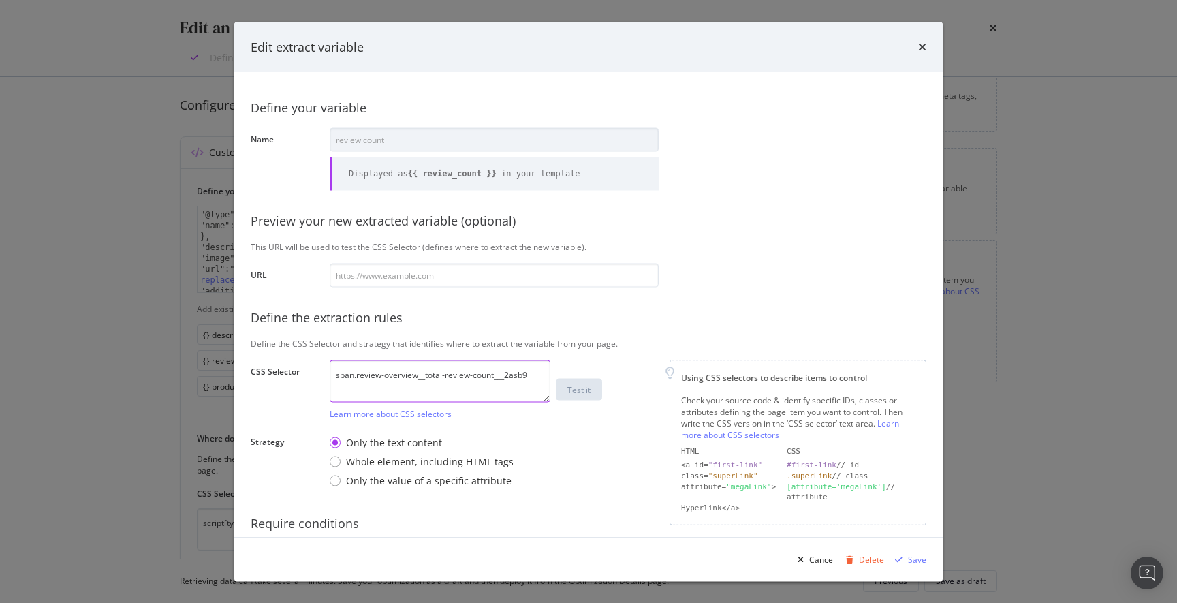
click at [426, 380] on textarea "span.review-overview__total-review-count___2asb9" at bounding box center [440, 381] width 221 height 42
paste textarea "product-detail-page__reviews-link___1FPGy"
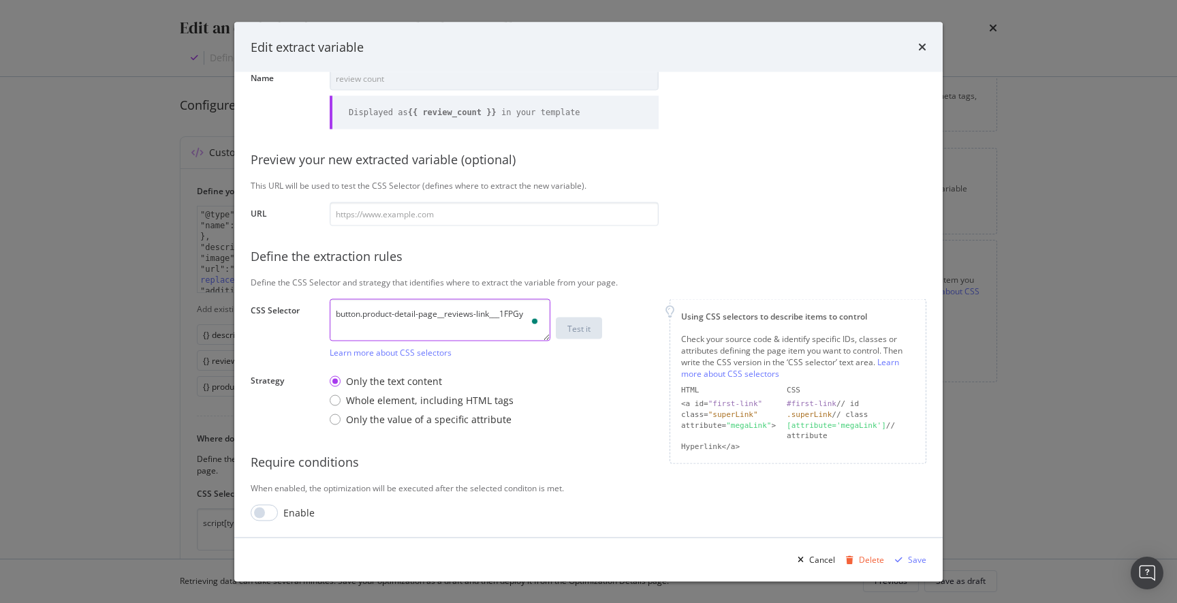
scroll to position [61, 0]
type textarea "button.product-detail-page__reviews-link___1FPGy"
click at [916, 560] on div "Save" at bounding box center [917, 559] width 18 height 12
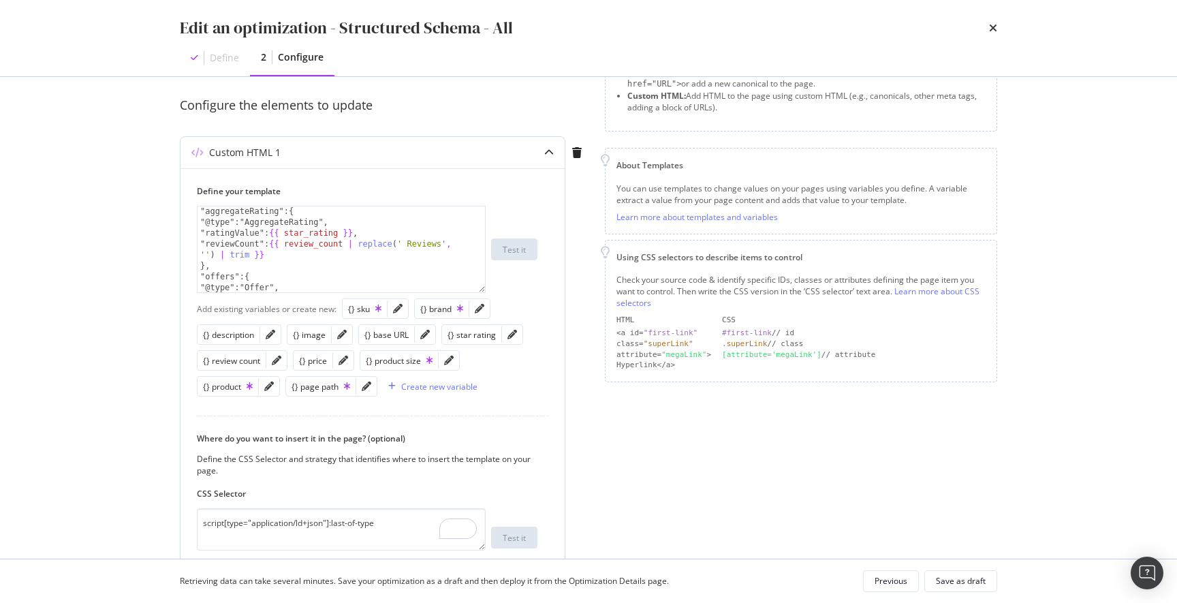
scroll to position [197, 0]
drag, startPoint x: 459, startPoint y: 242, endPoint x: 423, endPoint y: 245, distance: 36.2
click at [421, 242] on div ""aggregateRating":{ "@type":"AggregateRating", "ratingValue": {{ star_rating }}…" at bounding box center [340, 260] width 287 height 108
paste textarea "Read Reviews ("
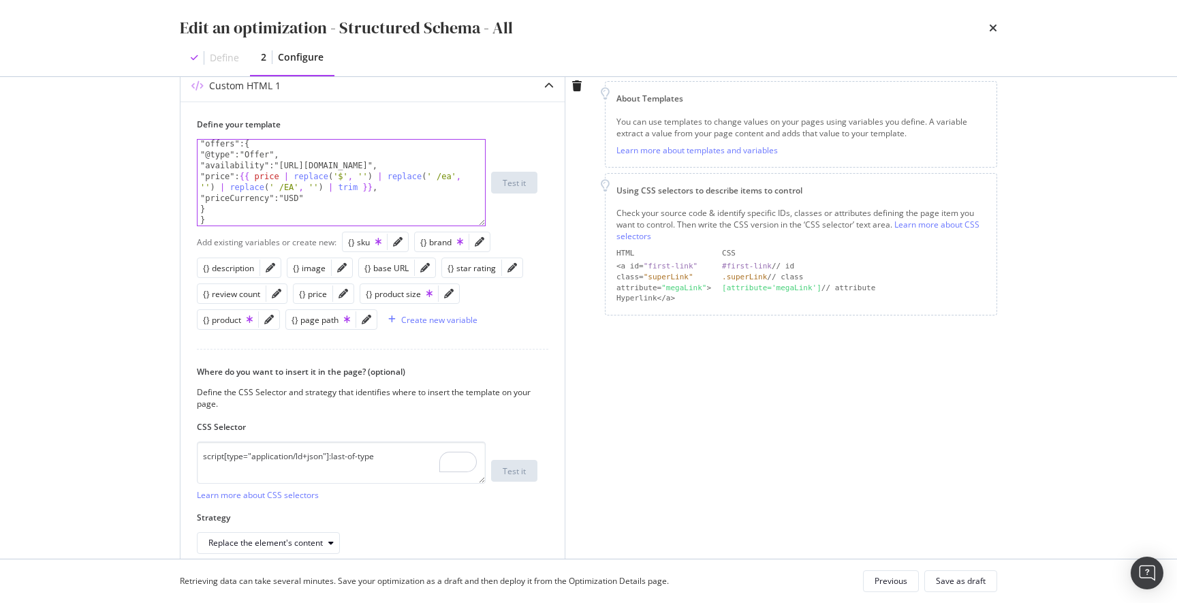
scroll to position [125, 0]
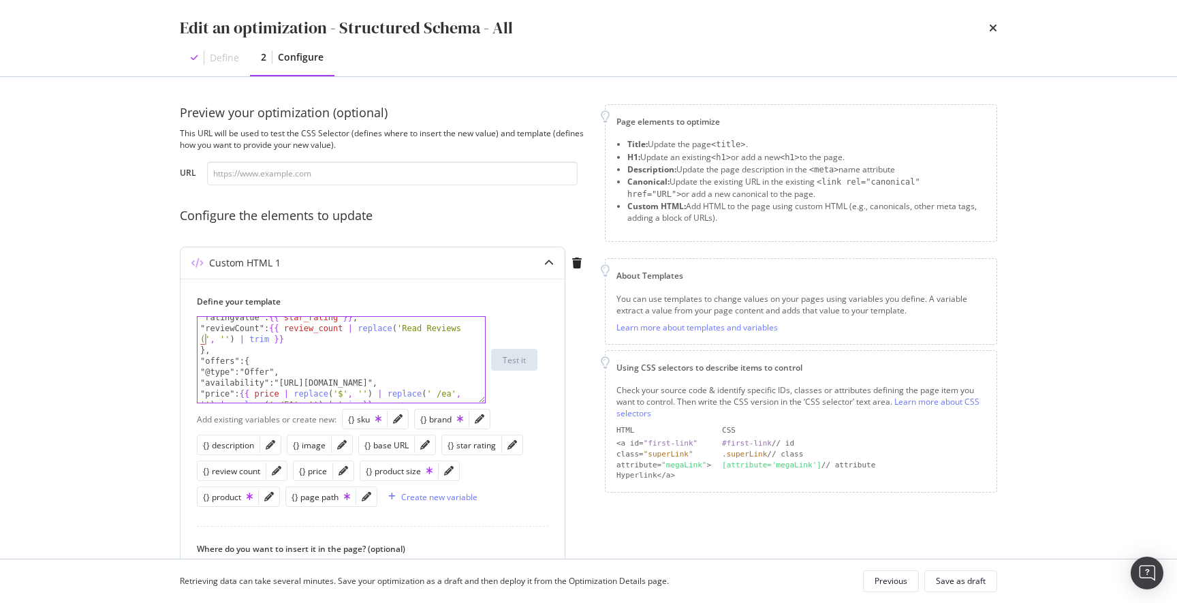
click at [336, 362] on div ""ratingValue": {{ star_rating }} , "reviewCount": {{ review_count | replace ( '…" at bounding box center [340, 371] width 287 height 118
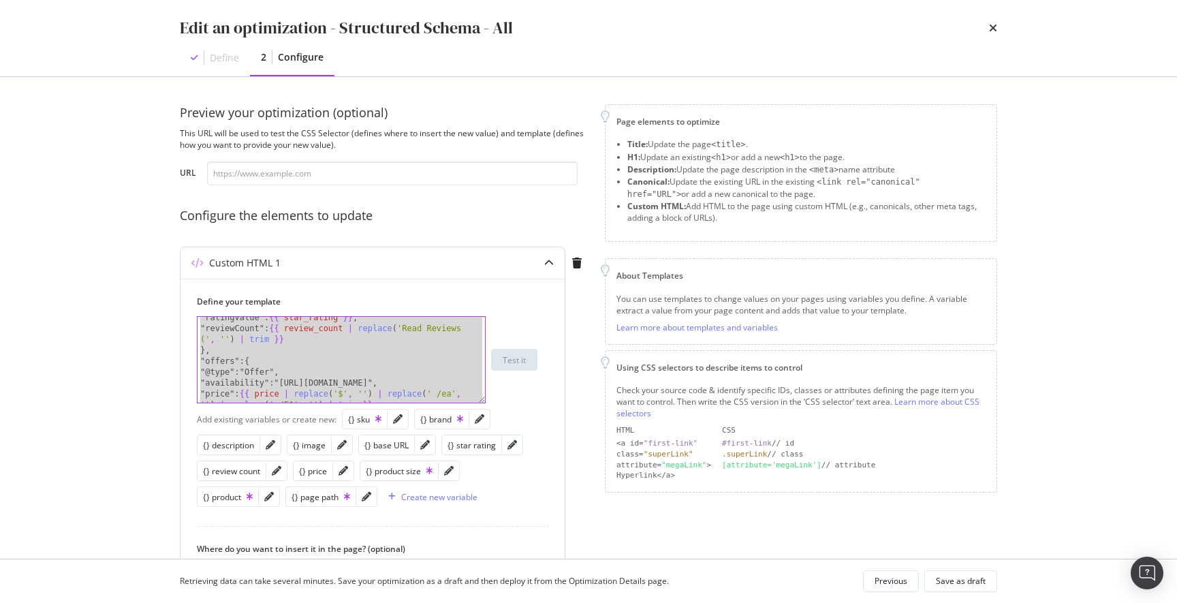
click at [416, 347] on div ""ratingValue": {{ star_rating }} , "reviewCount": {{ review_count | replace ( '…" at bounding box center [340, 371] width 287 height 118
paste textarea "Cursor at row 29"
type textarea "}"
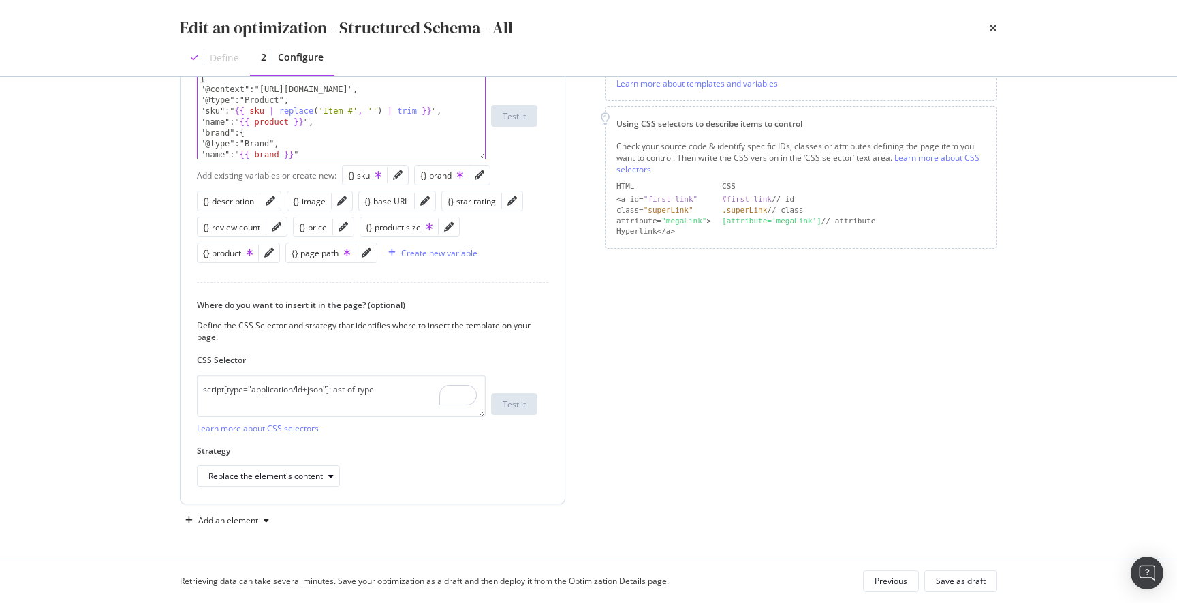
scroll to position [239, 0]
click at [950, 578] on div "Save as draft" at bounding box center [961, 581] width 50 height 12
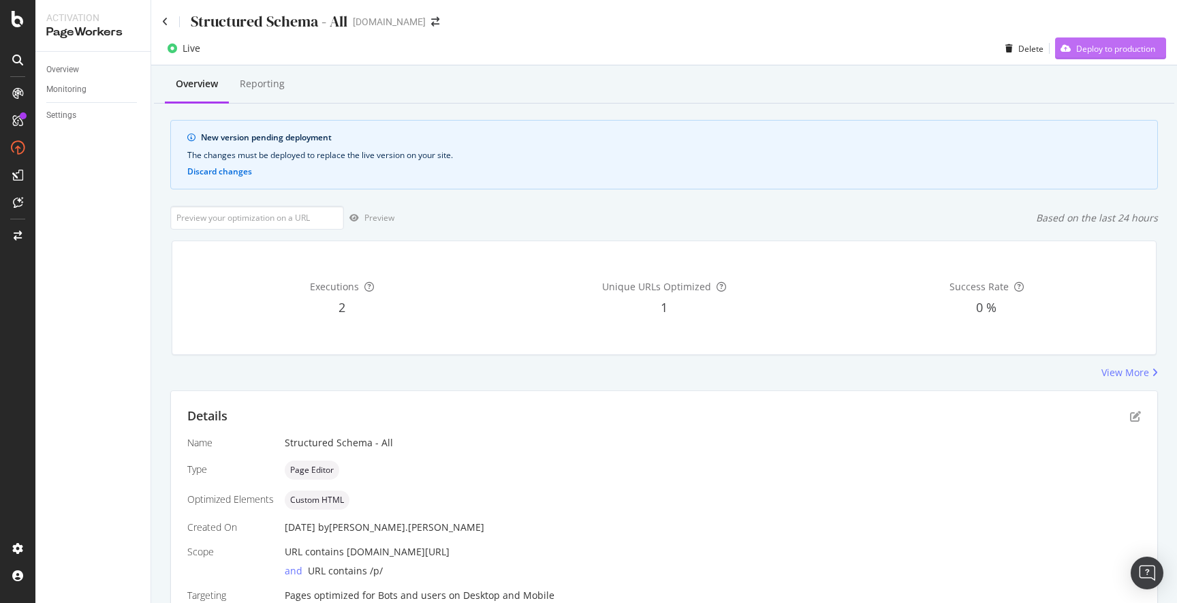
click at [1143, 52] on div "Deploy to production" at bounding box center [1115, 49] width 79 height 12
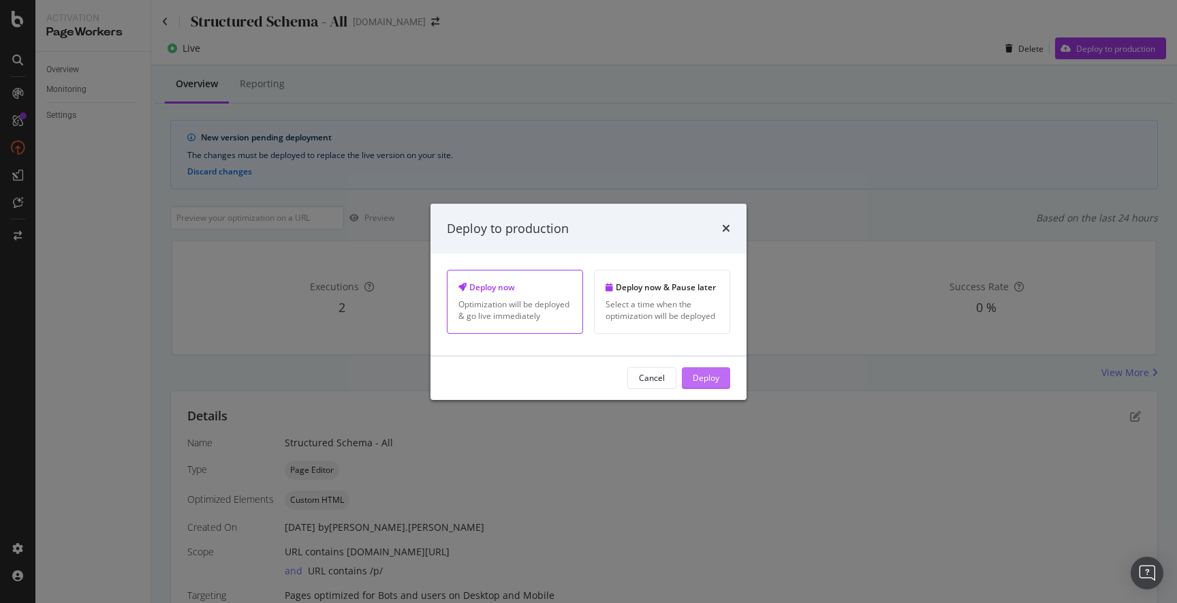
click at [714, 381] on div "Deploy" at bounding box center [705, 378] width 27 height 12
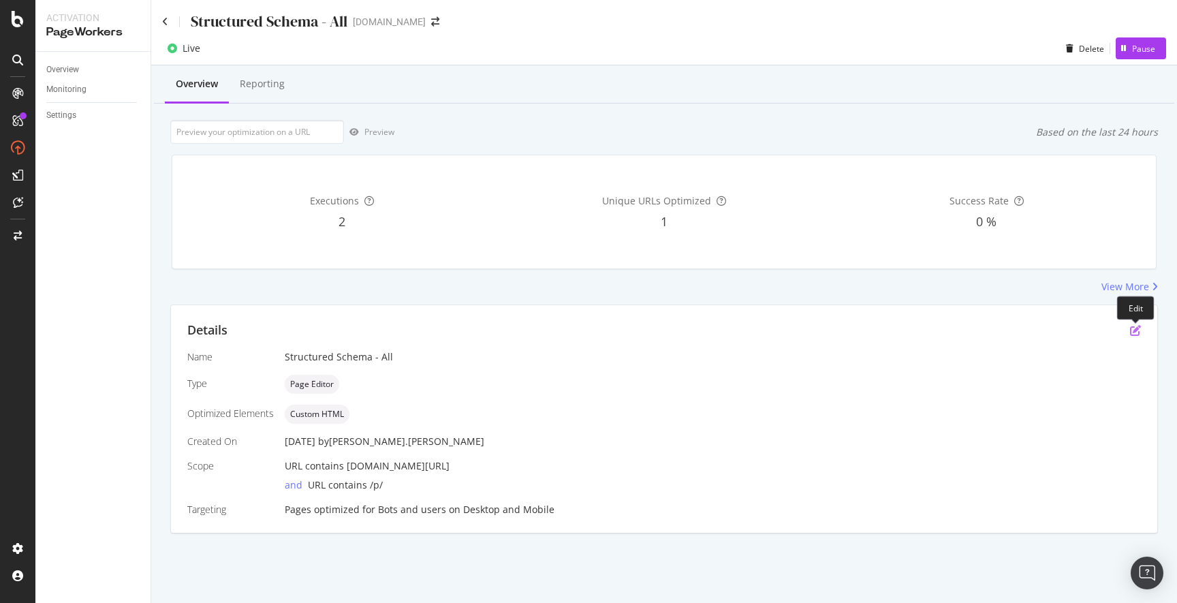
click at [1133, 332] on icon "pen-to-square" at bounding box center [1135, 330] width 11 height 11
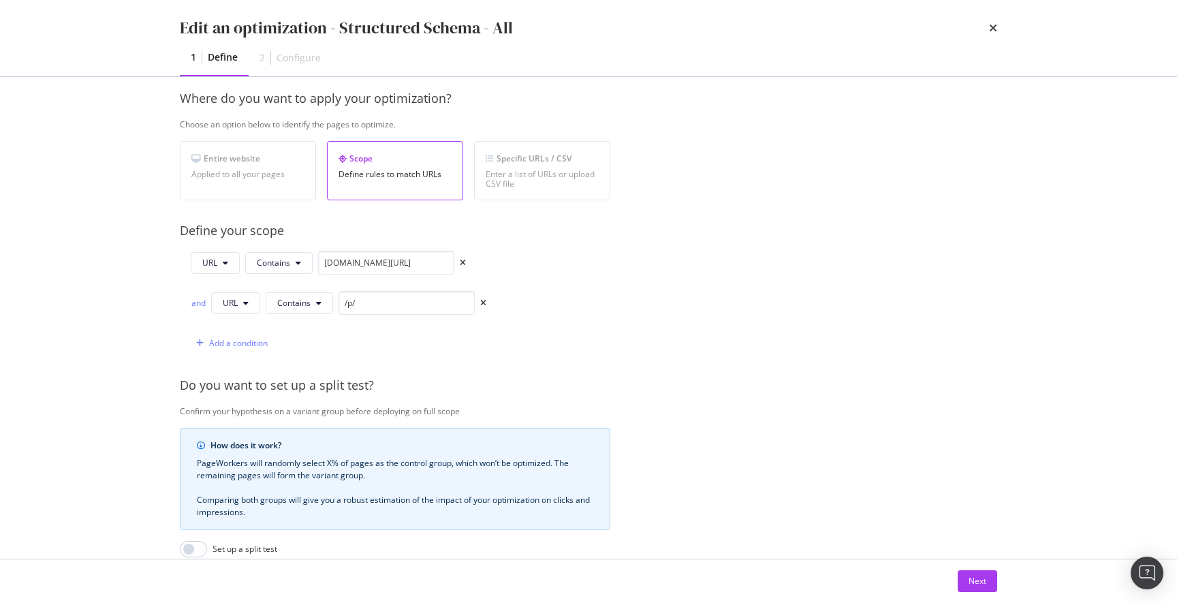
scroll to position [371, 0]
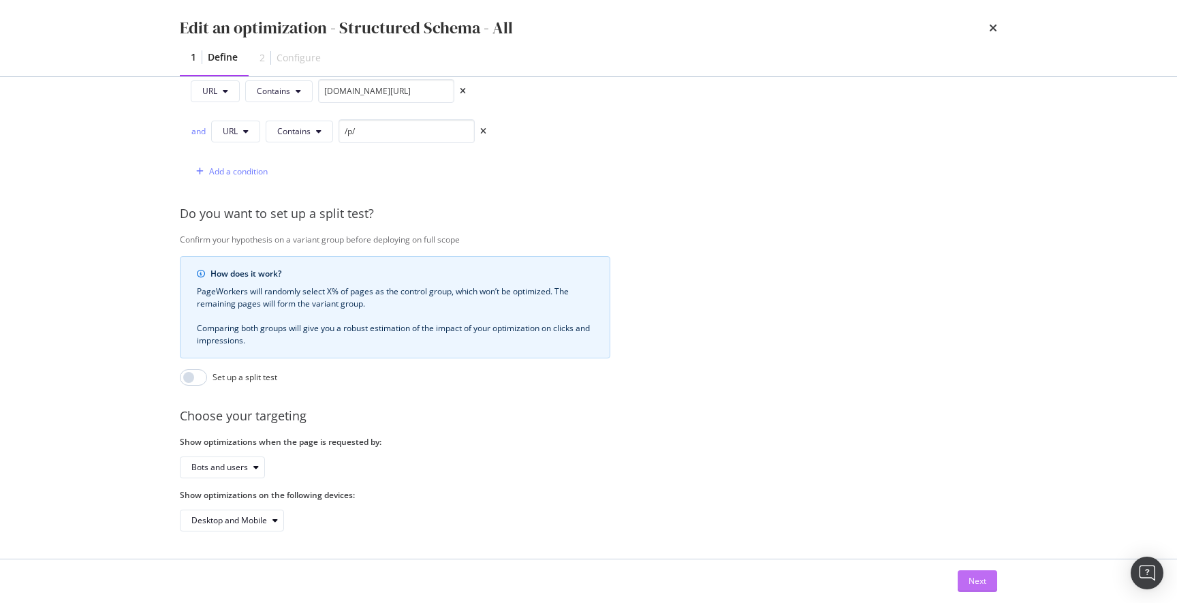
click at [974, 579] on div "Next" at bounding box center [977, 581] width 18 height 12
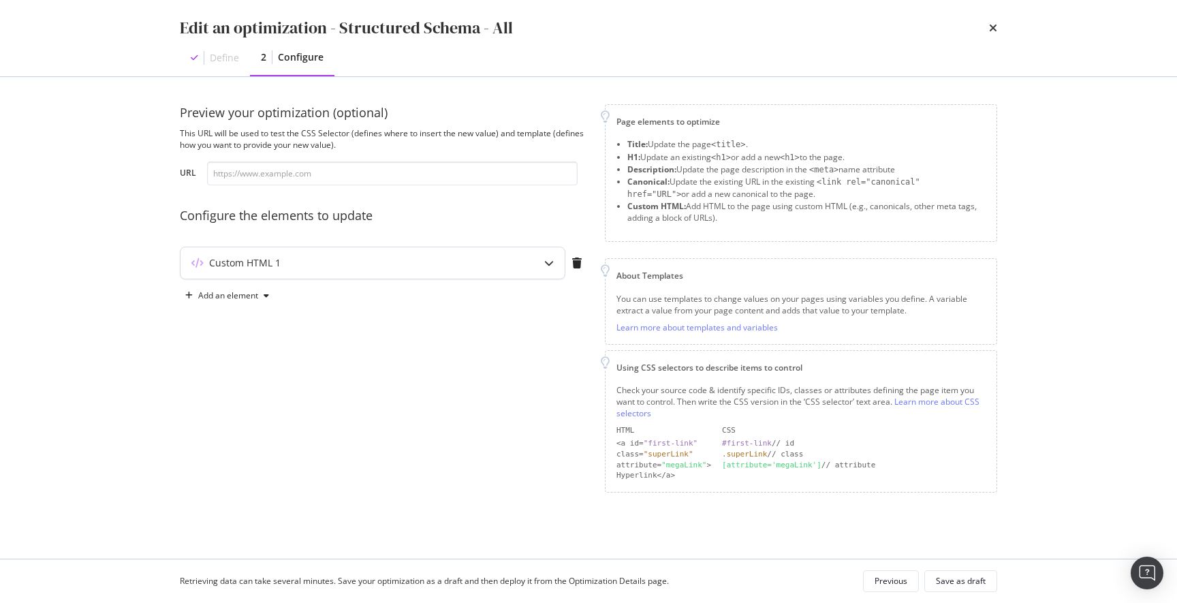
click at [549, 262] on icon "modal" at bounding box center [549, 263] width 10 height 10
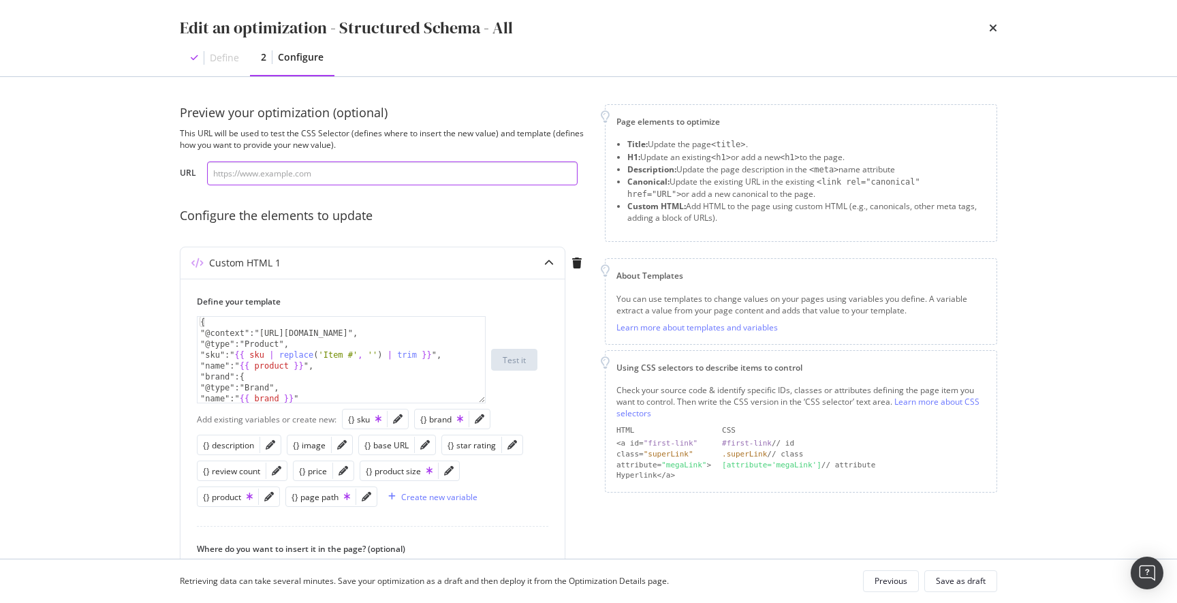
click at [274, 174] on input "modal" at bounding box center [392, 173] width 370 height 24
paste input "https://www.discounttire.com/buy-tires/michelin-defender-ltx-m-s2/p/126858"
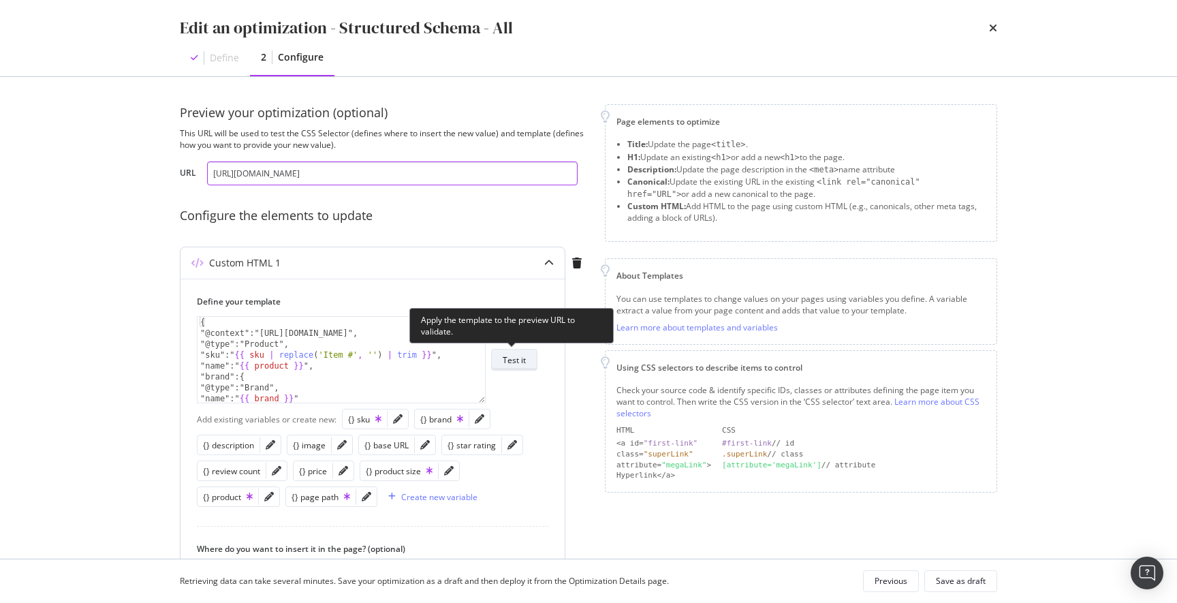
type input "https://www.discounttire.com/buy-tires/michelin-defender-ltx-m-s2/p/126858"
click at [516, 360] on div "Test it" at bounding box center [514, 360] width 23 height 12
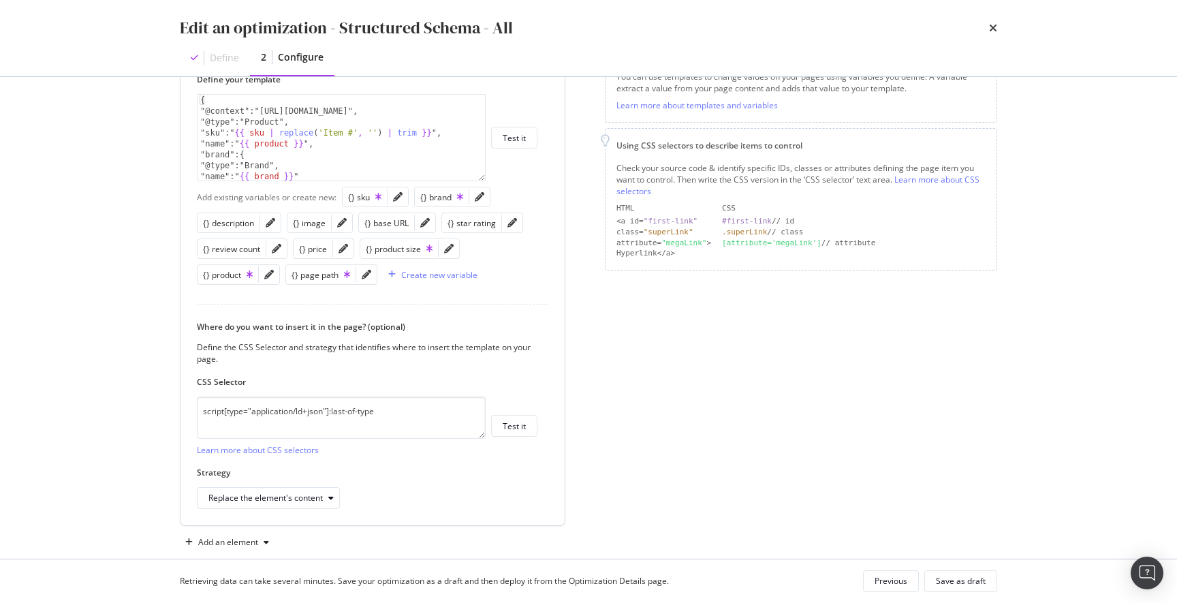
scroll to position [236, 0]
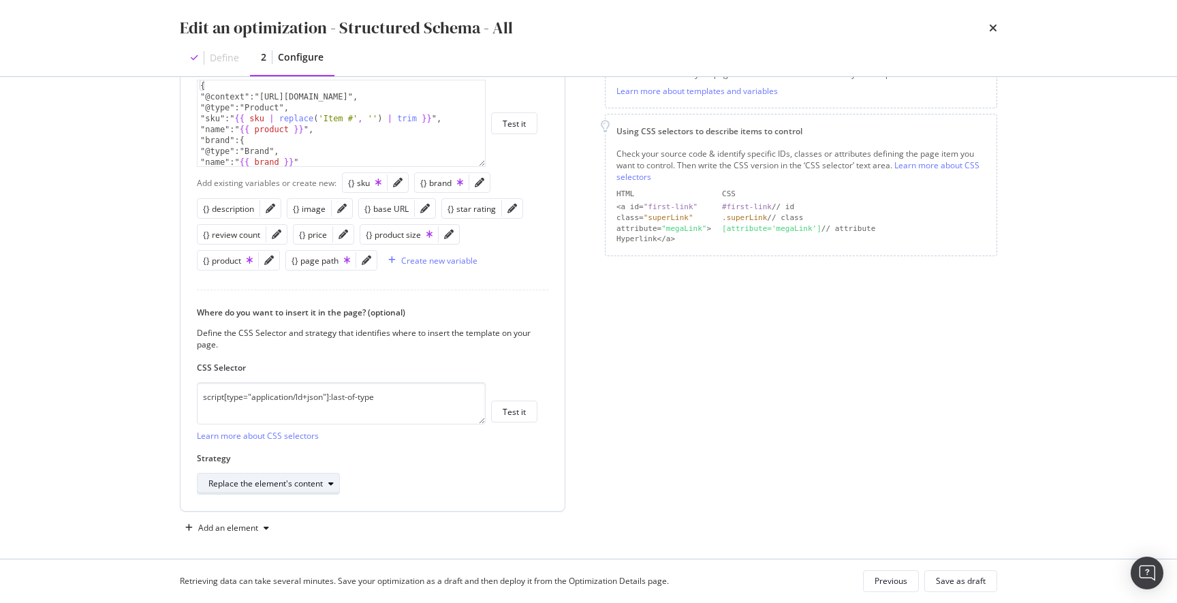
click at [327, 479] on div "Replace the element's content" at bounding box center [273, 483] width 131 height 19
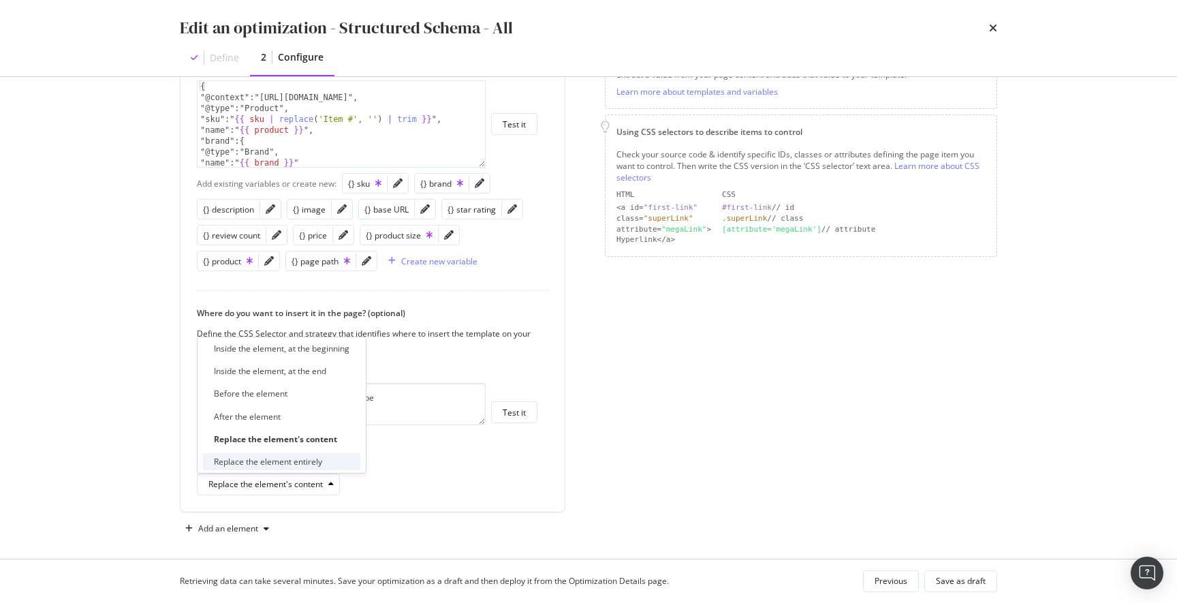
click at [321, 465] on div "Replace the element entirely" at bounding box center [268, 462] width 108 height 12
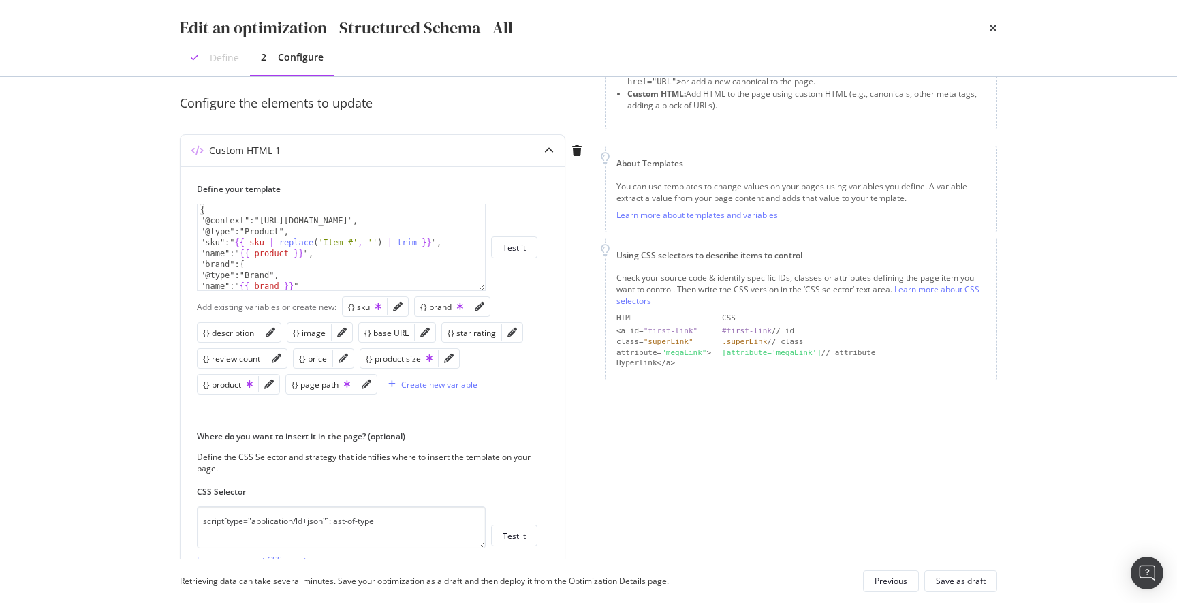
scroll to position [97, 0]
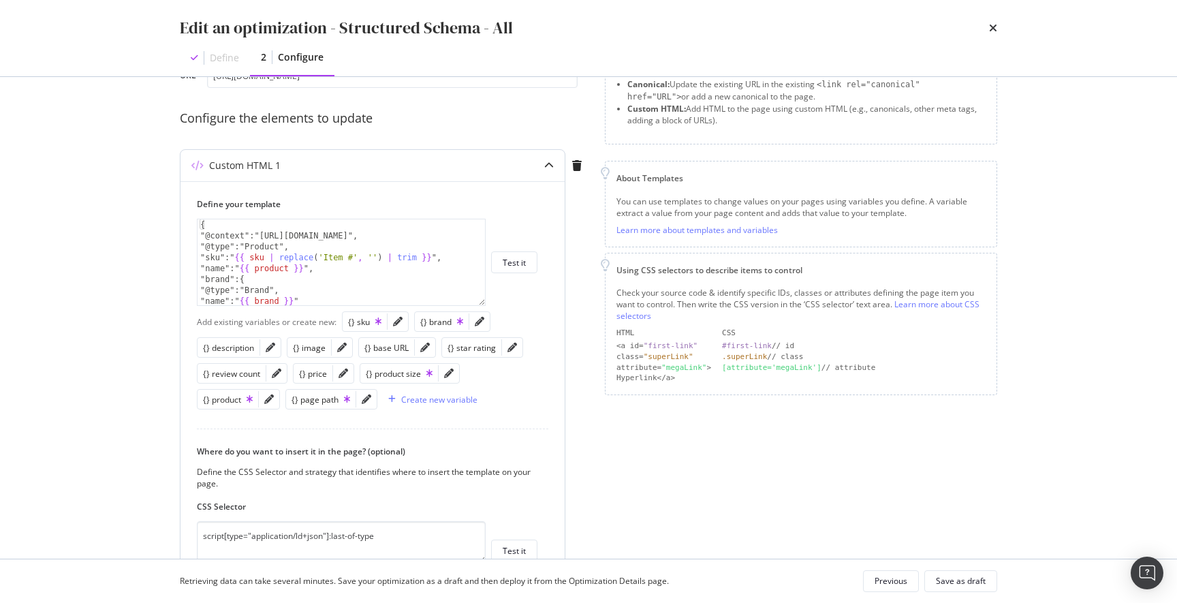
click at [200, 225] on div "{ "@context":"https://schema.org", "@type":"Product", "sku":" {{ sku | replace …" at bounding box center [340, 273] width 287 height 108
type textarea "{"
paste textarea "<script type="application/ld+json" data-react-helmet="true">"
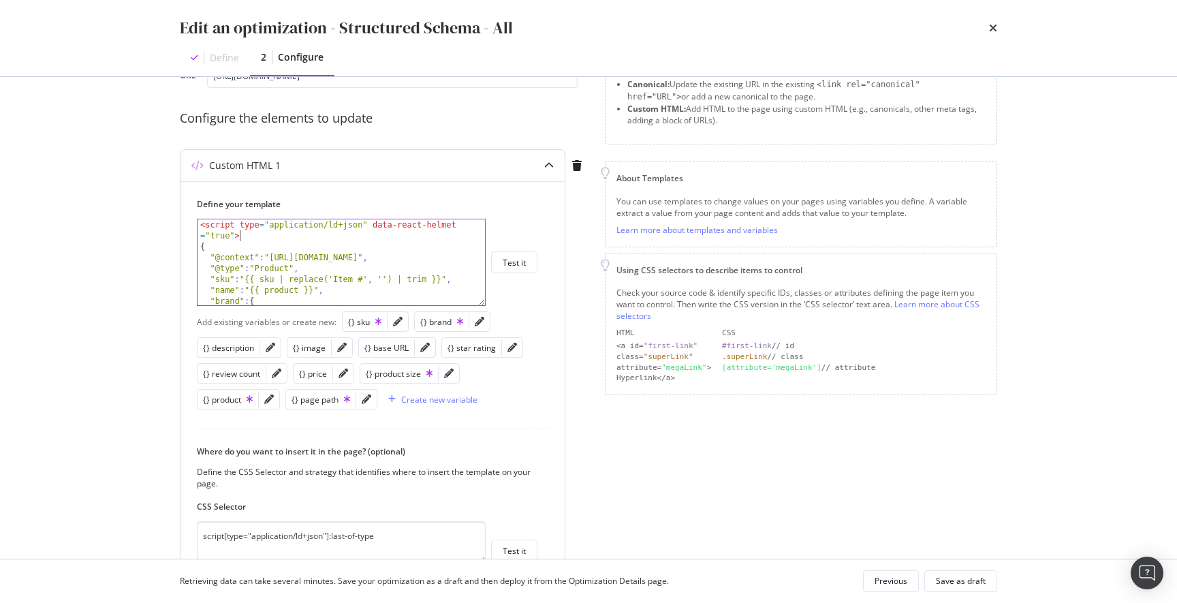
drag, startPoint x: 368, startPoint y: 223, endPoint x: 392, endPoint y: 240, distance: 28.3
click at [369, 223] on div "< script type = "application/ld+json" data-react-helmet = "true" > { "@context"…" at bounding box center [340, 278] width 287 height 118
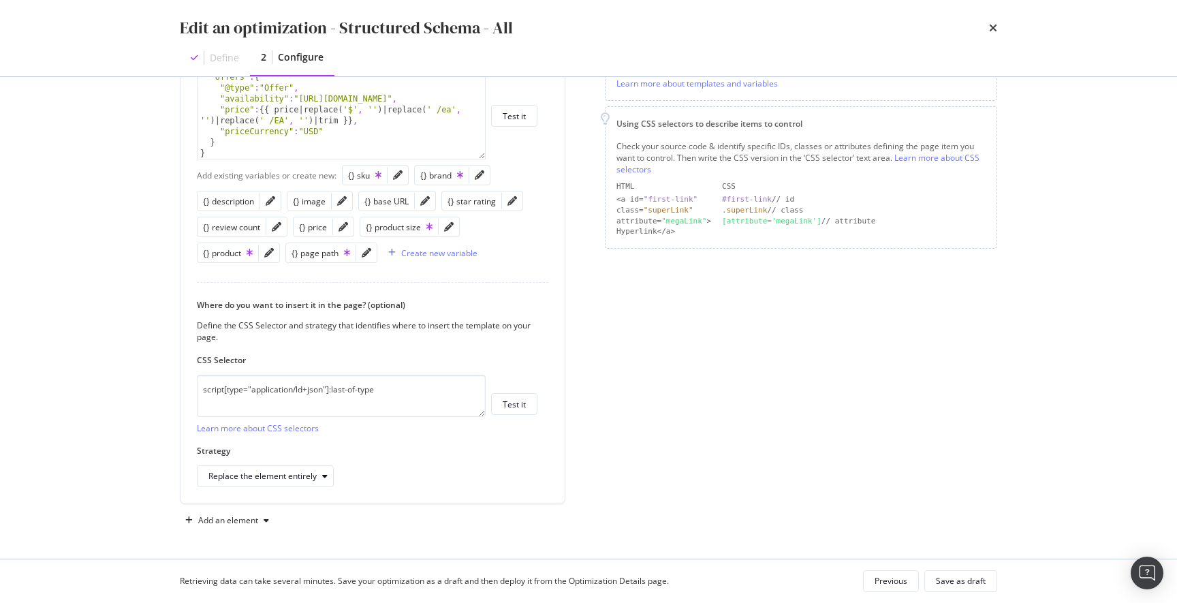
scroll to position [210, 0]
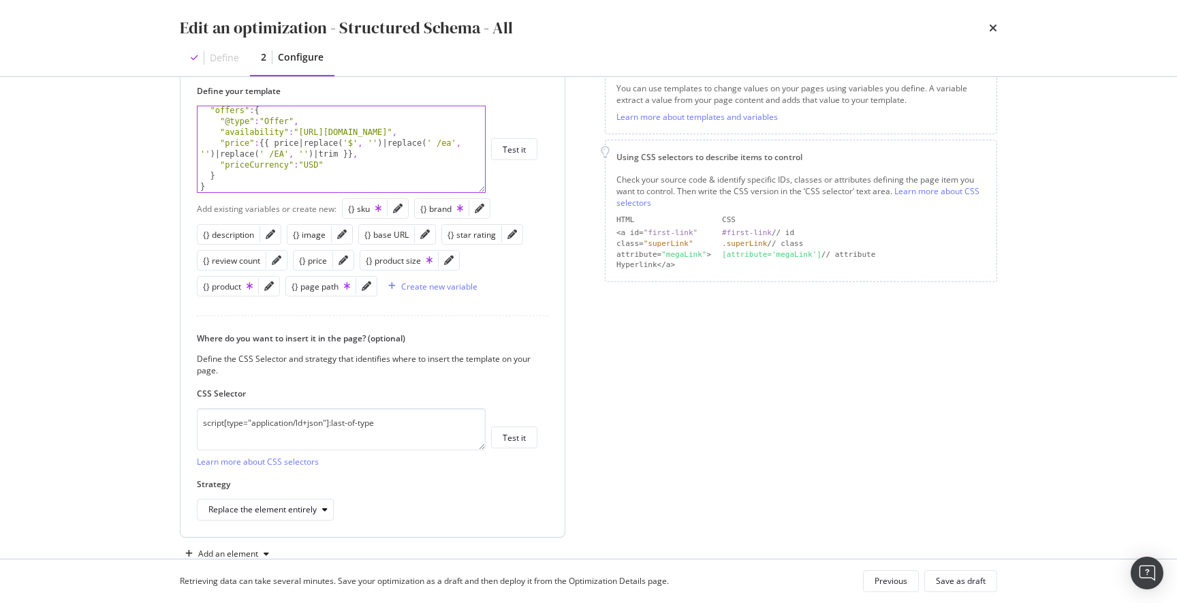
click at [238, 187] on div ""offers" : { "@type" : "Offer" , "availability" : "http://schema.org/InStoreOnl…" at bounding box center [340, 159] width 287 height 108
type textarea "}"
paste textarea "</script>"
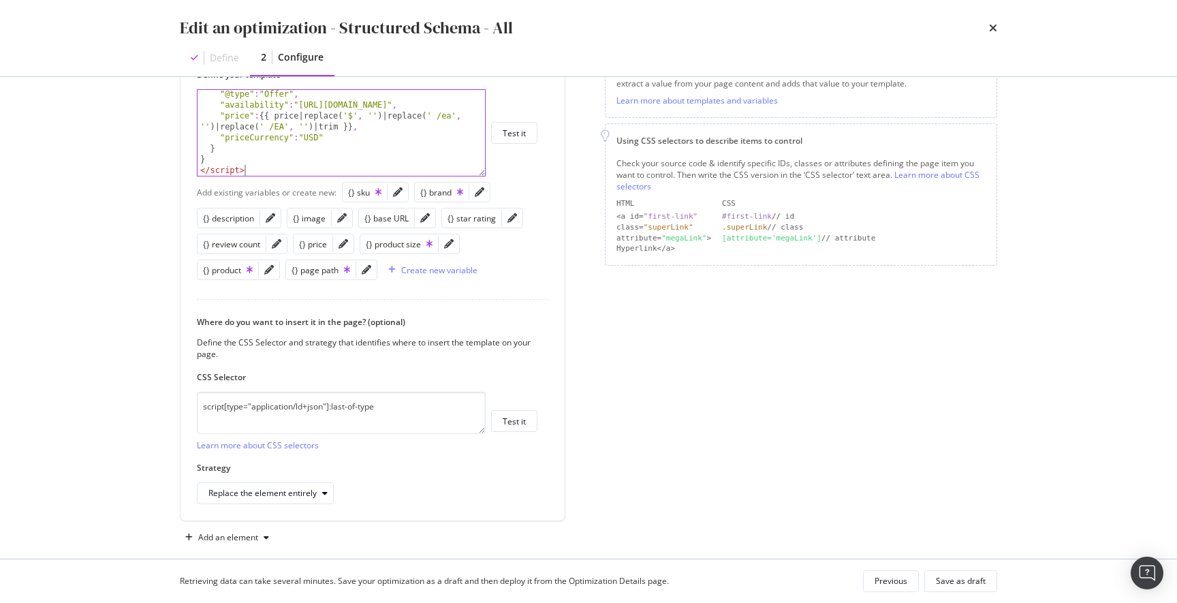
scroll to position [229, 0]
type textarea "</script>"
click at [955, 582] on div "Save as draft" at bounding box center [961, 581] width 50 height 12
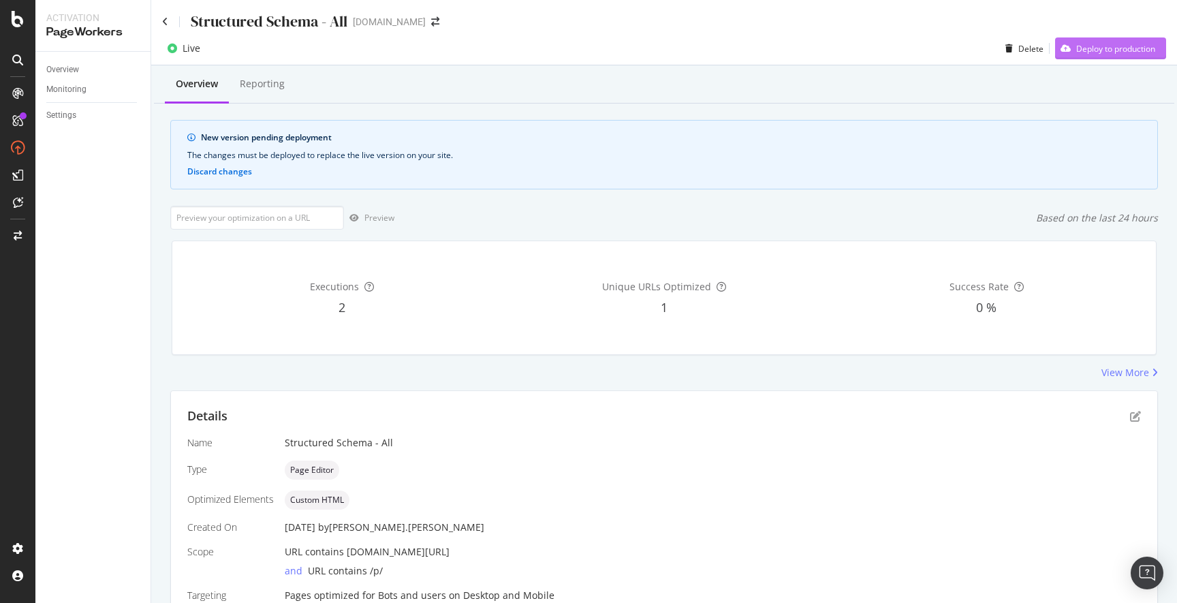
click at [1111, 50] on div "Deploy to production" at bounding box center [1115, 49] width 79 height 12
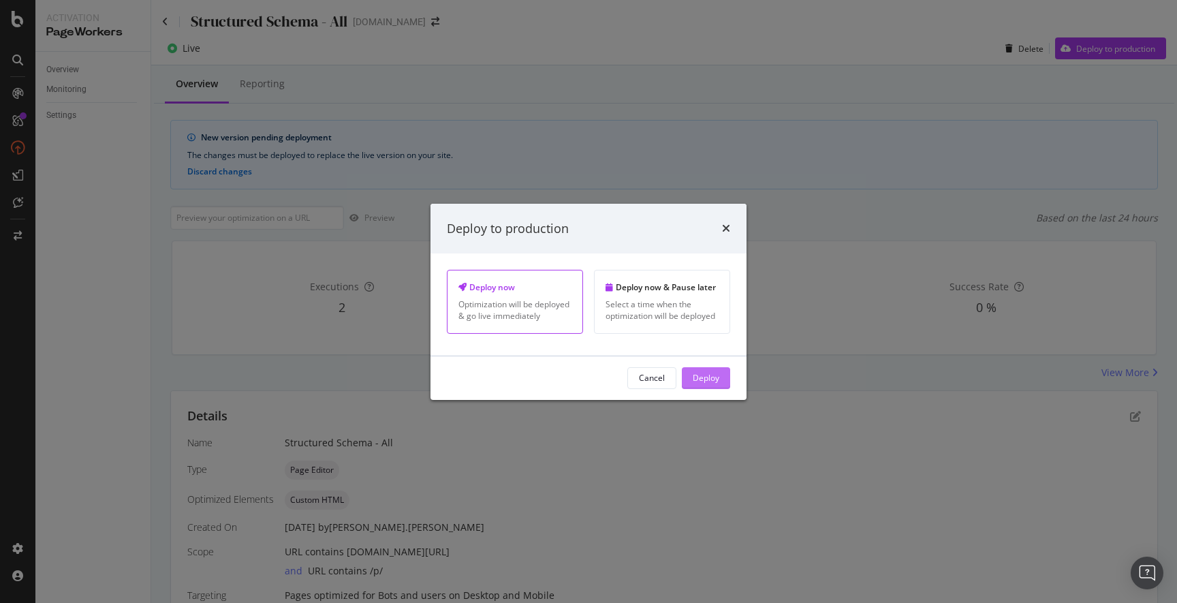
click at [711, 383] on div "Deploy" at bounding box center [705, 378] width 27 height 12
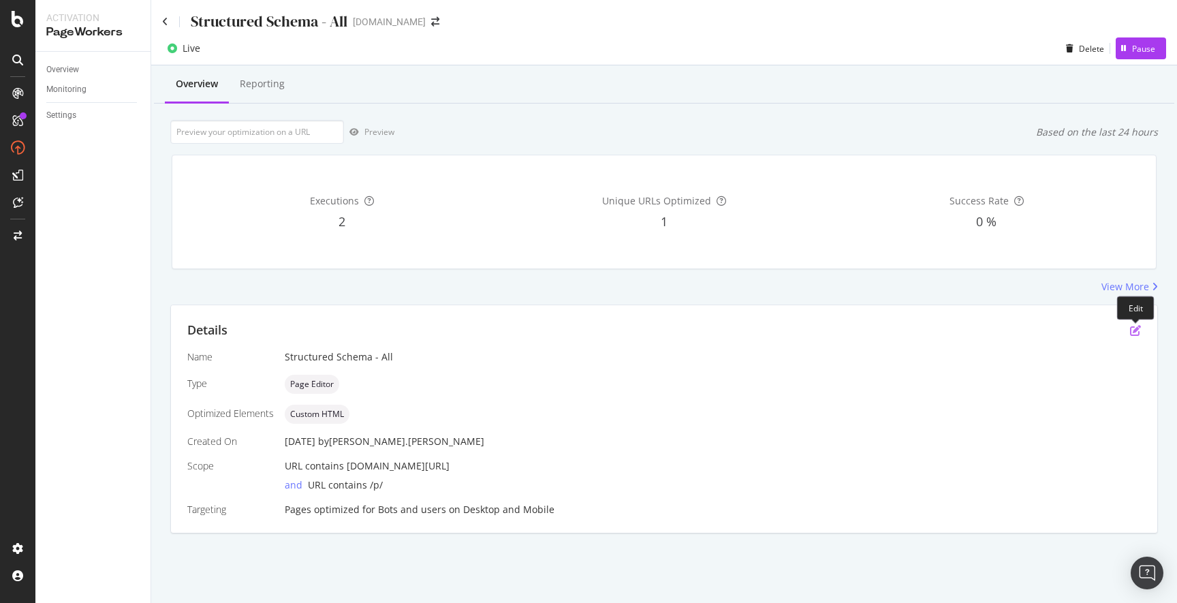
click at [1133, 330] on icon "pen-to-square" at bounding box center [1135, 330] width 11 height 11
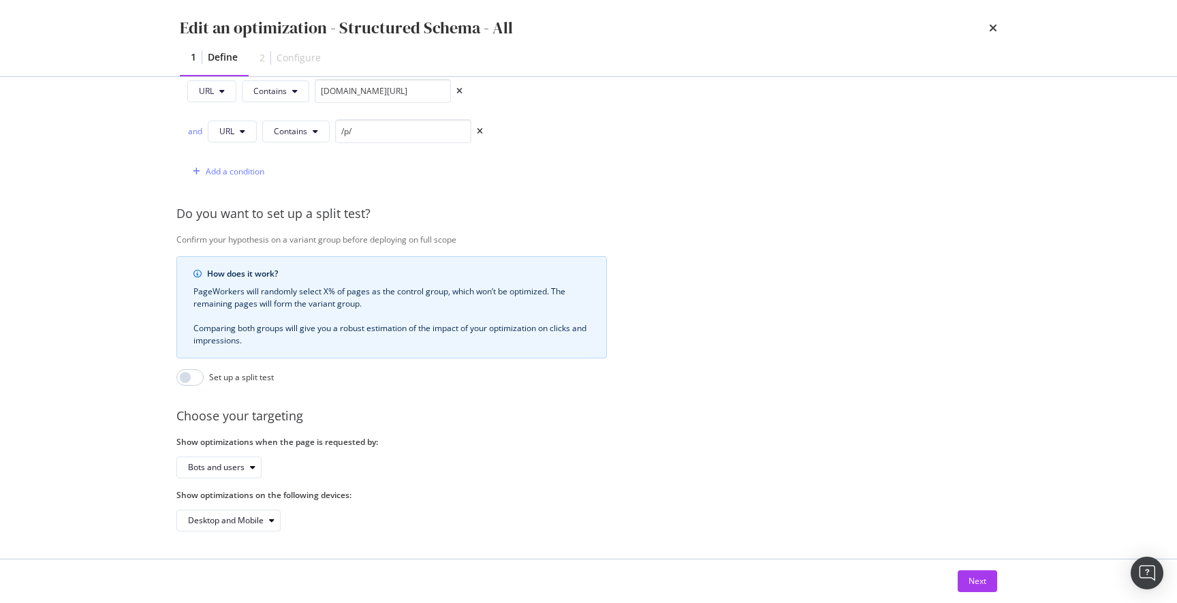
scroll to position [371, 1]
click at [973, 583] on div "Next" at bounding box center [977, 581] width 18 height 12
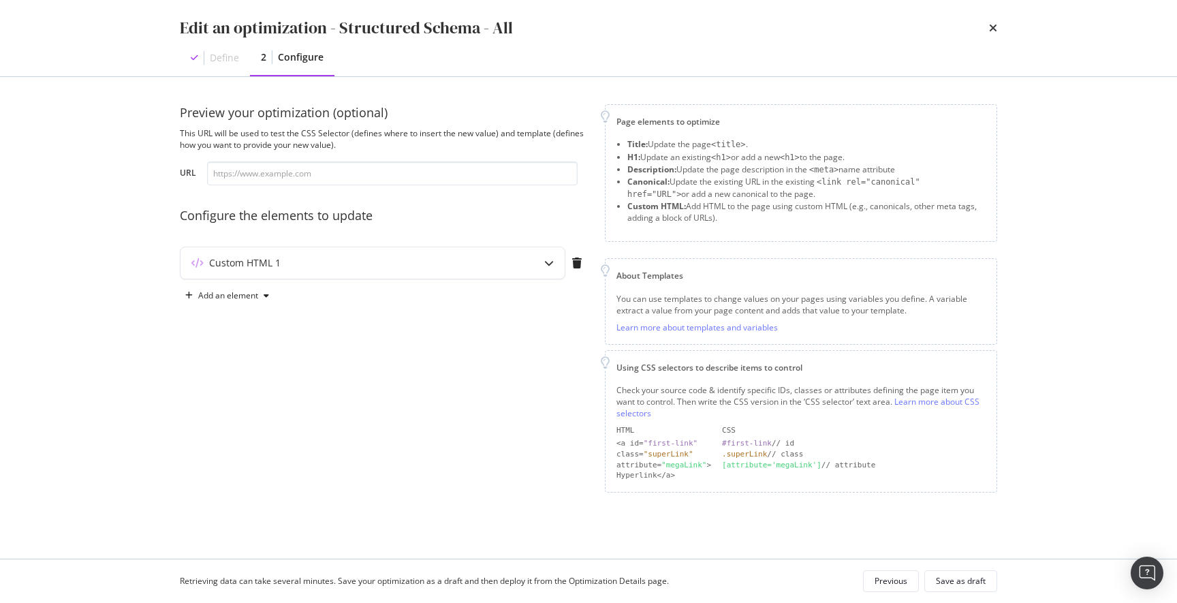
scroll to position [0, 0]
click at [266, 296] on icon "modal" at bounding box center [266, 295] width 5 height 8
drag, startPoint x: 511, startPoint y: 309, endPoint x: 548, endPoint y: 290, distance: 42.0
click at [515, 308] on div "Preview your optimization (optional) This URL will be used to test the CSS Sele…" at bounding box center [384, 298] width 409 height 388
click at [551, 262] on icon "modal" at bounding box center [549, 263] width 10 height 10
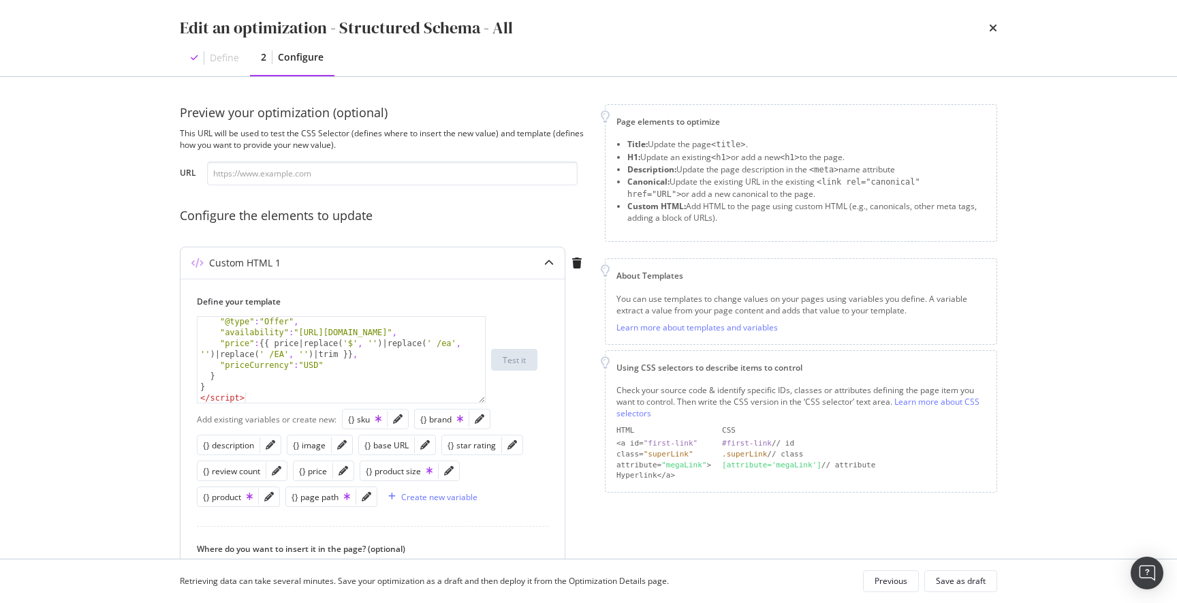
scroll to position [275, 0]
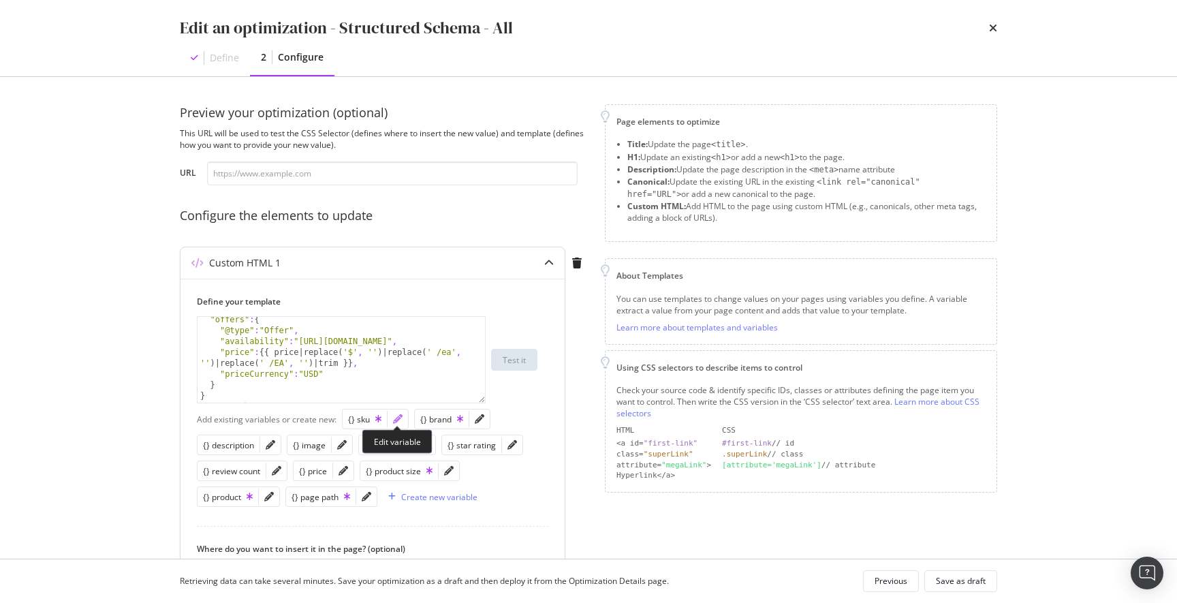
click at [395, 420] on icon "pencil" at bounding box center [398, 419] width 10 height 10
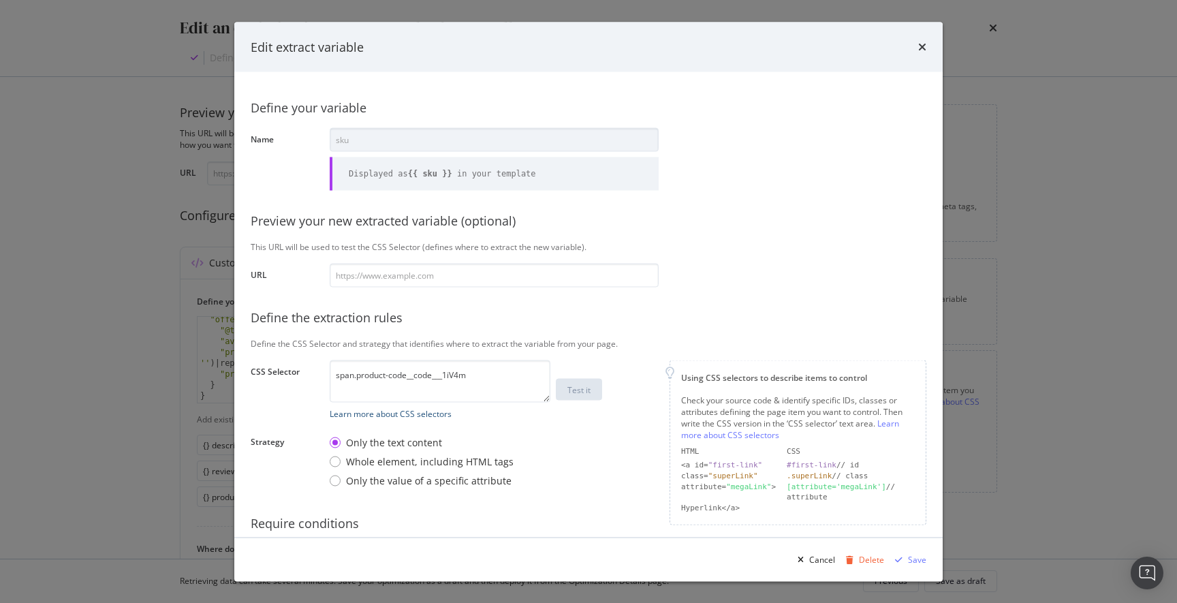
scroll to position [96, 0]
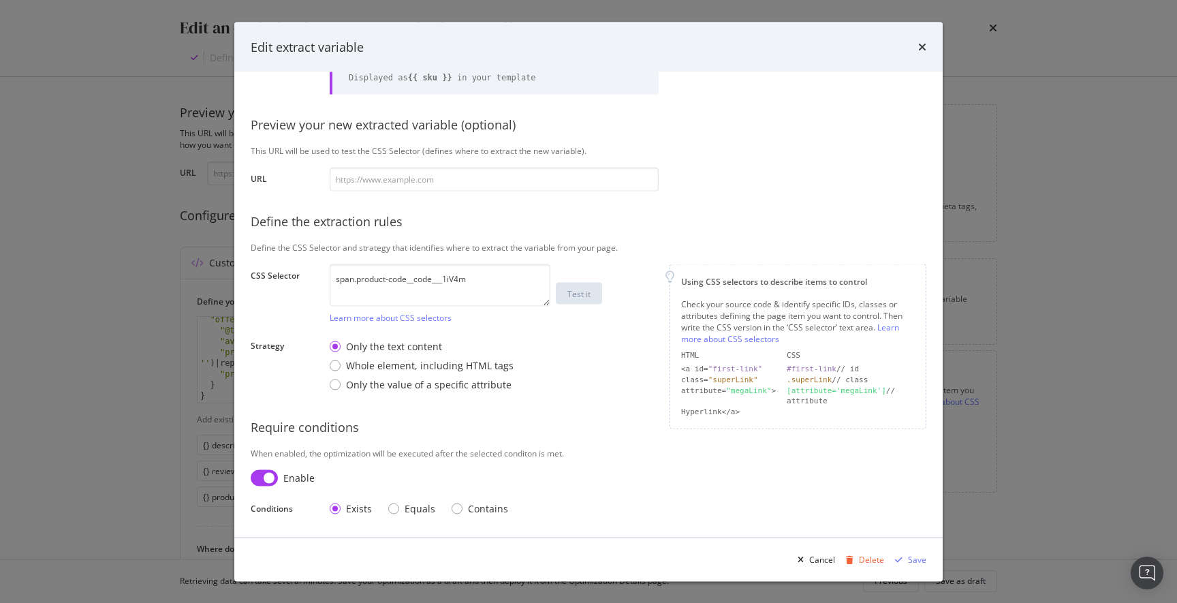
click at [264, 475] on input "modal" at bounding box center [264, 477] width 27 height 16
checkbox input "false"
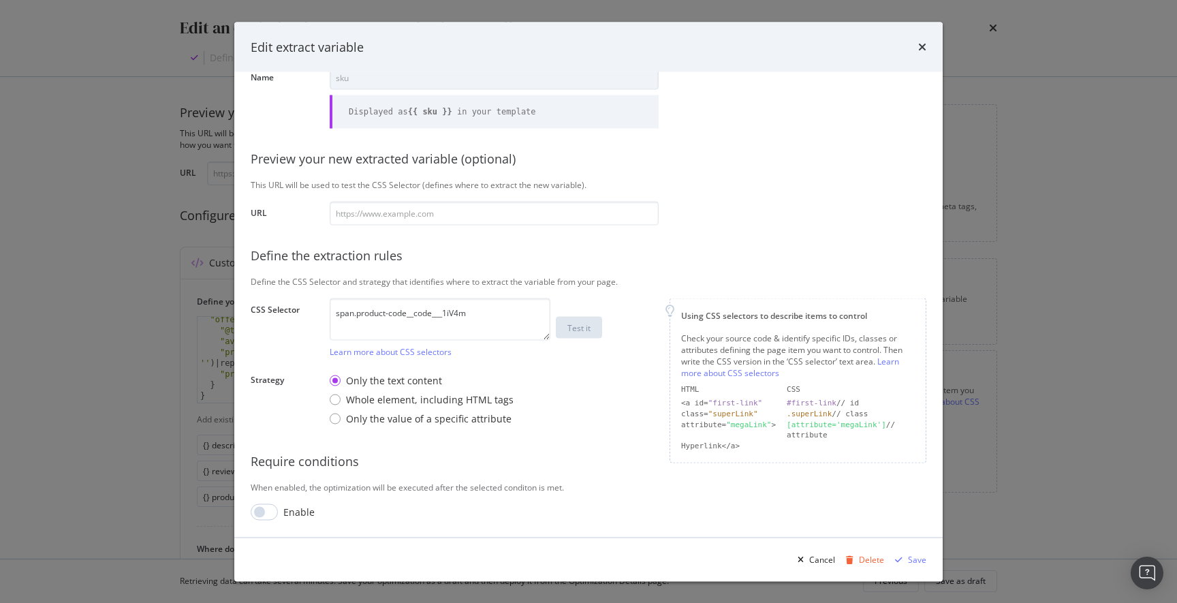
scroll to position [61, 0]
click at [915, 556] on div "Save" at bounding box center [917, 559] width 18 height 12
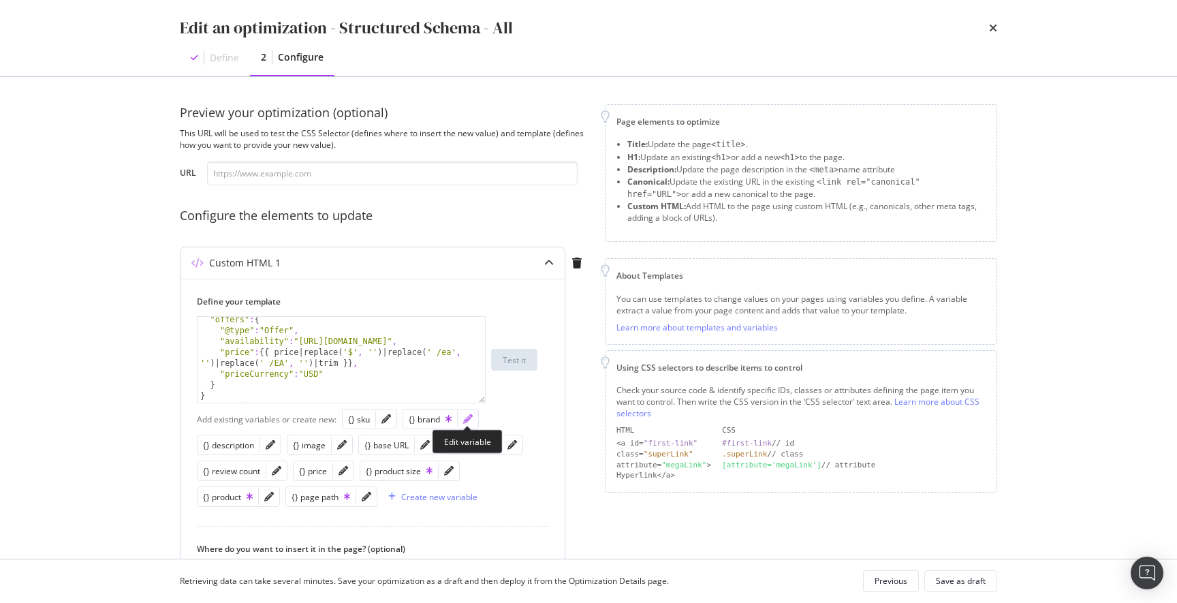
click at [467, 419] on icon "pencil" at bounding box center [468, 419] width 10 height 10
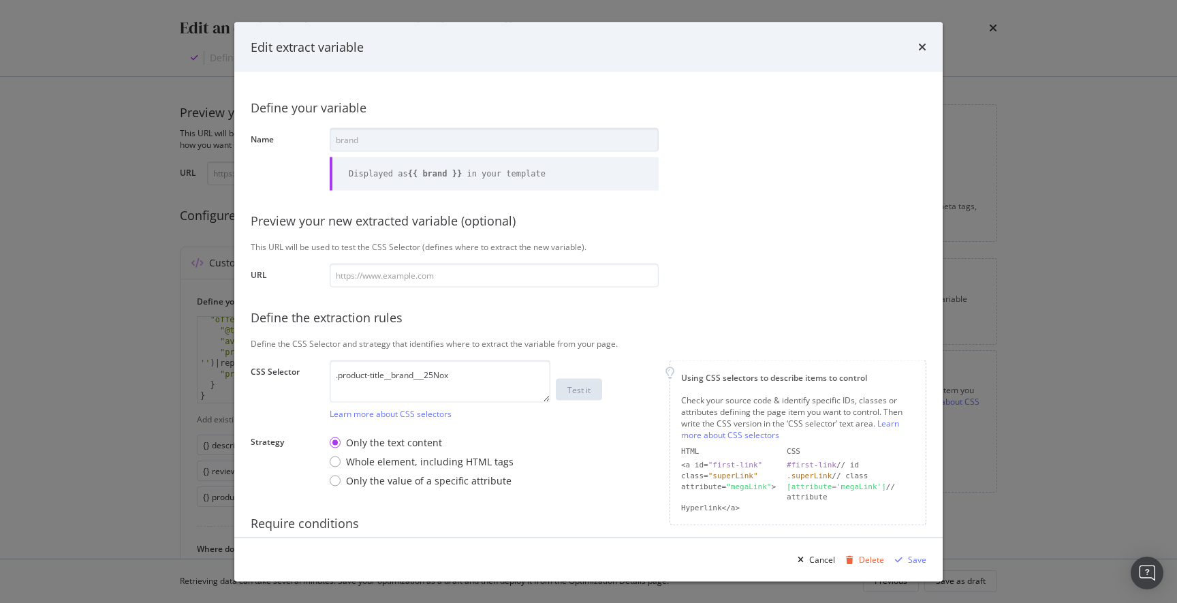
scroll to position [96, 0]
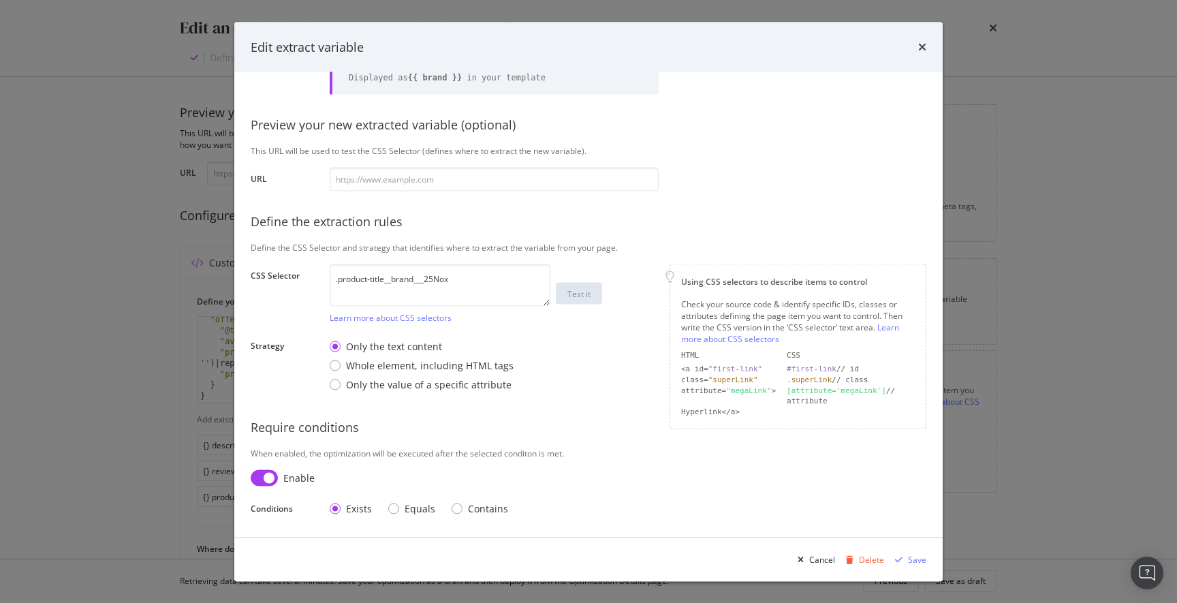
click at [268, 476] on input "modal" at bounding box center [264, 477] width 27 height 16
checkbox input "false"
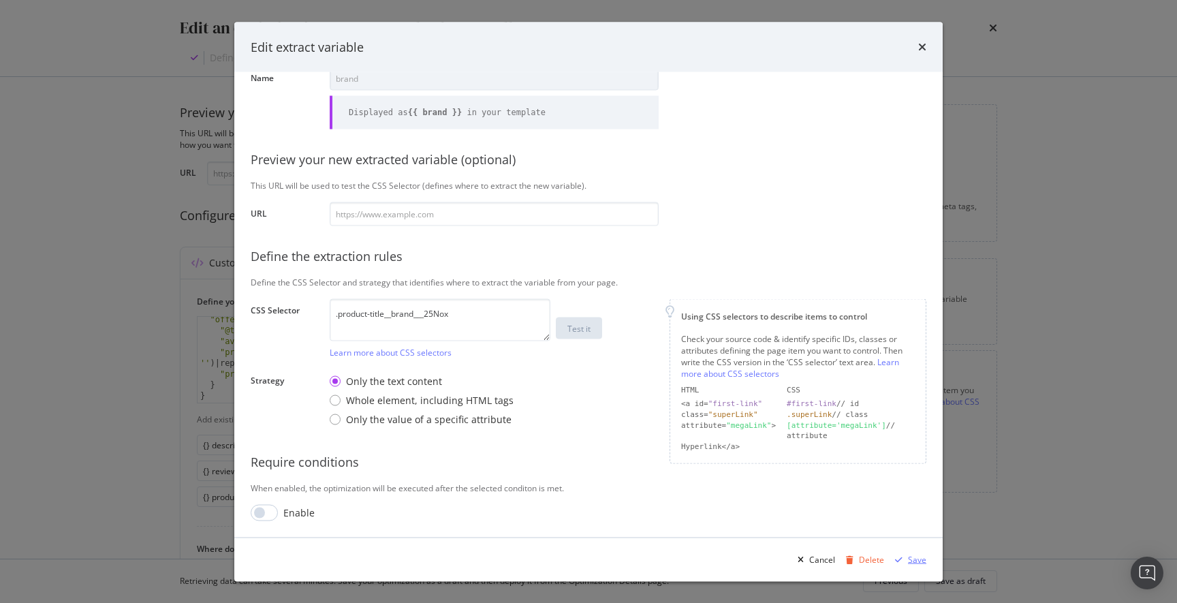
click at [914, 559] on div "Save" at bounding box center [917, 559] width 18 height 12
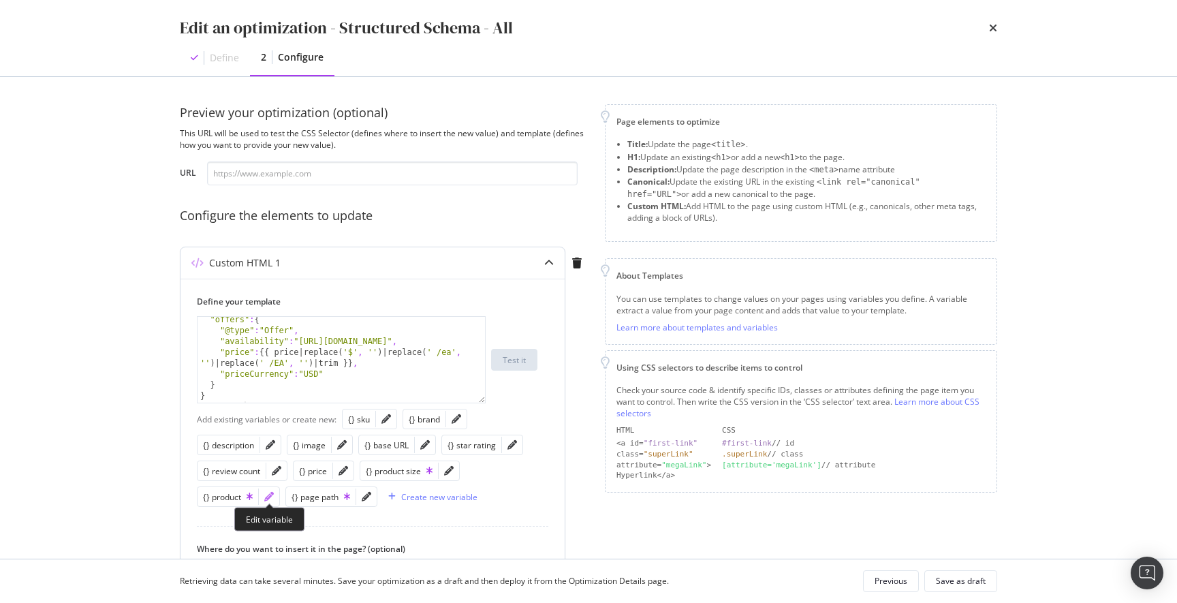
click at [270, 496] on icon "pencil" at bounding box center [269, 497] width 10 height 10
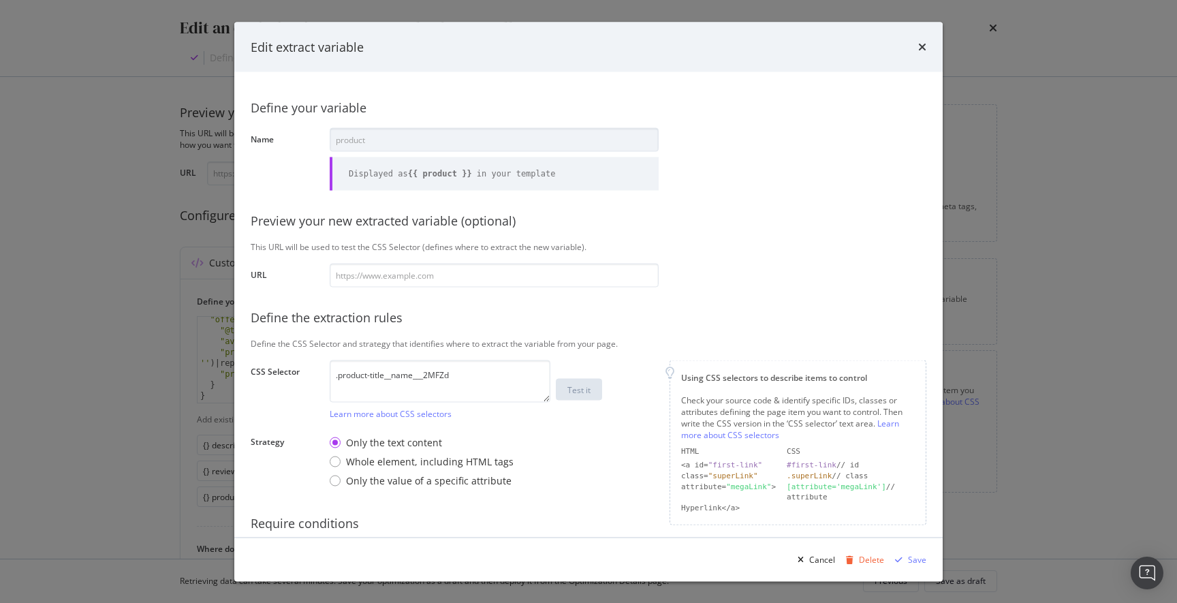
scroll to position [96, 0]
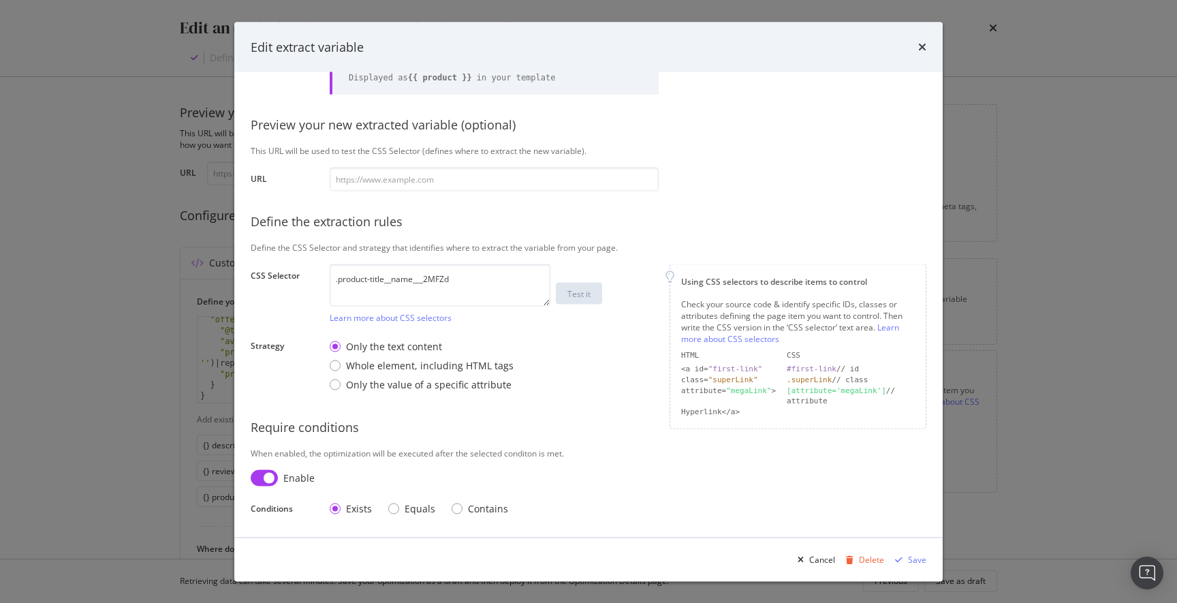
click at [268, 478] on input "modal" at bounding box center [264, 477] width 27 height 16
checkbox input "false"
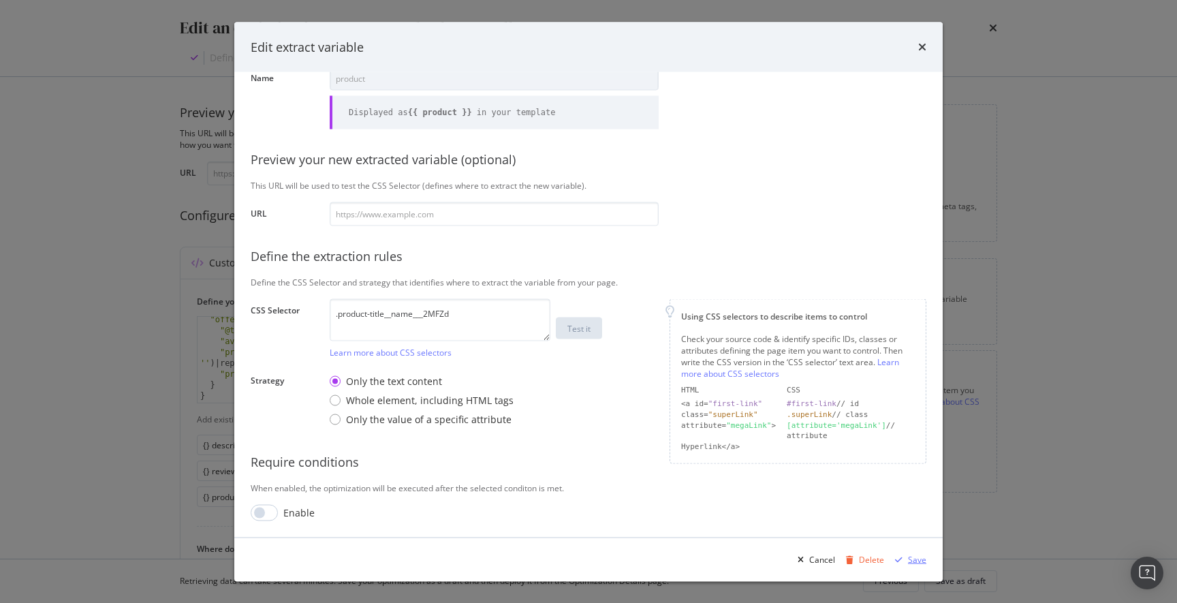
click at [918, 560] on div "Save" at bounding box center [917, 559] width 18 height 12
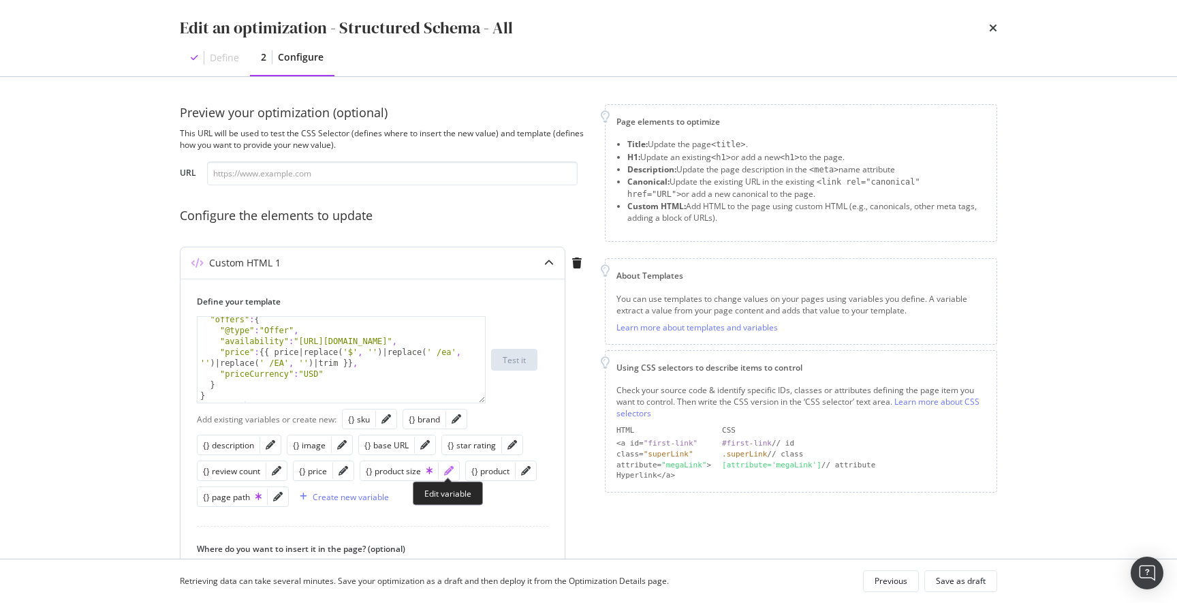
click at [444, 472] on icon "pencil" at bounding box center [449, 471] width 10 height 10
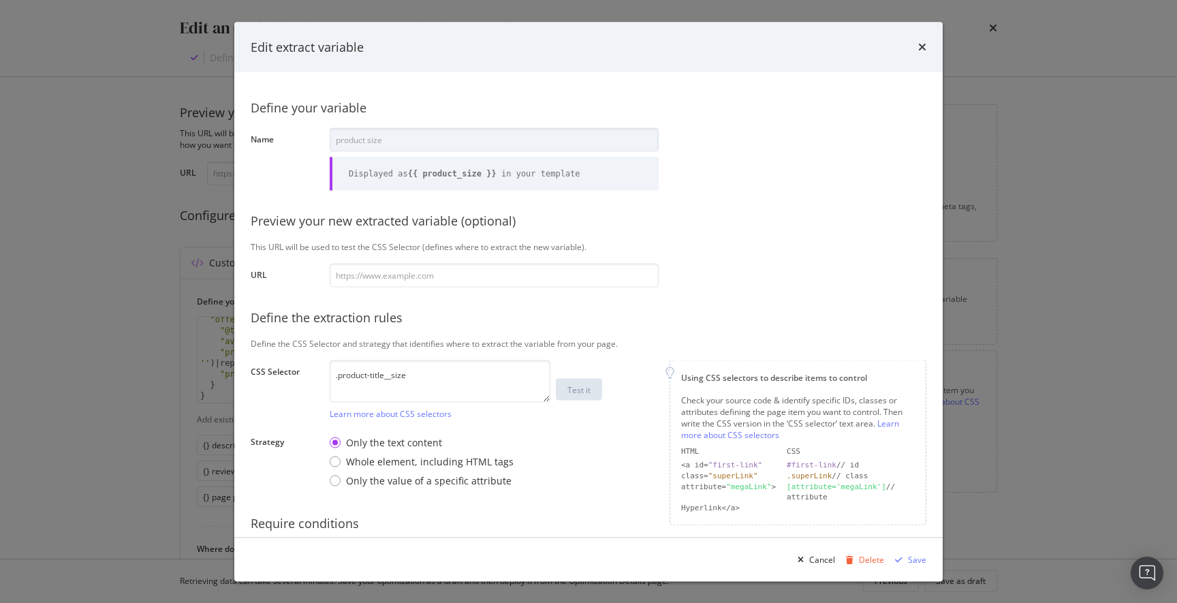
scroll to position [96, 0]
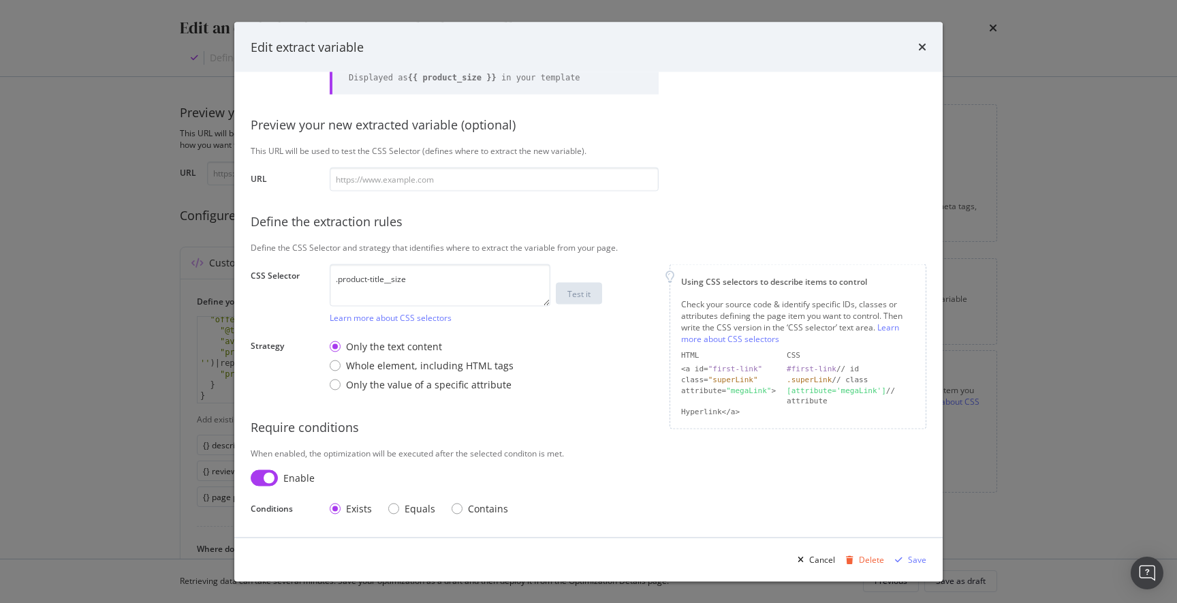
click at [274, 473] on input "modal" at bounding box center [264, 477] width 27 height 16
checkbox input "false"
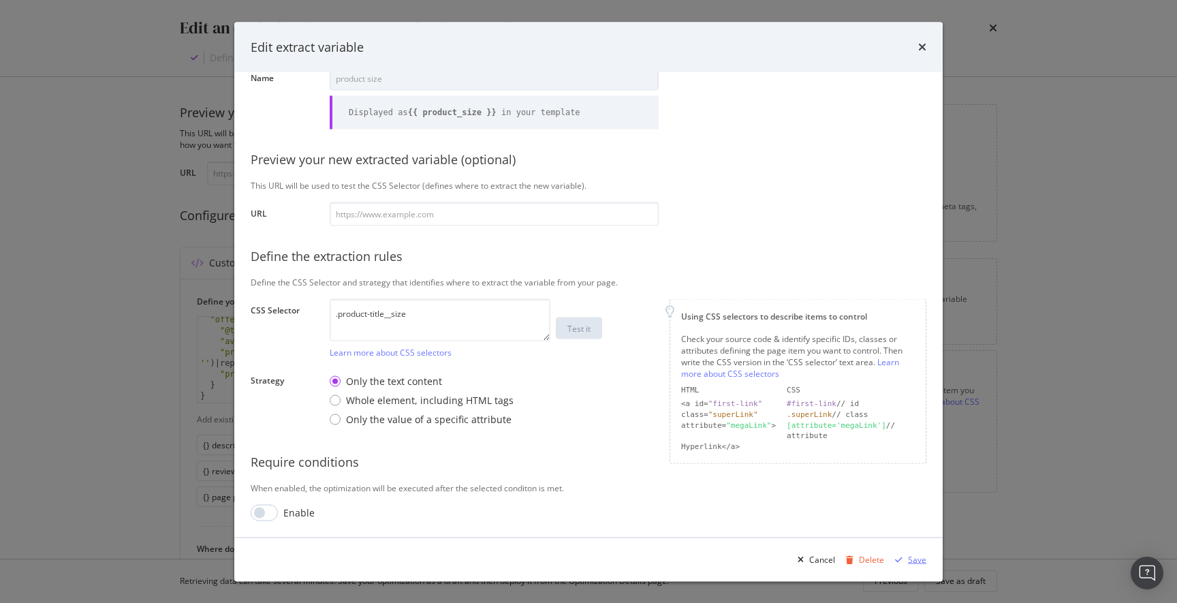
click at [914, 561] on div "Save" at bounding box center [917, 559] width 18 height 12
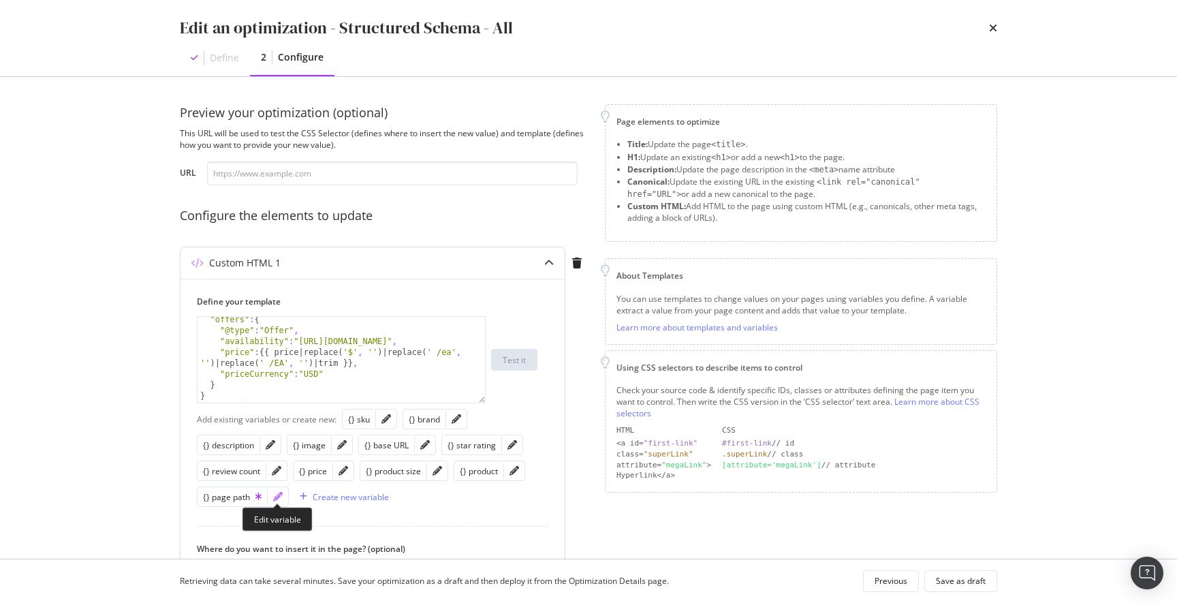
click at [276, 498] on icon "pencil" at bounding box center [278, 497] width 10 height 10
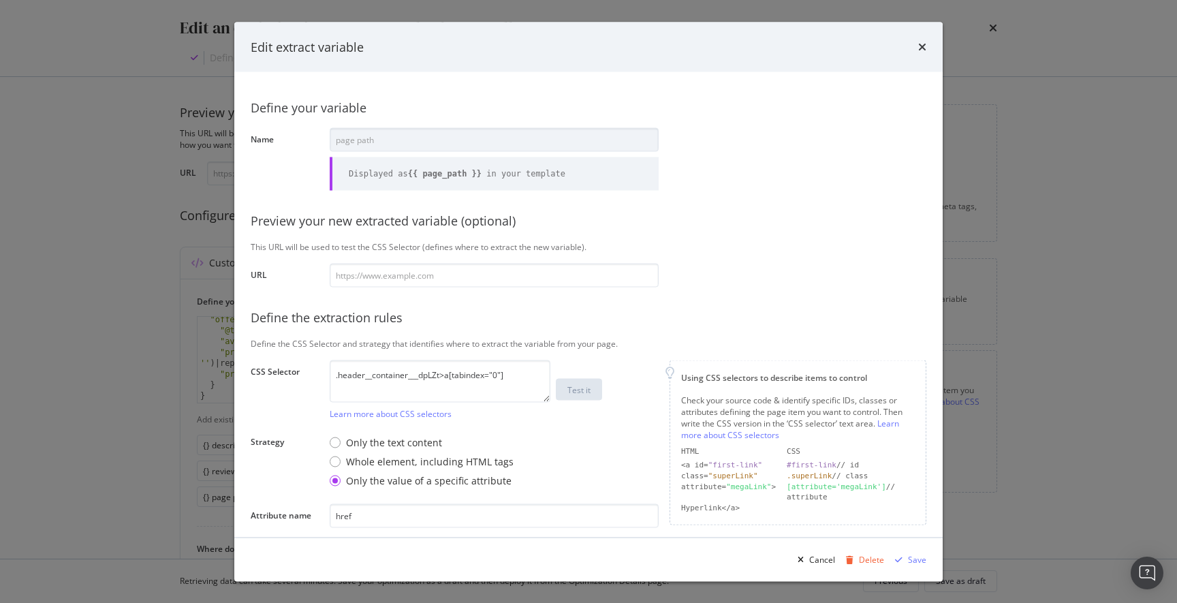
scroll to position [131, 0]
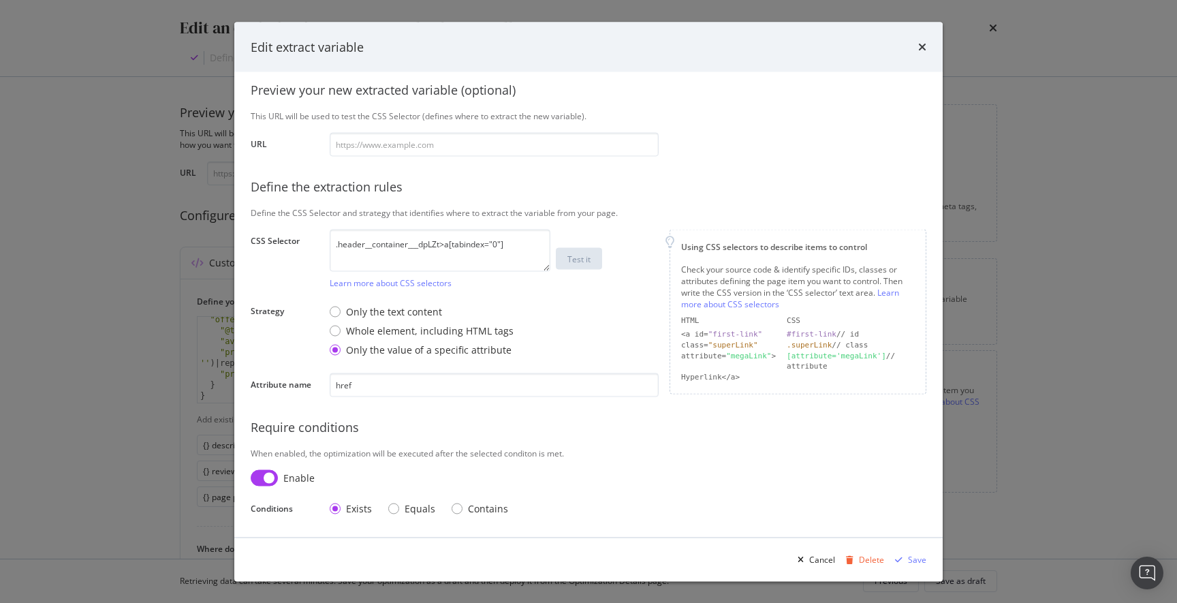
click at [281, 479] on div "Enable" at bounding box center [285, 477] width 68 height 16
click at [273, 477] on input "modal" at bounding box center [264, 477] width 27 height 16
checkbox input "false"
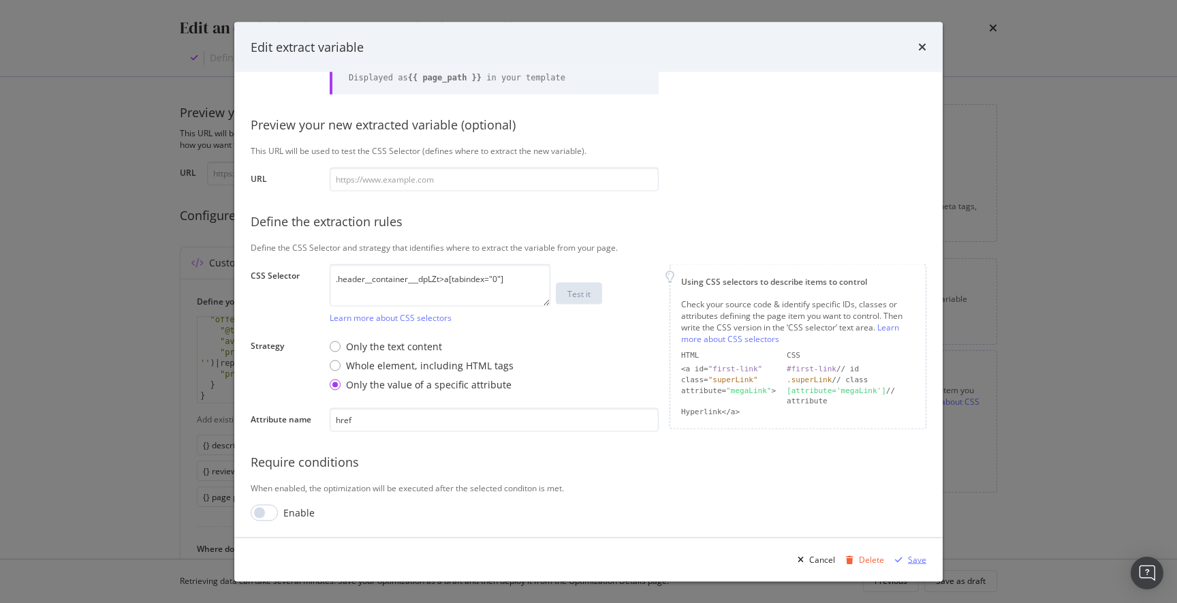
click at [919, 560] on div "Save" at bounding box center [917, 559] width 18 height 12
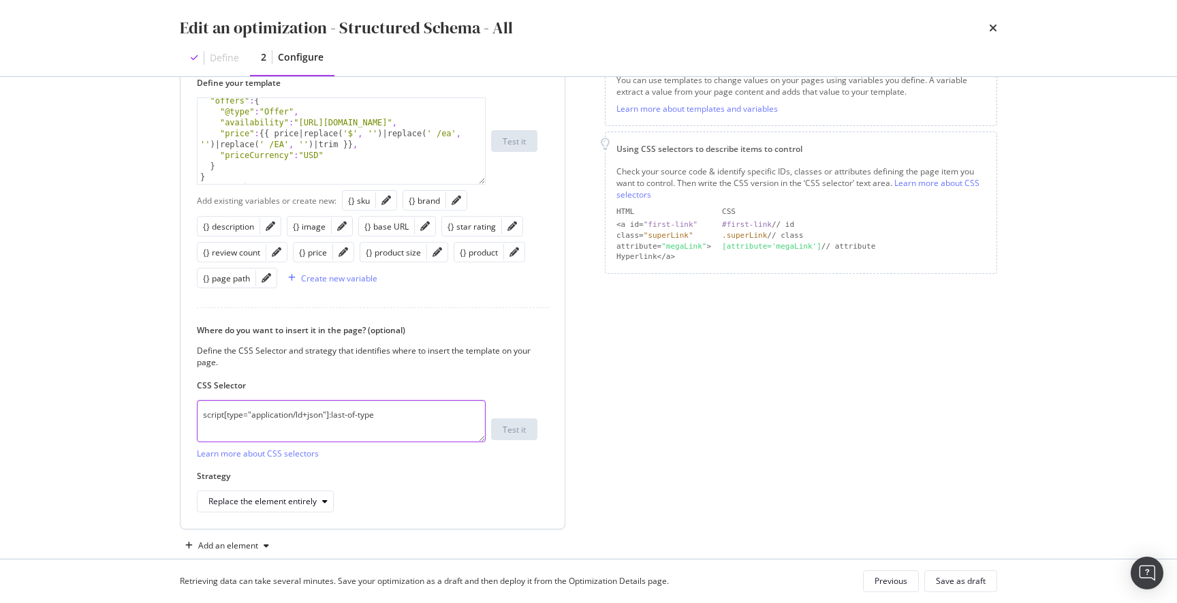
scroll to position [219, 0]
drag, startPoint x: 323, startPoint y: 413, endPoint x: 253, endPoint y: 413, distance: 70.8
click at [253, 413] on textarea "script[type="application/ld+json"]:last-of-type" at bounding box center [341, 421] width 289 height 42
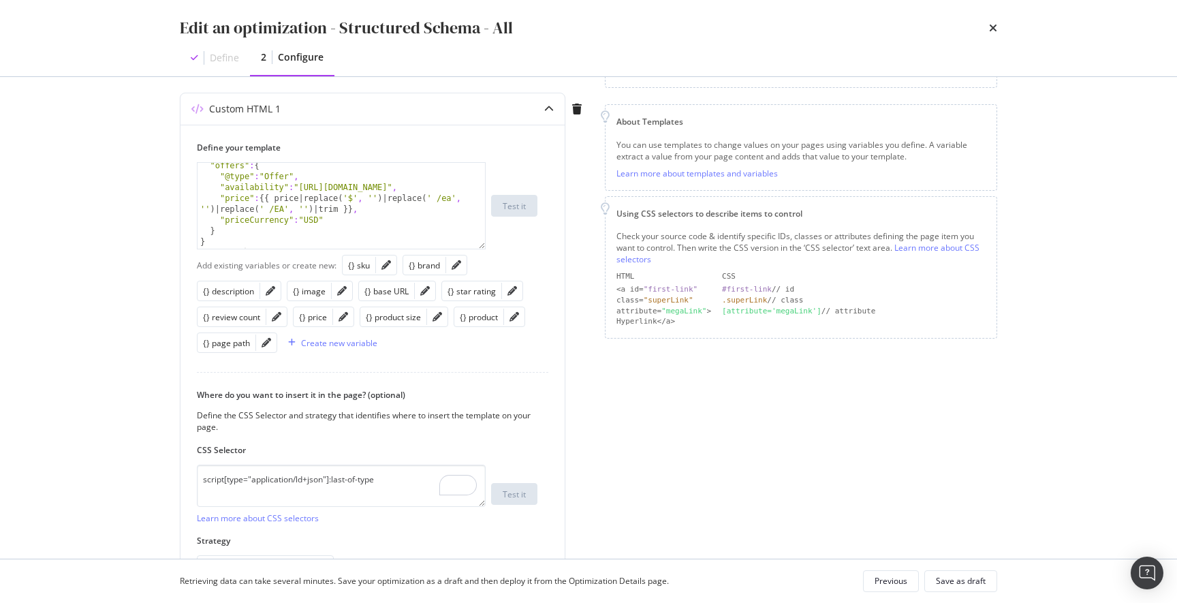
scroll to position [145, 0]
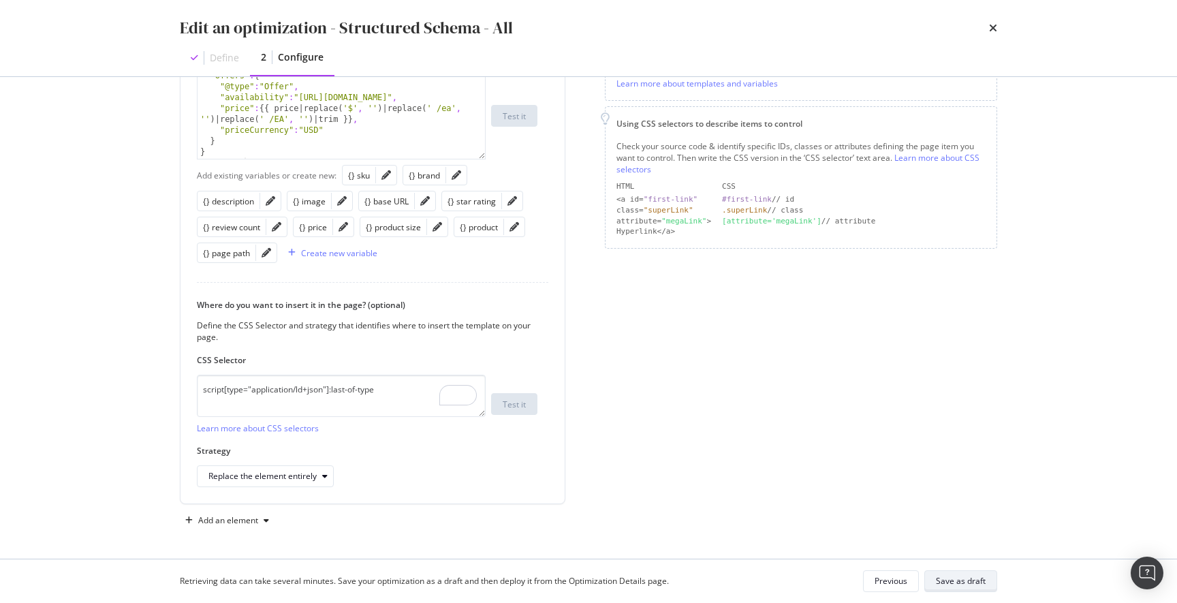
click at [955, 581] on div "Save as draft" at bounding box center [961, 581] width 50 height 12
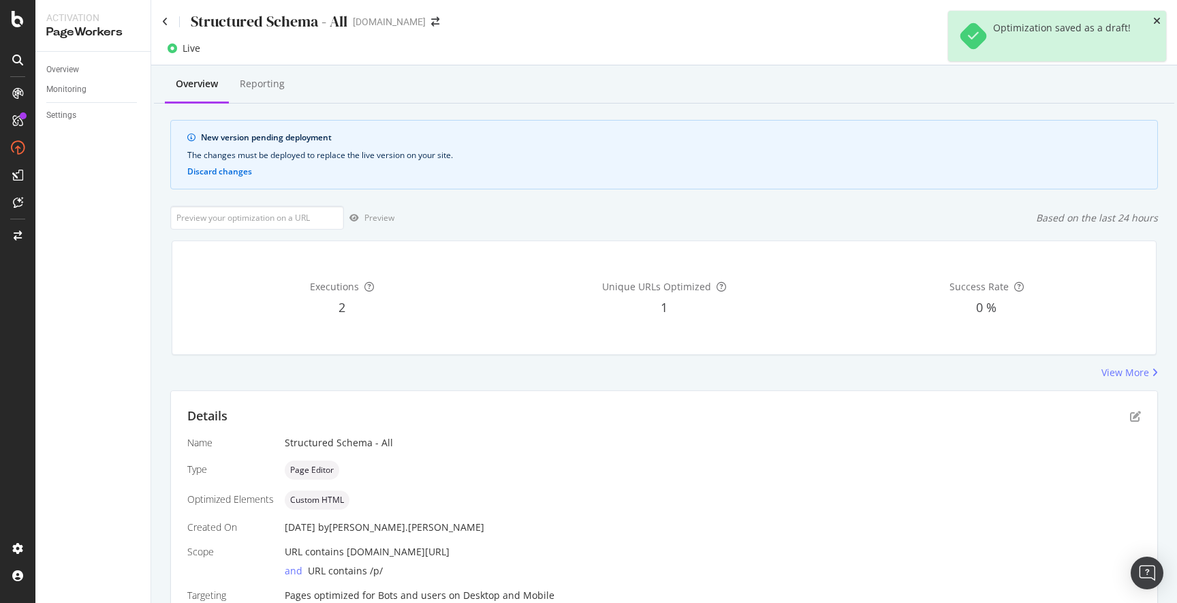
click at [1155, 22] on icon "close toast" at bounding box center [1156, 21] width 7 height 10
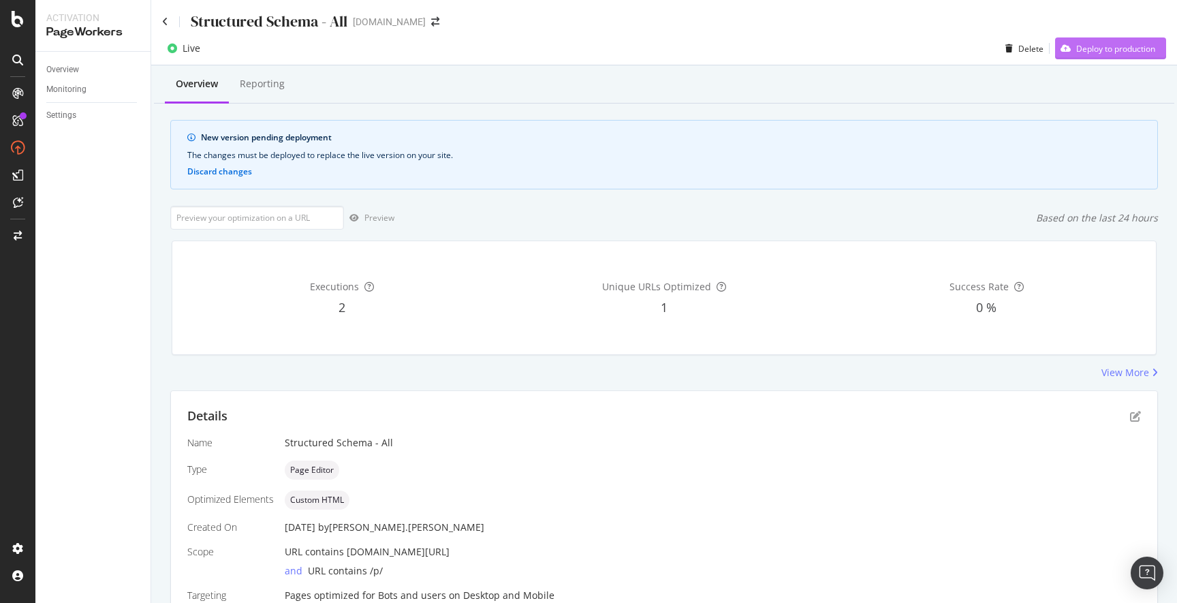
click at [1108, 51] on div "Deploy to production" at bounding box center [1115, 49] width 79 height 12
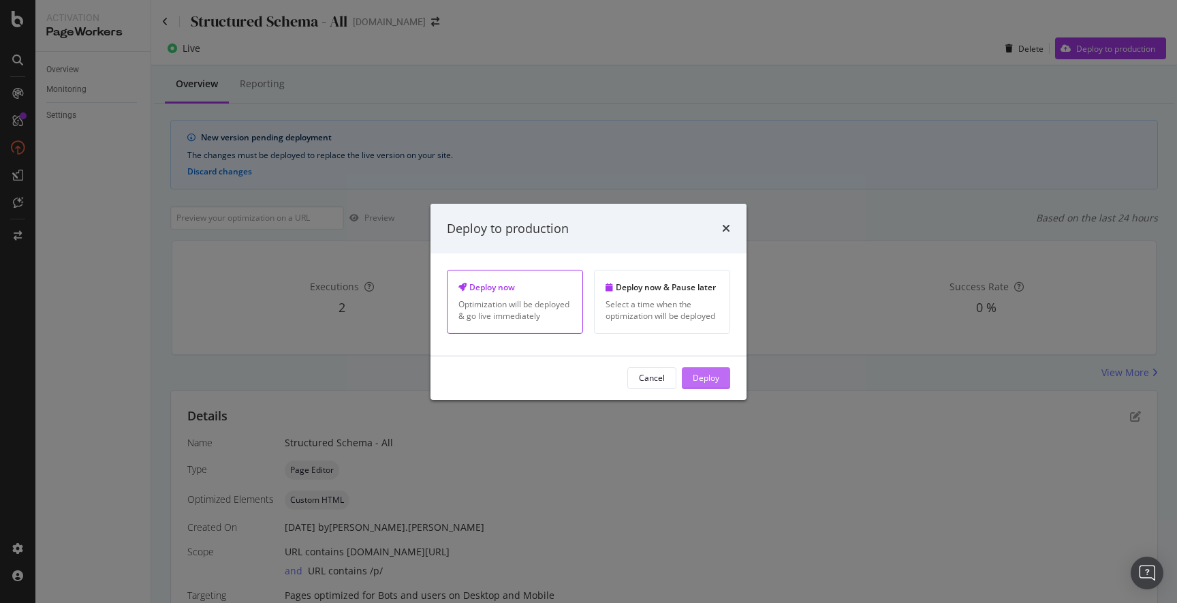
click at [709, 380] on div "Deploy" at bounding box center [705, 378] width 27 height 12
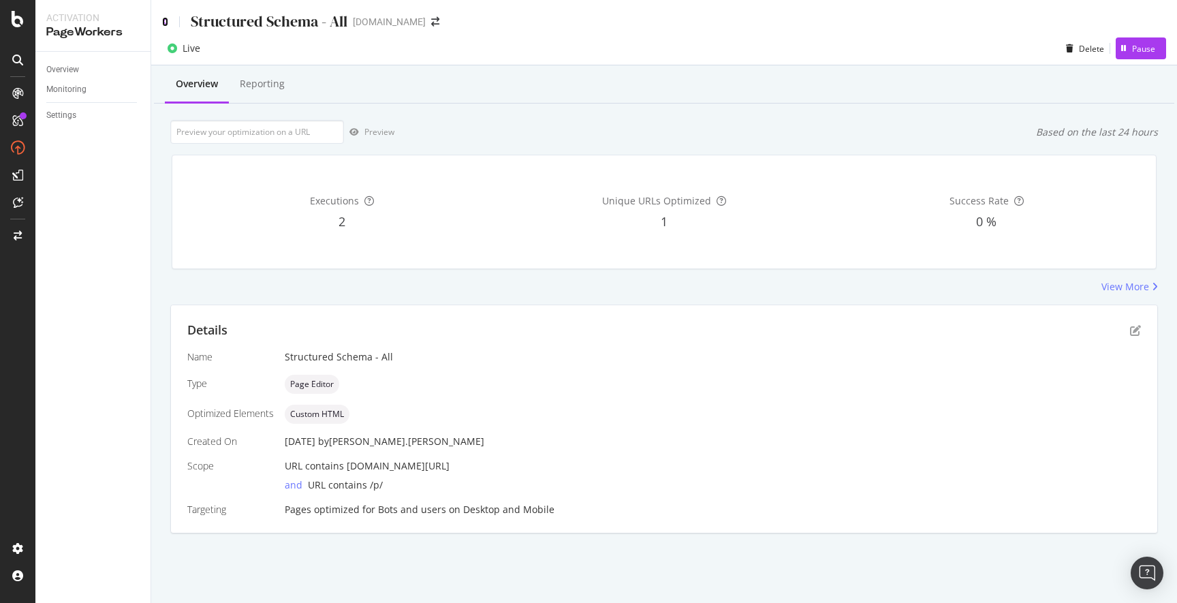
click at [167, 22] on icon at bounding box center [165, 22] width 6 height 10
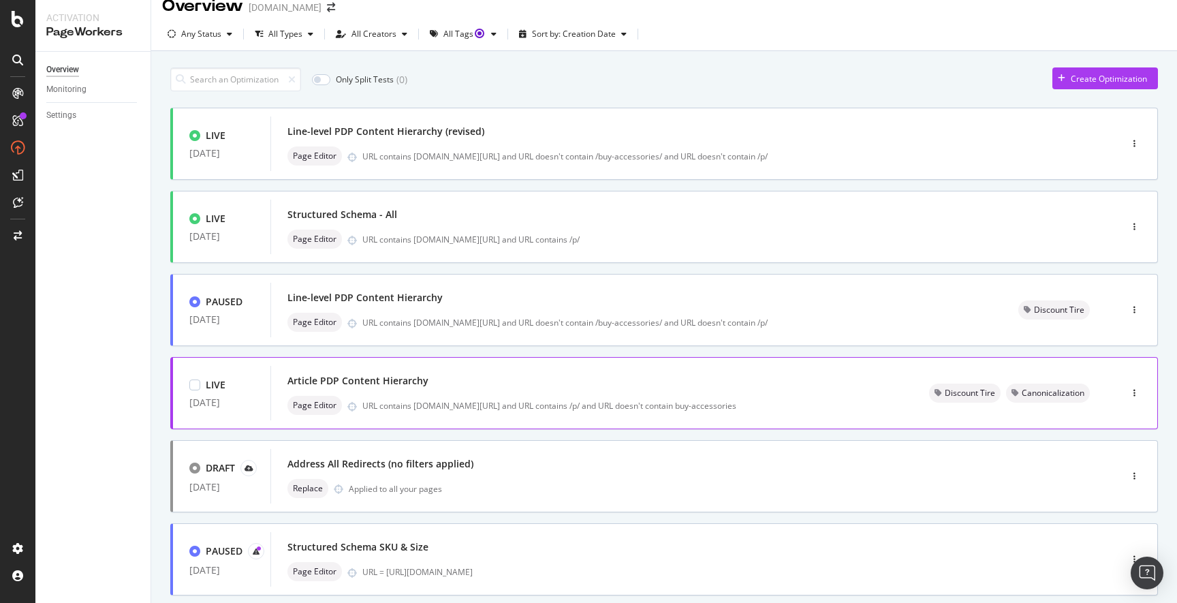
scroll to position [19, 0]
click at [1134, 387] on icon "button" at bounding box center [1134, 390] width 2 height 8
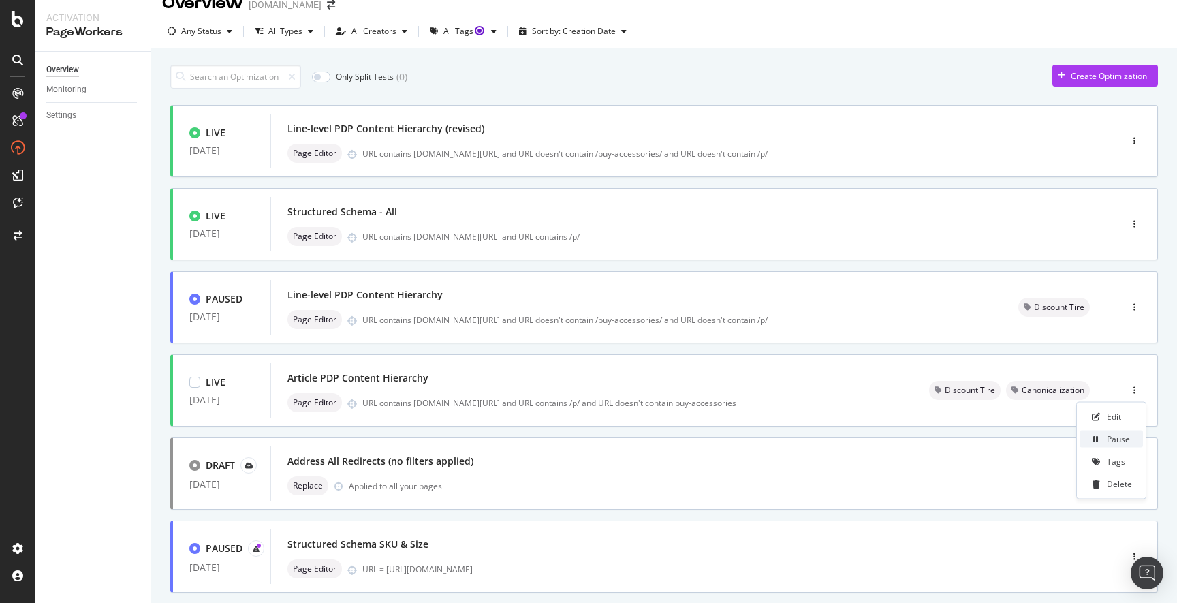
click at [1113, 440] on div "Pause" at bounding box center [1117, 439] width 23 height 12
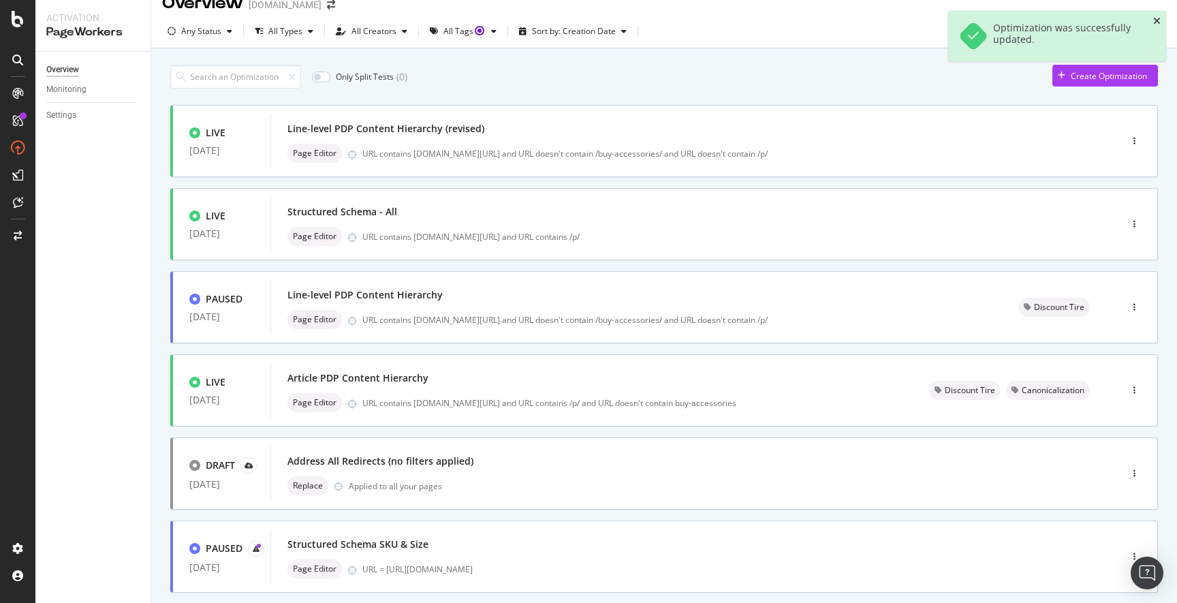
click at [1156, 19] on icon "close toast" at bounding box center [1156, 21] width 7 height 10
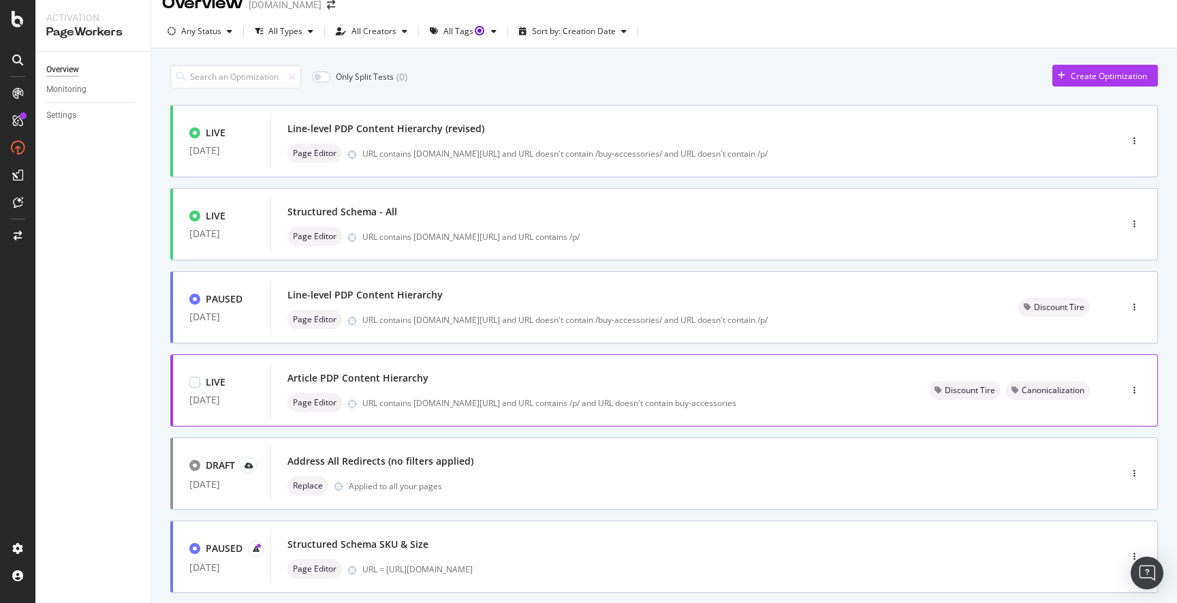
click at [341, 380] on div "Article PDP Content Hierarchy" at bounding box center [357, 378] width 141 height 14
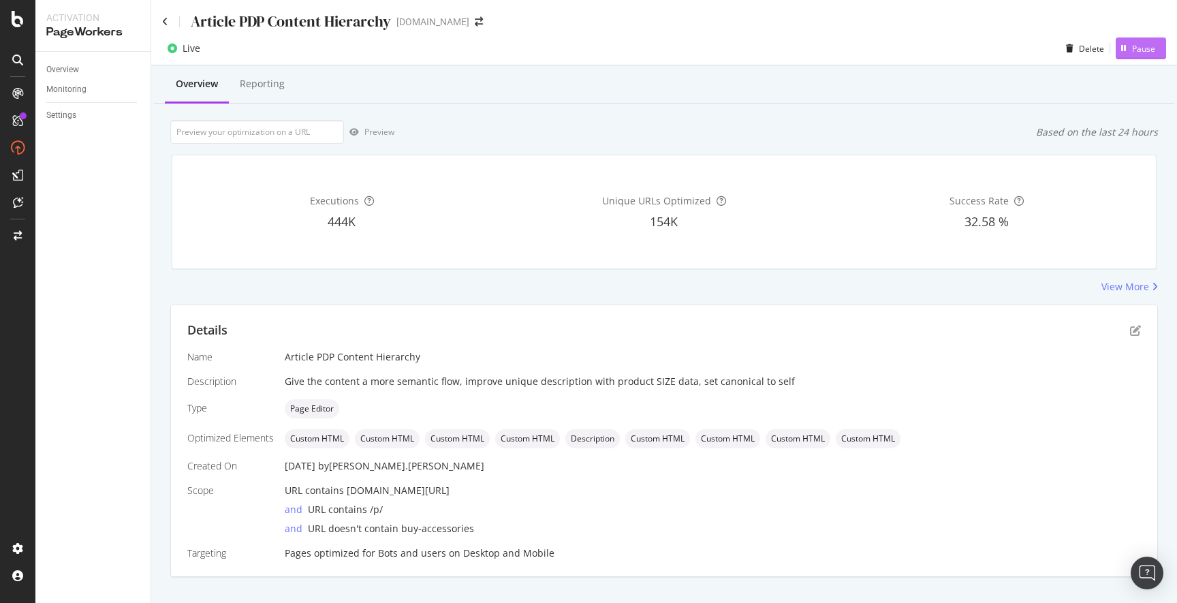
click at [1139, 49] on div "Pause" at bounding box center [1143, 49] width 23 height 12
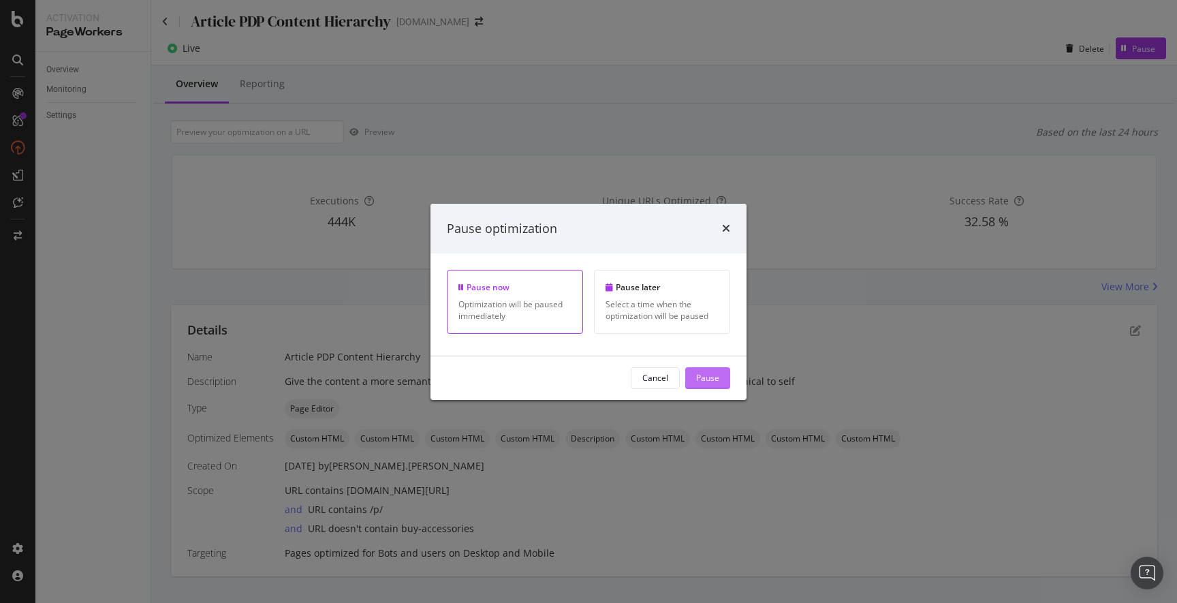
click at [714, 378] on div "Pause" at bounding box center [707, 378] width 23 height 12
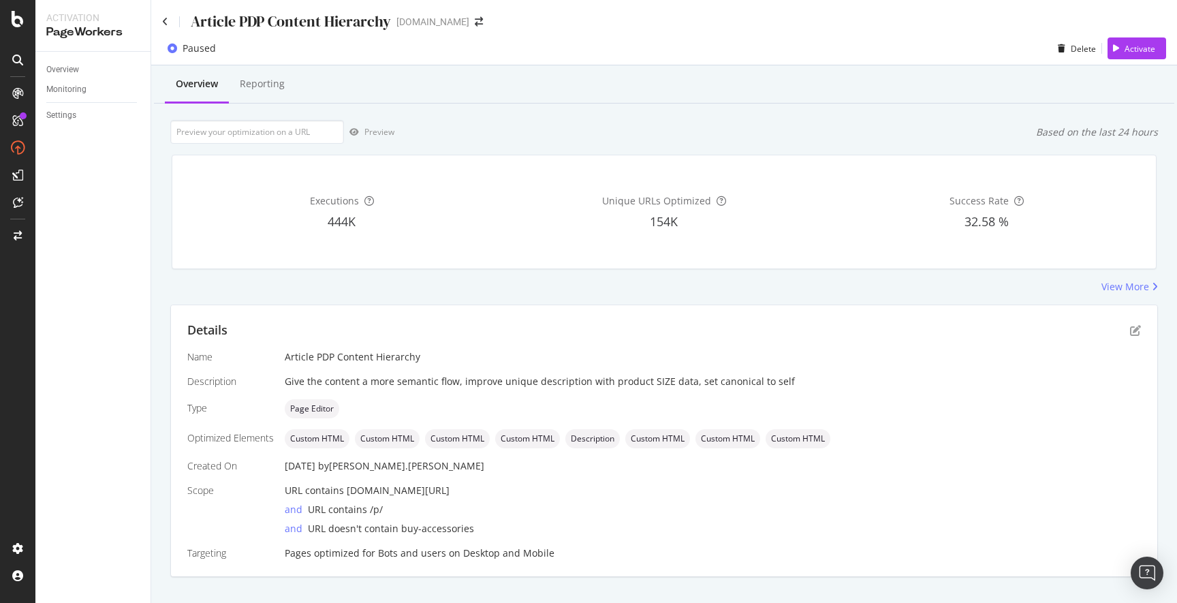
click at [160, 17] on div "Article PDP Content Hierarchy discounttire.com" at bounding box center [663, 16] width 1025 height 32
click at [163, 18] on icon at bounding box center [165, 22] width 6 height 10
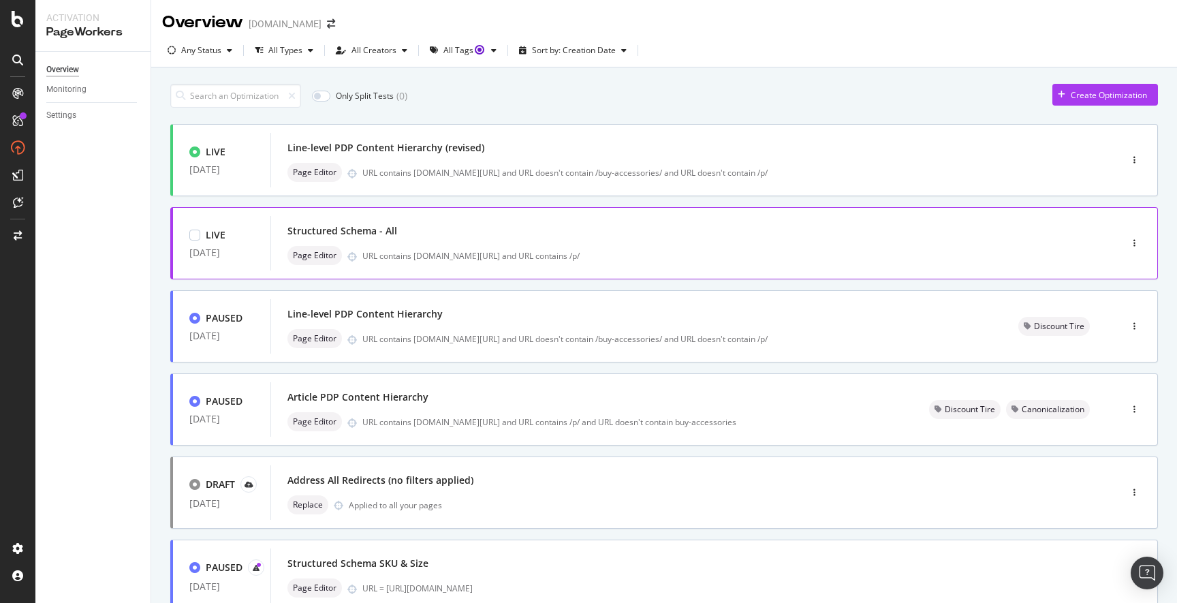
click at [639, 245] on div "Structured Schema - All Page Editor URL contains [DOMAIN_NAME][URL] and URL con…" at bounding box center [674, 243] width 775 height 44
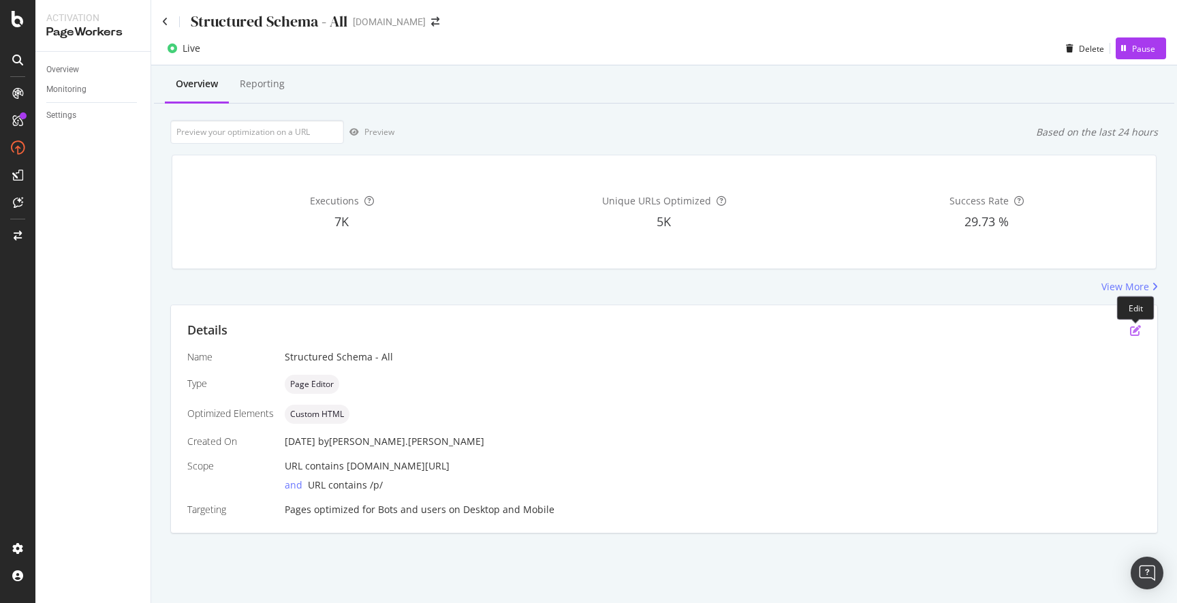
click at [1136, 332] on icon "pen-to-square" at bounding box center [1135, 330] width 11 height 11
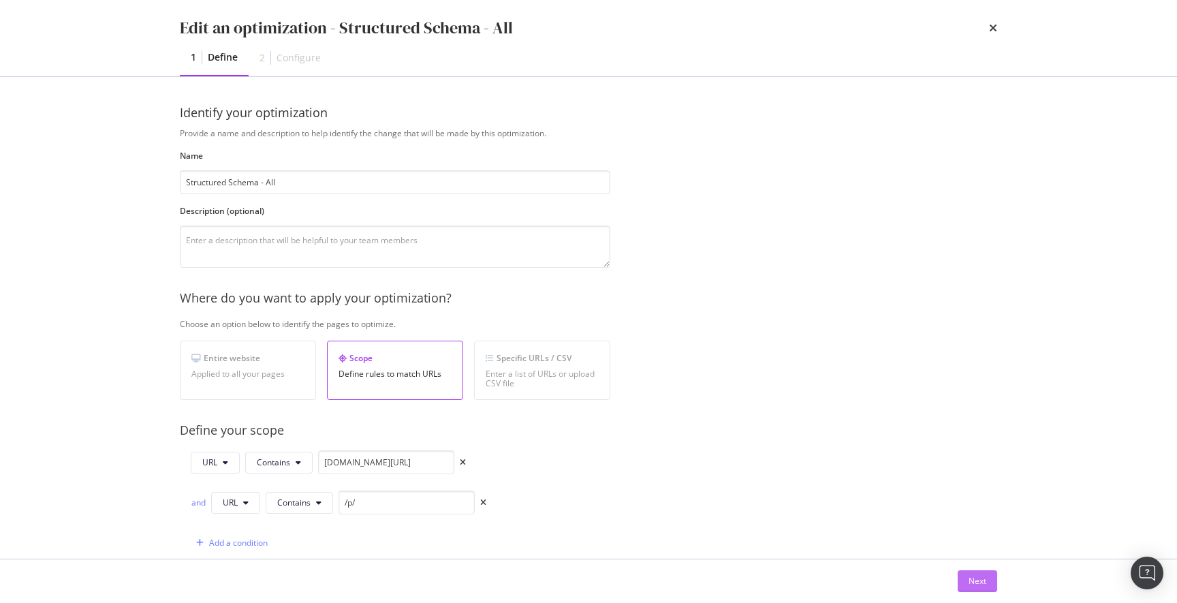
click at [977, 581] on div "Next" at bounding box center [977, 581] width 18 height 12
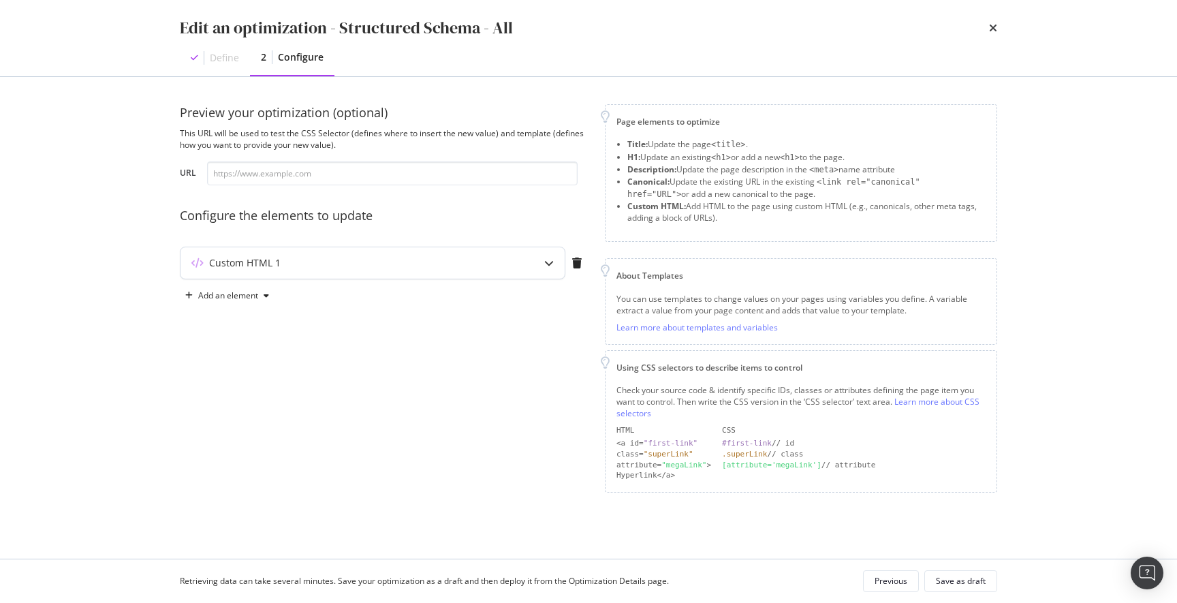
click at [528, 259] on div "Custom HTML 1" at bounding box center [372, 262] width 384 height 31
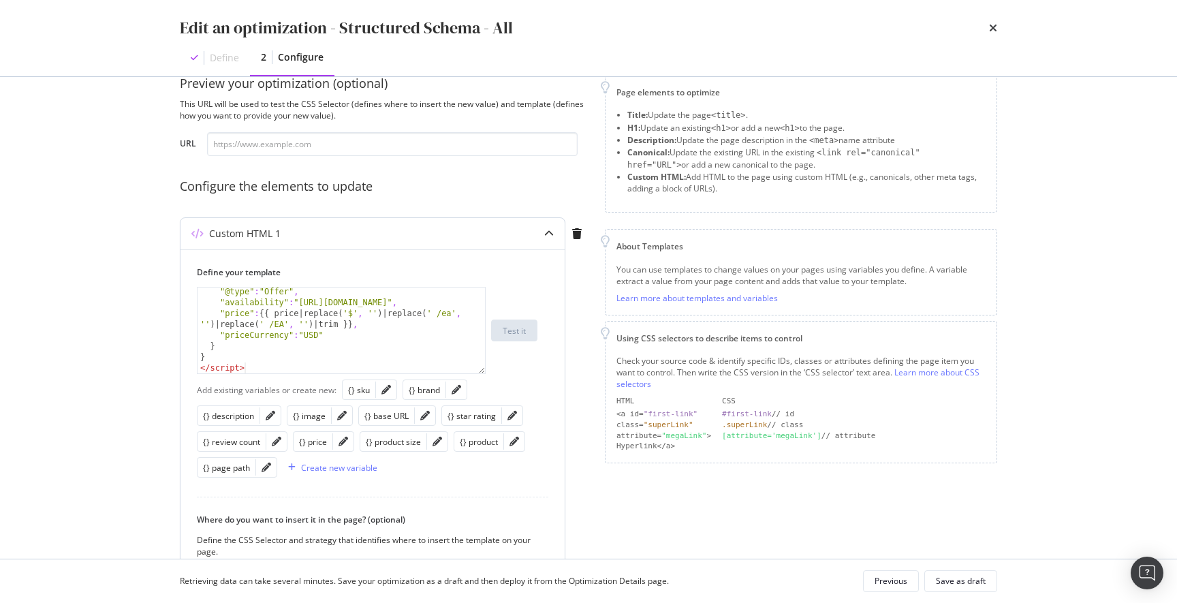
scroll to position [32, 0]
click at [383, 363] on div ""@type" : "Offer" , "availability" : "[URL][DOMAIN_NAME]" , "price" : {{ price …" at bounding box center [340, 337] width 287 height 108
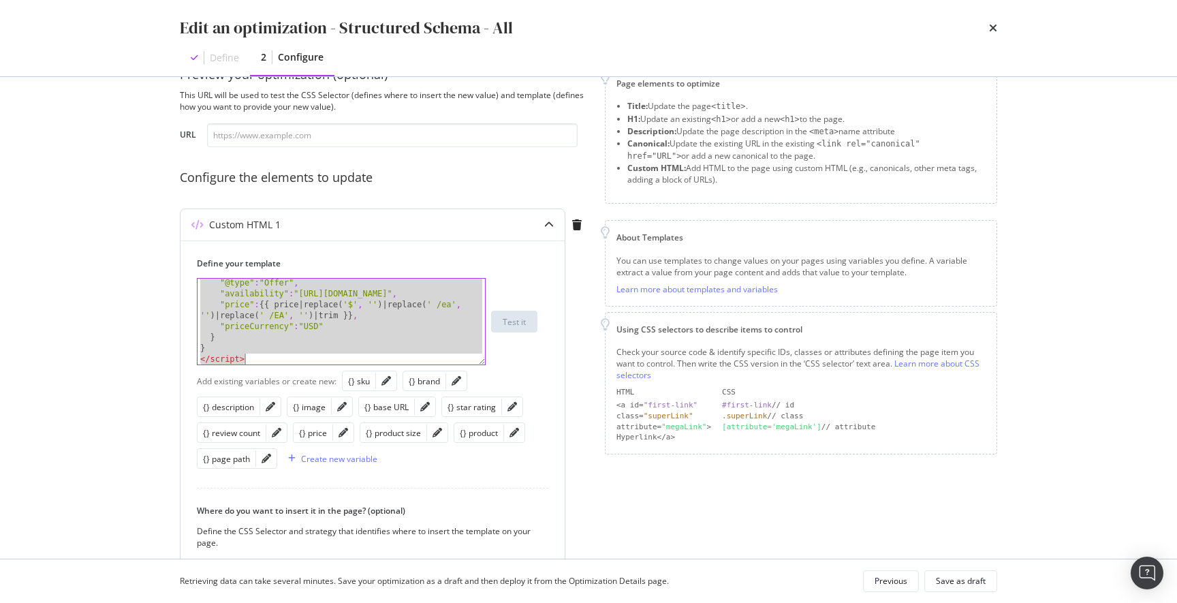
click at [222, 343] on div ""@type" : "Offer" , "availability" : "[URL][DOMAIN_NAME]" , "price" : {{ price …" at bounding box center [340, 331] width 287 height 108
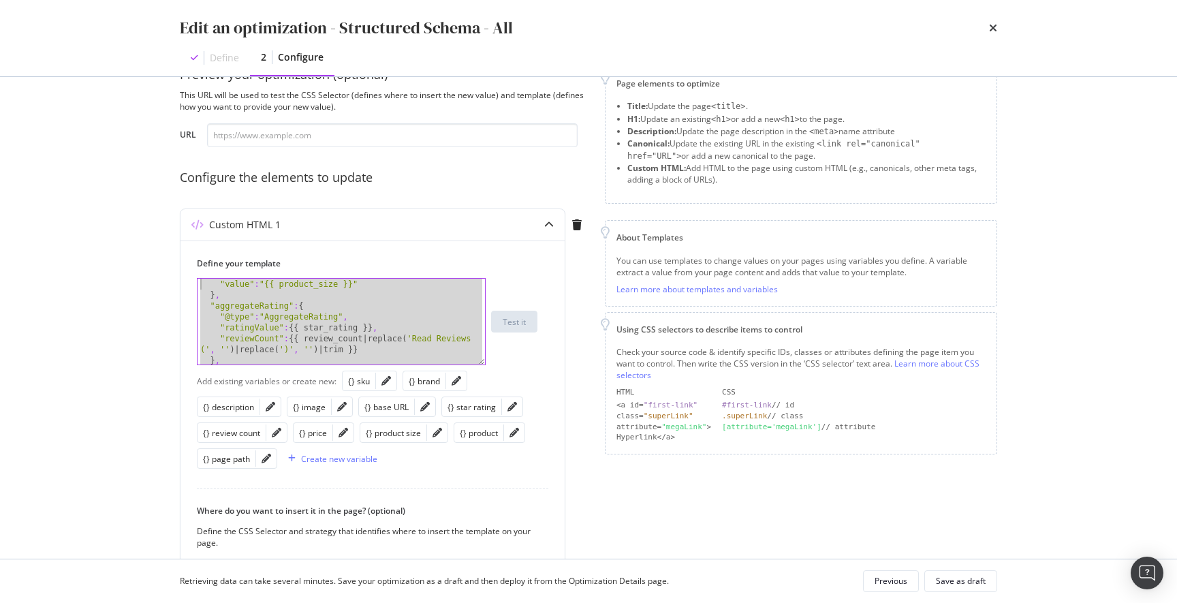
scroll to position [0, 0]
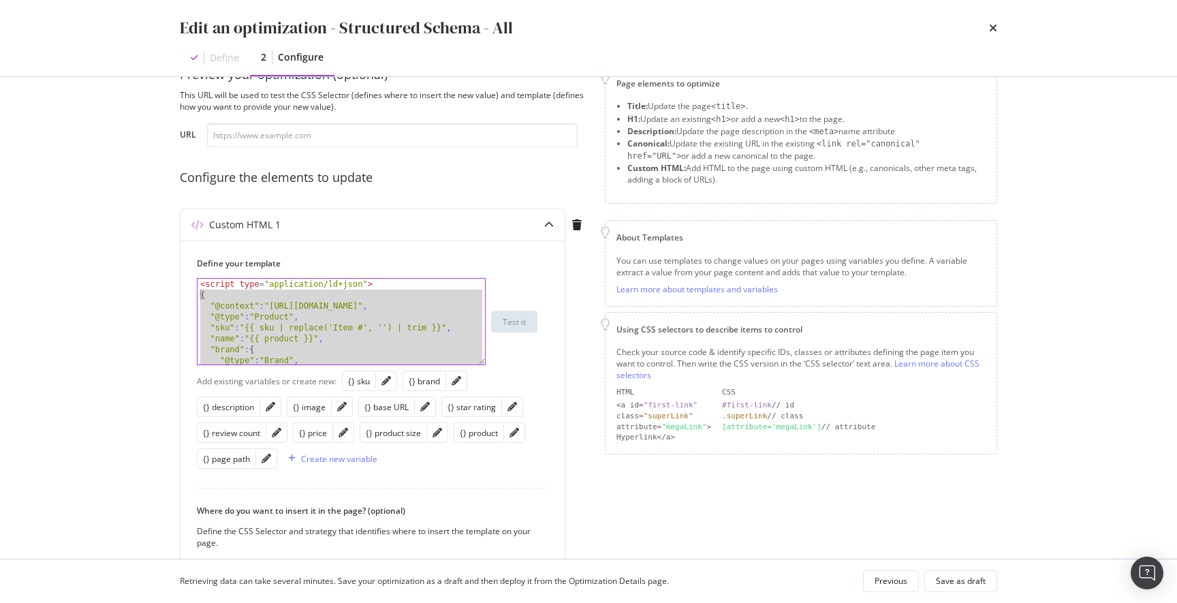
drag, startPoint x: 217, startPoint y: 348, endPoint x: 177, endPoint y: 292, distance: 68.4
click at [177, 292] on div "Preview your optimization (optional) This URL will be used to test the CSS Sele…" at bounding box center [589, 317] width 872 height 481
click at [266, 315] on div "< script type = "application/ld+json" > { "@context" : "[URL][DOMAIN_NAME]" , "…" at bounding box center [340, 332] width 287 height 108
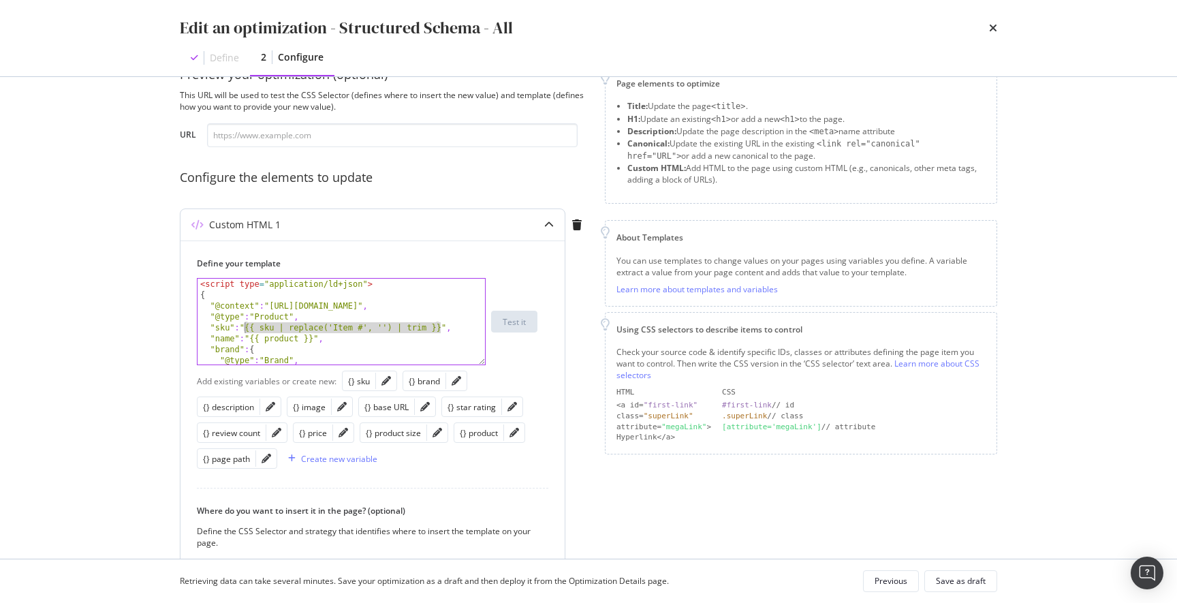
drag, startPoint x: 439, startPoint y: 327, endPoint x: 344, endPoint y: 359, distance: 99.9
click at [244, 325] on div "< script type = "application/ld+json" > { "@context" : "[URL][DOMAIN_NAME]" , "…" at bounding box center [340, 332] width 287 height 108
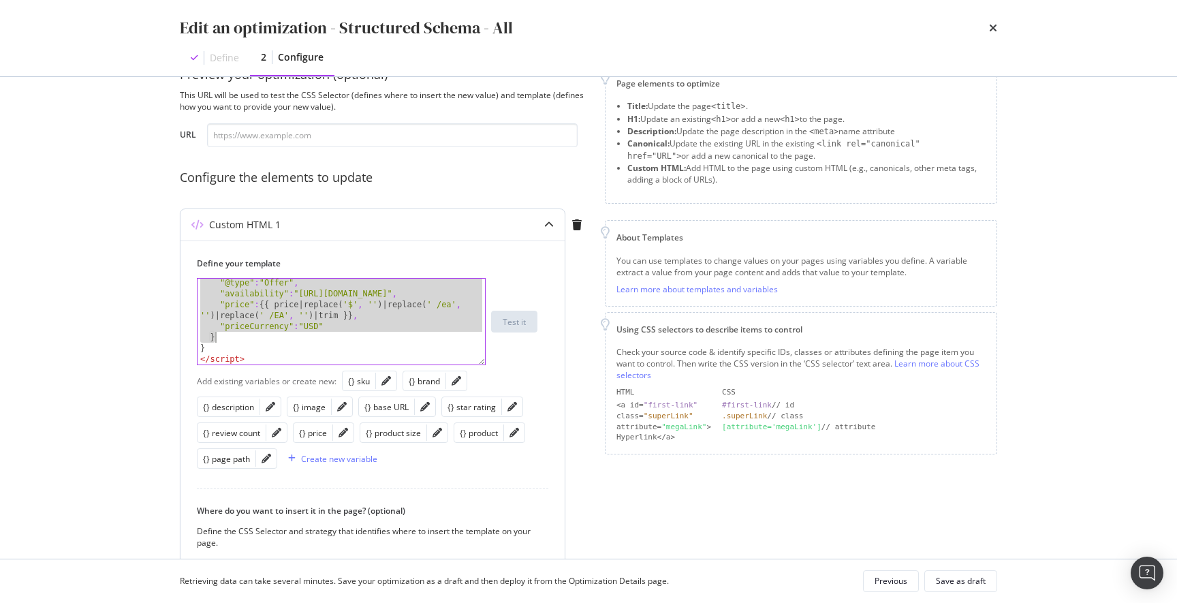
drag, startPoint x: 269, startPoint y: 328, endPoint x: 276, endPoint y: 342, distance: 15.8
click at [274, 342] on div ""@type" : "Offer" , "availability" : "[URL][DOMAIN_NAME]" , "price" : {{ price …" at bounding box center [340, 331] width 287 height 108
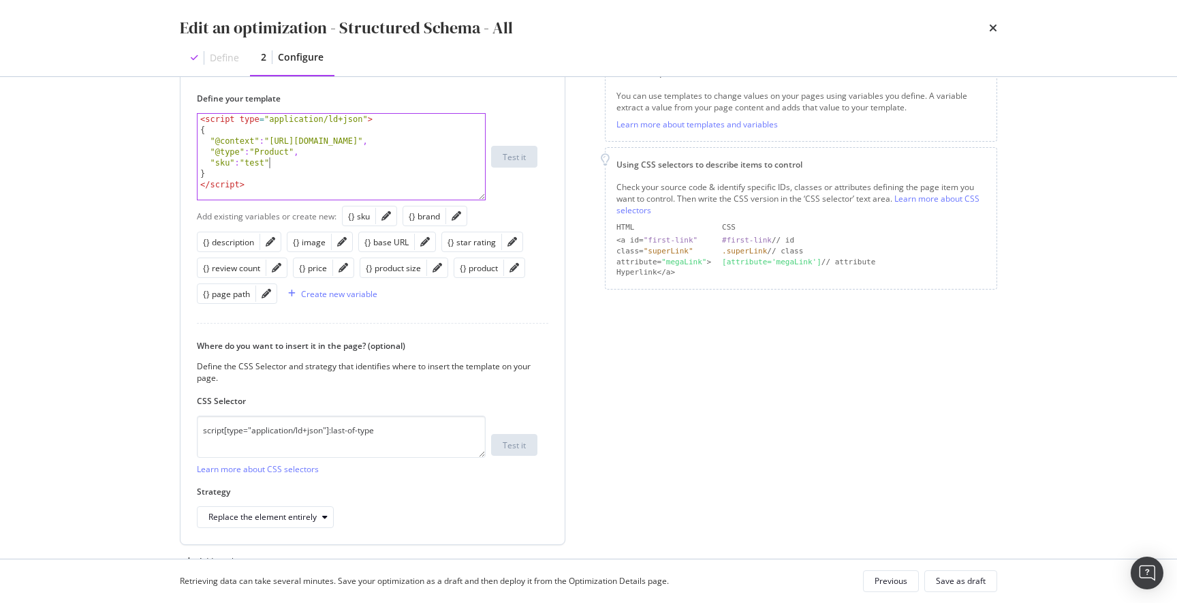
scroll to position [244, 0]
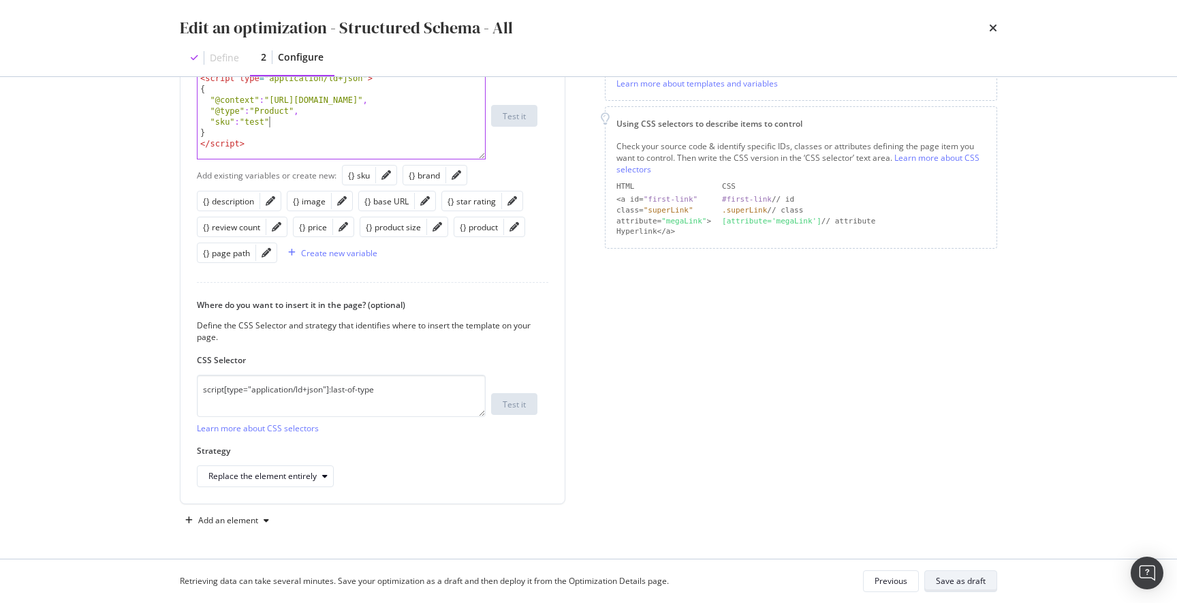
type textarea ""sku":"test""
click at [970, 581] on div "Save as draft" at bounding box center [961, 581] width 50 height 12
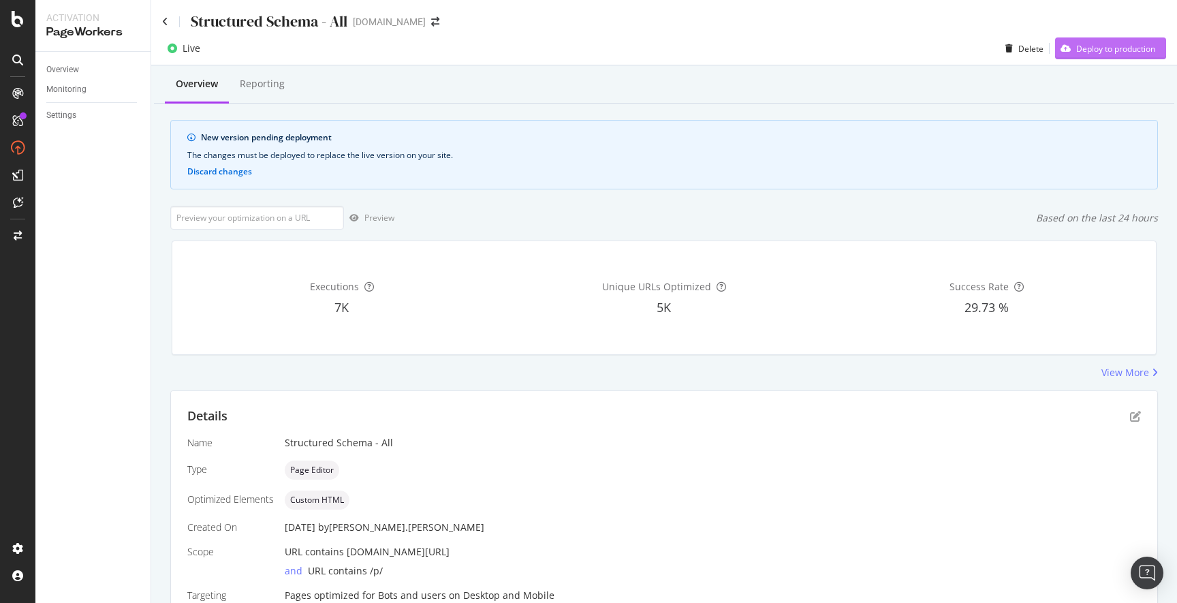
click at [1117, 51] on div "Deploy to production" at bounding box center [1115, 49] width 79 height 12
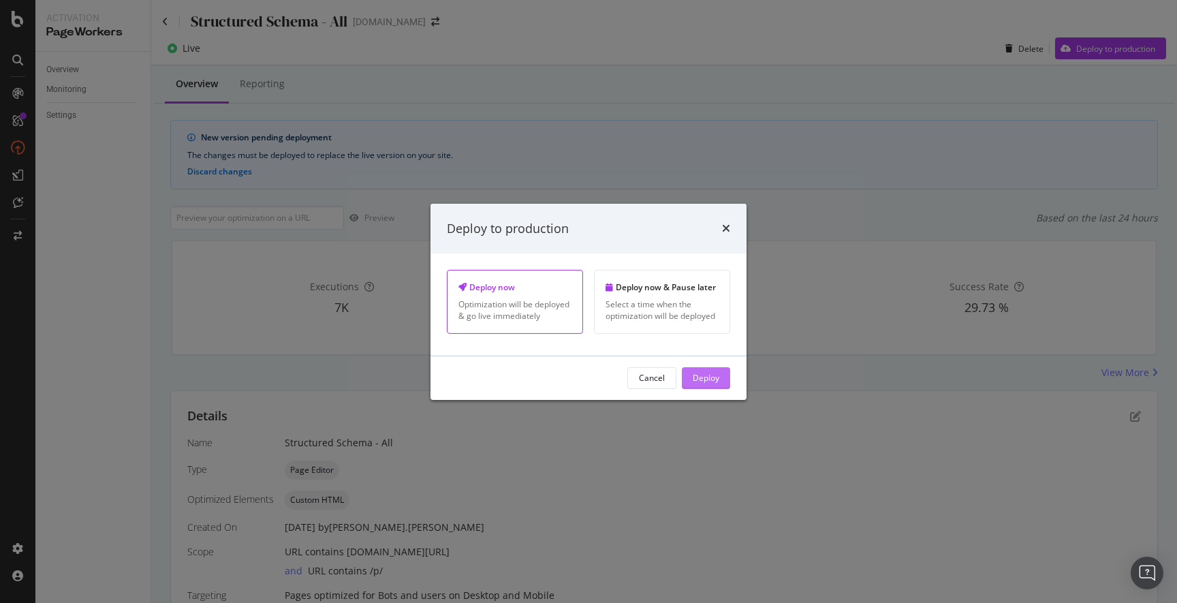
click at [703, 373] on div "Deploy" at bounding box center [705, 378] width 27 height 12
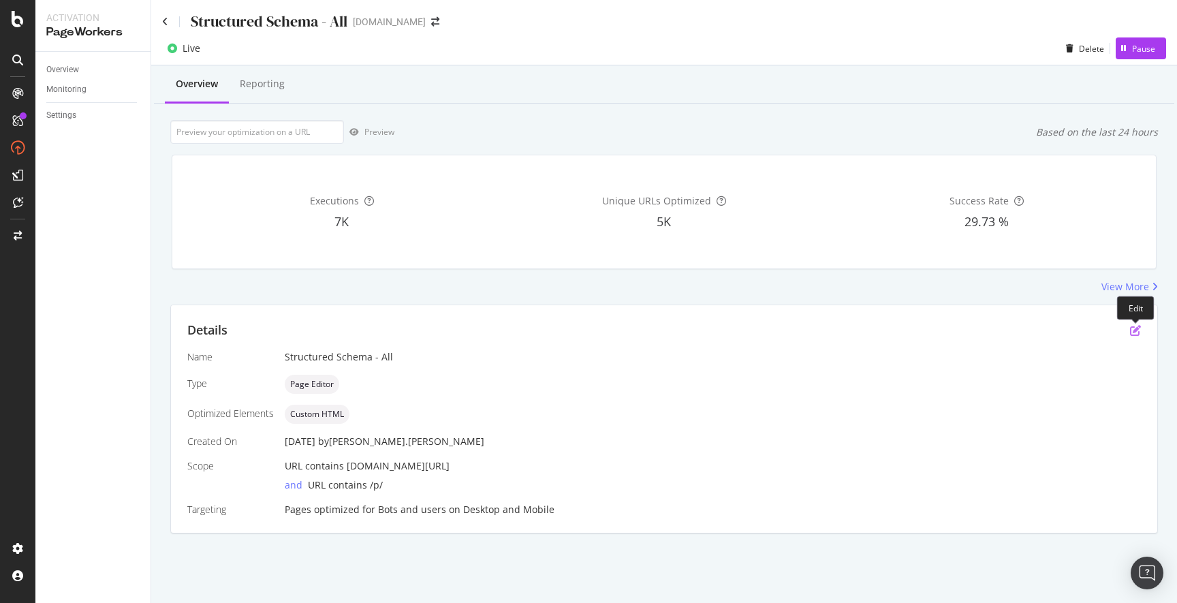
click at [1133, 332] on icon "pen-to-square" at bounding box center [1135, 330] width 11 height 11
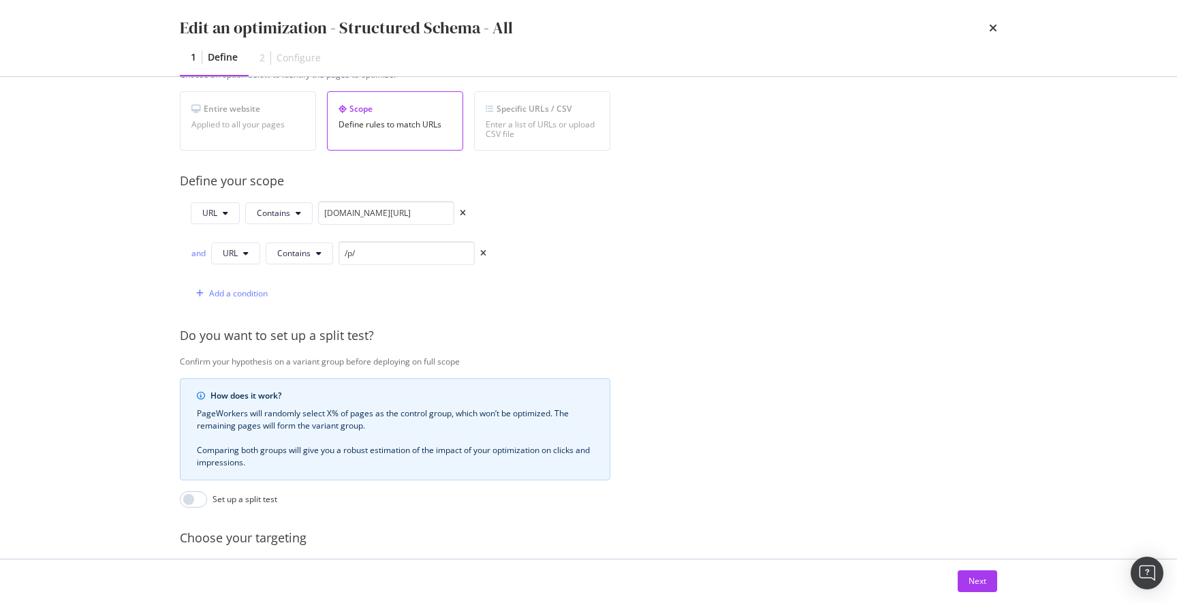
scroll to position [252, 0]
click at [970, 580] on div "Next" at bounding box center [977, 581] width 18 height 12
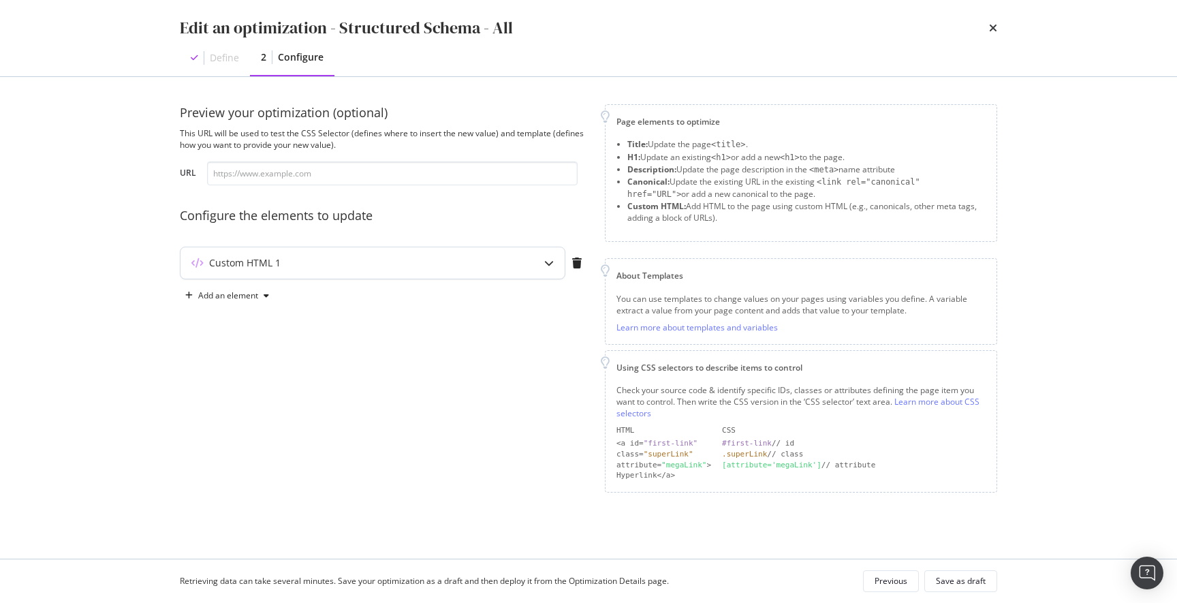
click at [547, 263] on icon "modal" at bounding box center [549, 263] width 10 height 10
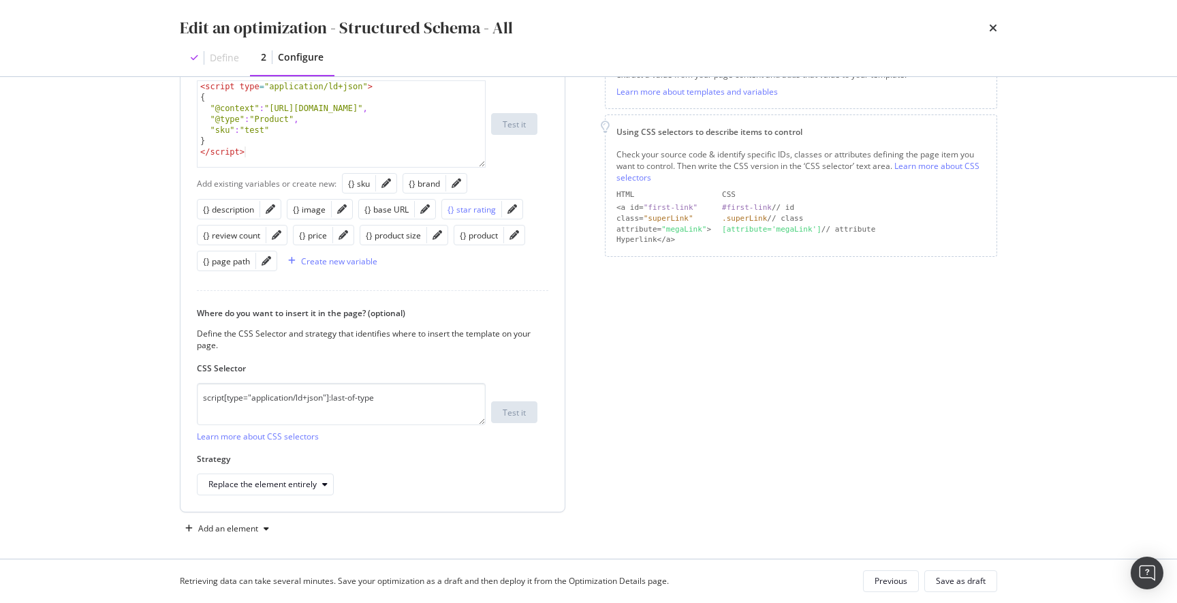
scroll to position [240, 0]
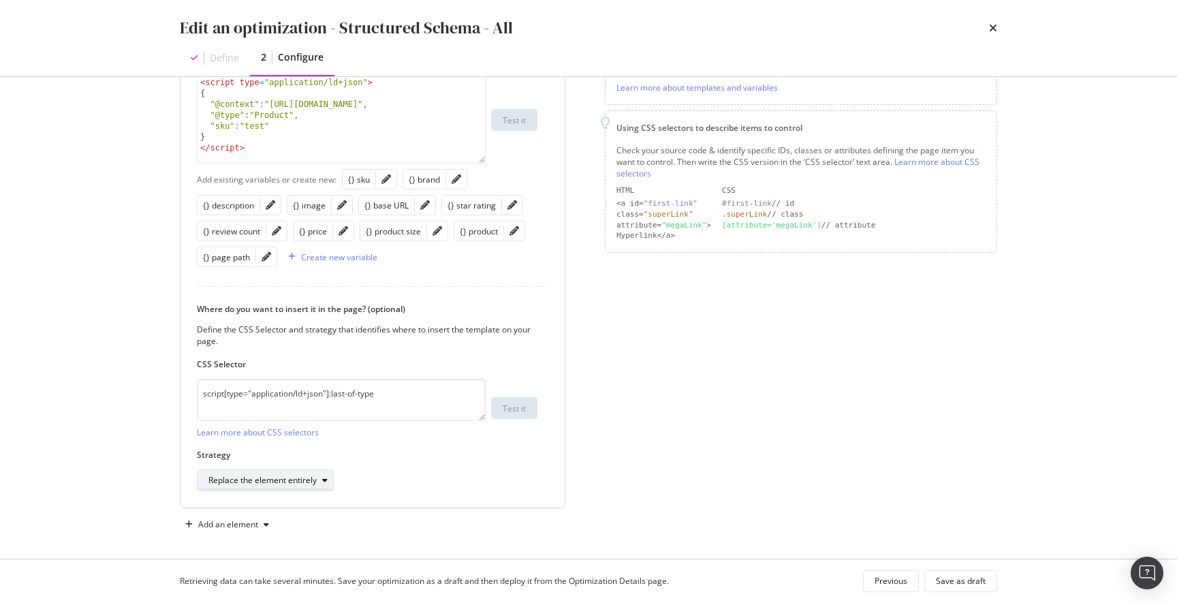
click at [325, 481] on icon "modal" at bounding box center [324, 480] width 5 height 8
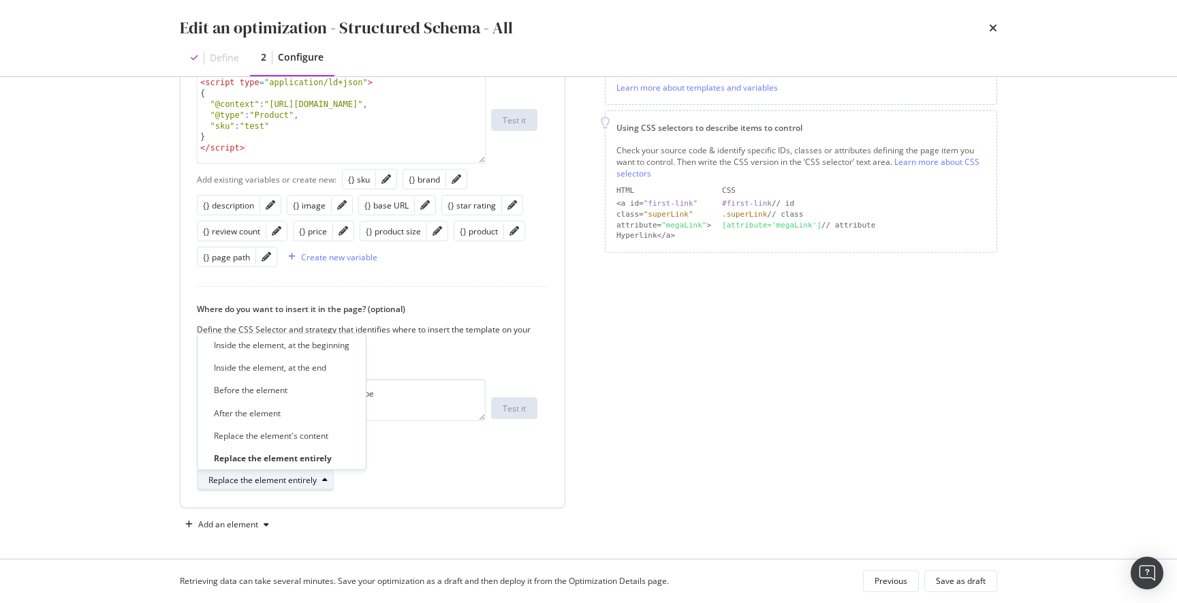
scroll to position [239, 0]
click at [328, 440] on div "Replace the element's content" at bounding box center [271, 436] width 114 height 12
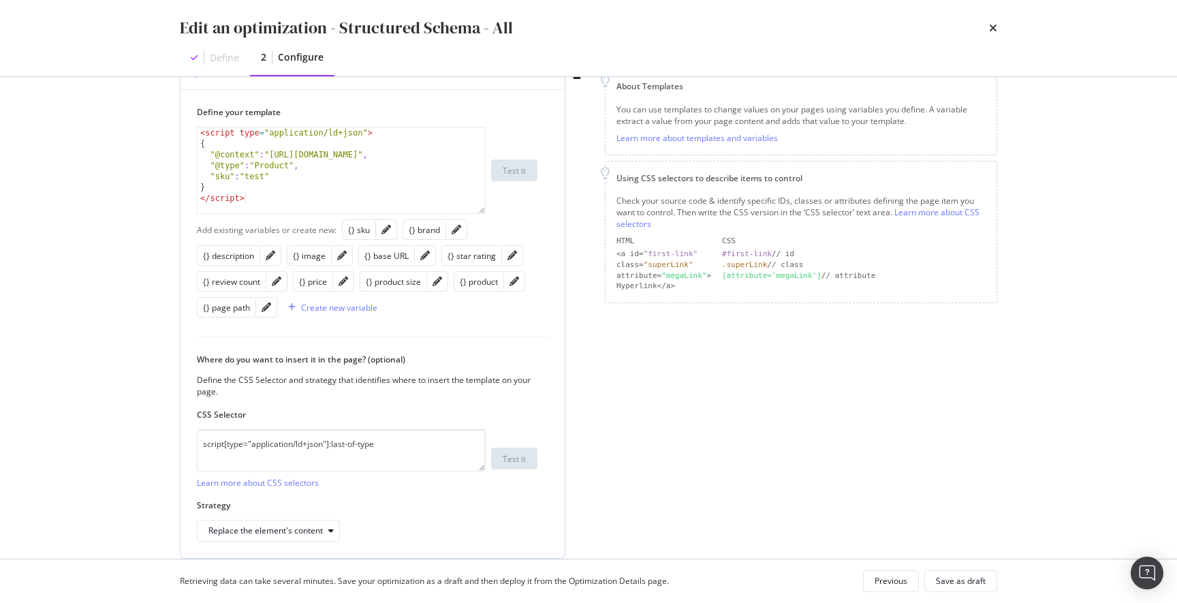
scroll to position [188, 0]
click at [397, 143] on div "< script type = "application/ld+json" > { "@context" : "[URL][DOMAIN_NAME]" , "…" at bounding box center [340, 183] width 287 height 108
drag, startPoint x: 398, startPoint y: 134, endPoint x: 159, endPoint y: 127, distance: 239.1
click at [159, 127] on div "Preview your optimization (optional) This URL will be used to test the CSS Sele…" at bounding box center [589, 317] width 872 height 481
type textarea "<script type="application/ld+json">"
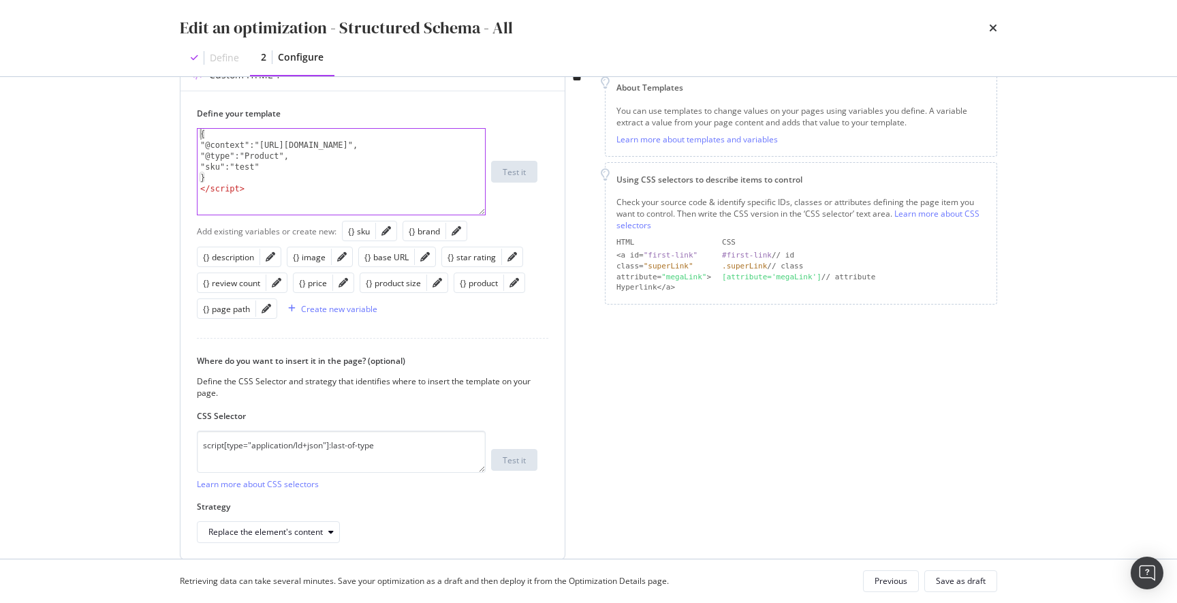
scroll to position [189, 0]
drag, startPoint x: 284, startPoint y: 191, endPoint x: 185, endPoint y: 189, distance: 98.8
click at [185, 189] on div "Define your template { { "@context":"[URL][DOMAIN_NAME]", "@type":"Product", "s…" at bounding box center [372, 324] width 384 height 468
type textarea "</script>"
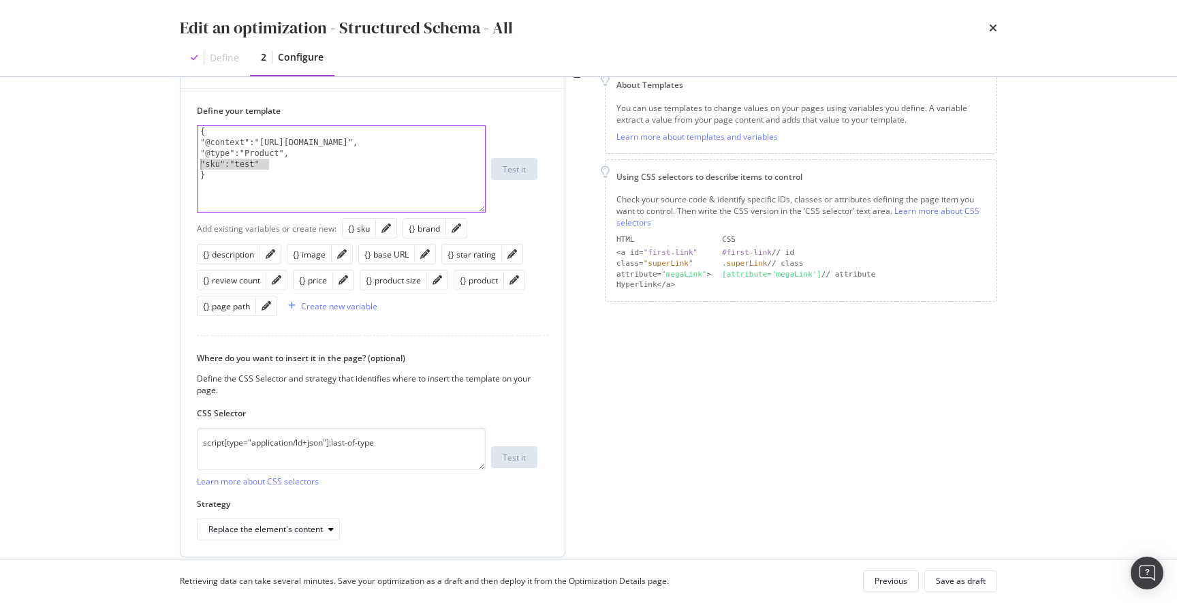
drag, startPoint x: 271, startPoint y: 165, endPoint x: 192, endPoint y: 168, distance: 79.0
click at [160, 163] on div "Preview your optimization (optional) This URL will be used to test the CSS Sele…" at bounding box center [589, 317] width 872 height 481
paste textarea "}"
type textarea "}"
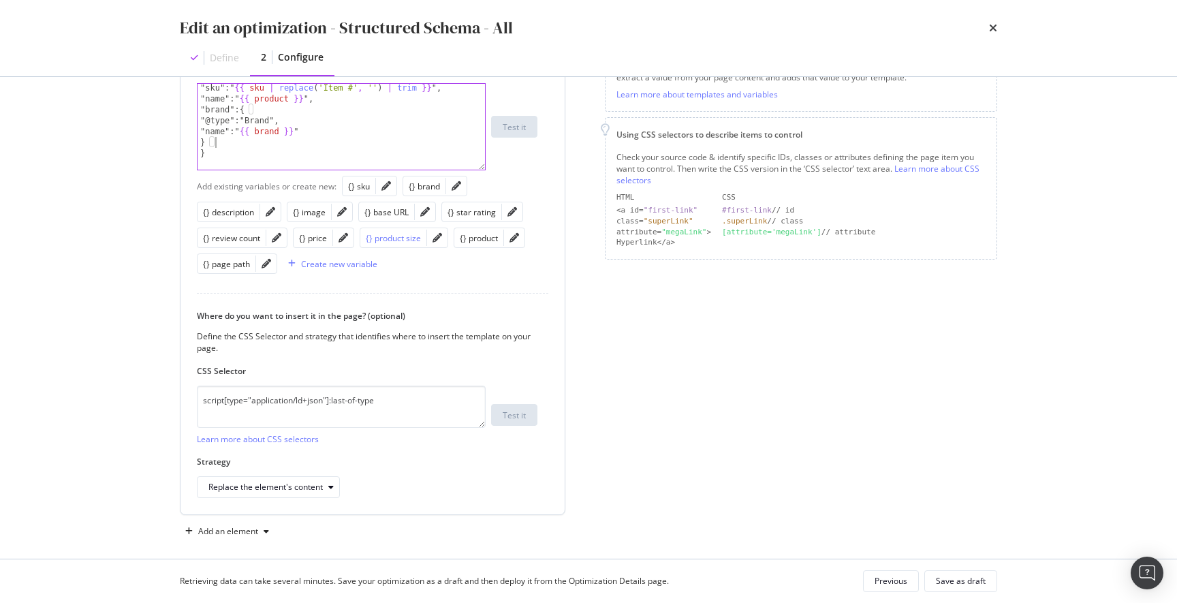
scroll to position [244, 0]
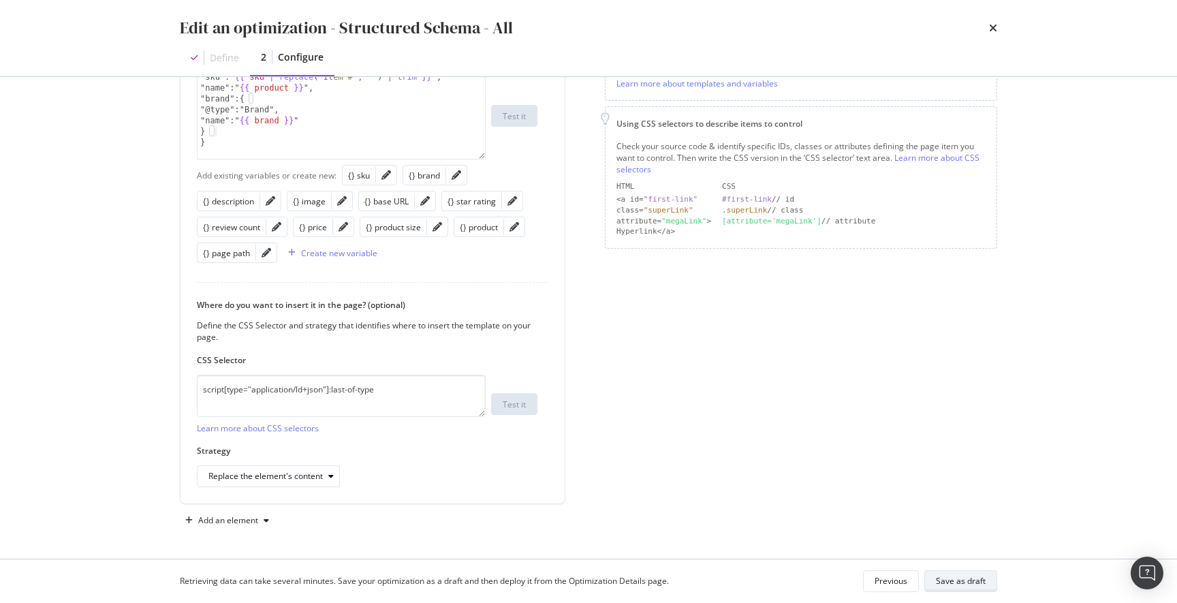
click at [966, 584] on div "Save as draft" at bounding box center [961, 581] width 50 height 12
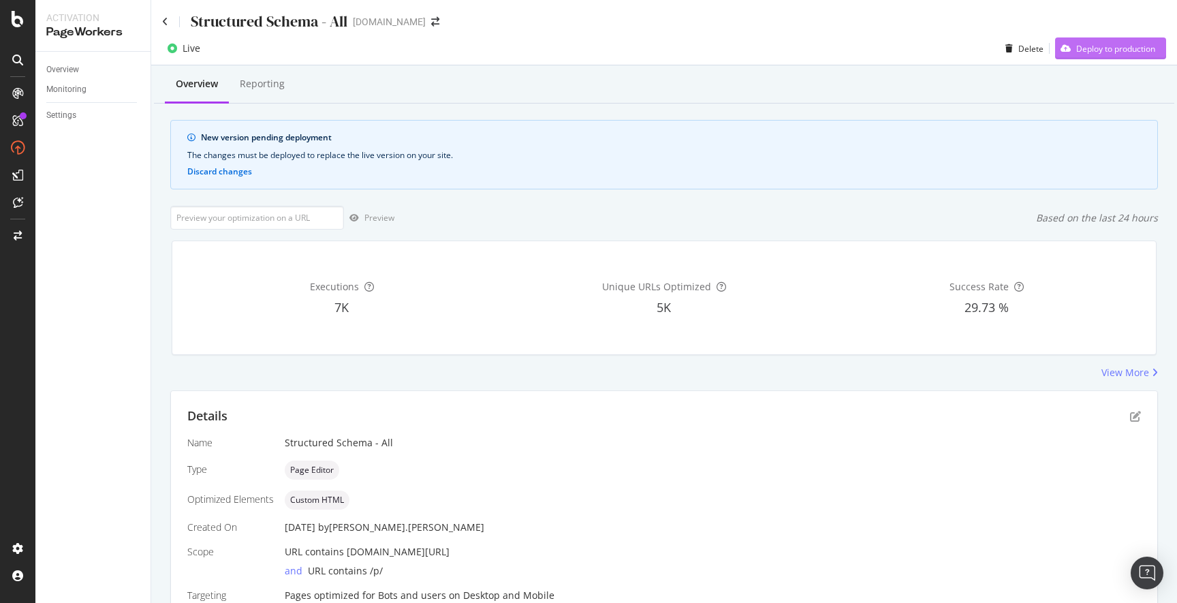
click at [1110, 54] on div "Deploy to production" at bounding box center [1115, 49] width 79 height 12
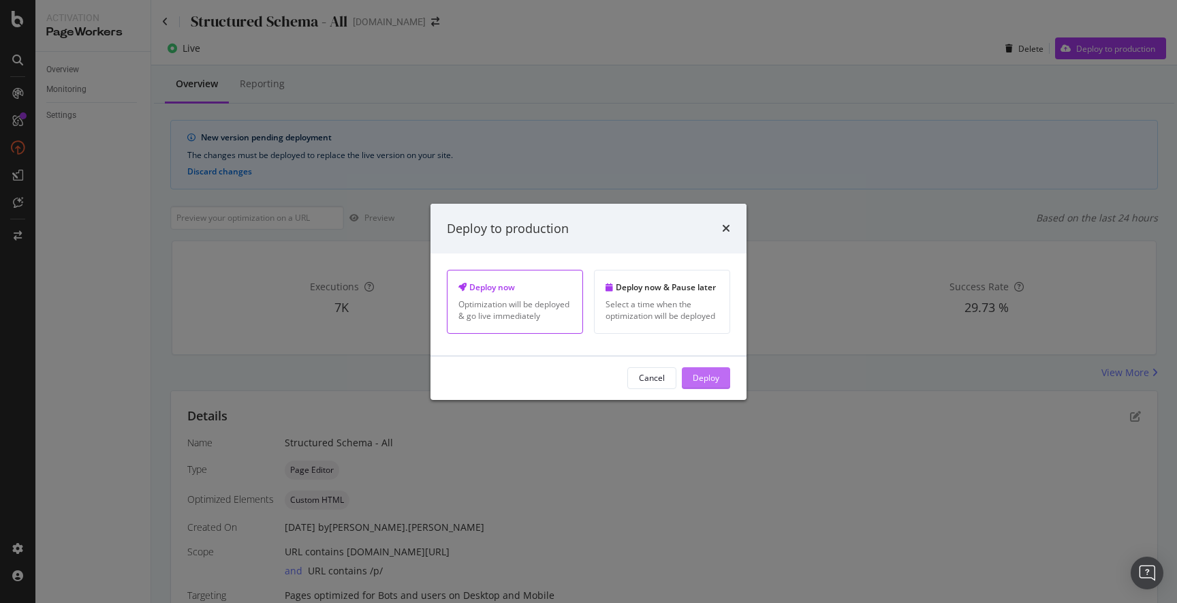
click at [710, 377] on div "Deploy" at bounding box center [705, 378] width 27 height 12
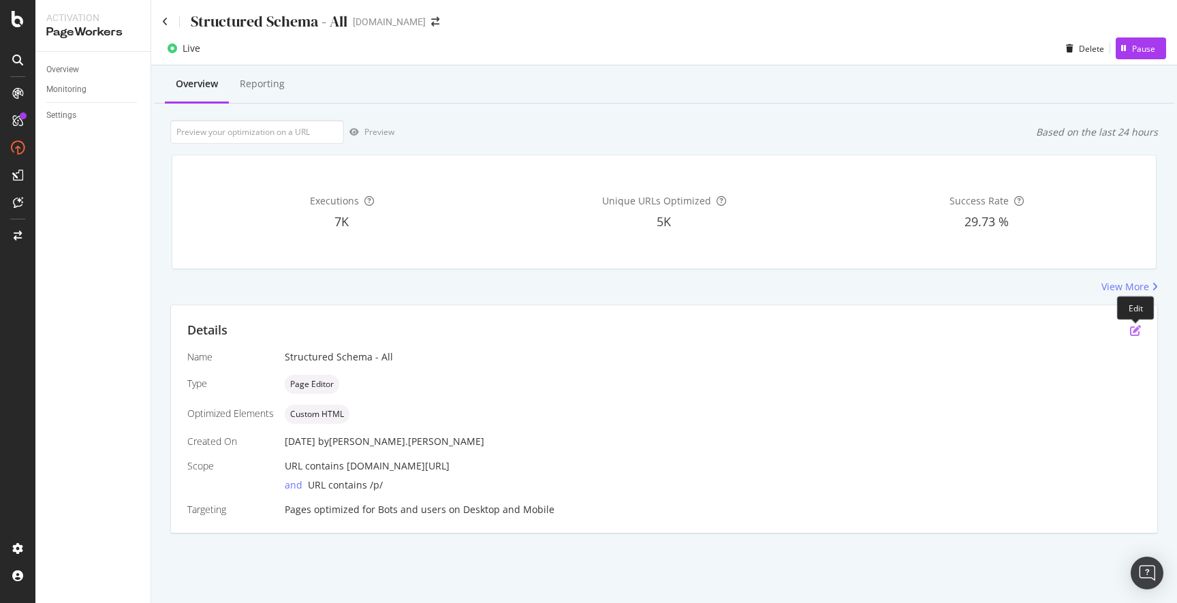
click at [1132, 332] on icon "pen-to-square" at bounding box center [1135, 330] width 11 height 11
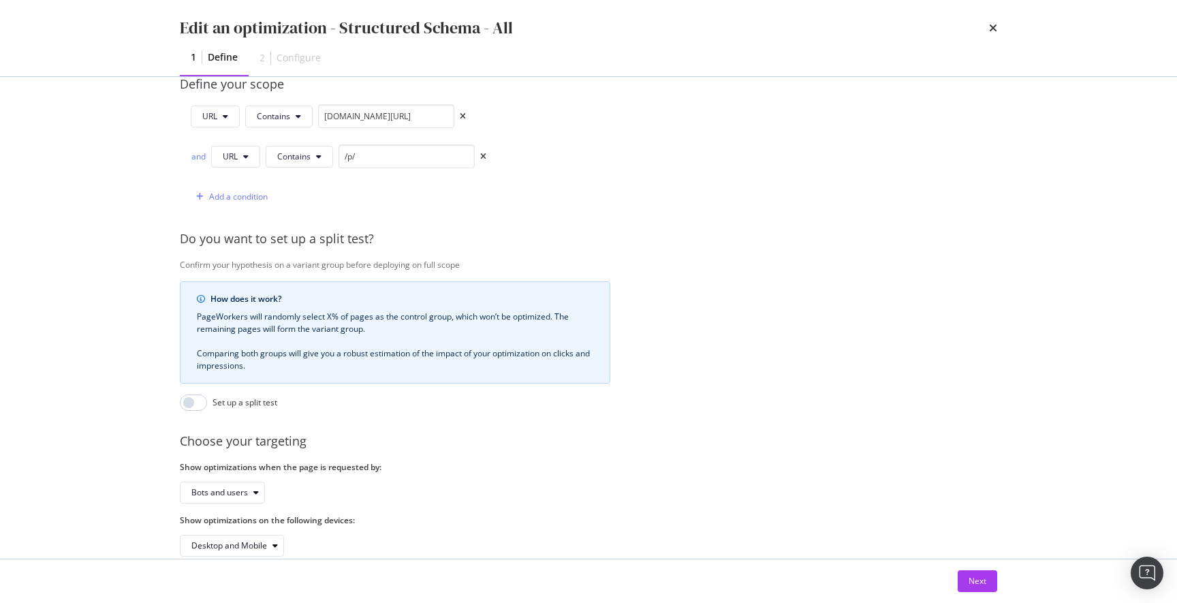
scroll to position [371, 0]
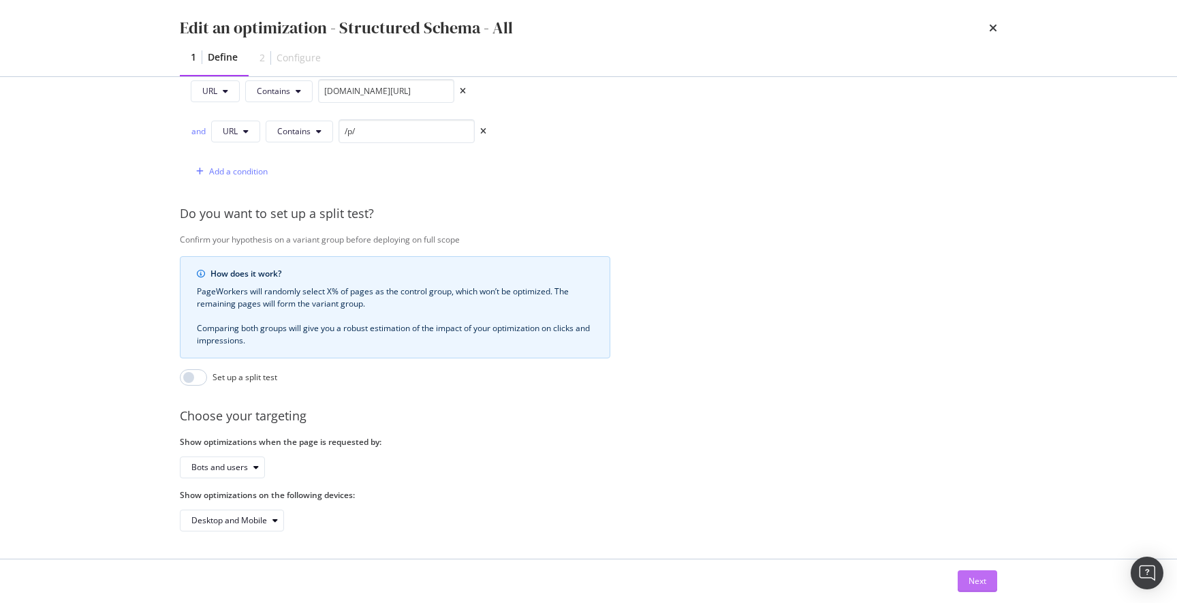
click at [972, 577] on div "Next" at bounding box center [977, 581] width 18 height 12
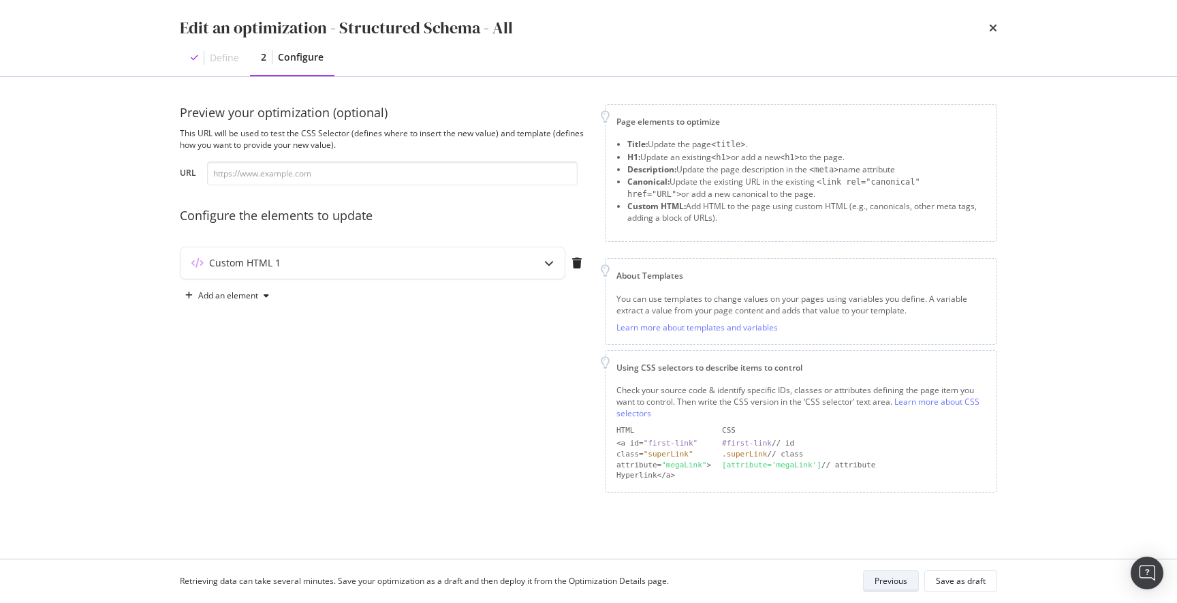
scroll to position [0, 0]
click at [544, 264] on icon "modal" at bounding box center [549, 263] width 10 height 10
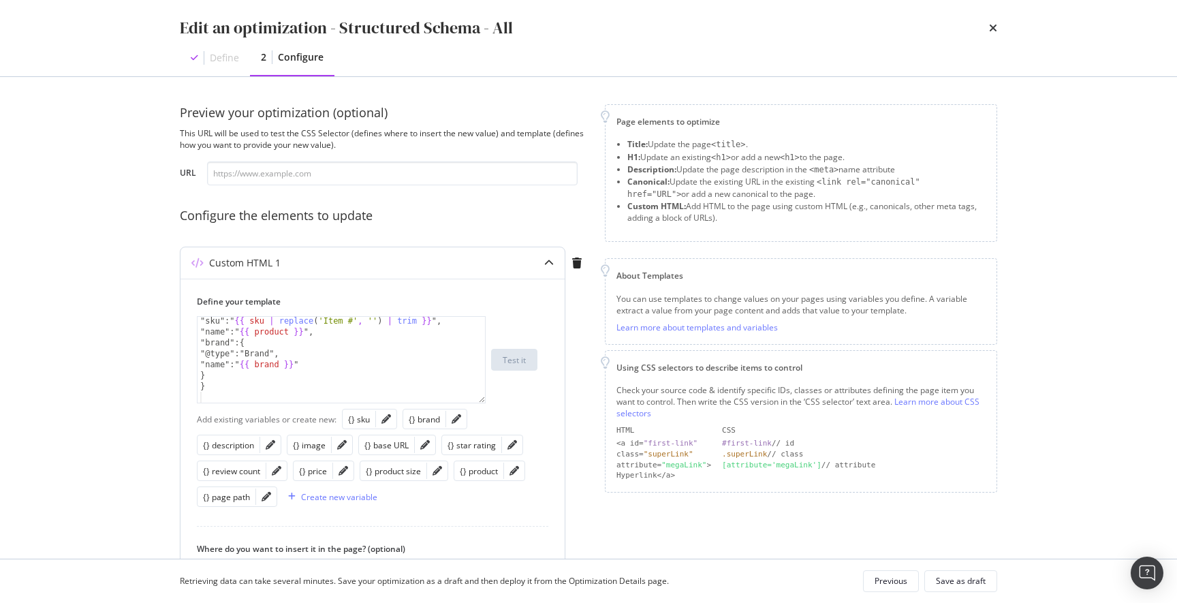
click at [413, 366] on div ""sku":" {{ sku | replace ( 'Item #' , '' ) | trim }} ", "name":" {{ product }} …" at bounding box center [340, 369] width 287 height 108
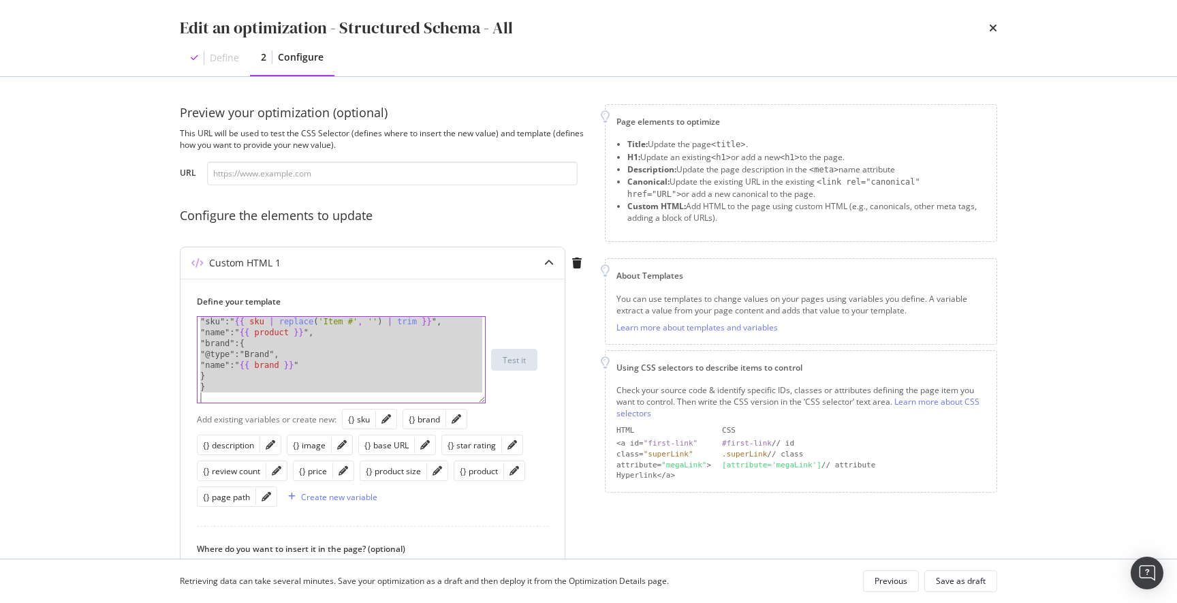
paste textarea "</script>"
type textarea "</script>"
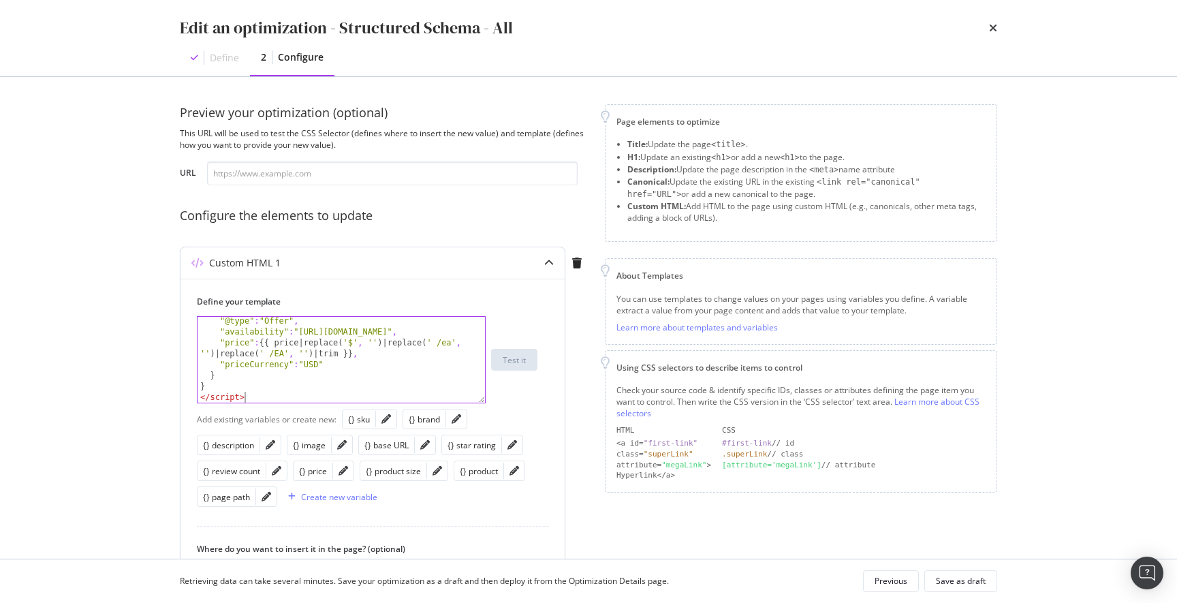
scroll to position [1, 0]
drag, startPoint x: 261, startPoint y: 396, endPoint x: 171, endPoint y: 392, distance: 89.9
click at [171, 392] on div "Preview your optimization (optional) This URL will be used to test the CSS Sele…" at bounding box center [589, 317] width 872 height 481
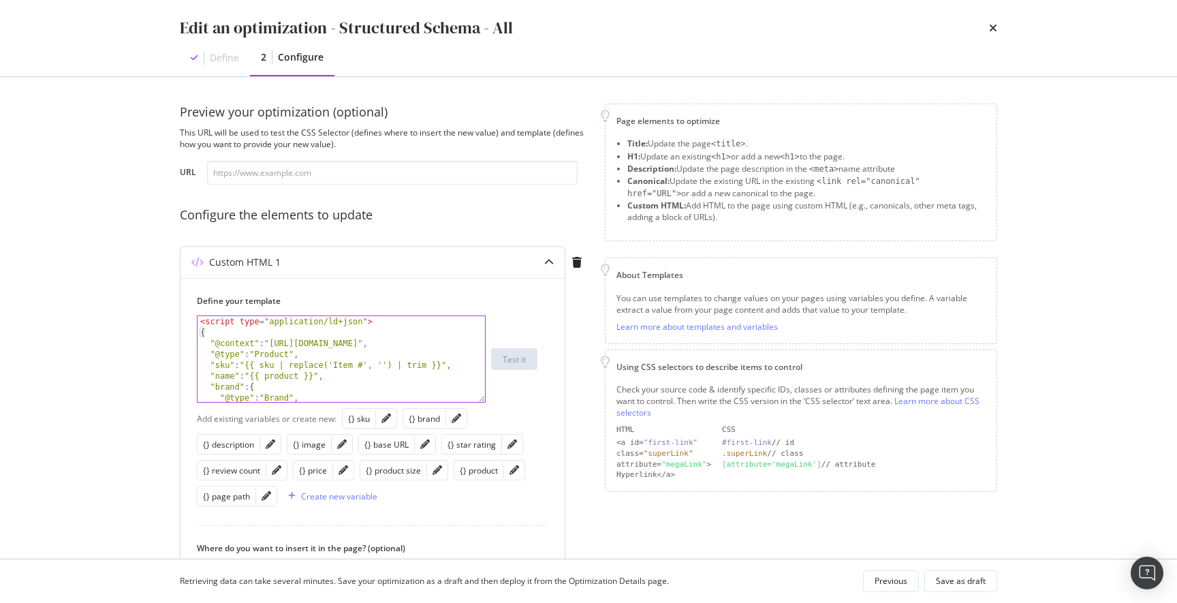
scroll to position [0, 0]
drag, startPoint x: 383, startPoint y: 321, endPoint x: 240, endPoint y: 323, distance: 143.0
click at [182, 318] on div "Define your template } < script type = "application/ld+json" > { "@context" : "…" at bounding box center [372, 512] width 384 height 468
type textarea "<script type="application/ld+json">"
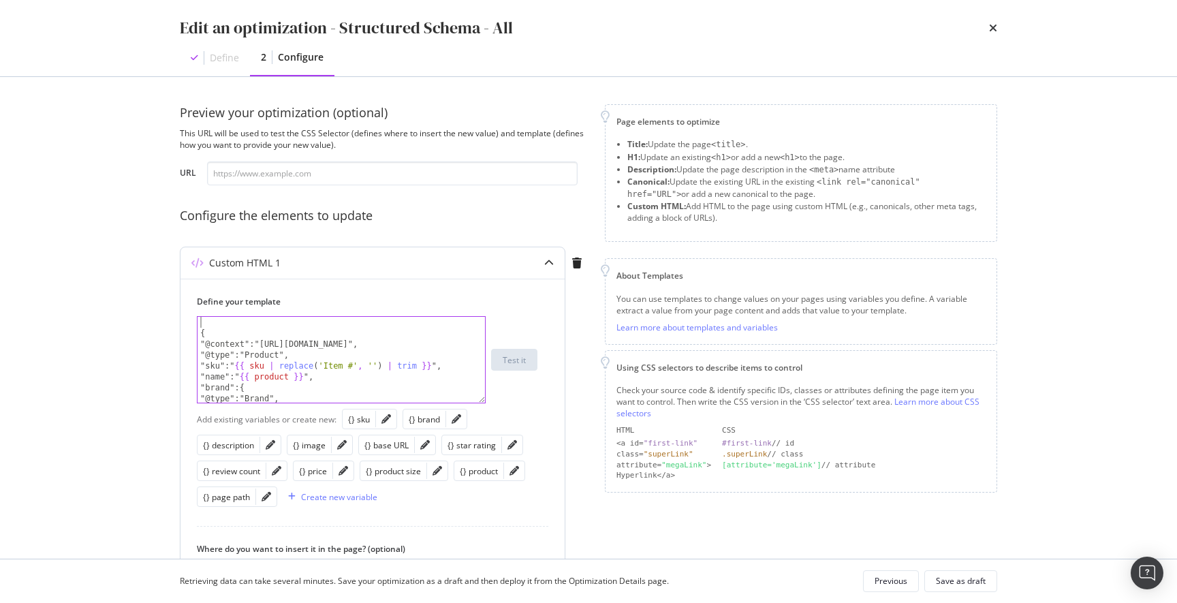
type textarea "{"
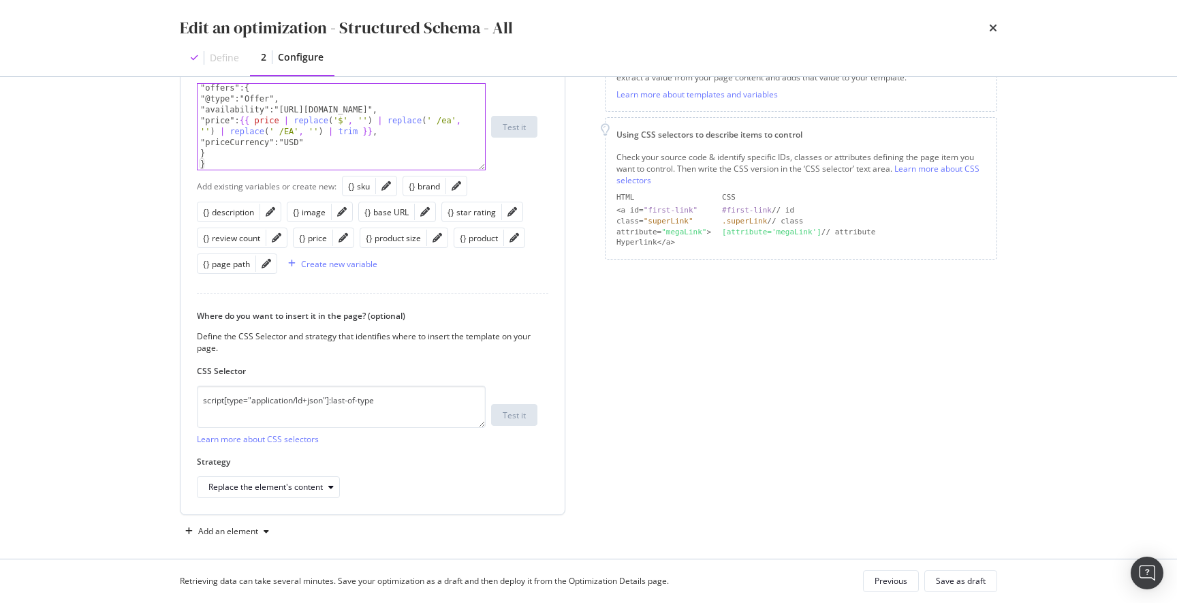
scroll to position [232, 0]
click at [961, 582] on div "Save as draft" at bounding box center [961, 581] width 50 height 12
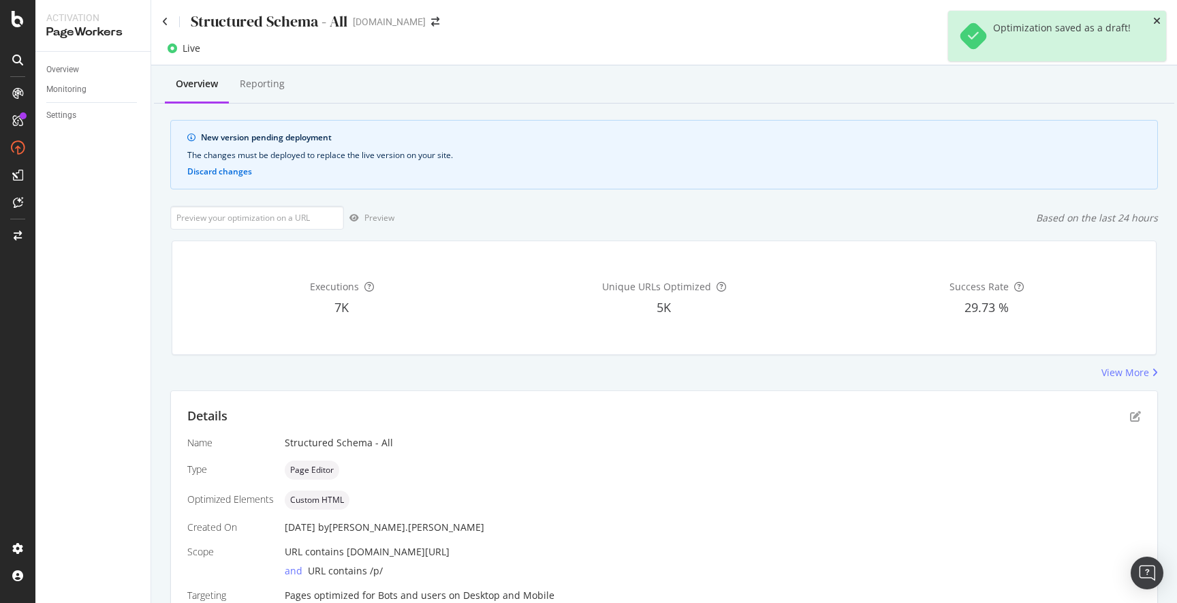
click at [1156, 20] on icon "close toast" at bounding box center [1156, 21] width 7 height 10
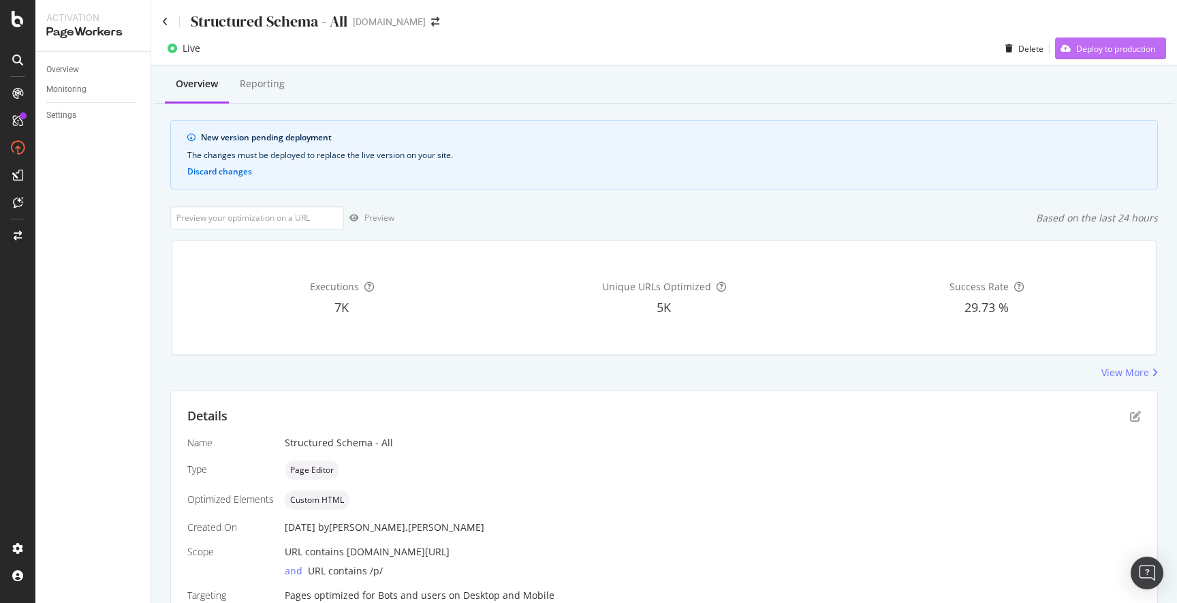
click at [1114, 51] on div "Deploy to production" at bounding box center [1115, 49] width 79 height 12
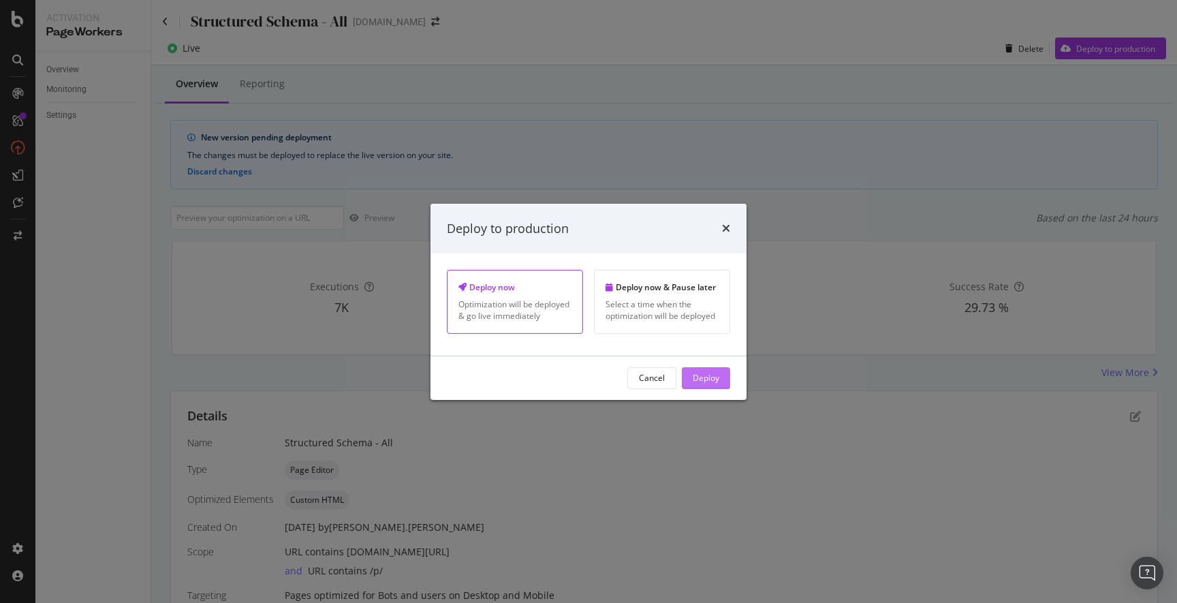
click at [711, 374] on div "Deploy" at bounding box center [705, 378] width 27 height 12
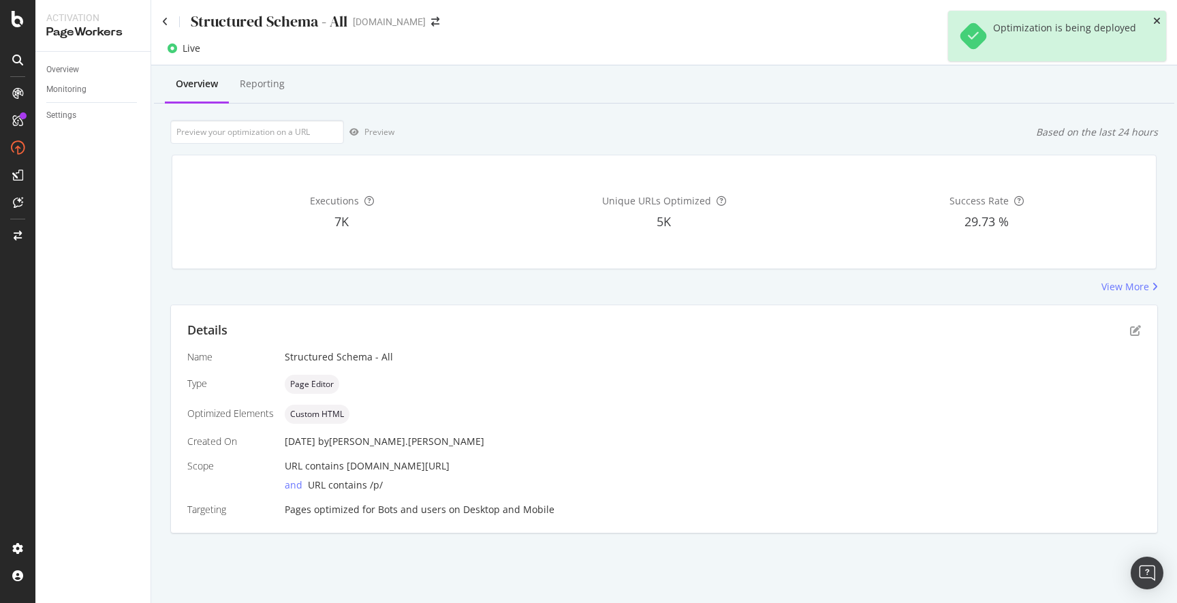
click at [1155, 19] on icon "close toast" at bounding box center [1156, 21] width 7 height 10
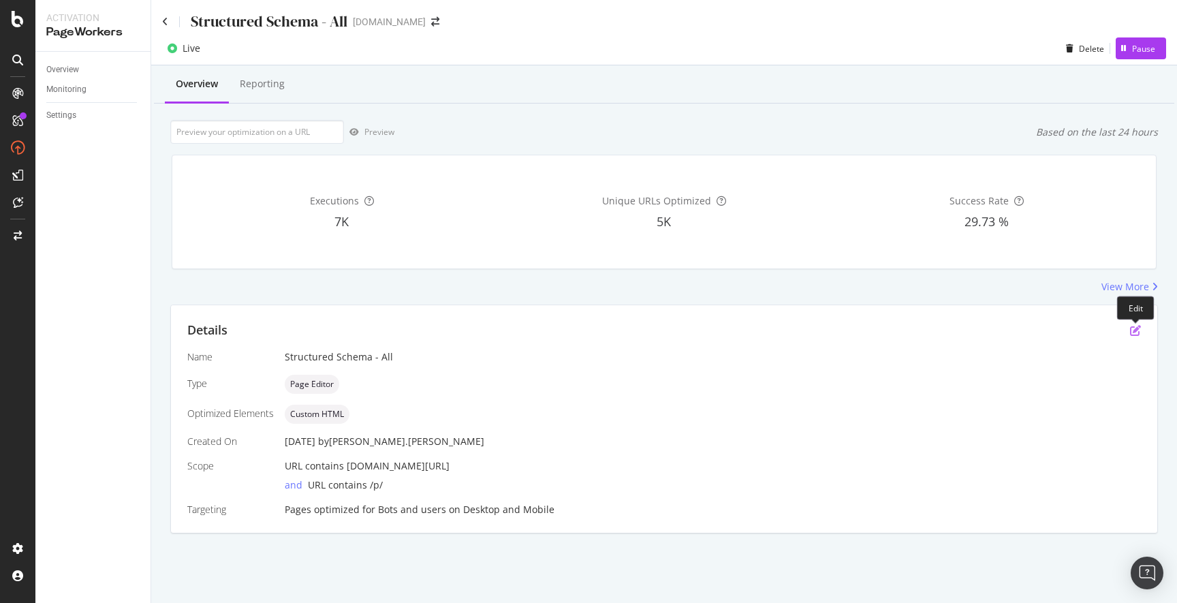
click at [1134, 329] on icon "pen-to-square" at bounding box center [1135, 330] width 11 height 11
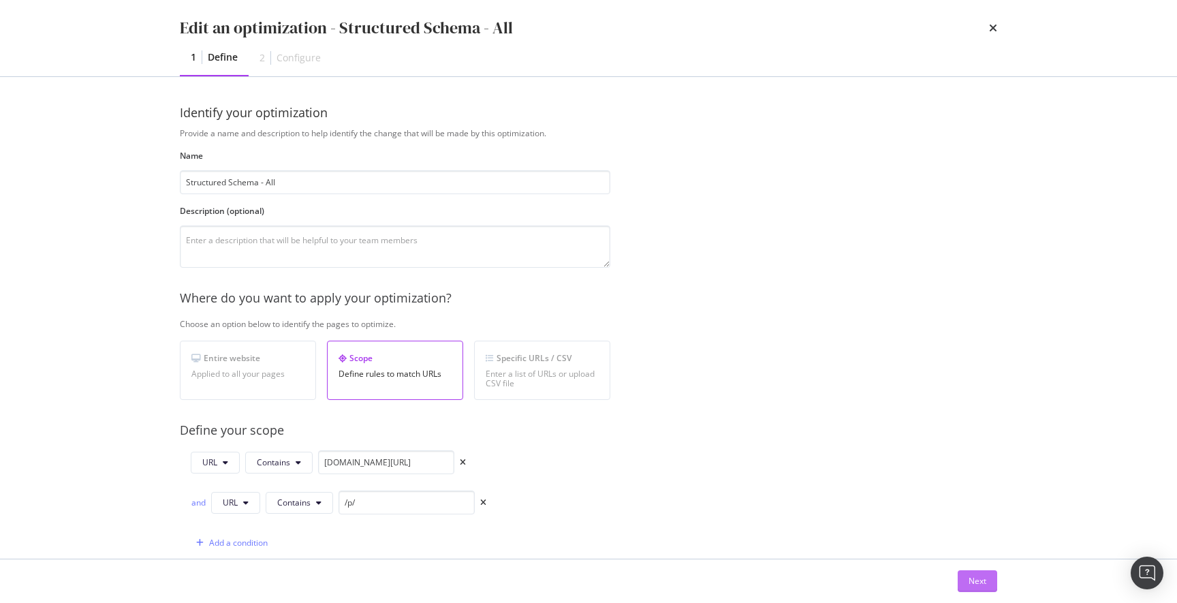
click at [982, 579] on div "Next" at bounding box center [977, 581] width 18 height 12
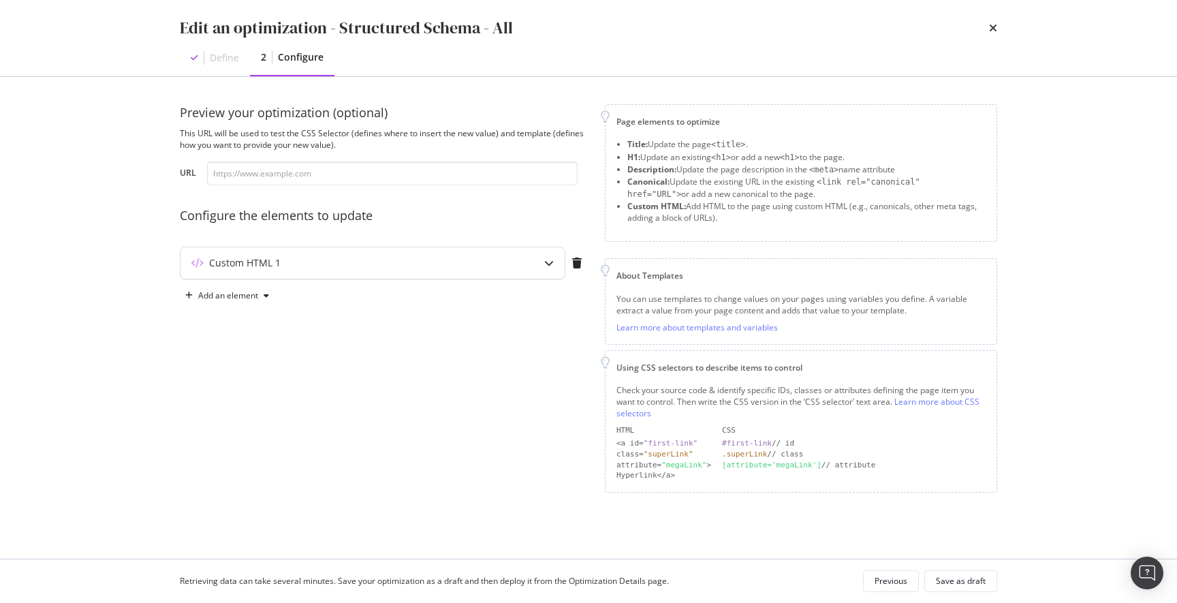
click at [523, 268] on div "Custom HTML 1" at bounding box center [372, 262] width 384 height 31
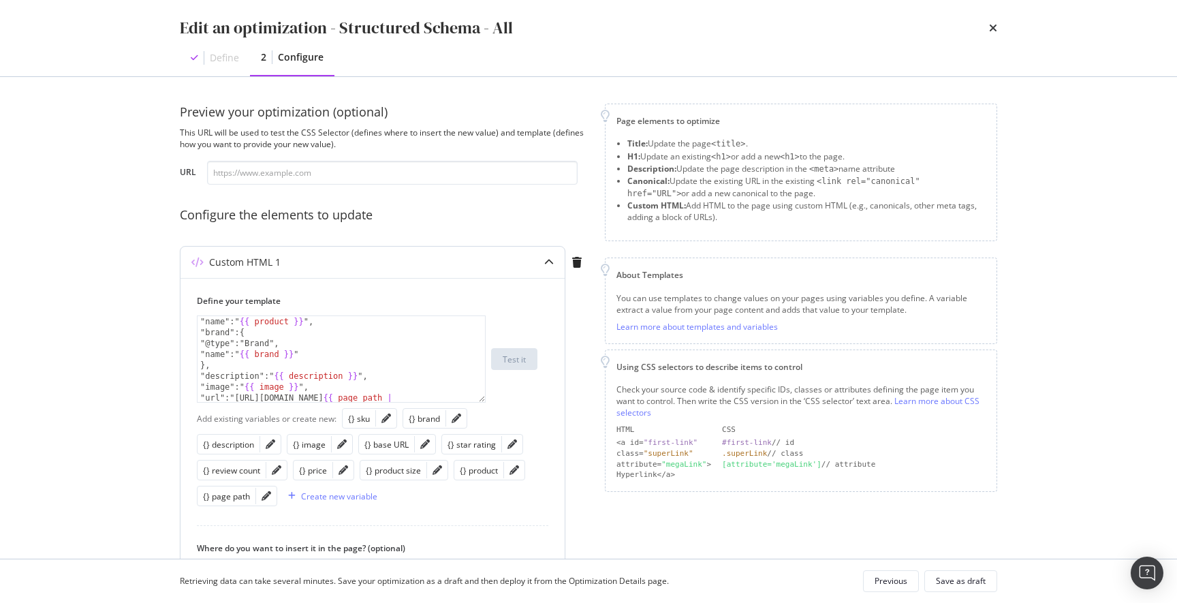
scroll to position [43, 0]
drag, startPoint x: 369, startPoint y: 375, endPoint x: 287, endPoint y: 374, distance: 82.4
click at [287, 374] on div ""sku":" {{ sku | replace ( 'Item #' , '' ) | trim }} ", "name":" {{ product }} …" at bounding box center [340, 364] width 287 height 118
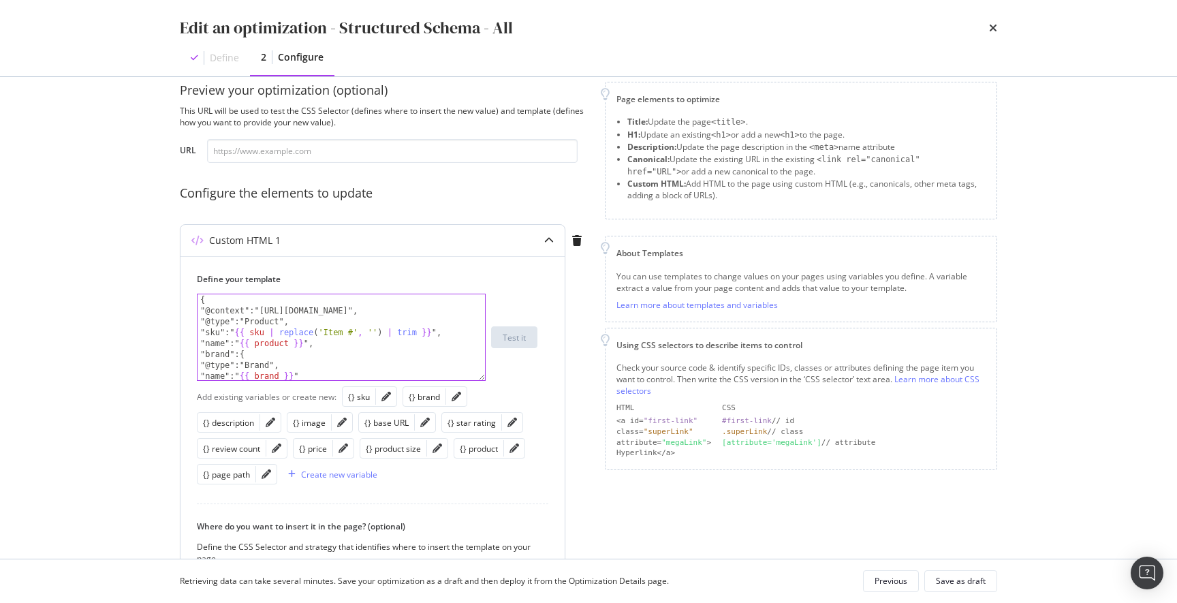
scroll to position [0, 0]
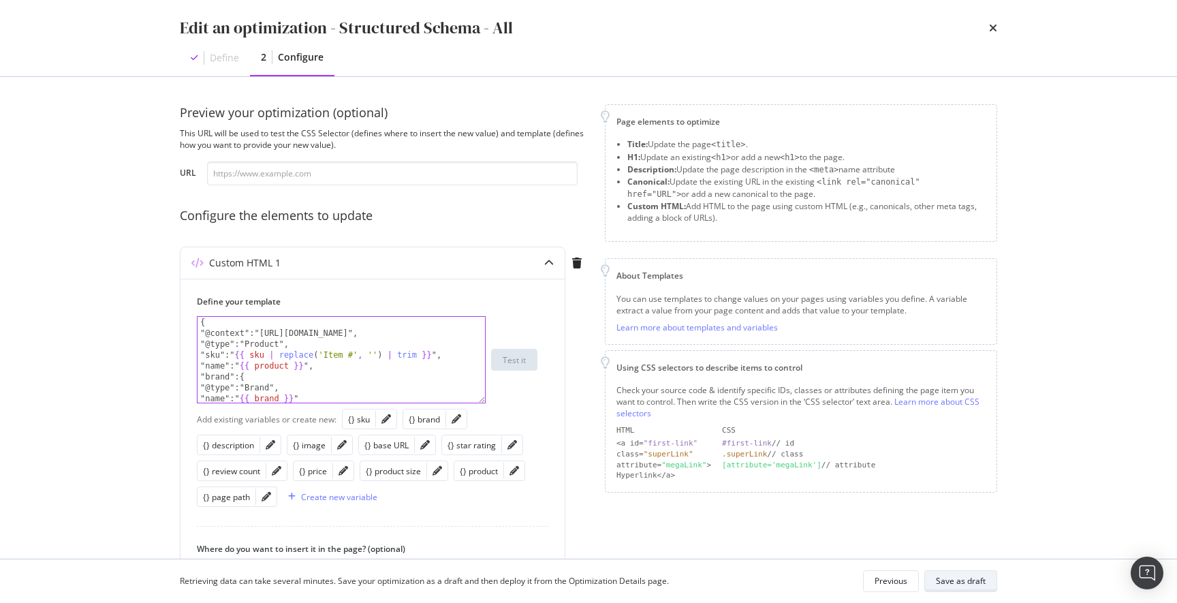
type textarea ""description":"TESTING","
click at [972, 582] on div "Save as draft" at bounding box center [961, 581] width 50 height 12
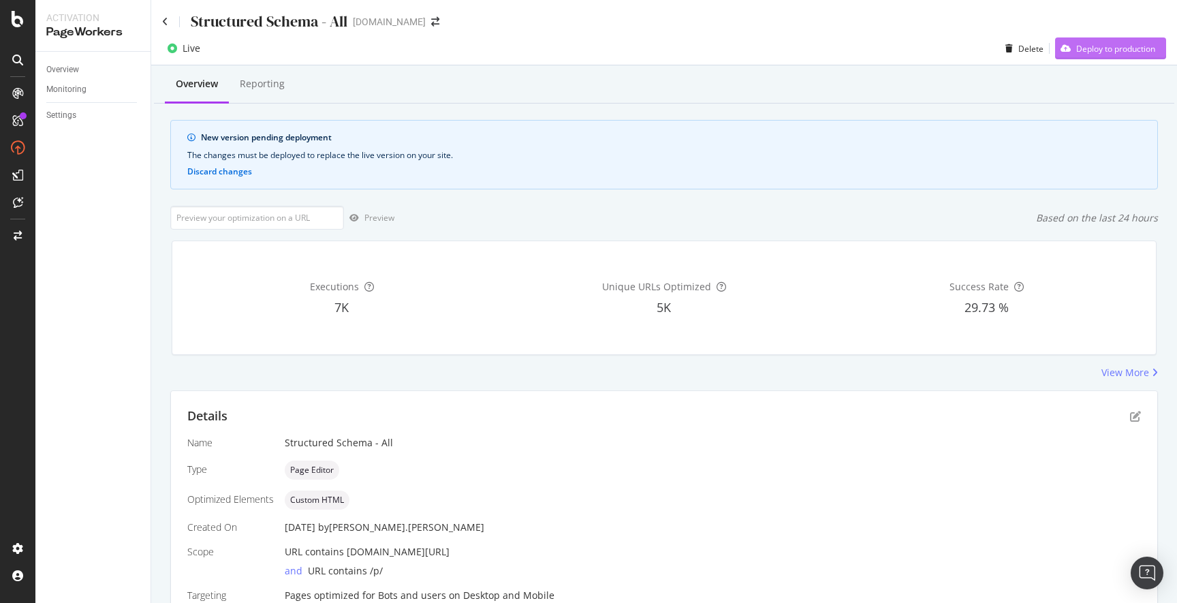
click at [1117, 50] on div "Deploy to production" at bounding box center [1115, 49] width 79 height 12
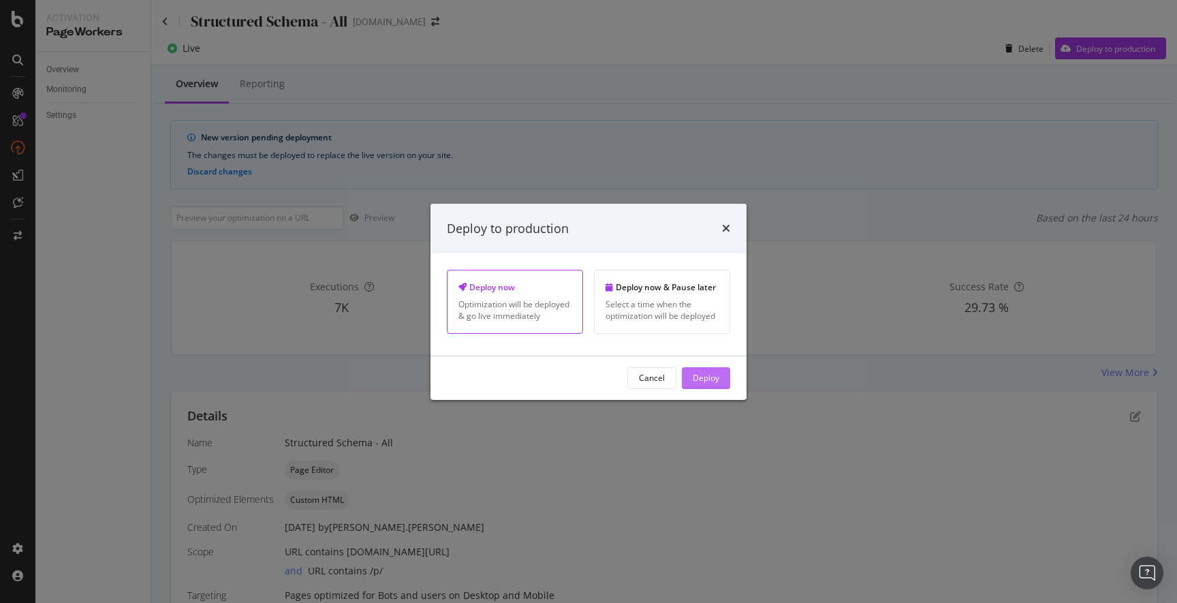
click at [701, 379] on div "Deploy" at bounding box center [705, 378] width 27 height 12
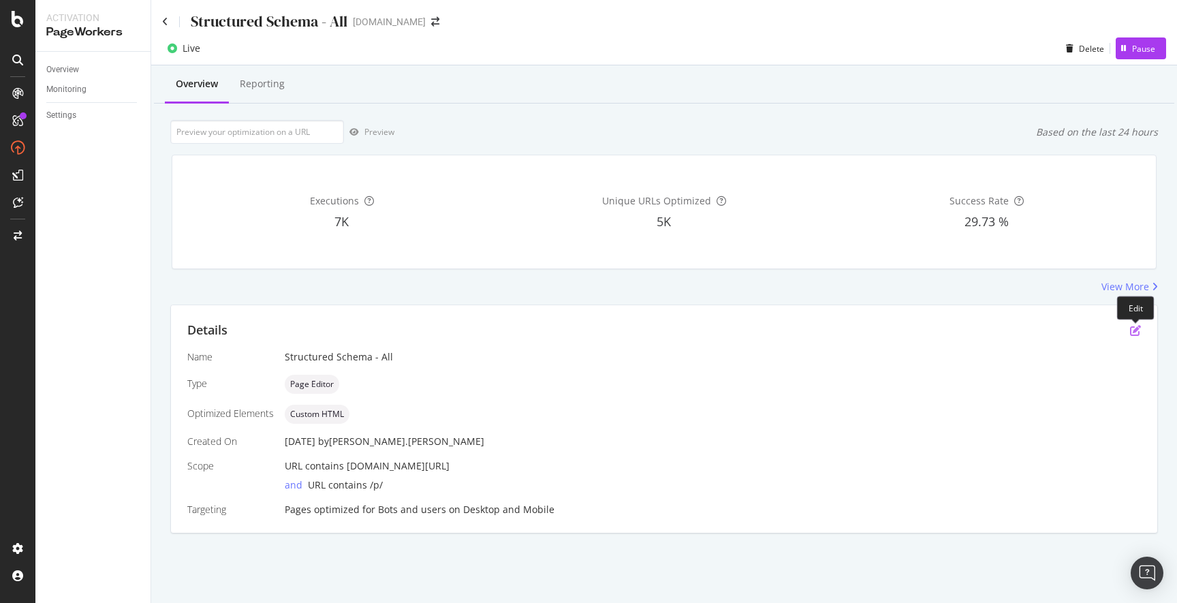
click at [1131, 331] on icon "pen-to-square" at bounding box center [1135, 330] width 11 height 11
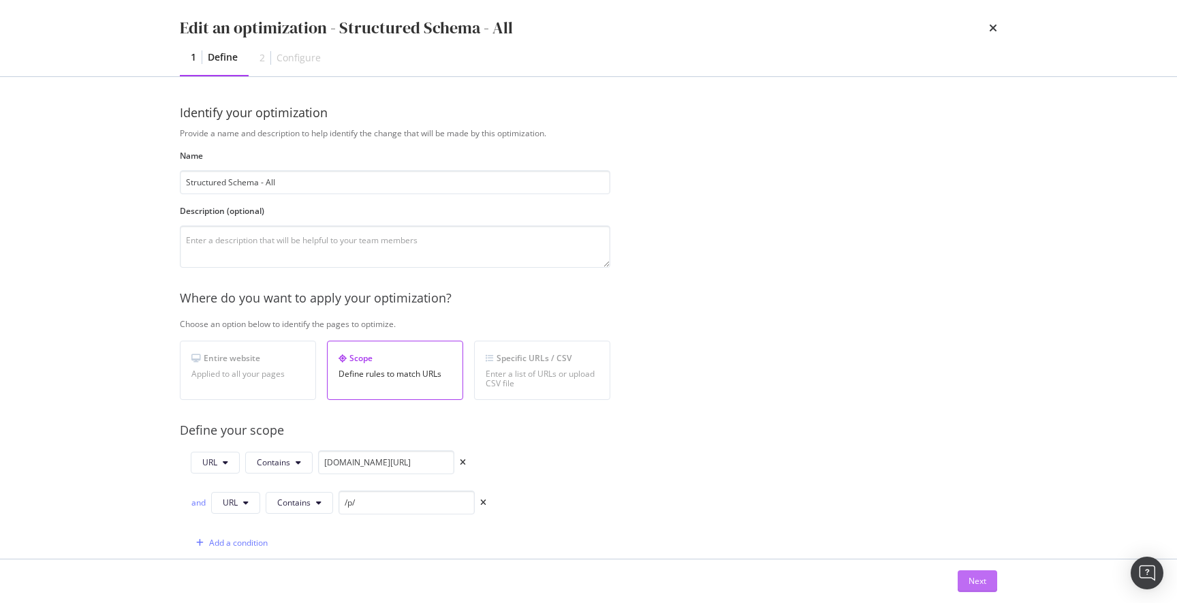
click at [971, 580] on div "Next" at bounding box center [977, 581] width 18 height 12
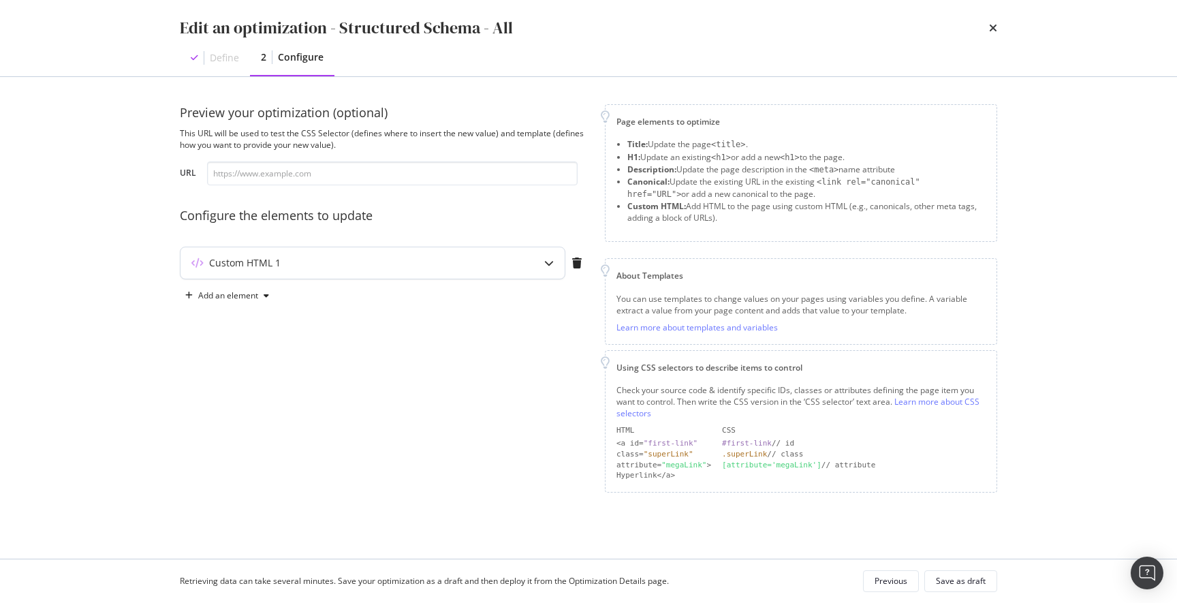
click at [502, 264] on div "Custom HTML 1" at bounding box center [345, 263] width 330 height 14
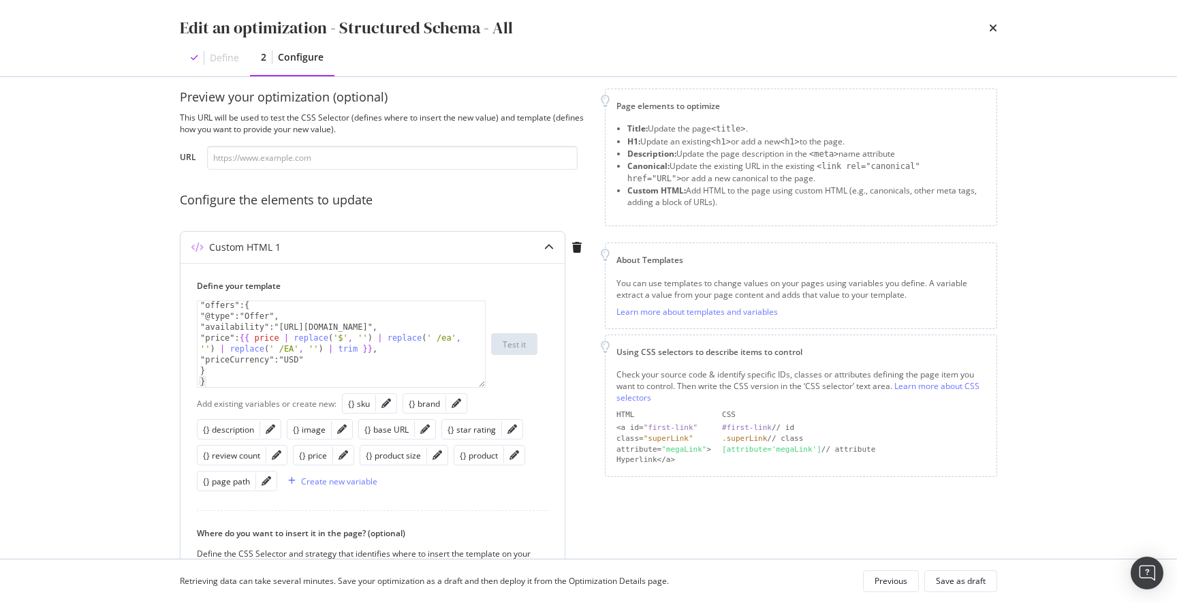
scroll to position [16, 0]
click at [278, 166] on input "modal" at bounding box center [392, 159] width 370 height 24
paste input "[URL][DOMAIN_NAME]"
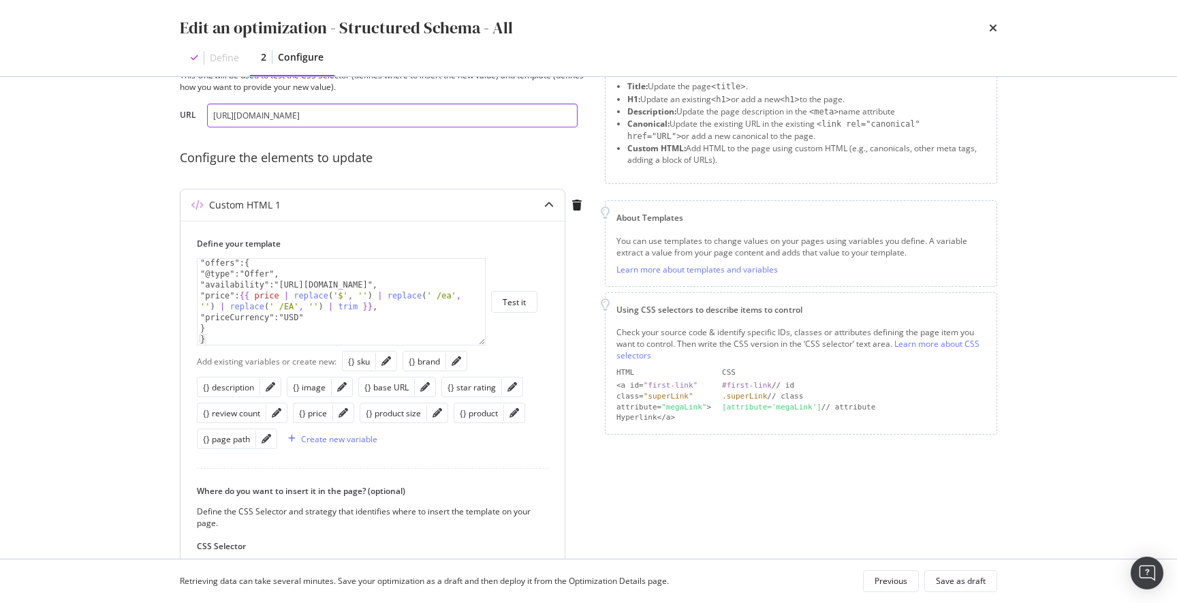
scroll to position [54, 0]
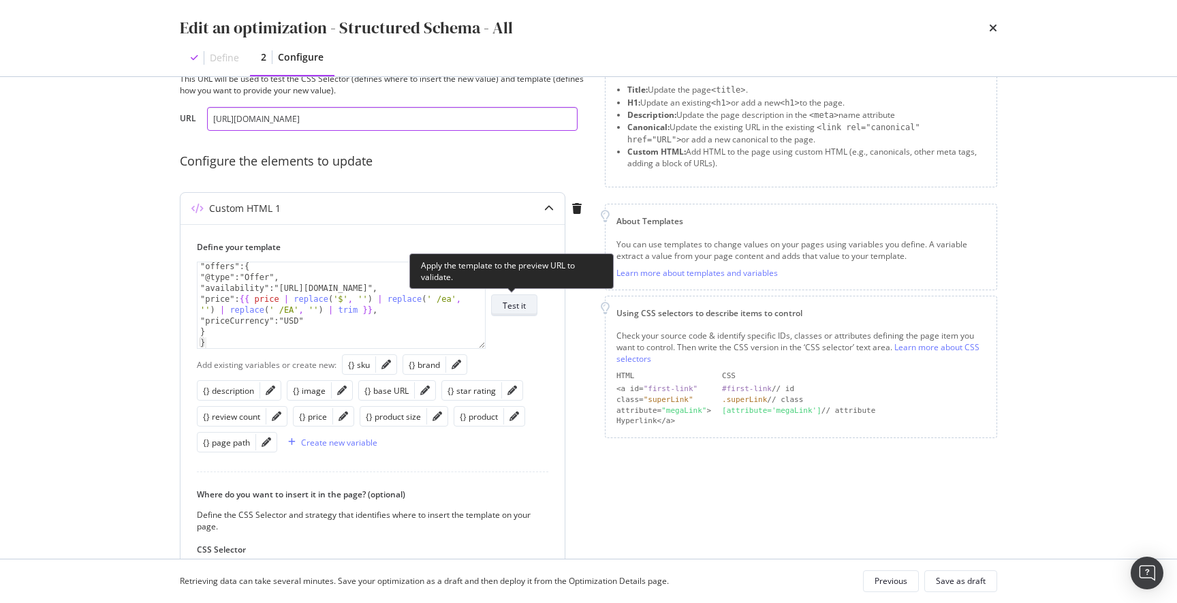
type input "[URL][DOMAIN_NAME]"
click at [520, 308] on div "Test it" at bounding box center [514, 306] width 23 height 12
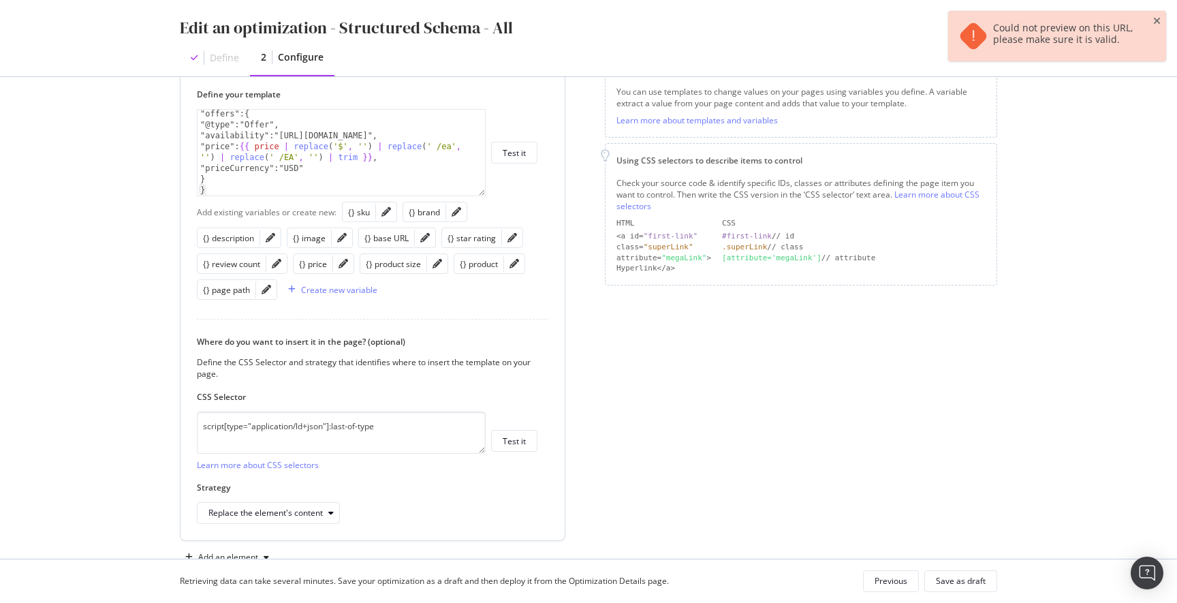
scroll to position [244, 0]
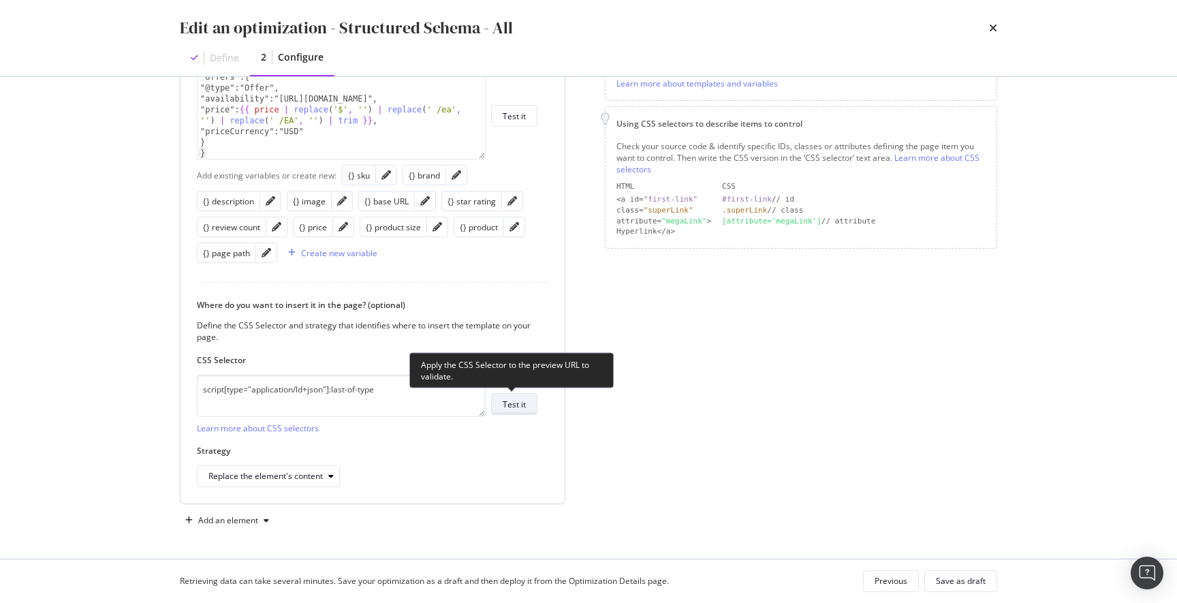
click at [513, 403] on div "Test it" at bounding box center [514, 404] width 23 height 12
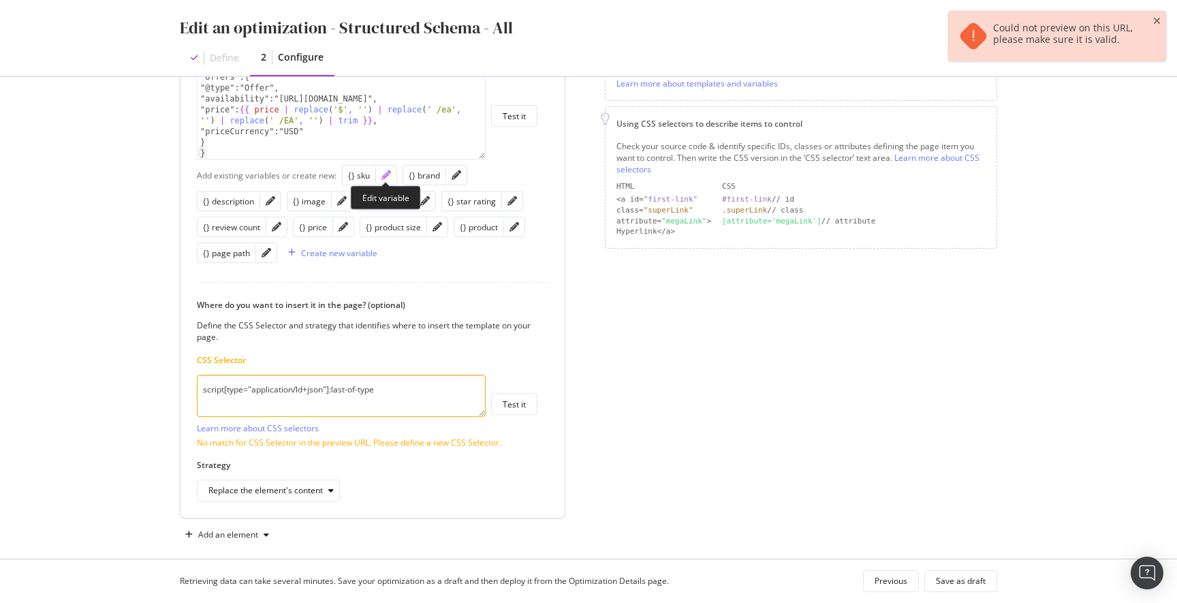
click at [385, 176] on icon "pencil" at bounding box center [386, 175] width 10 height 10
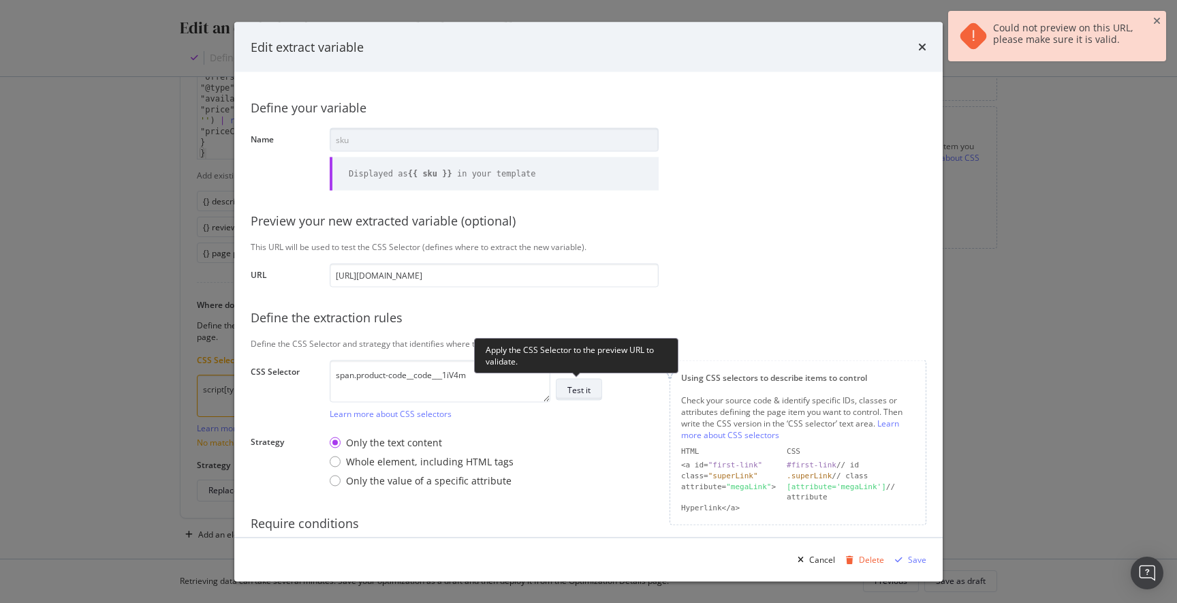
click at [578, 393] on div "Test it" at bounding box center [578, 389] width 23 height 12
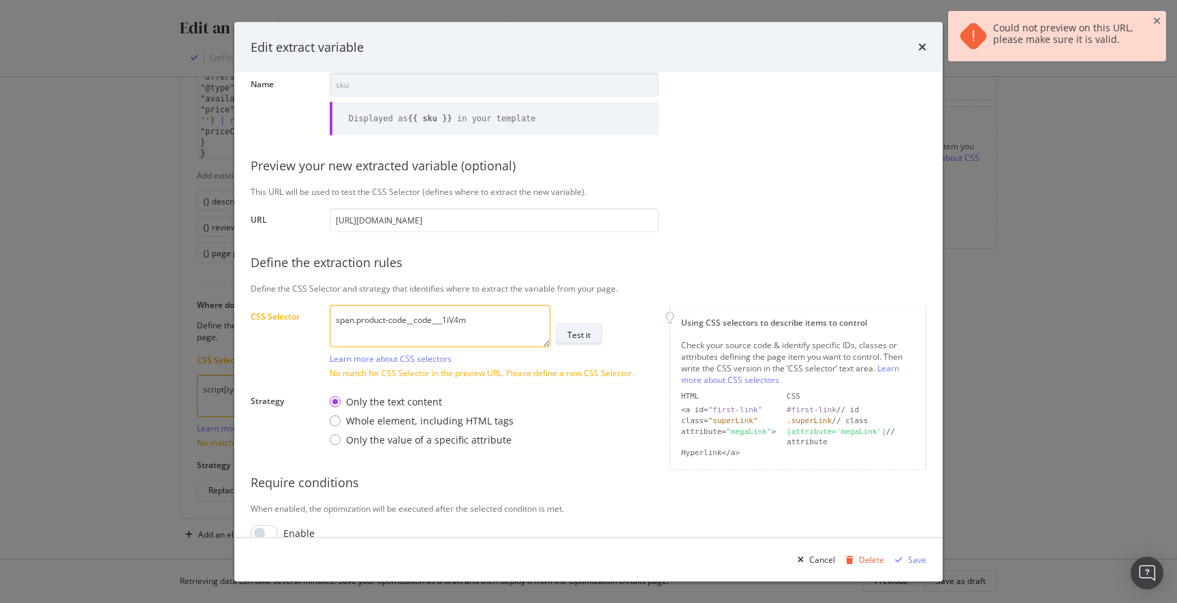
scroll to position [76, 0]
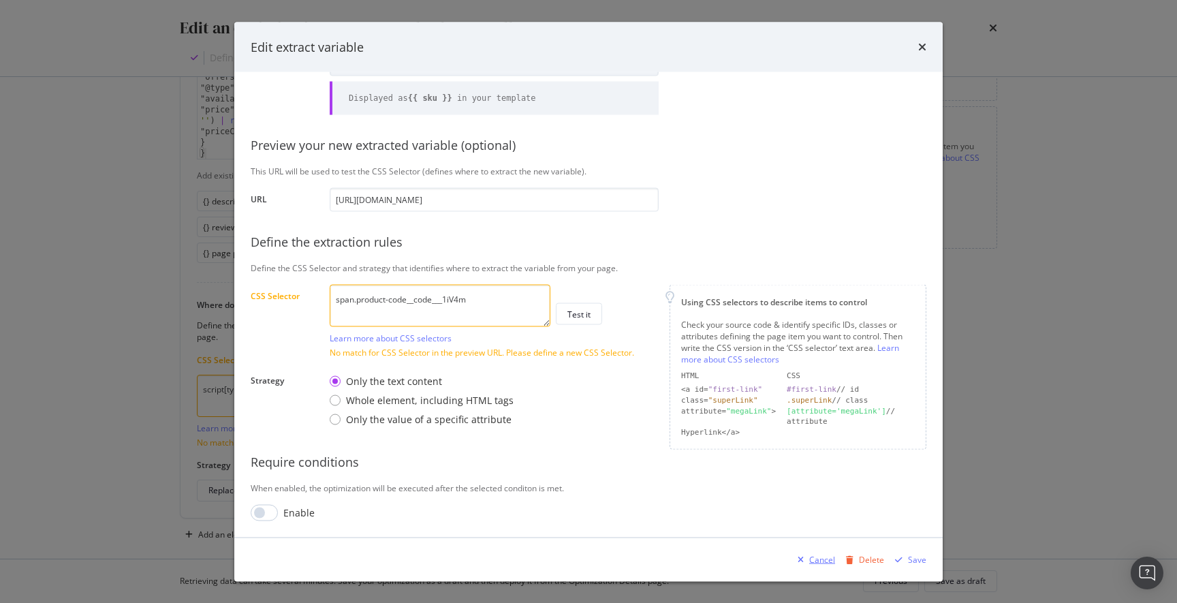
click at [821, 561] on div "Cancel" at bounding box center [822, 559] width 26 height 12
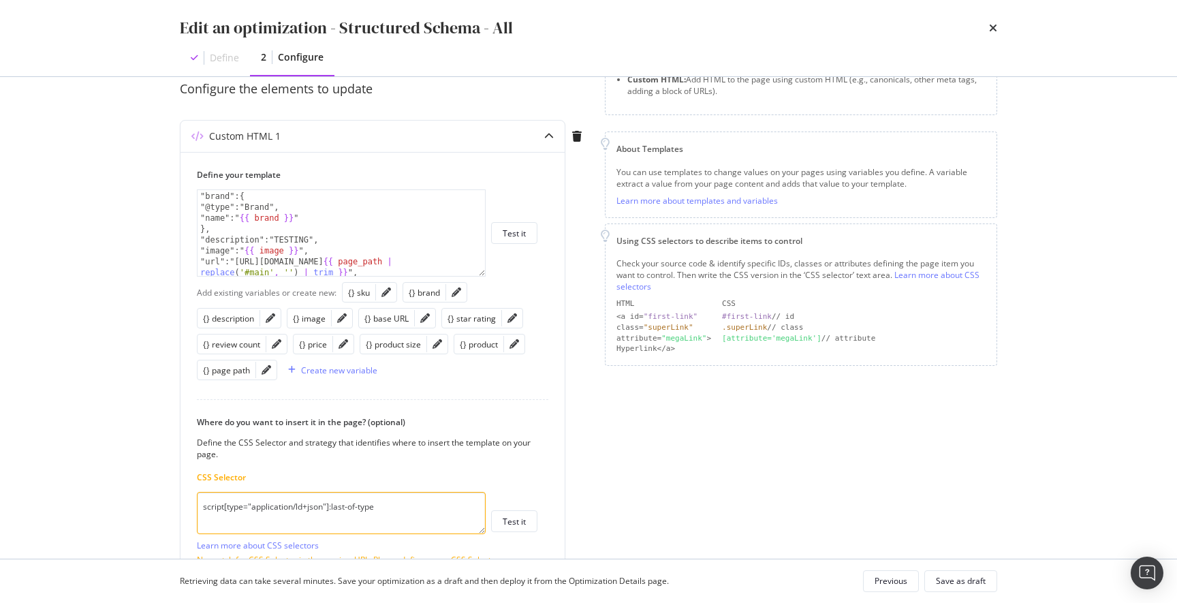
scroll to position [57, 0]
drag, startPoint x: 334, startPoint y: 236, endPoint x: 206, endPoint y: 236, distance: 128.0
click at [176, 236] on div "Preview your optimization (optional) This URL will be used to test the CSS Sele…" at bounding box center [589, 317] width 872 height 481
paste textarea "{{ description }}"
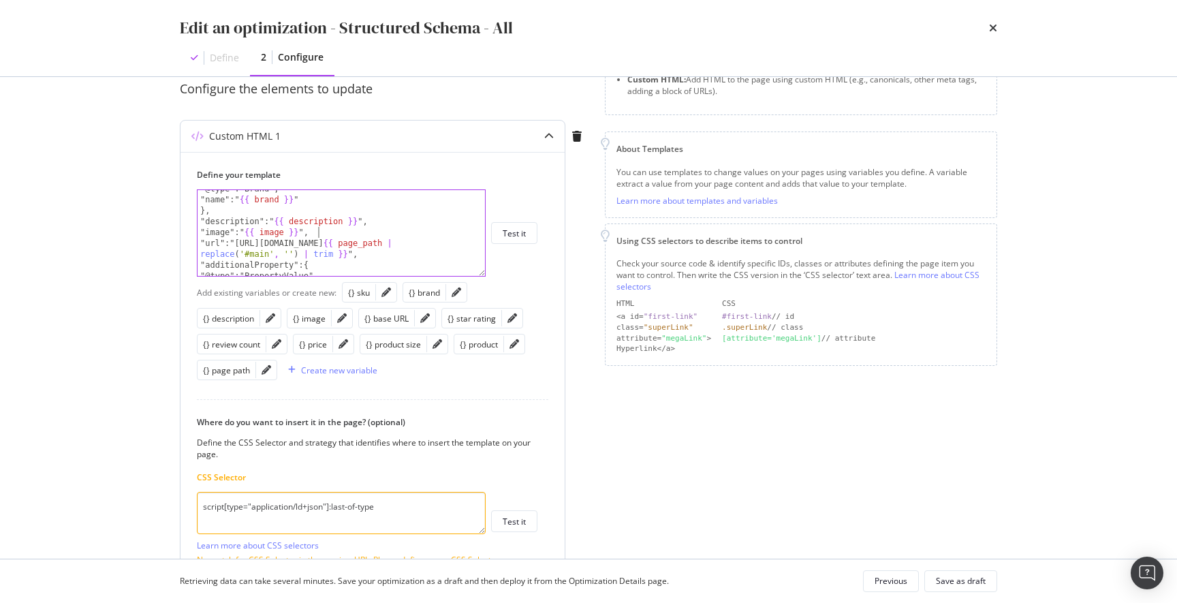
click at [421, 239] on div ""@type":"Brand", "name":" {{ brand }} " }, "description":" {{ description }} ",…" at bounding box center [340, 237] width 287 height 108
type textarea ""image":"{{ image }}", "url":"[URL][DOMAIN_NAME]{{ page_path | replace('#main',…"
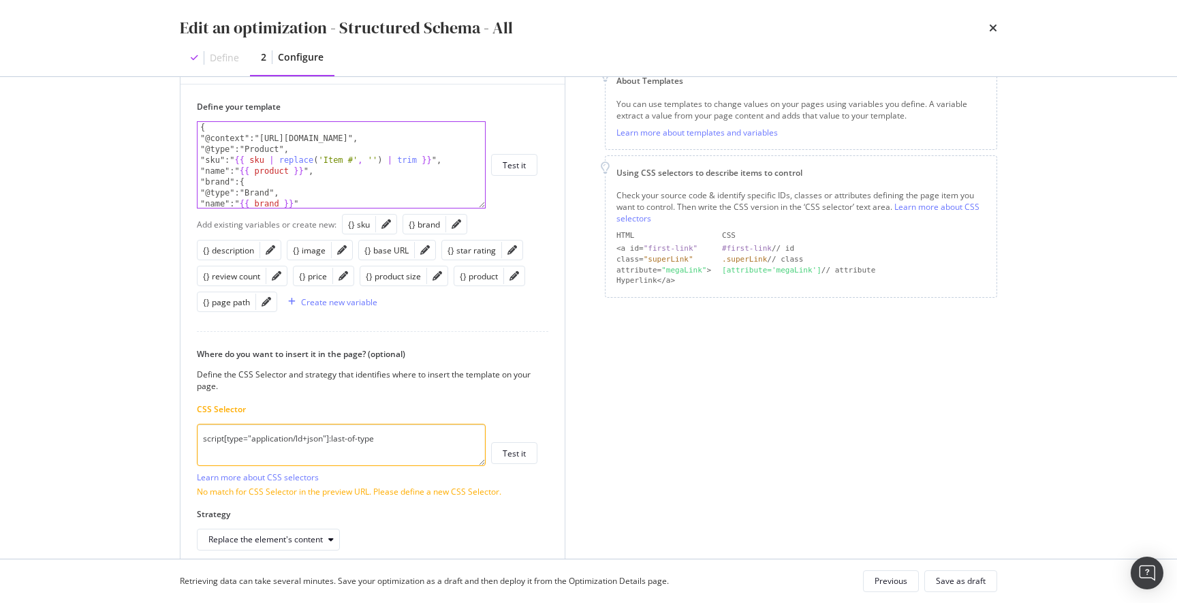
scroll to position [212, 0]
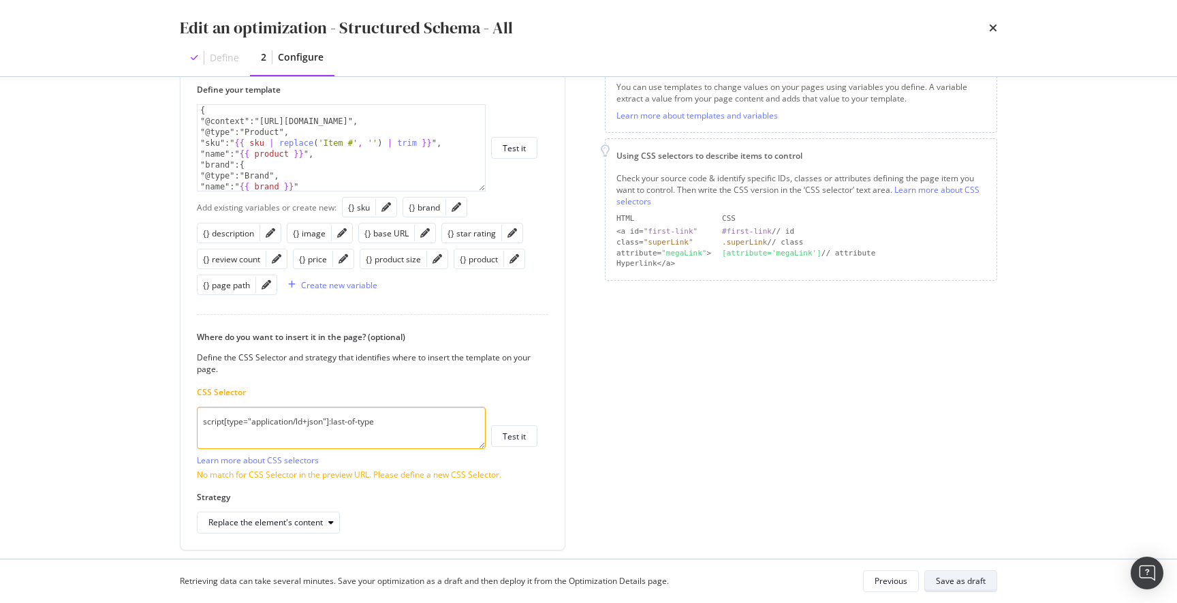
click at [963, 581] on div "Save as draft" at bounding box center [961, 581] width 50 height 12
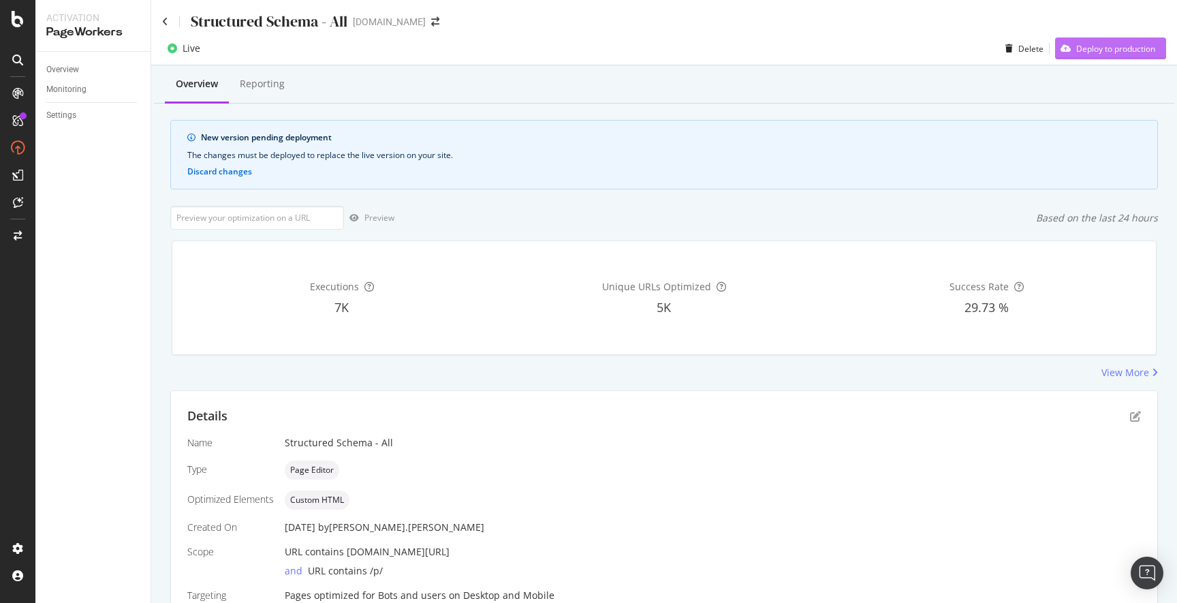
click at [1109, 46] on div "Deploy to production" at bounding box center [1115, 49] width 79 height 12
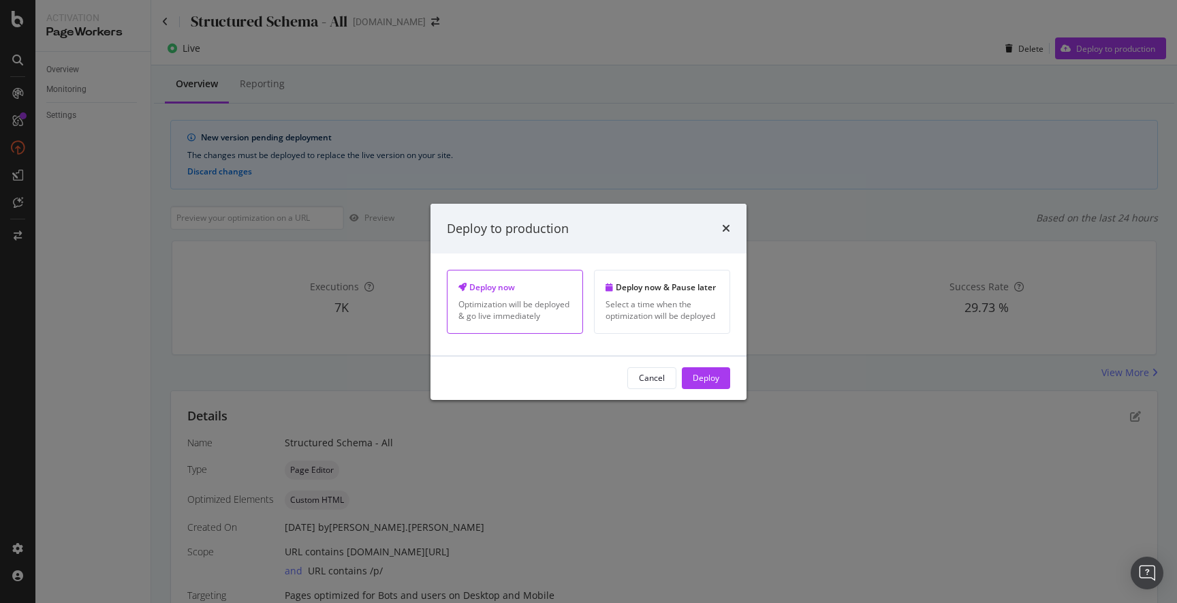
click at [714, 376] on div "Deploy" at bounding box center [705, 378] width 27 height 12
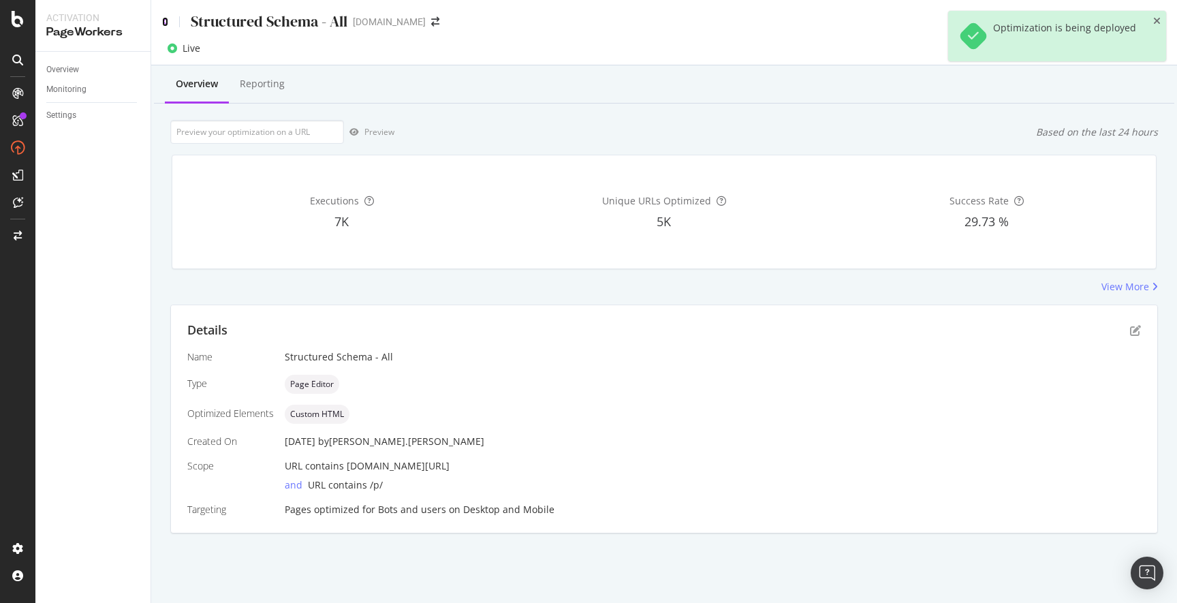
click at [163, 22] on icon at bounding box center [165, 22] width 6 height 10
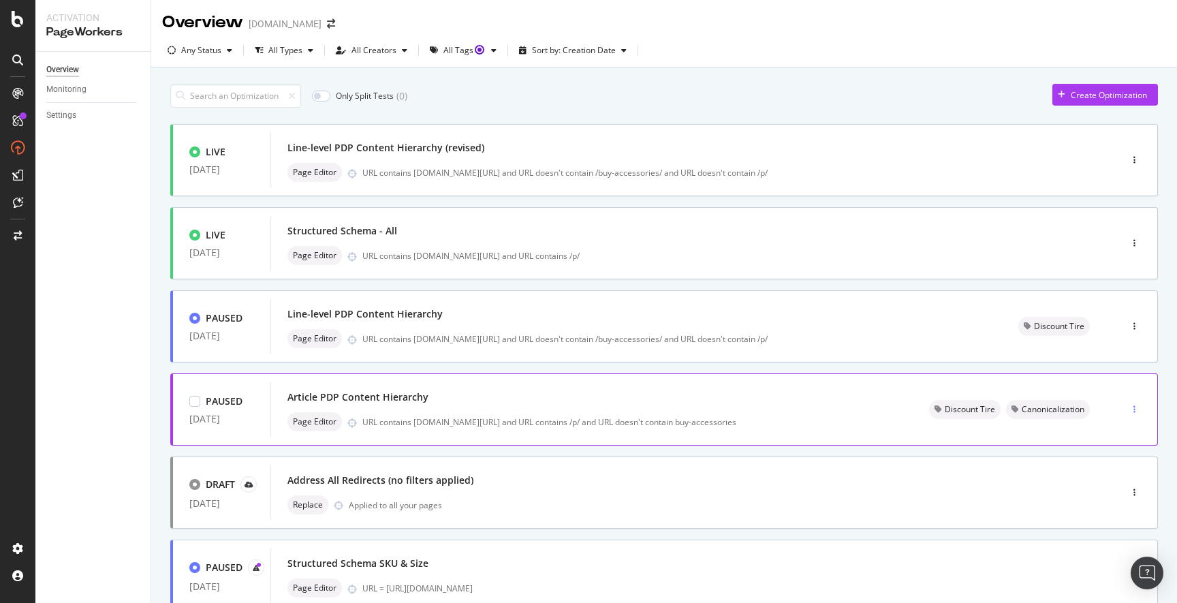
click at [1133, 408] on icon "button" at bounding box center [1134, 409] width 2 height 8
click at [1109, 458] on div "Activate" at bounding box center [1116, 458] width 31 height 12
click at [793, 253] on div "URL contains [DOMAIN_NAME][URL] and URL contains /p/" at bounding box center [712, 256] width 700 height 12
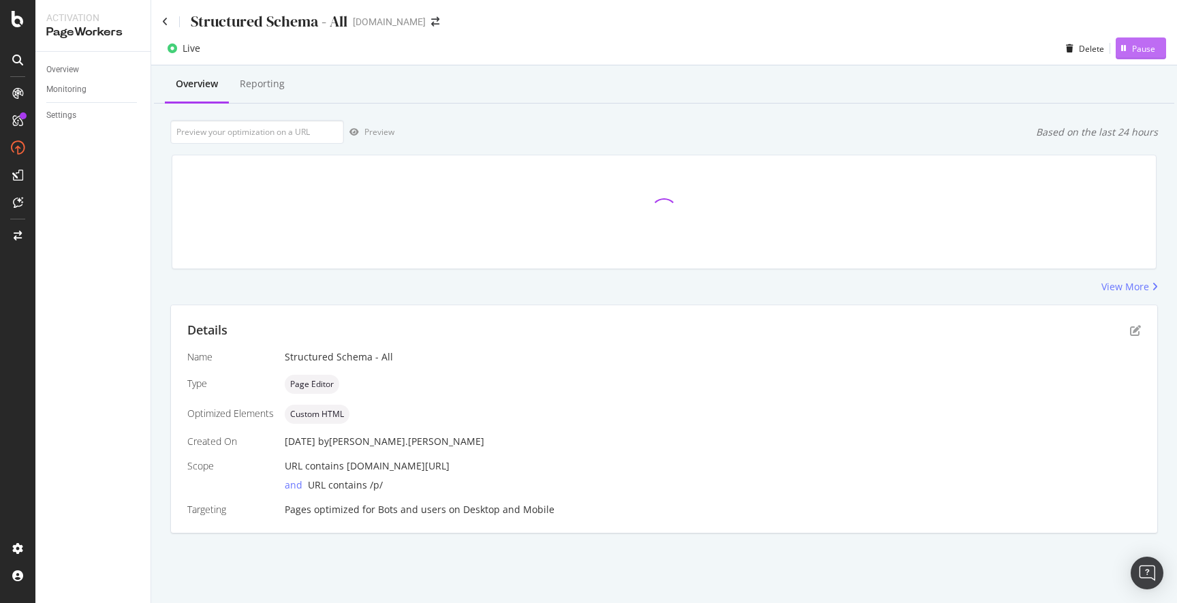
click at [1138, 50] on div "Pause" at bounding box center [1143, 49] width 23 height 12
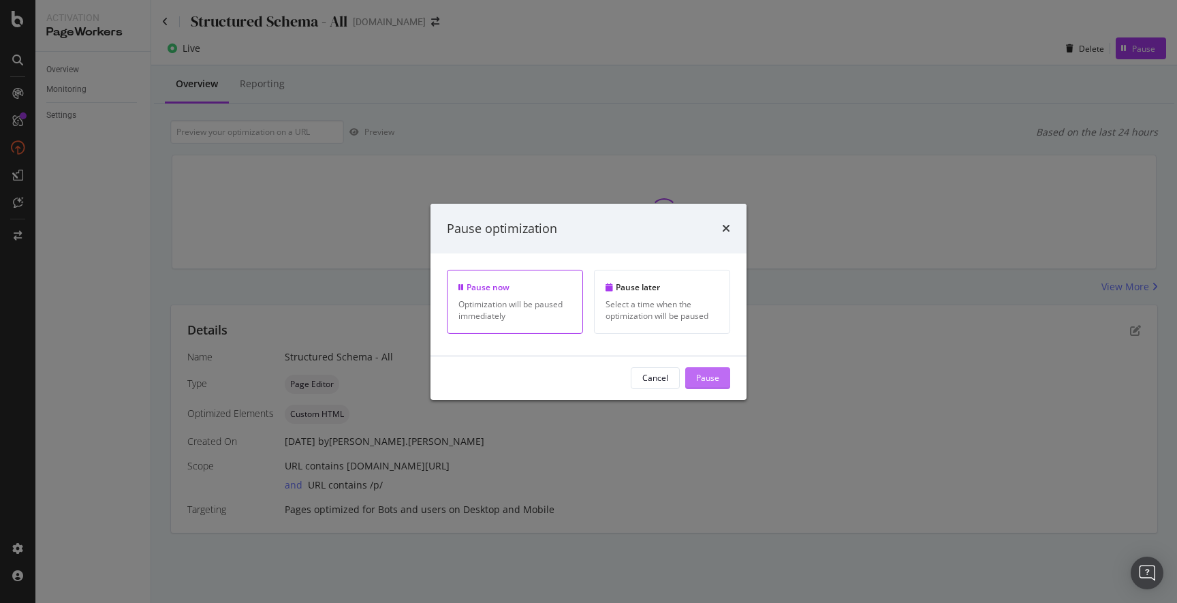
click at [705, 383] on div "Pause" at bounding box center [707, 378] width 23 height 12
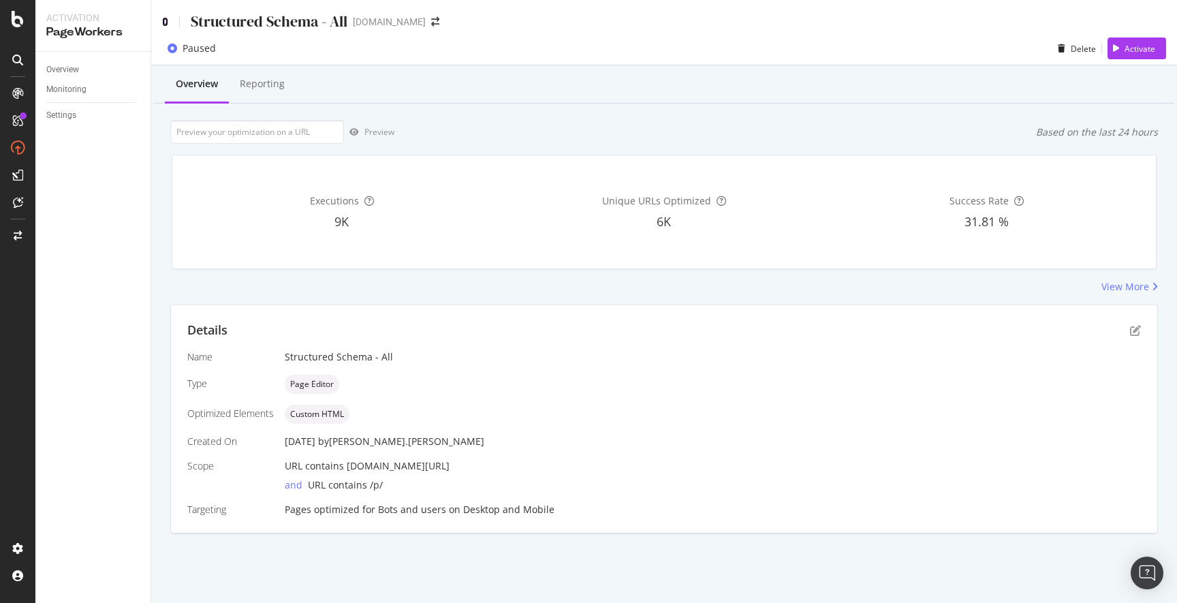
click at [165, 23] on icon at bounding box center [165, 22] width 6 height 10
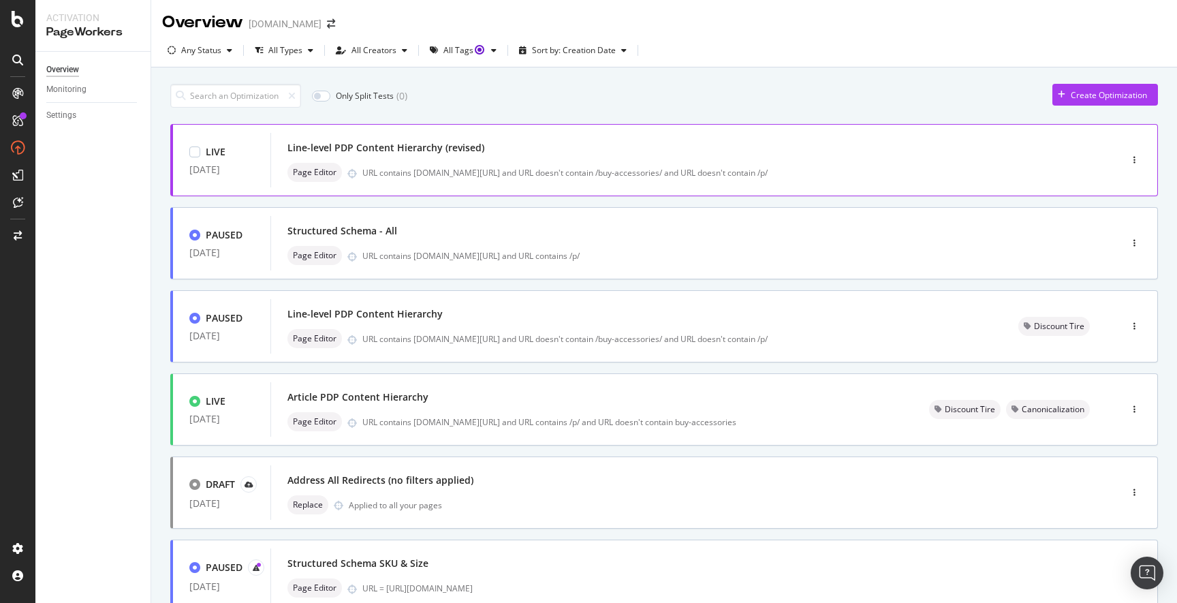
click at [492, 167] on div "URL contains [DOMAIN_NAME][URL] and URL doesn't contain /buy-accessories/ and U…" at bounding box center [712, 173] width 700 height 12
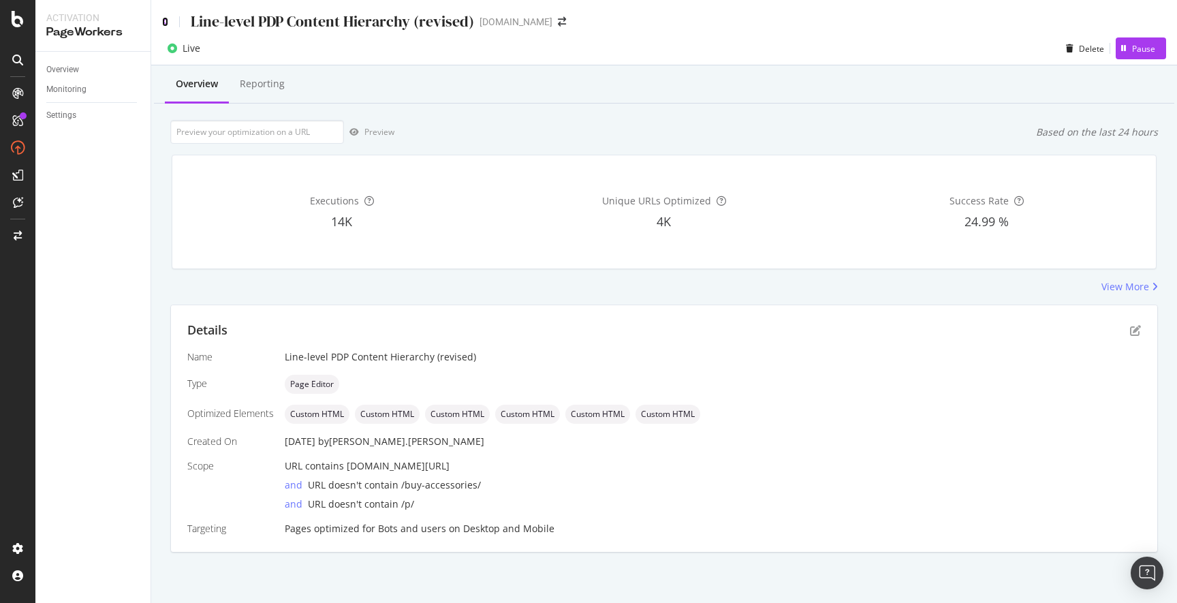
click at [165, 23] on icon at bounding box center [165, 22] width 6 height 10
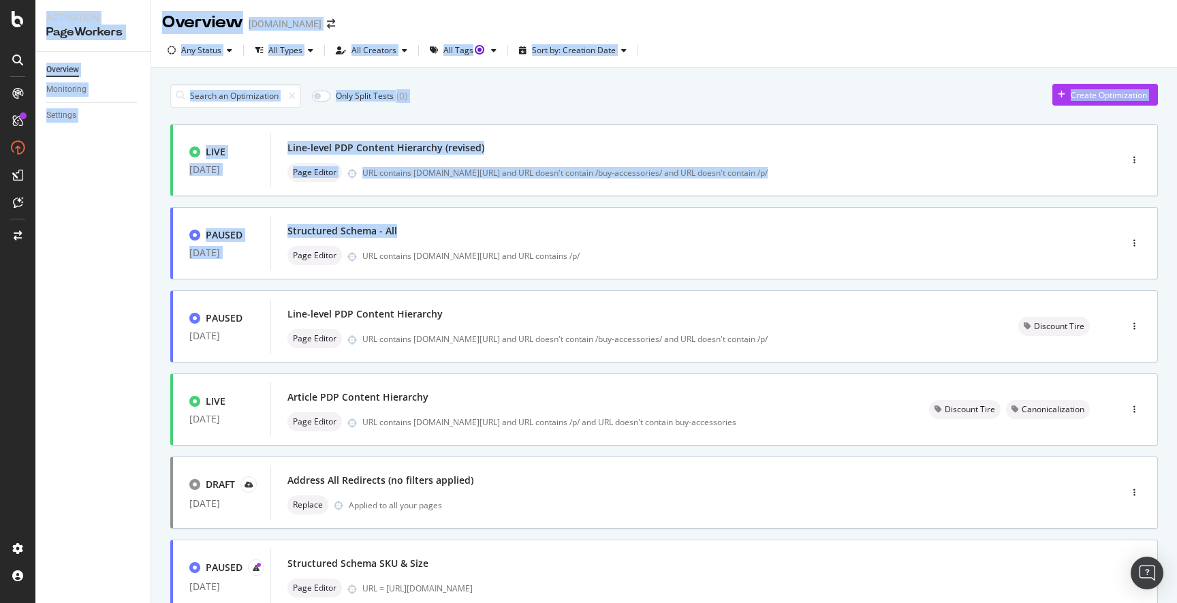
drag, startPoint x: 656, startPoint y: 228, endPoint x: -449, endPoint y: -234, distance: 1197.3
click at [0, 0] on html "Activation PageWorkers Overview Monitoring Settings Overview [DOMAIN_NAME] Any …" at bounding box center [588, 301] width 1177 height 603
click at [717, 39] on div "Any Status All Types All Creators All Tags Sort by: Creation Date" at bounding box center [663, 50] width 1025 height 33
